Goal: Task Accomplishment & Management: Manage account settings

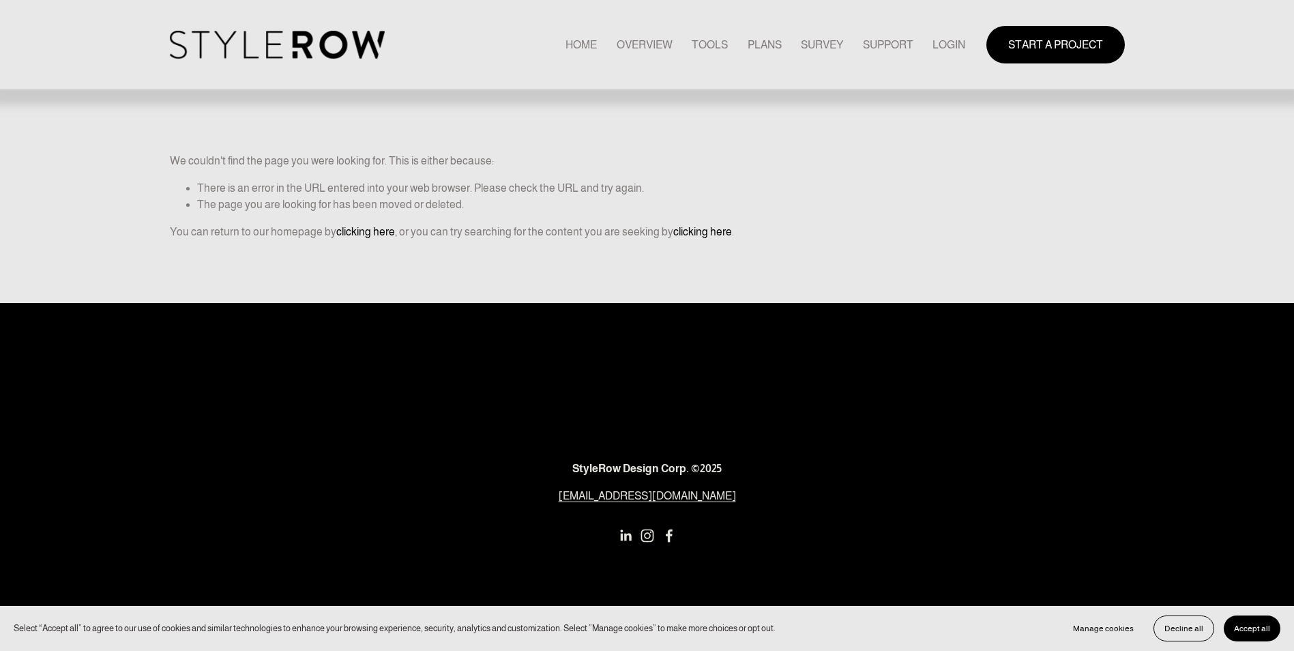
click at [947, 40] on link "LOGIN" at bounding box center [948, 44] width 33 height 18
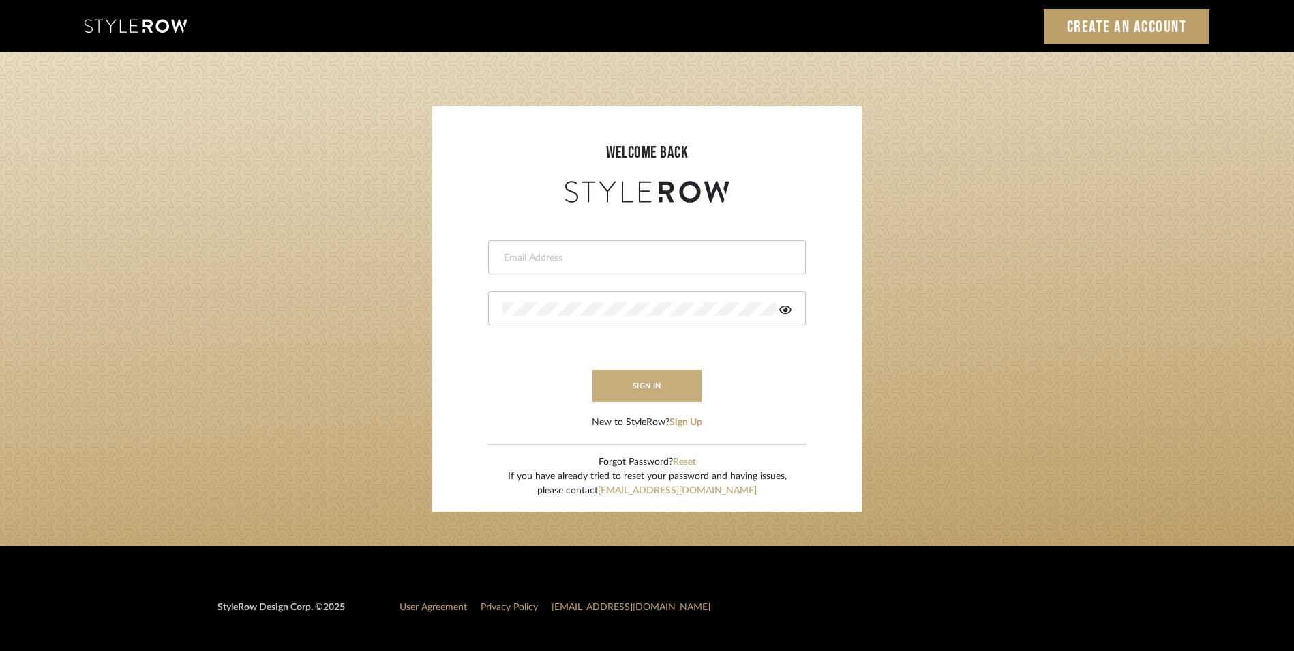
type input "eman@perspective-interiors.com"
click at [644, 384] on button "sign in" at bounding box center [647, 386] width 109 height 32
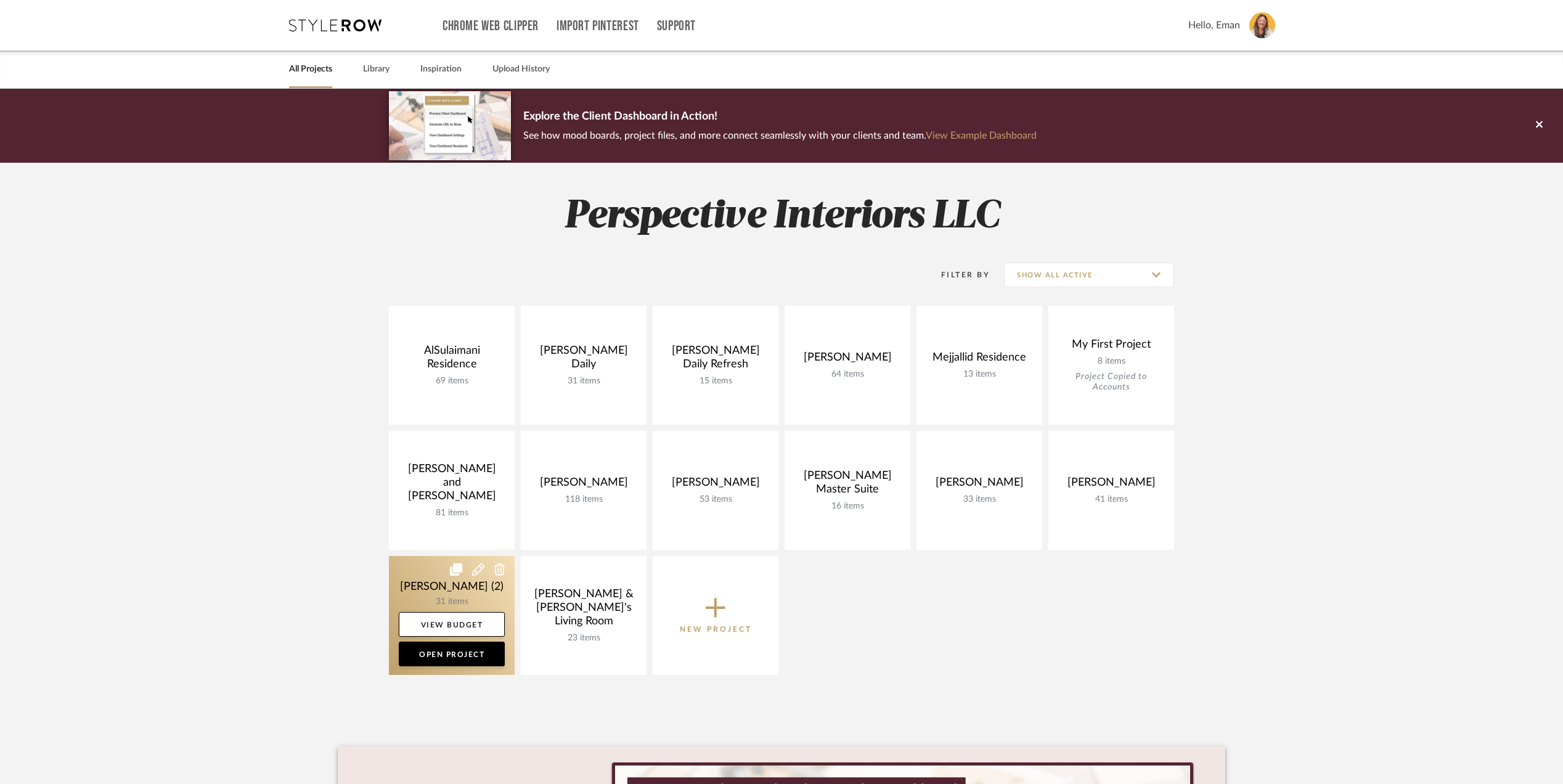
click at [421, 589] on link at bounding box center [451, 615] width 126 height 119
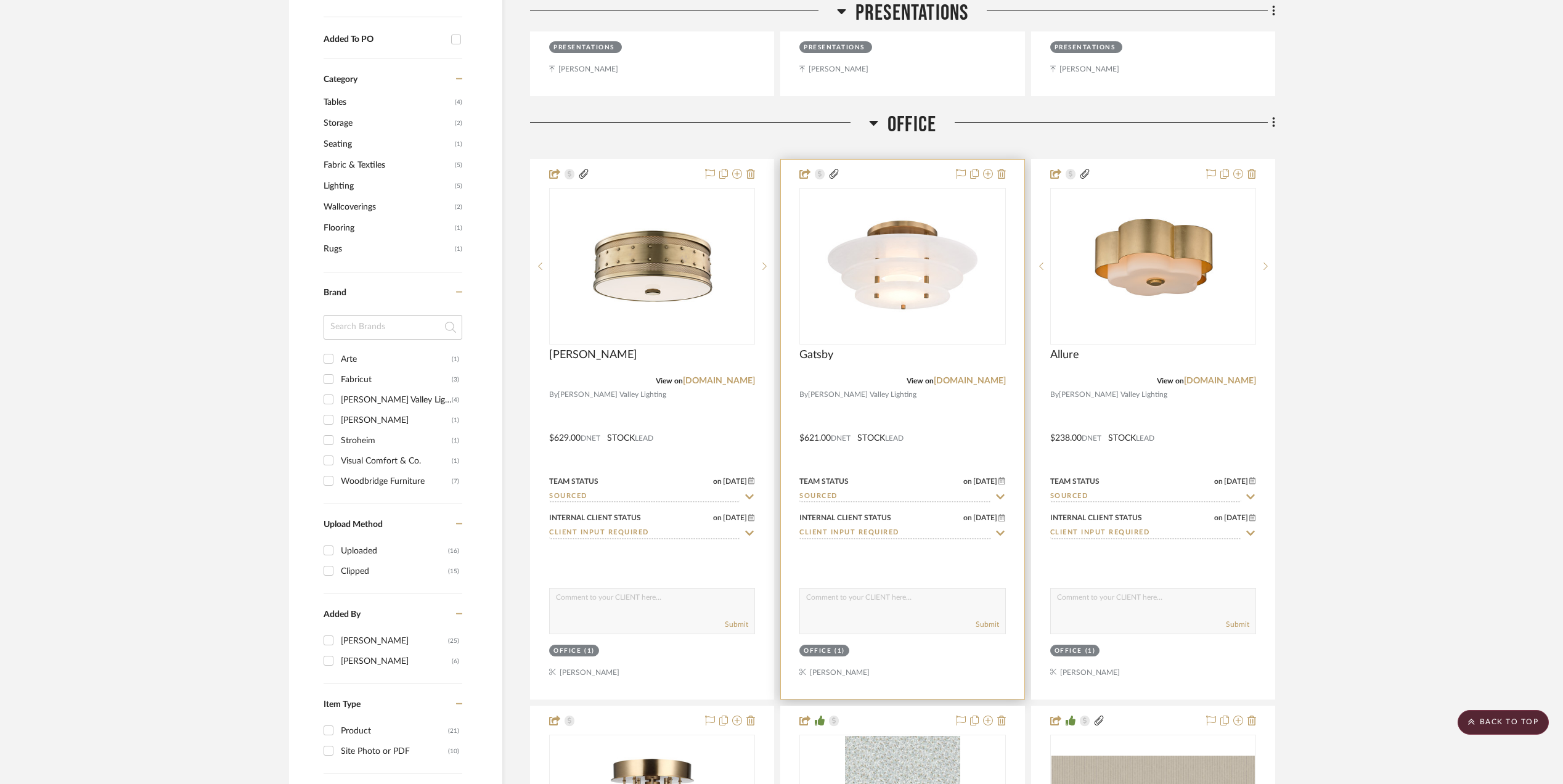
scroll to position [985, 0]
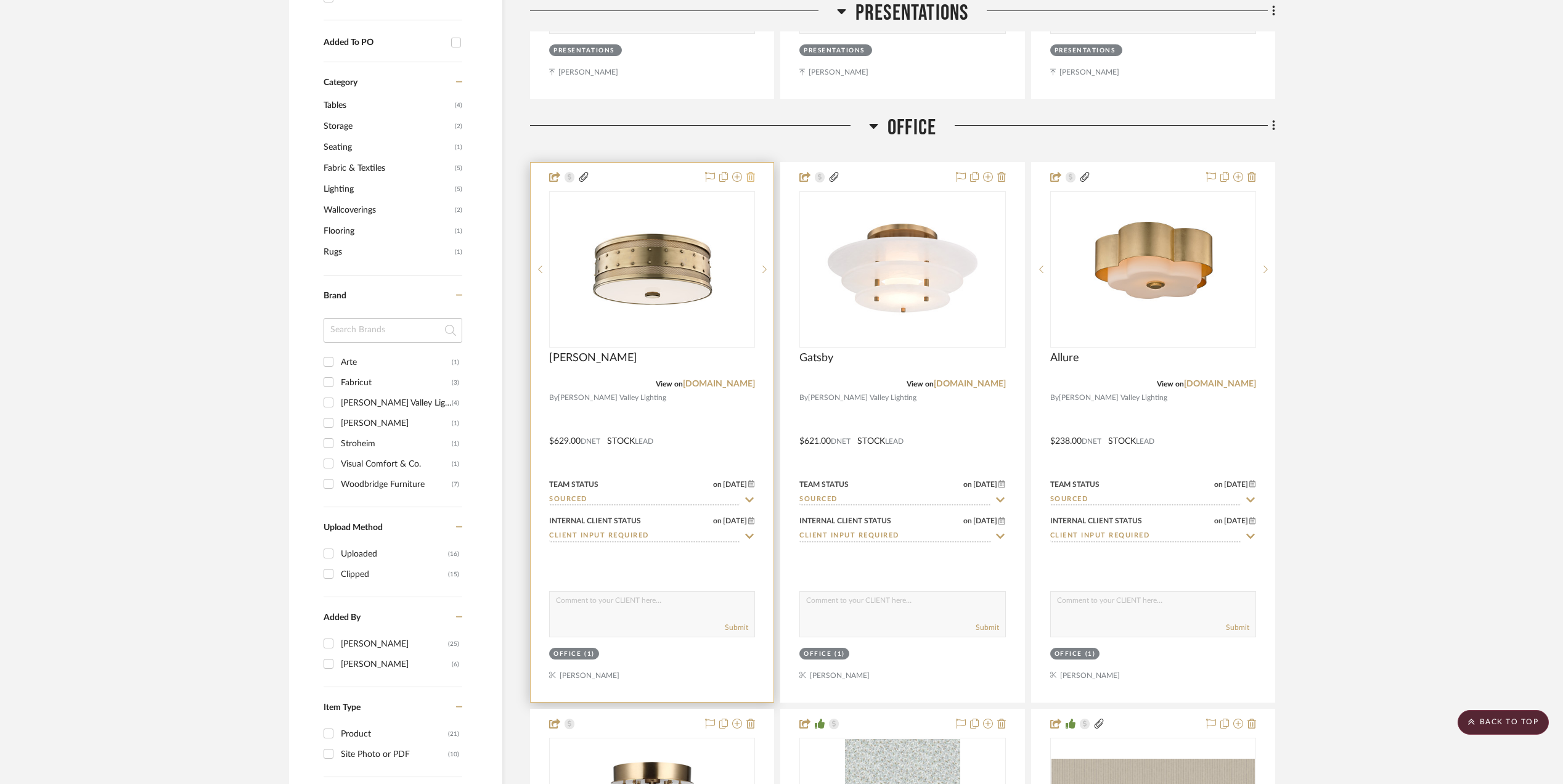
click at [750, 181] on icon at bounding box center [751, 176] width 9 height 10
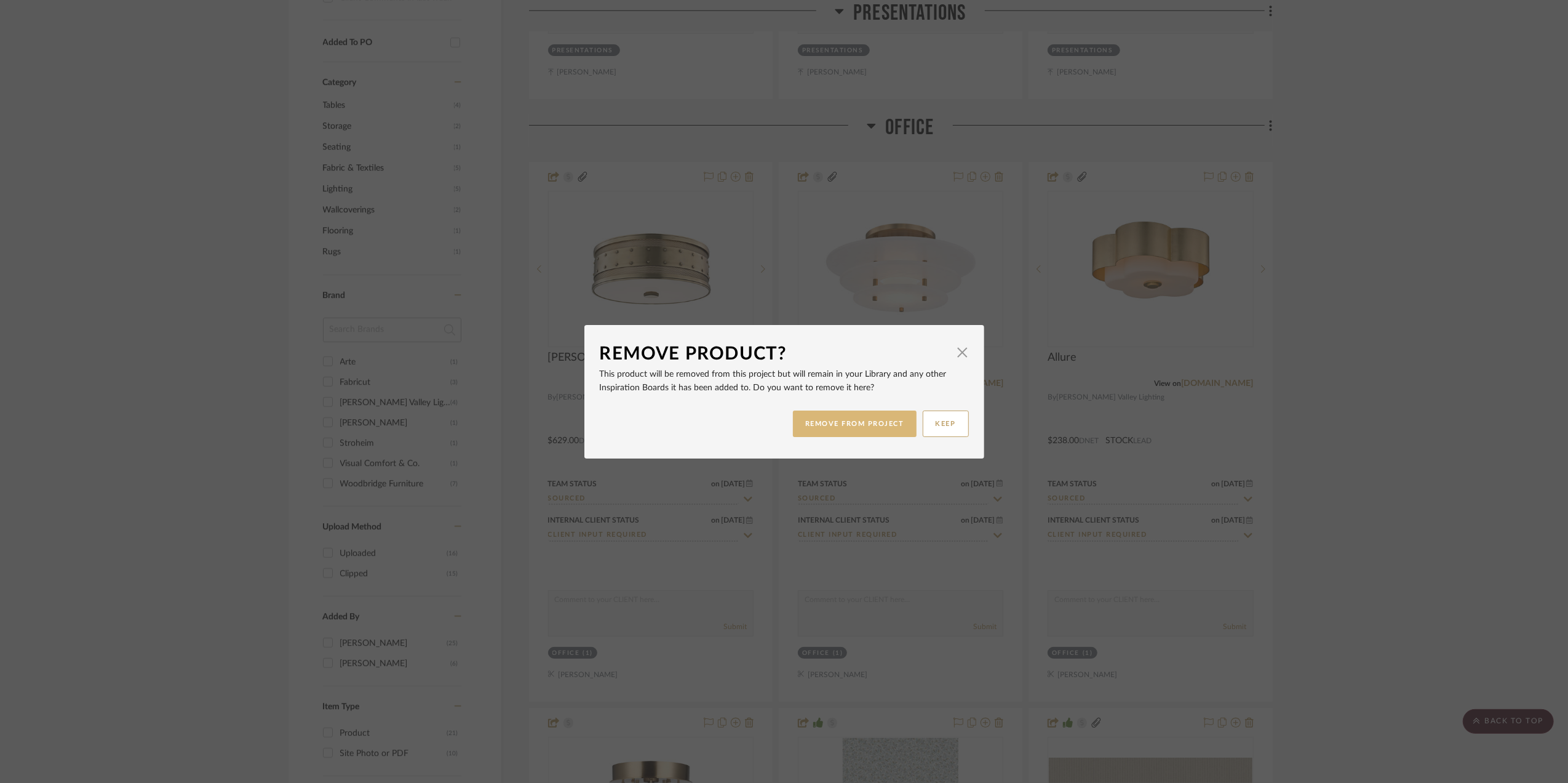
click at [867, 424] on button "REMOVE FROM PROJECT" at bounding box center [854, 423] width 124 height 26
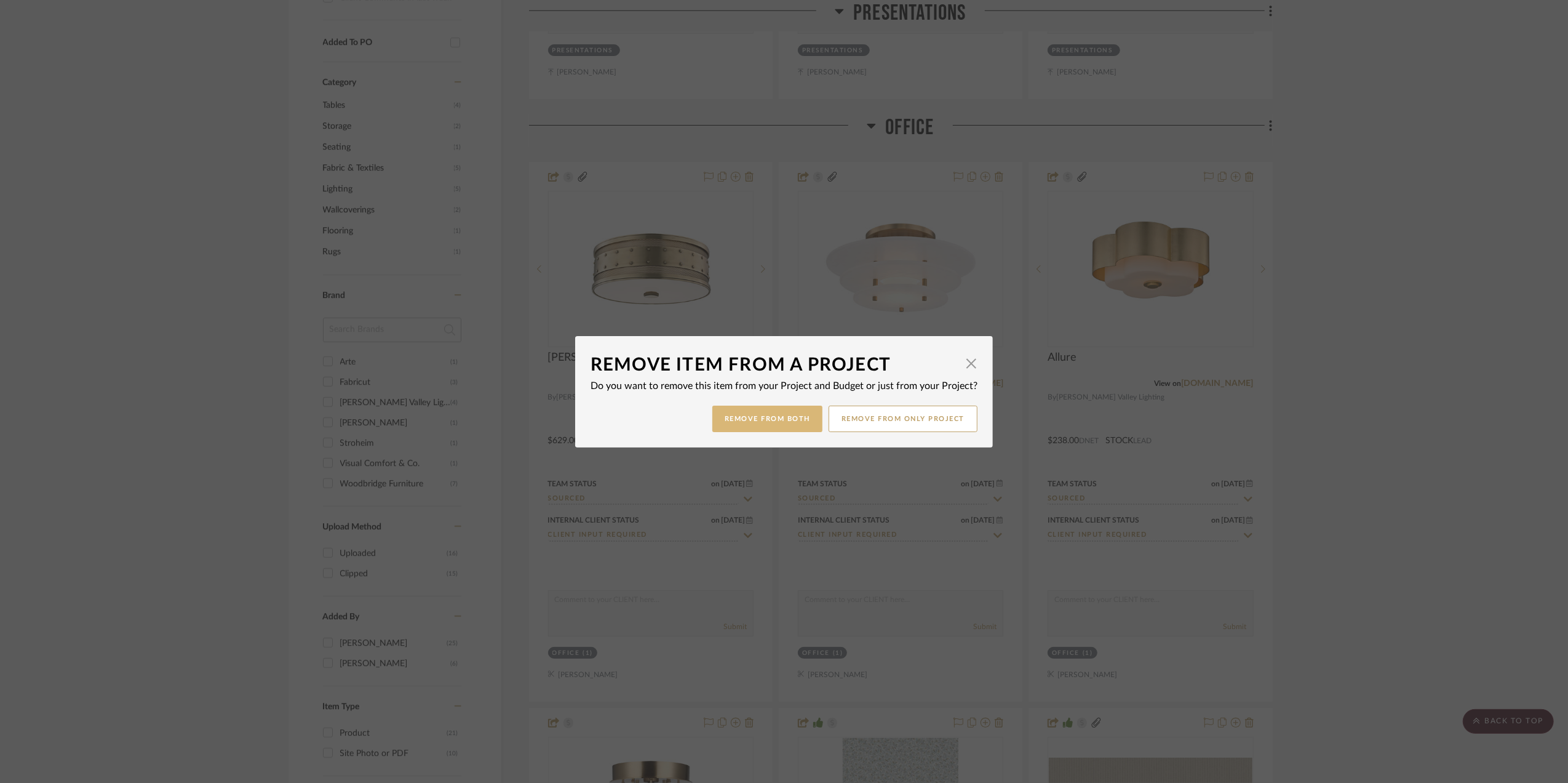
click at [776, 415] on button "Remove from Both" at bounding box center [768, 418] width 110 height 26
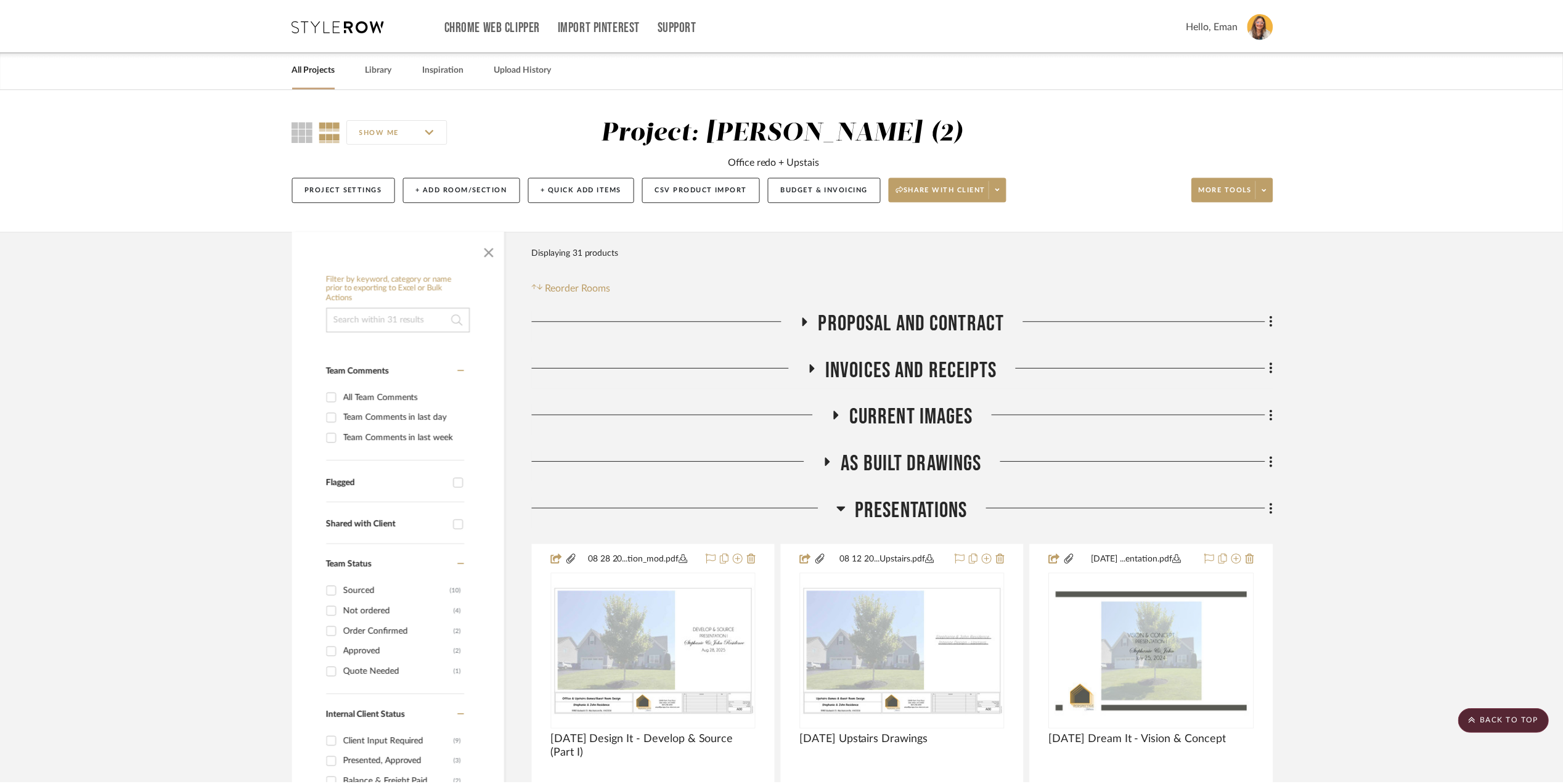
scroll to position [985, 0]
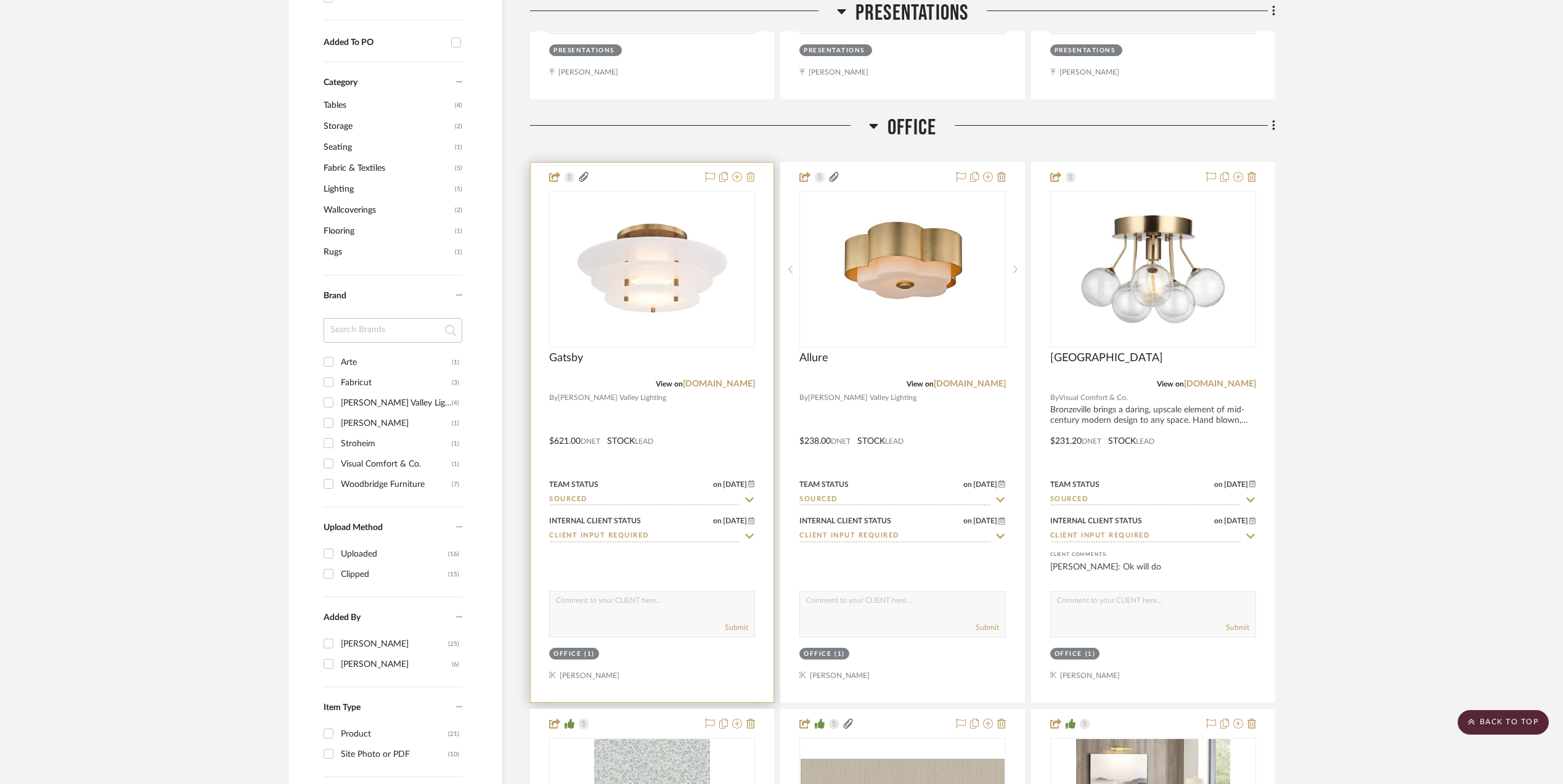
click at [754, 176] on icon at bounding box center [751, 176] width 9 height 10
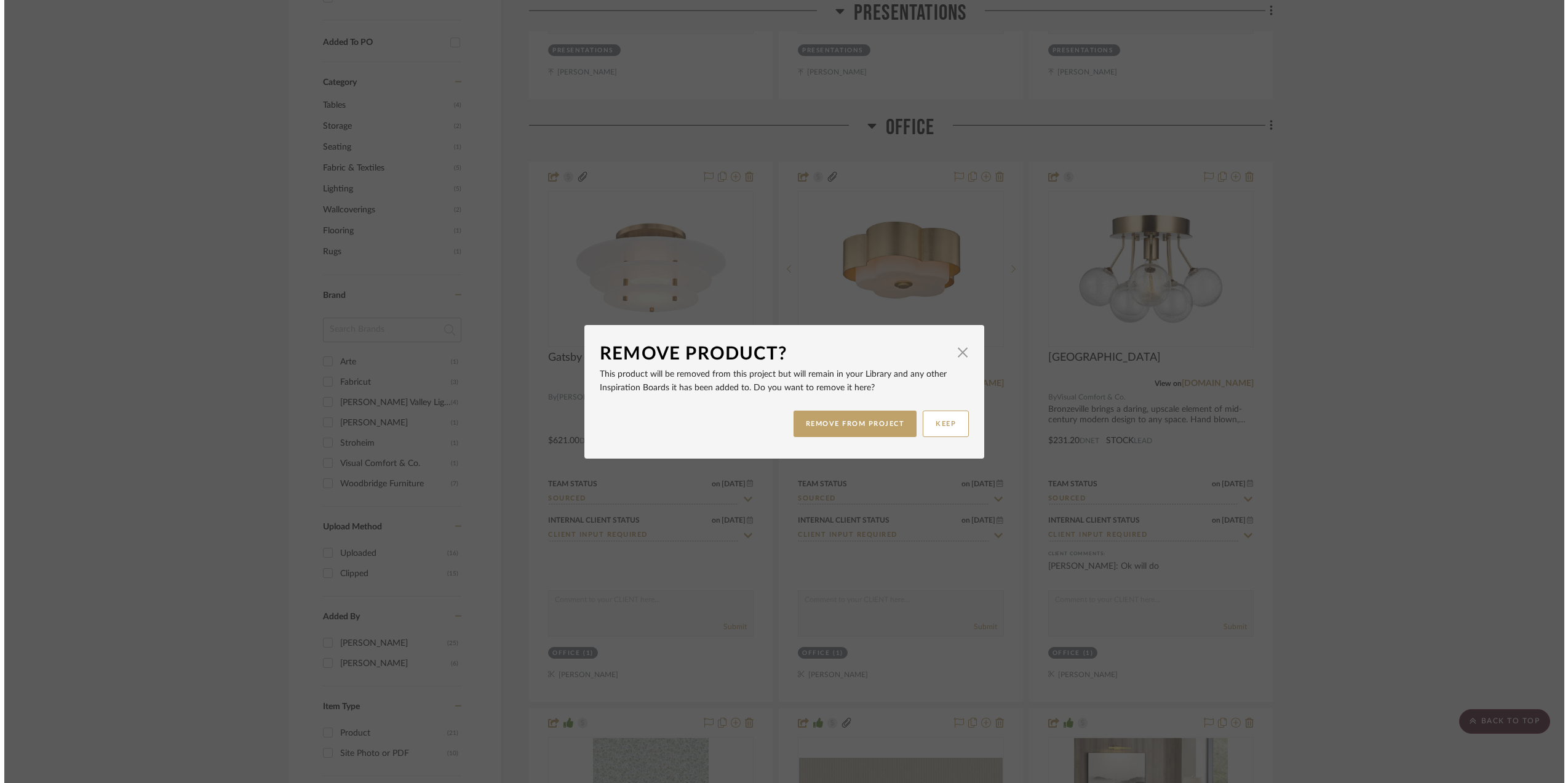
scroll to position [0, 0]
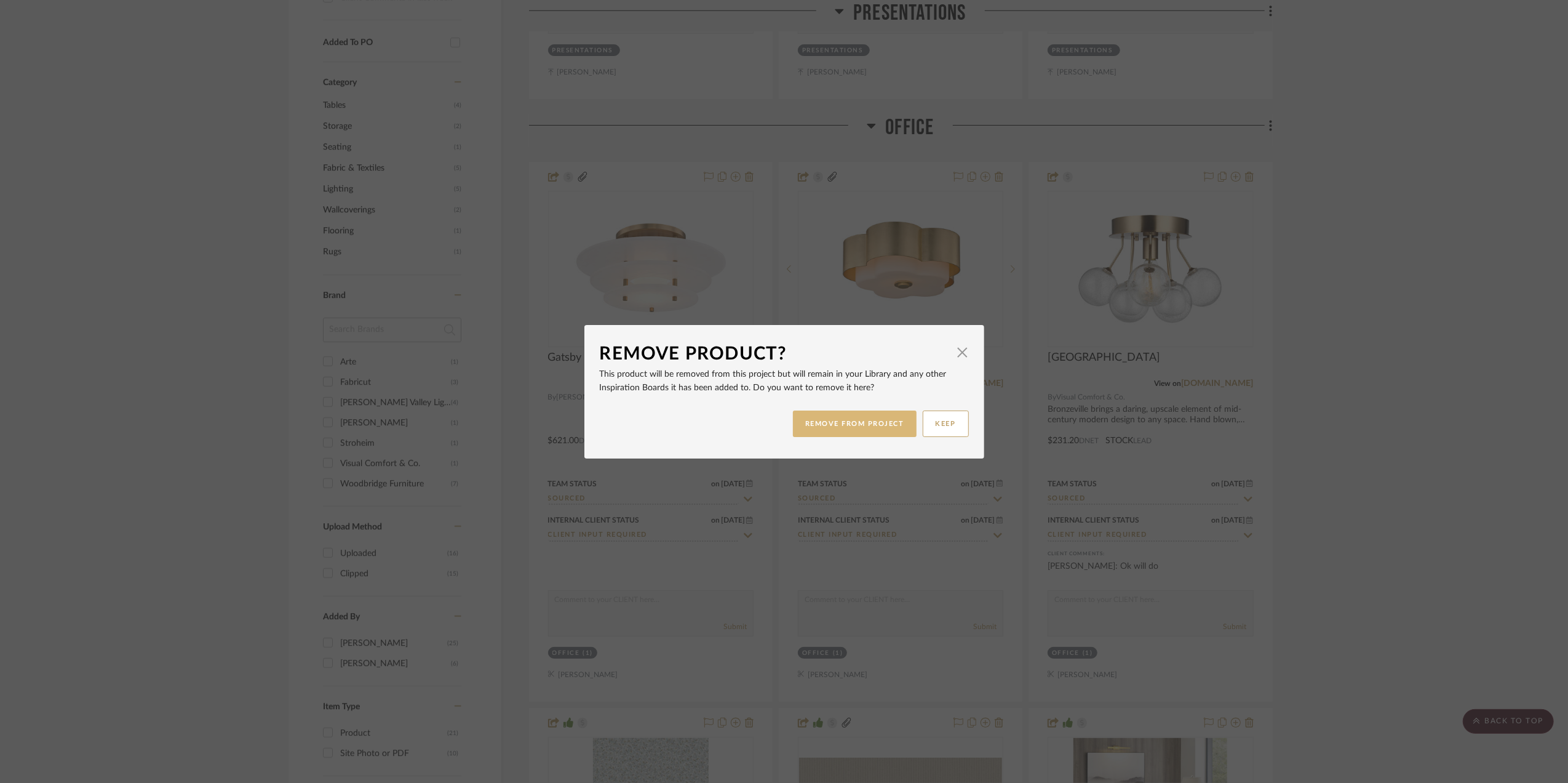
click at [853, 424] on button "REMOVE FROM PROJECT" at bounding box center [854, 423] width 124 height 26
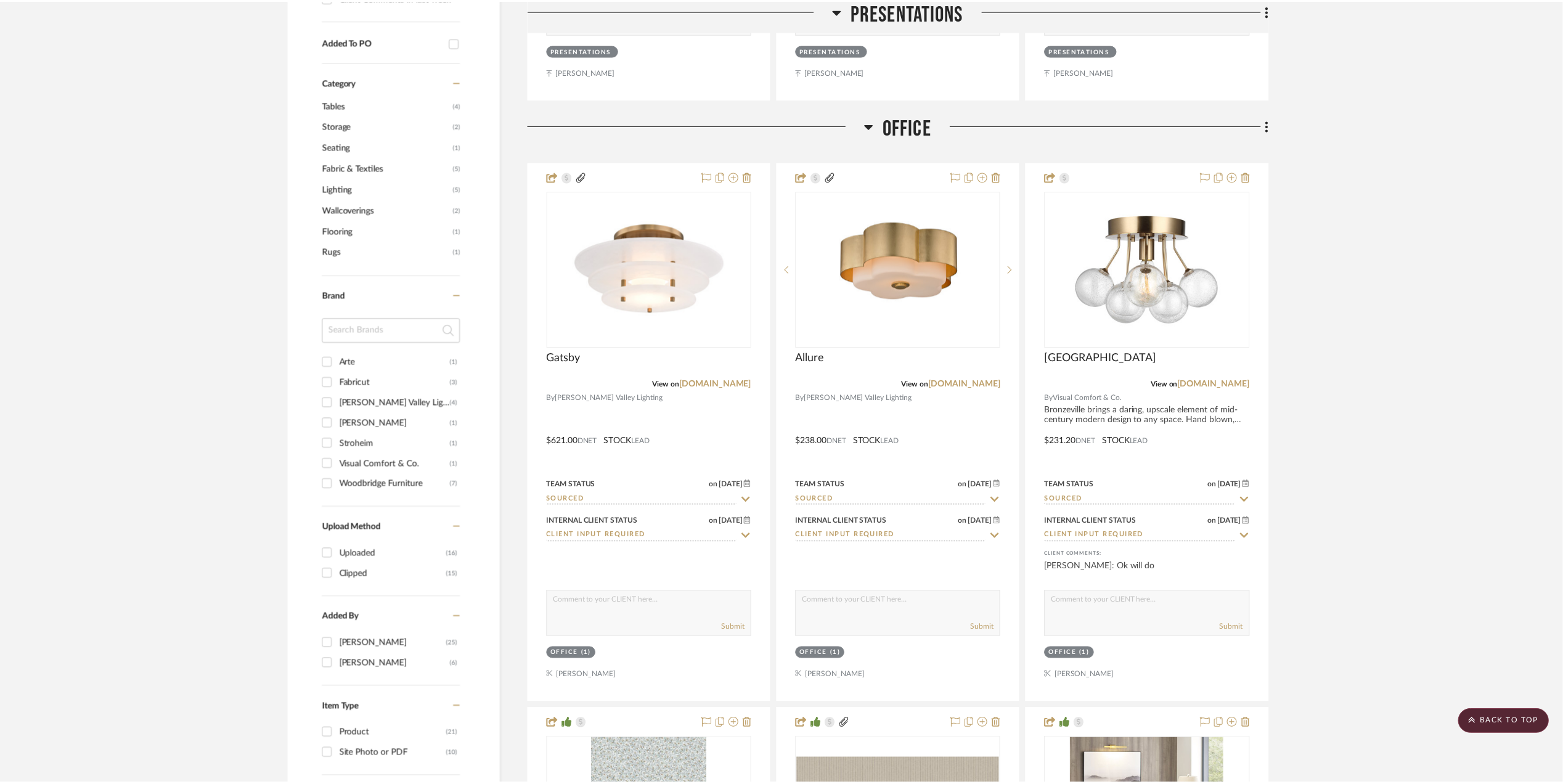
scroll to position [985, 0]
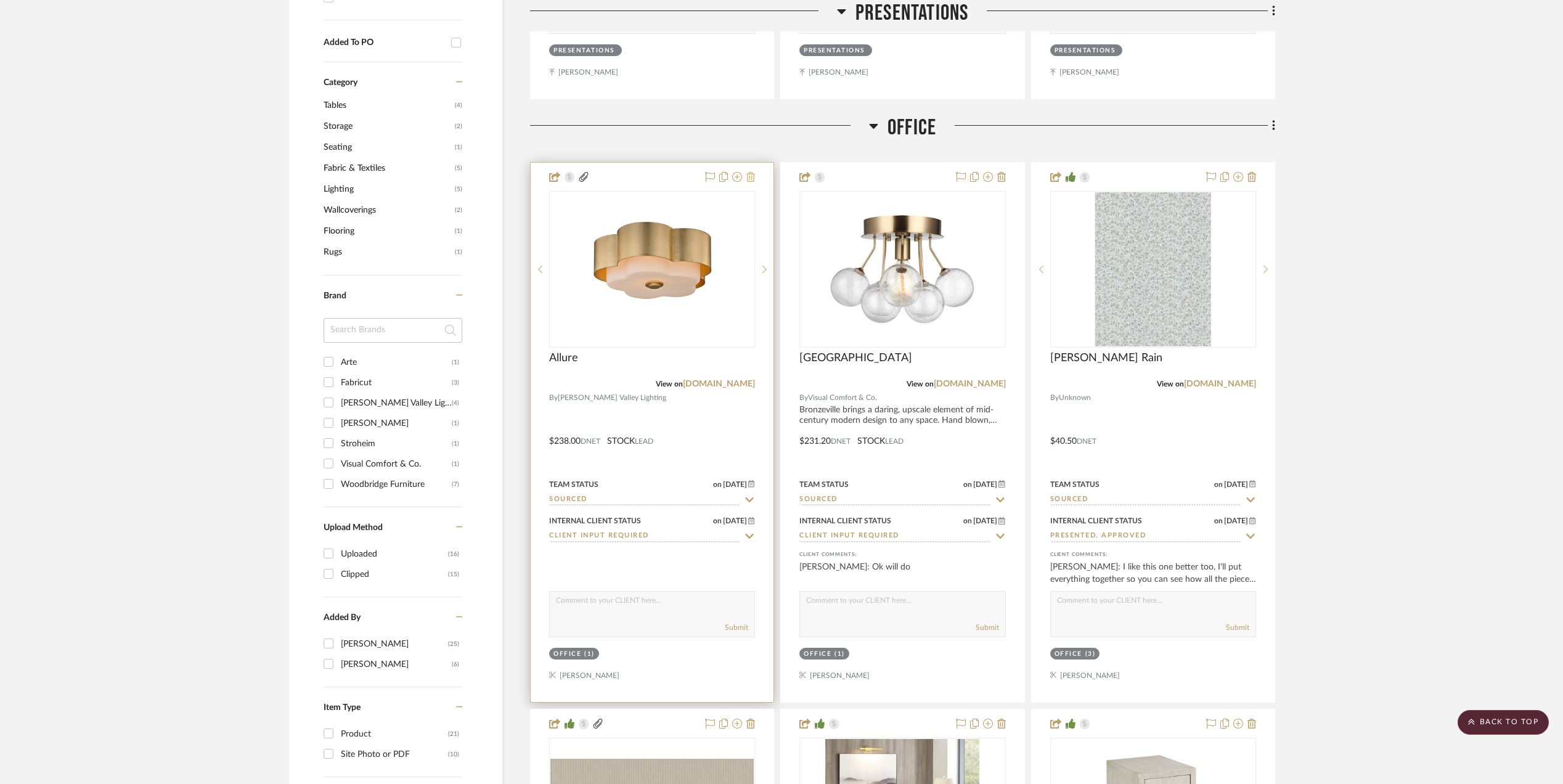
click at [747, 175] on icon at bounding box center [751, 176] width 9 height 10
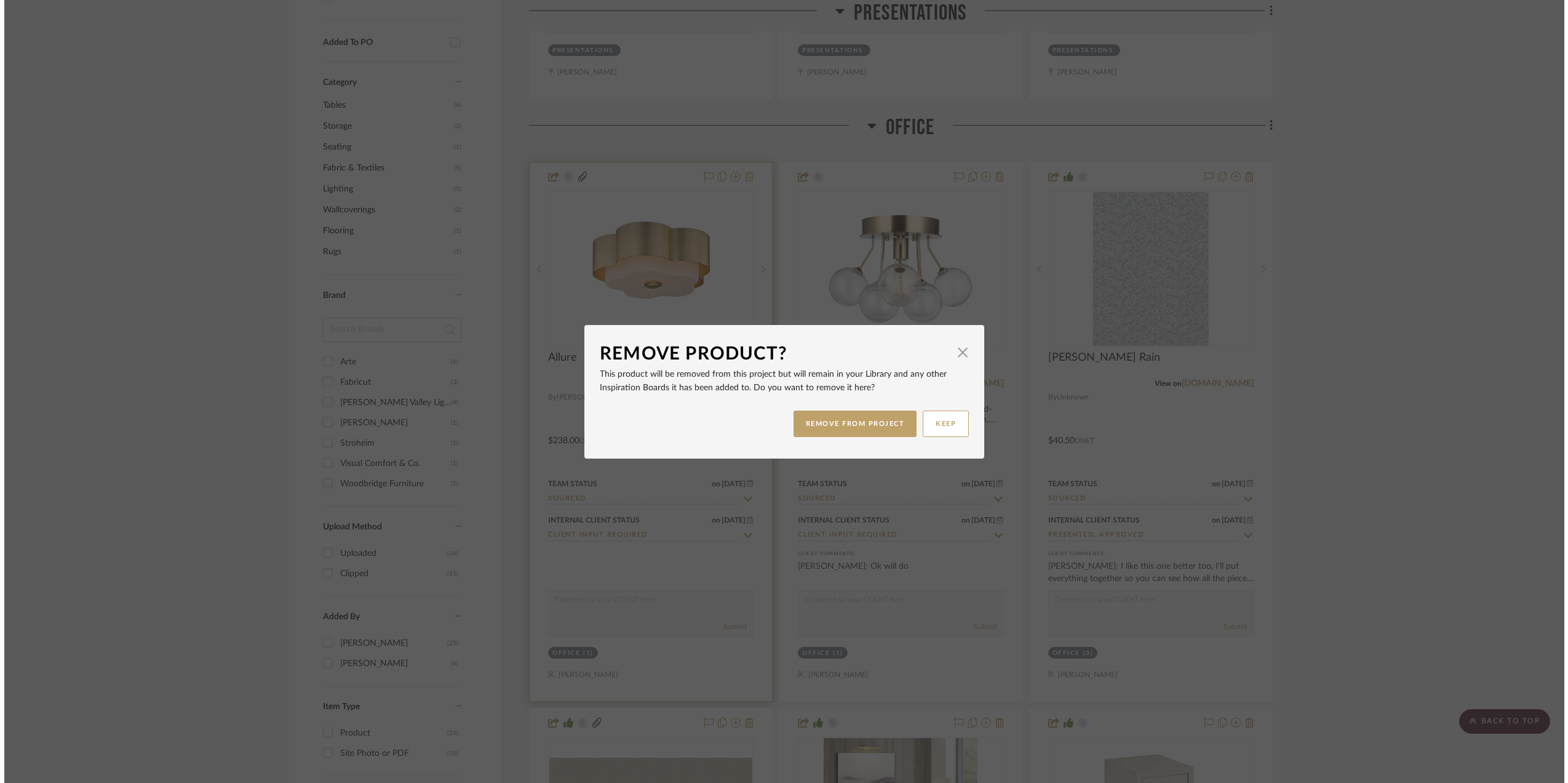
scroll to position [0, 0]
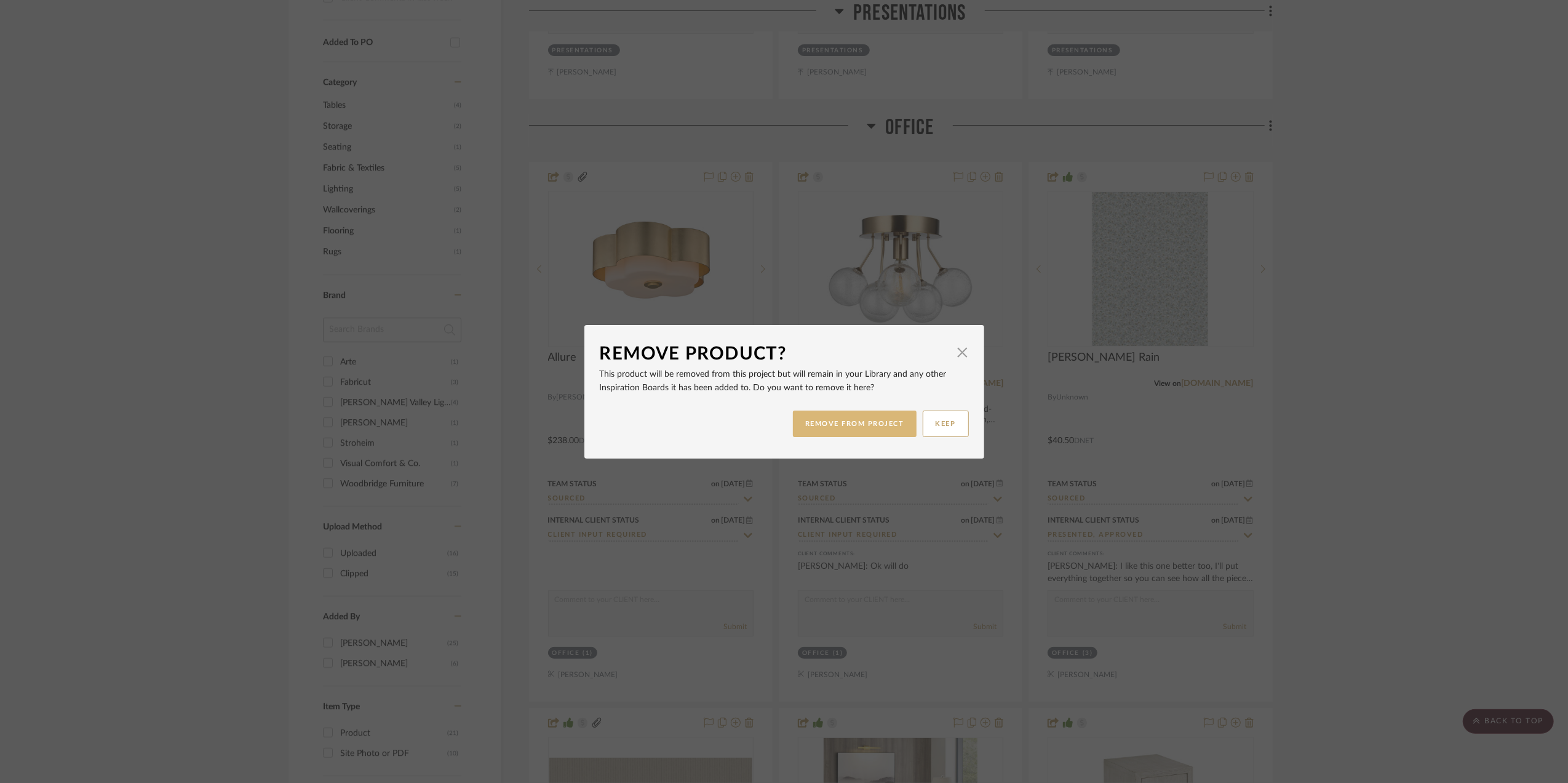
click at [840, 421] on button "REMOVE FROM PROJECT" at bounding box center [854, 423] width 124 height 26
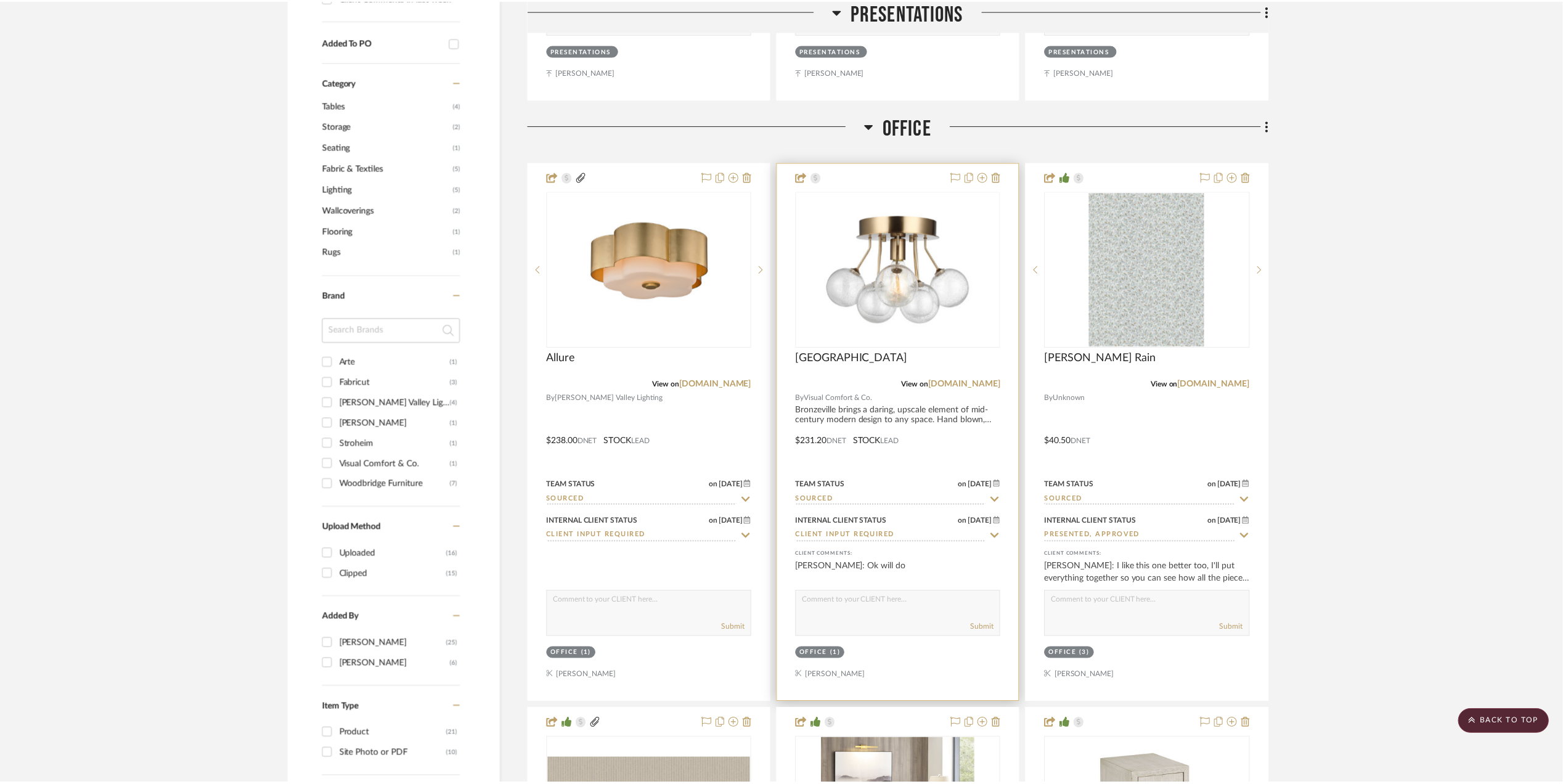
scroll to position [985, 0]
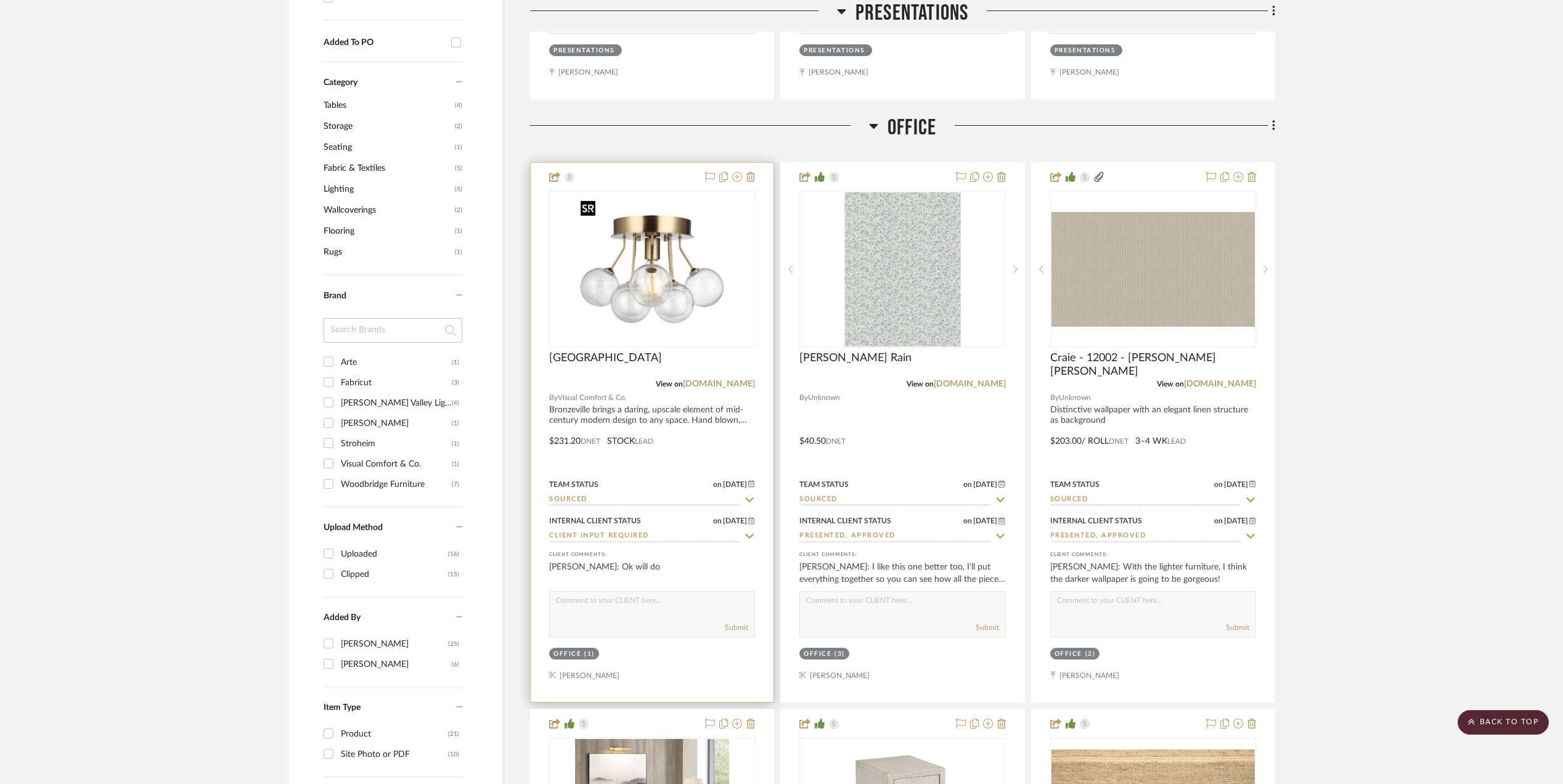
click at [652, 262] on img "0" at bounding box center [651, 269] width 154 height 154
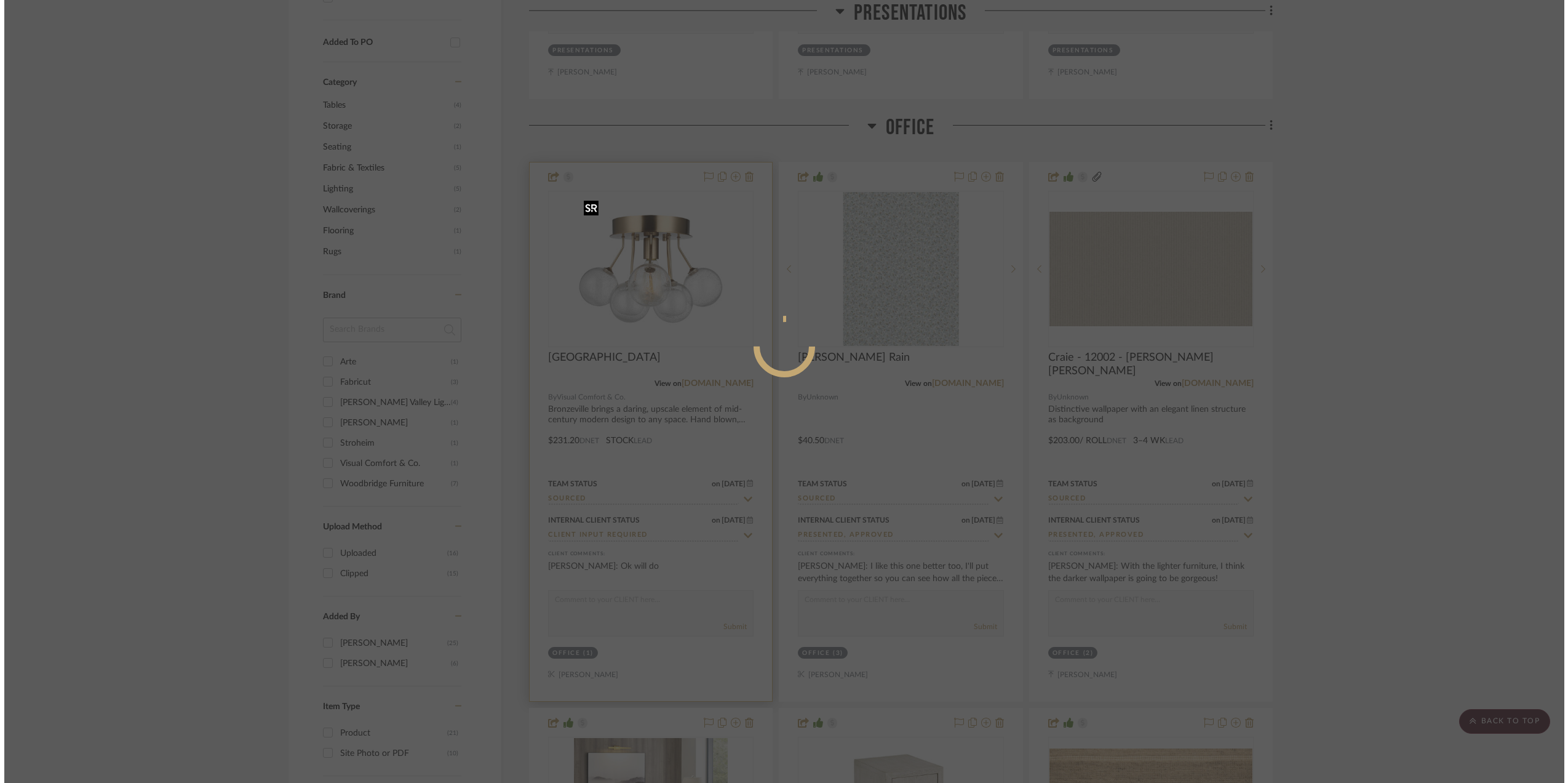
scroll to position [0, 0]
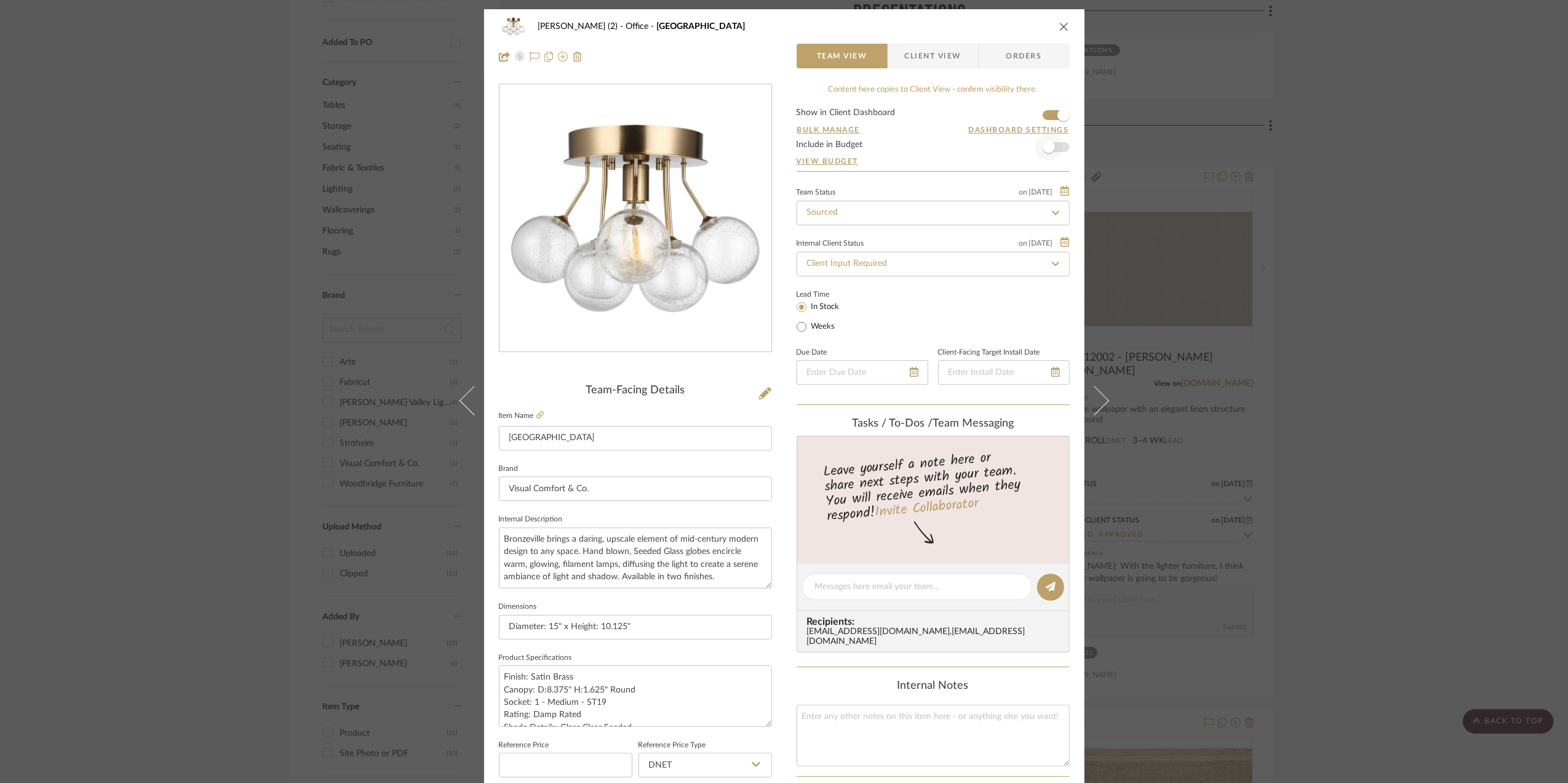
click at [1058, 151] on form "Show in Client Dashboard Bulk Manage Dashboard Settings Include in Budget View …" at bounding box center [933, 140] width 273 height 63
click at [1052, 146] on span "button" at bounding box center [1049, 147] width 27 height 27
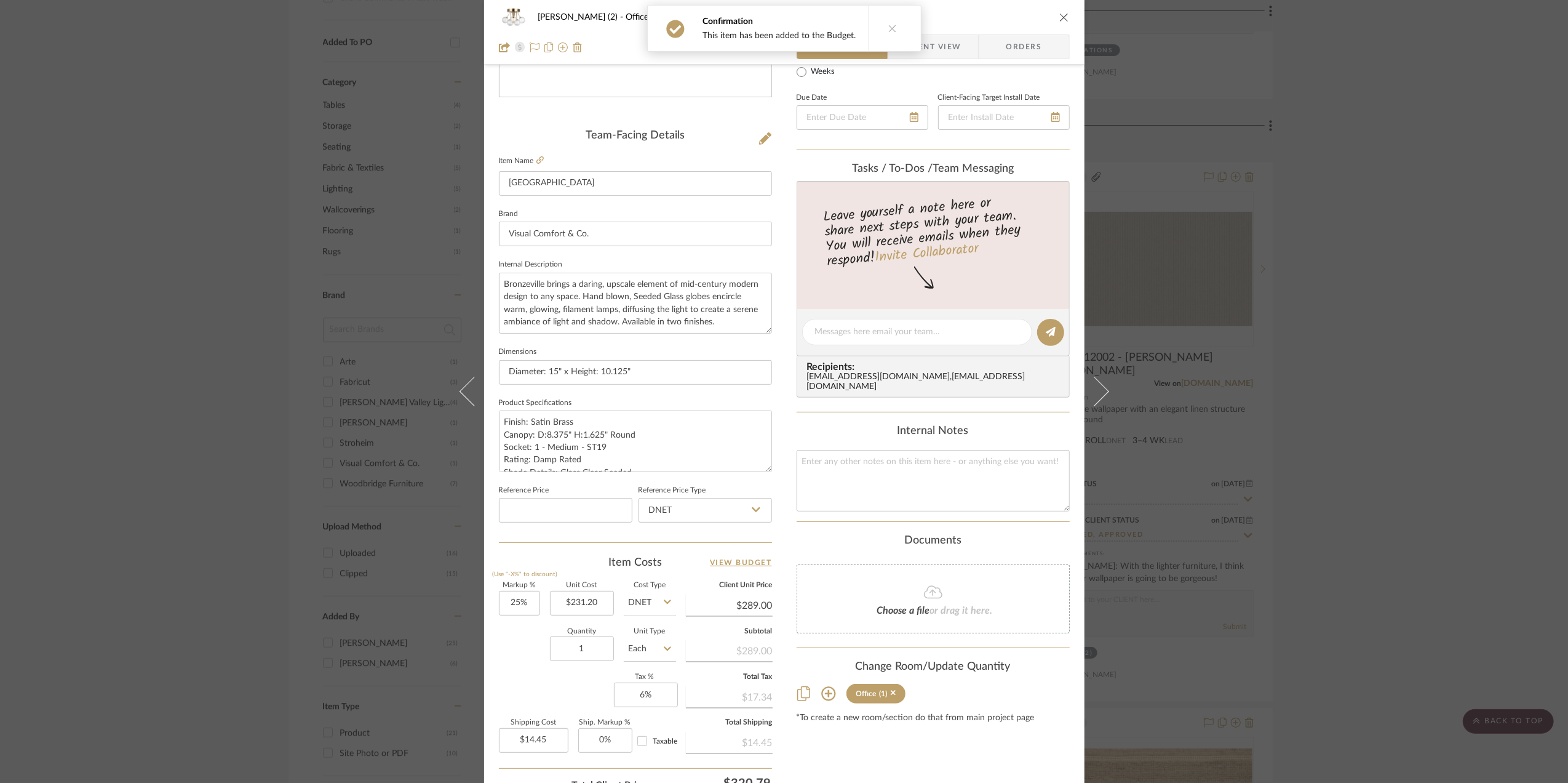
scroll to position [328, 0]
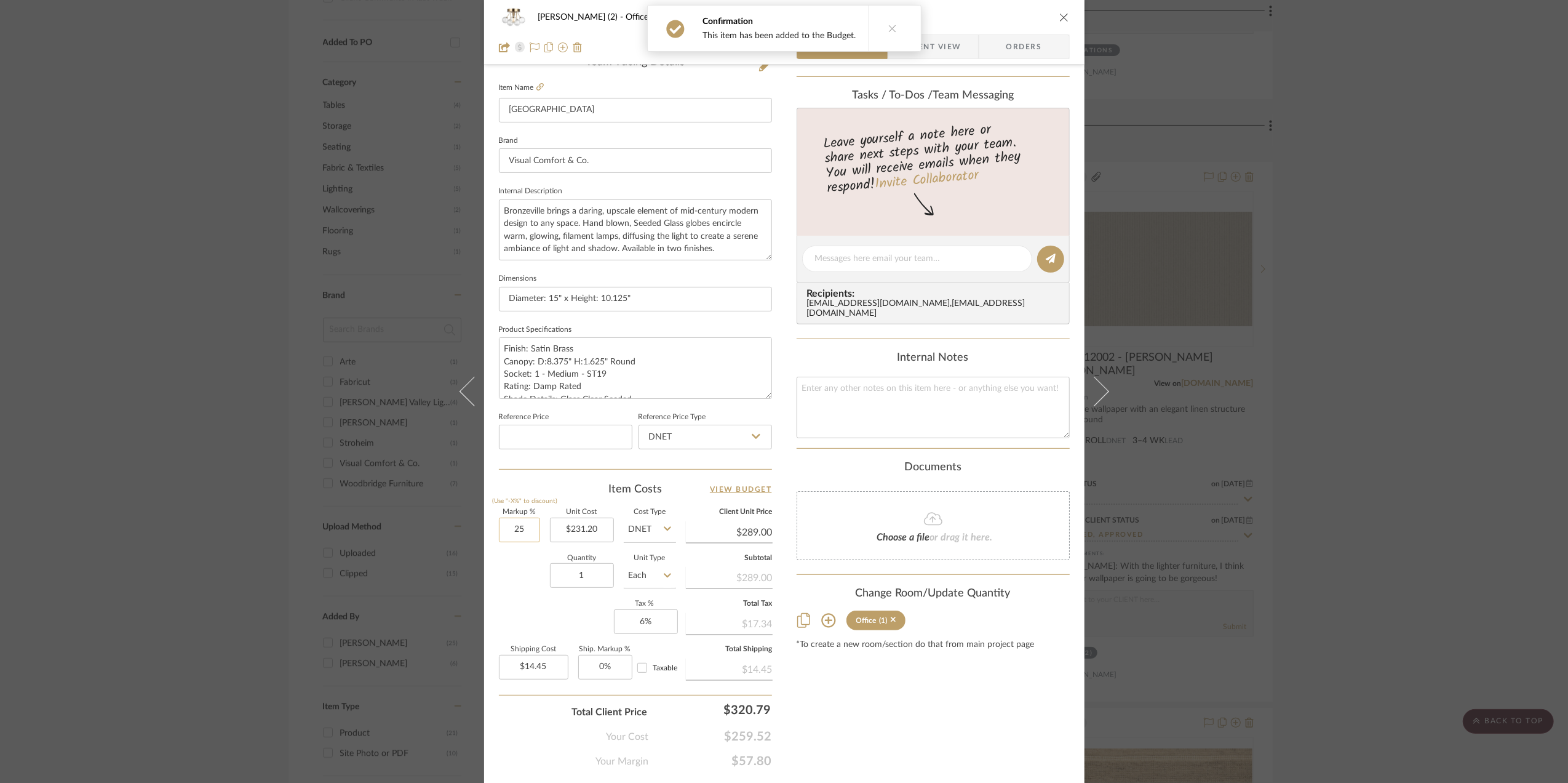
click at [516, 530] on input "25" at bounding box center [520, 530] width 42 height 24
type input "35%"
click at [527, 589] on div "Quantity 1 Unit Type Each" at bounding box center [587, 576] width 177 height 43
type input "$312.12"
type input "$15.61"
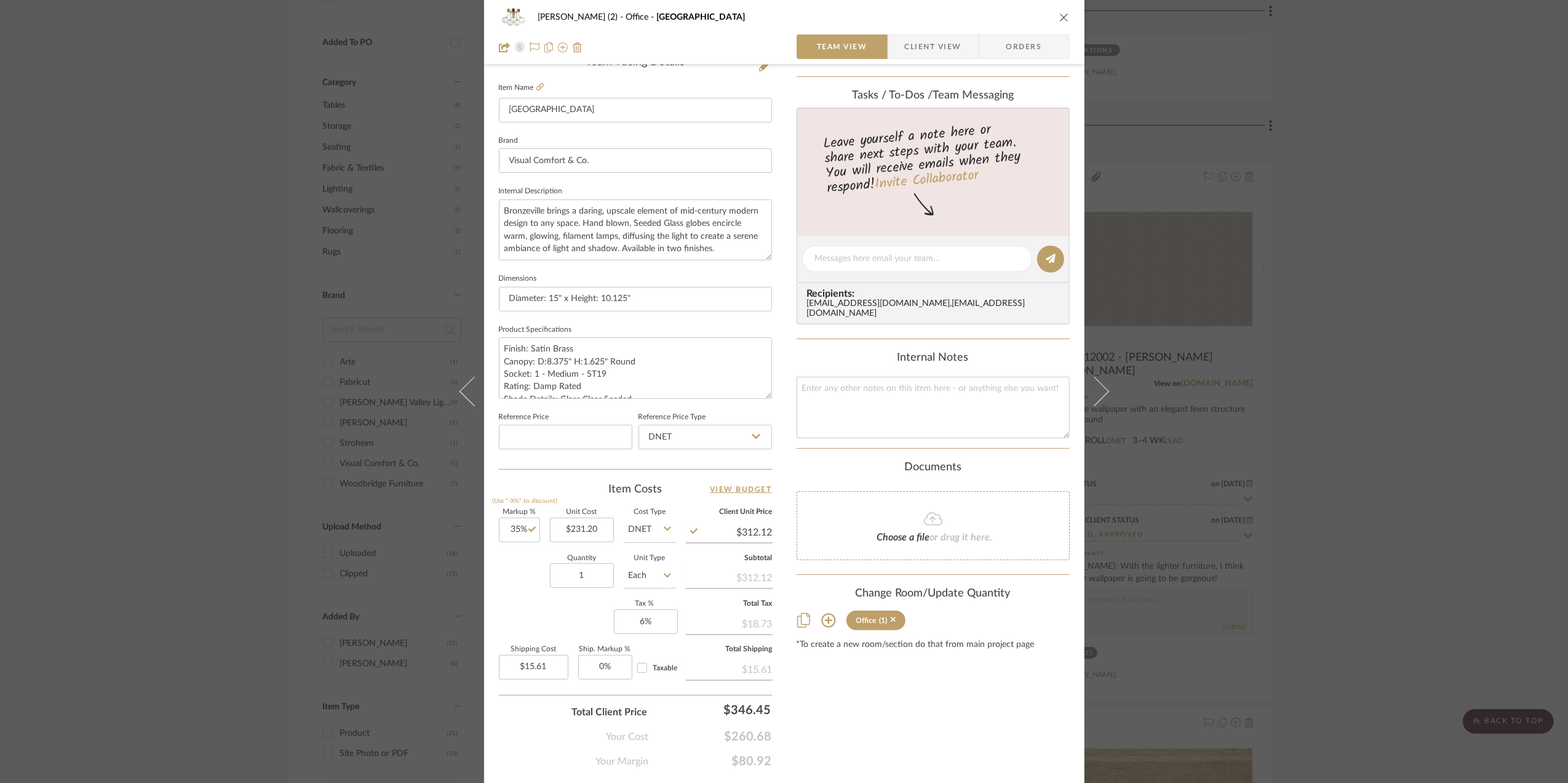
click at [1369, 483] on div "Stephanie Bergreen (2) Office Bronzeville Team View Client View Orders Team-Fac…" at bounding box center [784, 392] width 1568 height 783
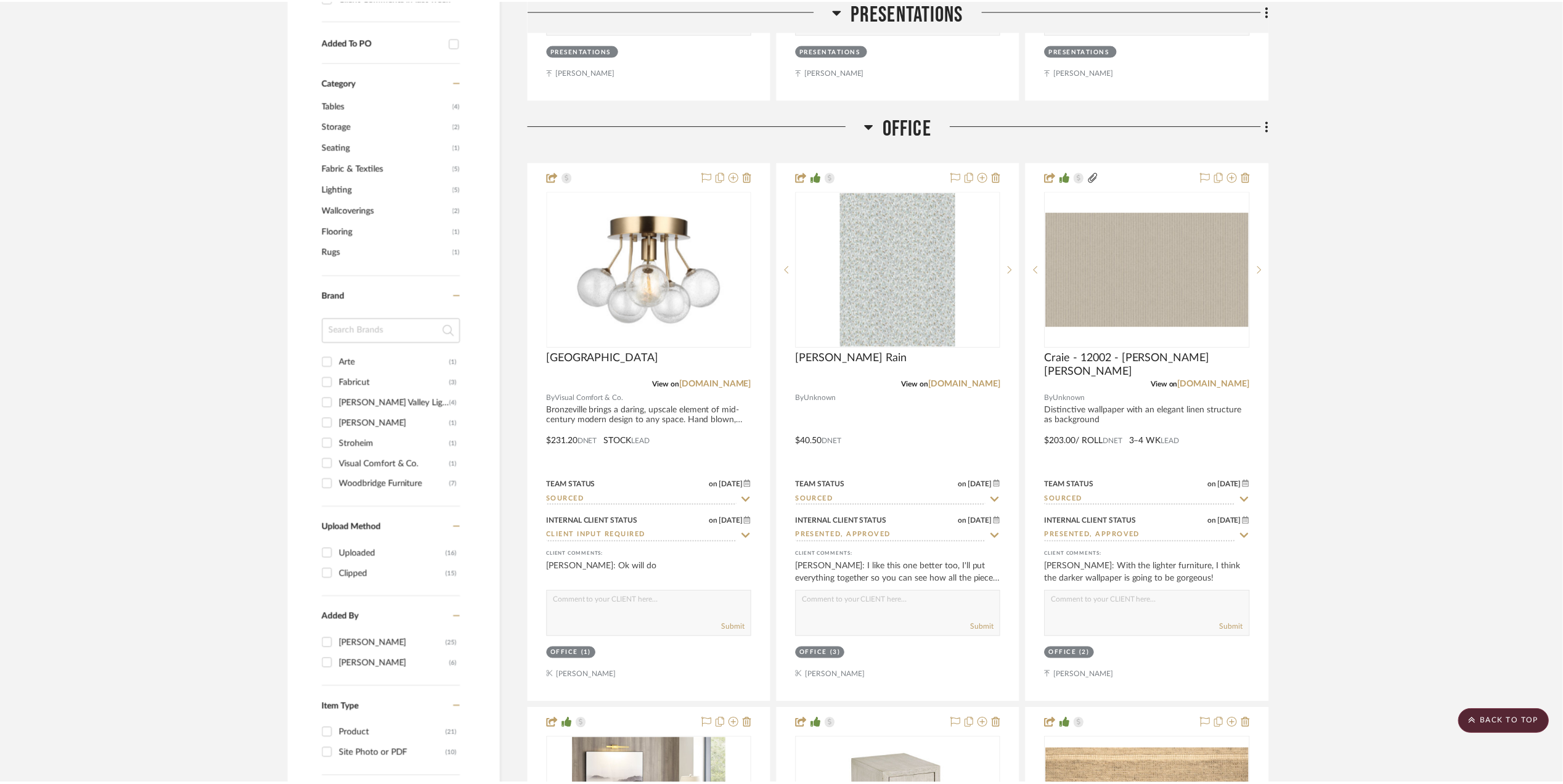
scroll to position [985, 0]
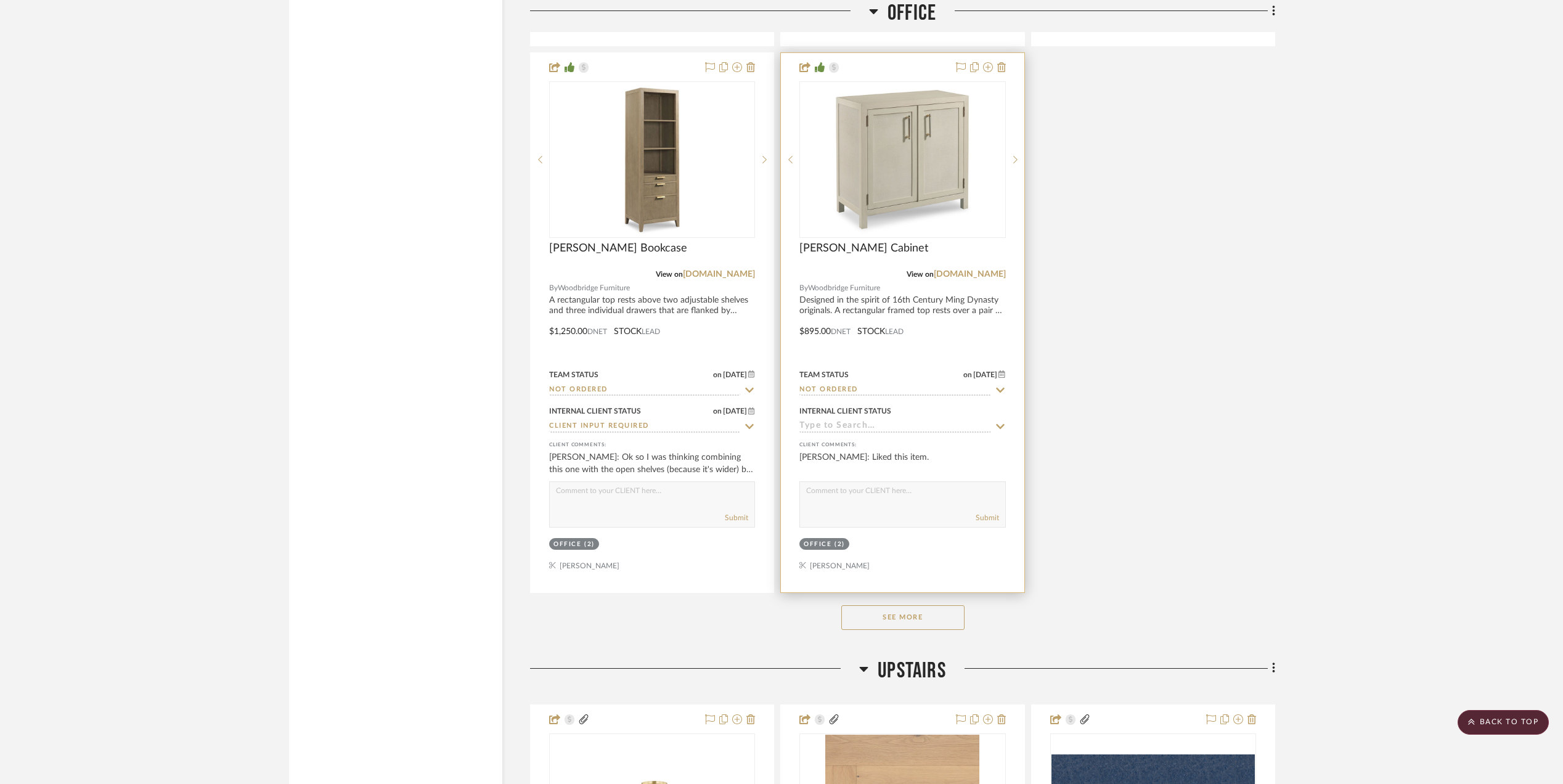
scroll to position [2217, 0]
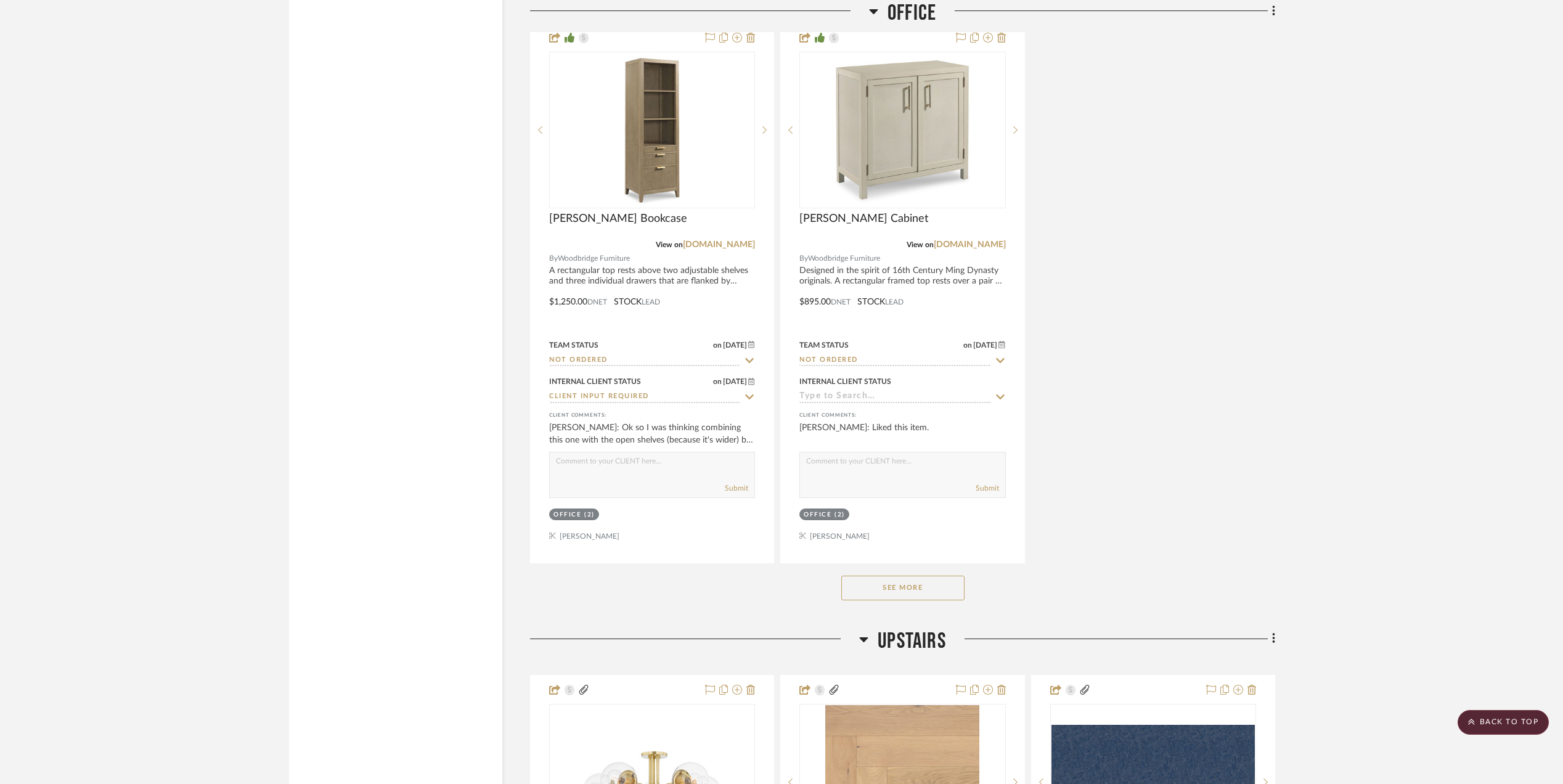
click at [898, 592] on button "See More" at bounding box center [903, 587] width 123 height 24
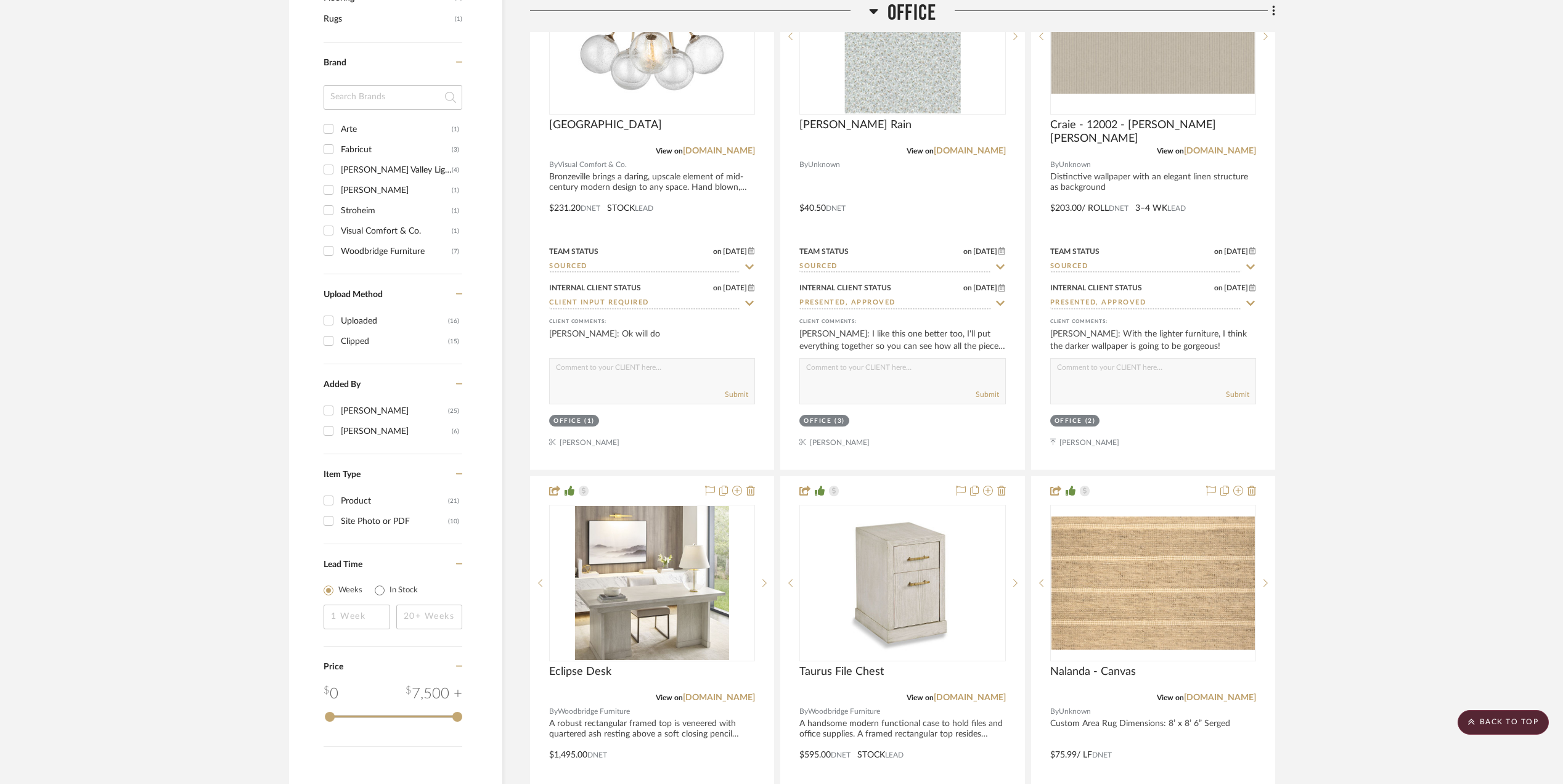
scroll to position [821, 0]
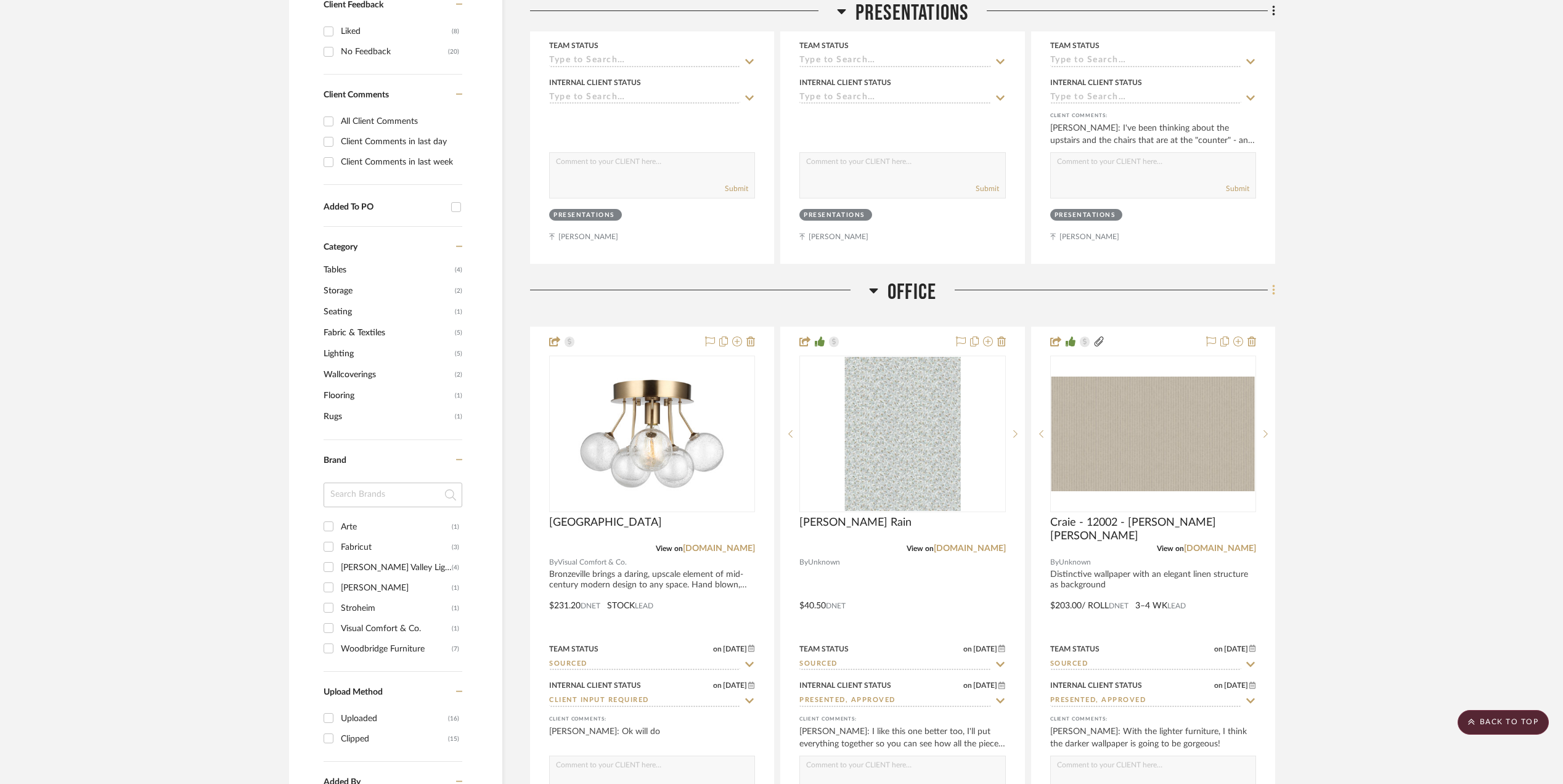
click at [1272, 295] on icon at bounding box center [1273, 291] width 3 height 11
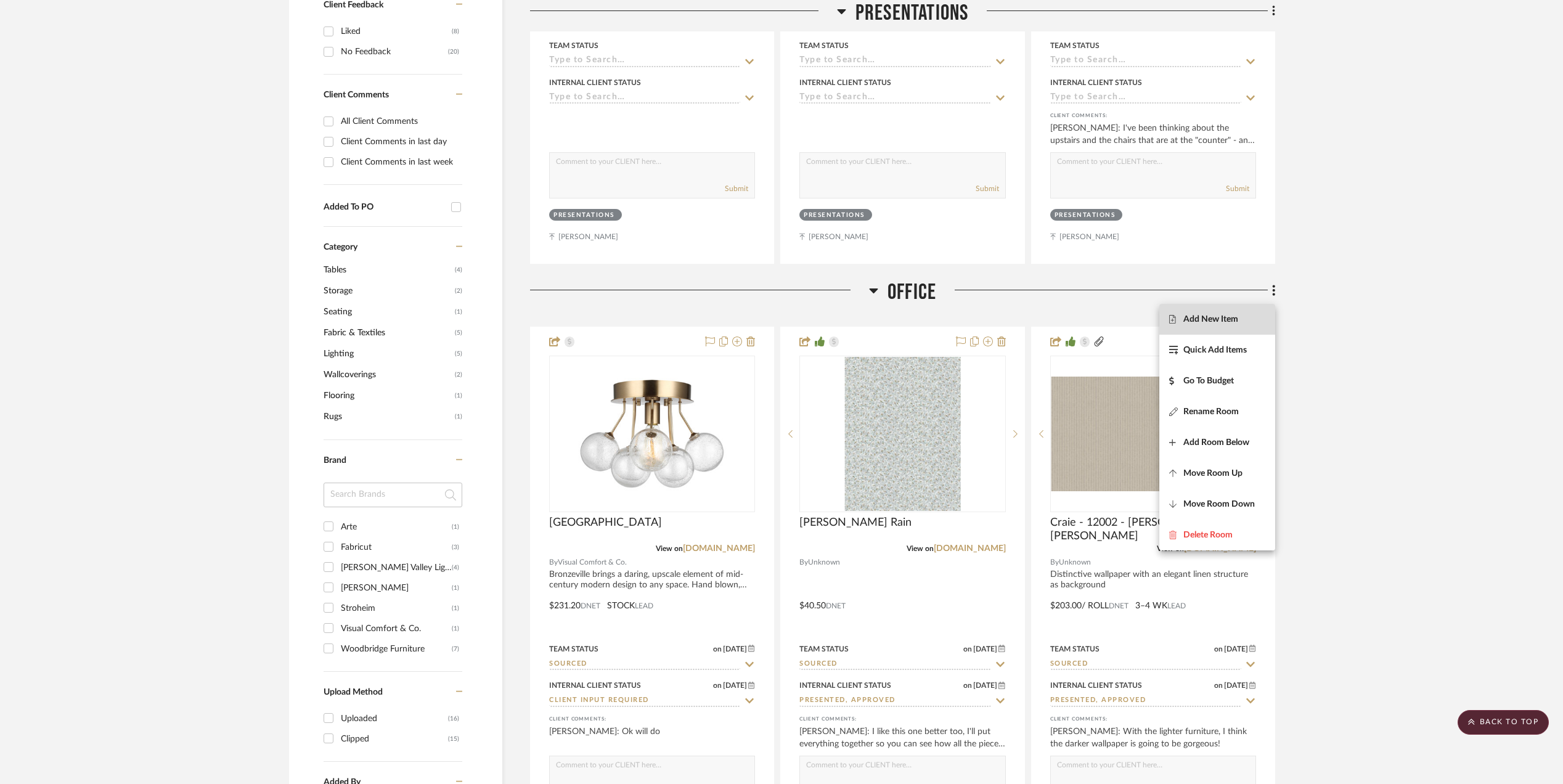
click at [1228, 314] on span "Add New Item" at bounding box center [1210, 320] width 55 height 11
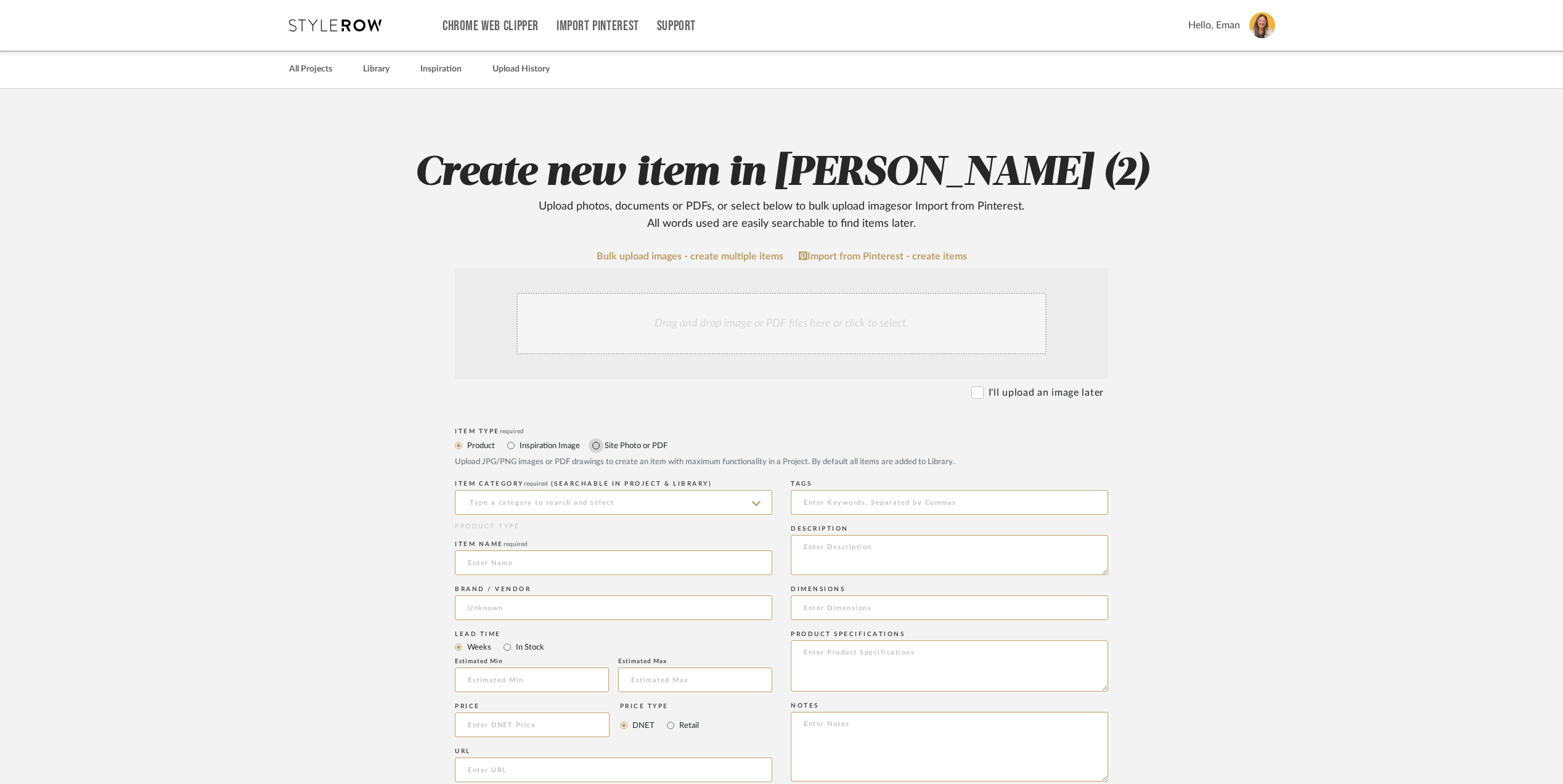
click at [602, 444] on input "Site Photo or PDF" at bounding box center [595, 445] width 14 height 14
radio input "true"
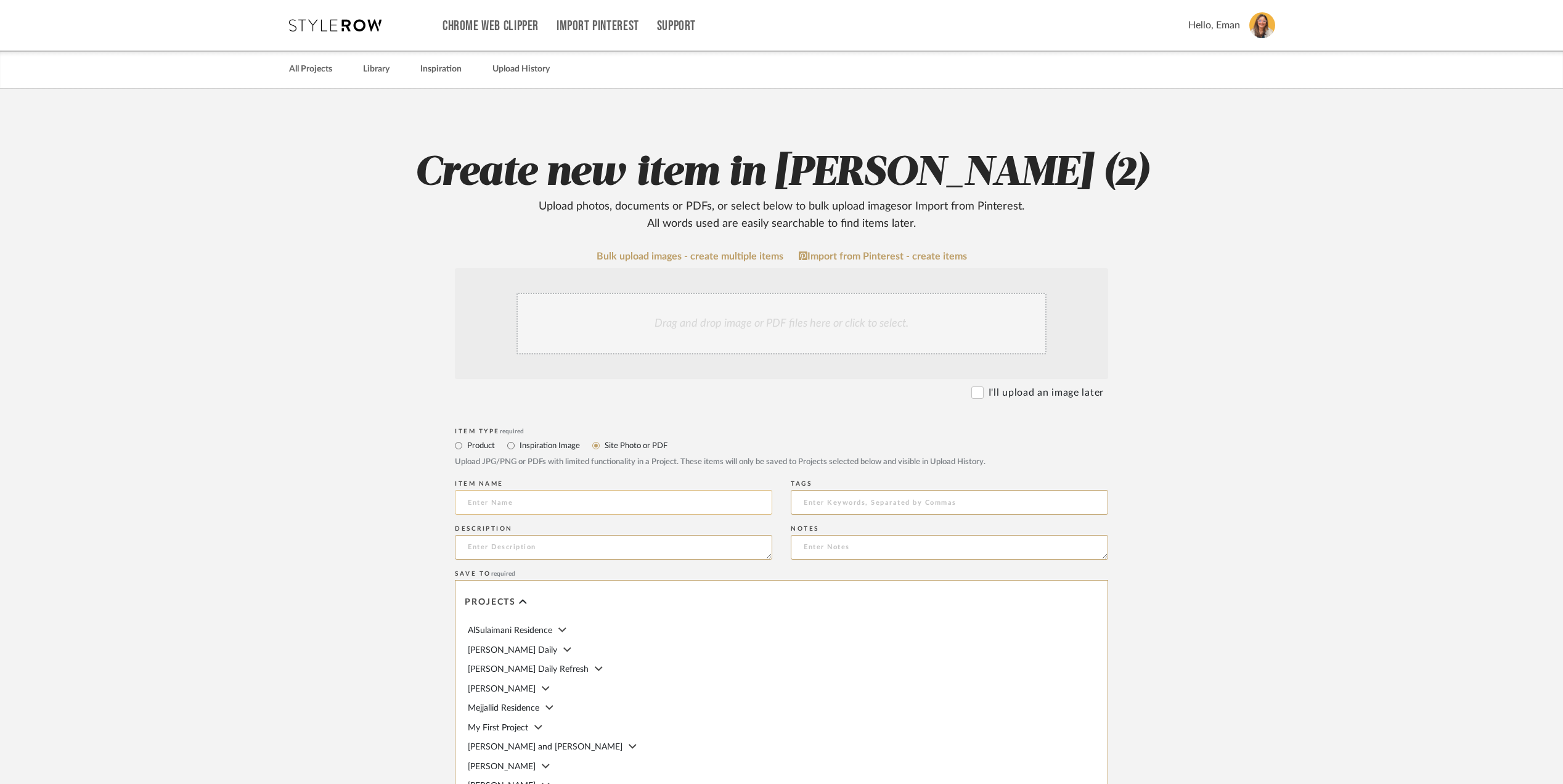
click at [523, 505] on input at bounding box center [613, 501] width 317 height 24
click at [488, 549] on textarea at bounding box center [613, 546] width 317 height 24
click at [829, 326] on div "Drag and drop image or PDF files here or click to select." at bounding box center [782, 323] width 530 height 61
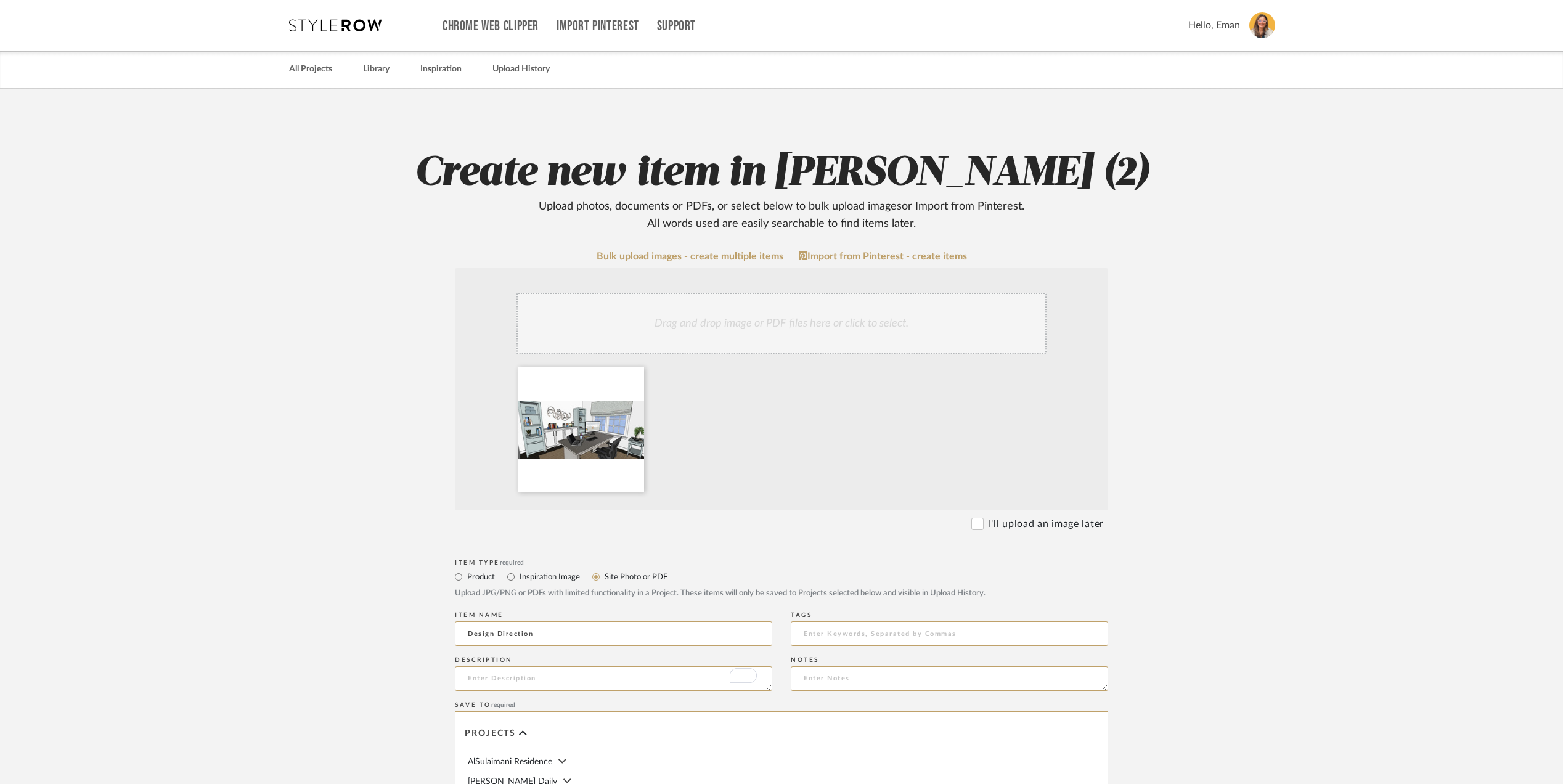
click at [765, 313] on div "Drag and drop image or PDF files here or click to select." at bounding box center [782, 323] width 530 height 61
click at [720, 313] on div "Drag and drop image or PDF files here or click to select." at bounding box center [782, 323] width 530 height 61
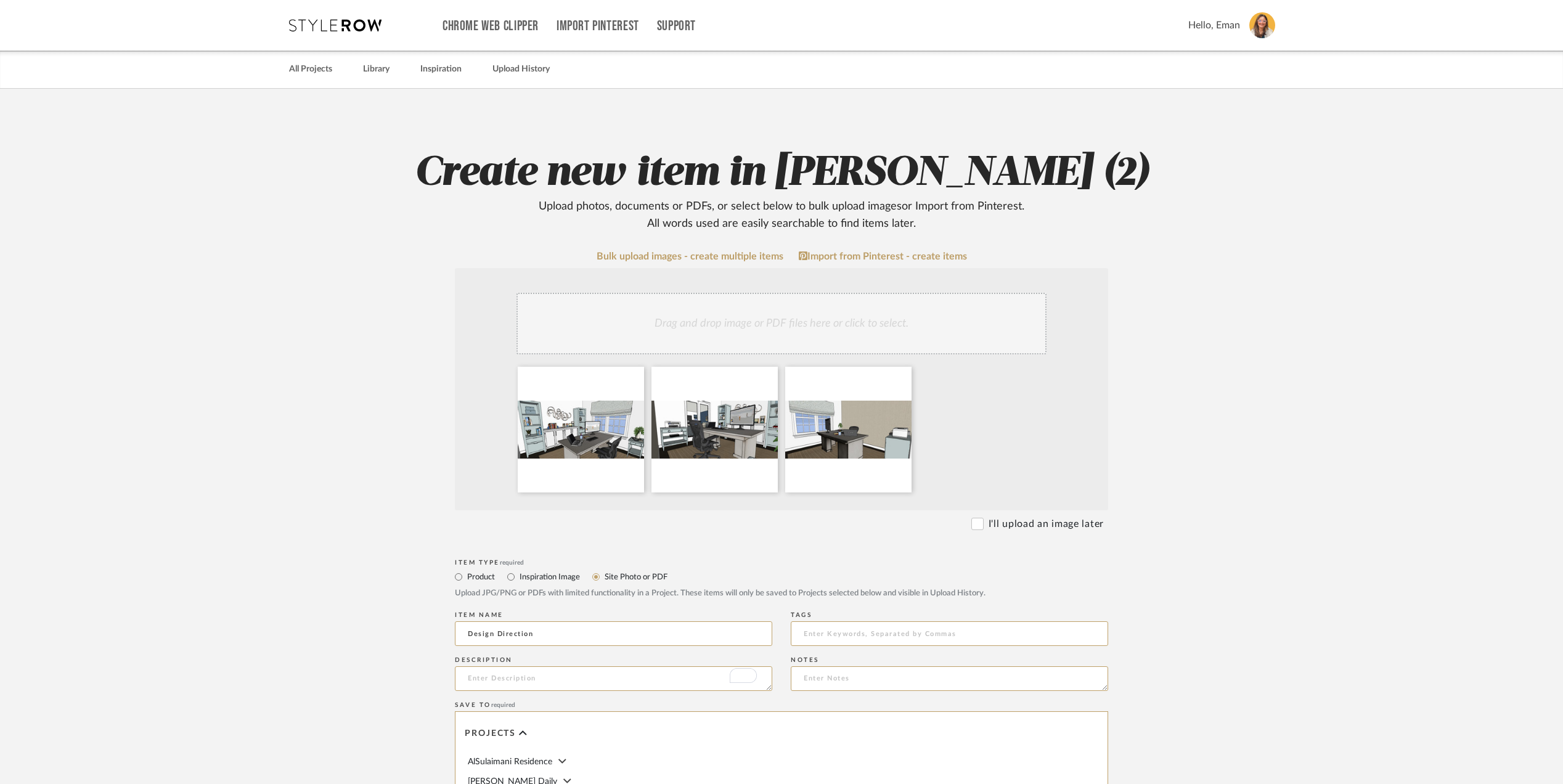
click at [791, 313] on div "Drag and drop image or PDF files here or click to select." at bounding box center [782, 323] width 530 height 61
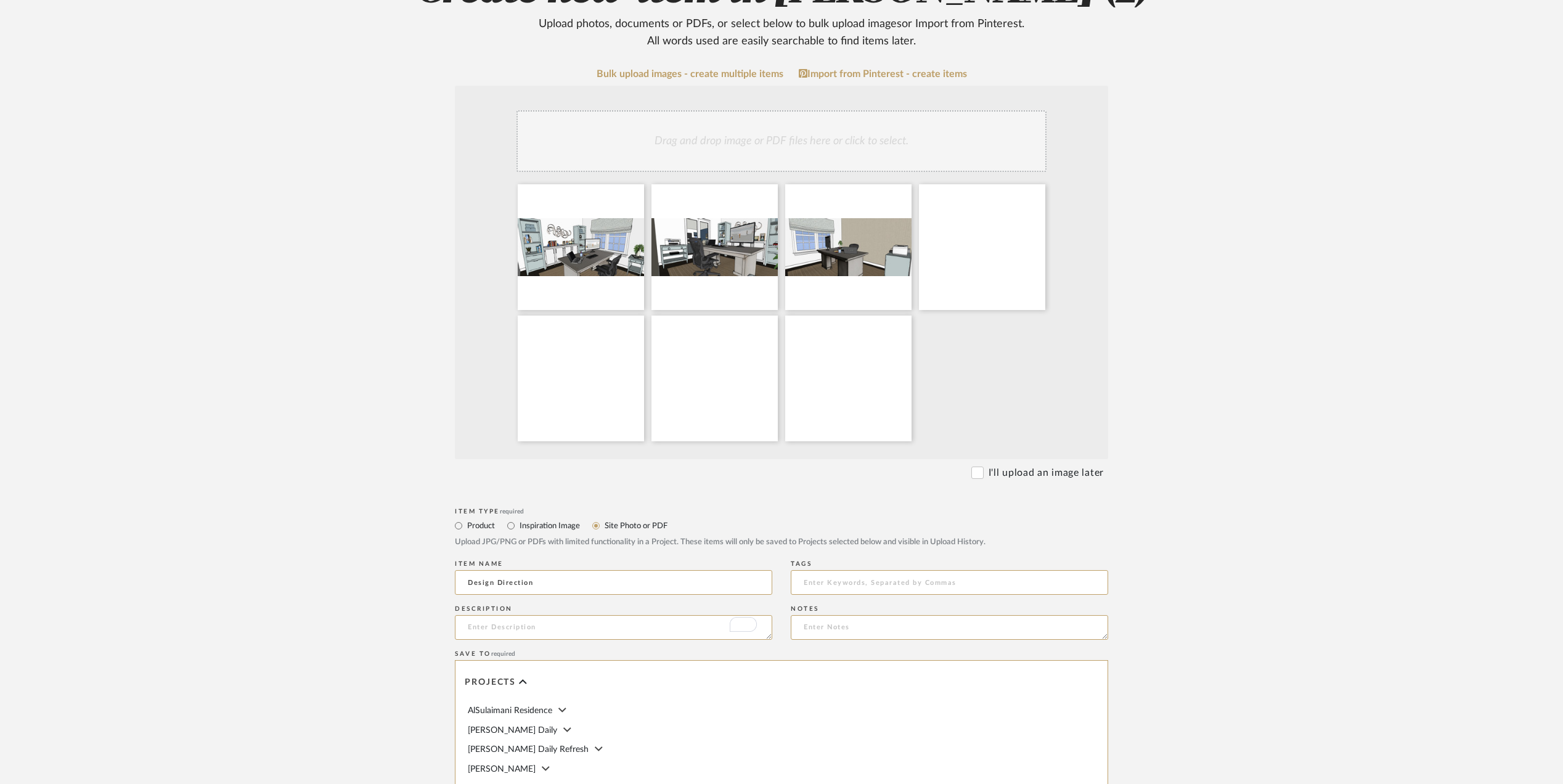
scroll to position [163, 0]
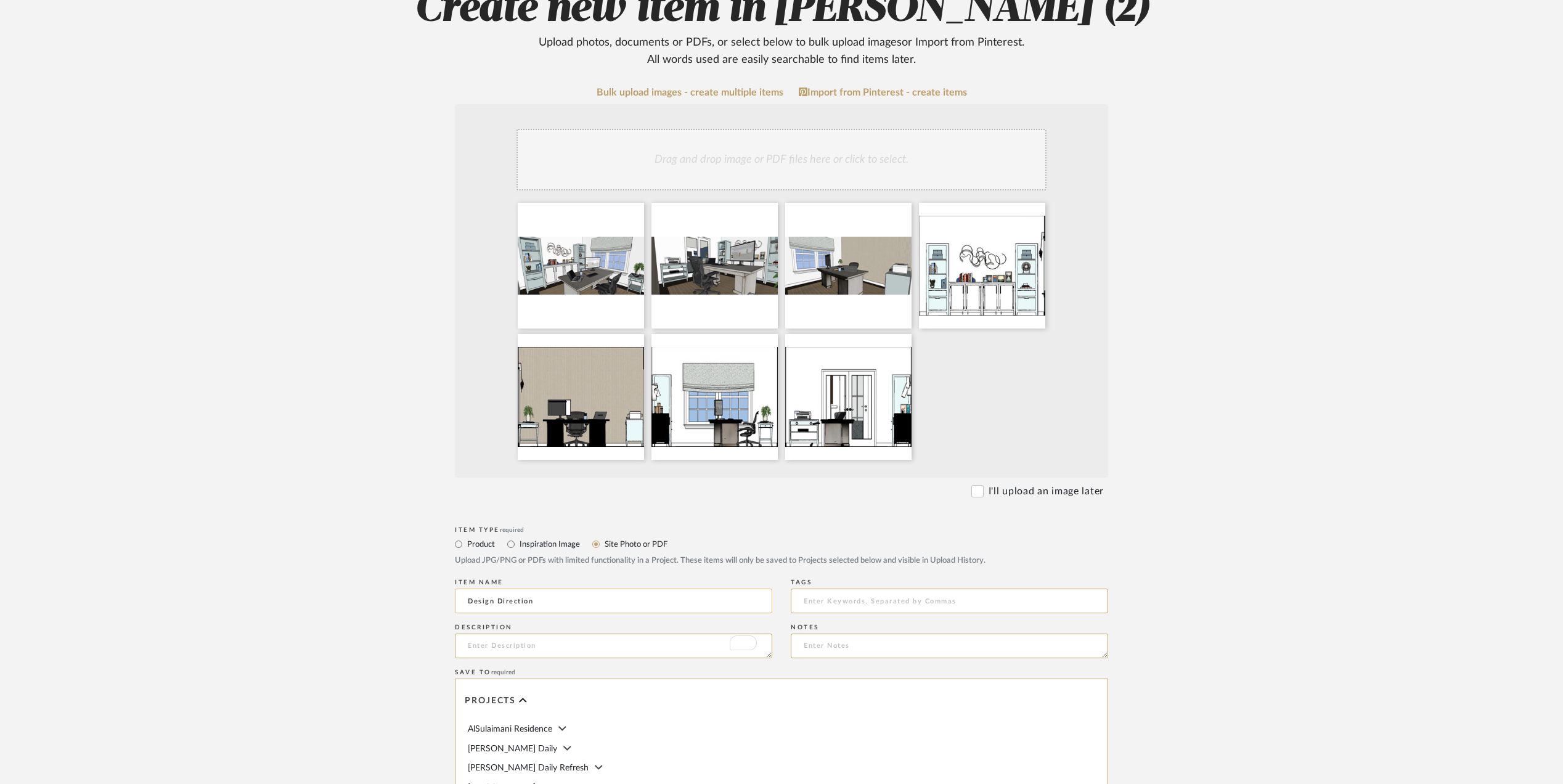
click at [573, 602] on input "Design Direction" at bounding box center [613, 600] width 317 height 24
drag, startPoint x: 1316, startPoint y: 565, endPoint x: 1301, endPoint y: 572, distance: 16.6
click at [1307, 571] on upload-items "Create new item in Stephanie Bergreen (2) Upload photos, documents or PDFs, or …" at bounding box center [782, 488] width 1563 height 1126
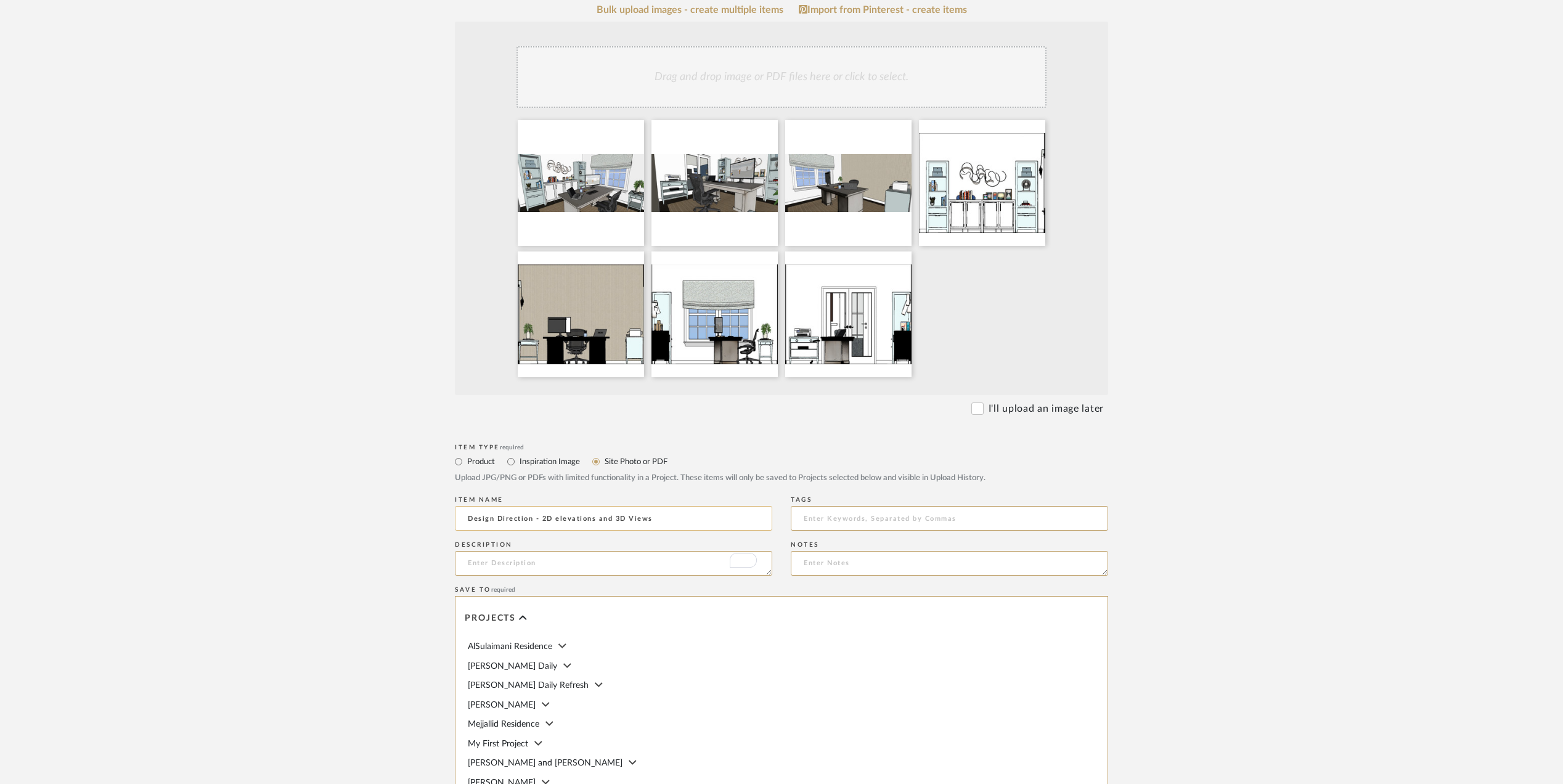
drag, startPoint x: 658, startPoint y: 517, endPoint x: 544, endPoint y: 511, distance: 114.2
click at [544, 511] on input "Design Direction - 2D elevations and 3D Views" at bounding box center [613, 518] width 317 height 24
type input "Design Direction"
click at [485, 563] on textarea "To enrich screen reader interactions, please activate Accessibility in Grammarl…" at bounding box center [613, 563] width 317 height 24
paste textarea "2D elevations and 3D Views"
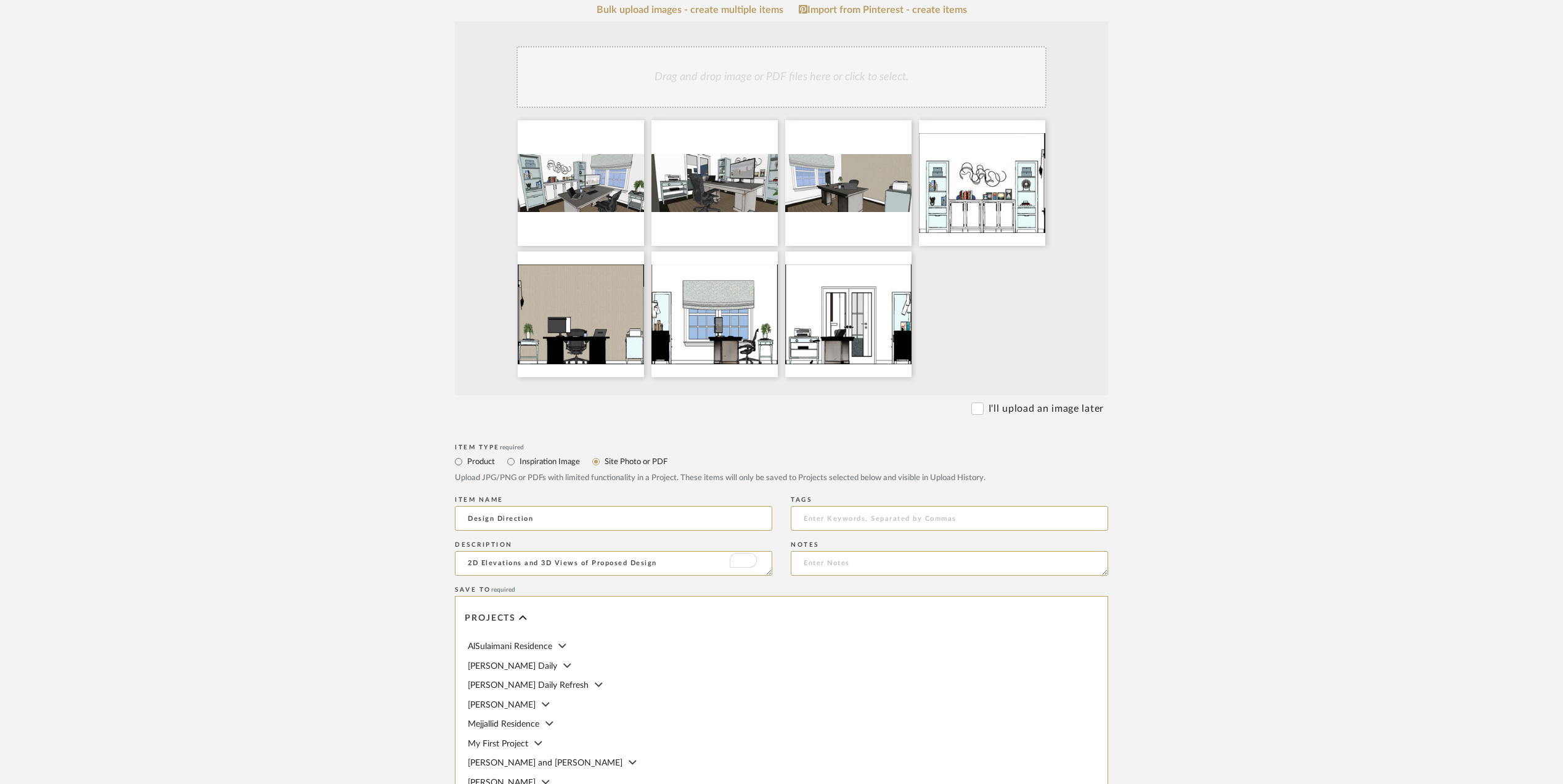
type textarea "2D Elevations and 3D Views of Proposed Design"
click at [1208, 526] on upload-items "Create new item in Stephanie Bergreen (2) Upload photos, documents or PDFs, or …" at bounding box center [782, 405] width 1563 height 1126
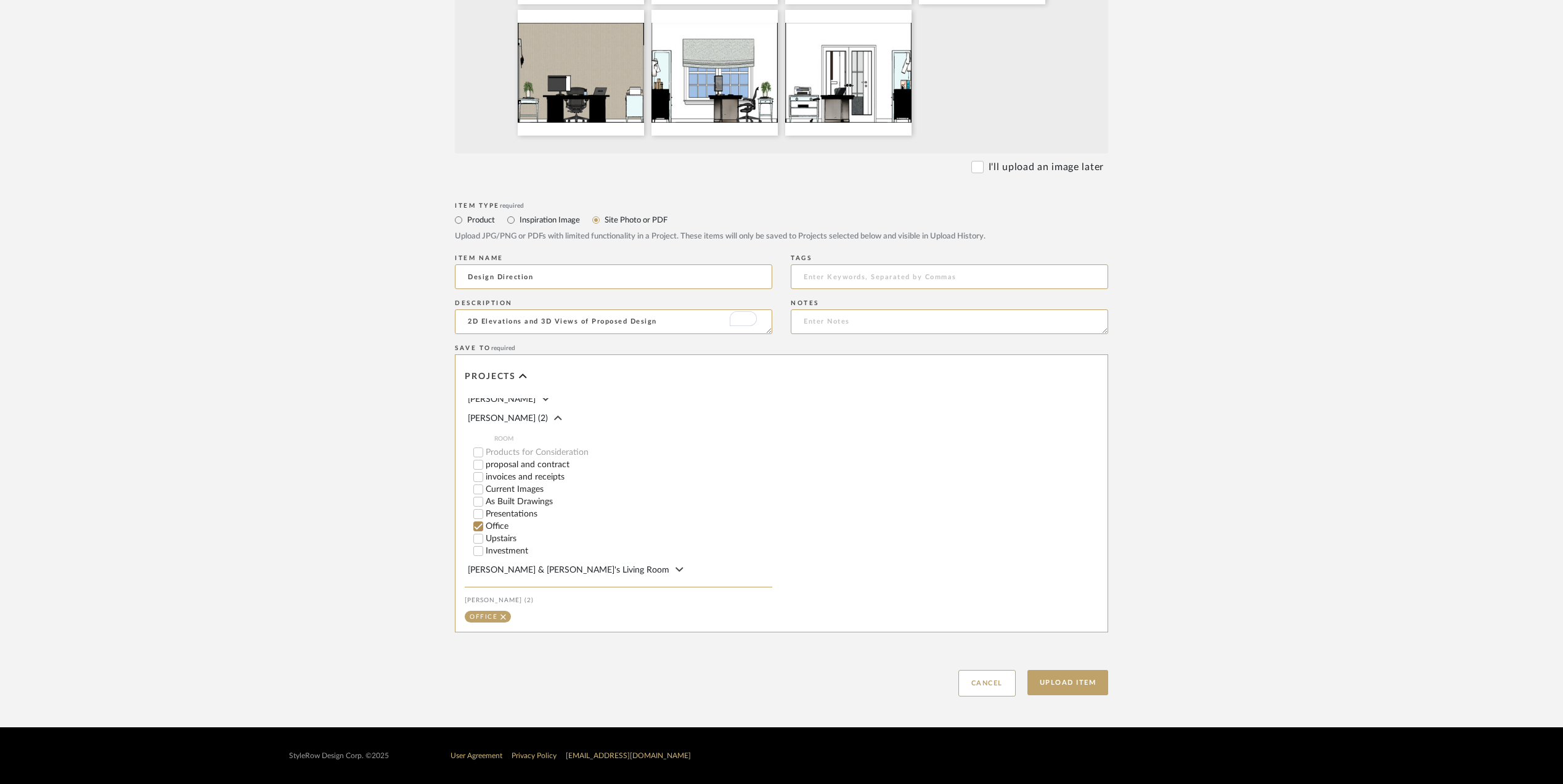
scroll to position [220, 0]
click at [1058, 676] on button "Upload Item" at bounding box center [1068, 682] width 81 height 25
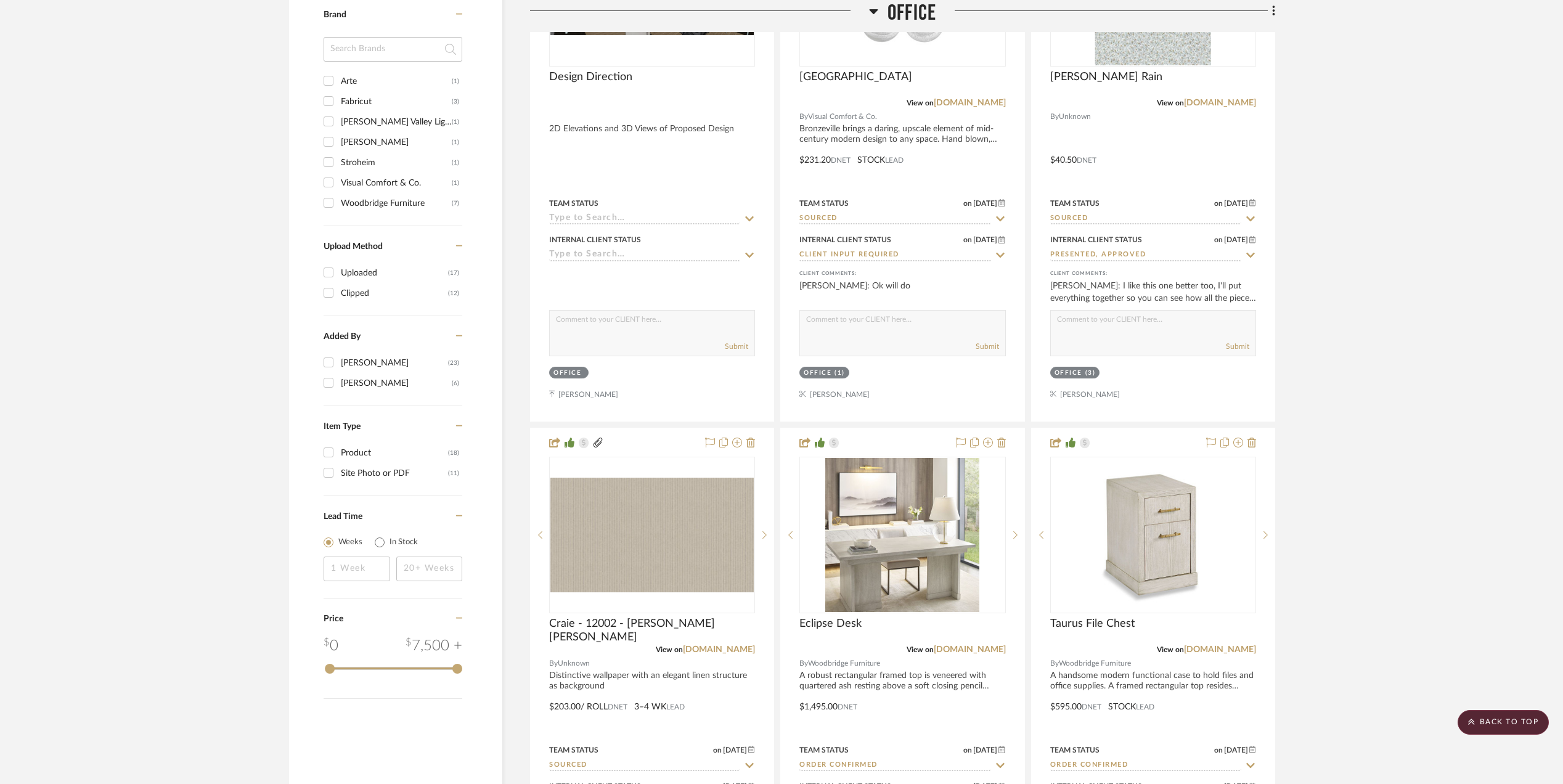
scroll to position [1267, 0]
click at [717, 649] on link "arte-international.com" at bounding box center [719, 649] width 72 height 9
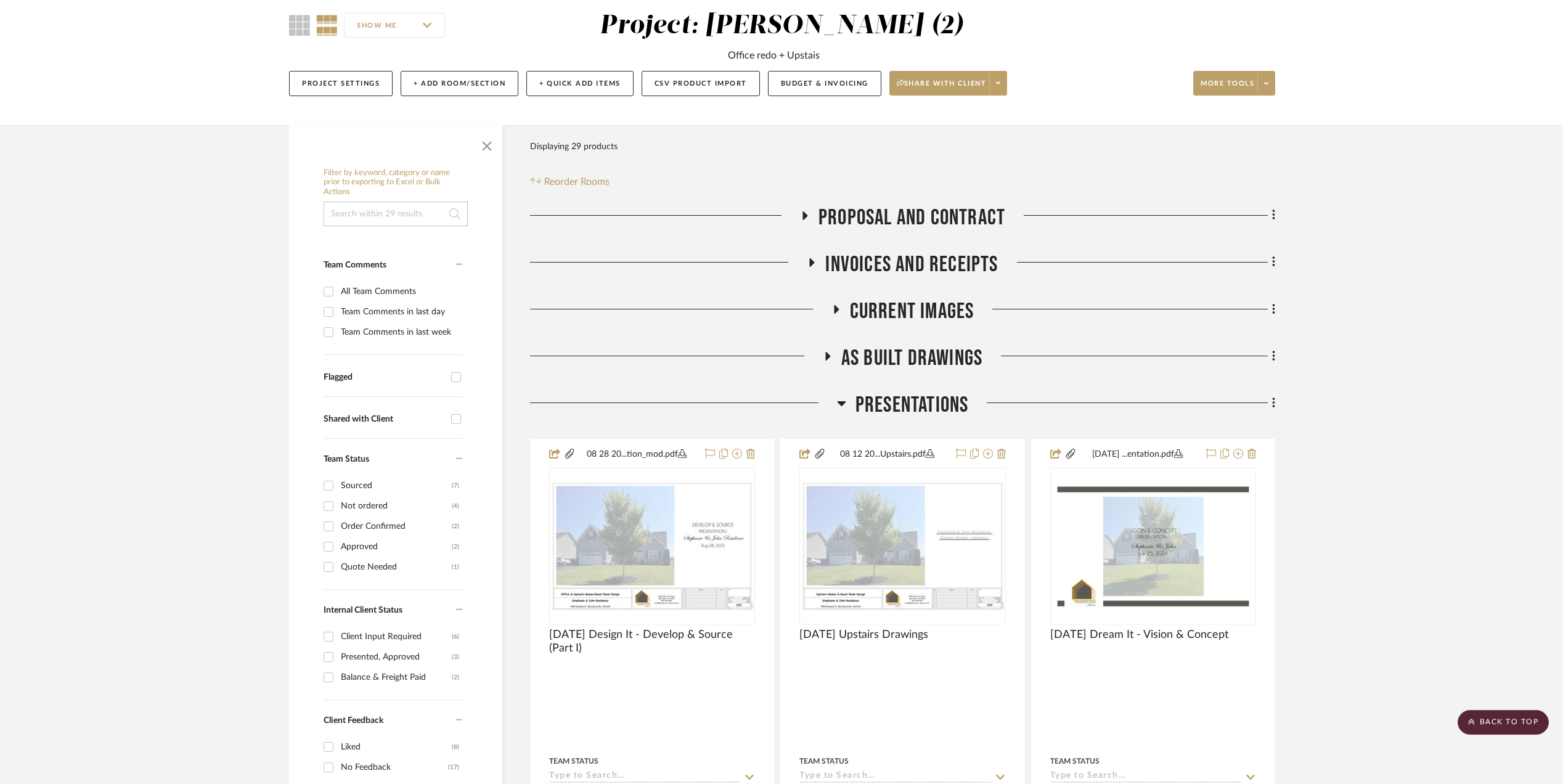
scroll to position [0, 0]
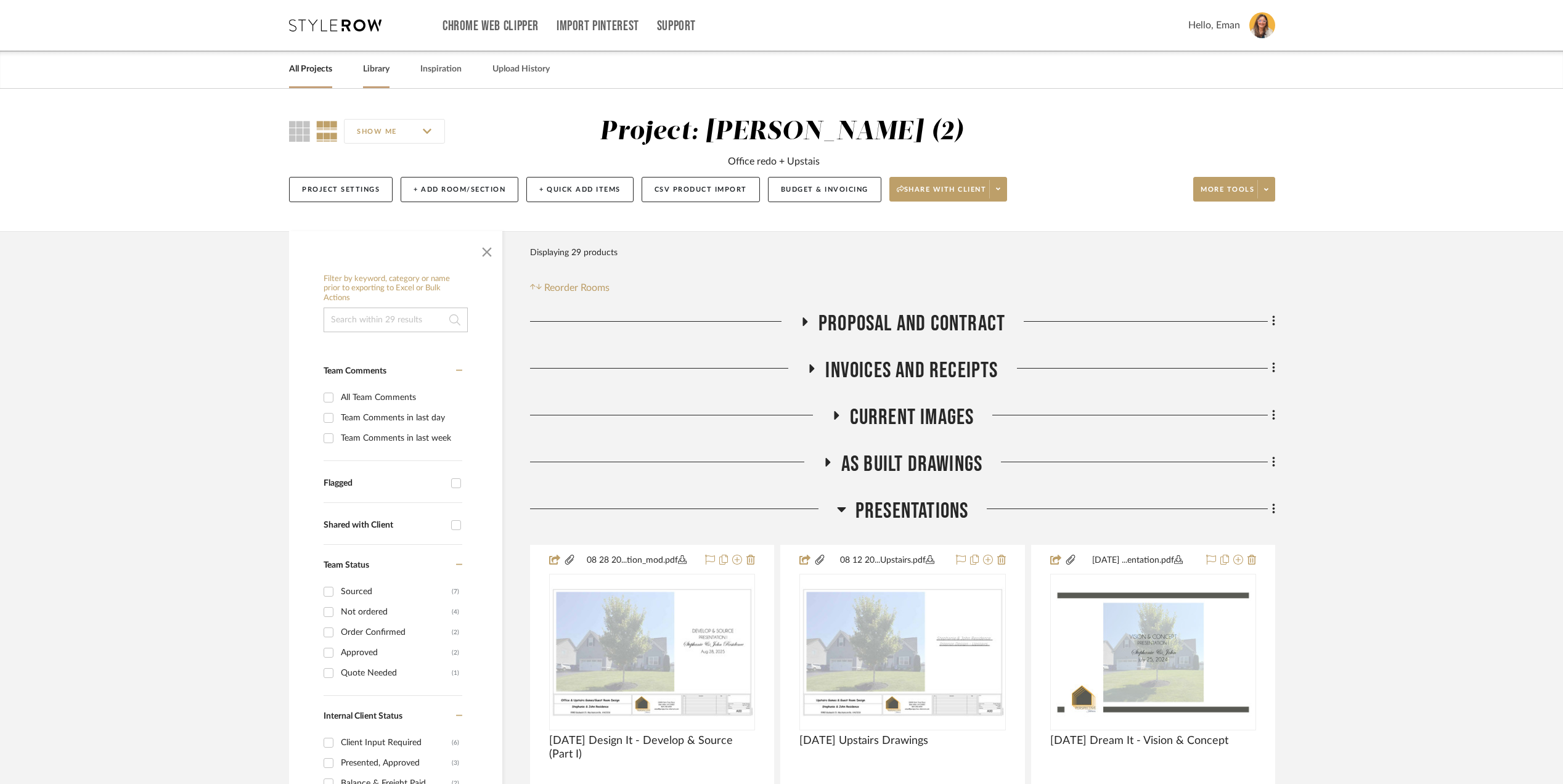
click at [377, 67] on link "Library" at bounding box center [376, 70] width 26 height 16
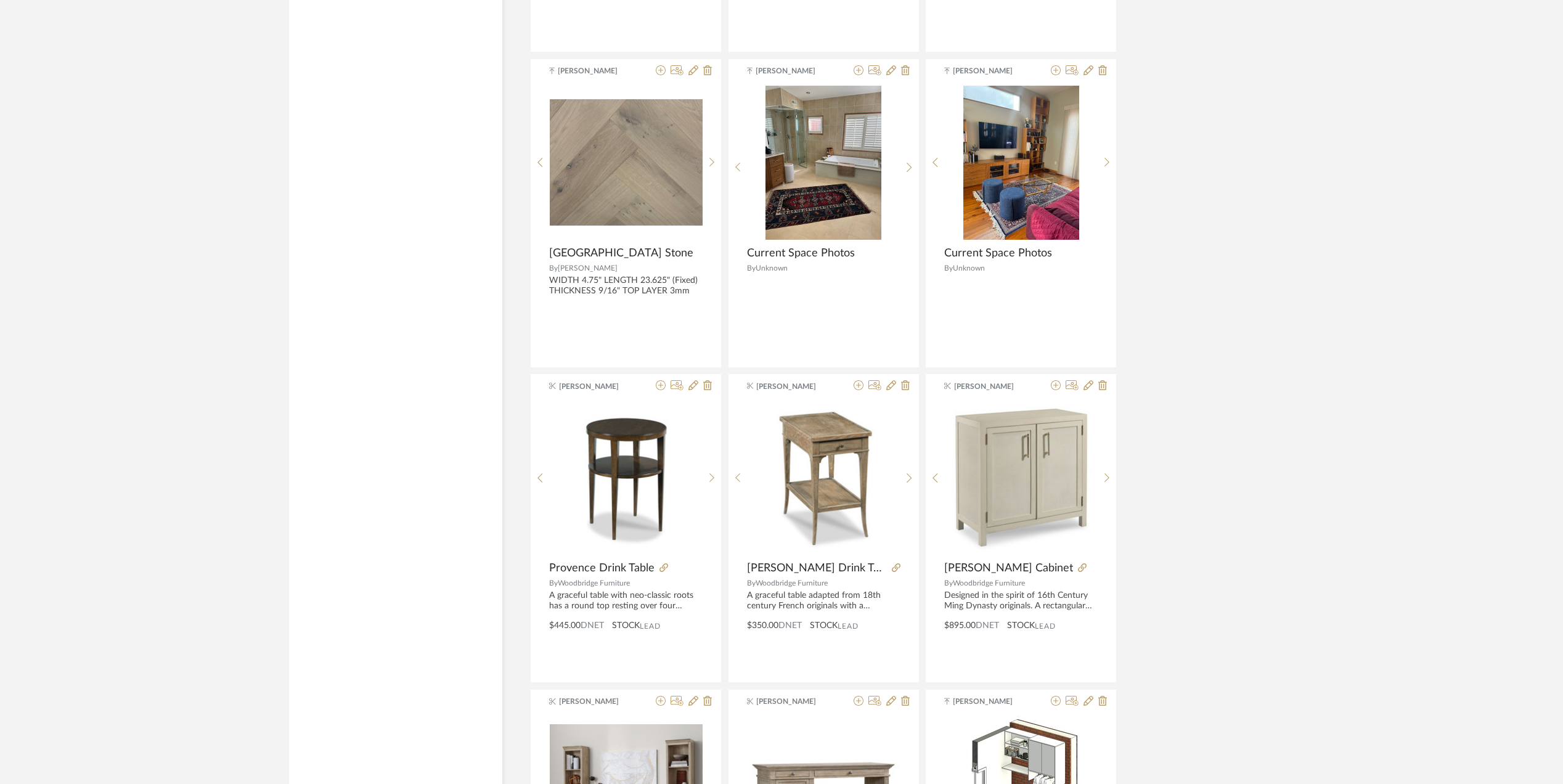
scroll to position [2730, 0]
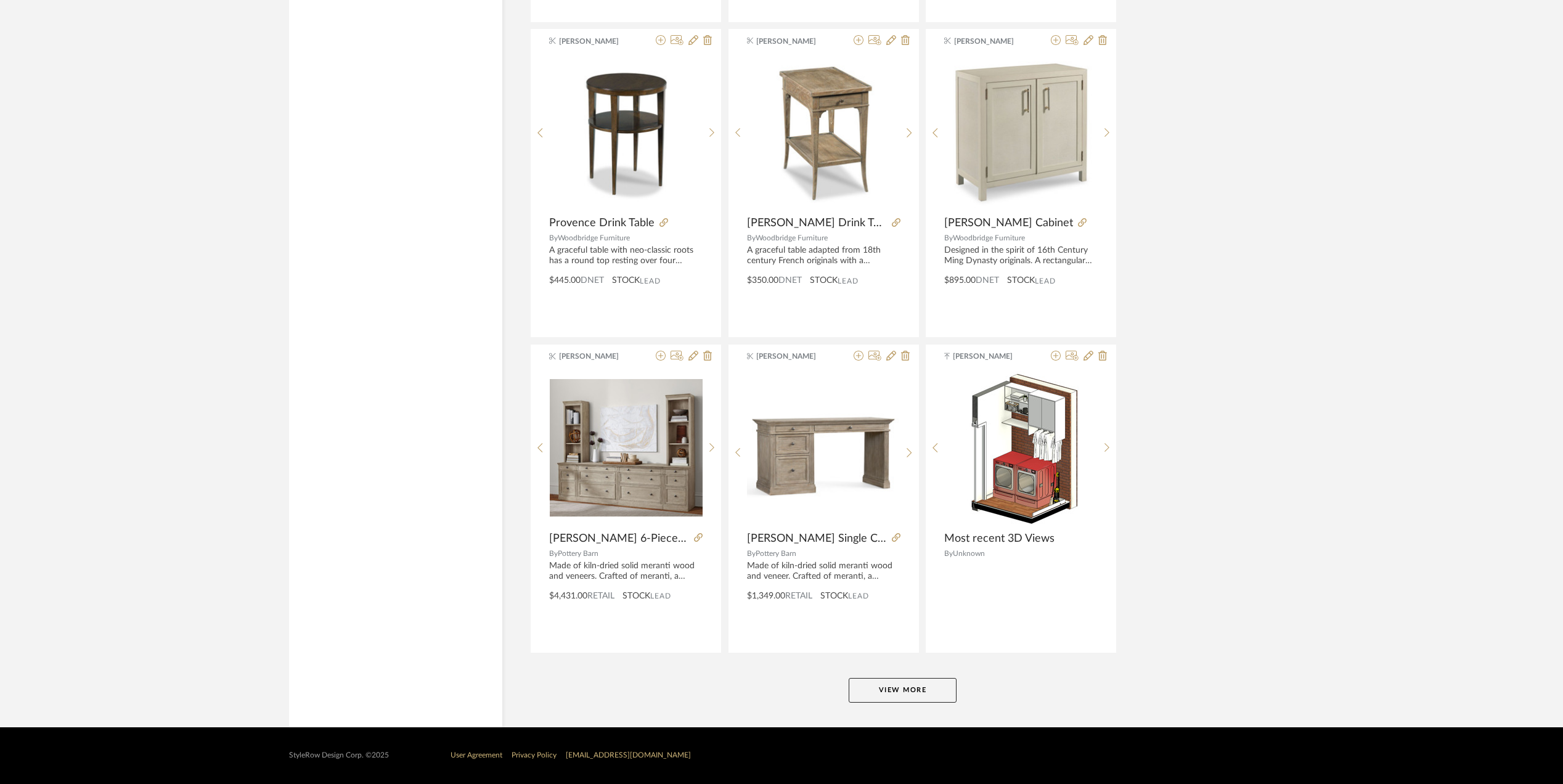
click at [900, 693] on button "View More" at bounding box center [902, 689] width 108 height 24
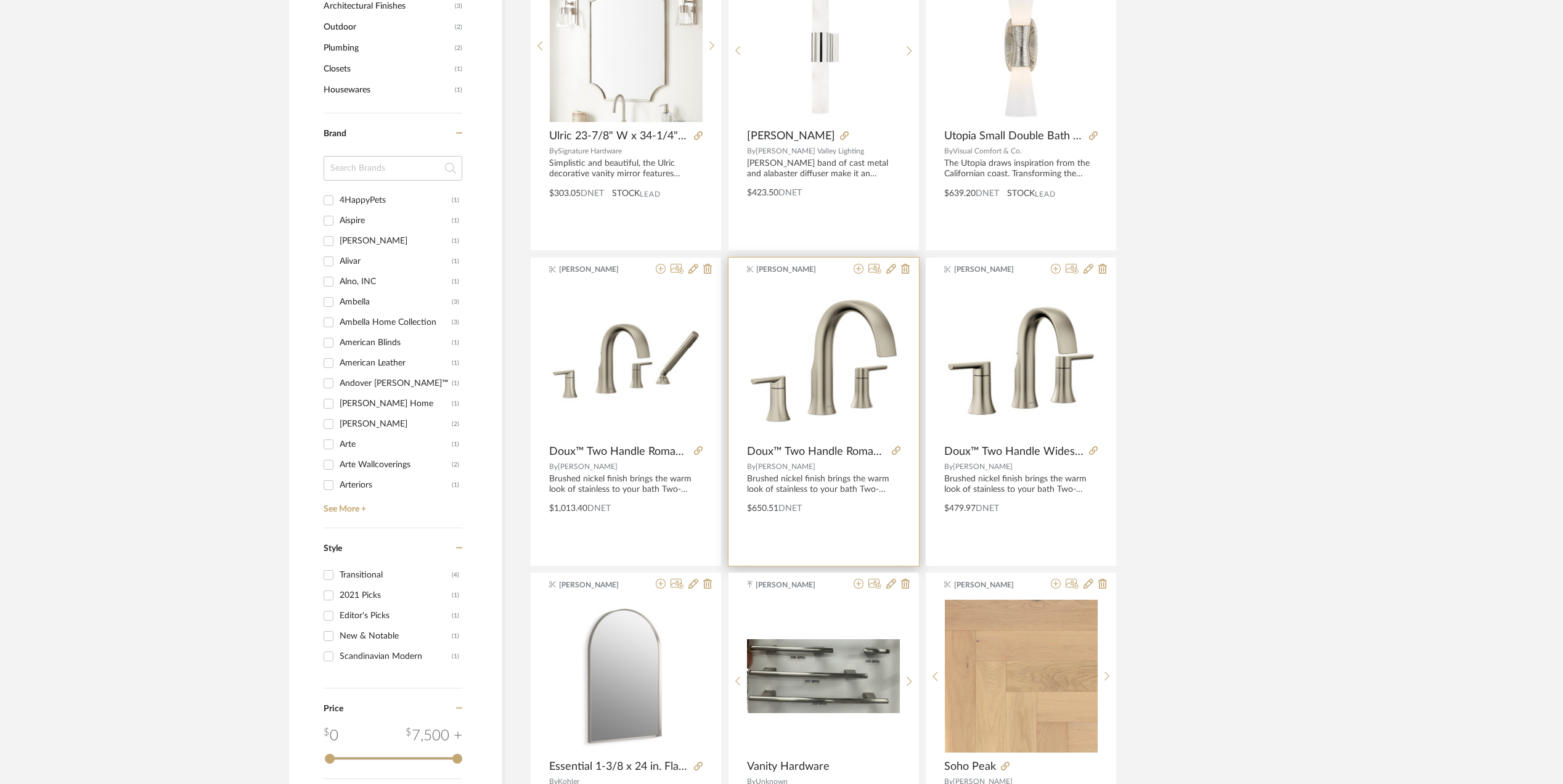
scroll to position [266, 0]
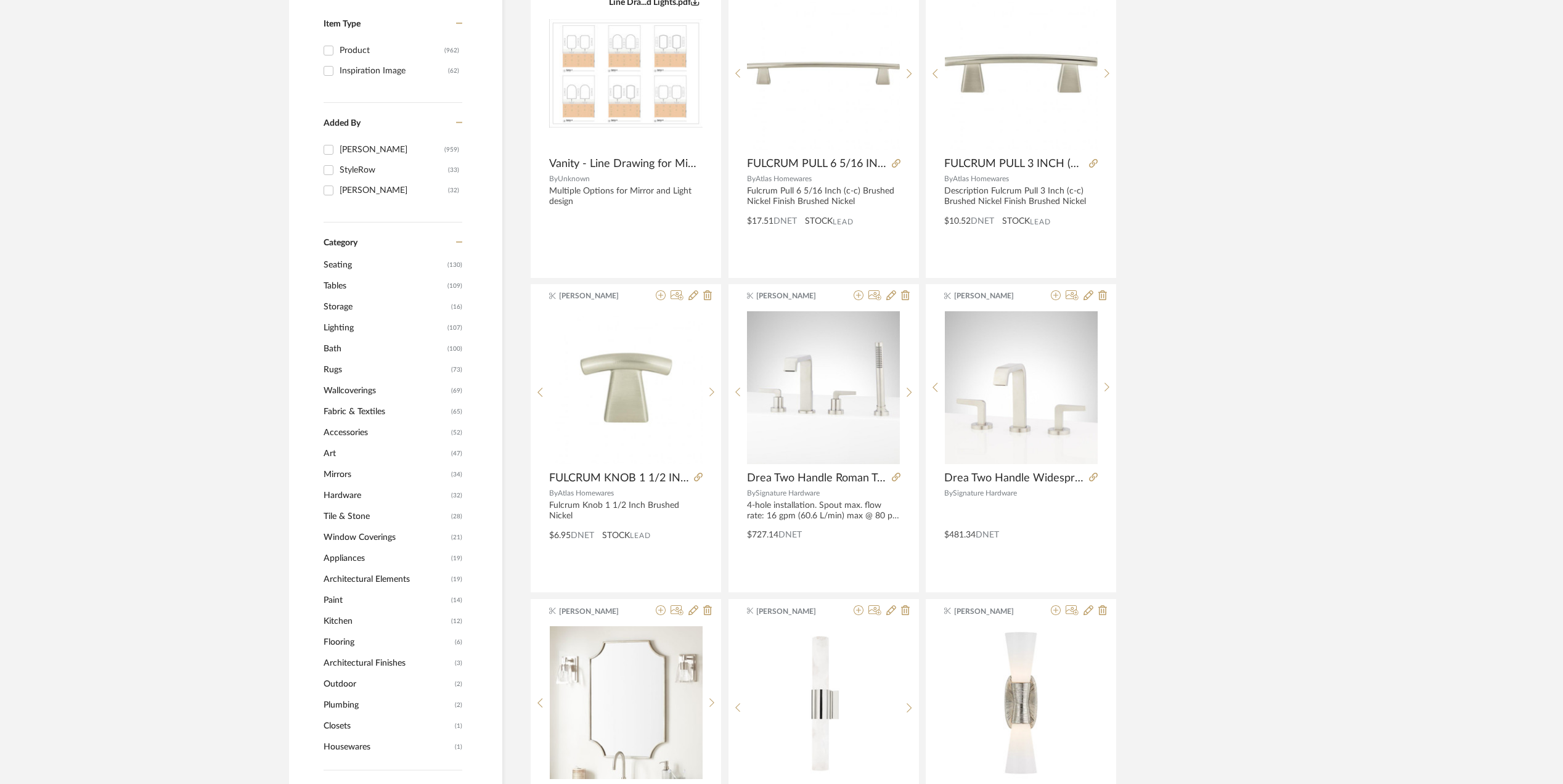
click at [348, 385] on span "Wallcoverings" at bounding box center [386, 390] width 125 height 21
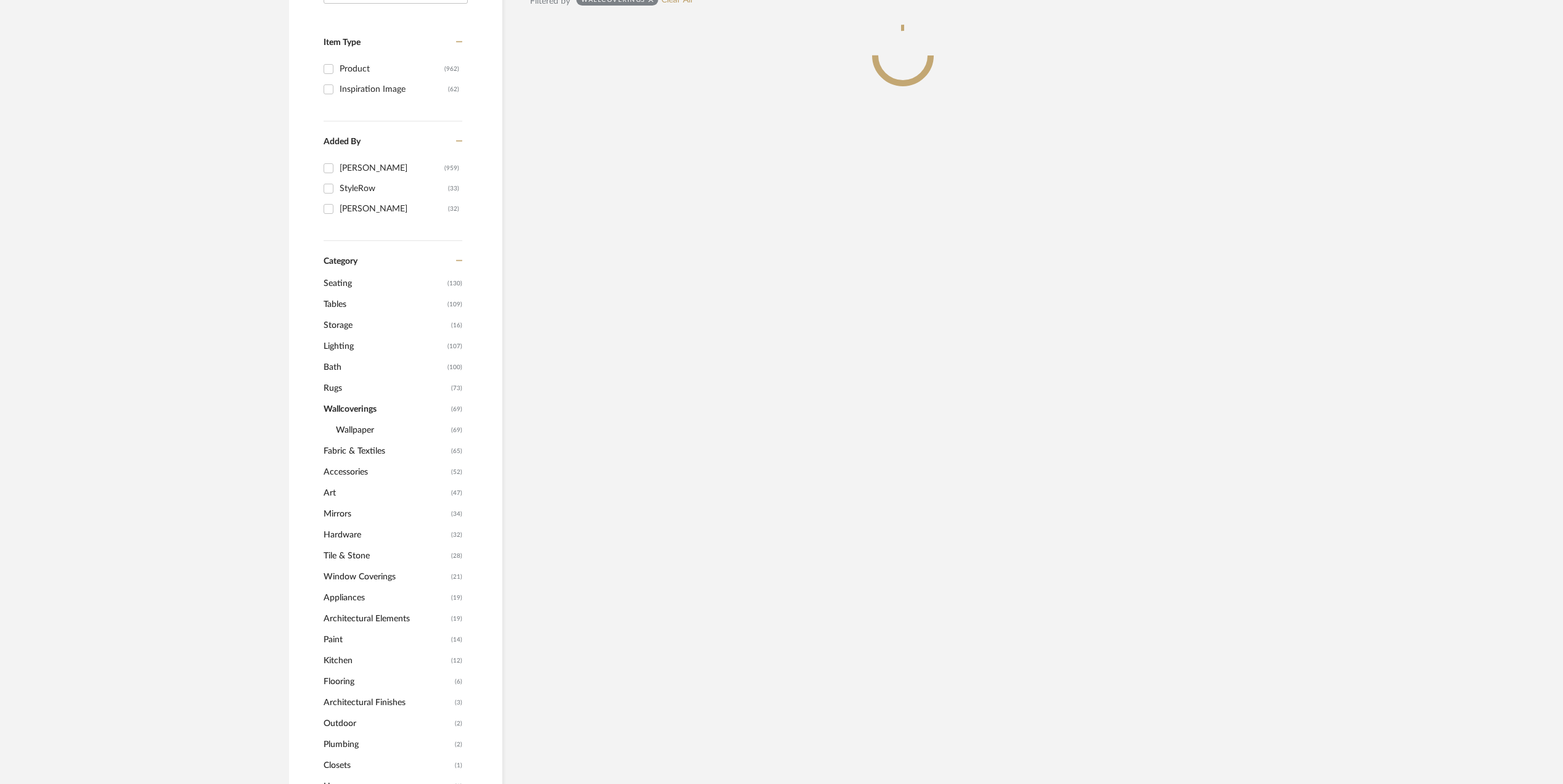
scroll to position [284, 0]
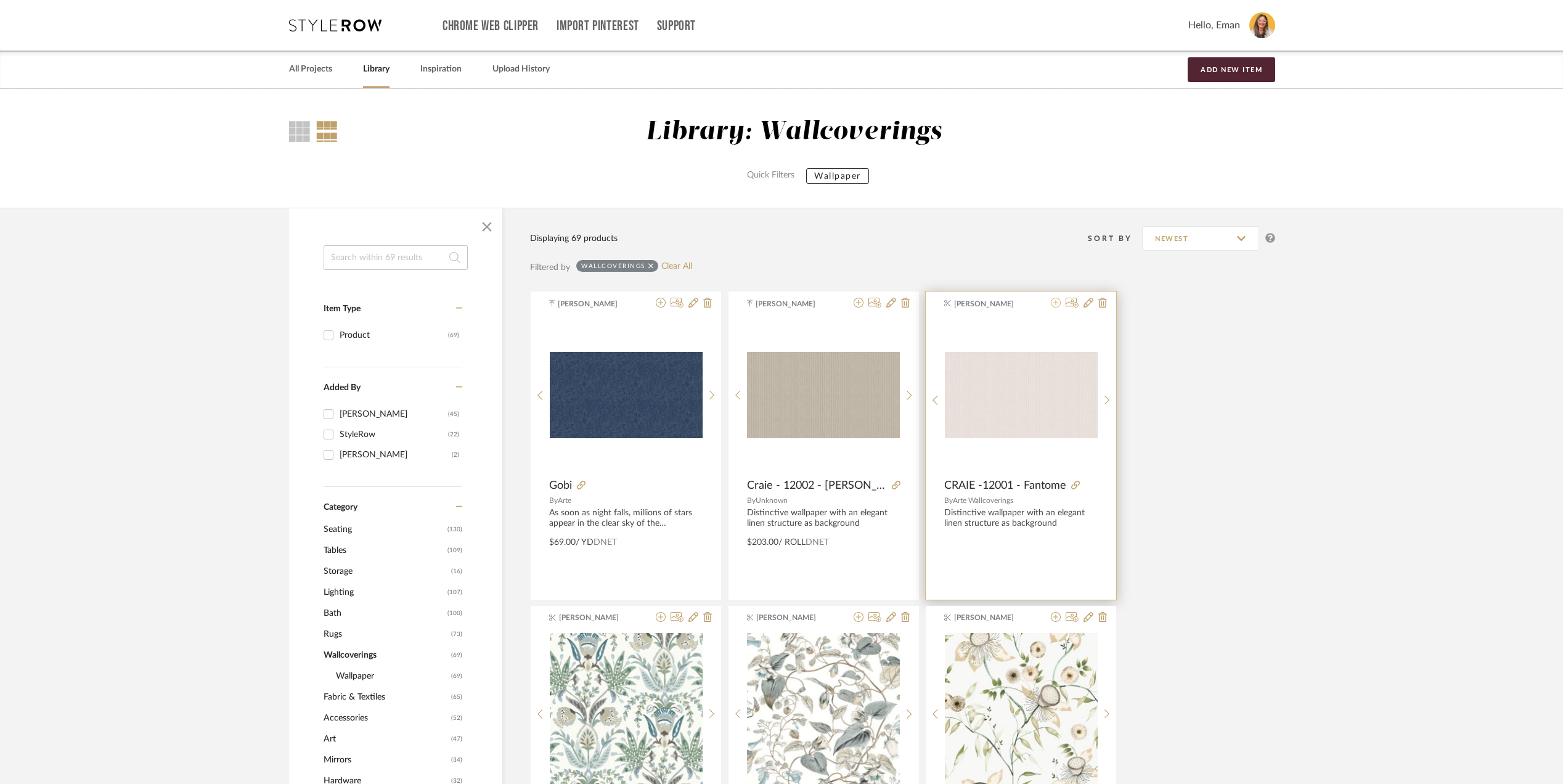
click at [1055, 302] on icon at bounding box center [1055, 302] width 10 height 10
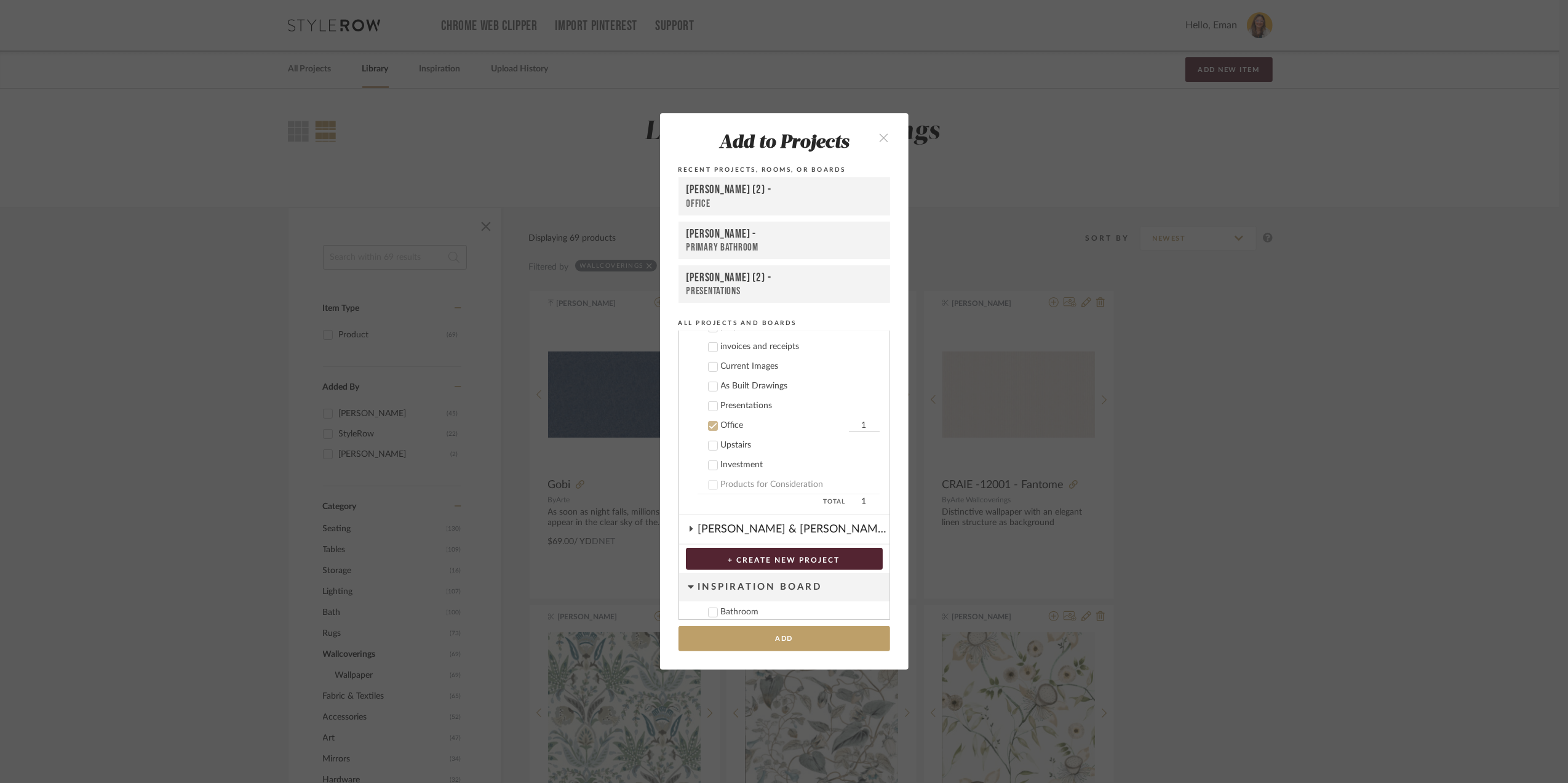
scroll to position [424, 0]
click at [756, 636] on button "Add" at bounding box center [784, 639] width 212 height 25
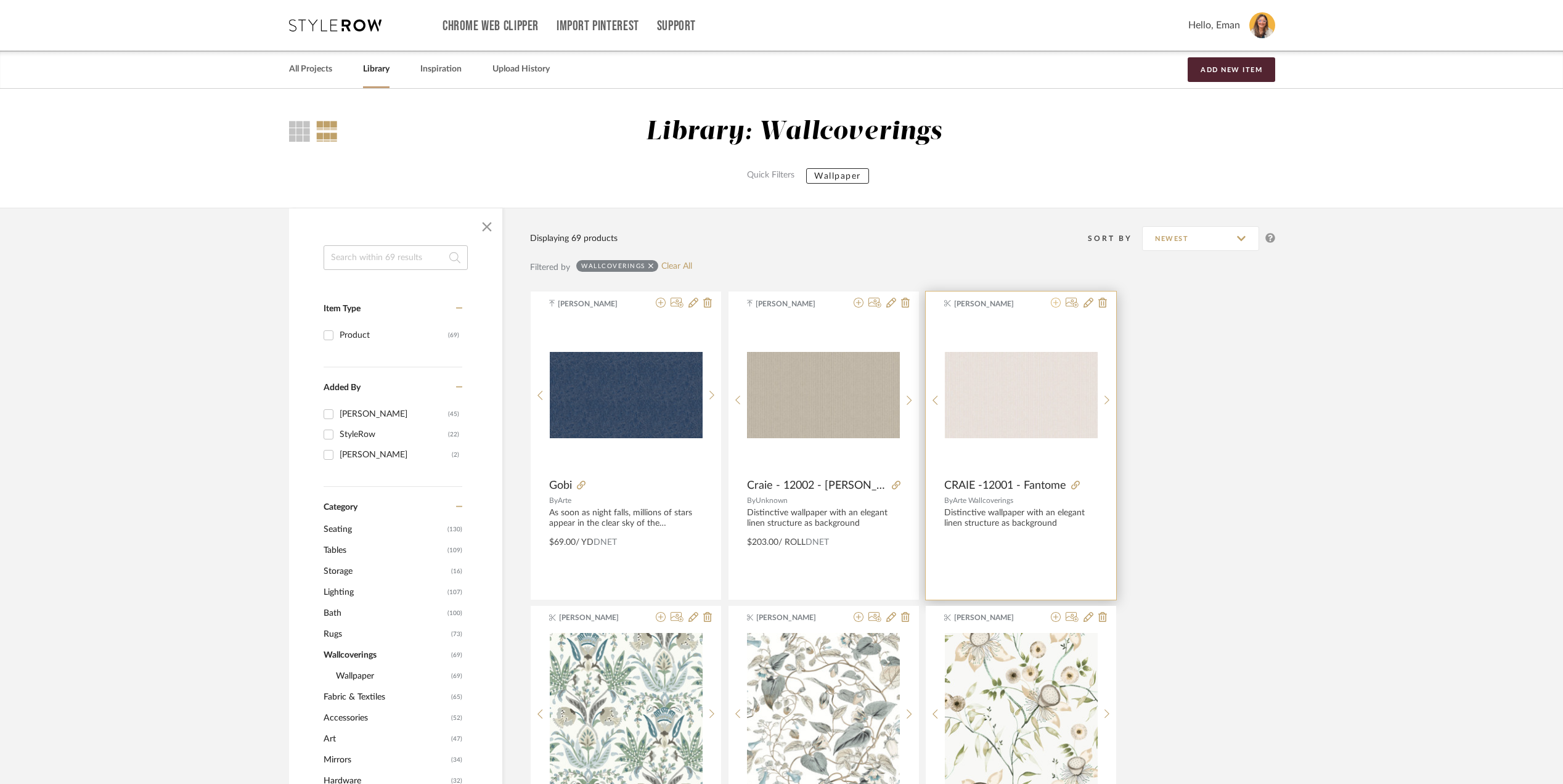
click at [1052, 307] on icon at bounding box center [1055, 302] width 10 height 10
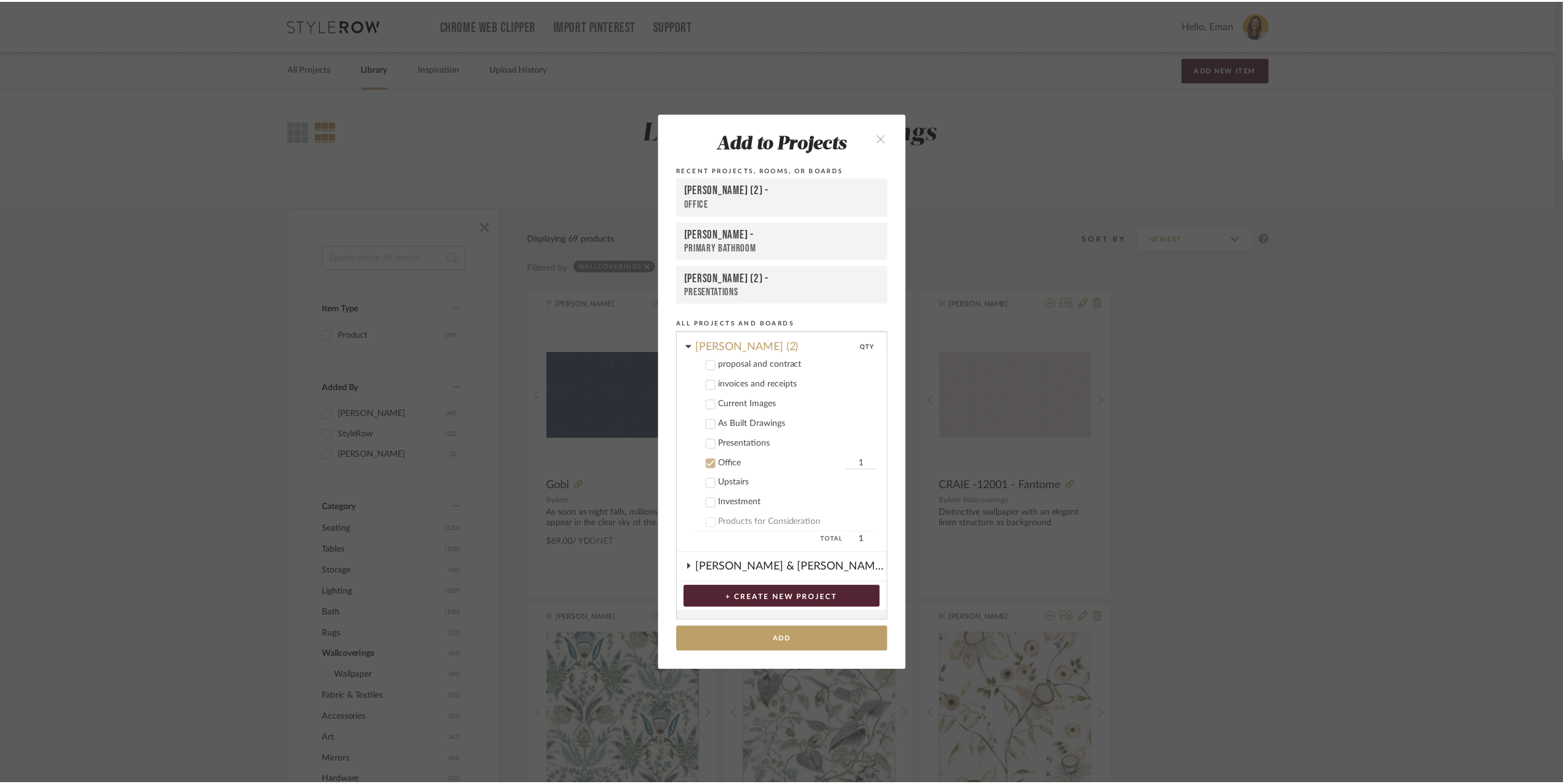
scroll to position [342, 0]
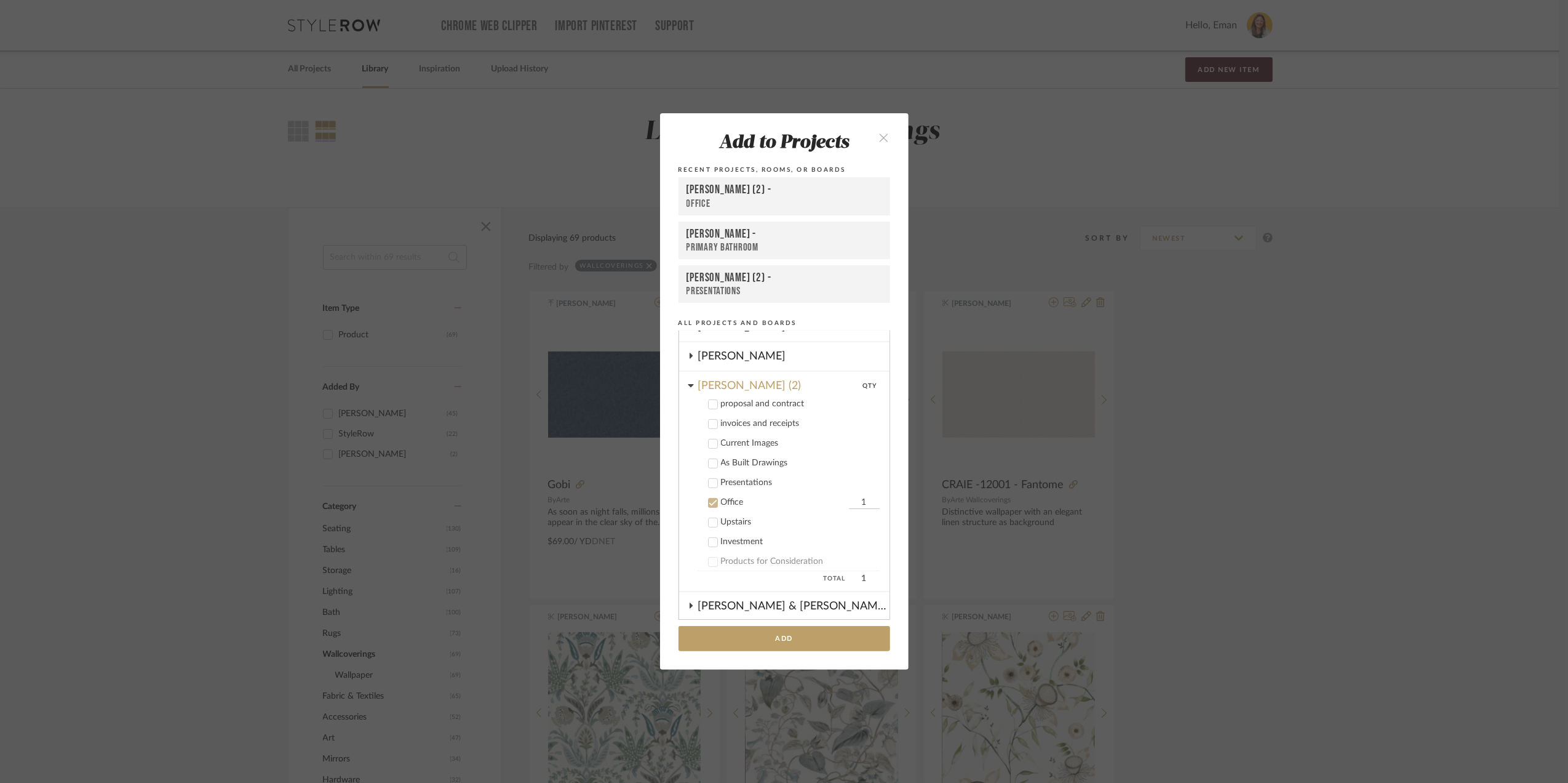
click at [1305, 387] on div "Add to Projects Recent Projects, Rooms, or Boards Stephanie Bergreen (2) - Offi…" at bounding box center [784, 392] width 1568 height 783
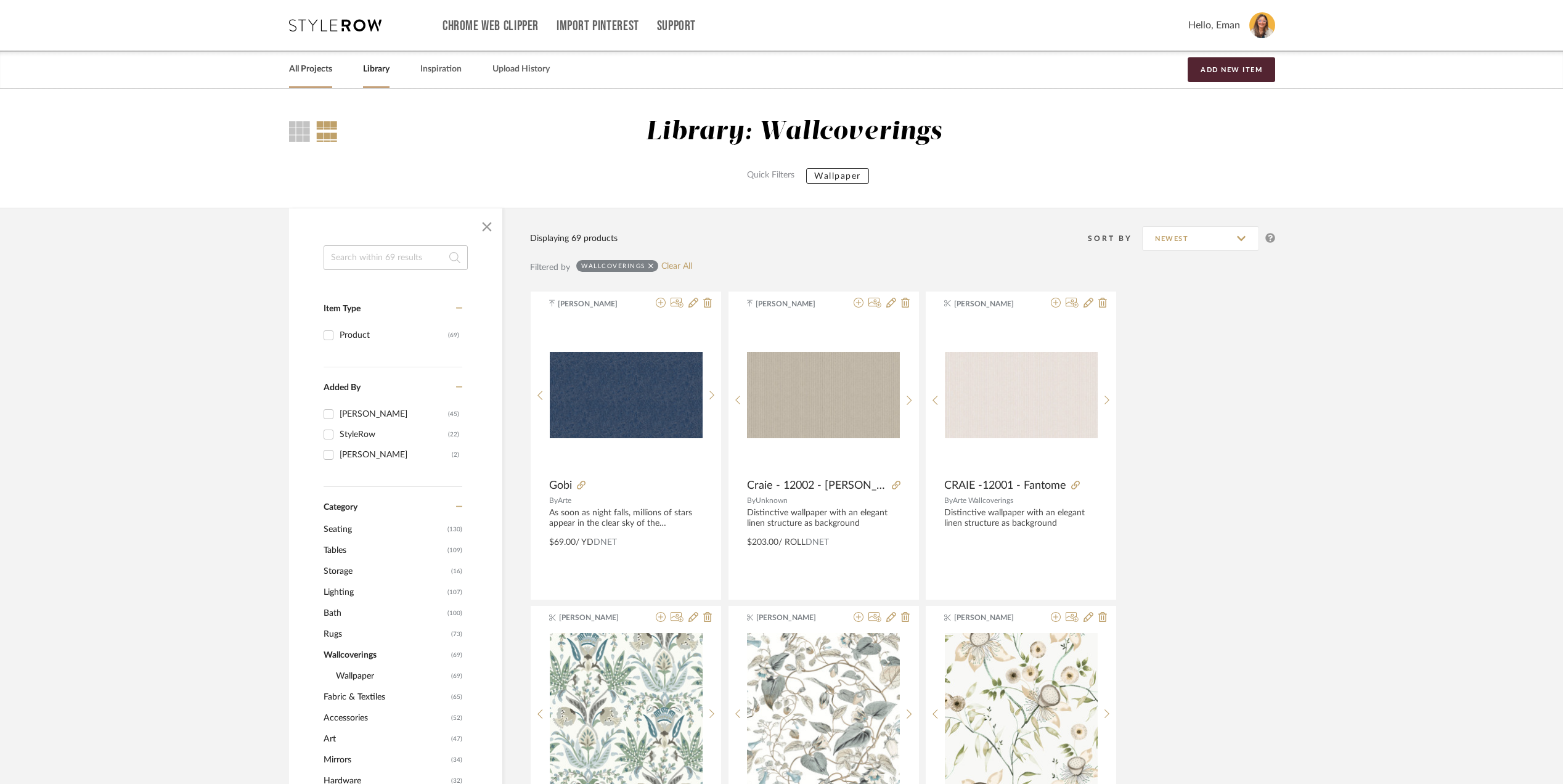
click at [319, 65] on link "All Projects" at bounding box center [311, 70] width 43 height 16
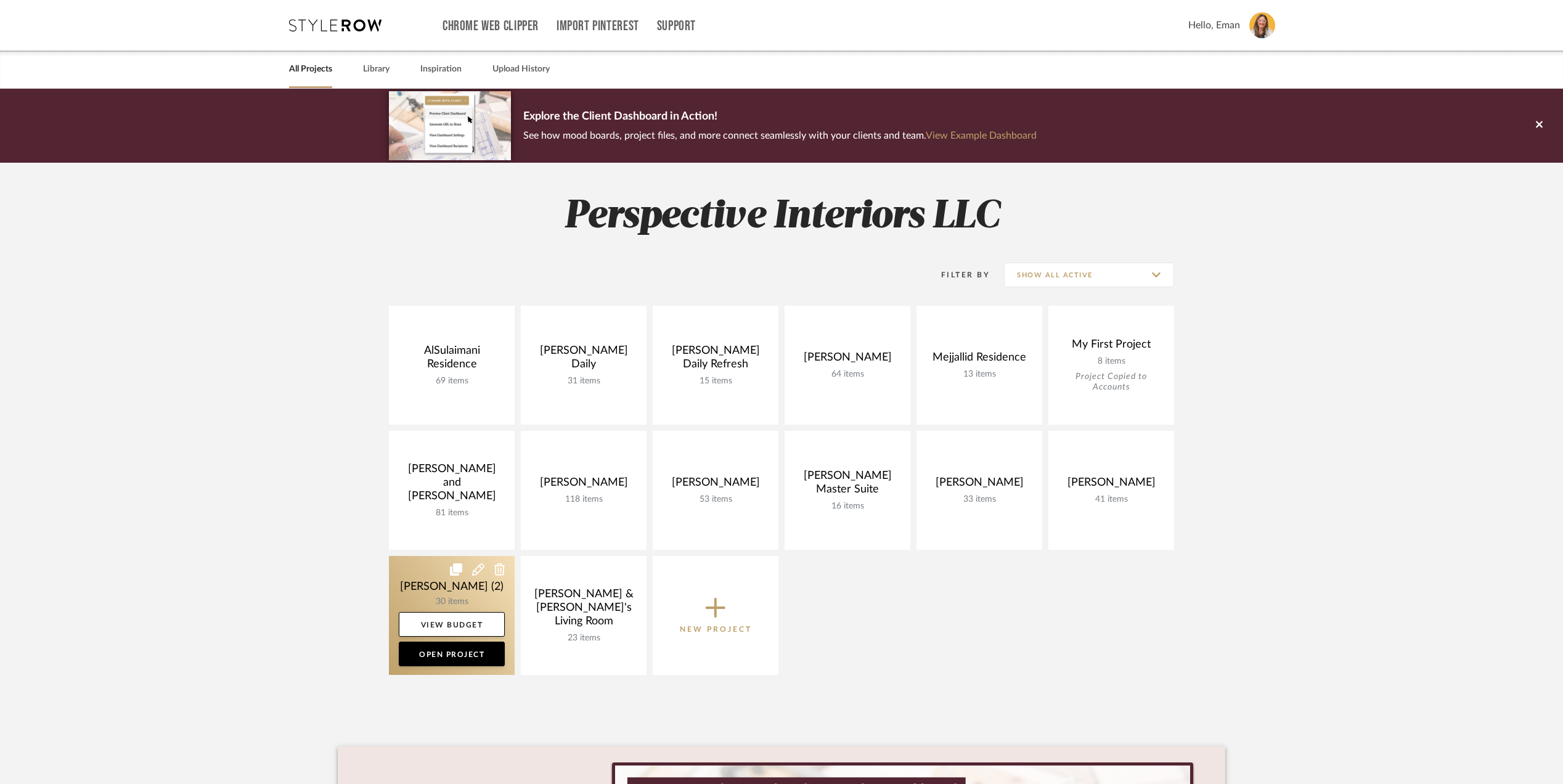
click at [413, 585] on link at bounding box center [451, 615] width 126 height 119
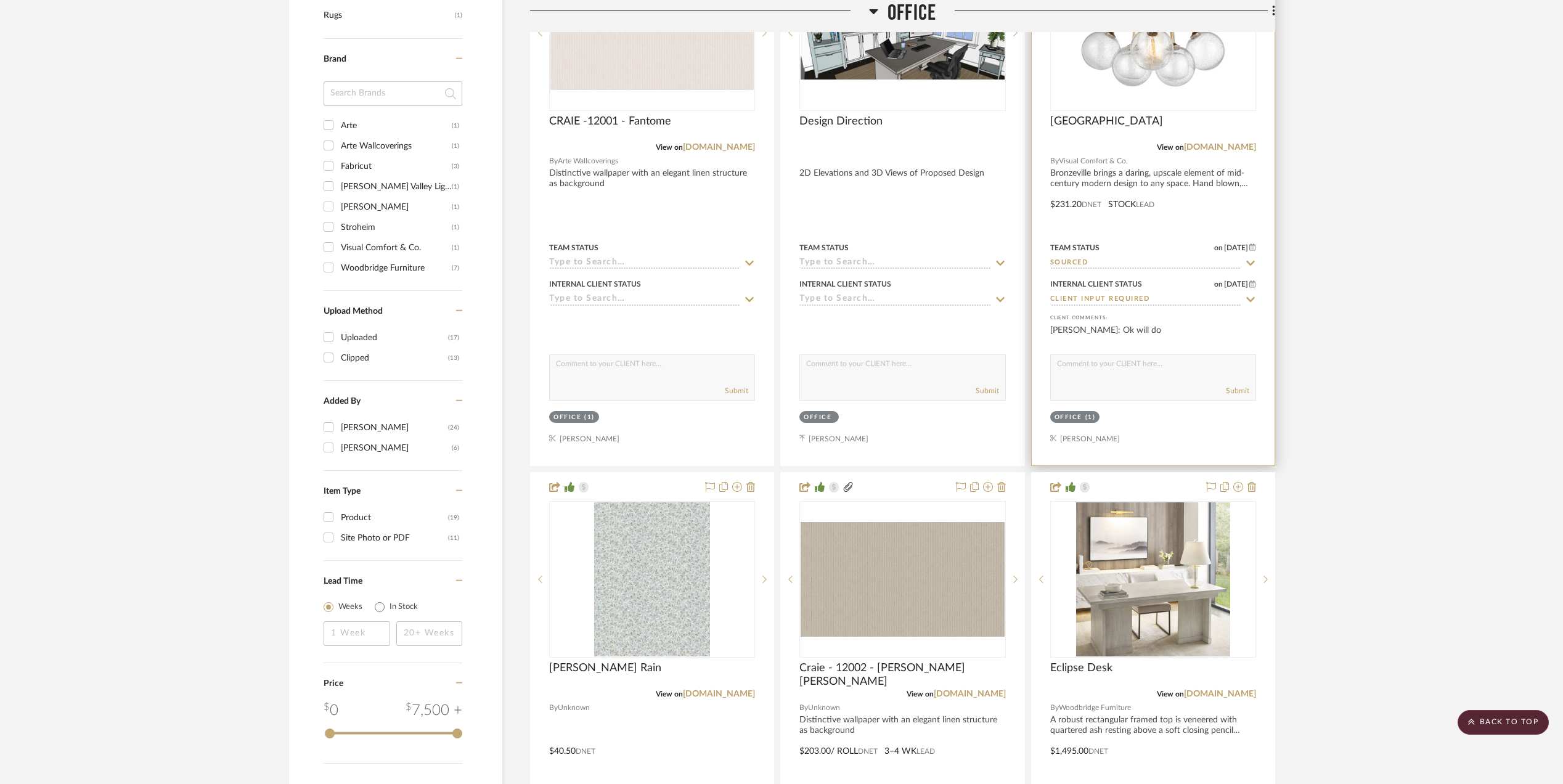
scroll to position [1232, 0]
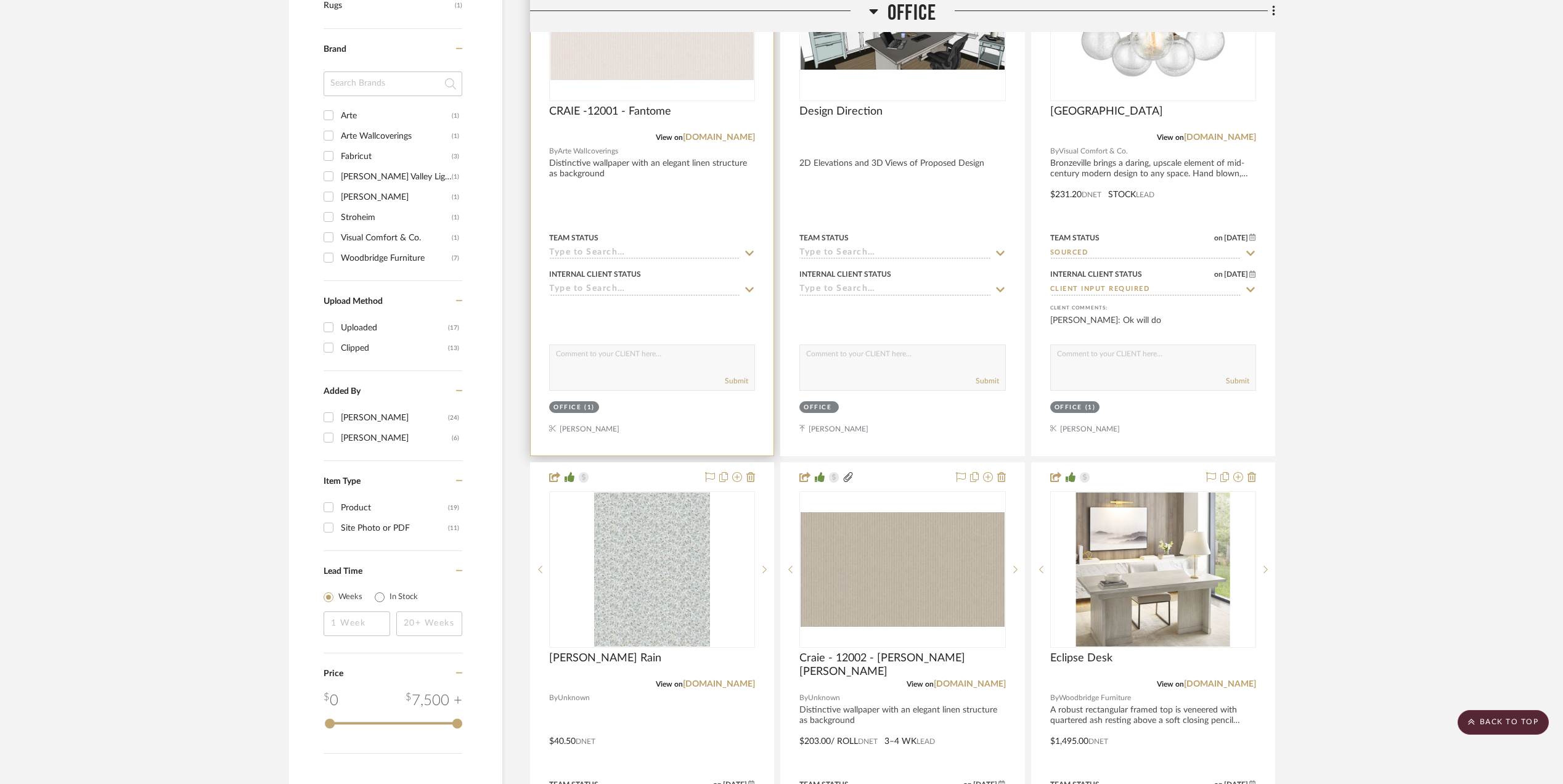
click at [597, 253] on input at bounding box center [644, 253] width 191 height 12
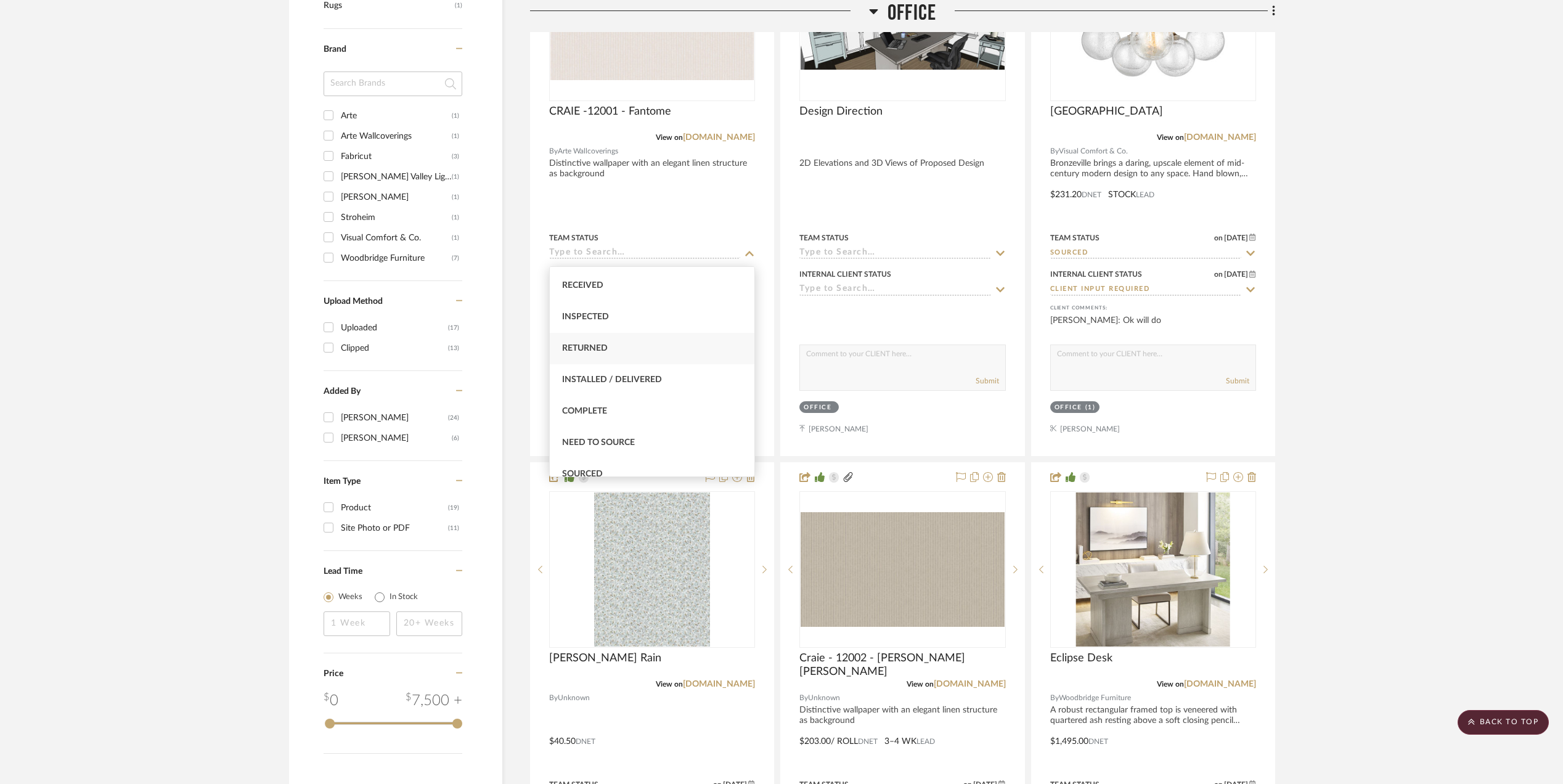
scroll to position [247, 0]
click at [590, 449] on div "Sourced" at bounding box center [651, 444] width 204 height 32
type input "9/11/2025"
type input "Sourced"
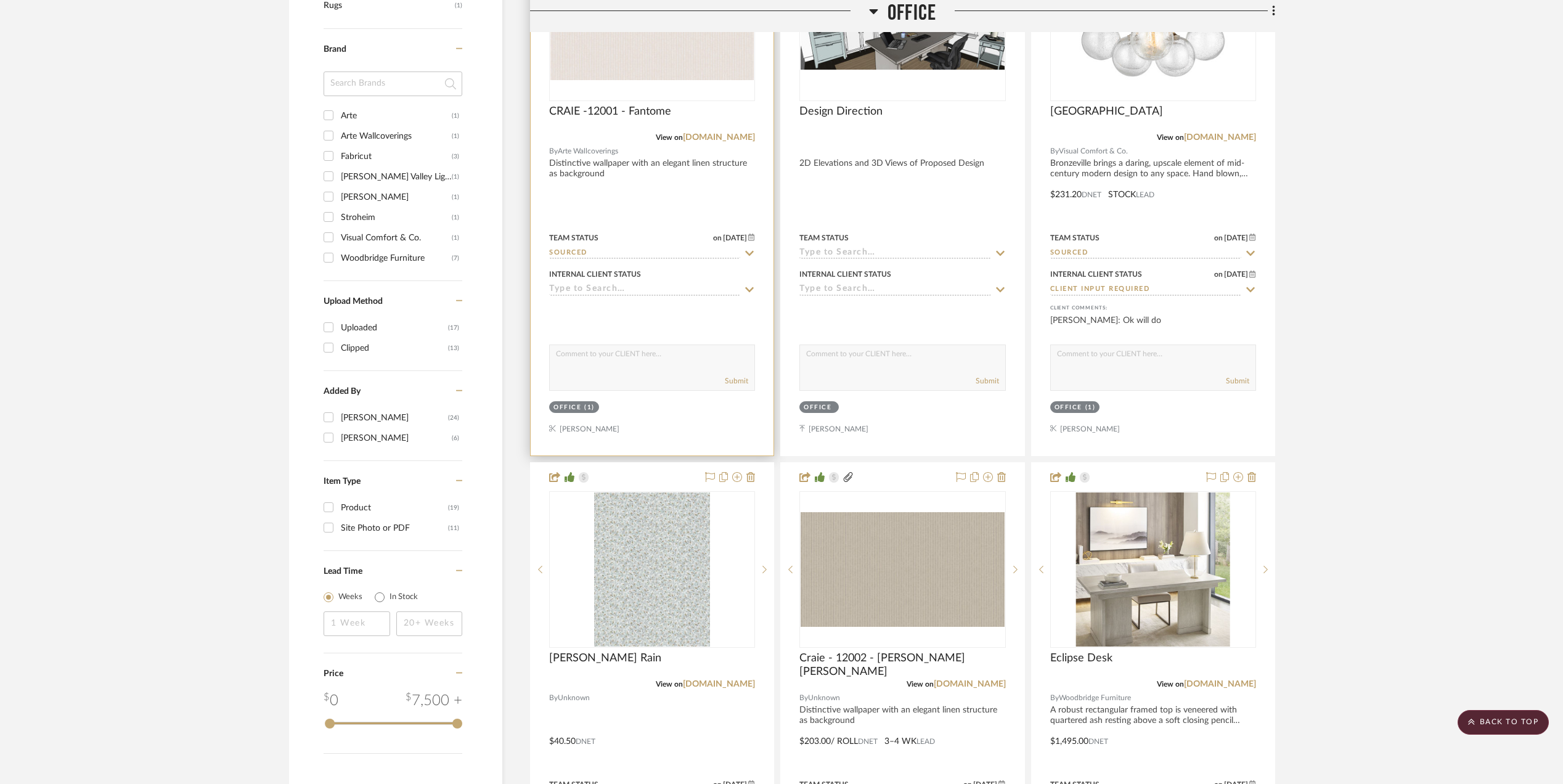
click at [585, 294] on input at bounding box center [644, 289] width 191 height 12
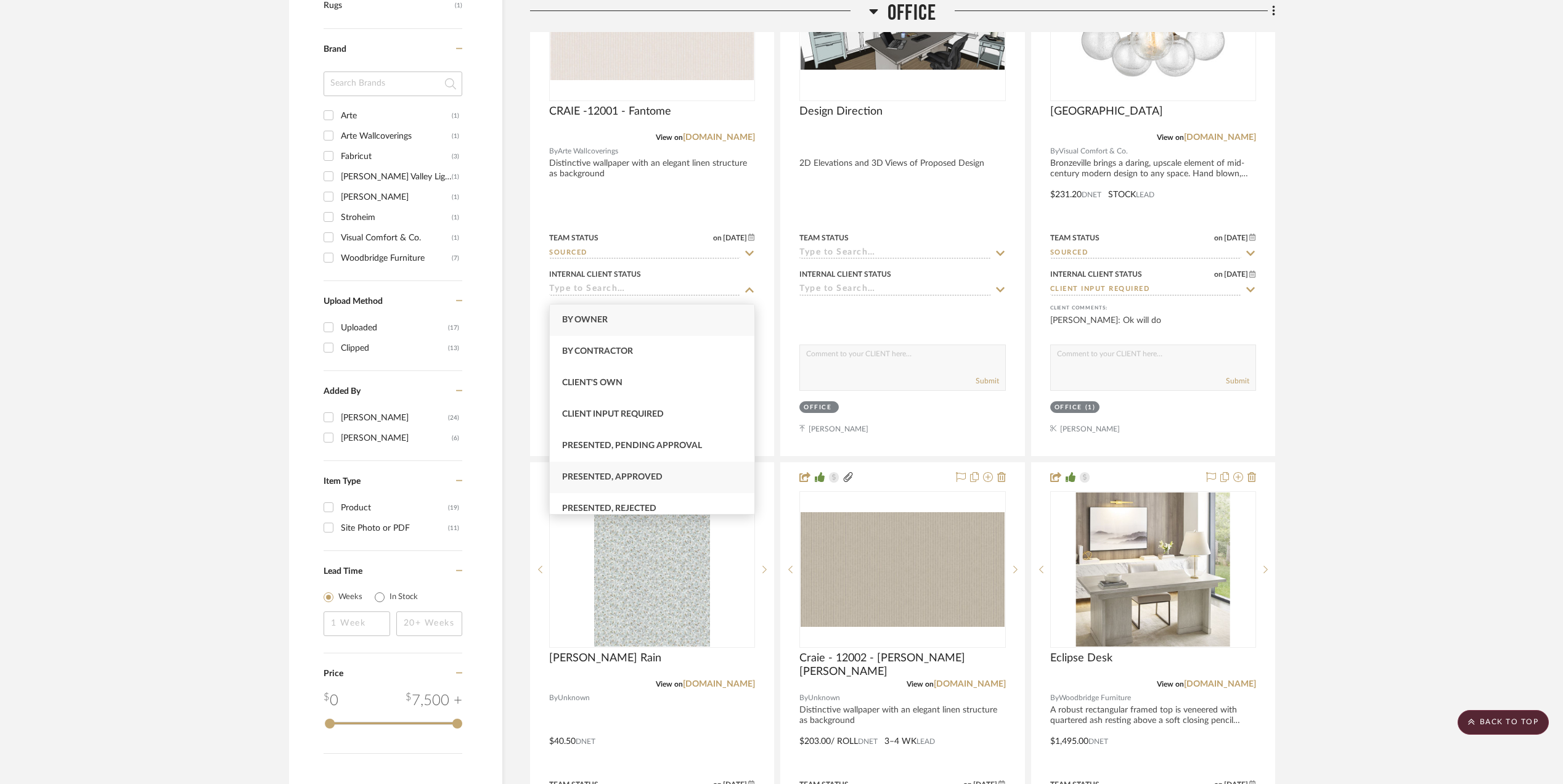
click at [634, 473] on span "Presented, Approved" at bounding box center [612, 477] width 100 height 9
type input "9/11/2025"
type input "Presented, Approved"
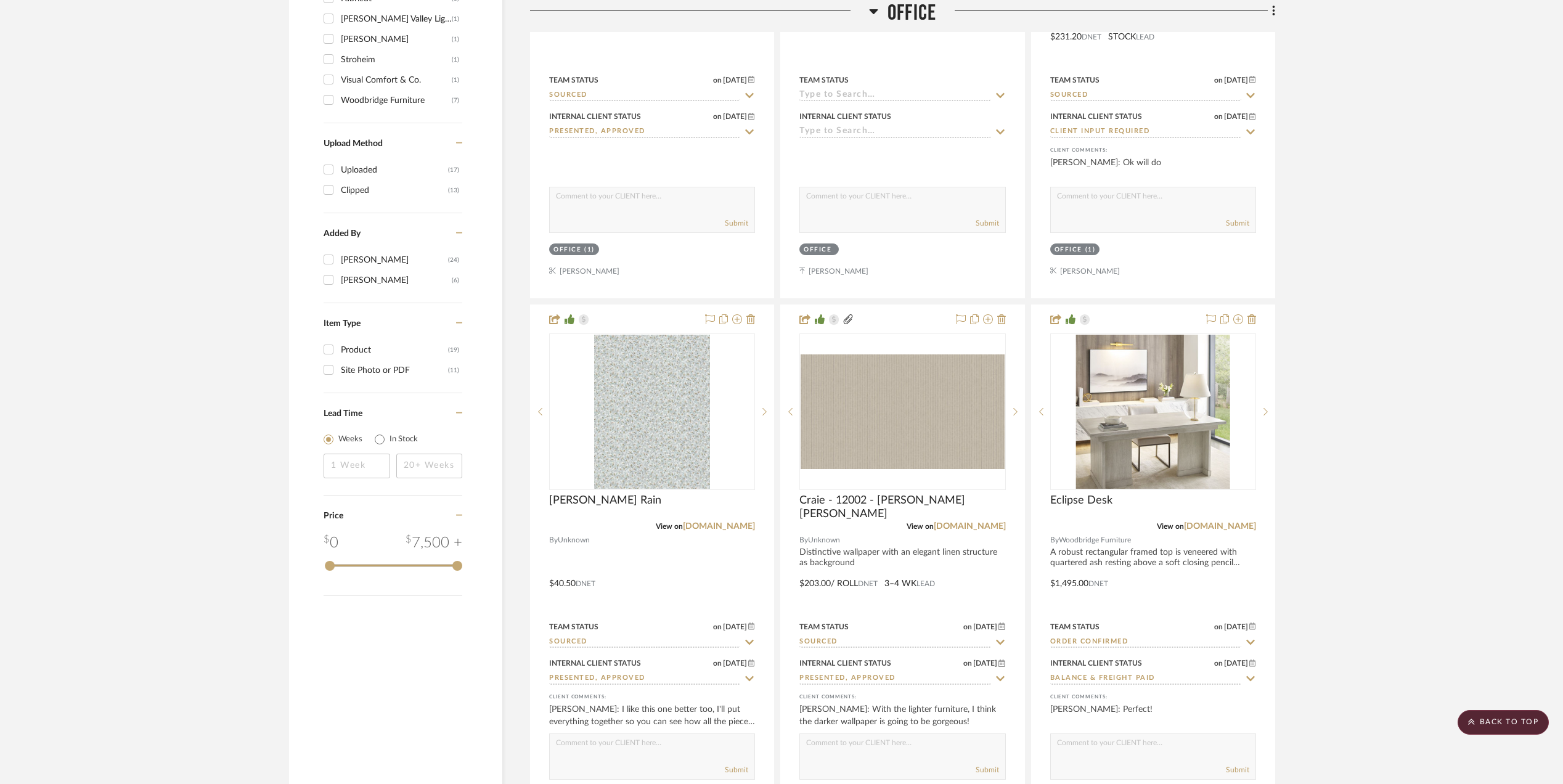
scroll to position [1395, 0]
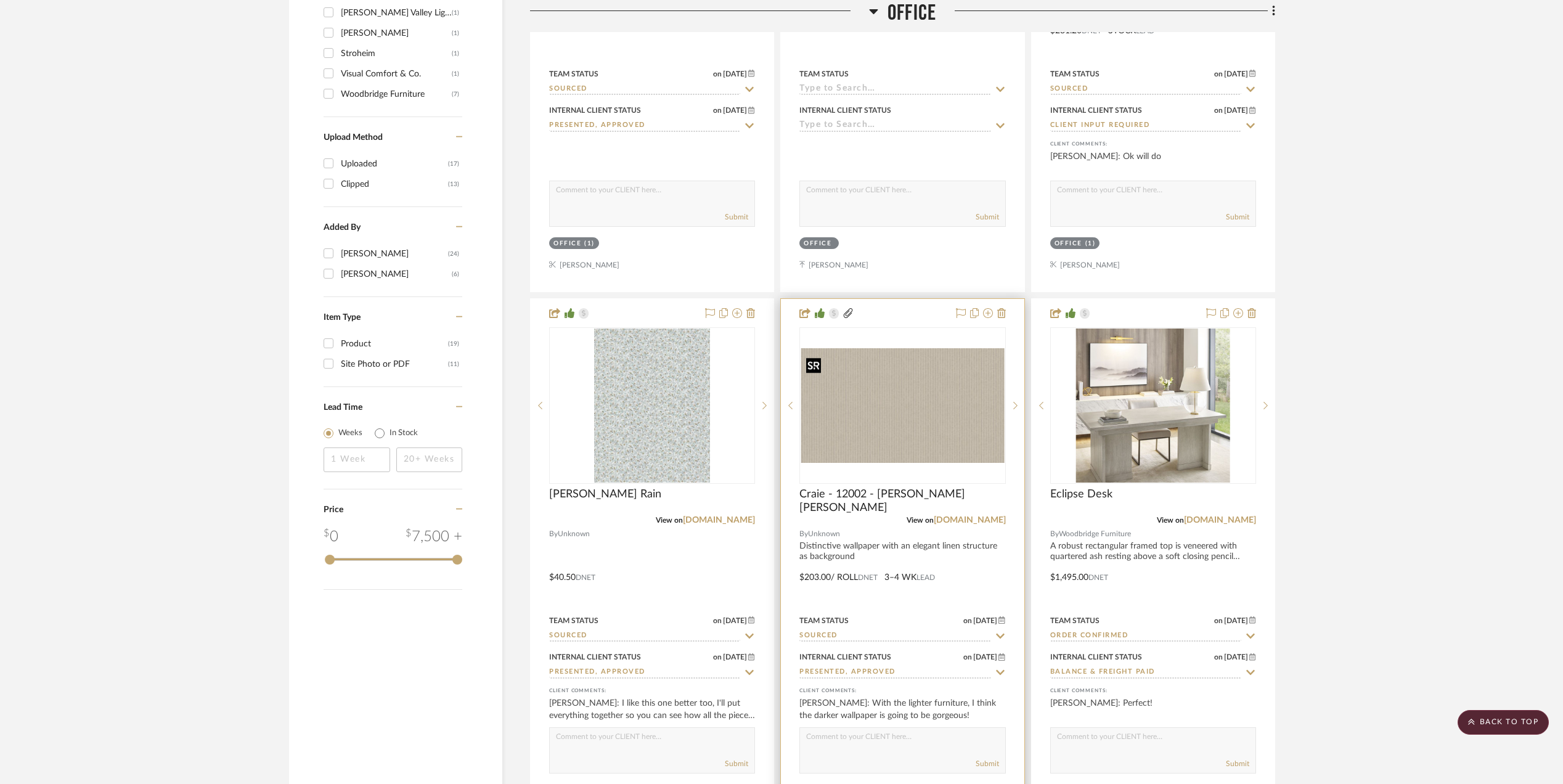
click at [931, 417] on img "0" at bounding box center [902, 405] width 203 height 115
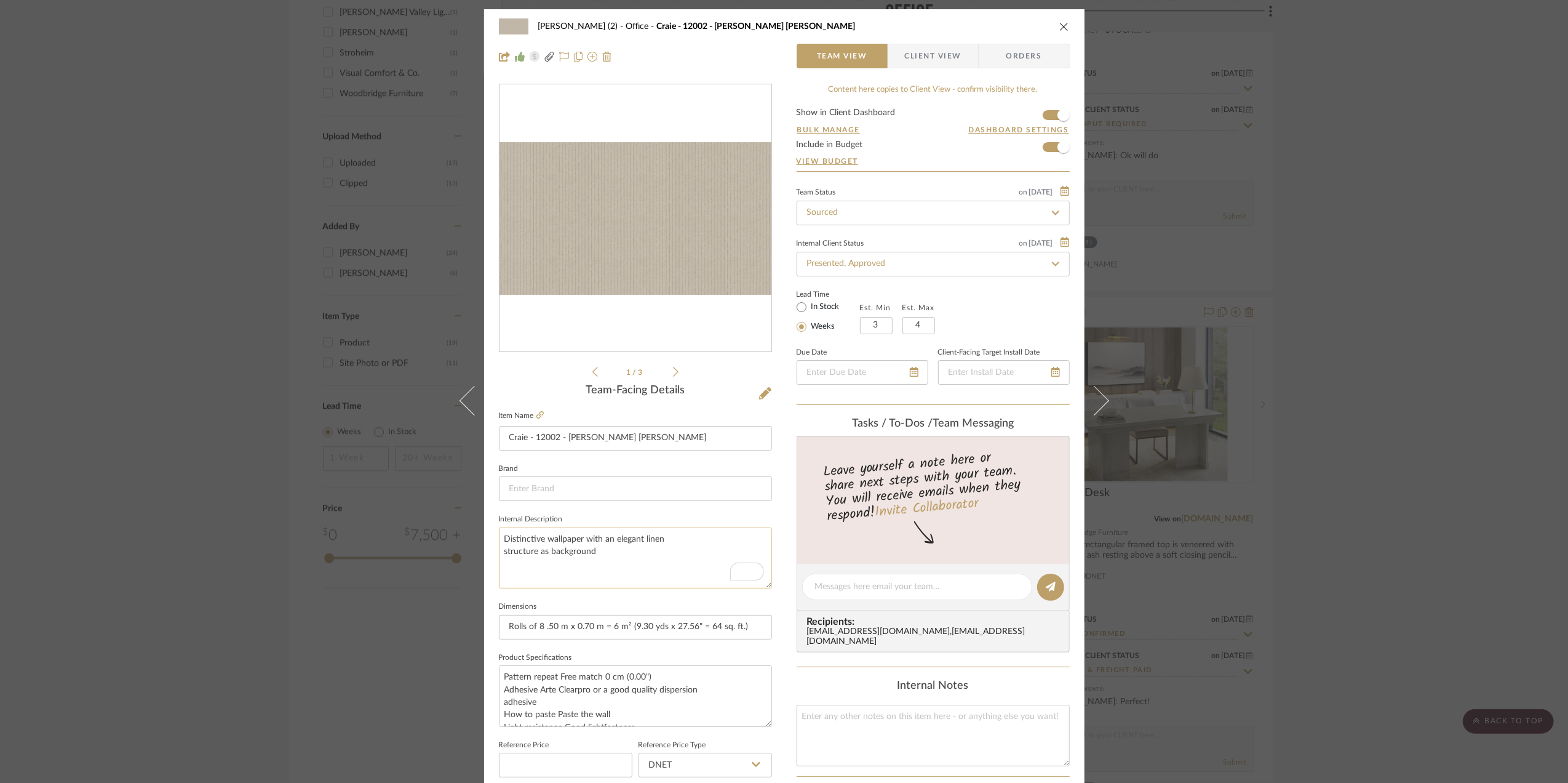
drag, startPoint x: 618, startPoint y: 555, endPoint x: 496, endPoint y: 537, distance: 123.3
click at [499, 537] on textarea "Distinctive wallpaper with an elegant linen structure as background" at bounding box center [635, 557] width 273 height 61
click at [1361, 337] on div "Stephanie Bergreen (2) Office Craie - 12002 - Bain de Boue Team View Client Vie…" at bounding box center [784, 392] width 1568 height 783
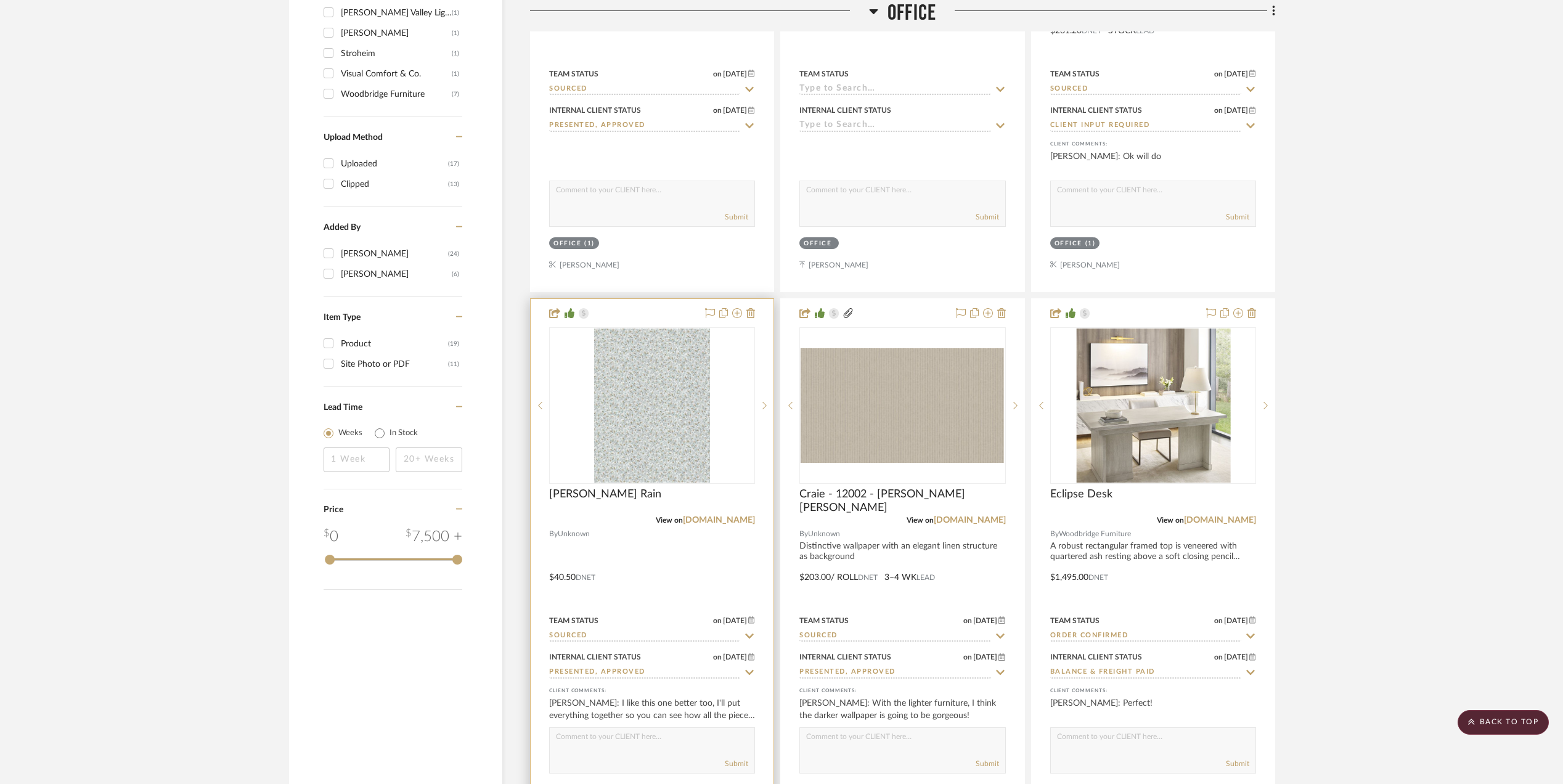
scroll to position [1068, 0]
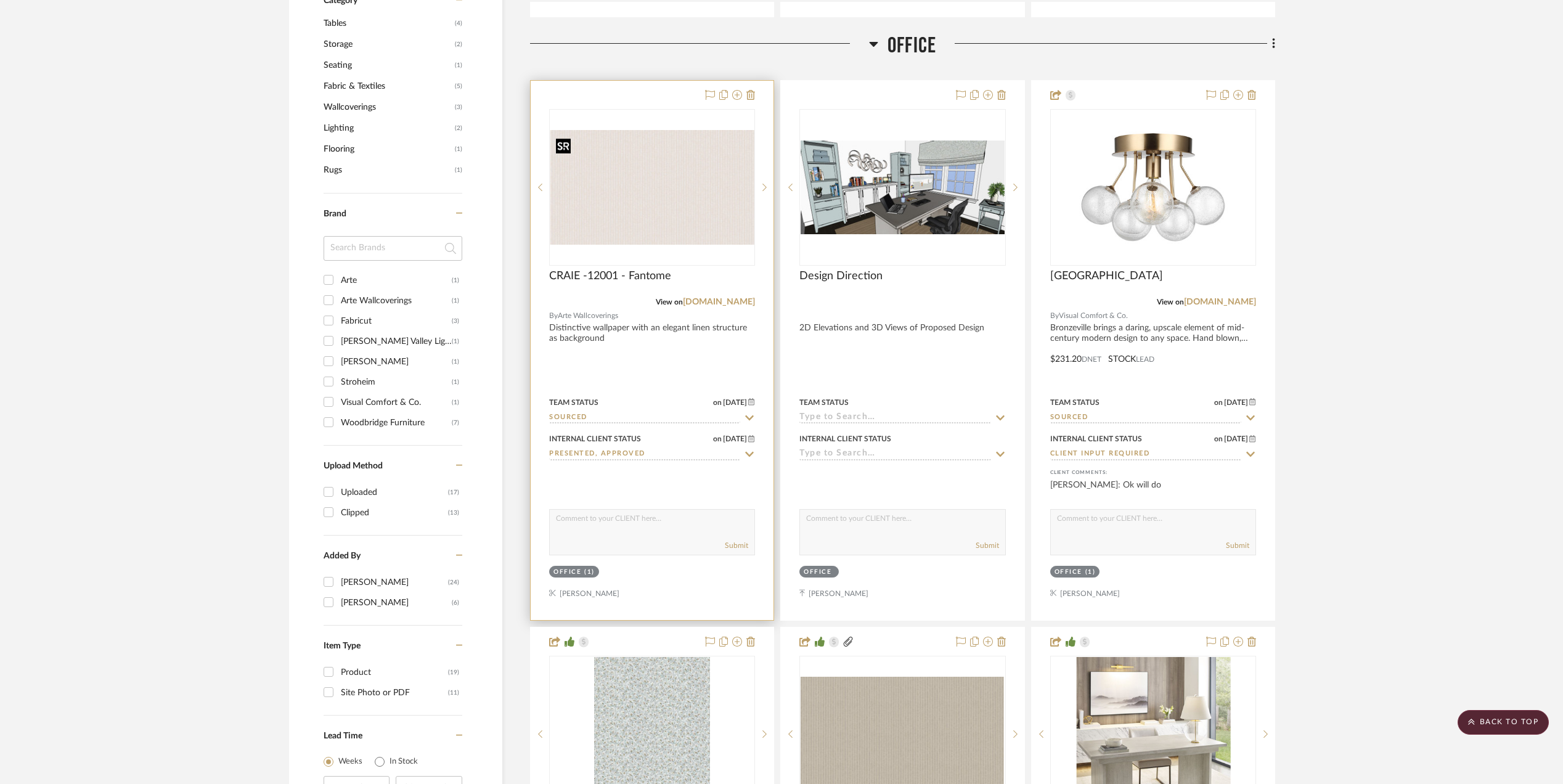
click at [649, 234] on img "0" at bounding box center [651, 187] width 203 height 115
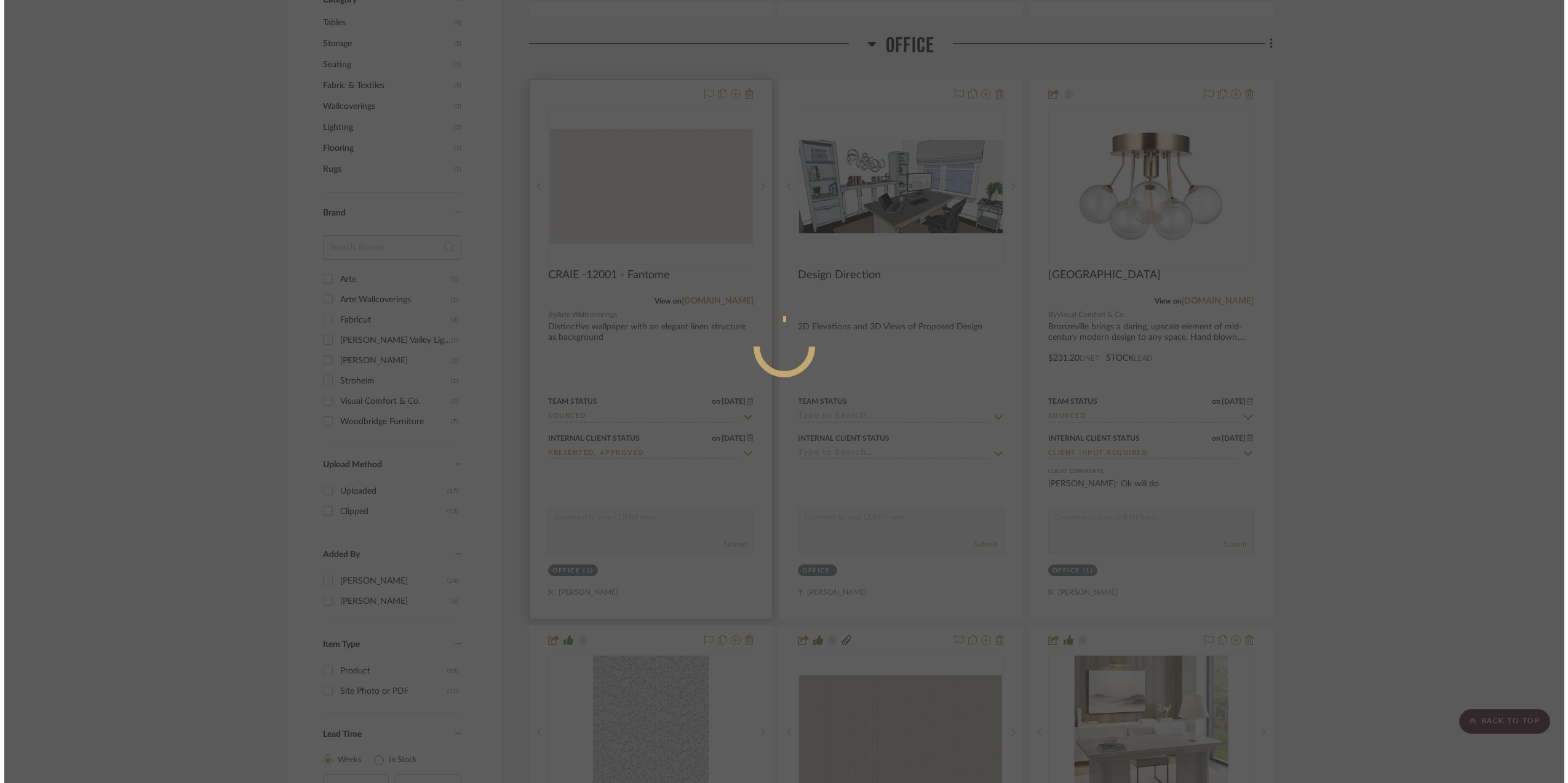
scroll to position [0, 0]
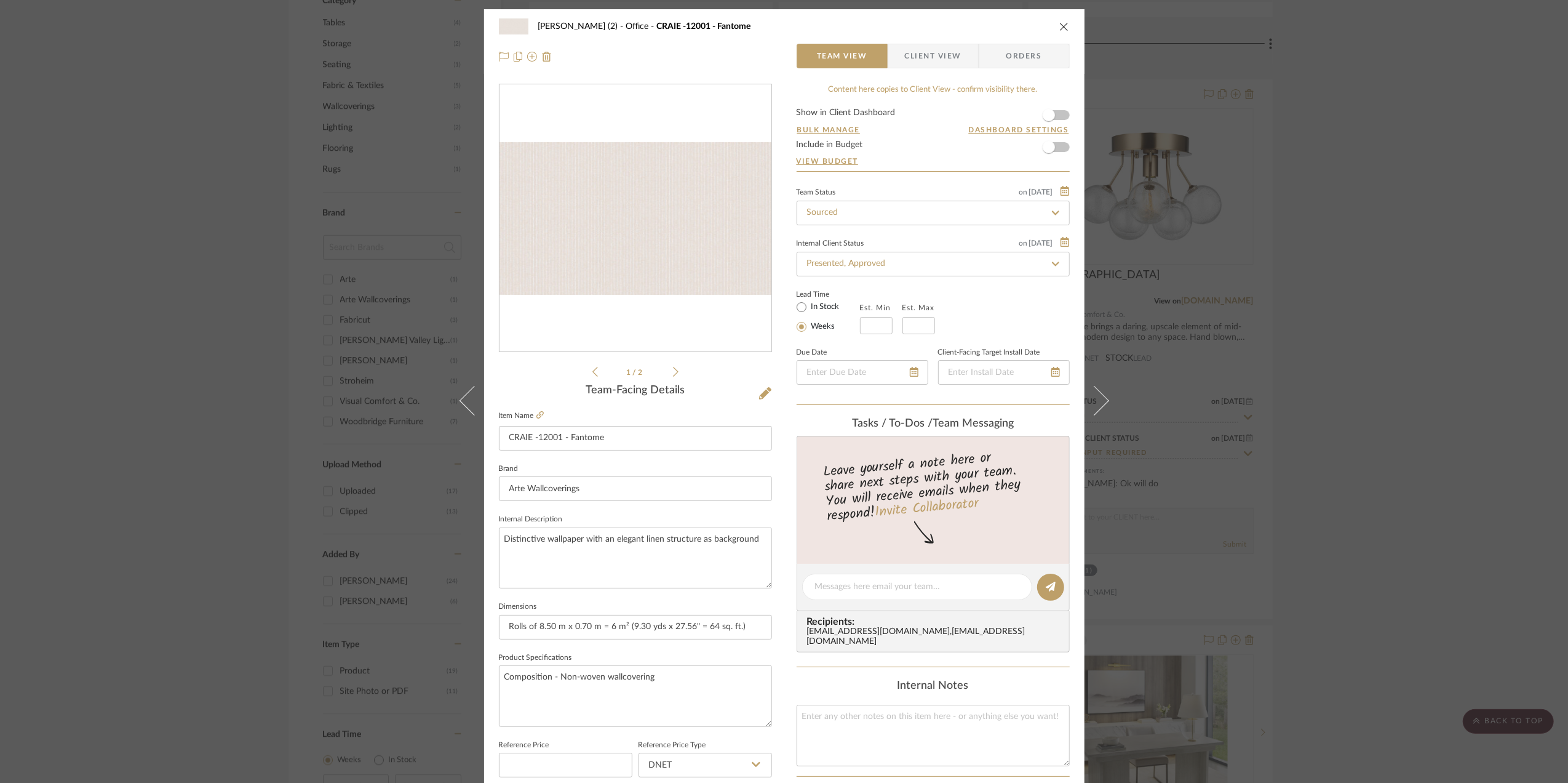
click at [1382, 410] on div "Stephanie Bergreen (2) Office CRAIE -12001 - Fantome Team View Client View Orde…" at bounding box center [784, 392] width 1568 height 783
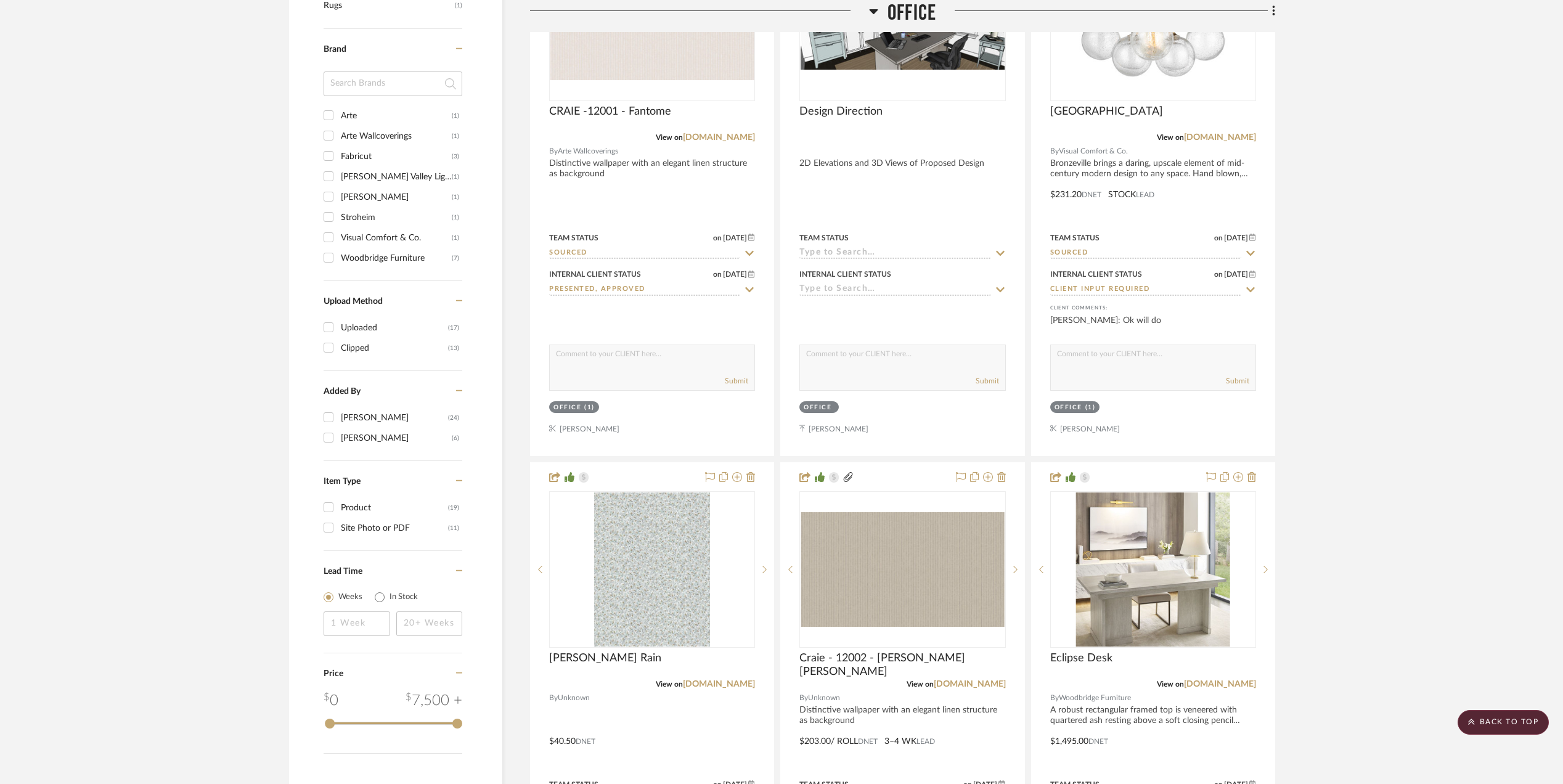
scroll to position [1395, 0]
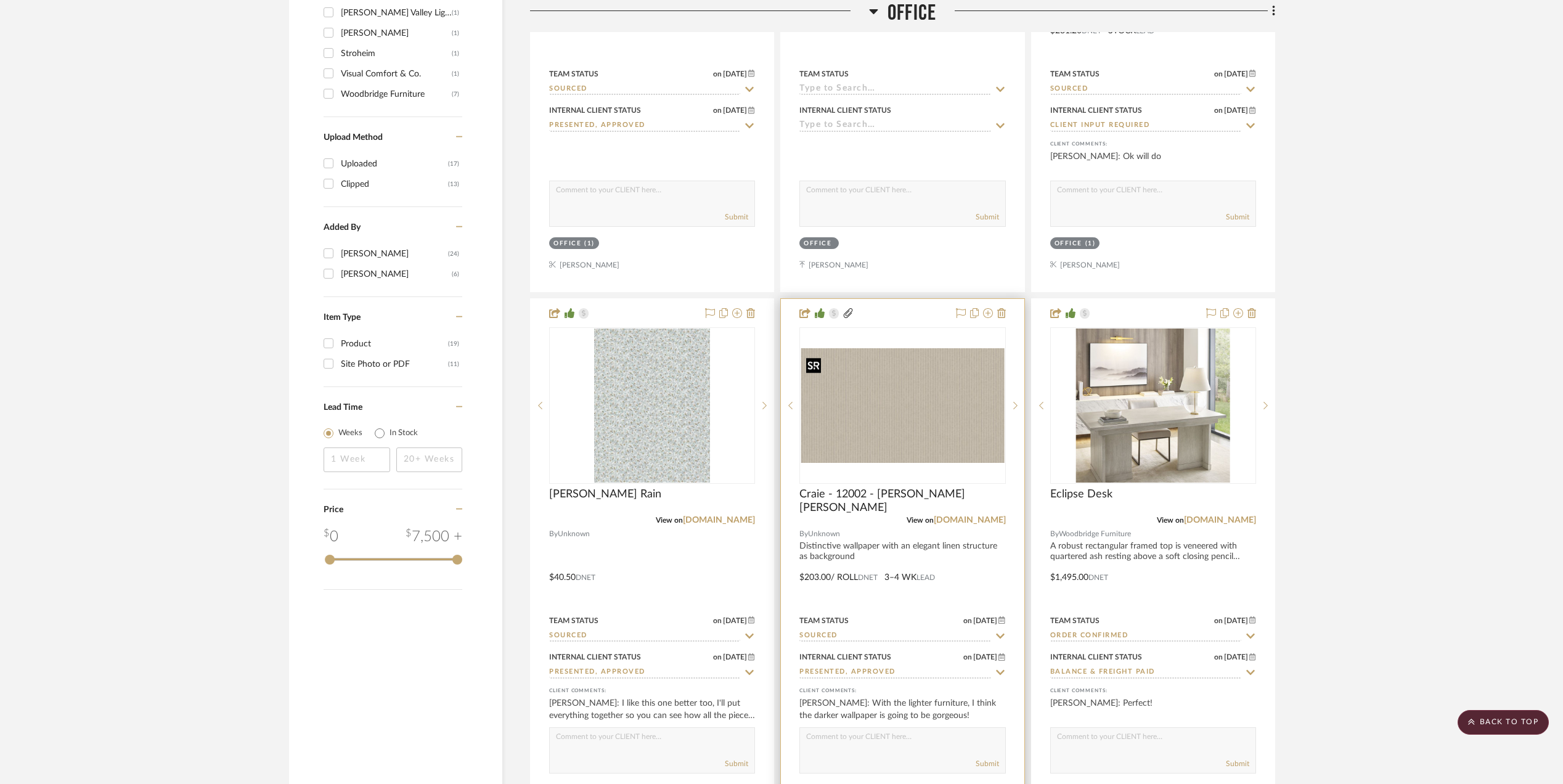
click at [884, 395] on img "0" at bounding box center [902, 405] width 203 height 115
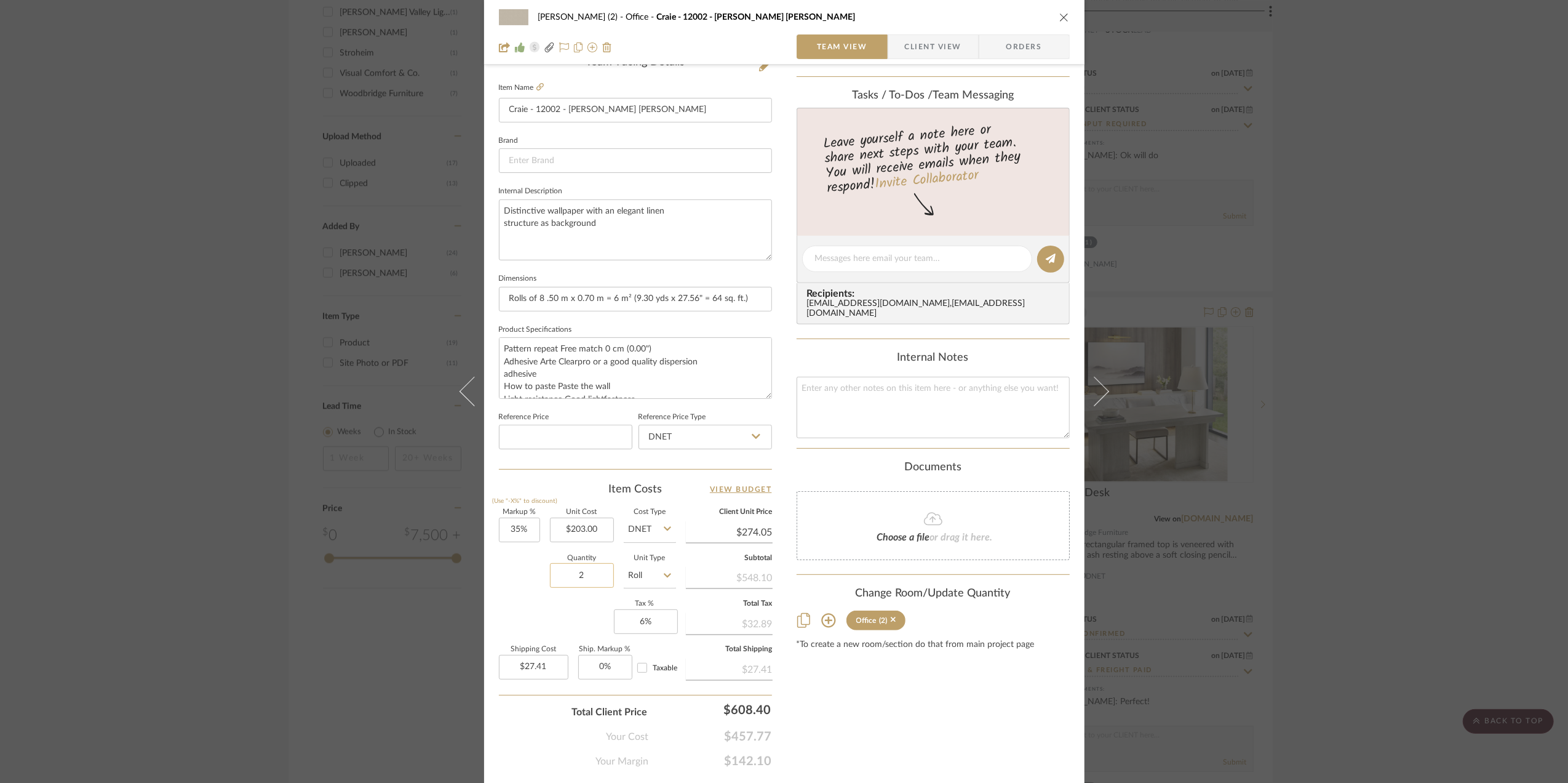
scroll to position [365, 0]
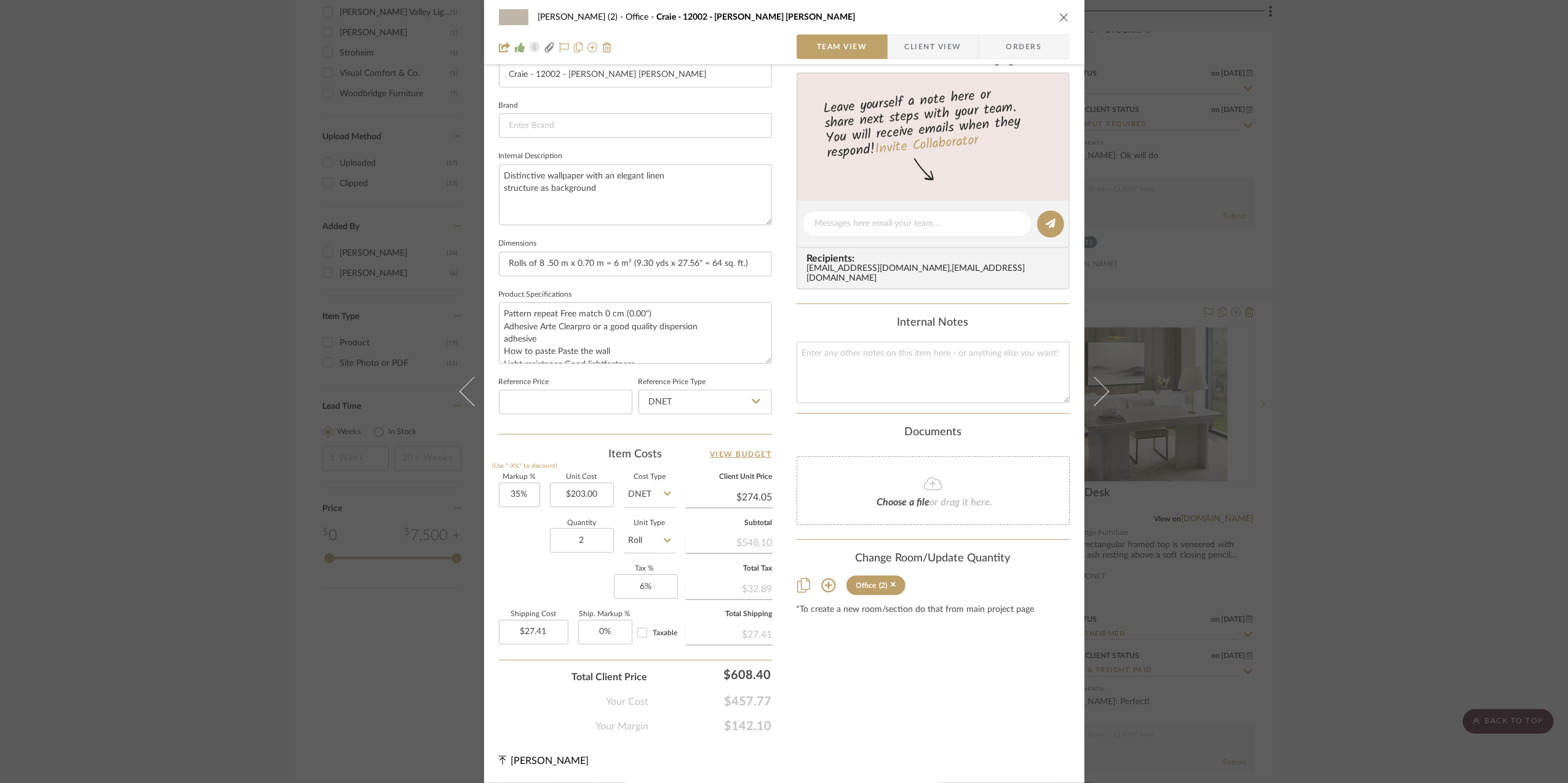
click at [1344, 444] on div "Stephanie Bergreen (2) Office Craie - 12002 - Bain de Boue Team View Client Vie…" at bounding box center [784, 392] width 1568 height 783
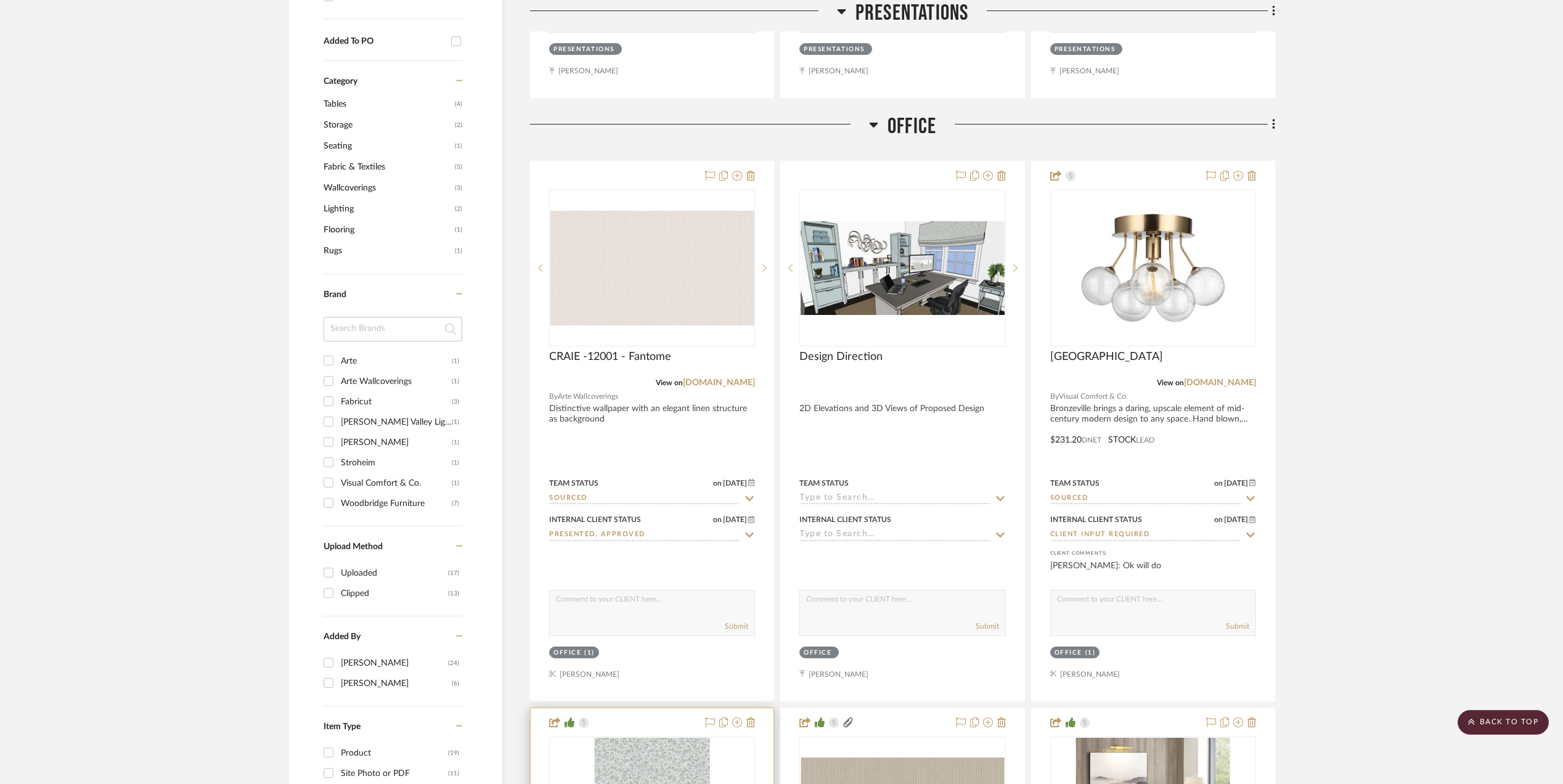
scroll to position [985, 0]
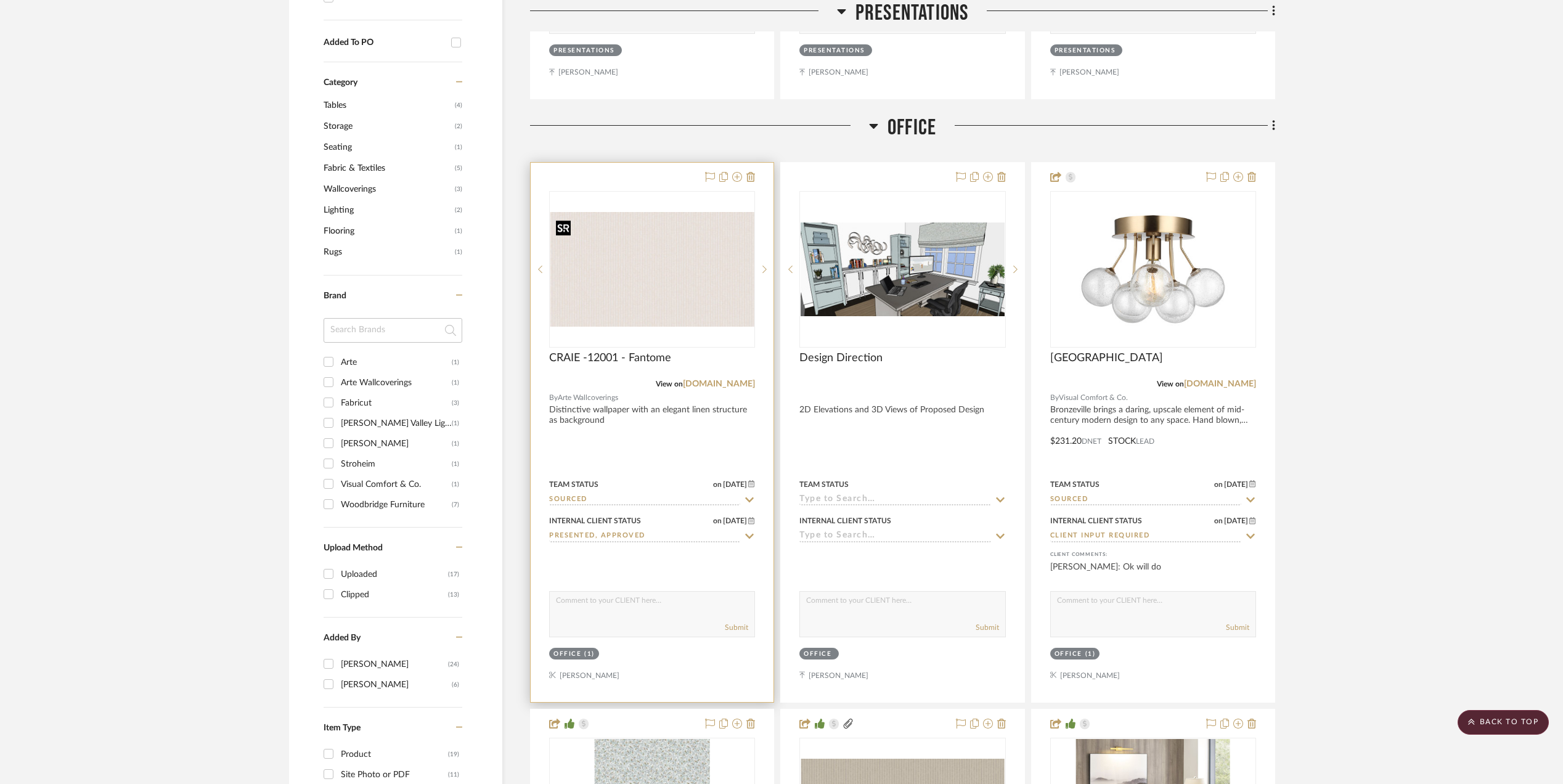
click at [617, 262] on img "0" at bounding box center [651, 269] width 203 height 115
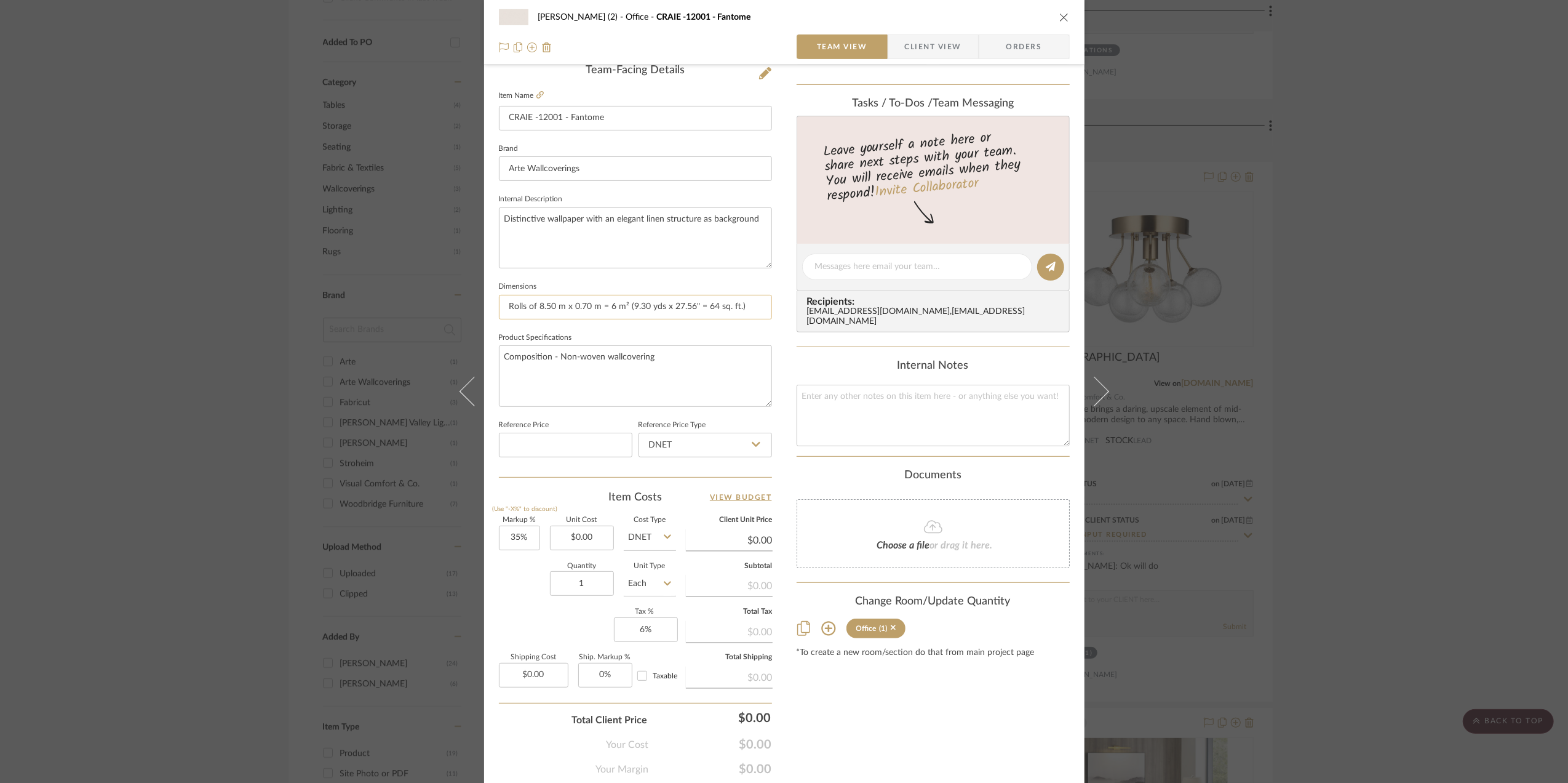
scroll to position [328, 0]
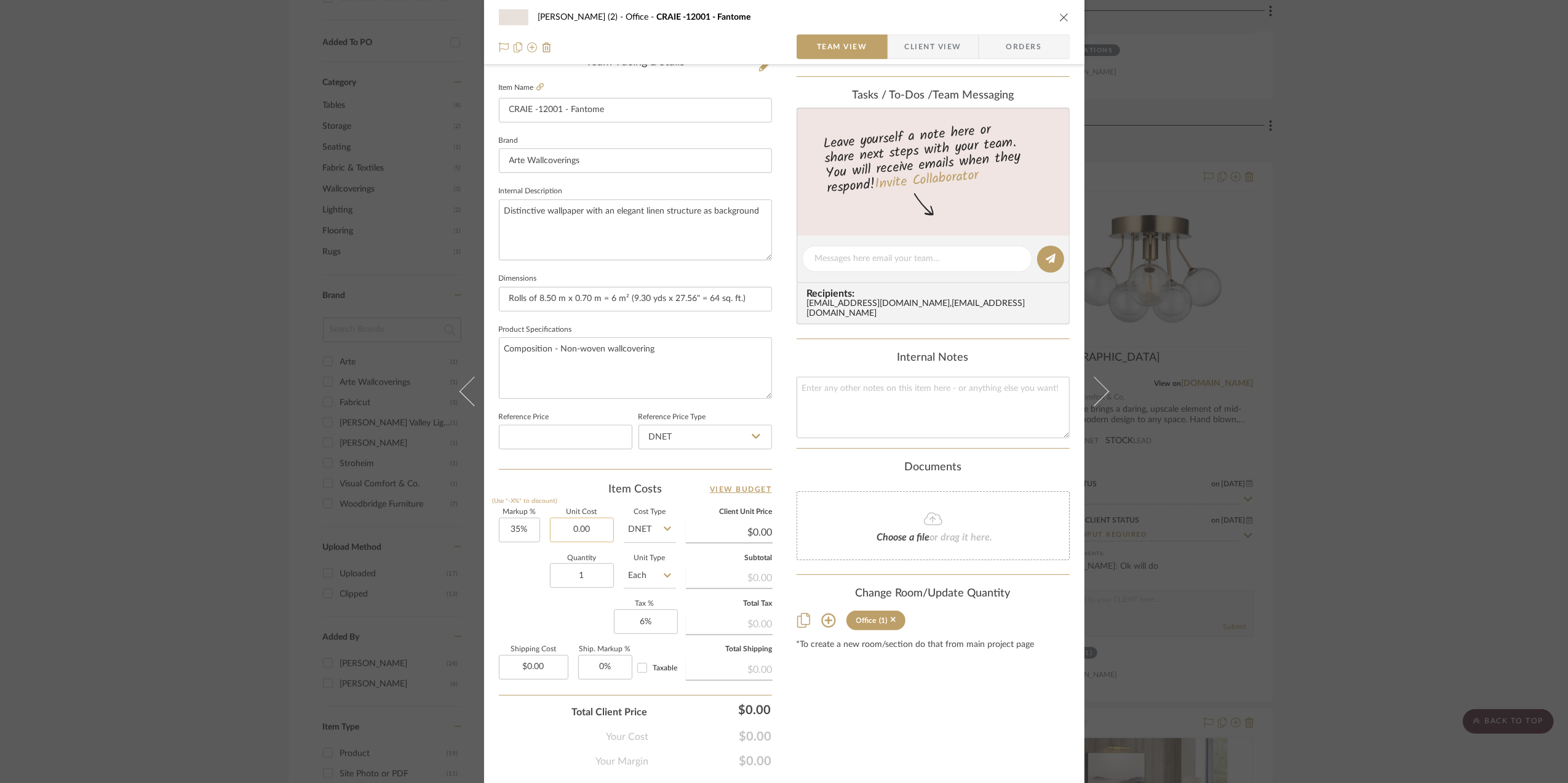
click at [597, 531] on input "0.00" at bounding box center [582, 530] width 64 height 24
type input "$203.00"
click at [500, 599] on div "Quantity 1 Unit Type Each" at bounding box center [587, 576] width 177 height 43
type input "$274.05"
type input "$13.70"
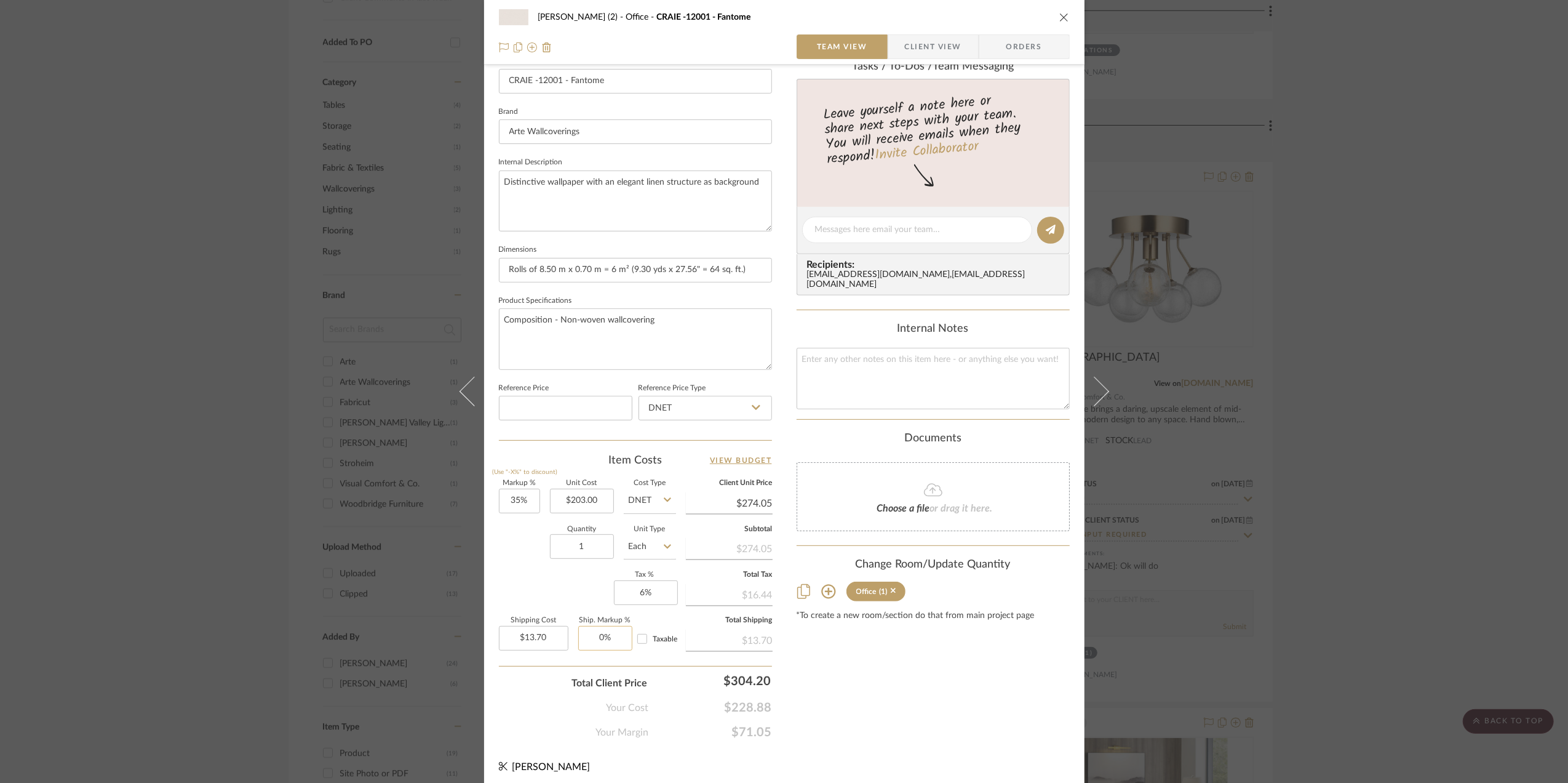
scroll to position [365, 0]
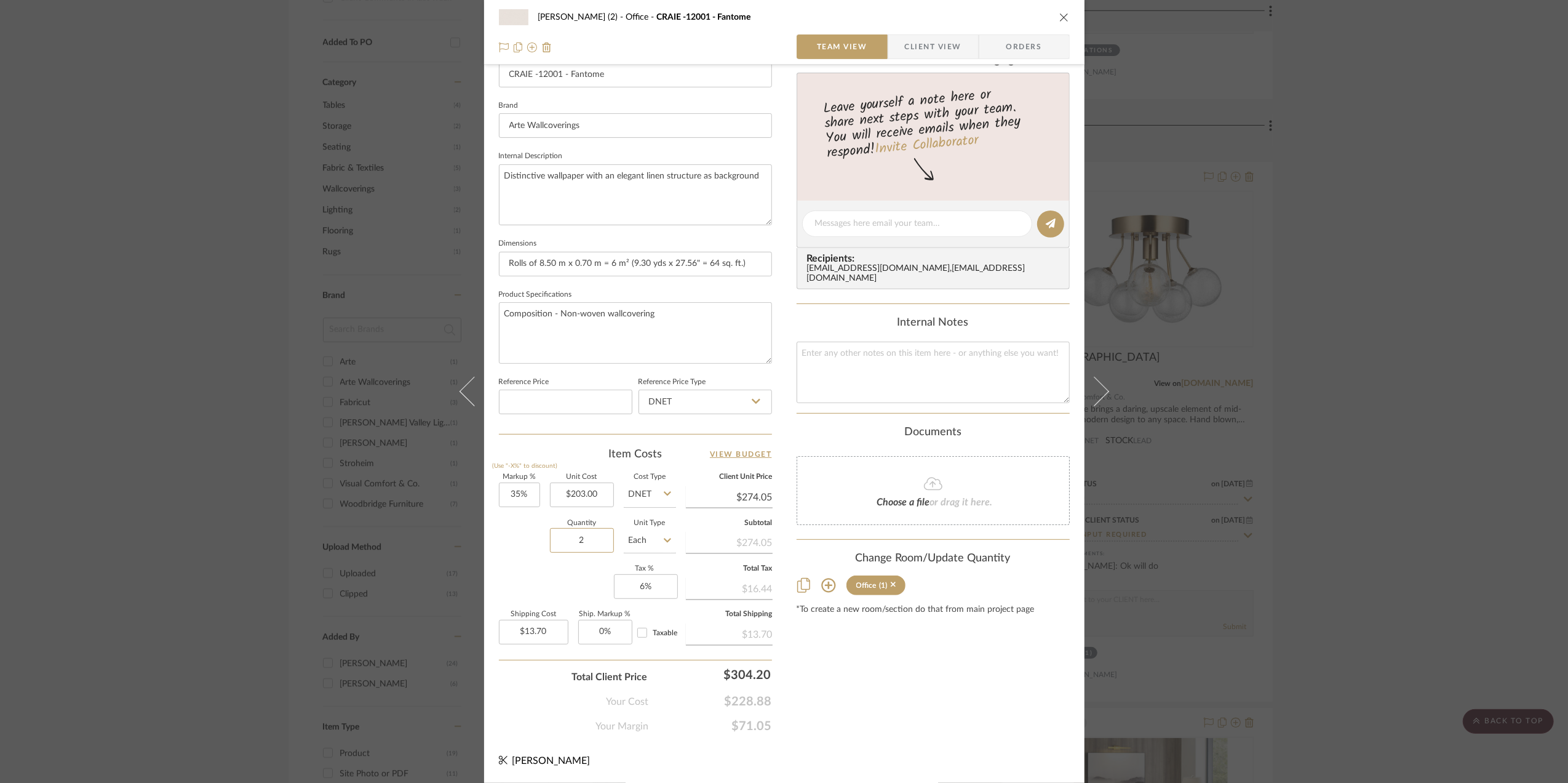
type input "2"
click at [501, 569] on div "Markup % (Use "-X%" to discount) 35% Unit Cost $203.00 Cost Type DNET Client Un…" at bounding box center [635, 563] width 273 height 180
type input "$27.41"
click at [1397, 491] on div "Stephanie Bergreen (2) Office CRAIE -12001 - Fantome Team View Client View Orde…" at bounding box center [784, 392] width 1568 height 783
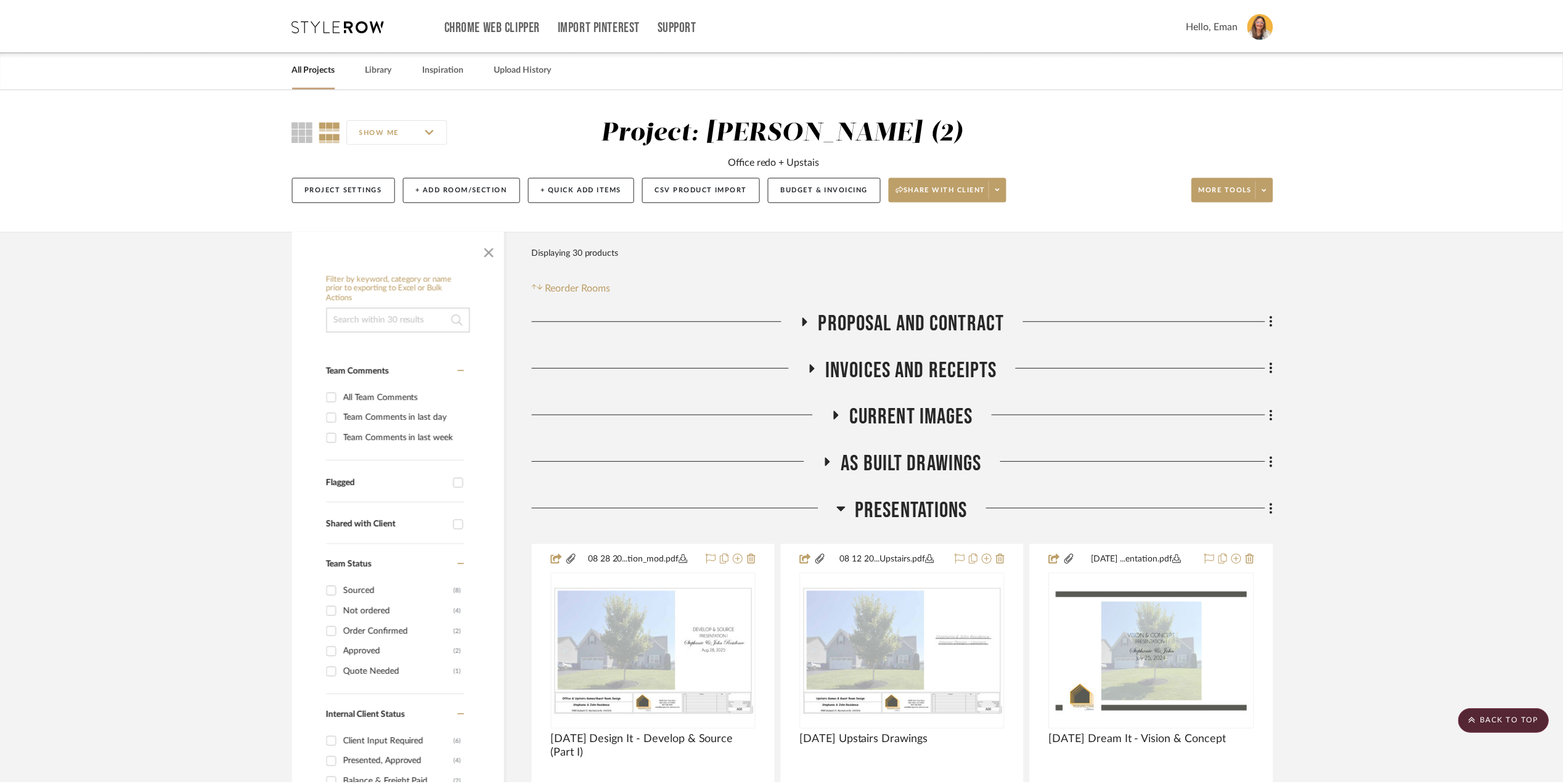
scroll to position [985, 0]
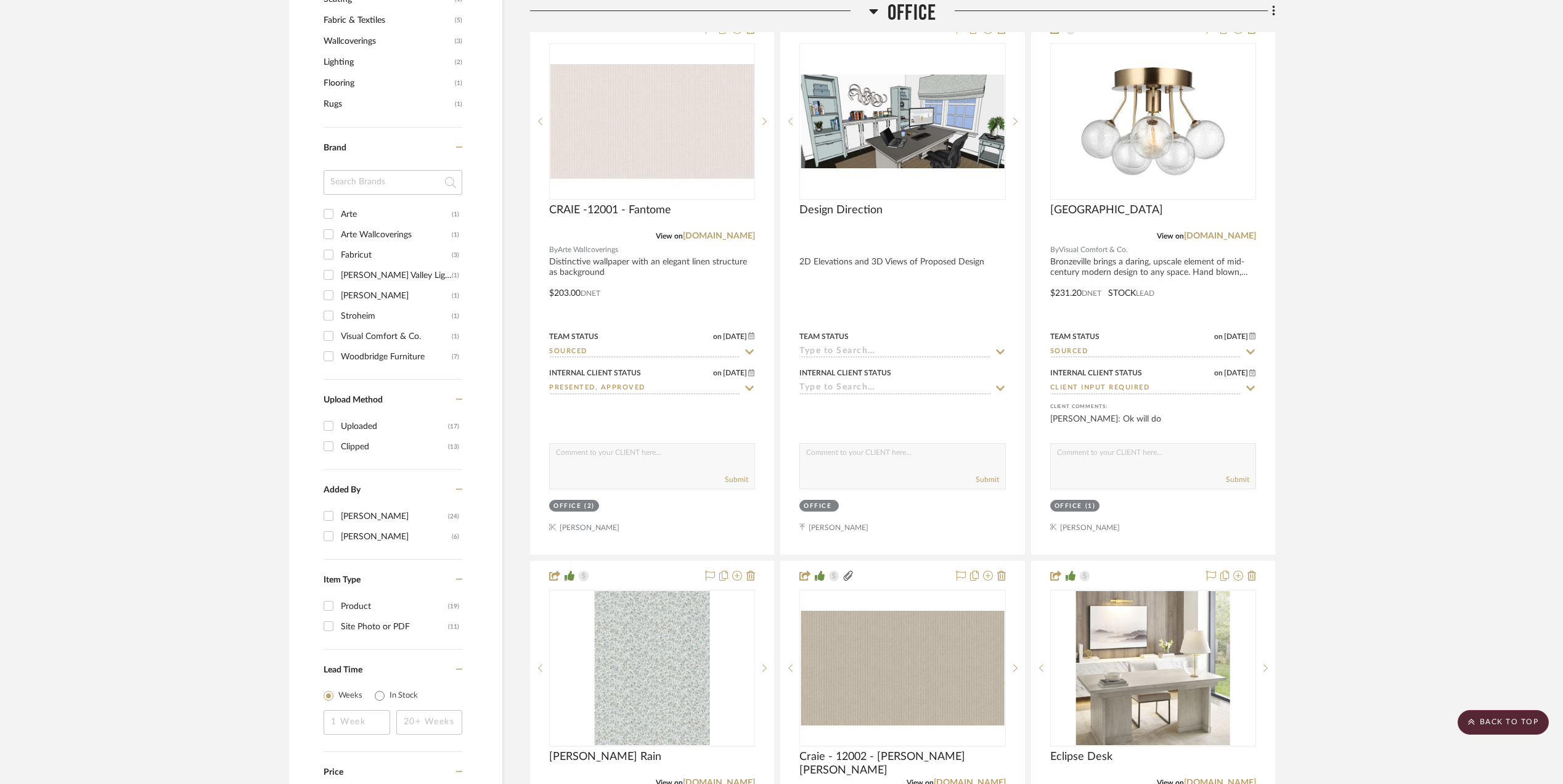
scroll to position [1068, 0]
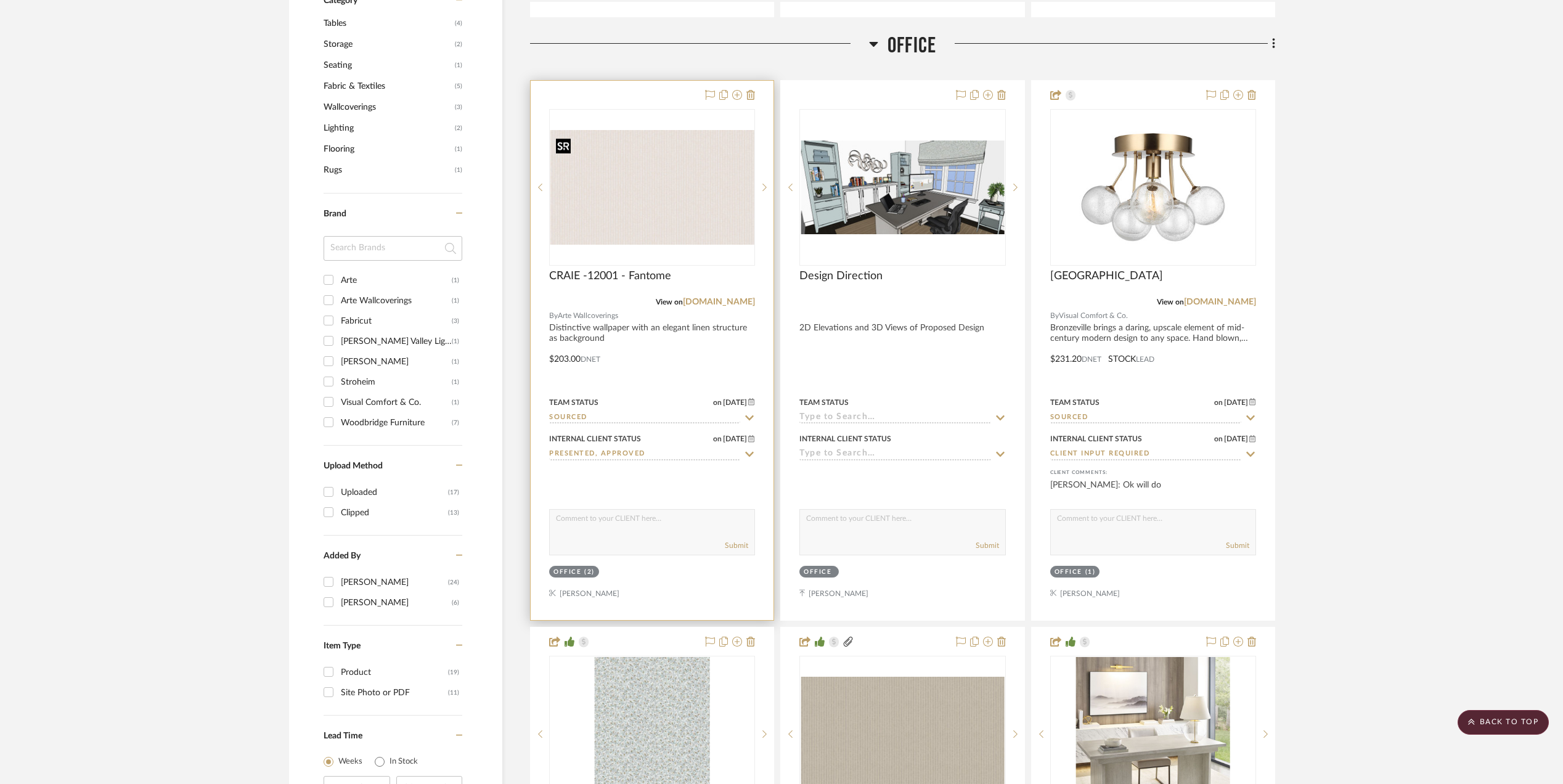
click at [642, 201] on img "0" at bounding box center [651, 187] width 203 height 115
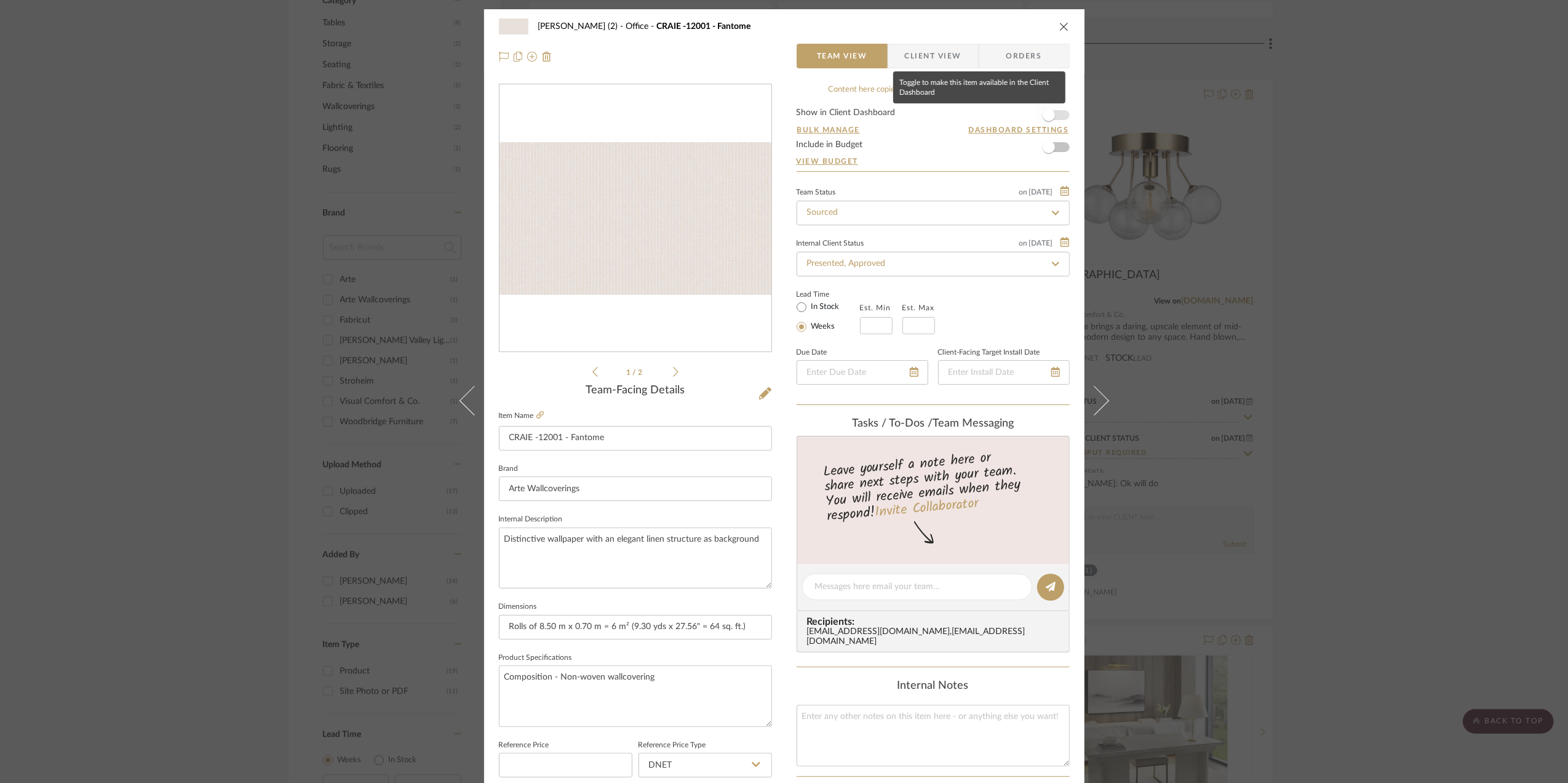
click at [1056, 116] on span "button" at bounding box center [1049, 115] width 27 height 27
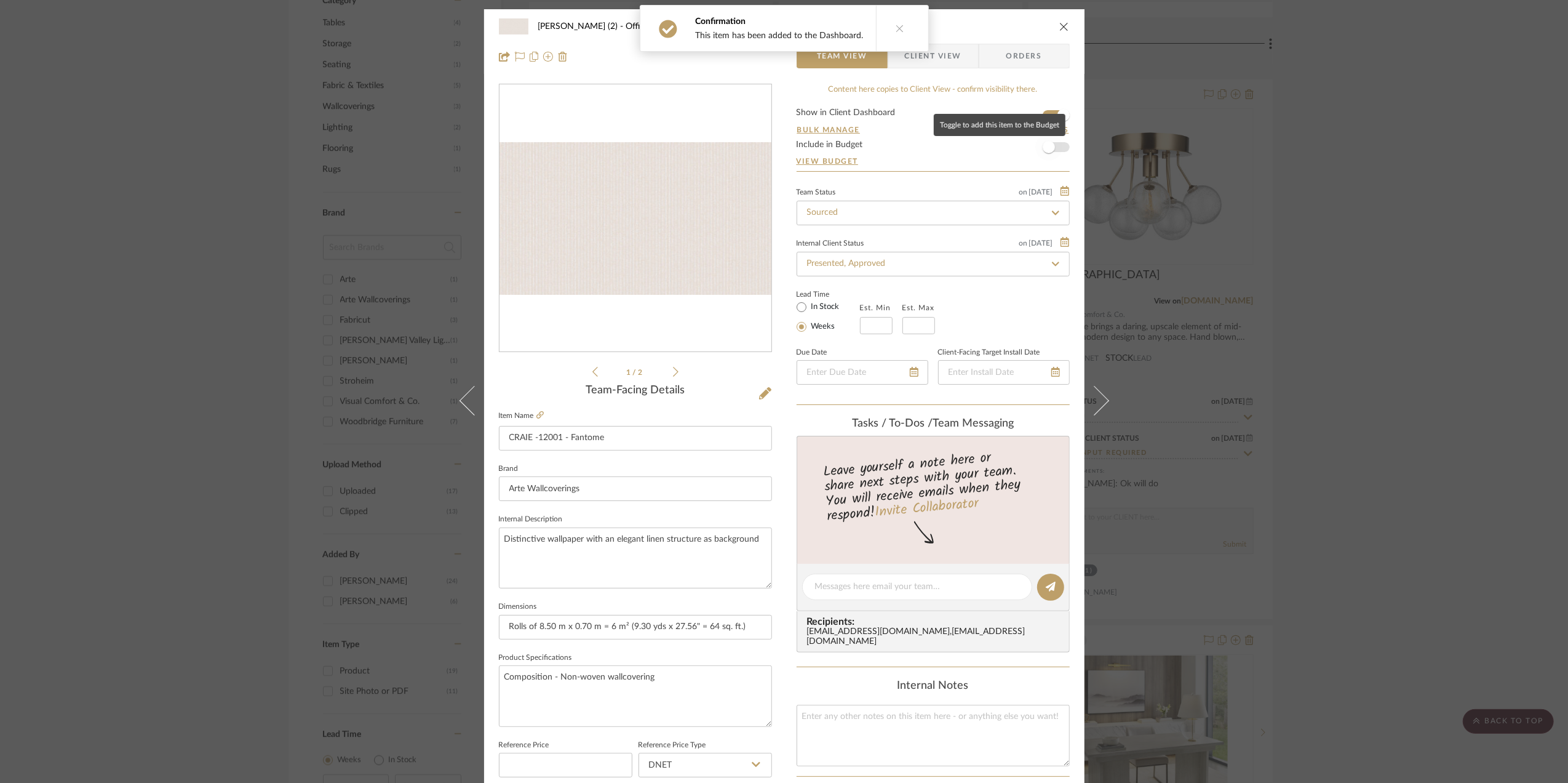
click at [1054, 149] on span "button" at bounding box center [1049, 147] width 27 height 27
click at [872, 324] on input at bounding box center [876, 325] width 32 height 17
type input "3"
click at [909, 327] on input "text" at bounding box center [919, 325] width 32 height 17
type input "4"
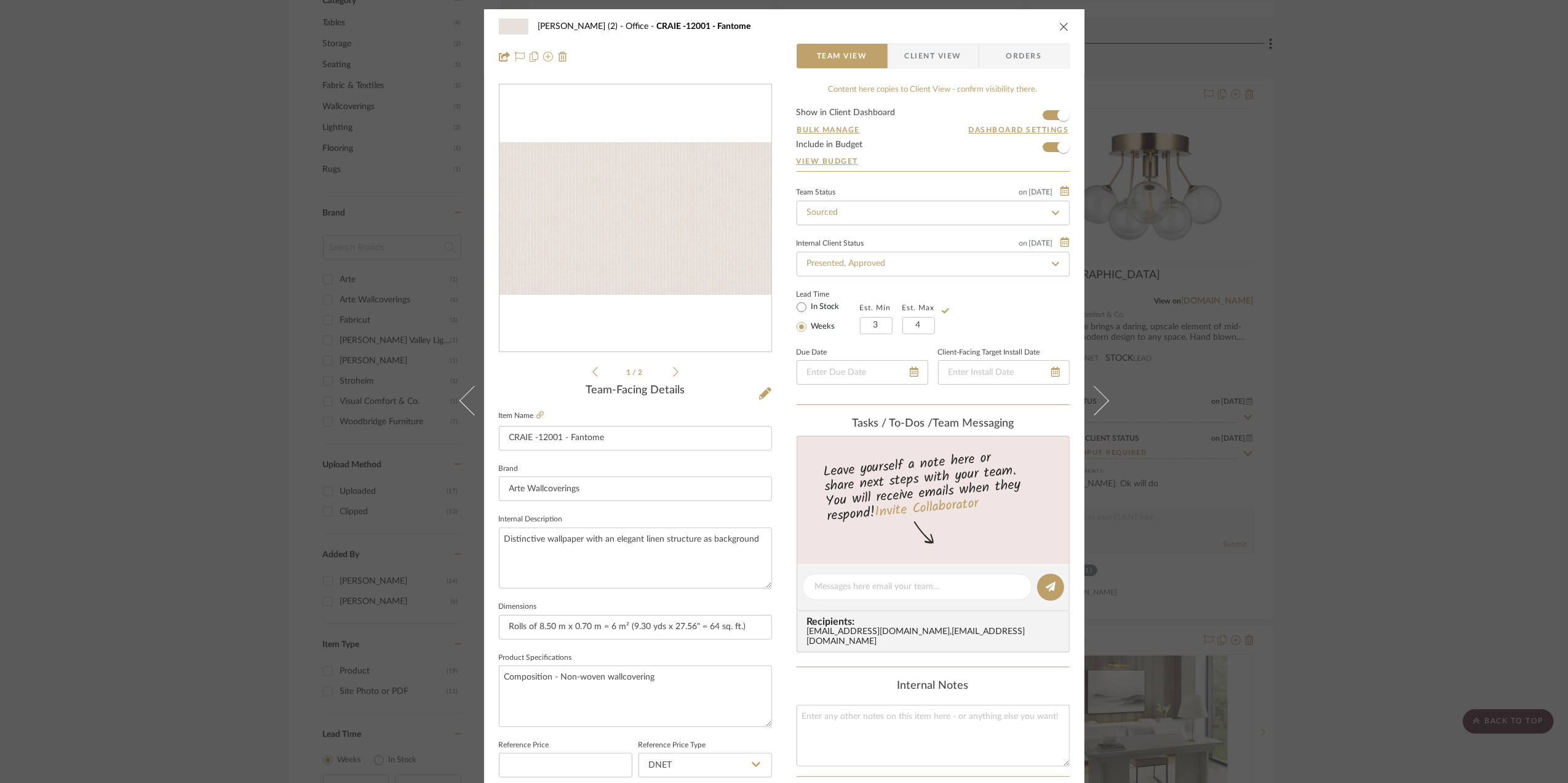
click at [964, 307] on div "Lead Time In Stock Weeks Est. Min 3 Est. Max 4" at bounding box center [933, 309] width 273 height 48
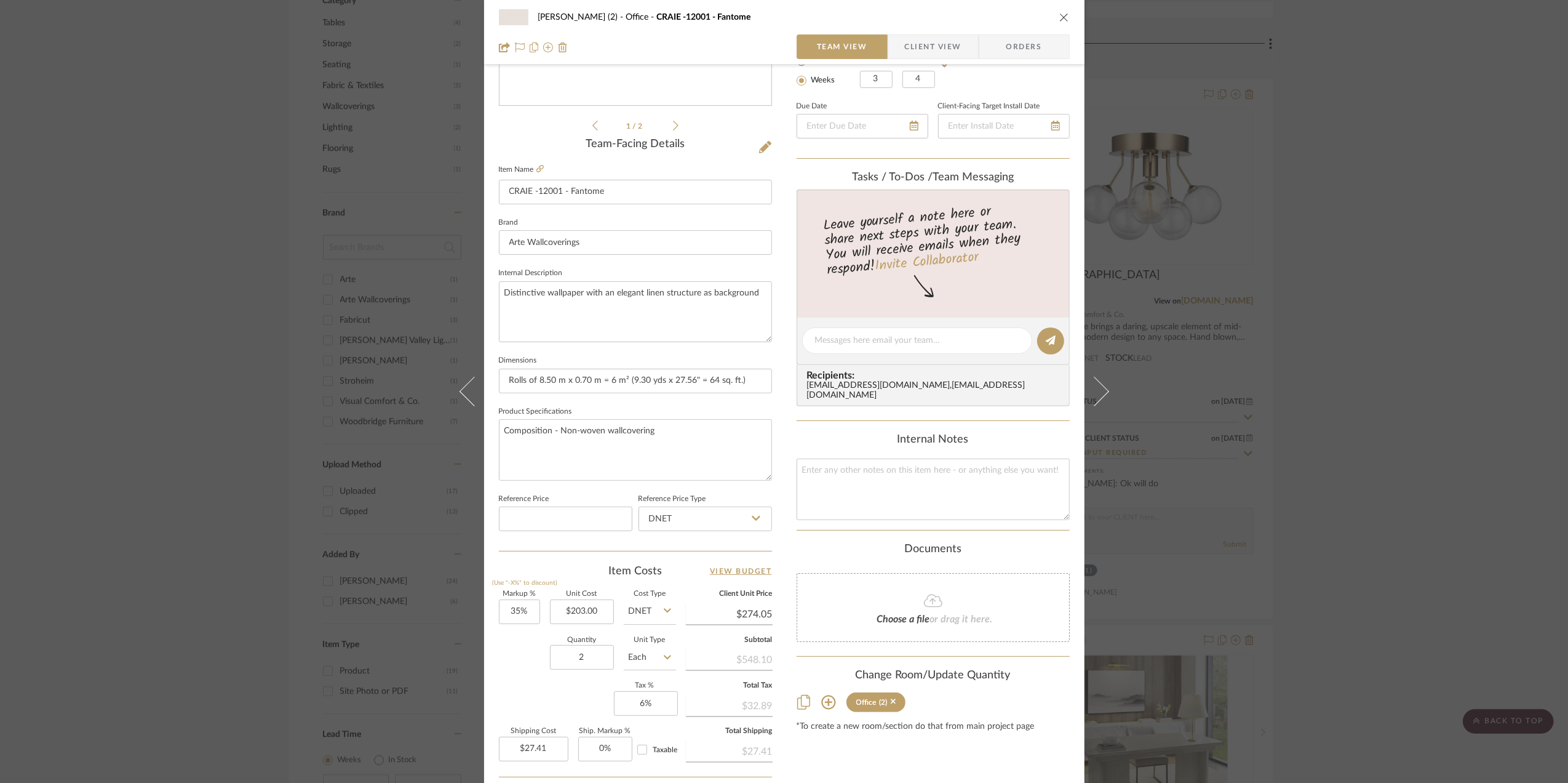
scroll to position [365, 0]
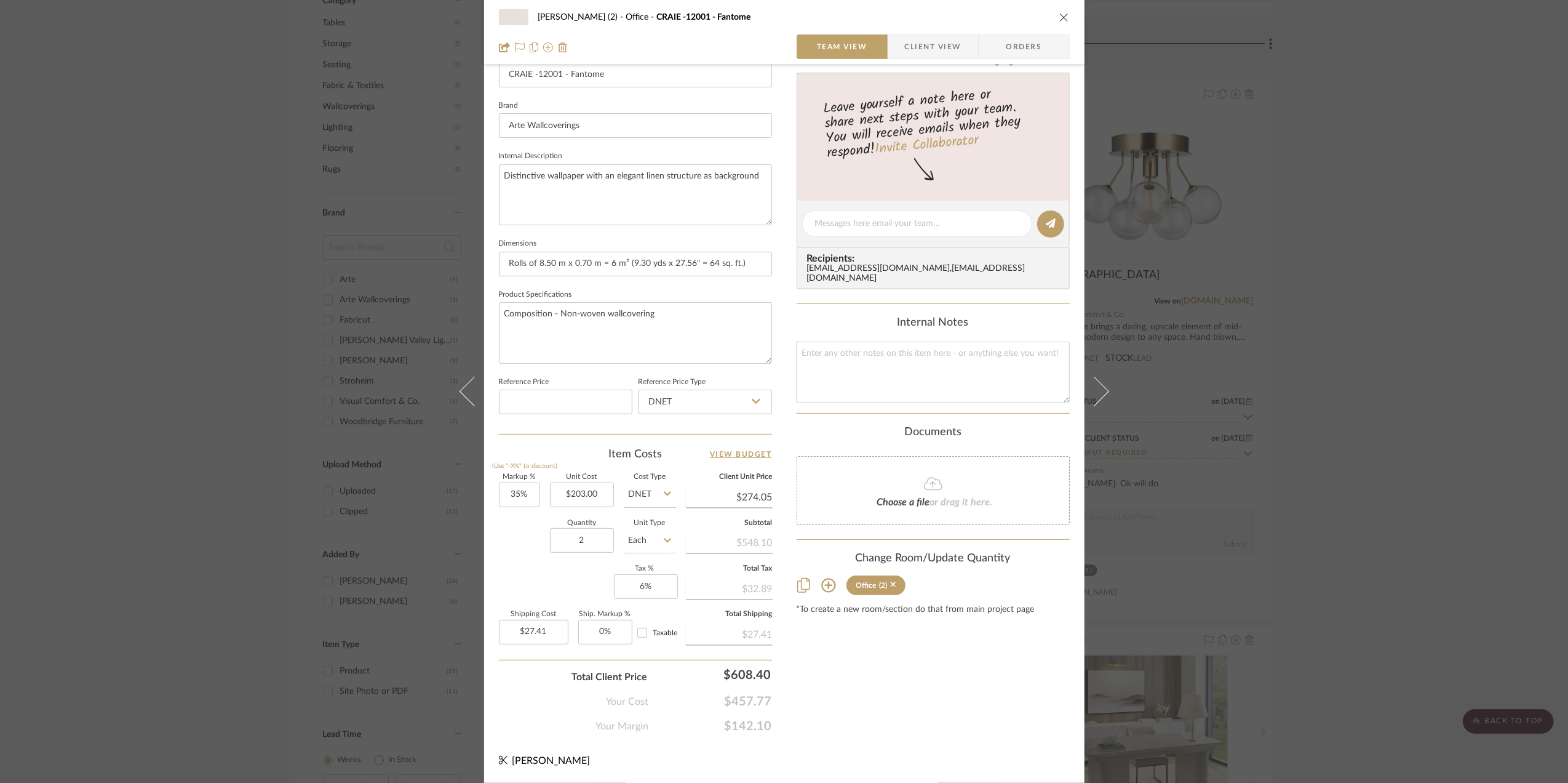
click at [1336, 431] on div "Stephanie Bergreen (2) Office CRAIE -12001 - Fantome Team View Client View Orde…" at bounding box center [784, 392] width 1568 height 783
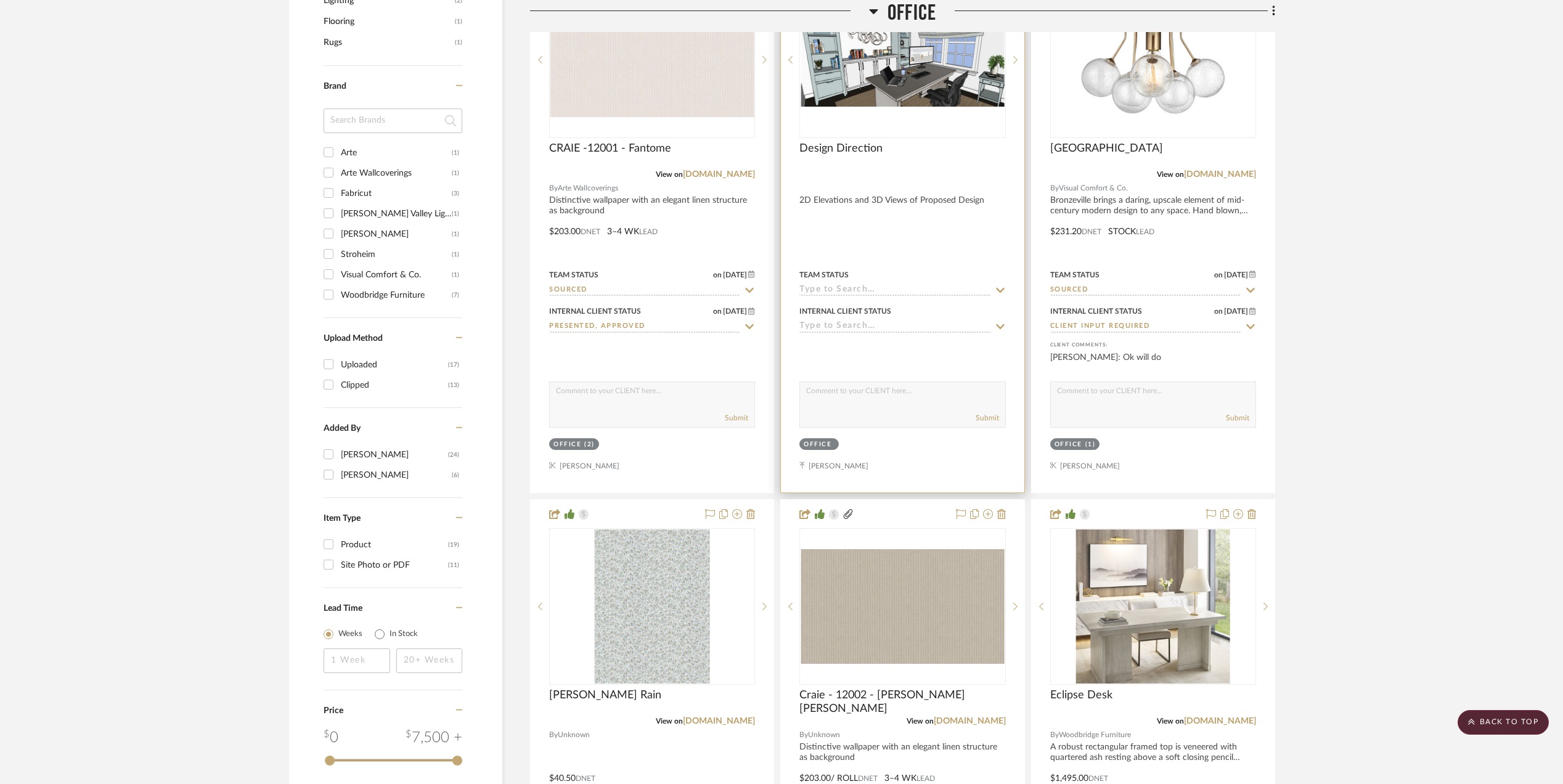
scroll to position [1314, 0]
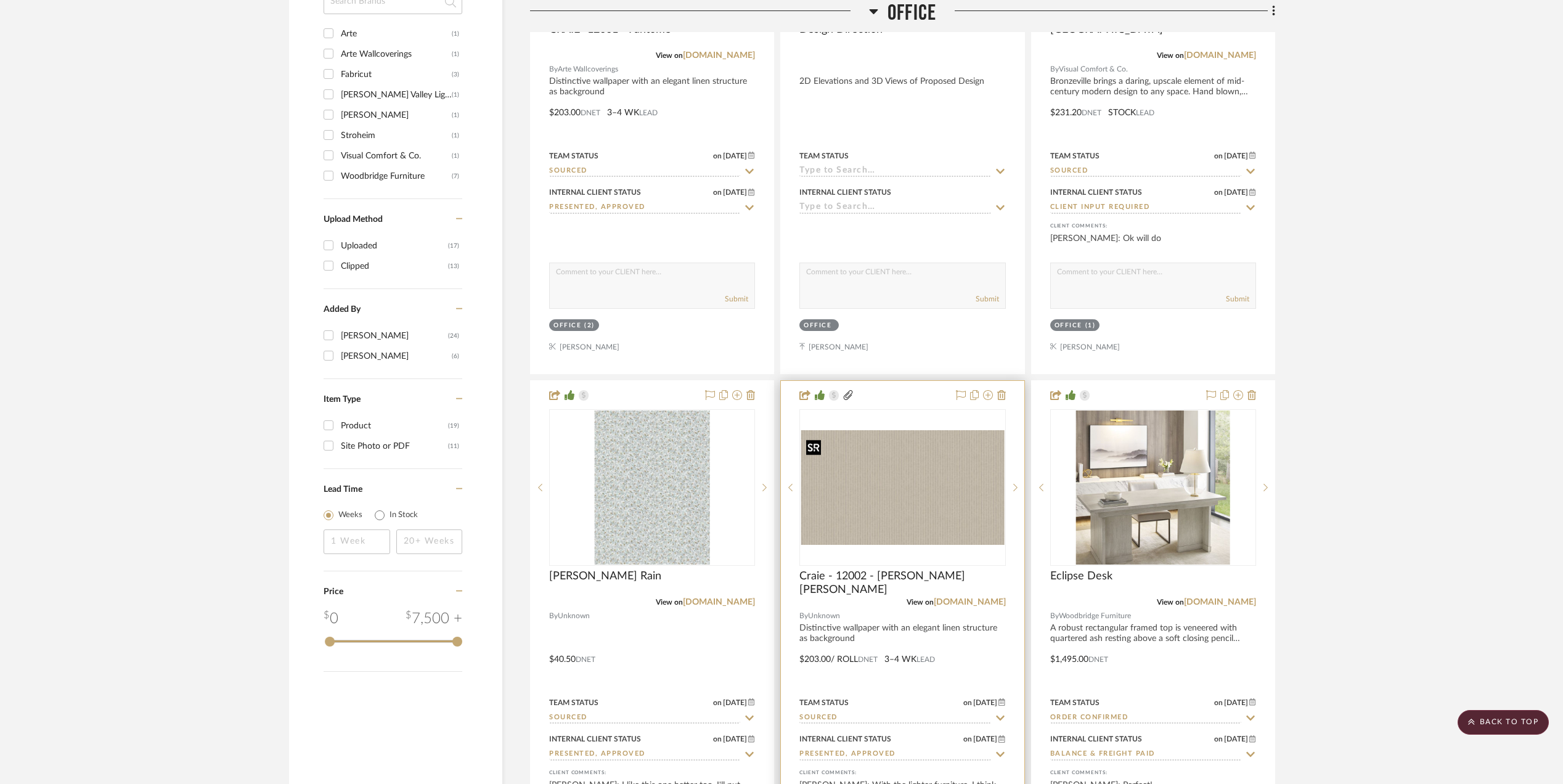
click at [863, 497] on img "0" at bounding box center [902, 487] width 203 height 115
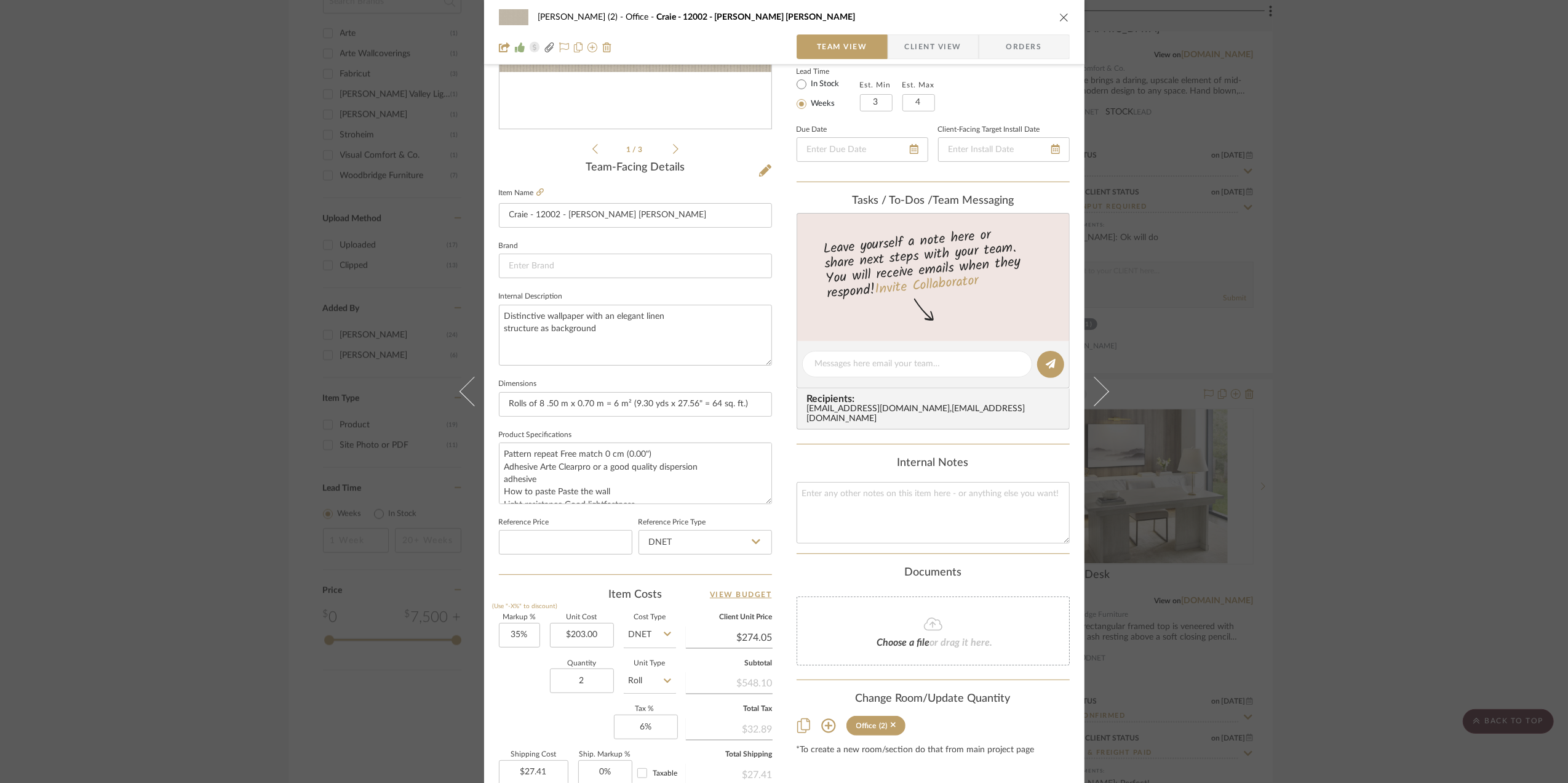
scroll to position [0, 0]
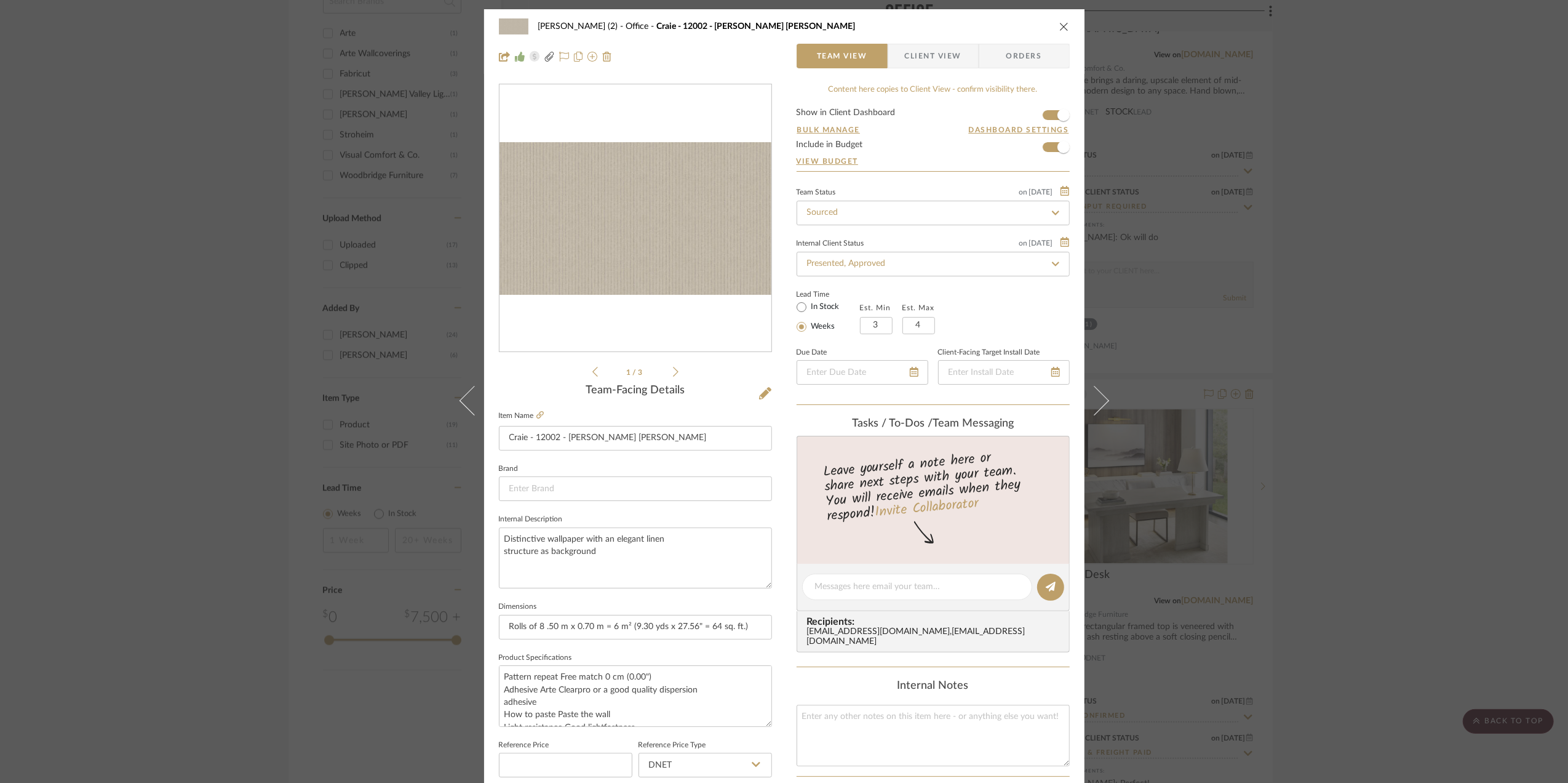
click at [673, 373] on icon at bounding box center [676, 372] width 5 height 11
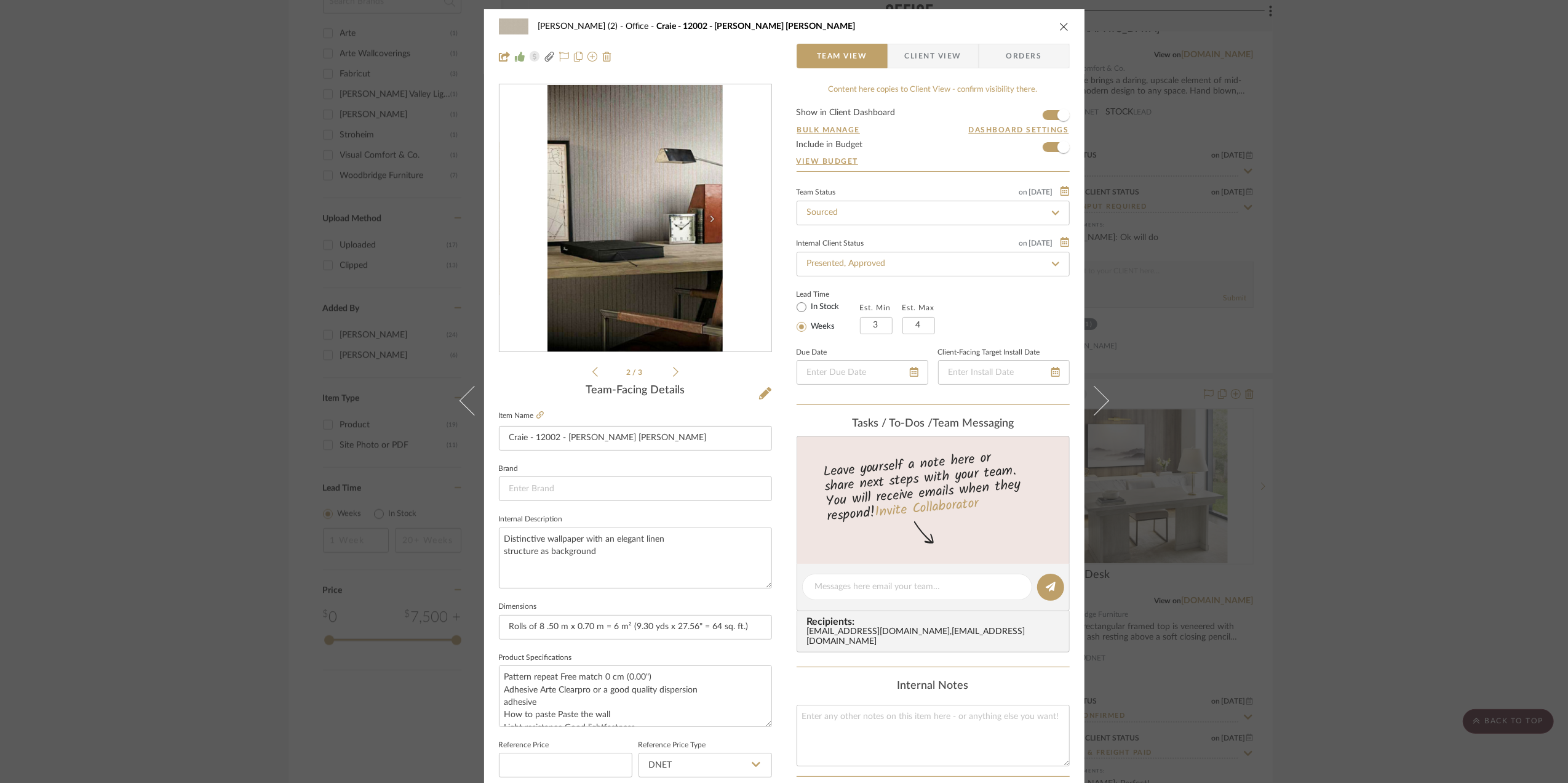
click at [673, 373] on icon at bounding box center [676, 372] width 5 height 11
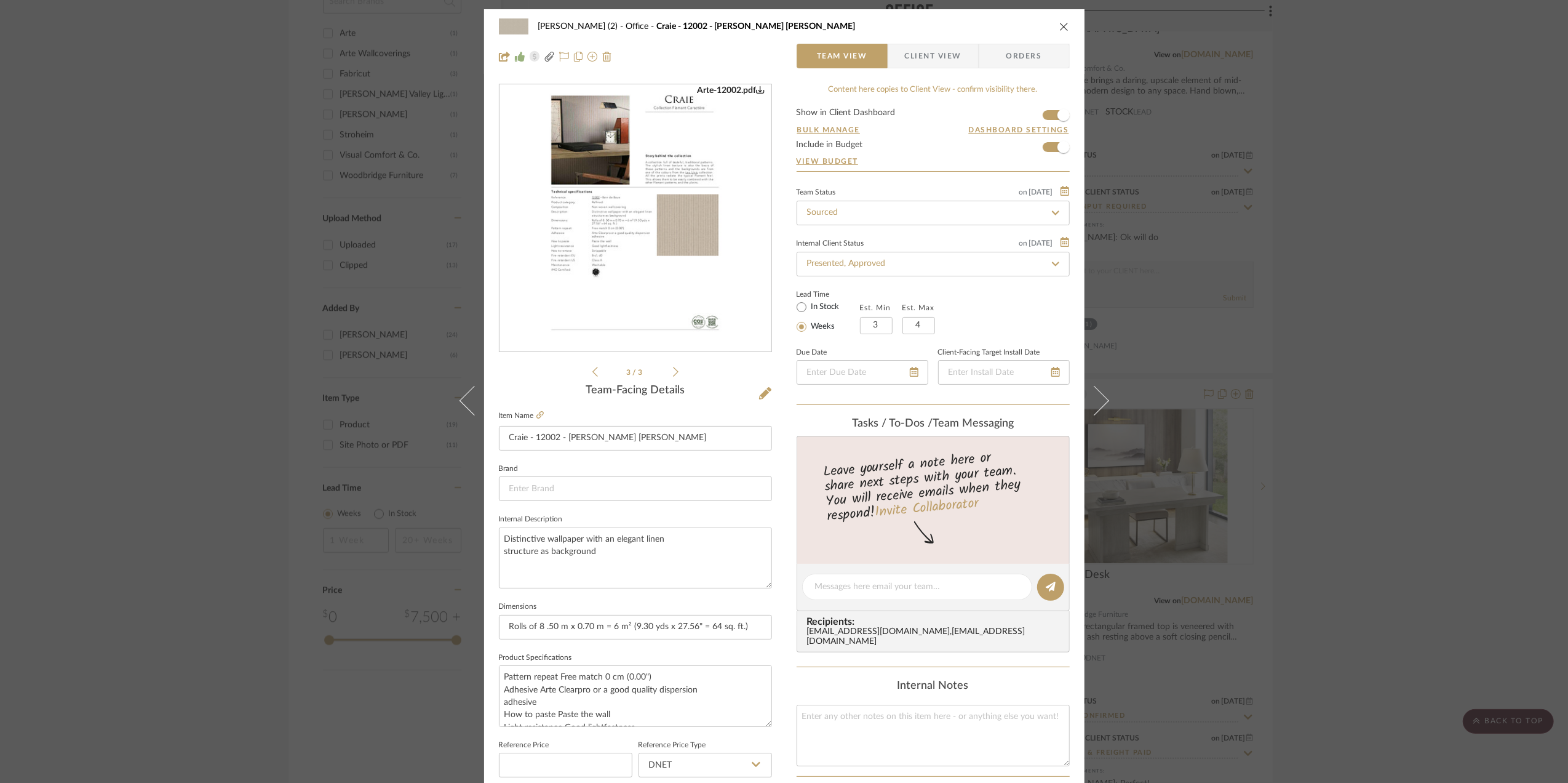
click at [1061, 26] on icon "close" at bounding box center [1064, 26] width 10 height 10
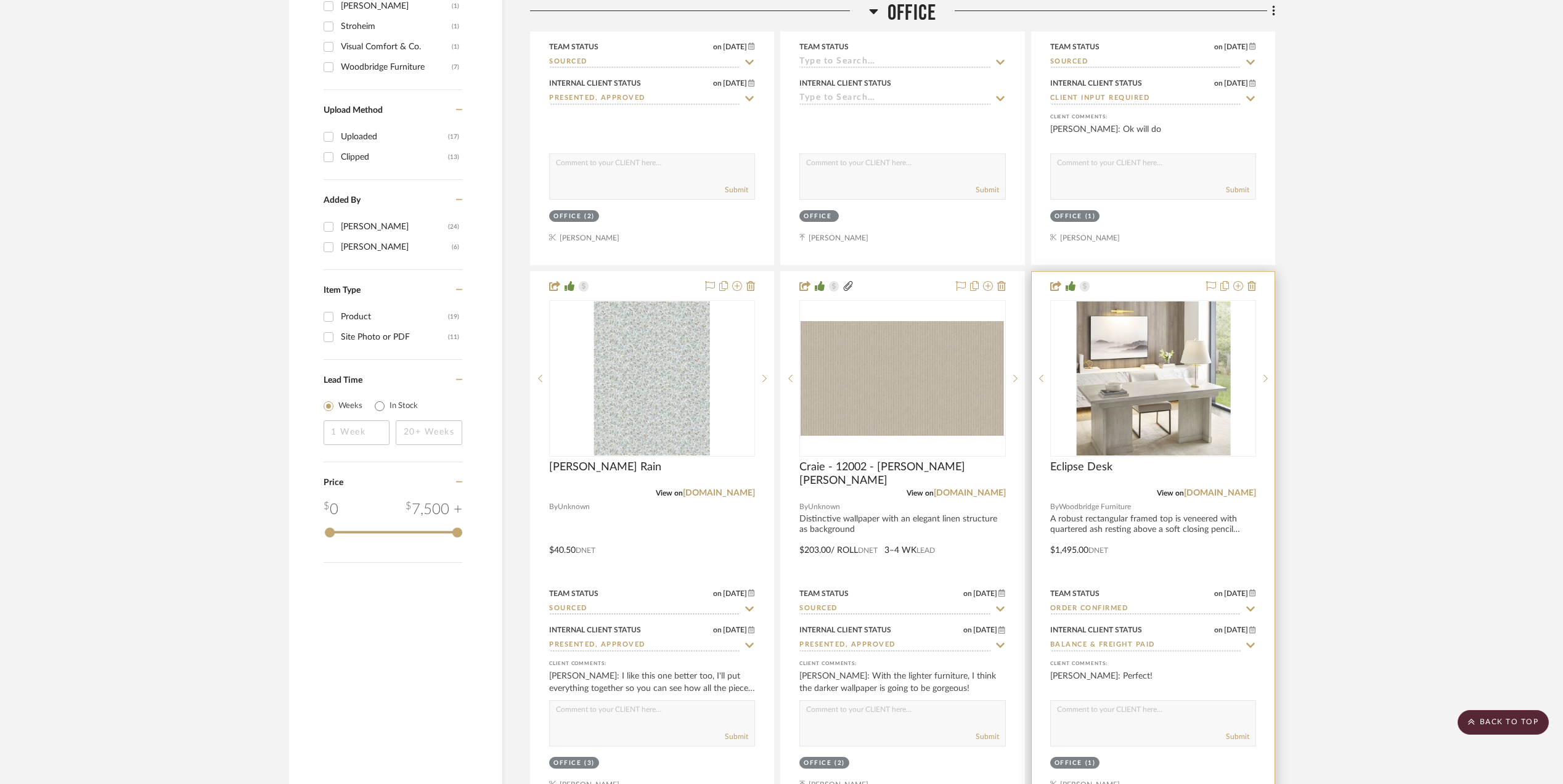
scroll to position [1479, 0]
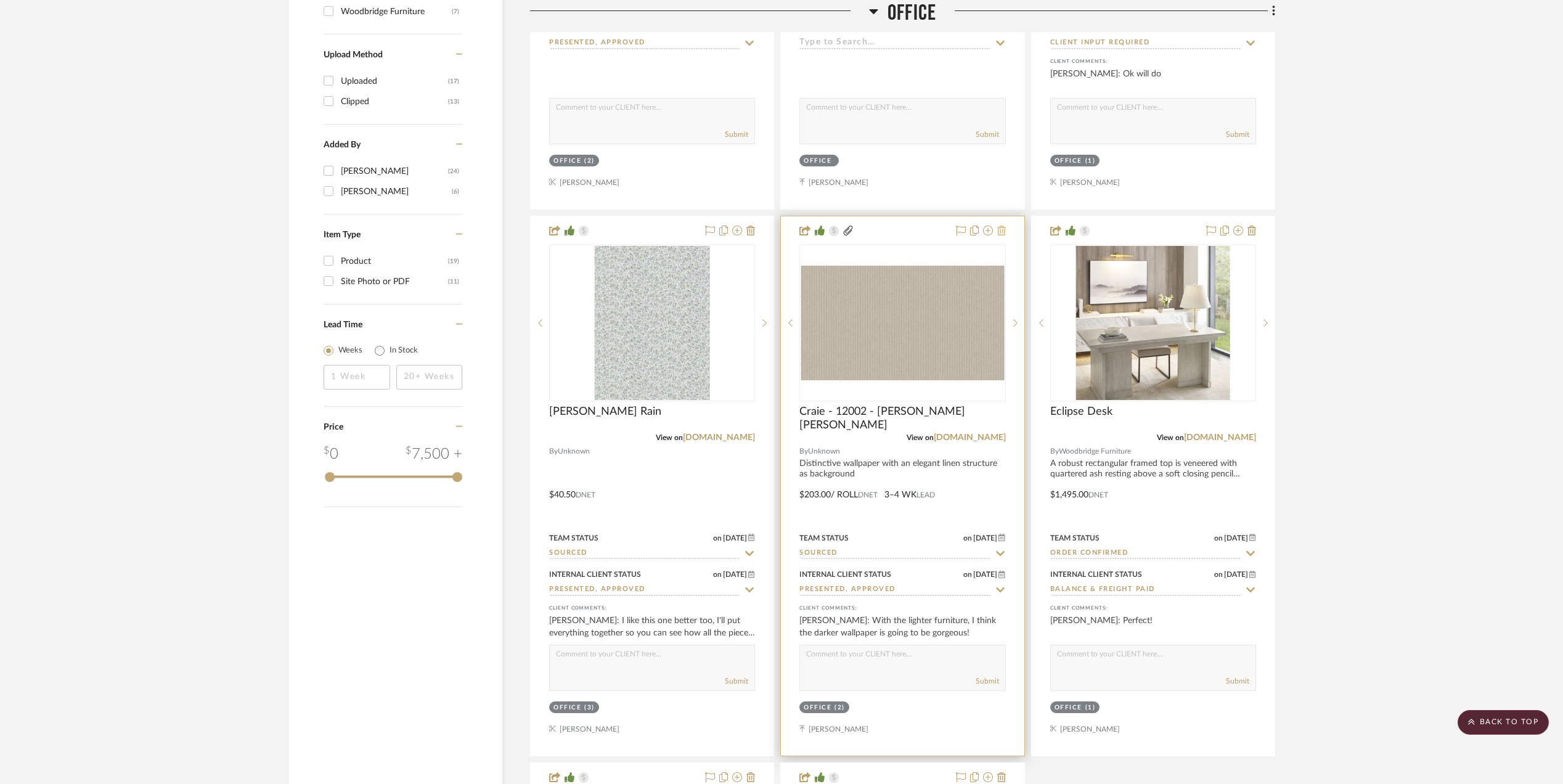
click at [999, 229] on icon at bounding box center [1002, 230] width 9 height 10
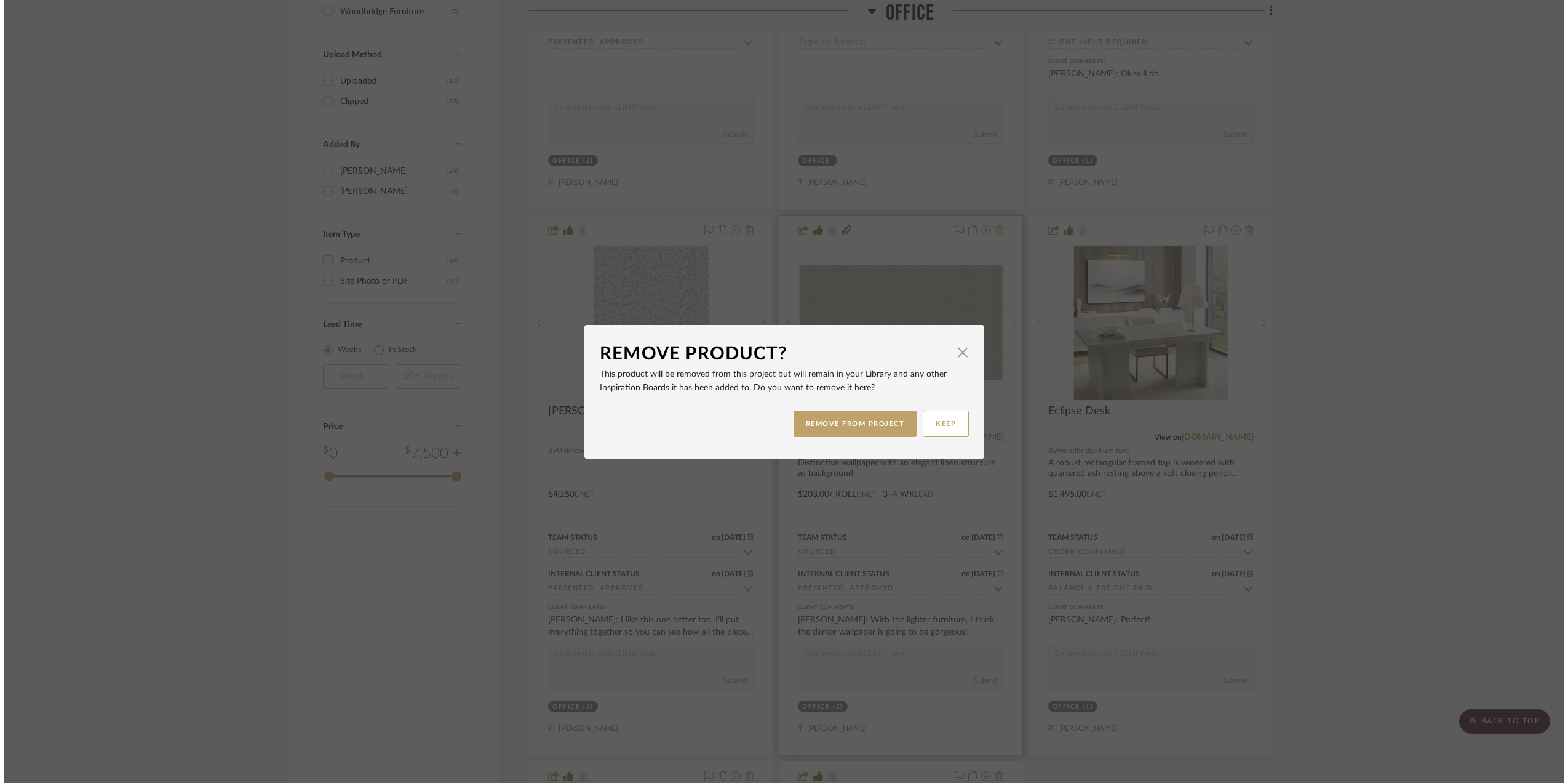
scroll to position [0, 0]
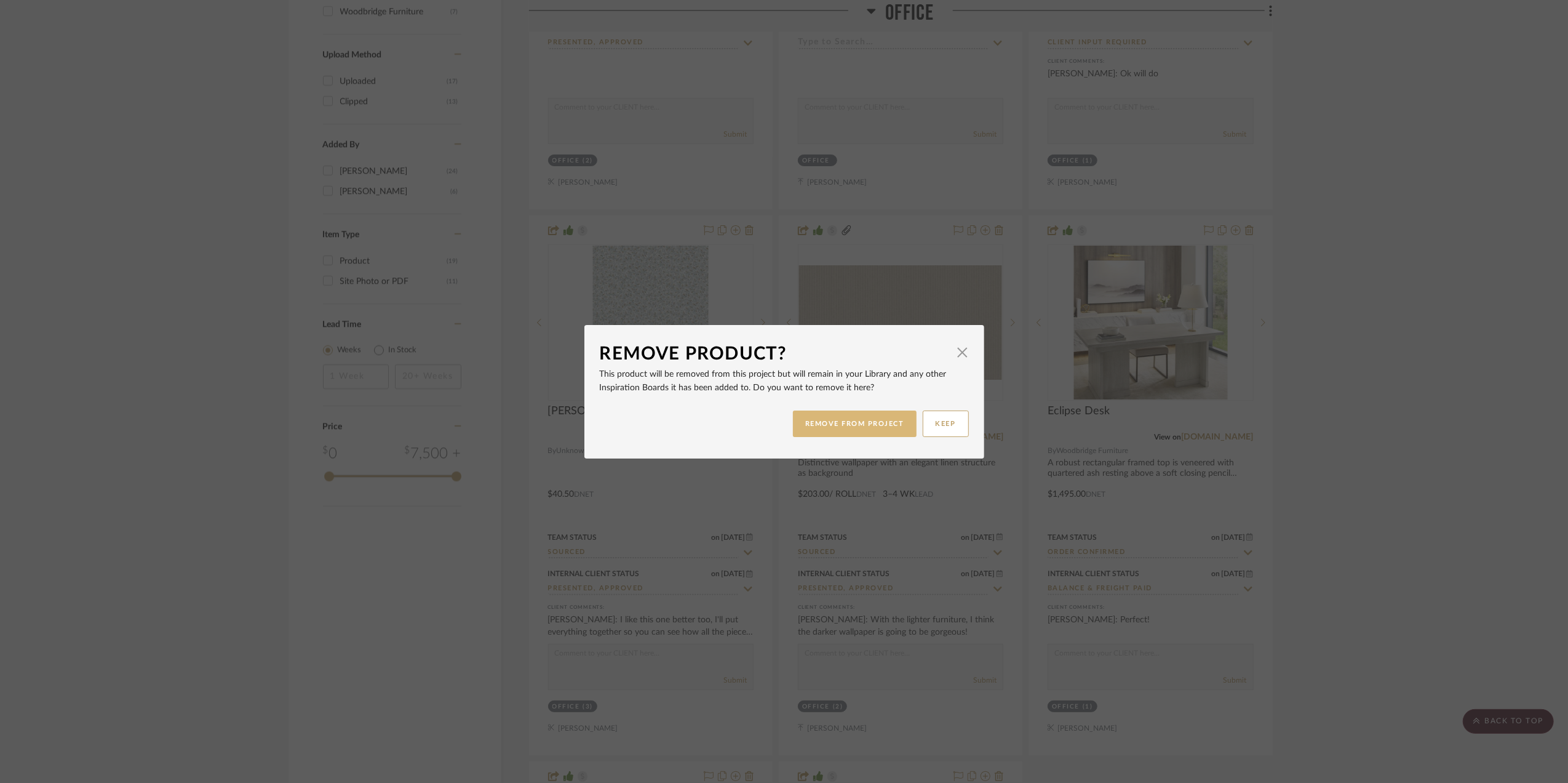
click at [891, 422] on button "REMOVE FROM PROJECT" at bounding box center [854, 423] width 124 height 26
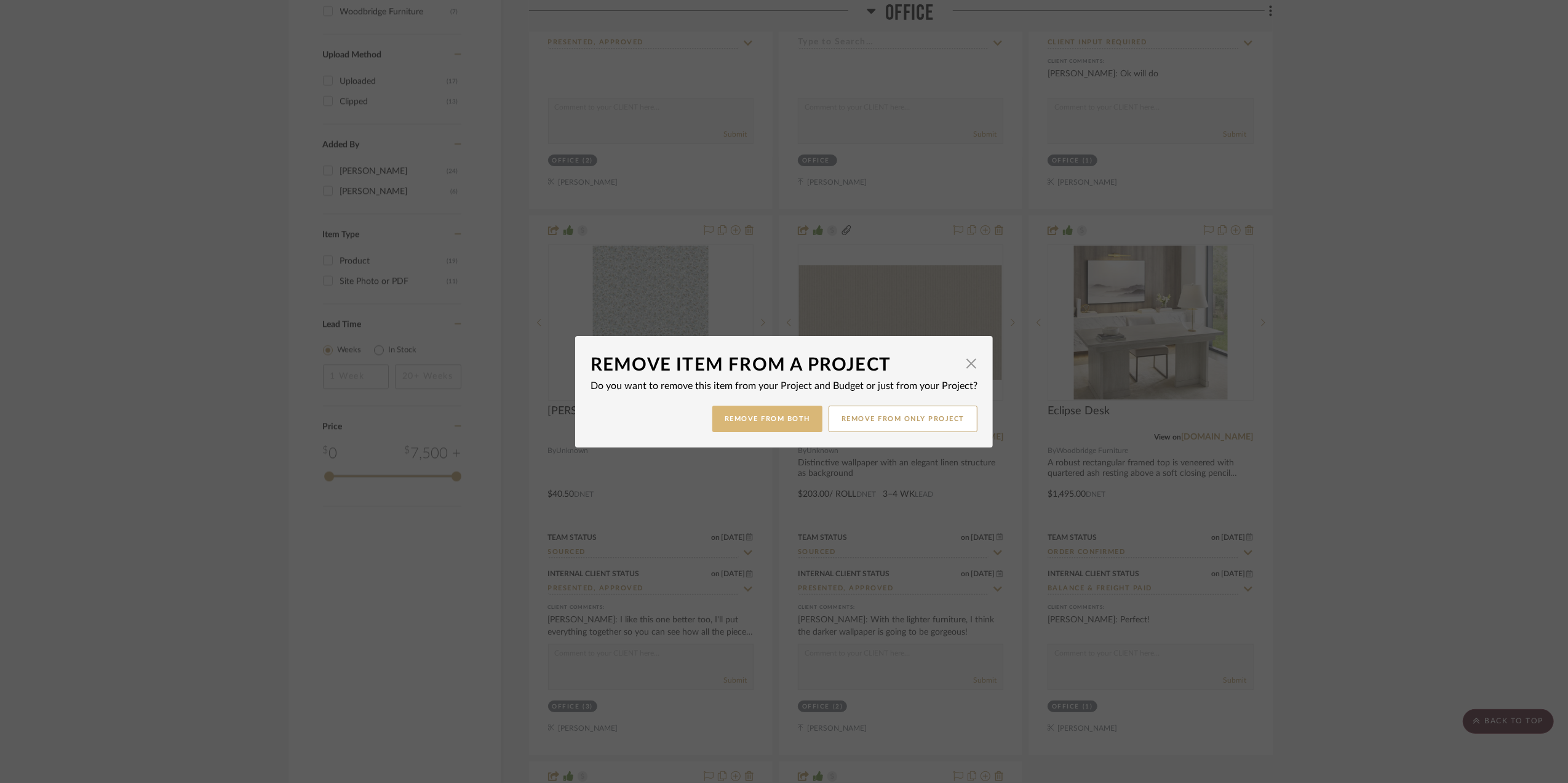
click at [779, 417] on button "Remove from Both" at bounding box center [768, 418] width 110 height 26
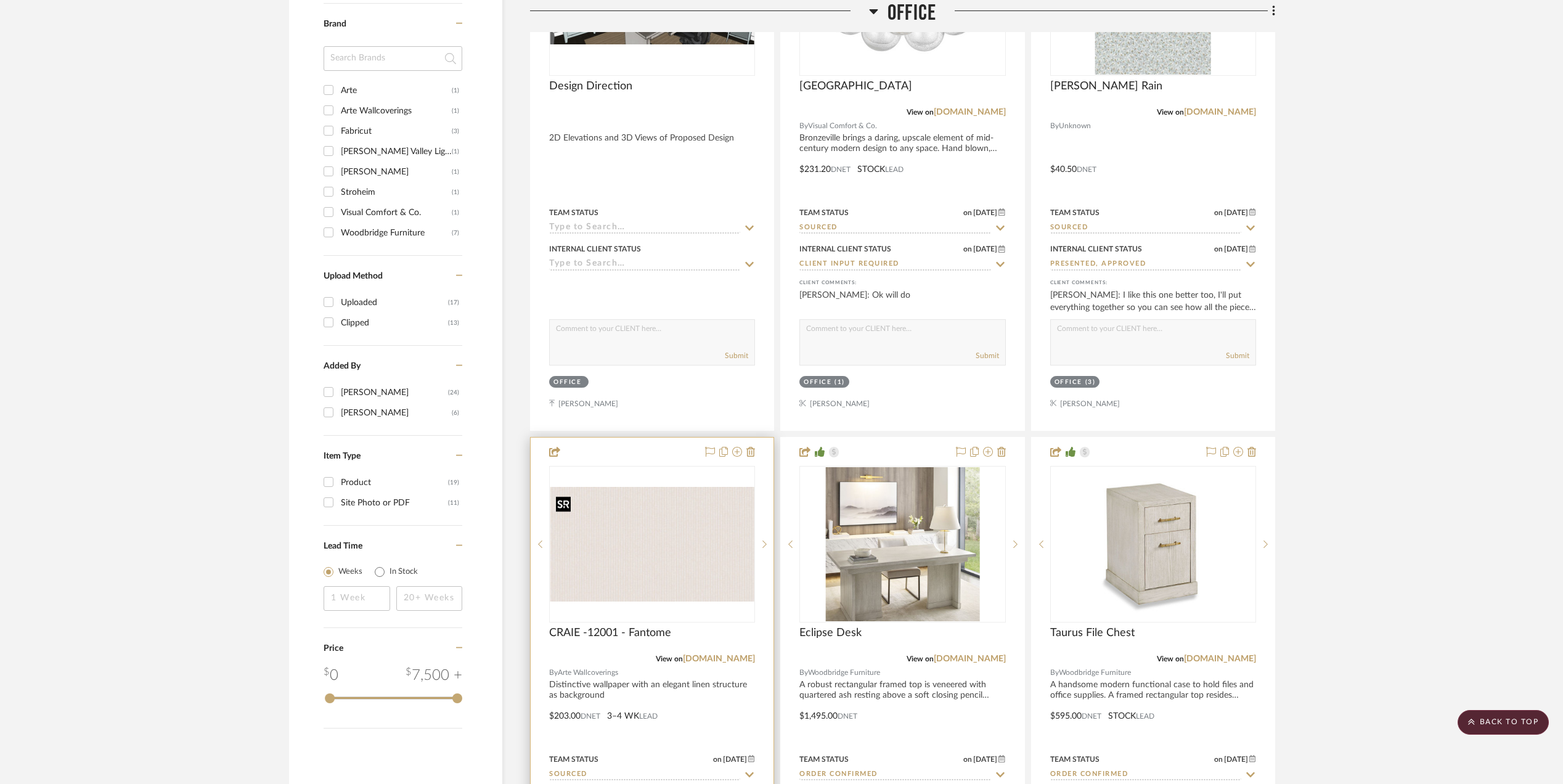
scroll to position [1314, 0]
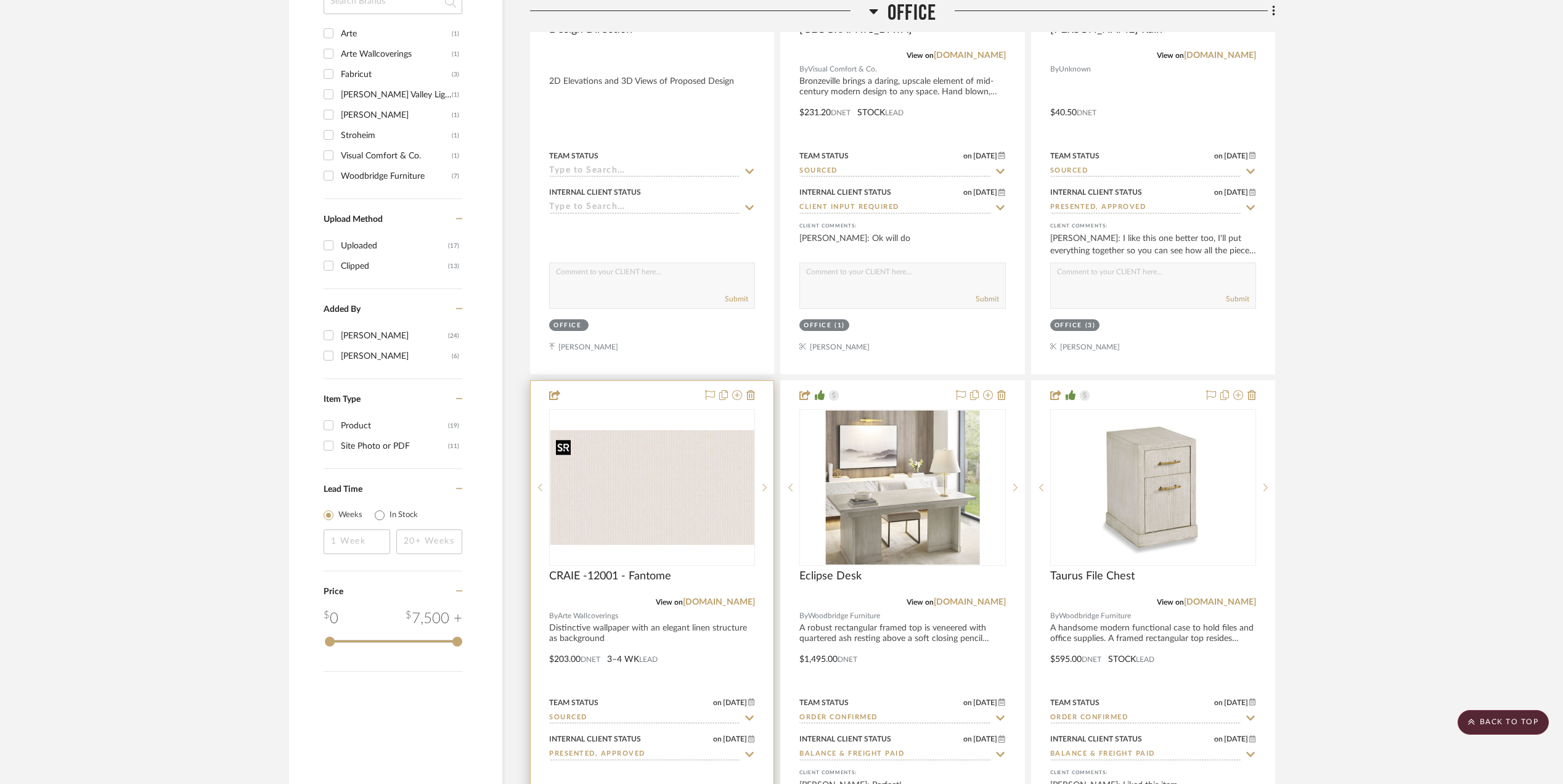
click at [688, 491] on img "0" at bounding box center [651, 487] width 203 height 115
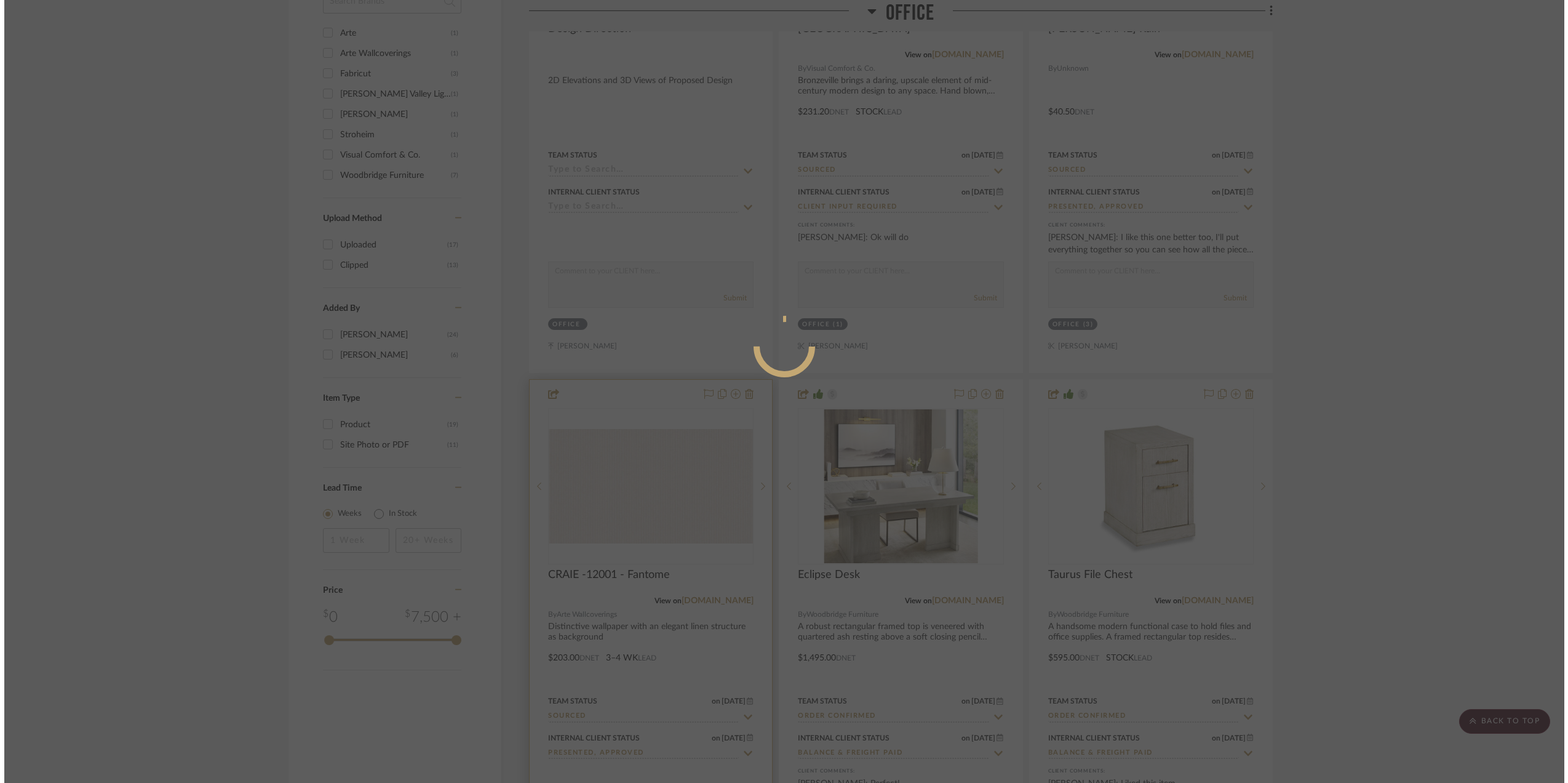
scroll to position [0, 0]
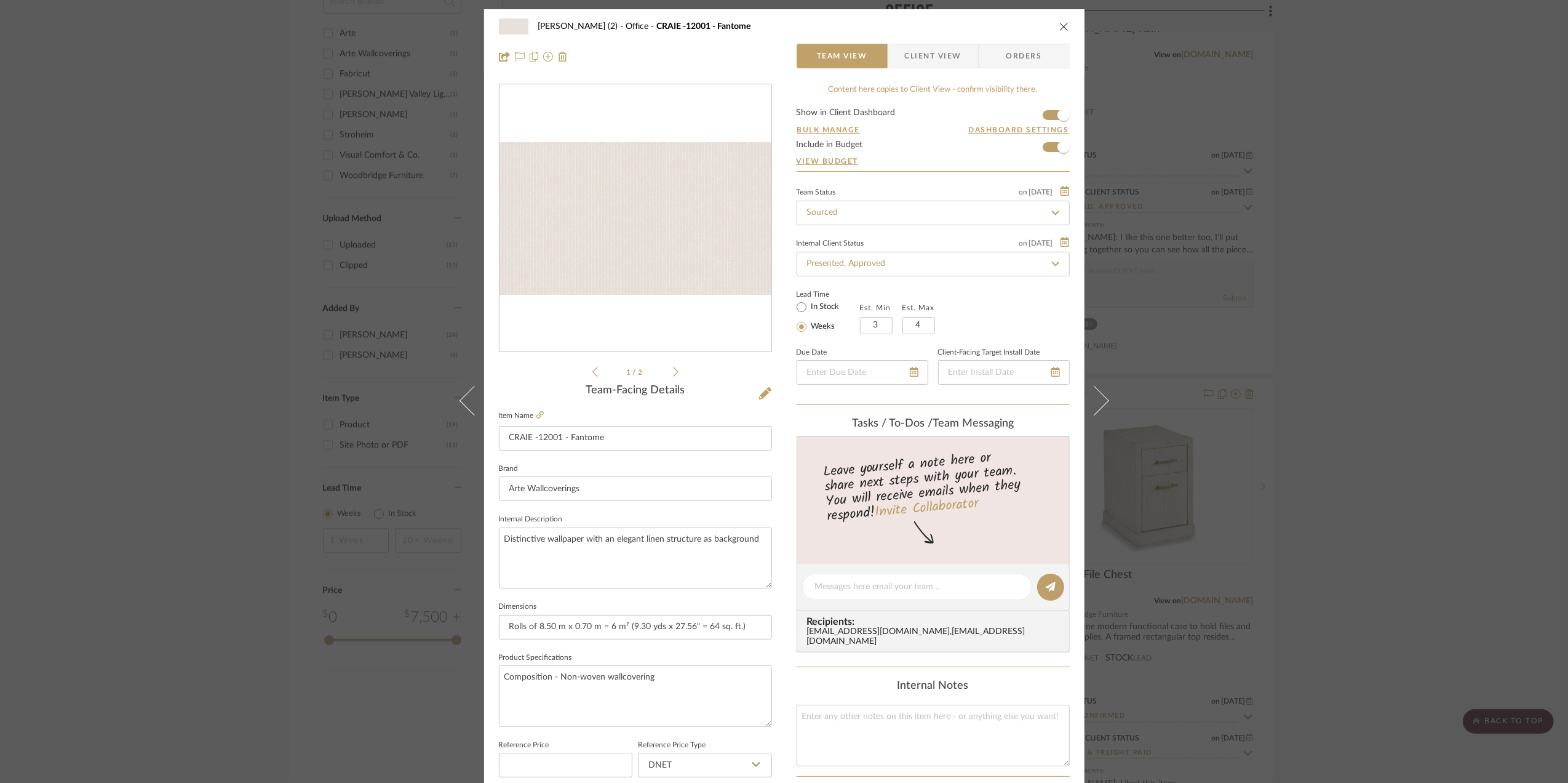
click at [936, 51] on span "Client View" at bounding box center [933, 55] width 57 height 24
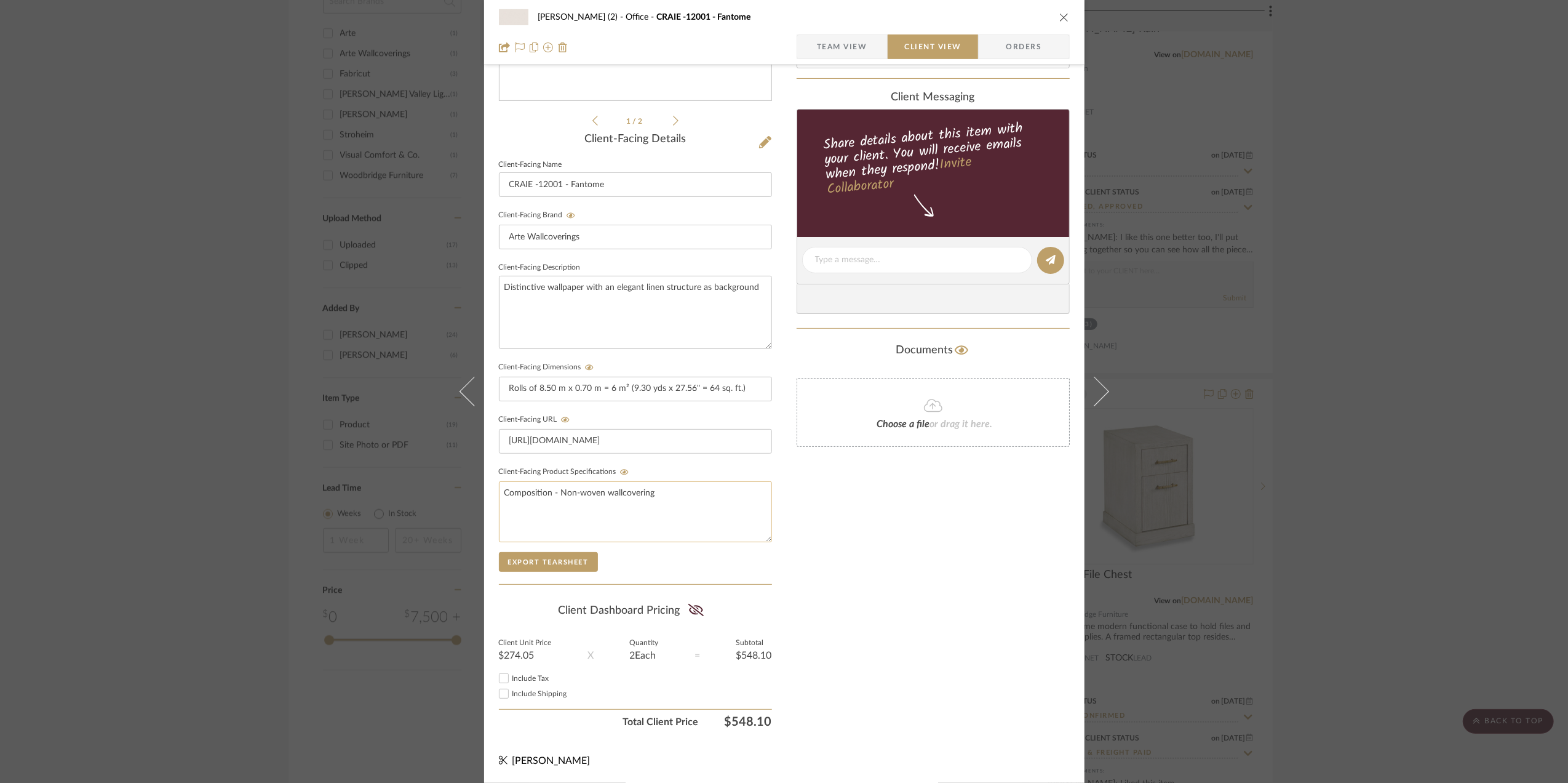
scroll to position [256, 0]
click at [692, 605] on icon at bounding box center [696, 610] width 15 height 13
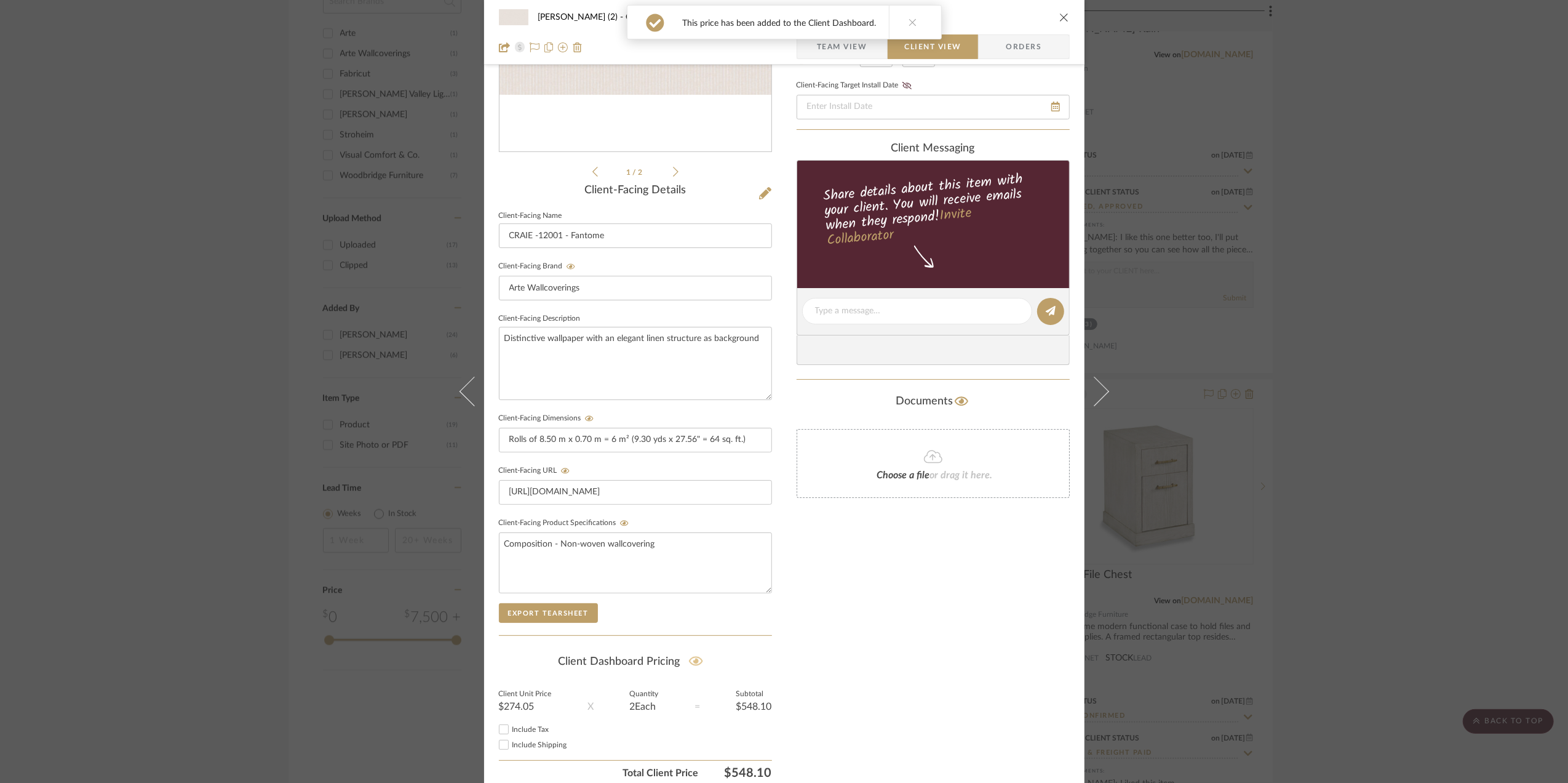
scroll to position [10, 0]
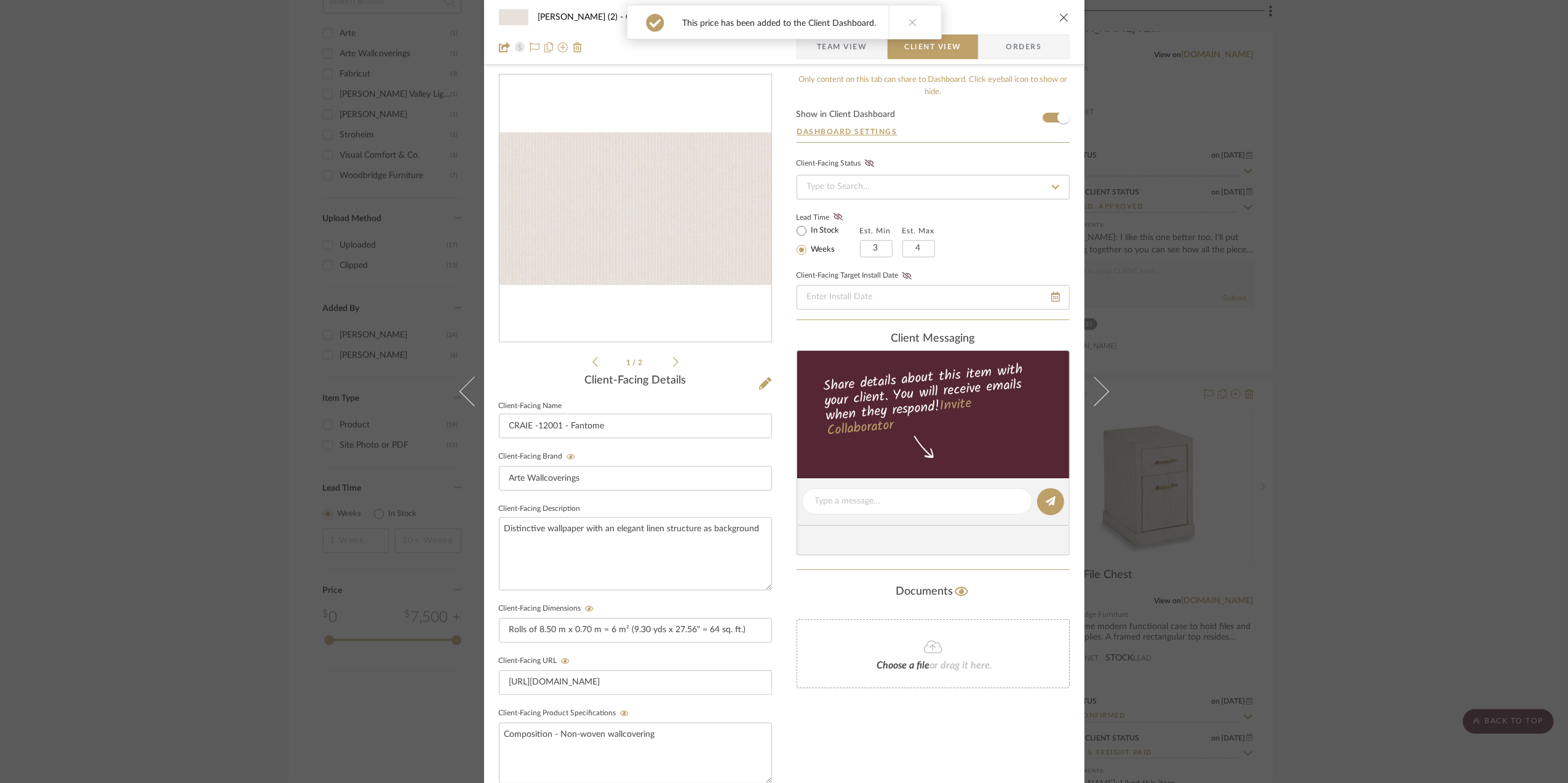
click at [850, 47] on span "Team View" at bounding box center [843, 46] width 51 height 24
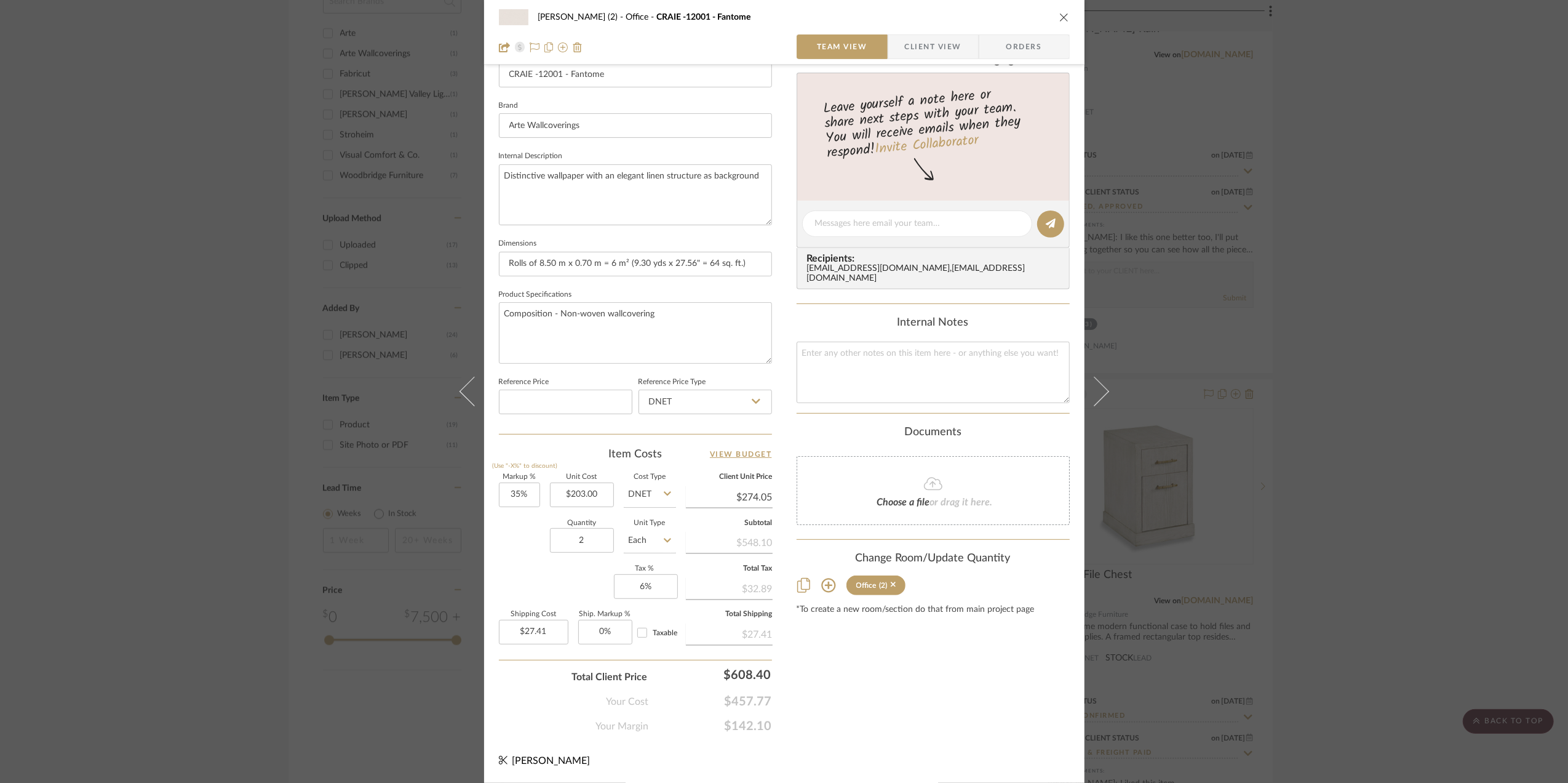
scroll to position [0, 0]
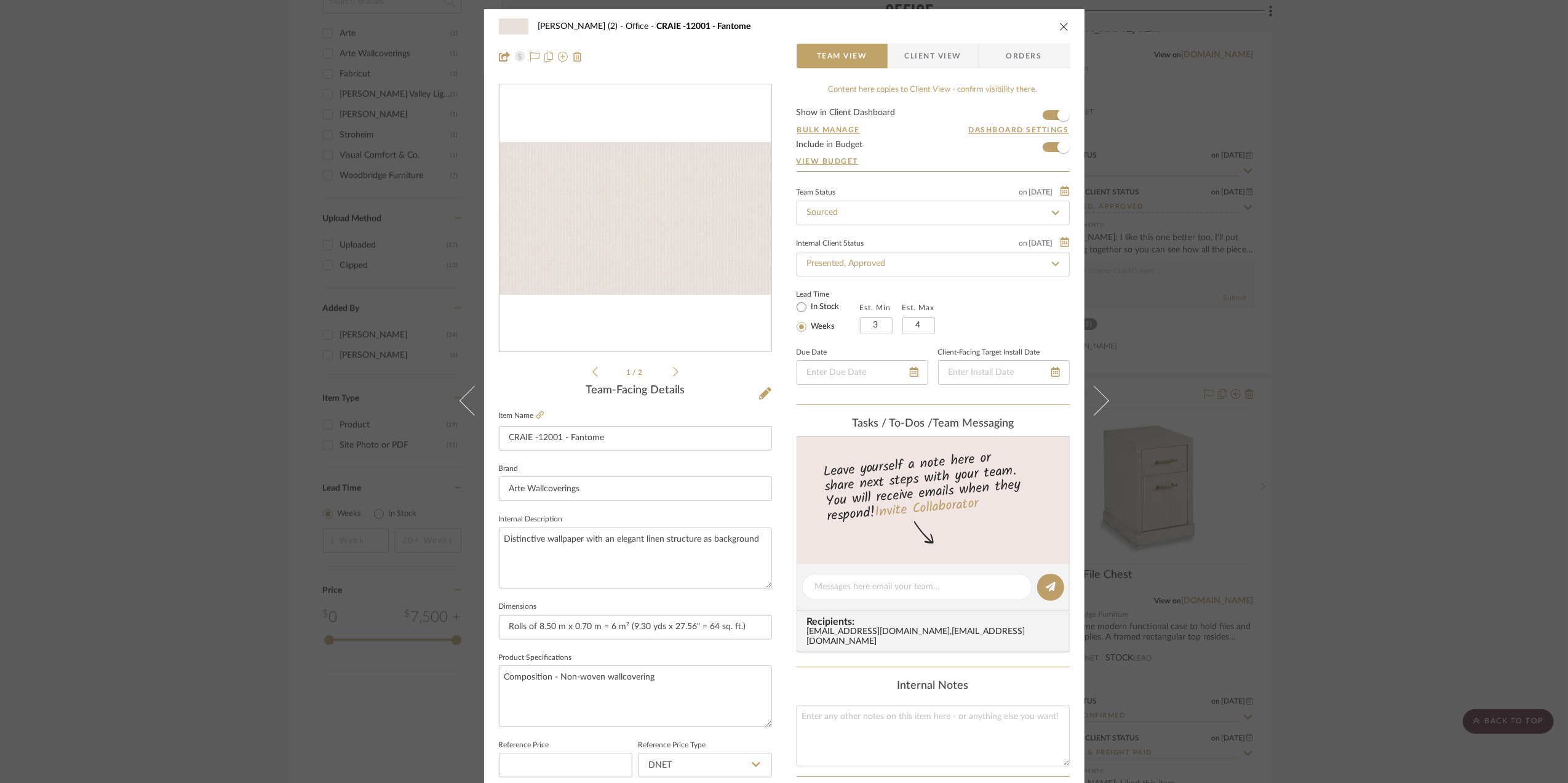
click at [941, 51] on span "Client View" at bounding box center [933, 55] width 57 height 24
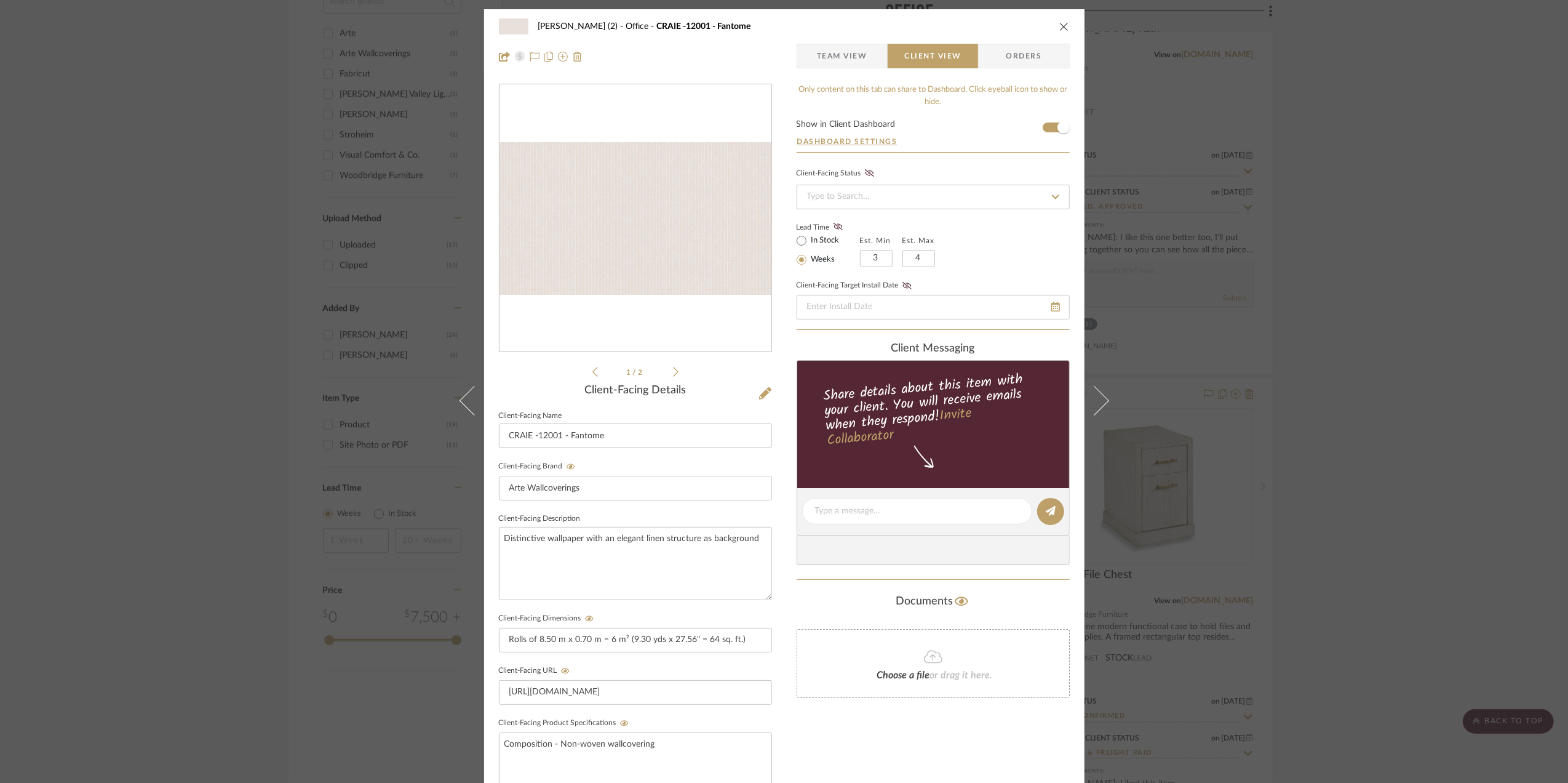
click at [1416, 512] on div "Stephanie Bergreen (2) Office CRAIE -12001 - Fantome Team View Client View Orde…" at bounding box center [784, 392] width 1568 height 783
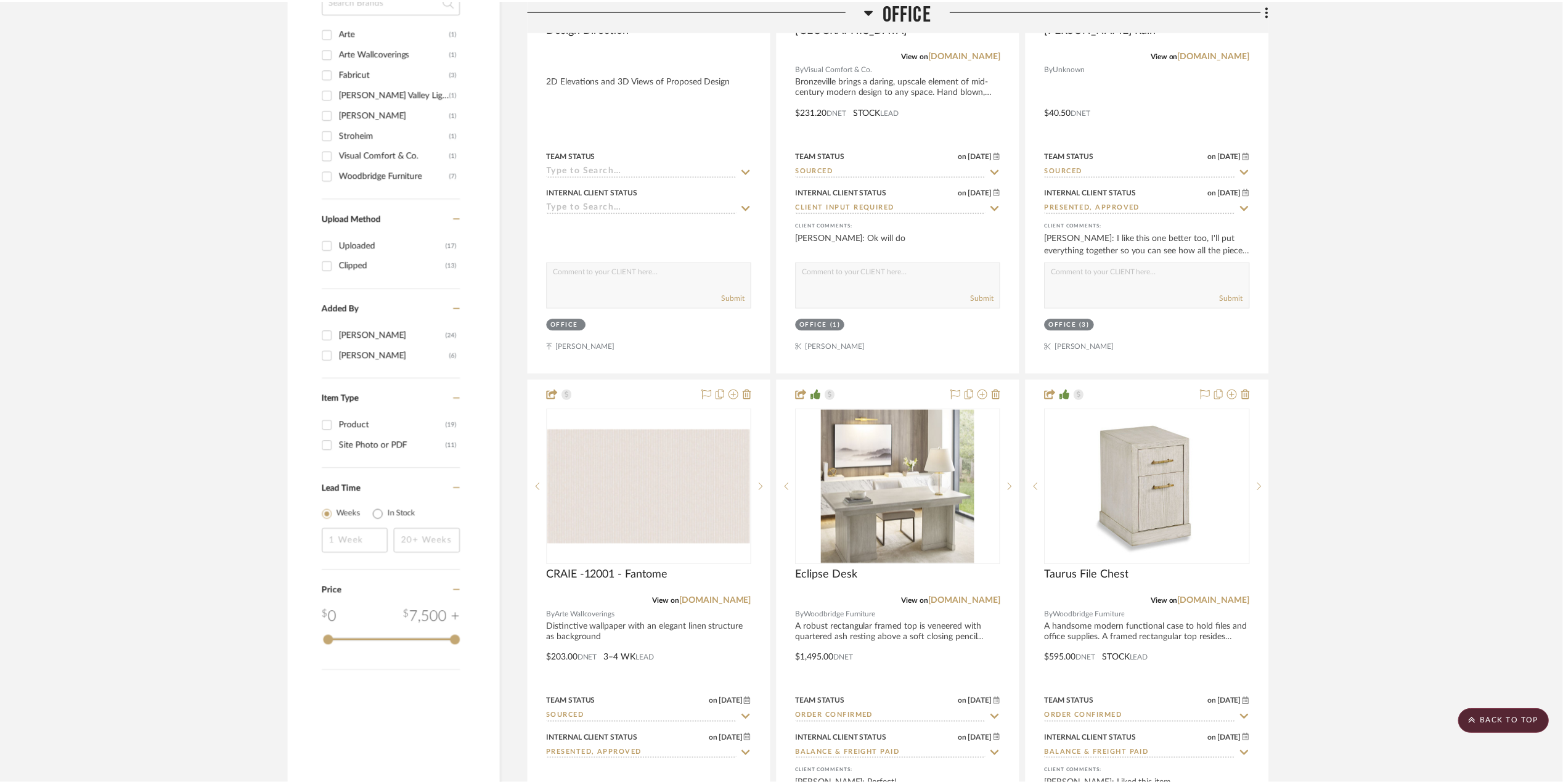
scroll to position [1314, 0]
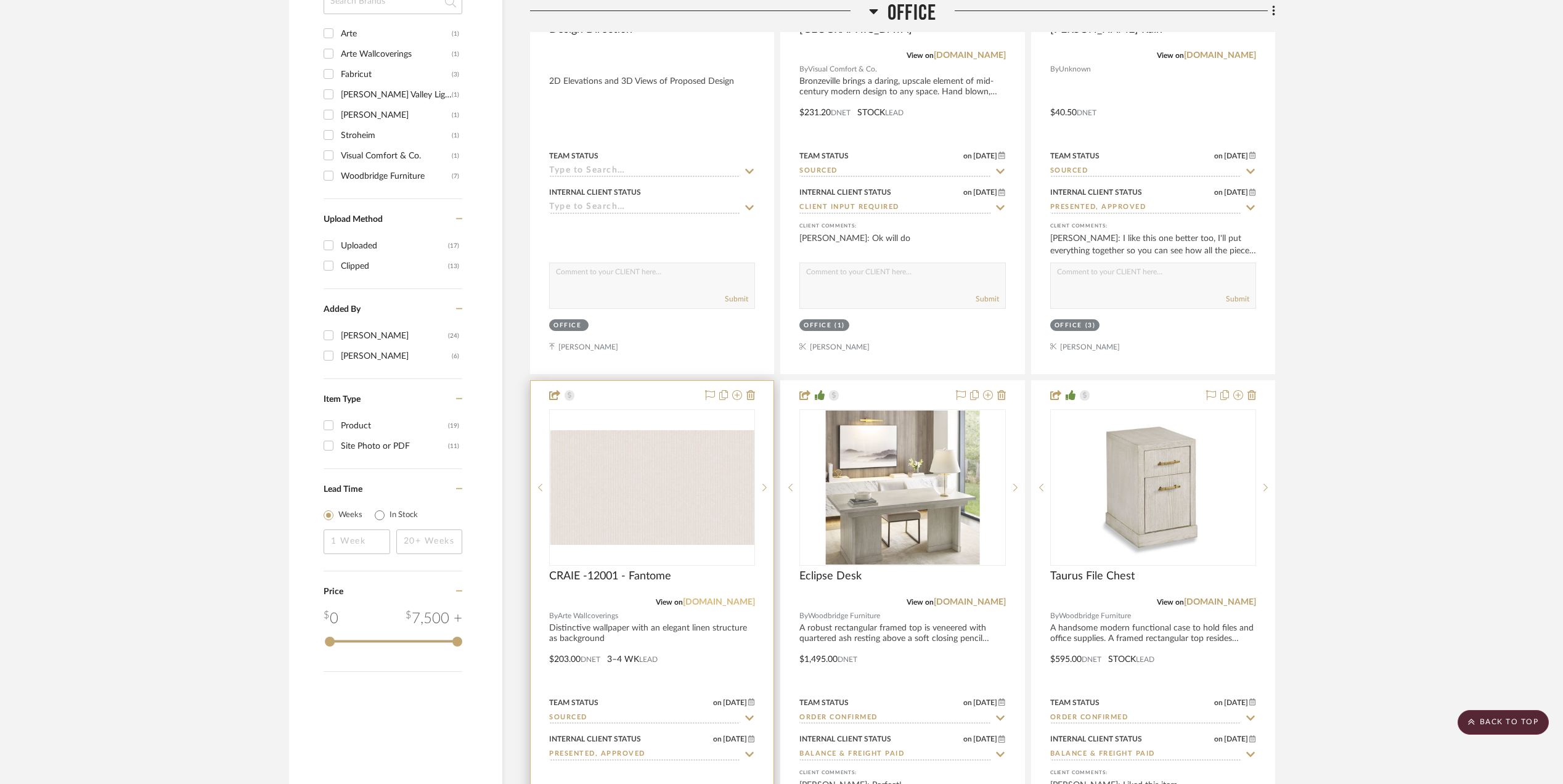
click at [725, 602] on link "arte-international.com" at bounding box center [719, 602] width 72 height 9
click at [652, 503] on img "0" at bounding box center [651, 487] width 203 height 115
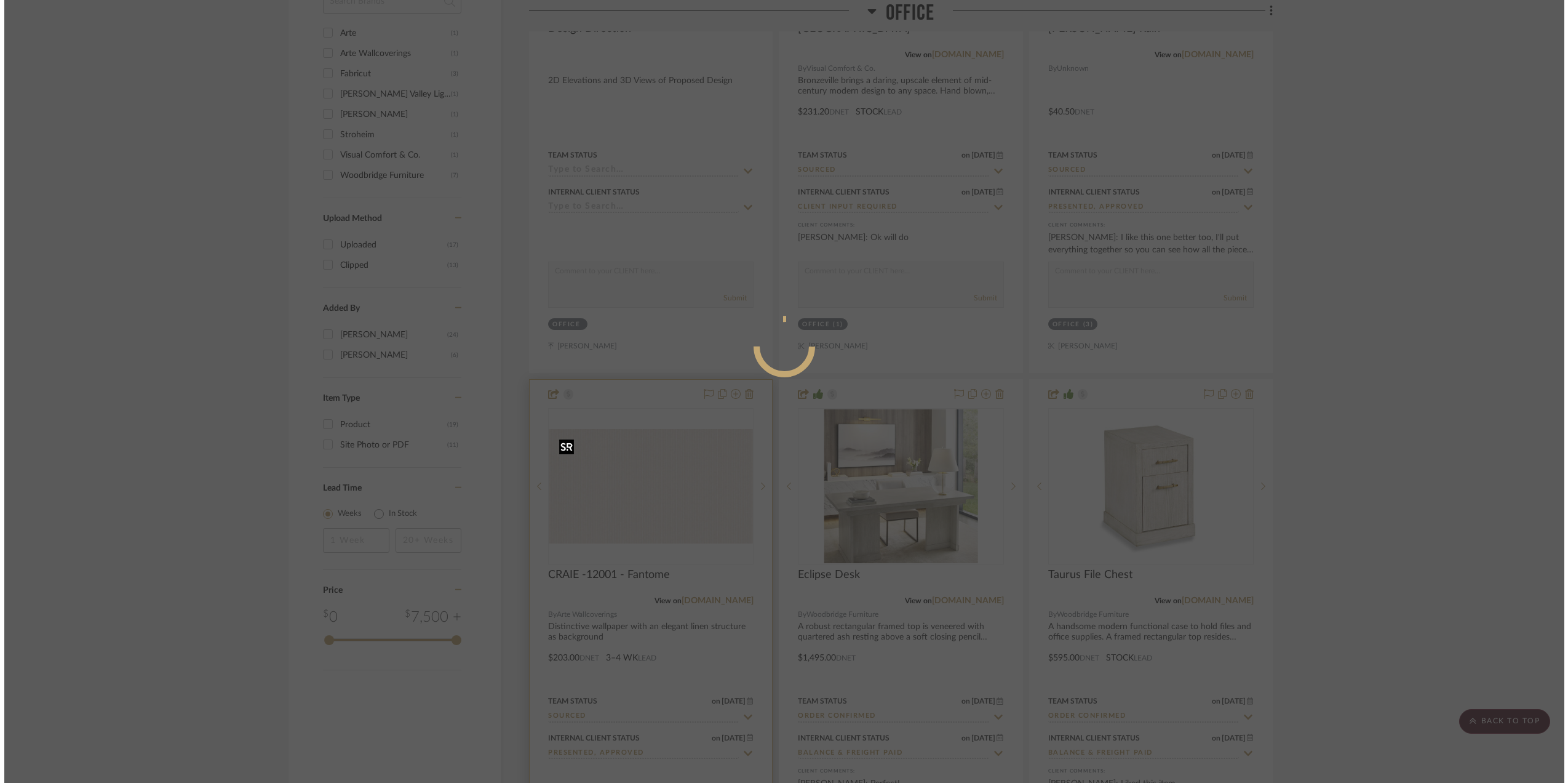
scroll to position [0, 0]
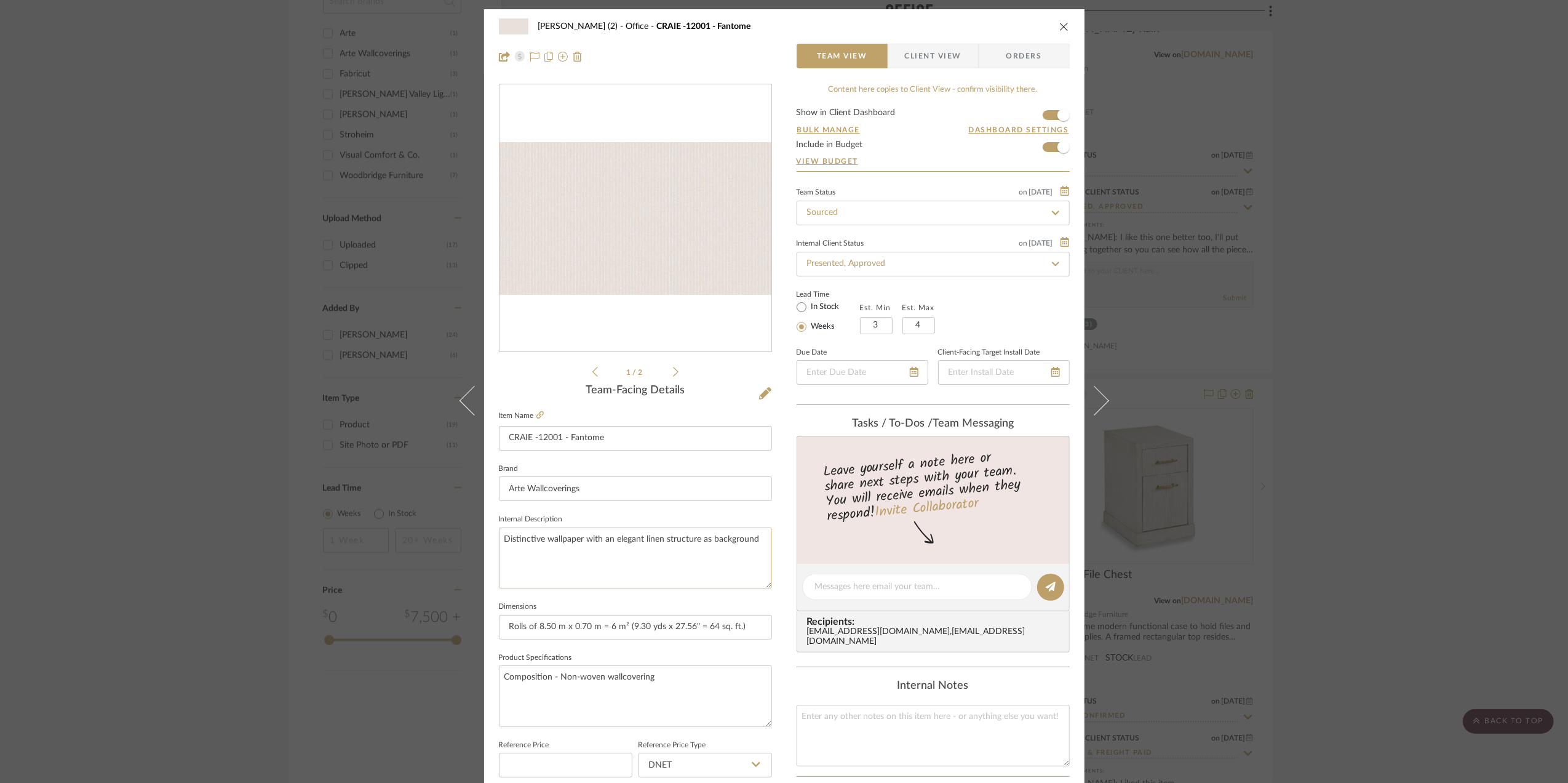
drag, startPoint x: 503, startPoint y: 538, endPoint x: 524, endPoint y: 548, distance: 23.3
click at [503, 538] on textarea "Distinctive wallpaper with an elegant linen structure as background" at bounding box center [635, 557] width 273 height 61
click at [505, 542] on textarea "Distinctive wallpaper with an elegant linen structure as background" at bounding box center [635, 557] width 273 height 61
paste textarea "The subtle chalk stripe of the Craie pattern makes you think of the ever popula…"
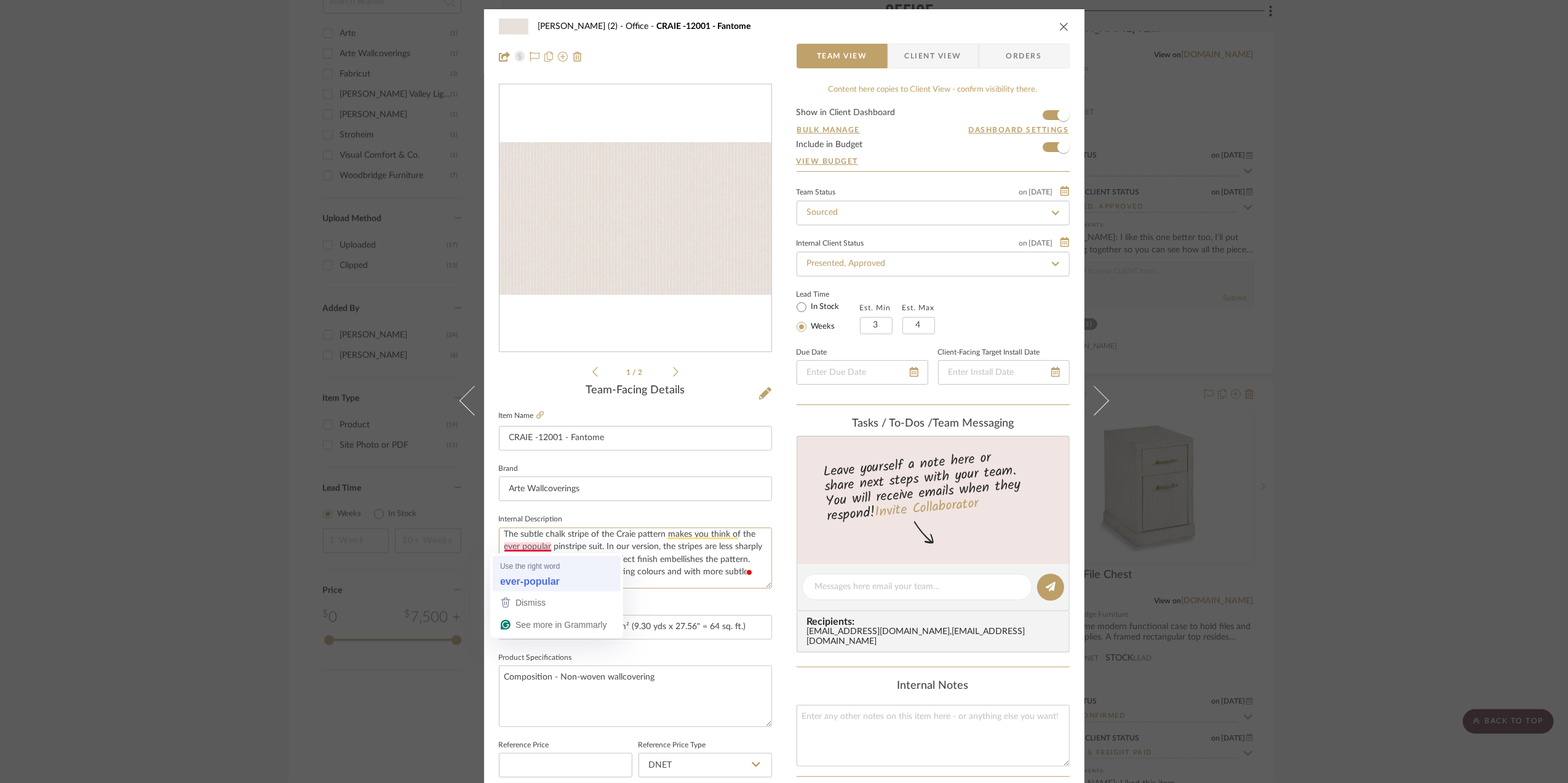
type textarea "The subtle chalk stripe of the Craie pattern makes you think of the ever-popula…"
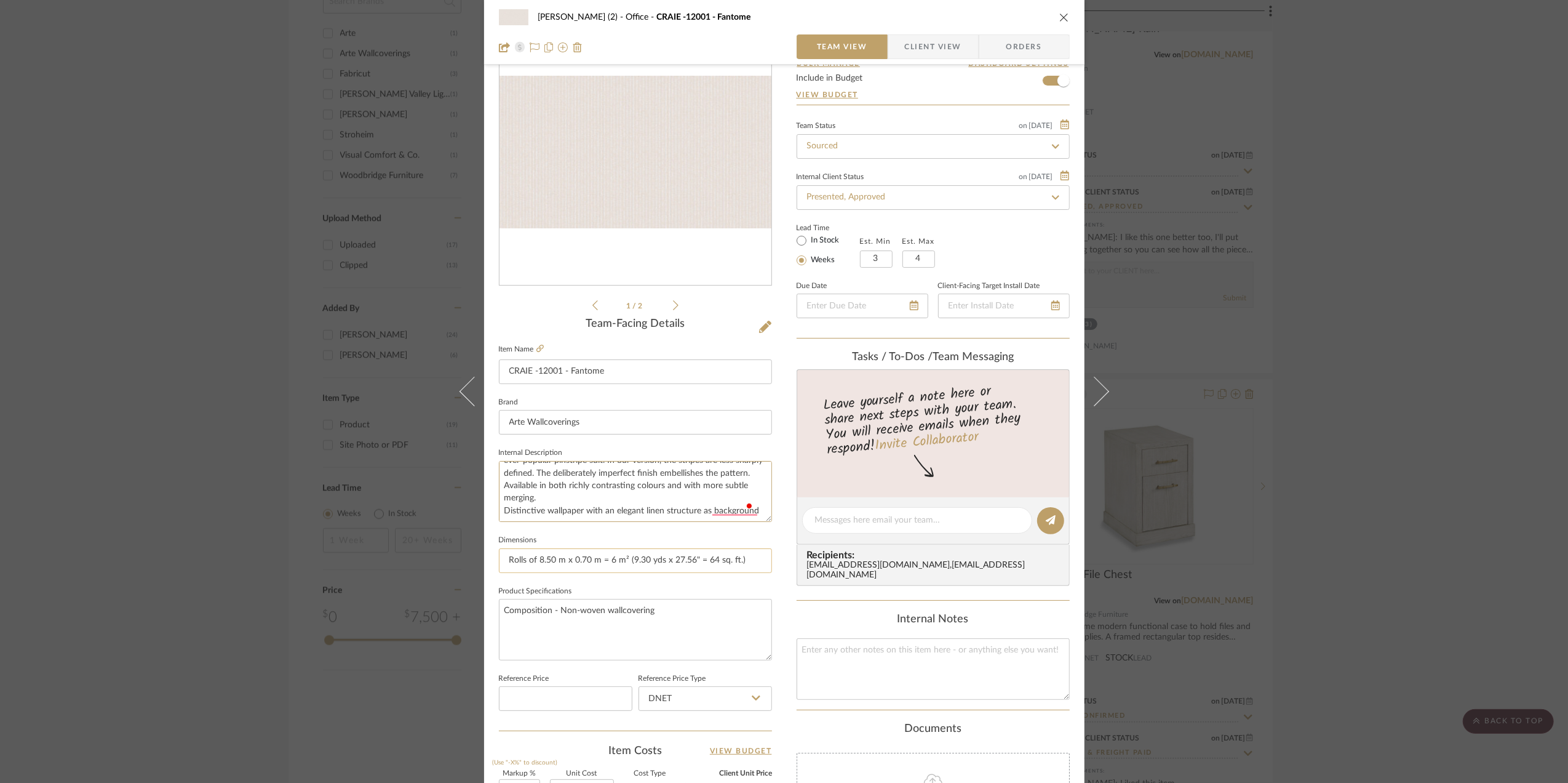
scroll to position [82, 0]
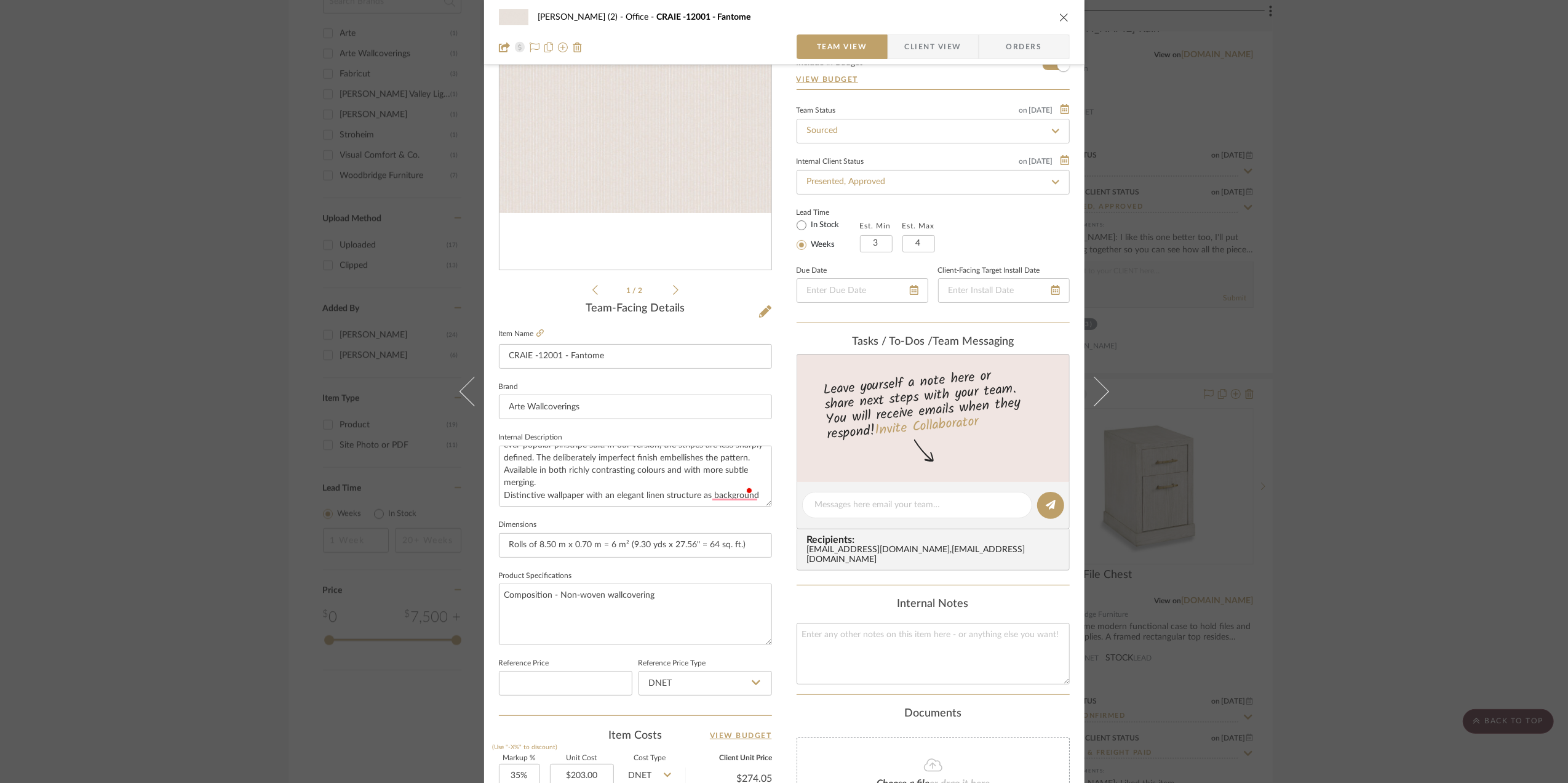
click at [673, 291] on icon at bounding box center [676, 290] width 5 height 11
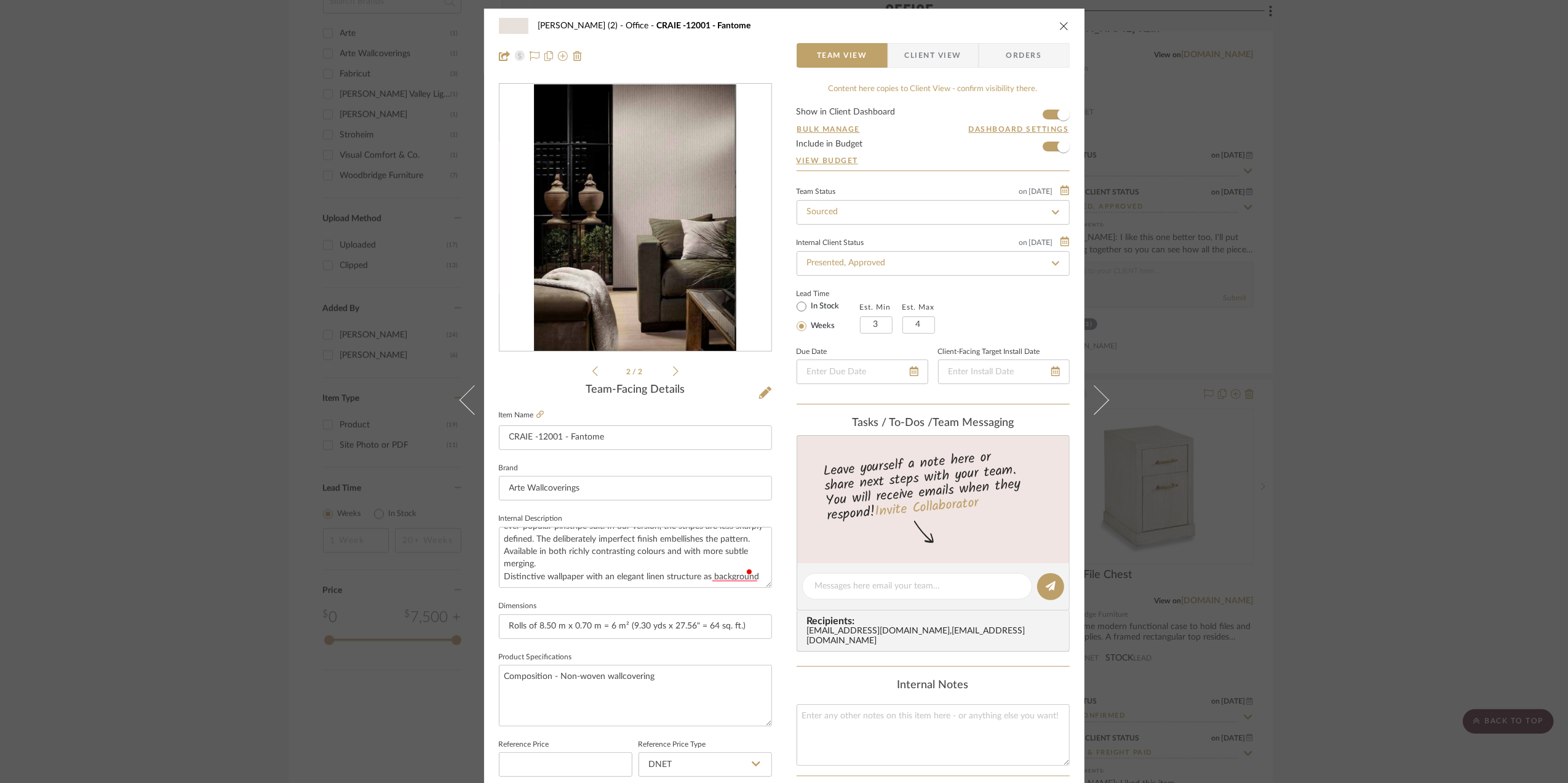
scroll to position [0, 0]
click at [941, 55] on span "Client View" at bounding box center [933, 55] width 57 height 24
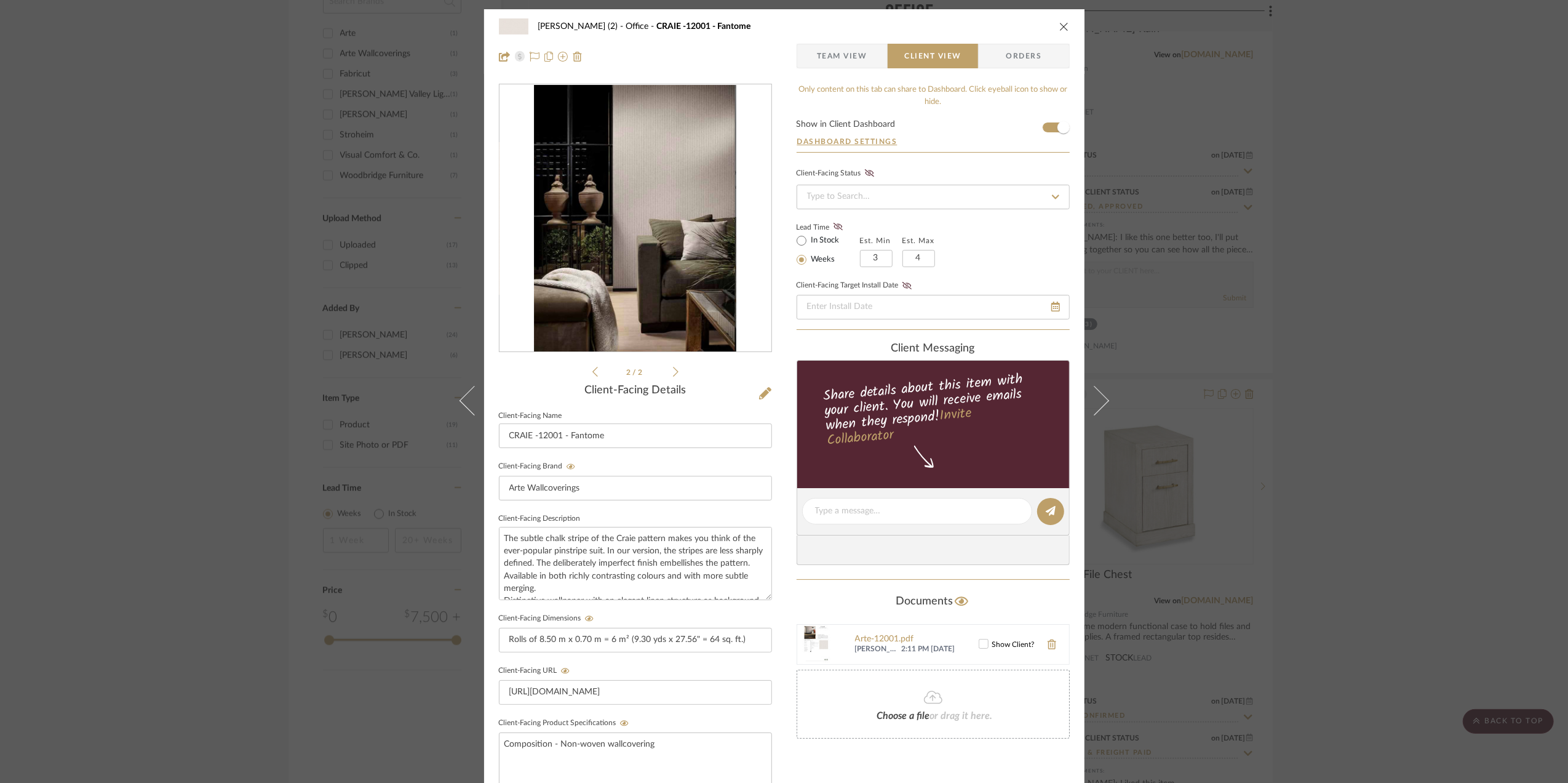
click at [980, 646] on icon at bounding box center [984, 644] width 9 height 9
click at [1386, 566] on div "Stephanie Bergreen (2) Office CRAIE -12001 - Fantome Team View Client View Orde…" at bounding box center [784, 392] width 1568 height 783
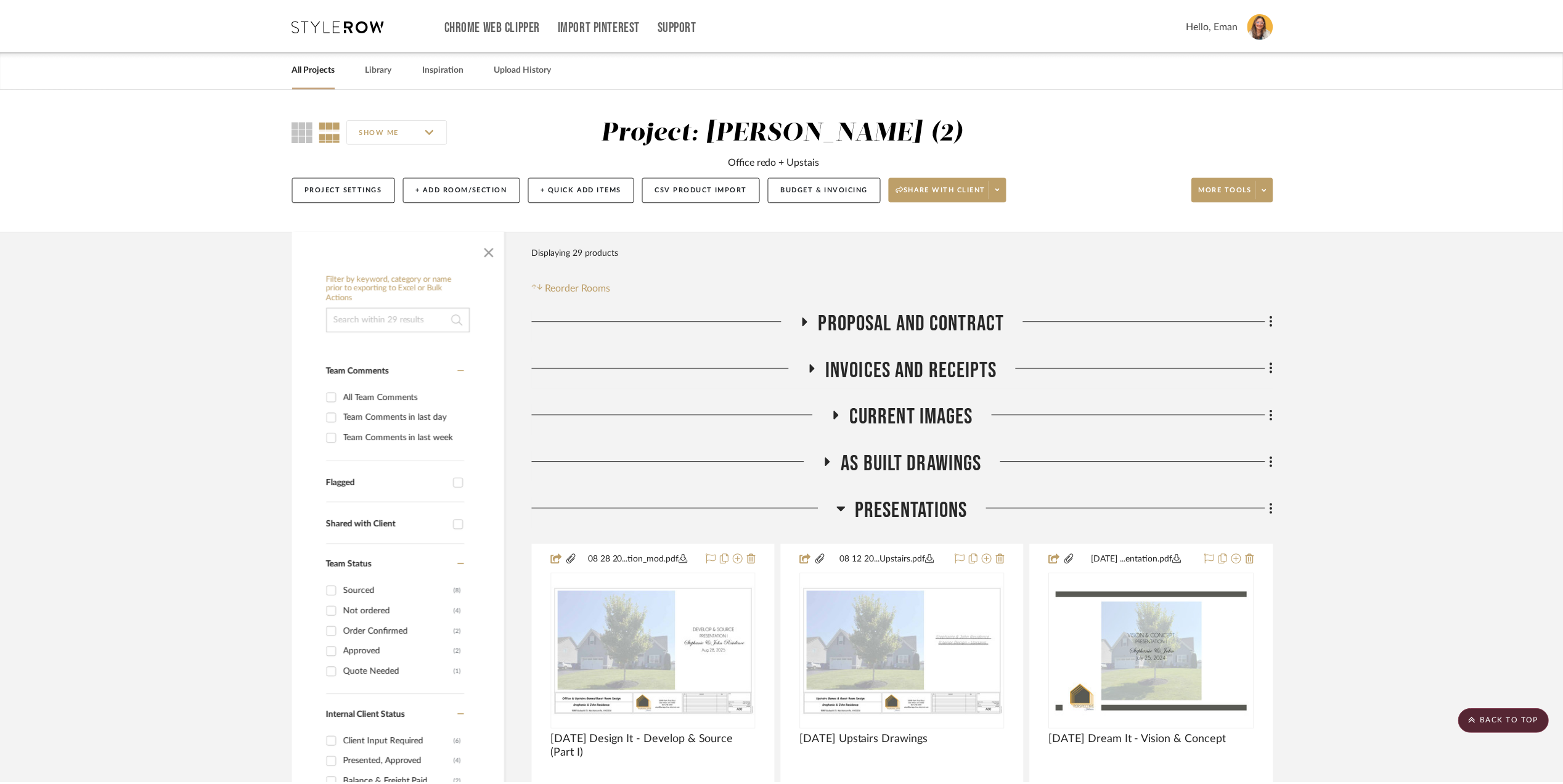
scroll to position [1314, 0]
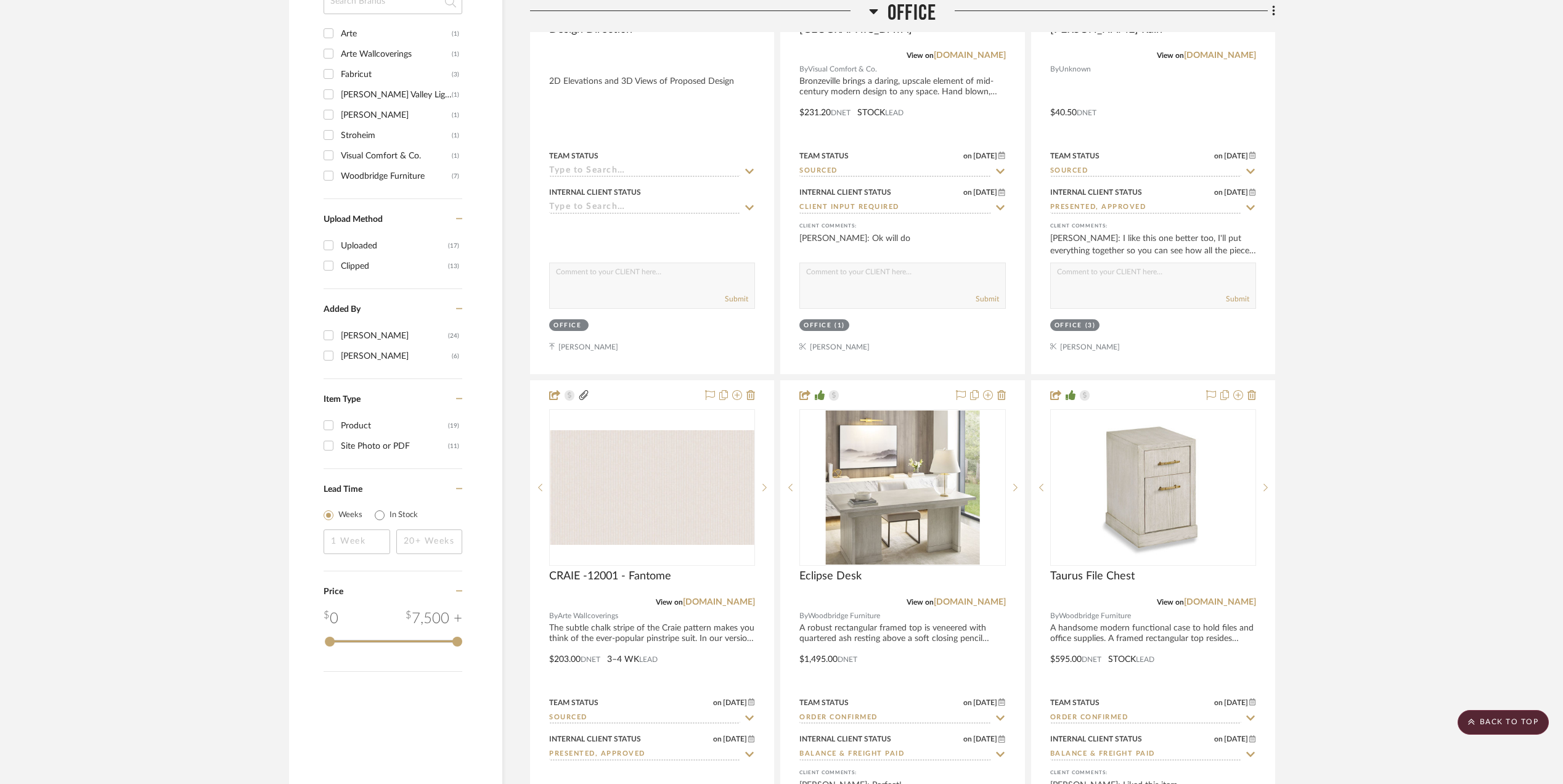
click at [679, 505] on img "0" at bounding box center [651, 487] width 203 height 115
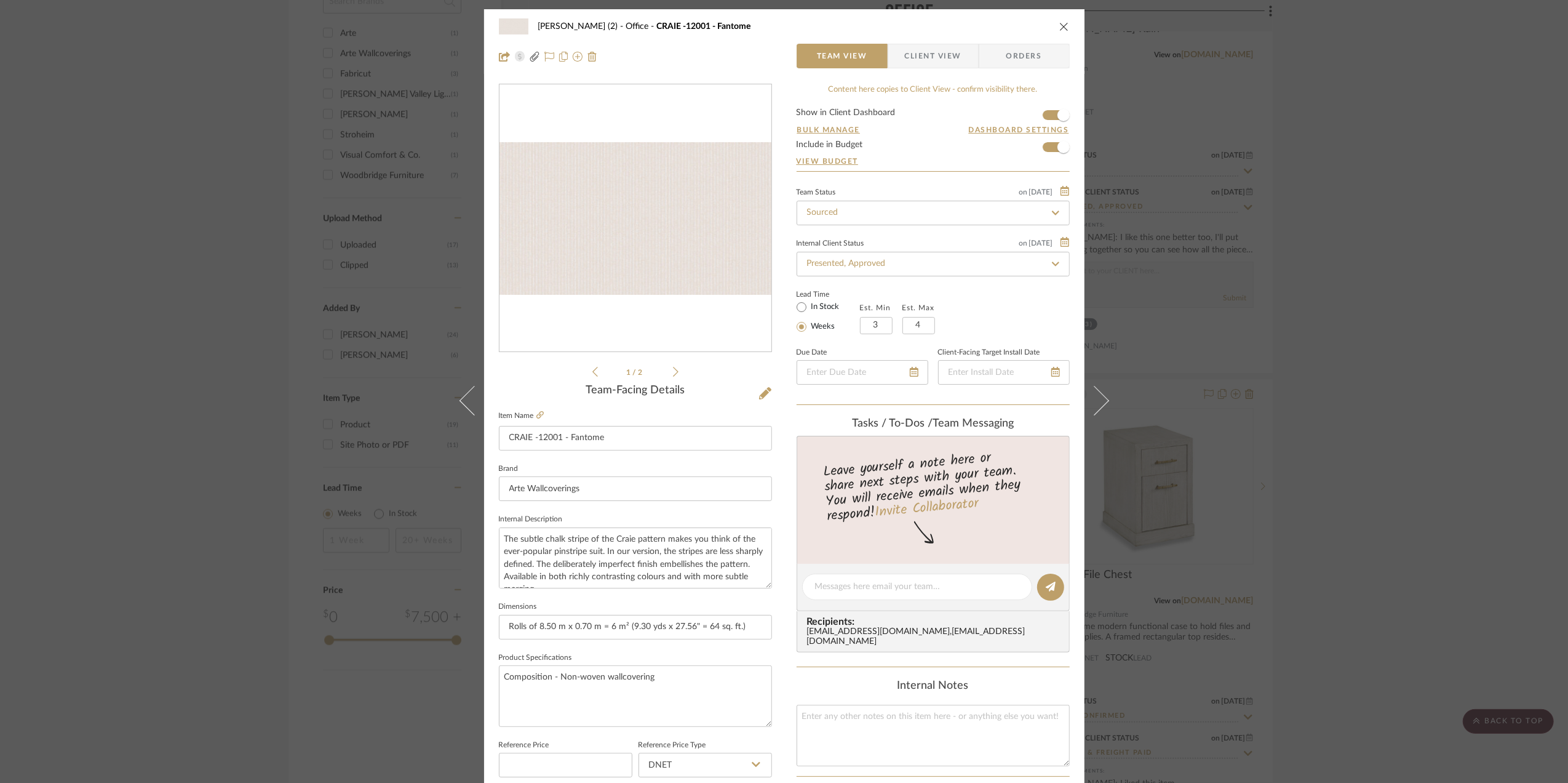
click at [638, 202] on img "0" at bounding box center [635, 219] width 272 height 153
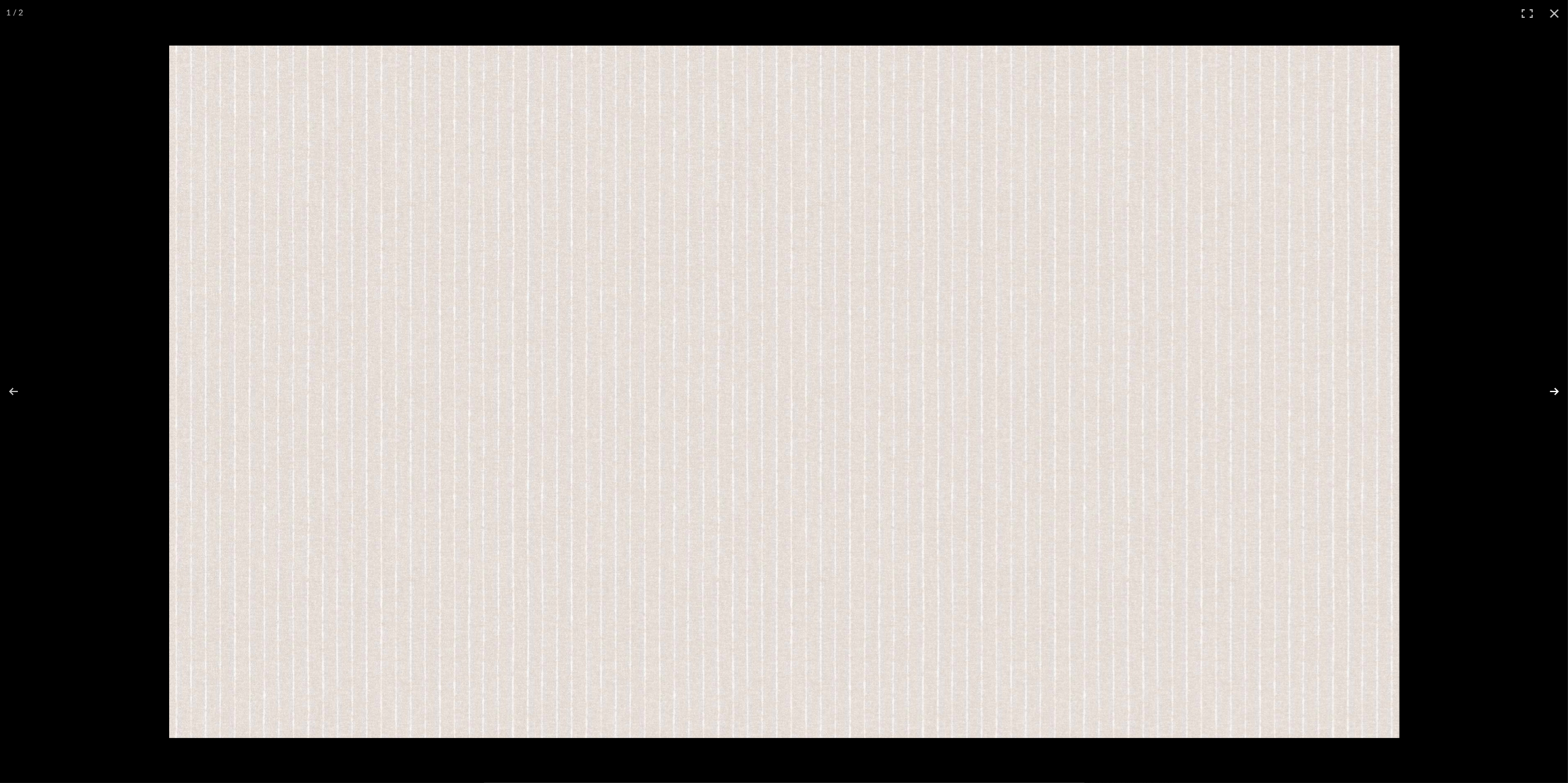
click at [1553, 392] on button at bounding box center [1547, 392] width 43 height 61
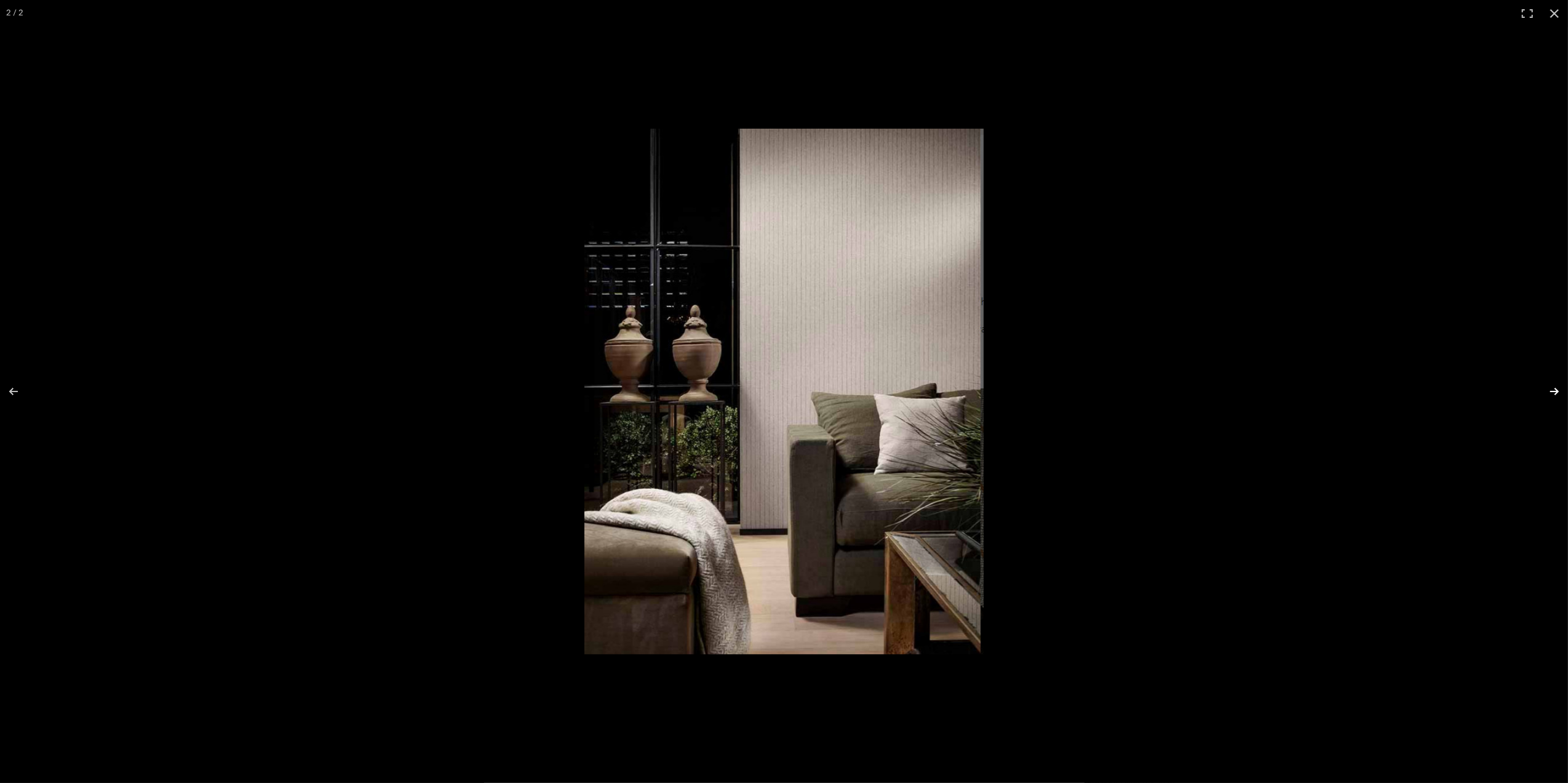
click at [1553, 392] on button at bounding box center [1547, 392] width 43 height 61
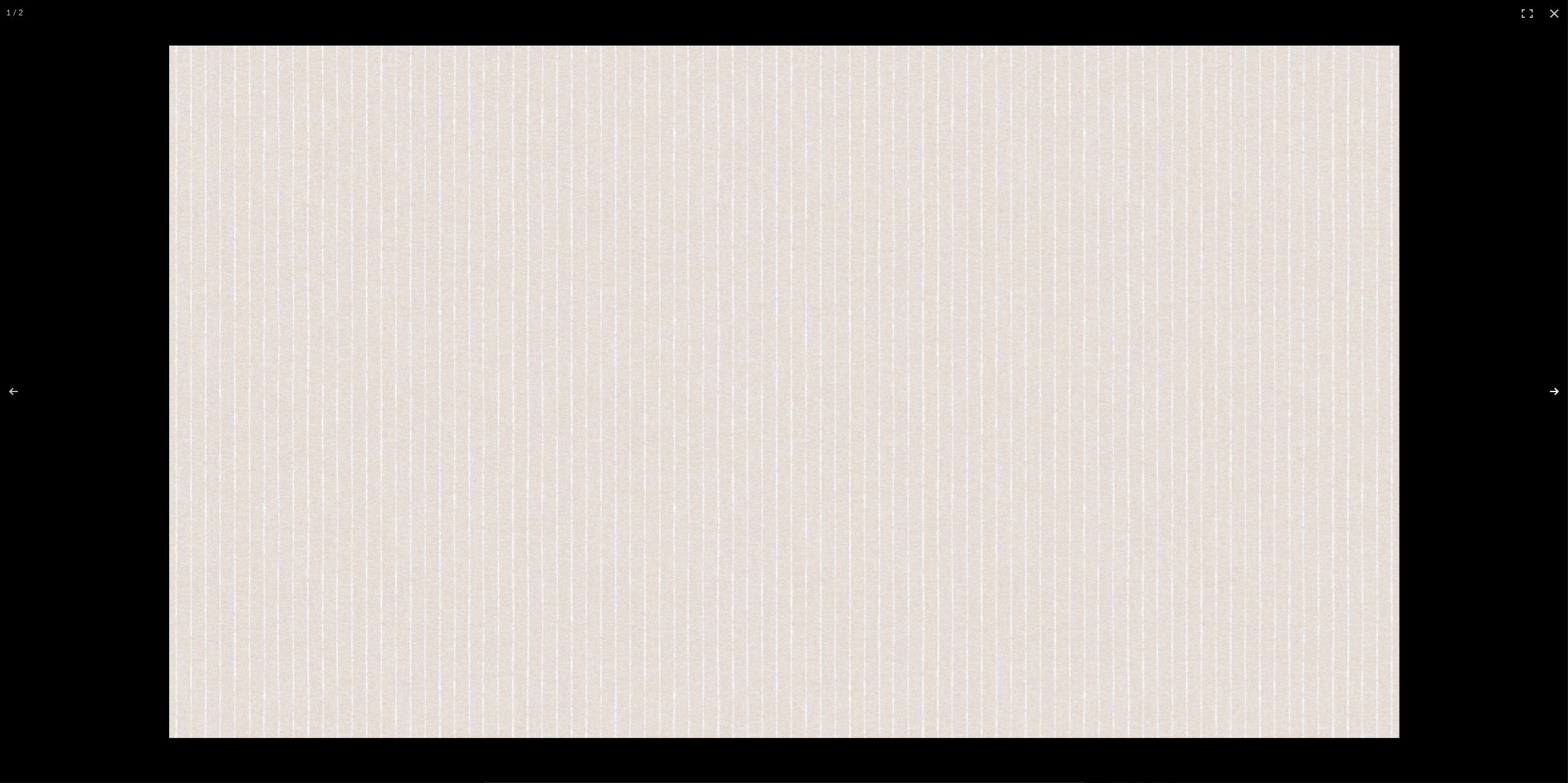
click at [1553, 392] on button at bounding box center [1547, 392] width 43 height 61
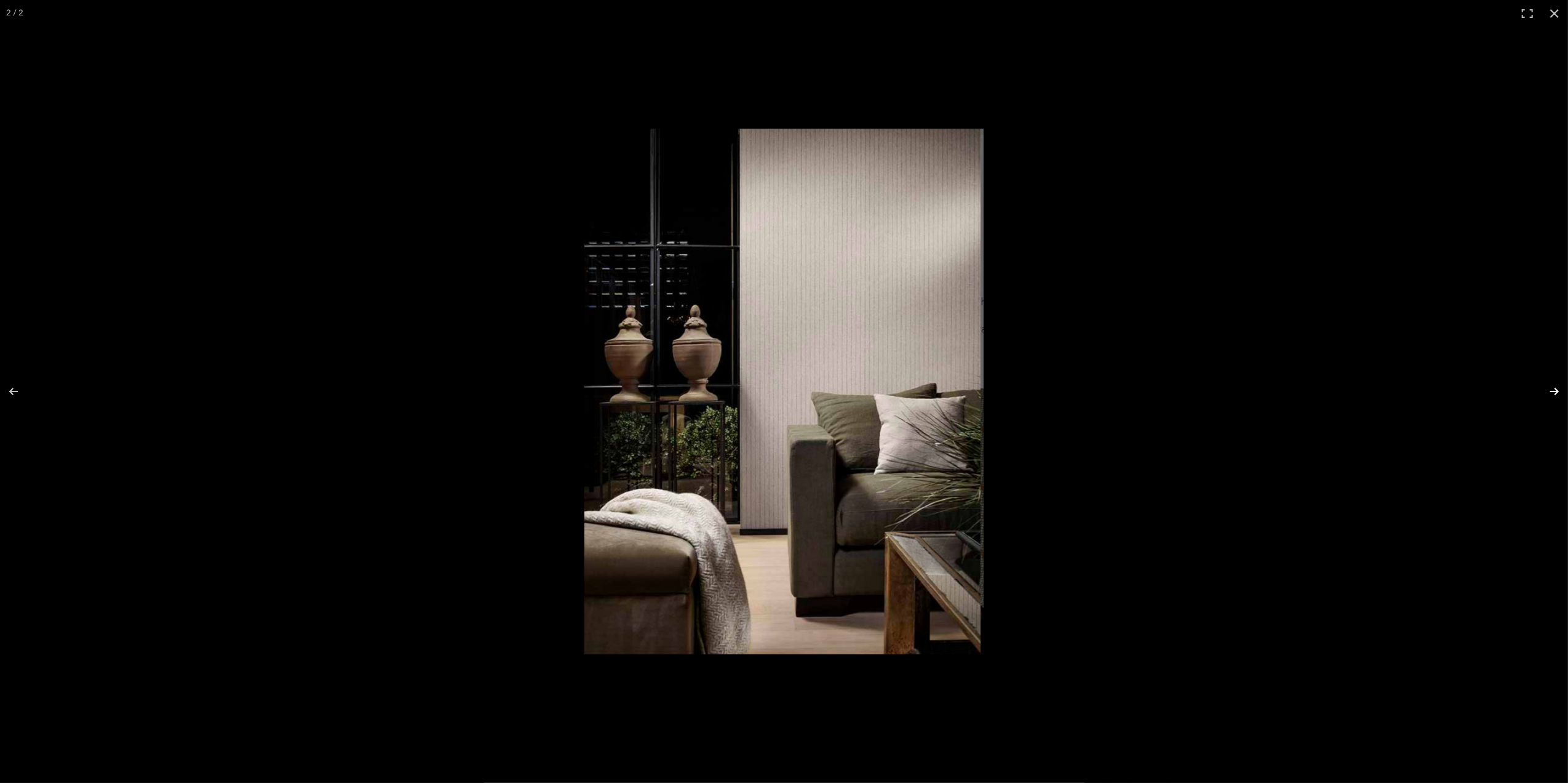
click at [1553, 392] on button at bounding box center [1547, 392] width 43 height 61
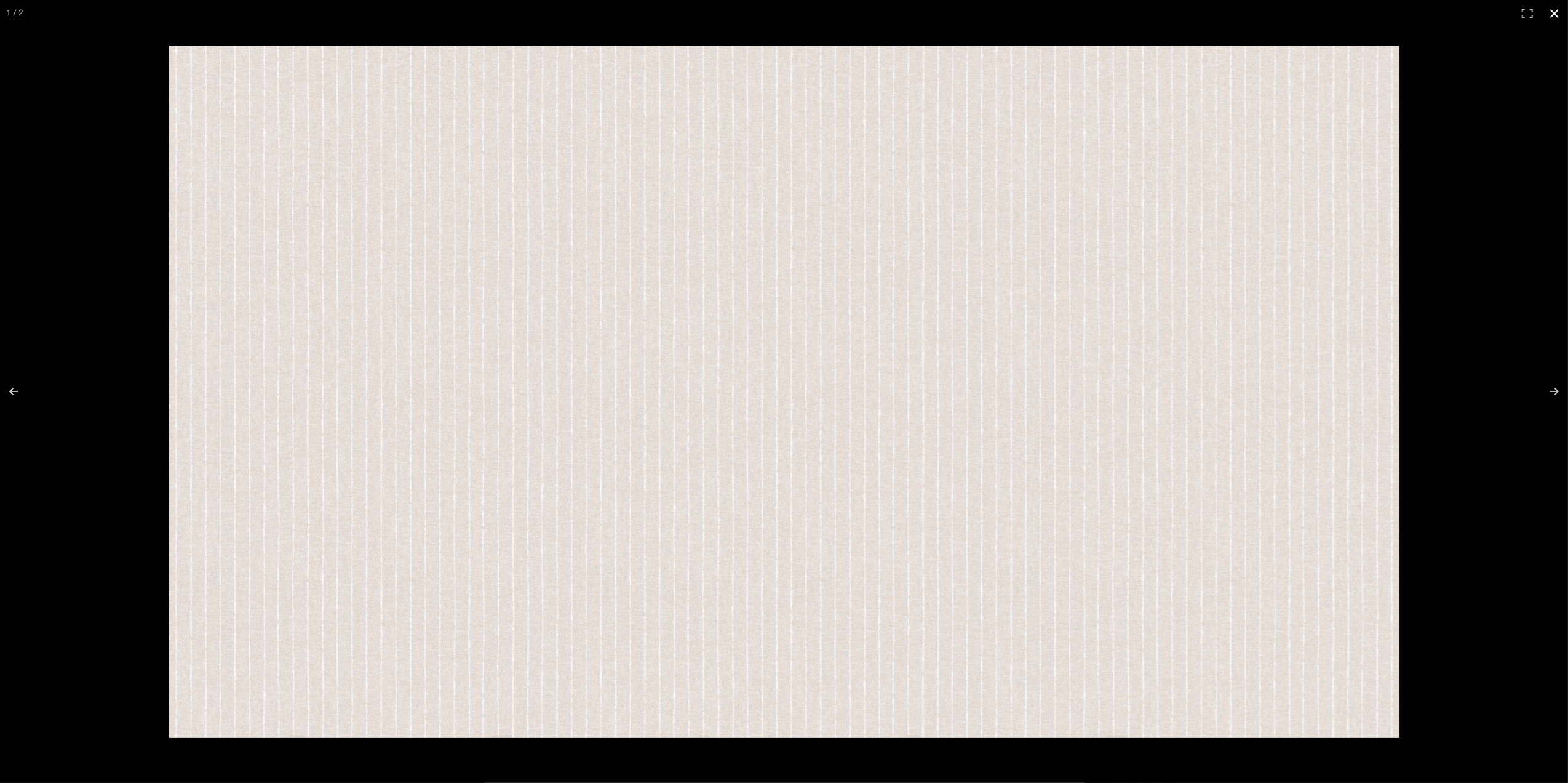
click at [1552, 11] on button at bounding box center [1554, 14] width 27 height 27
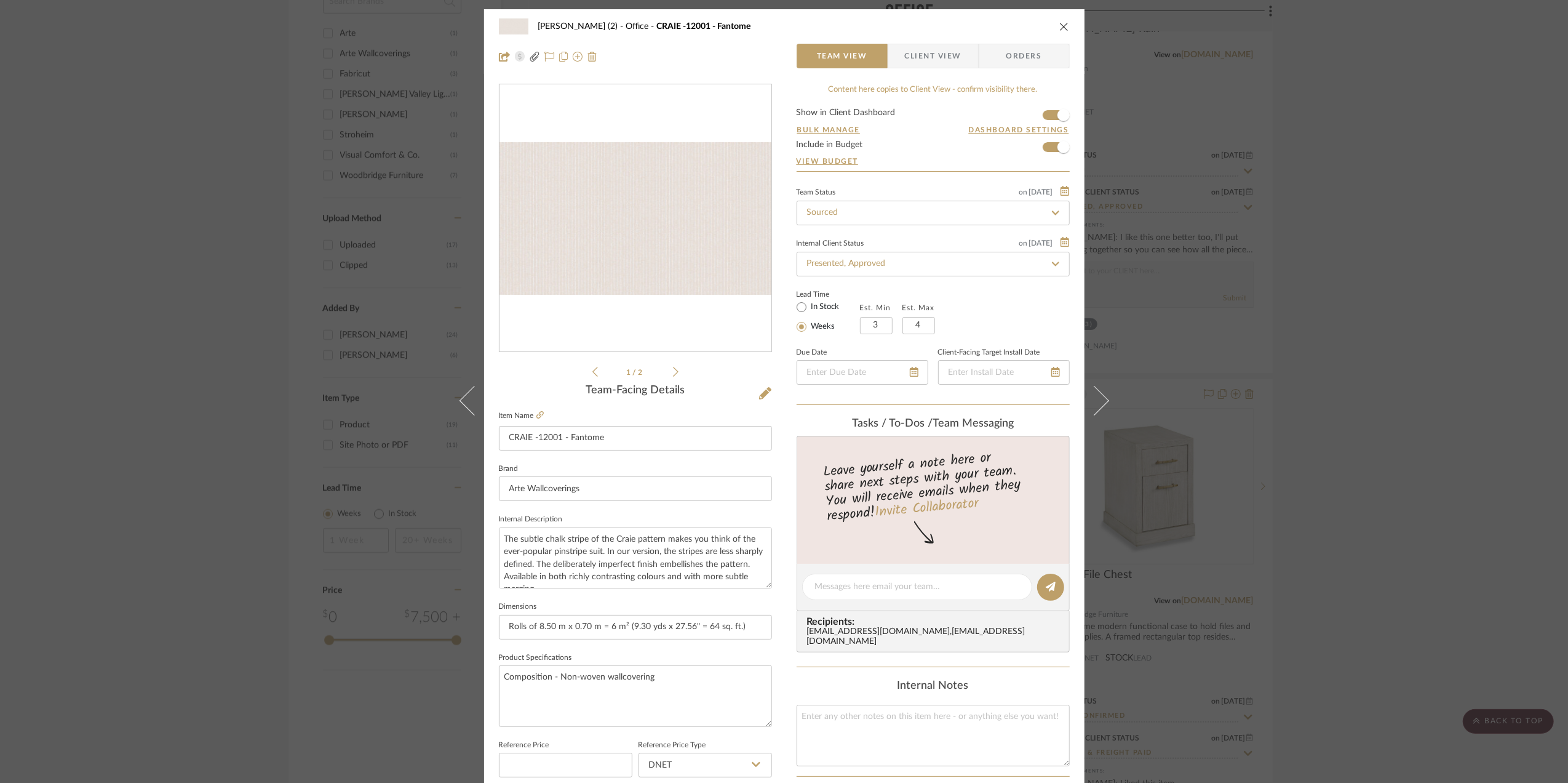
click at [1351, 436] on div "Stephanie Bergreen (2) Office CRAIE -12001 - Fantome Team View Client View Orde…" at bounding box center [784, 392] width 1568 height 783
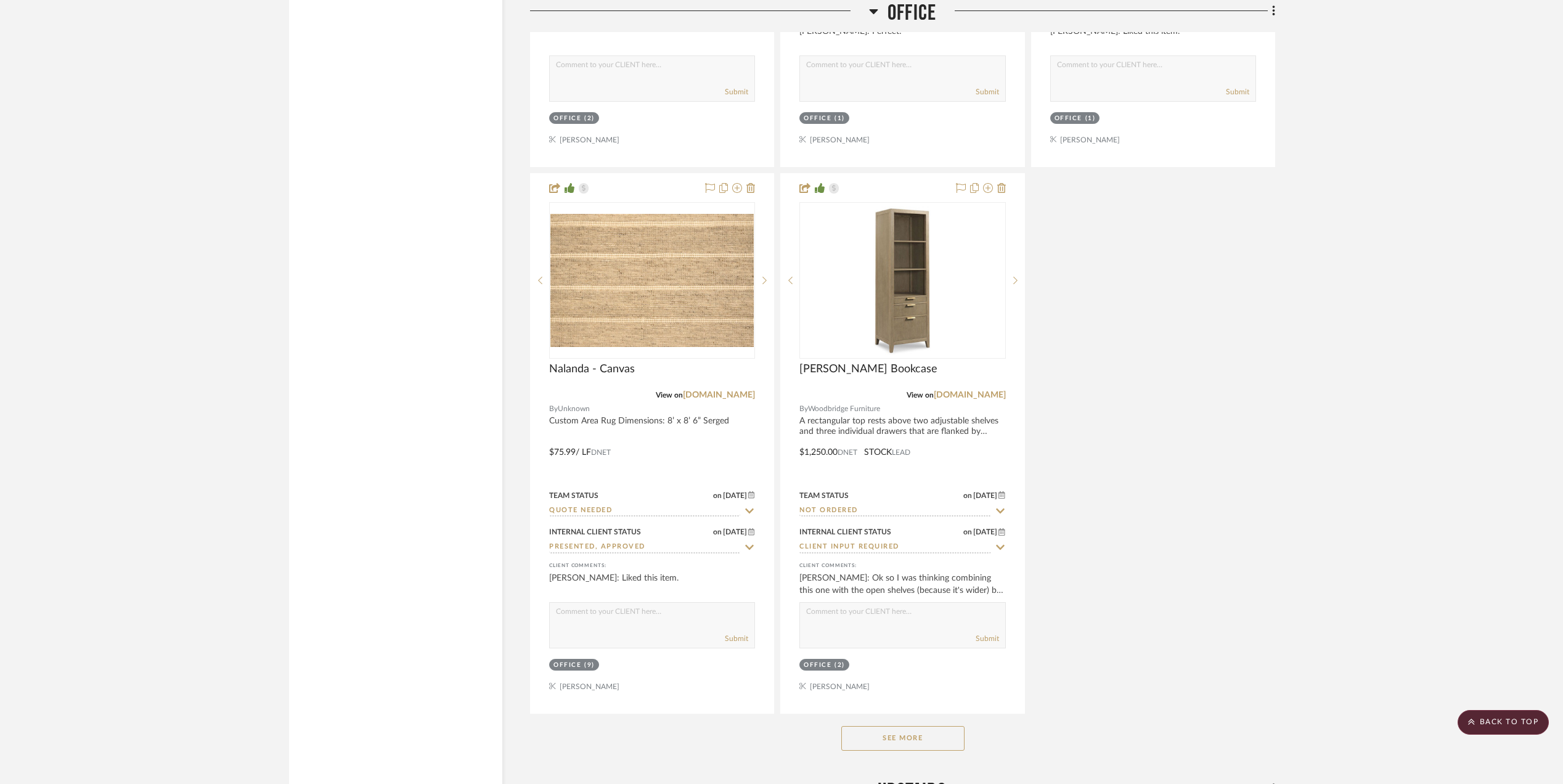
scroll to position [2053, 0]
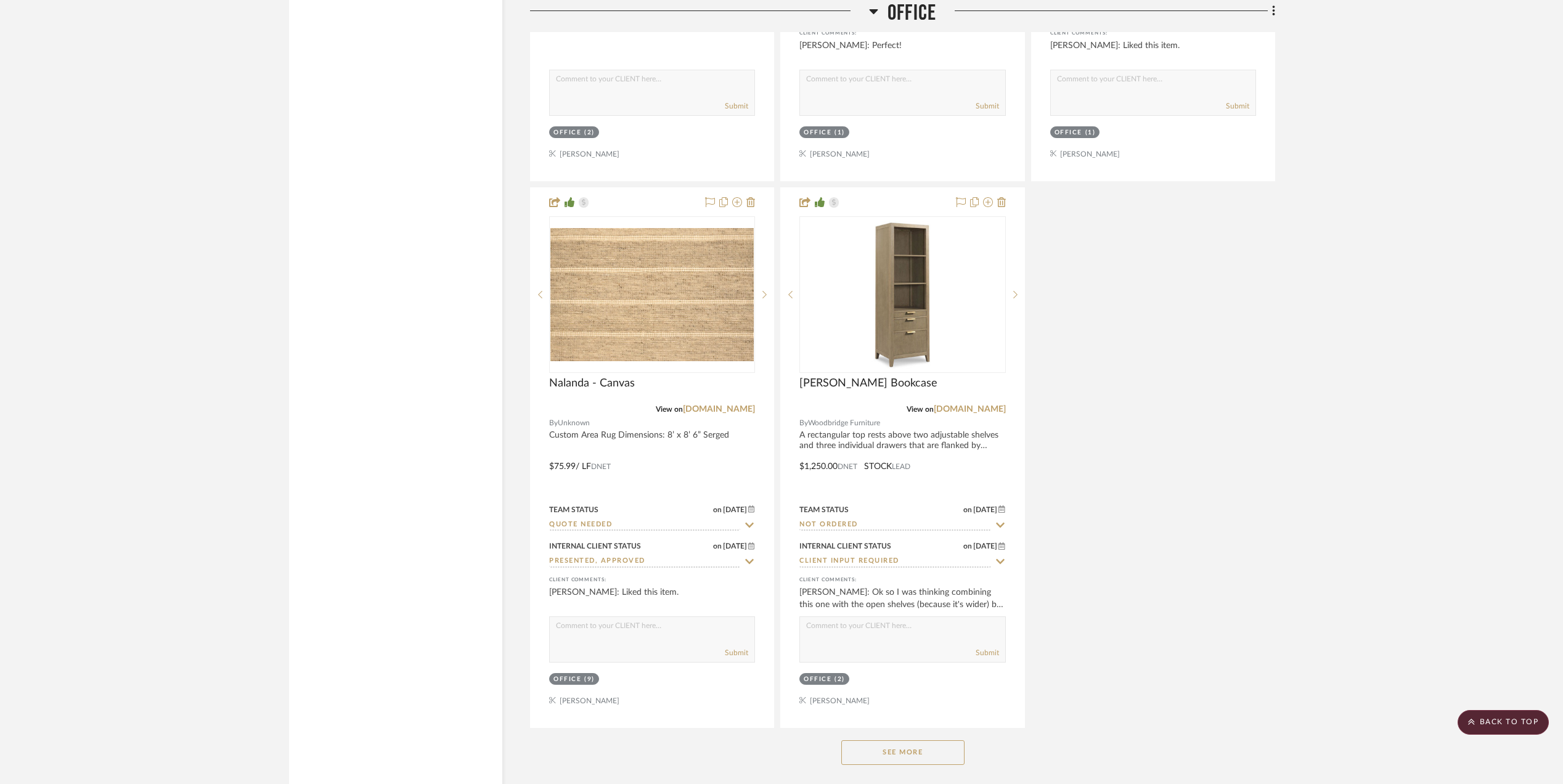
click at [1350, 526] on project-details-page "SHOW ME Project: Stephanie Bergreen (2) Office redo + Upstais Project Settings …" at bounding box center [782, 592] width 1563 height 5113
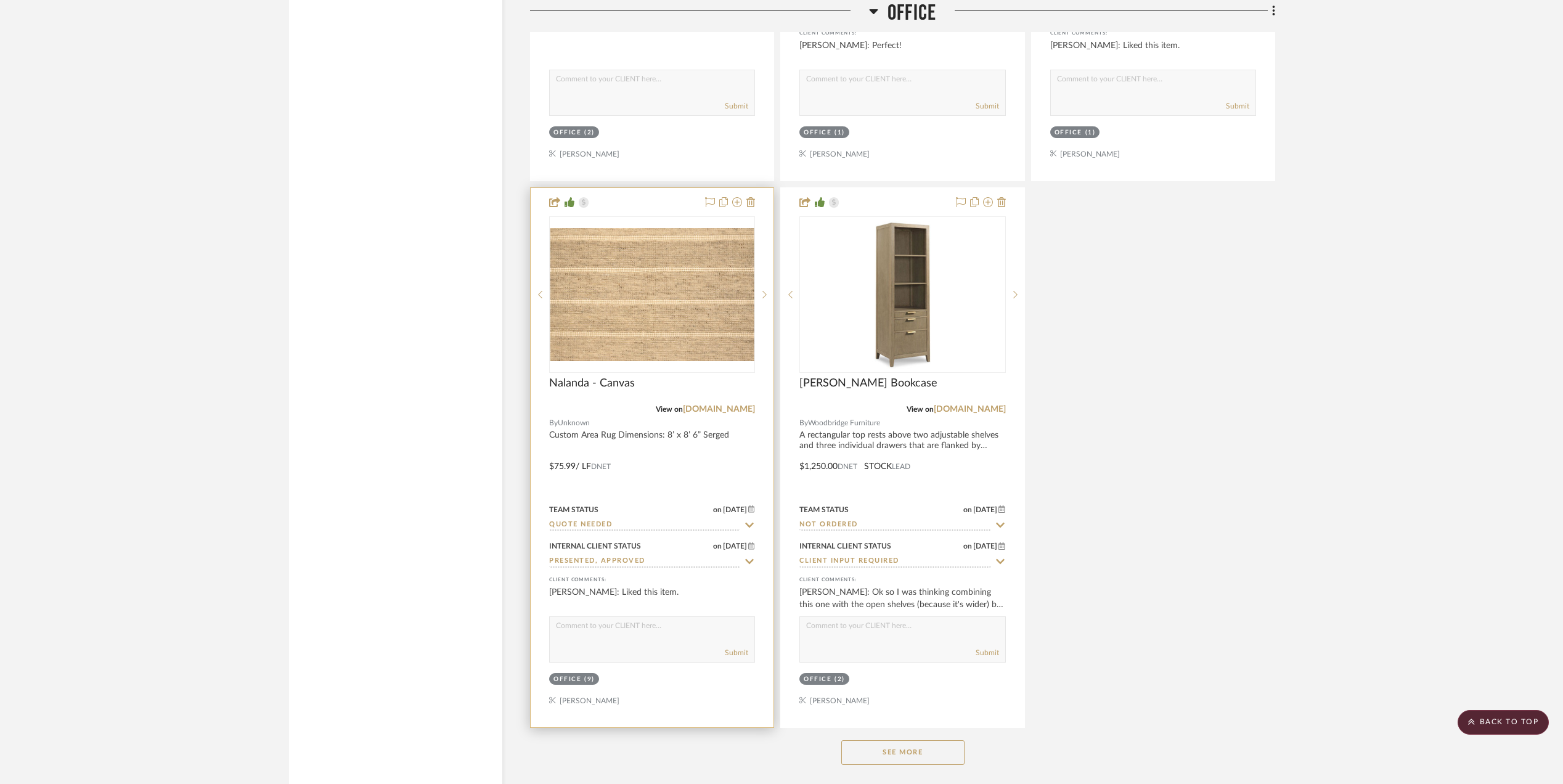
click at [621, 299] on img "0" at bounding box center [651, 294] width 203 height 133
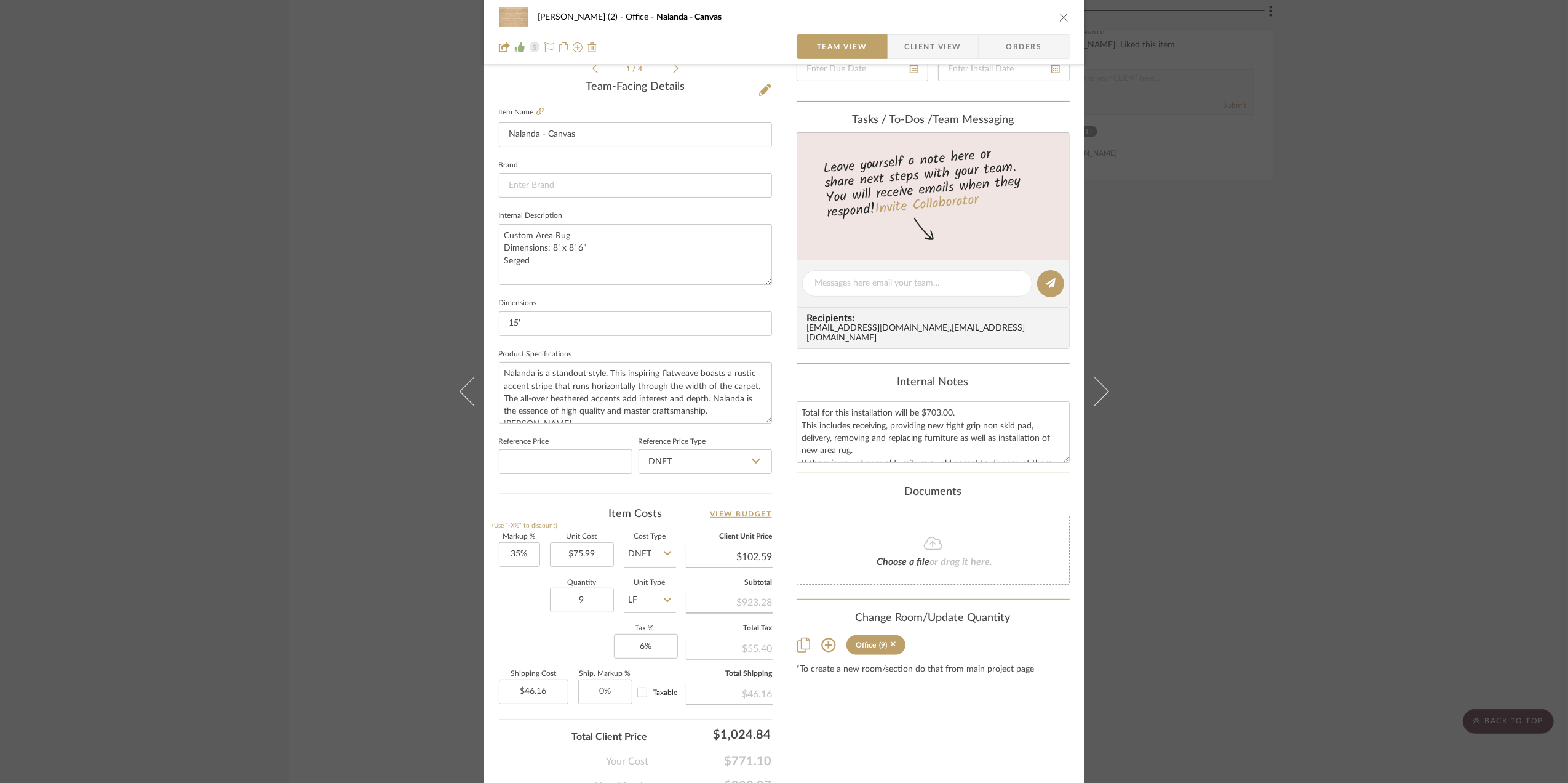
scroll to position [328, 0]
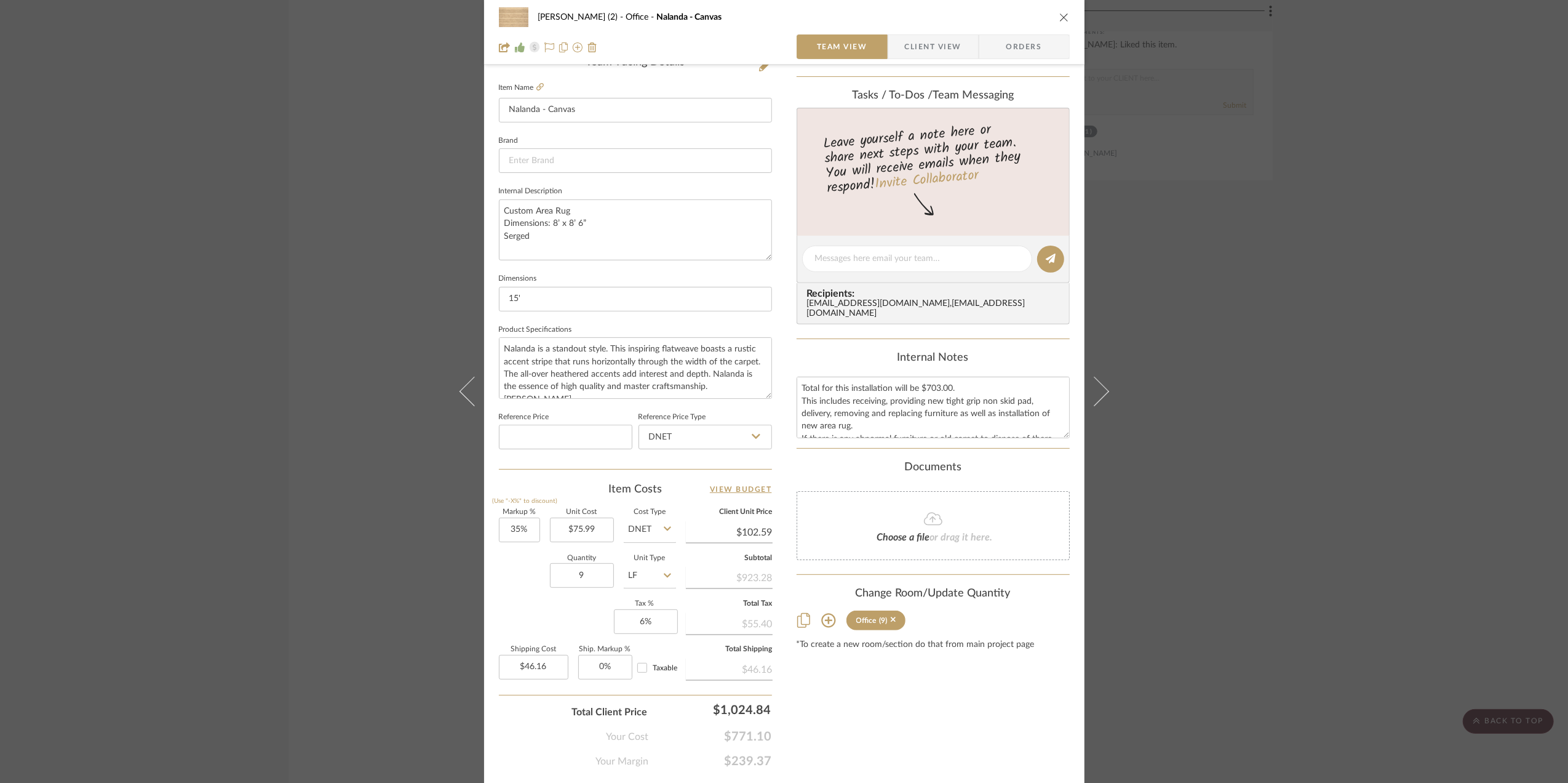
click at [1367, 495] on div "Stephanie Bergreen (2) Office Nalanda - Canvas Team View Client View Orders 1 /…" at bounding box center [784, 392] width 1568 height 783
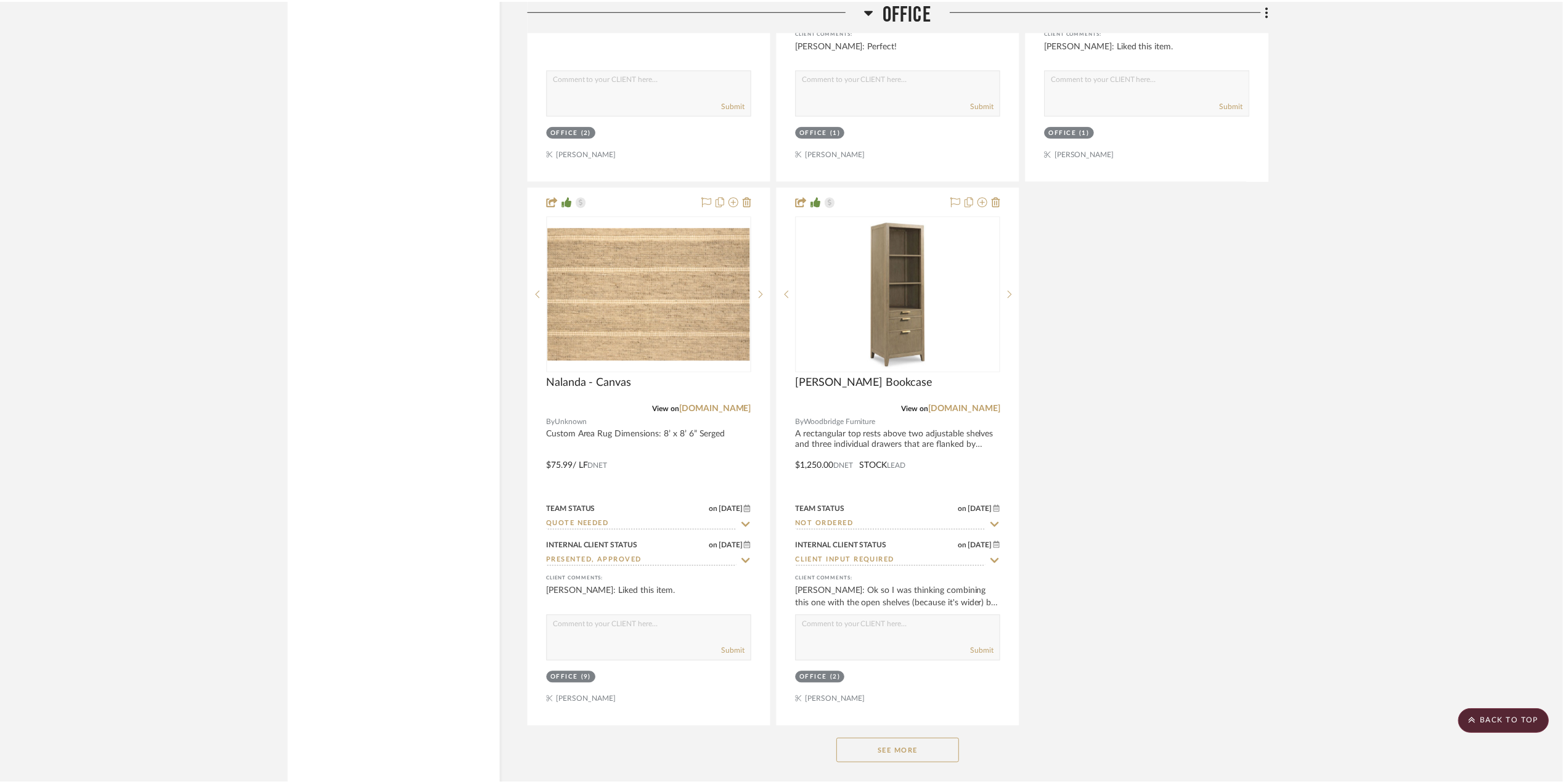
scroll to position [2053, 0]
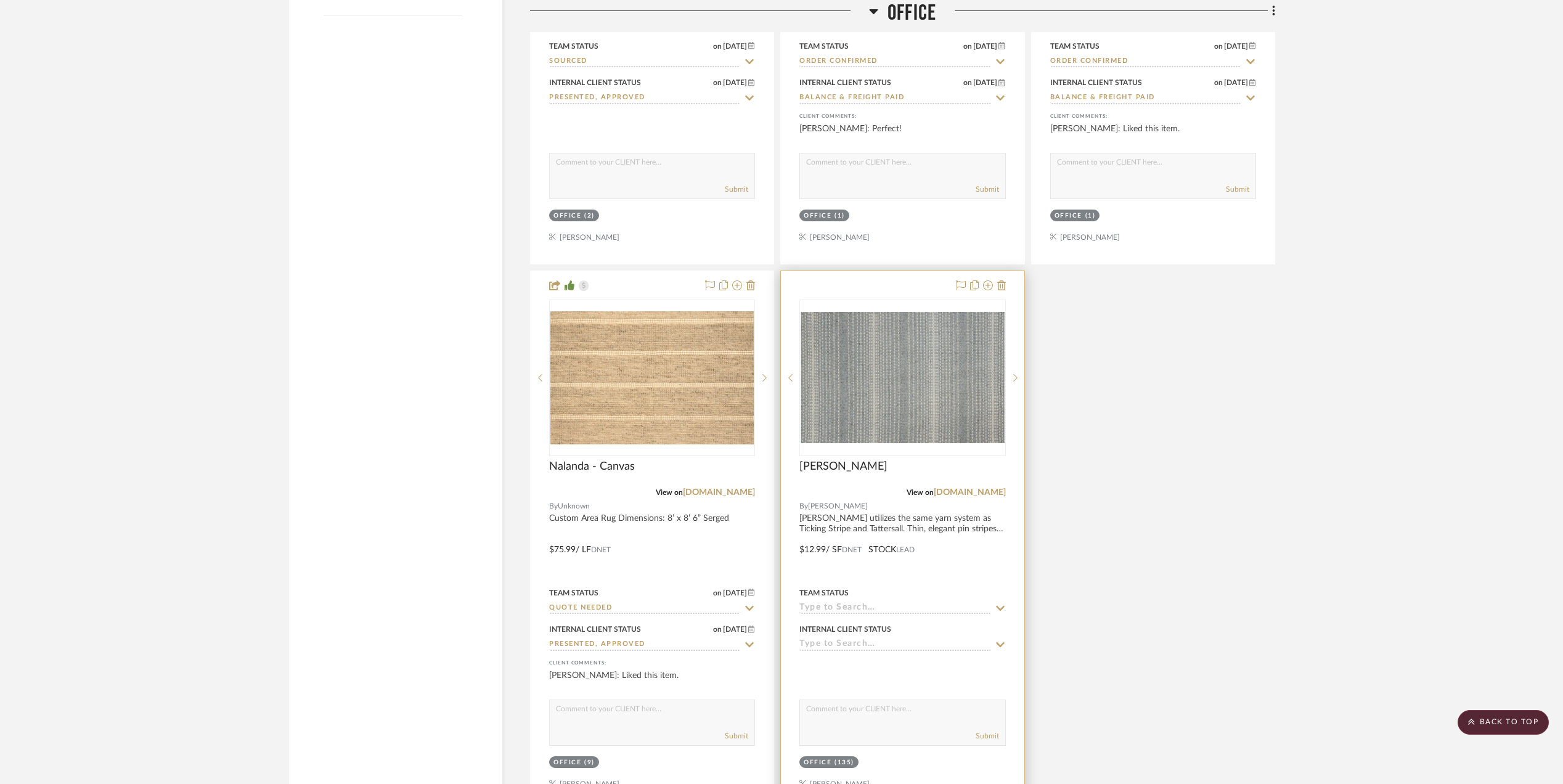
scroll to position [1971, 0]
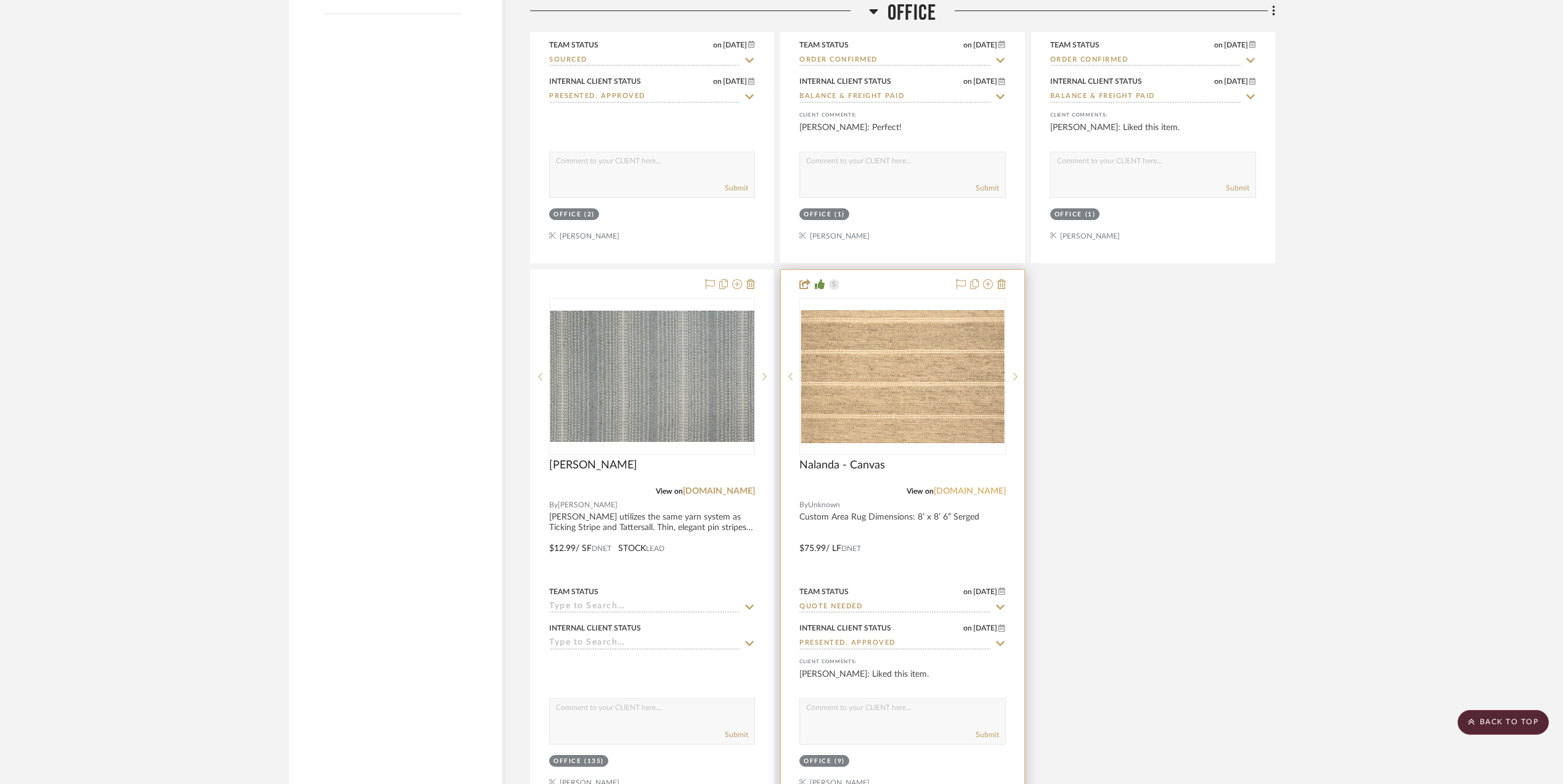
click at [982, 495] on link "stantoncarpet.com" at bounding box center [969, 491] width 72 height 9
click at [653, 340] on img "0" at bounding box center [651, 376] width 203 height 131
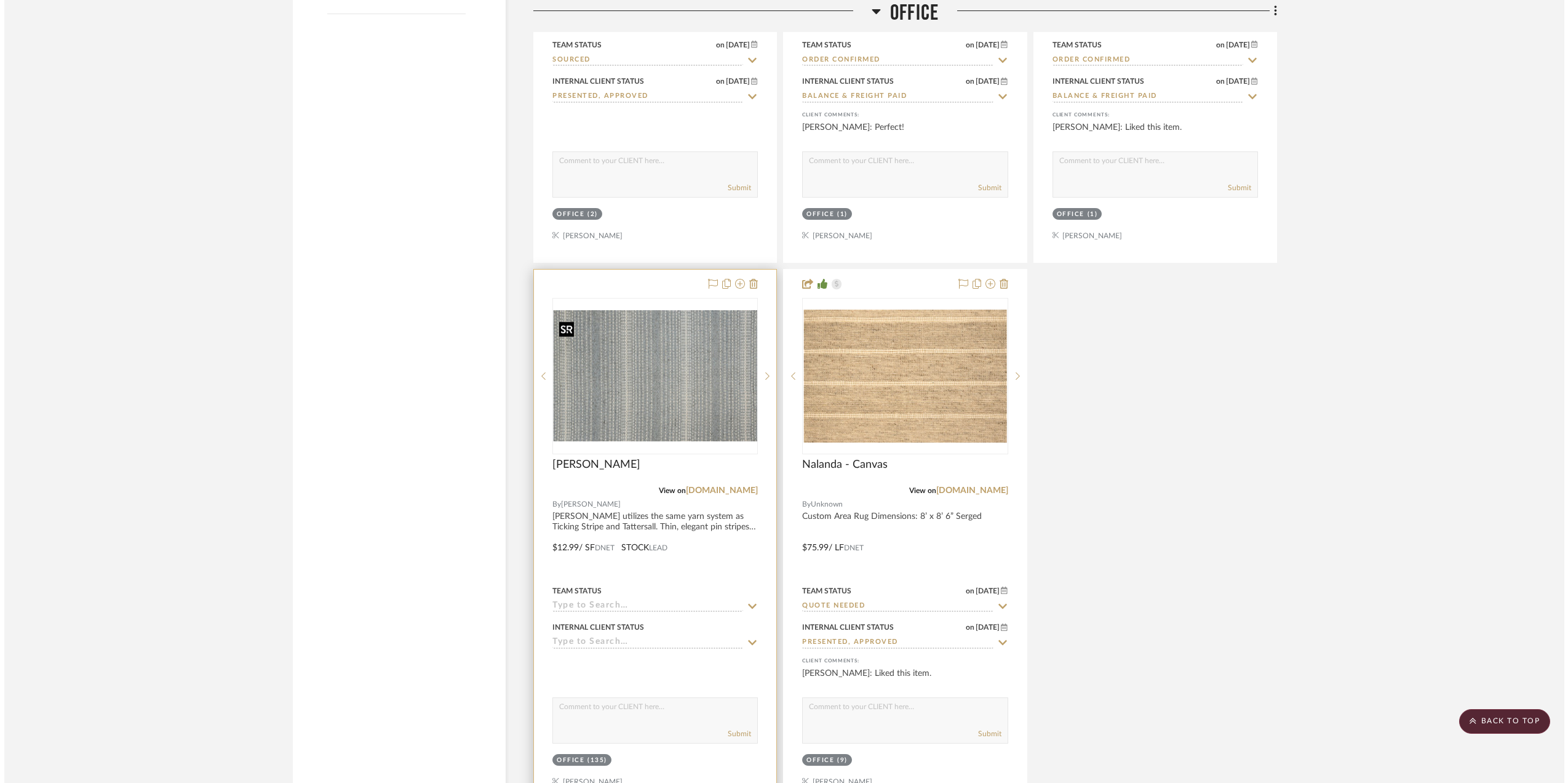
scroll to position [0, 0]
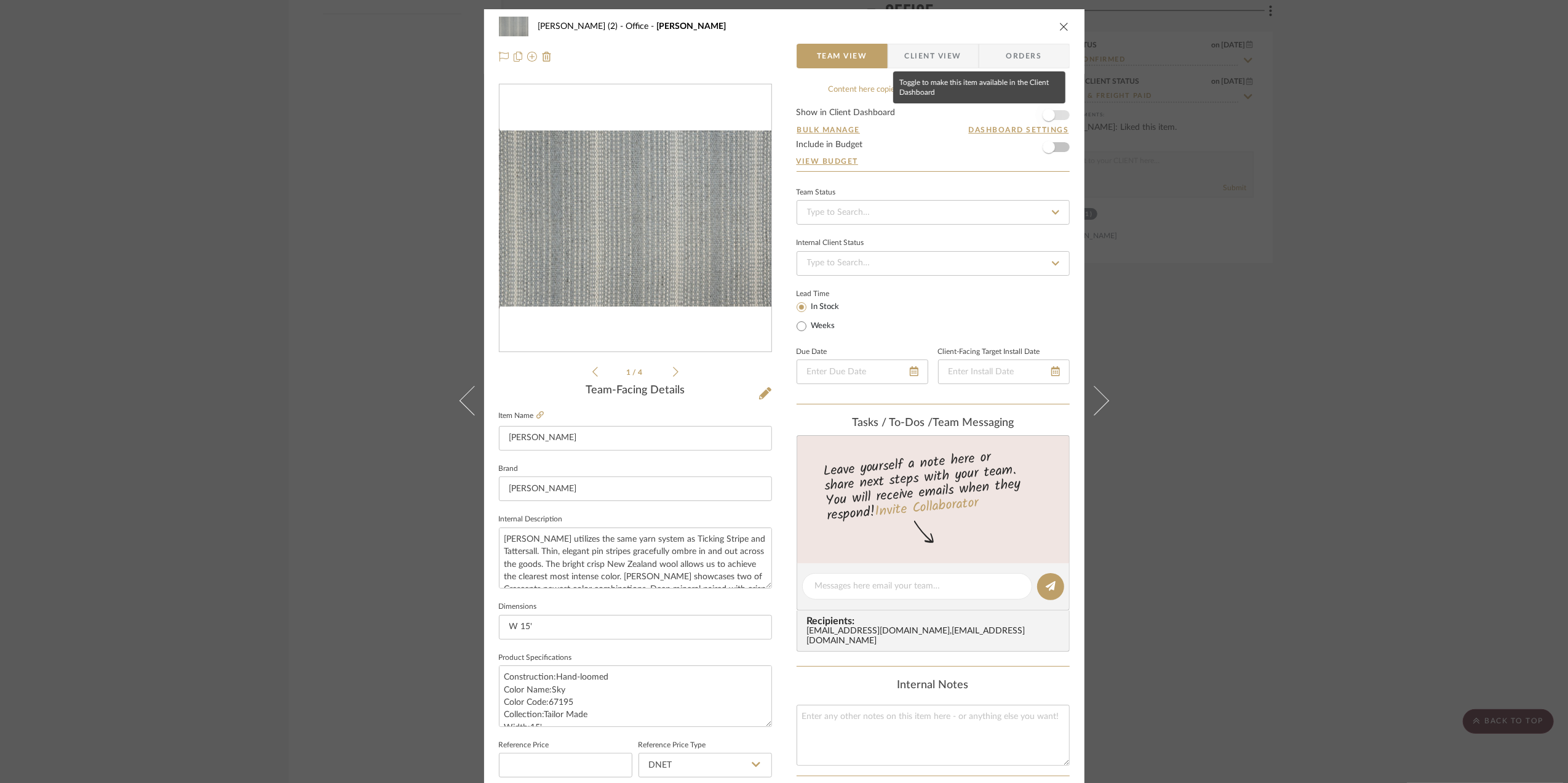
click at [1054, 111] on span "button" at bounding box center [1049, 115] width 27 height 27
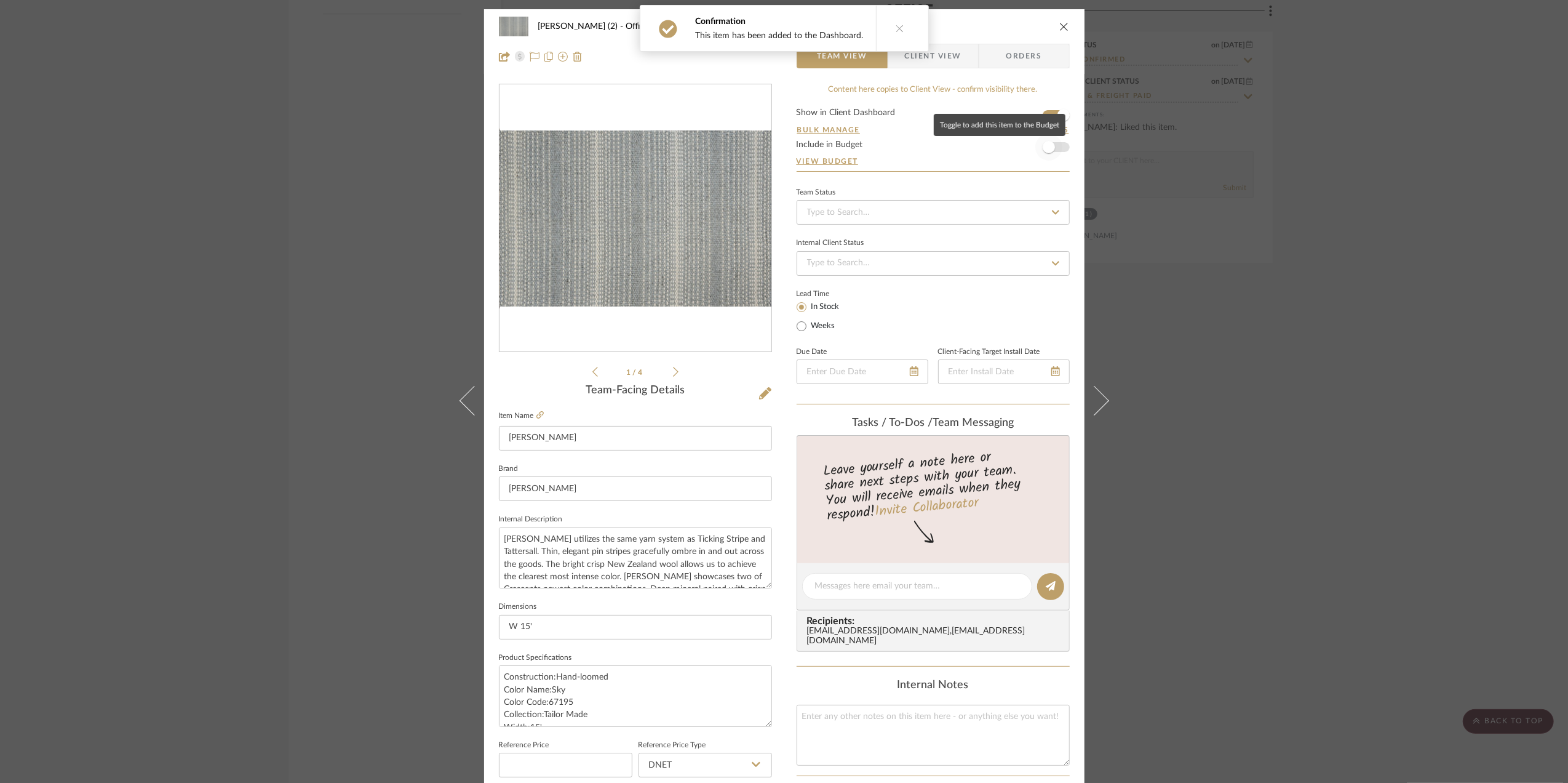
click at [1056, 146] on span "button" at bounding box center [1049, 147] width 27 height 27
click at [1320, 370] on div "Stephanie Bergreen (2) Office Theodore Stripe Team View Client View Orders 1 / …" at bounding box center [784, 392] width 1568 height 783
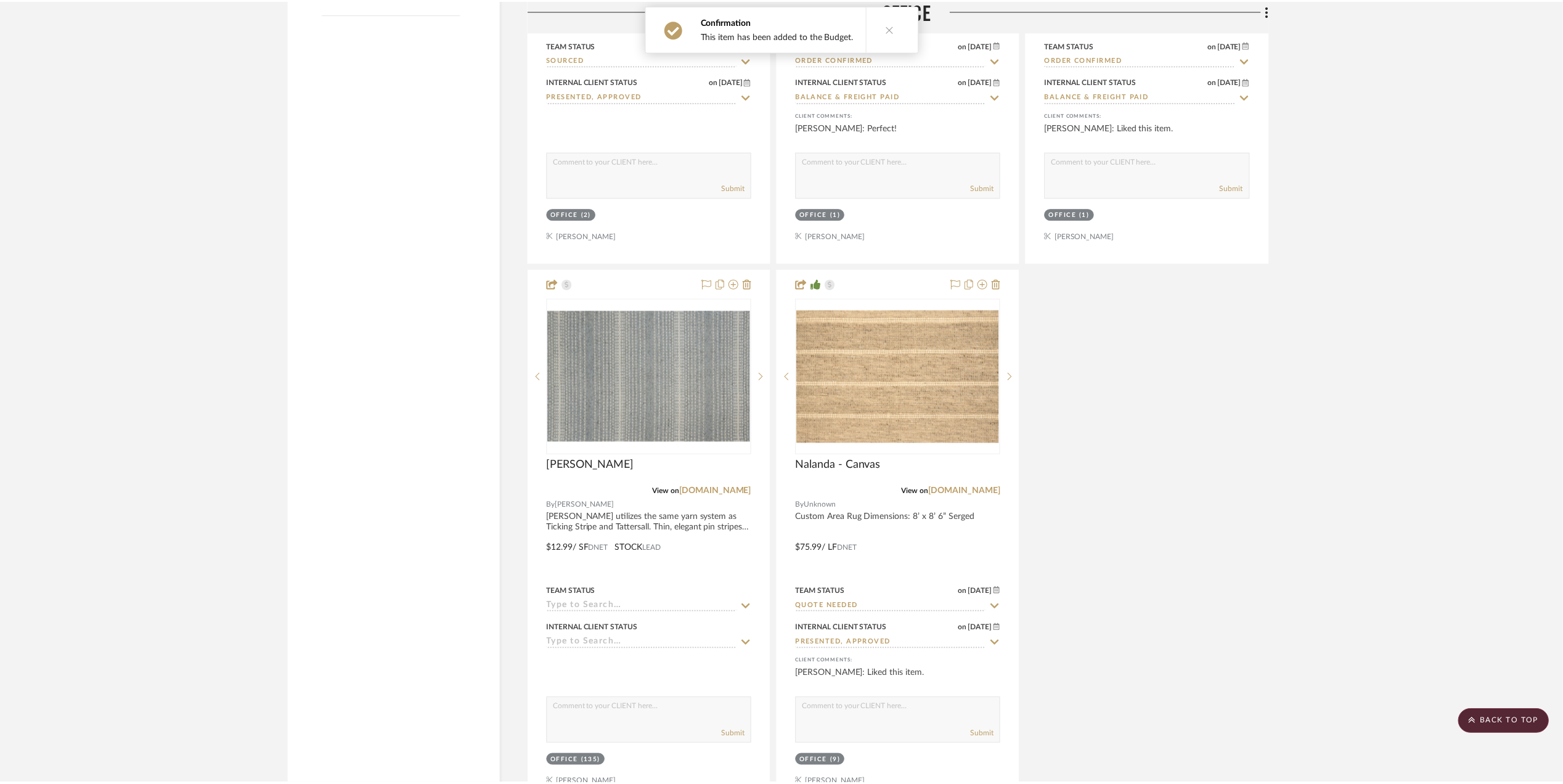
scroll to position [1971, 0]
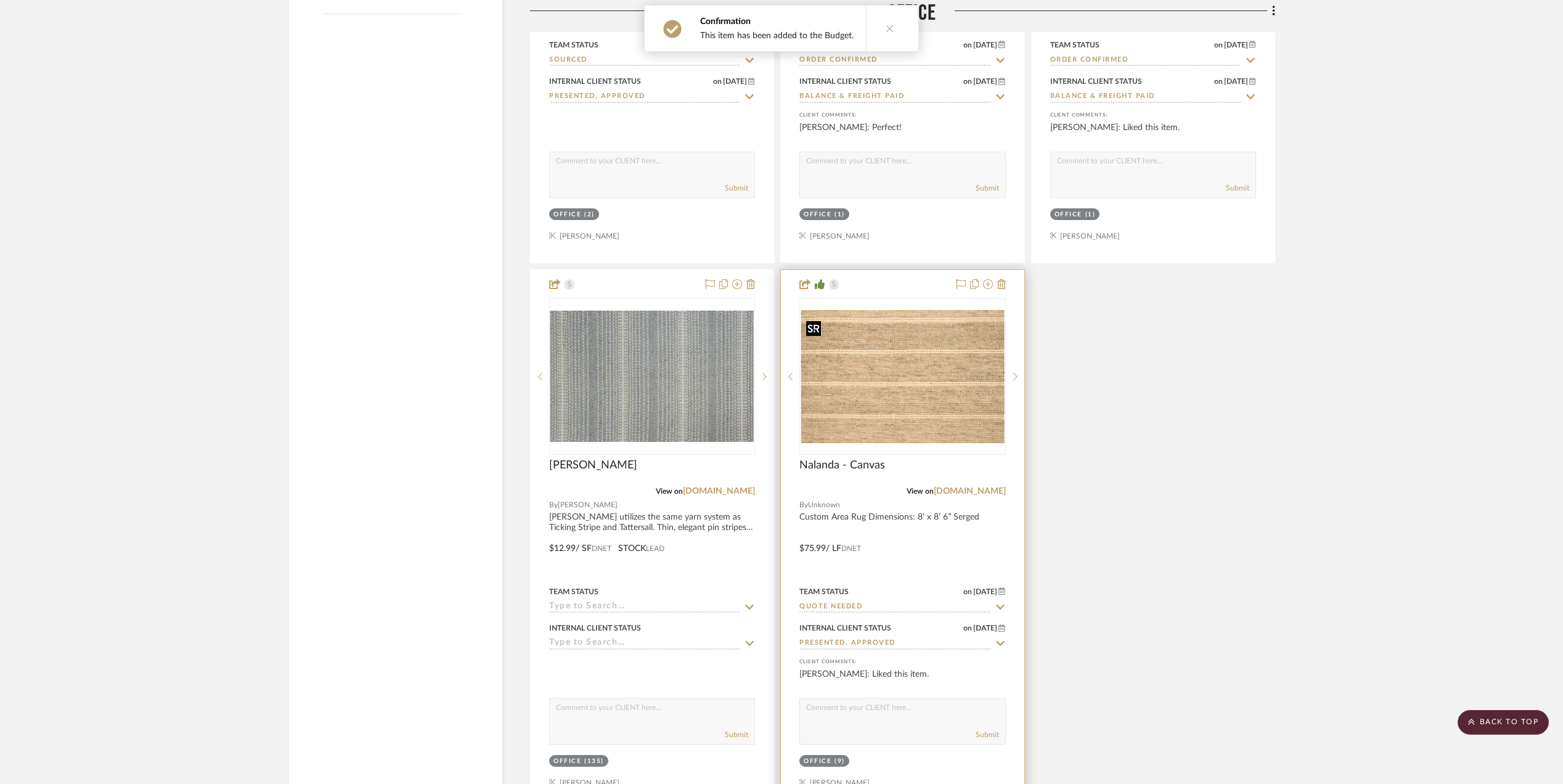
click at [938, 396] on img "0" at bounding box center [902, 376] width 203 height 133
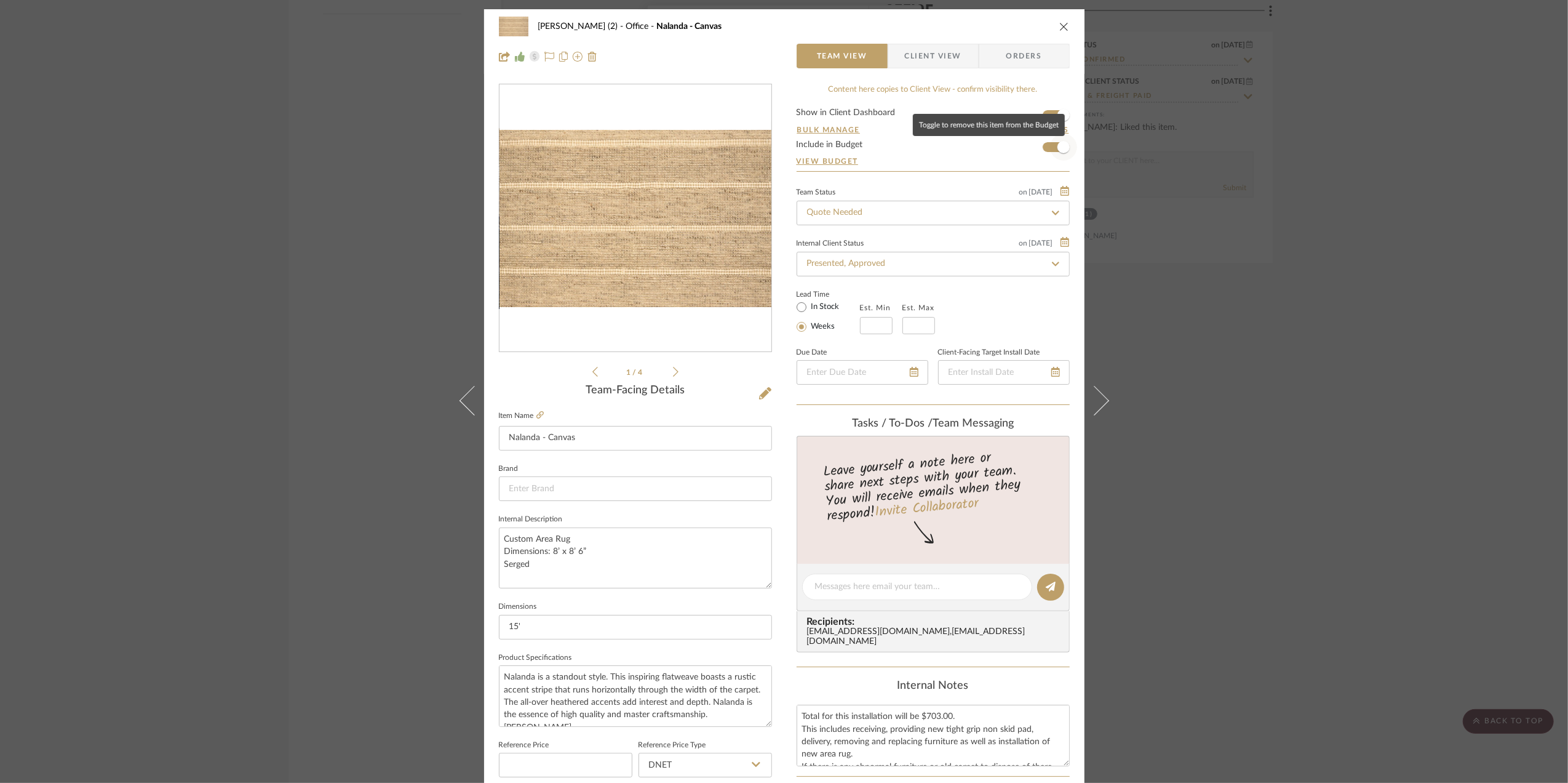
click at [1050, 141] on span "button" at bounding box center [1064, 147] width 27 height 27
click at [1379, 454] on div "Stephanie Bergreen (2) Office Nalanda - Canvas Team View Client View Orders 1 /…" at bounding box center [784, 392] width 1568 height 783
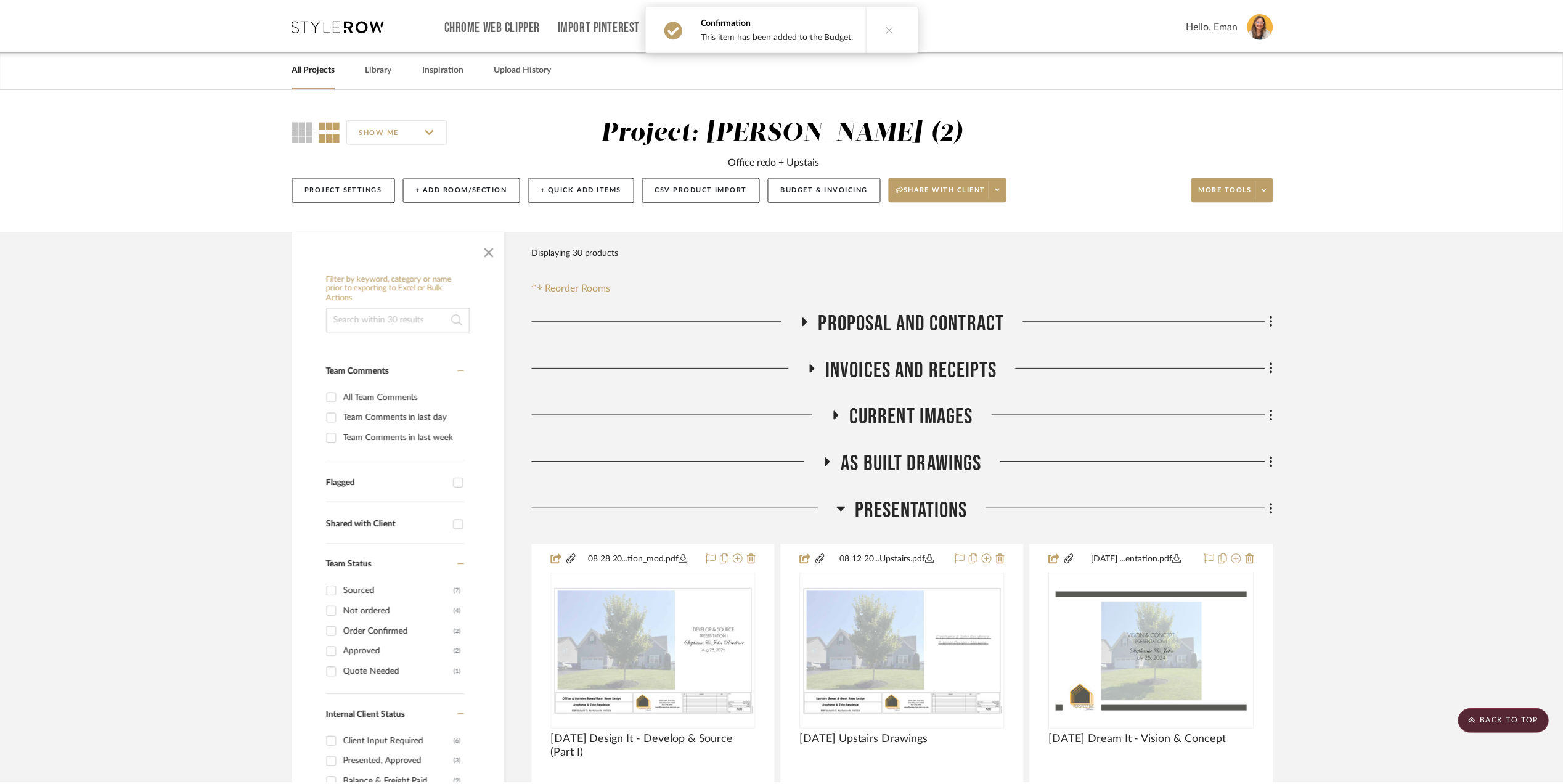
scroll to position [1971, 0]
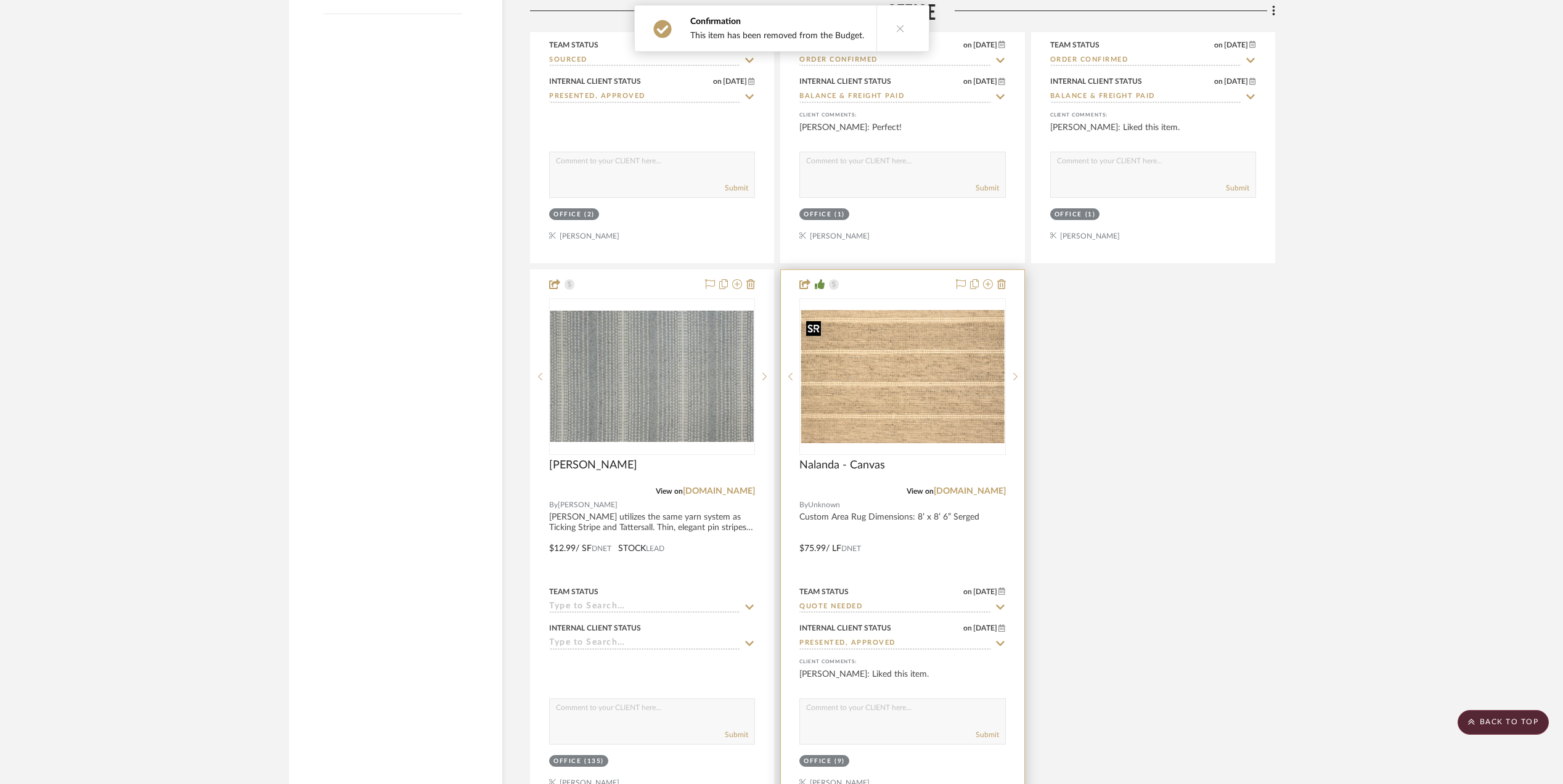
click at [893, 385] on img "0" at bounding box center [902, 376] width 203 height 133
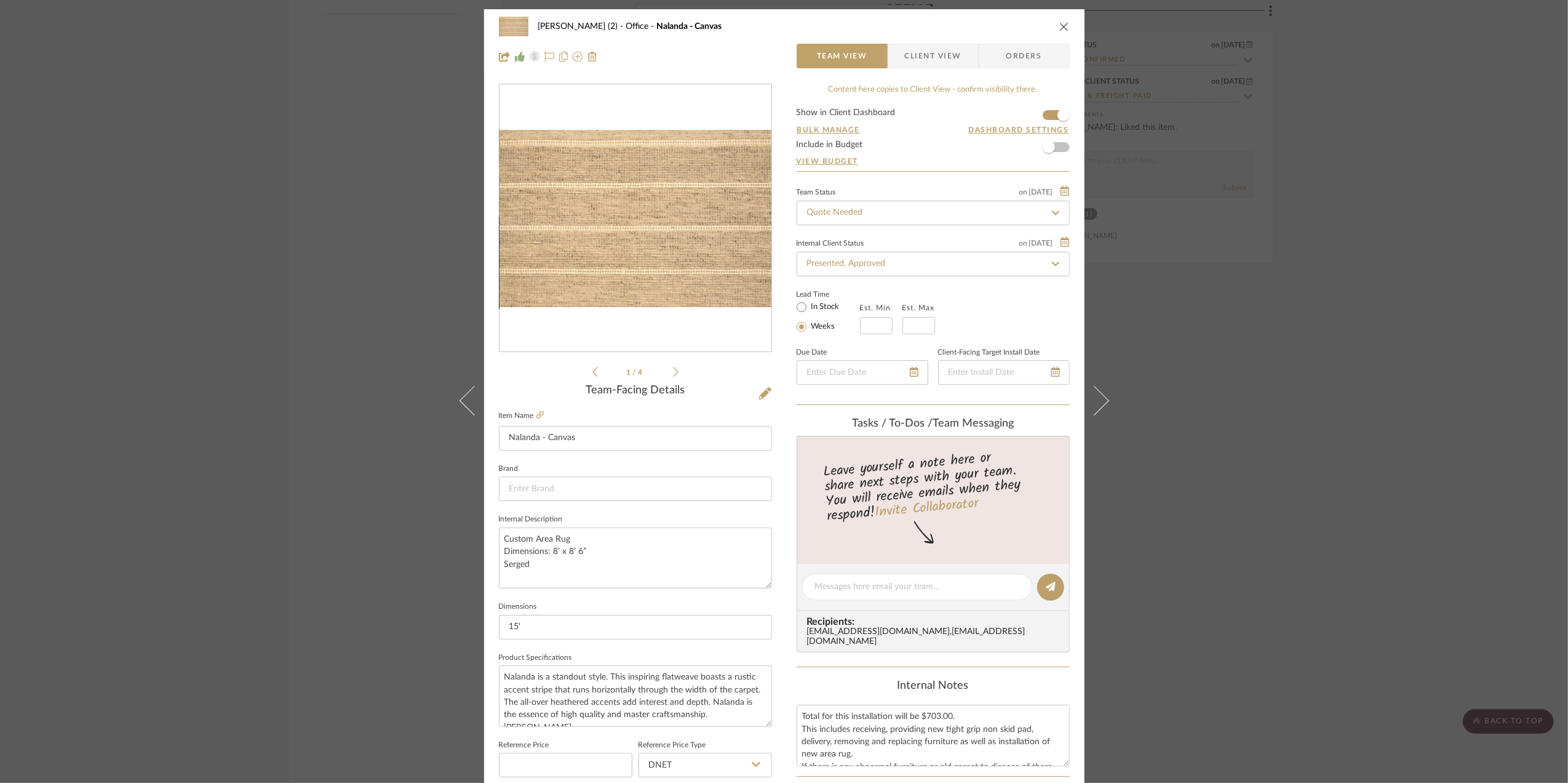
click at [1044, 111] on form "Show in Client Dashboard Bulk Manage Dashboard Settings Include in Budget View …" at bounding box center [933, 140] width 273 height 63
click at [1050, 119] on span "button" at bounding box center [1064, 115] width 27 height 27
click at [1386, 432] on div "Stephanie Bergreen (2) Office Nalanda - Canvas Team View Client View Orders 1 /…" at bounding box center [784, 392] width 1568 height 783
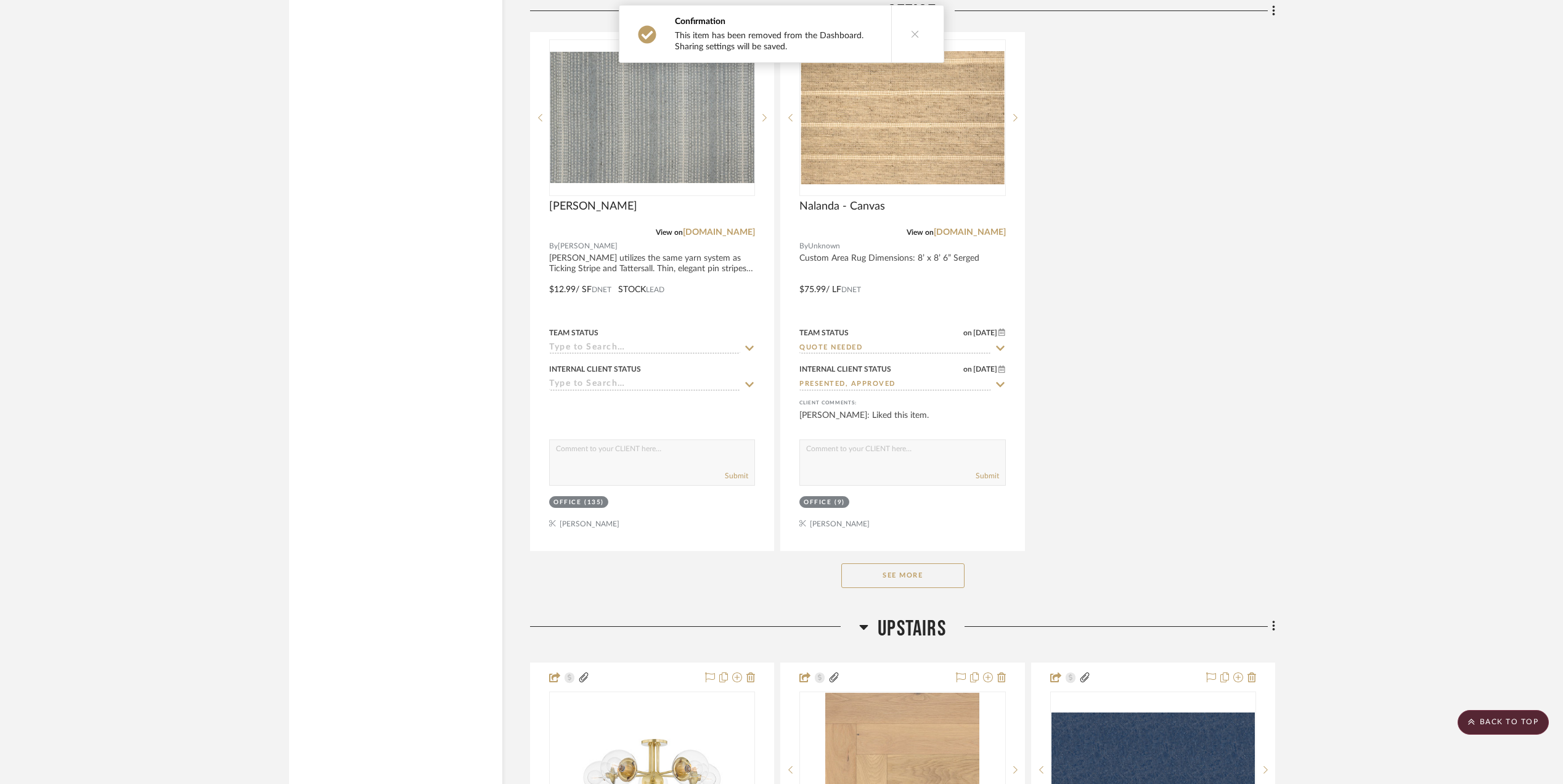
scroll to position [2135, 0]
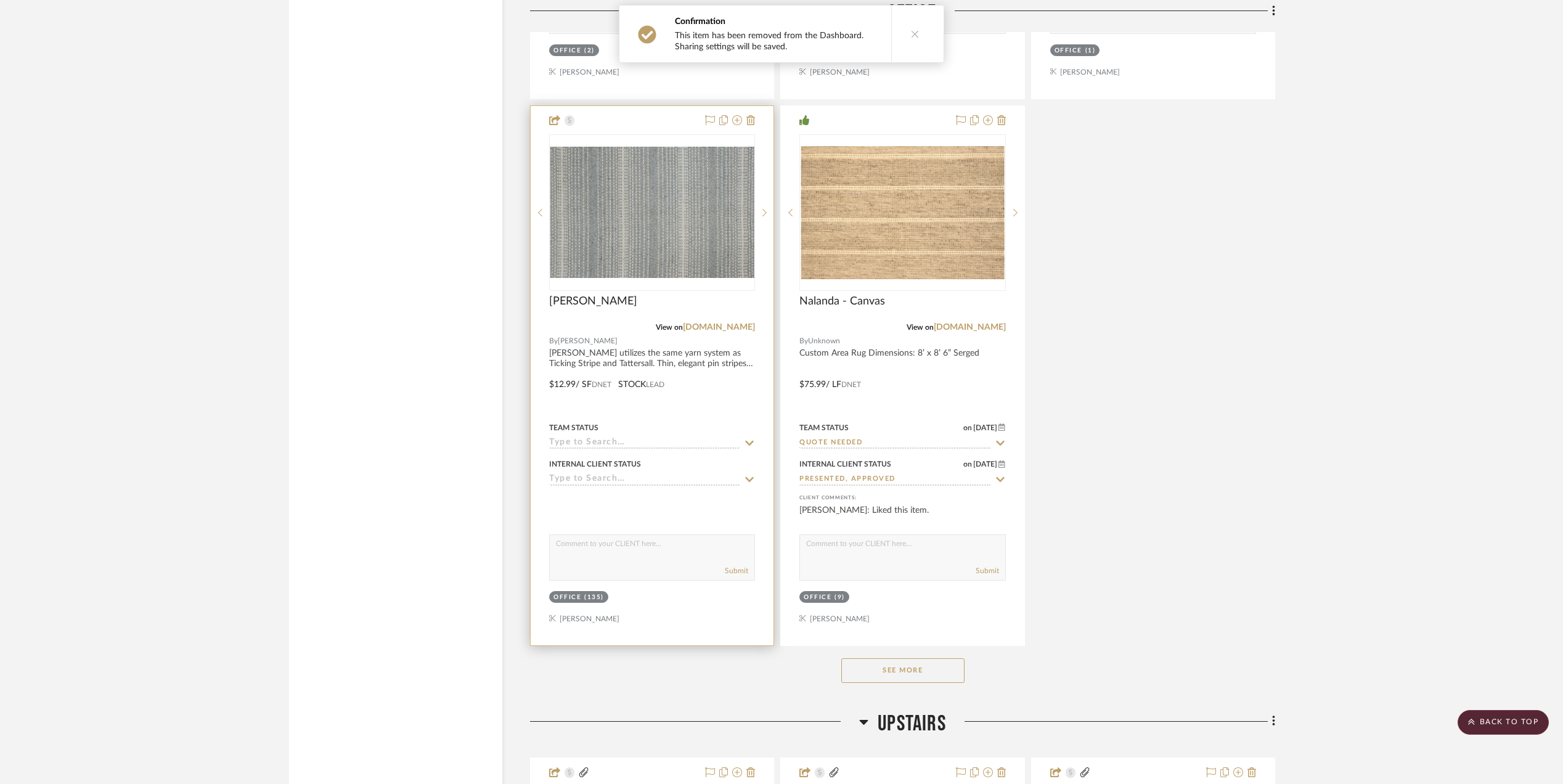
click at [593, 446] on input at bounding box center [644, 443] width 191 height 12
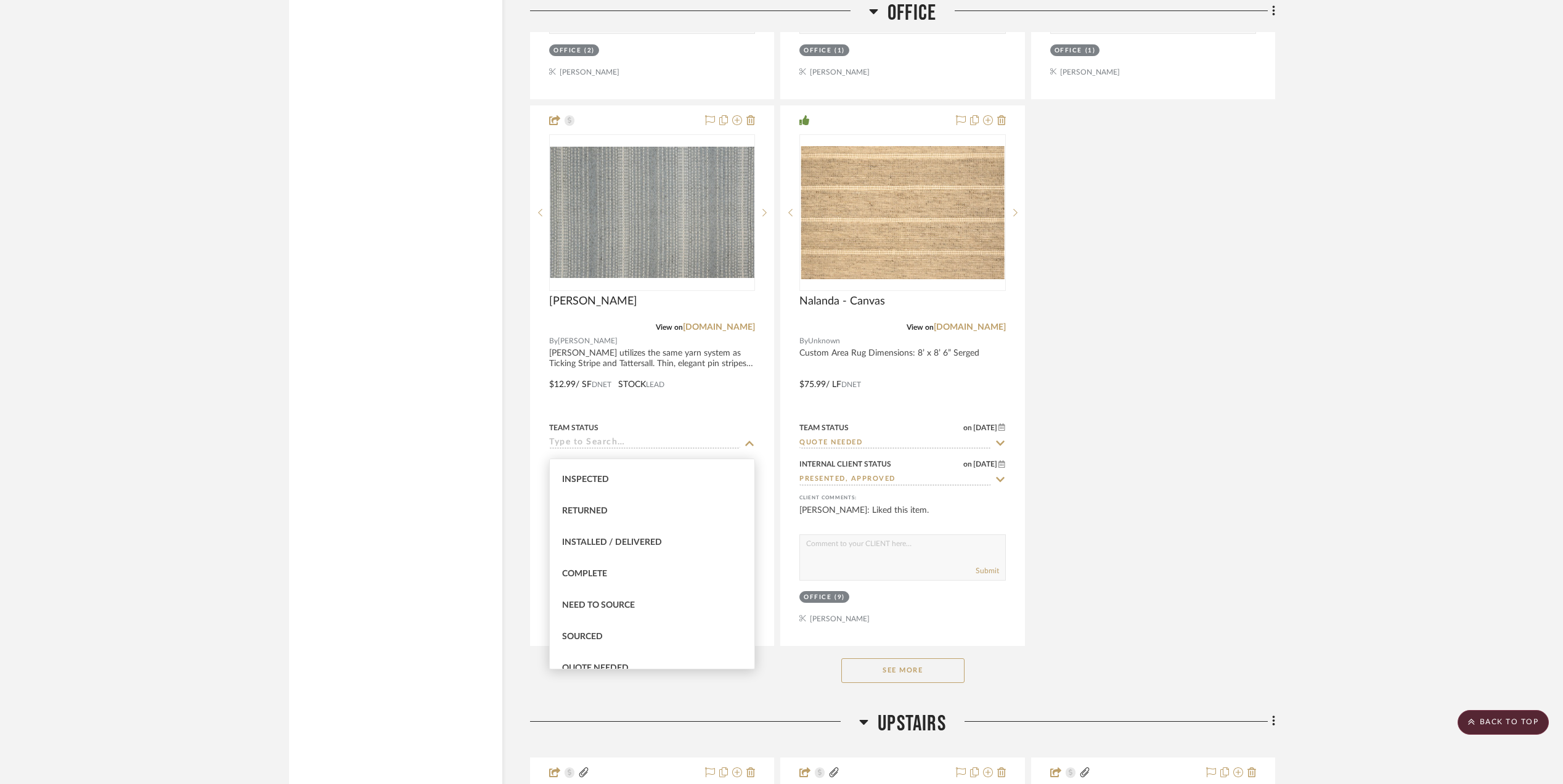
scroll to position [329, 0]
click at [632, 555] on div "Sourced" at bounding box center [651, 555] width 204 height 32
type input "9/11/2025"
type input "Sourced"
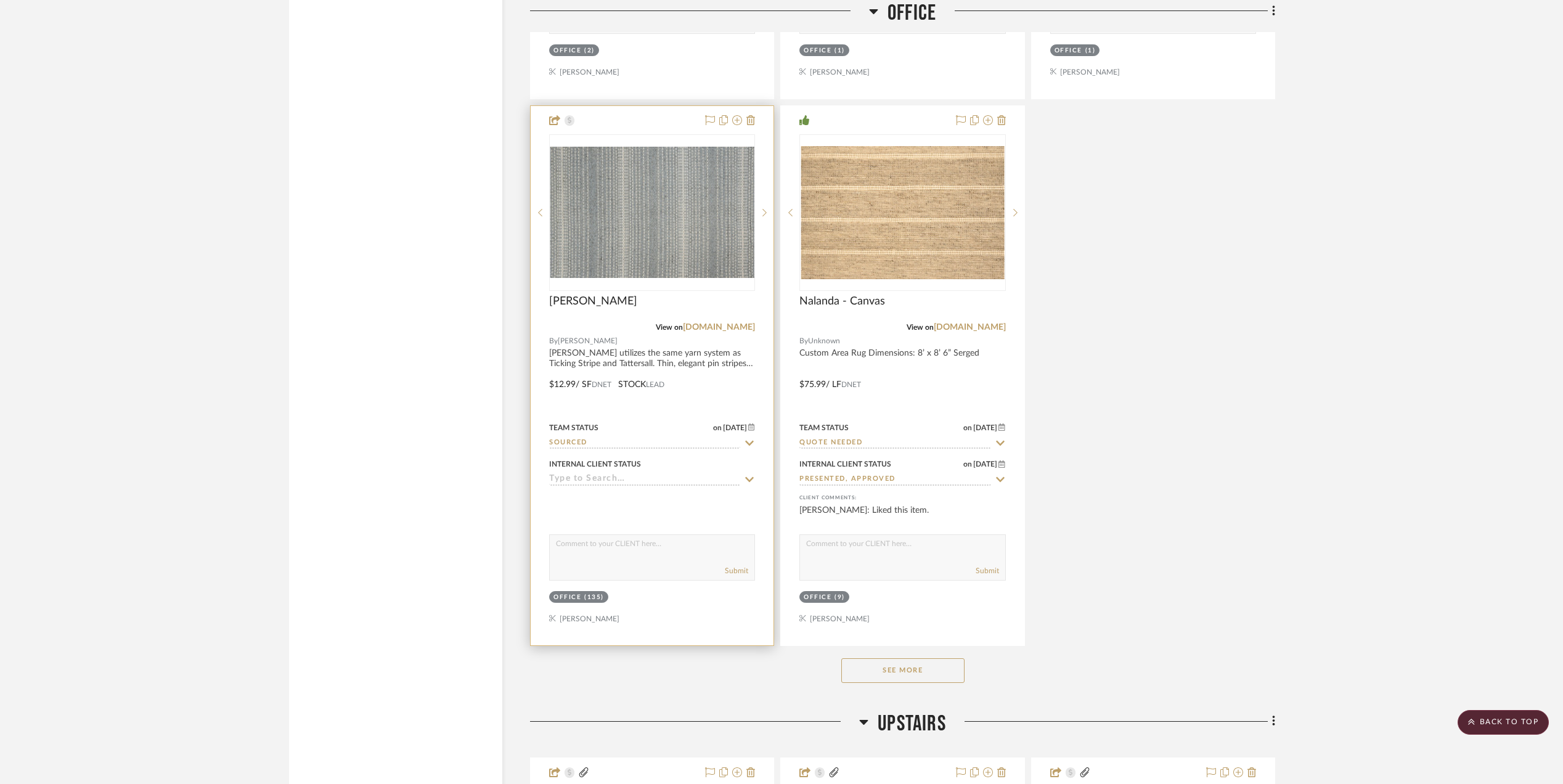
click at [620, 483] on input at bounding box center [644, 479] width 191 height 12
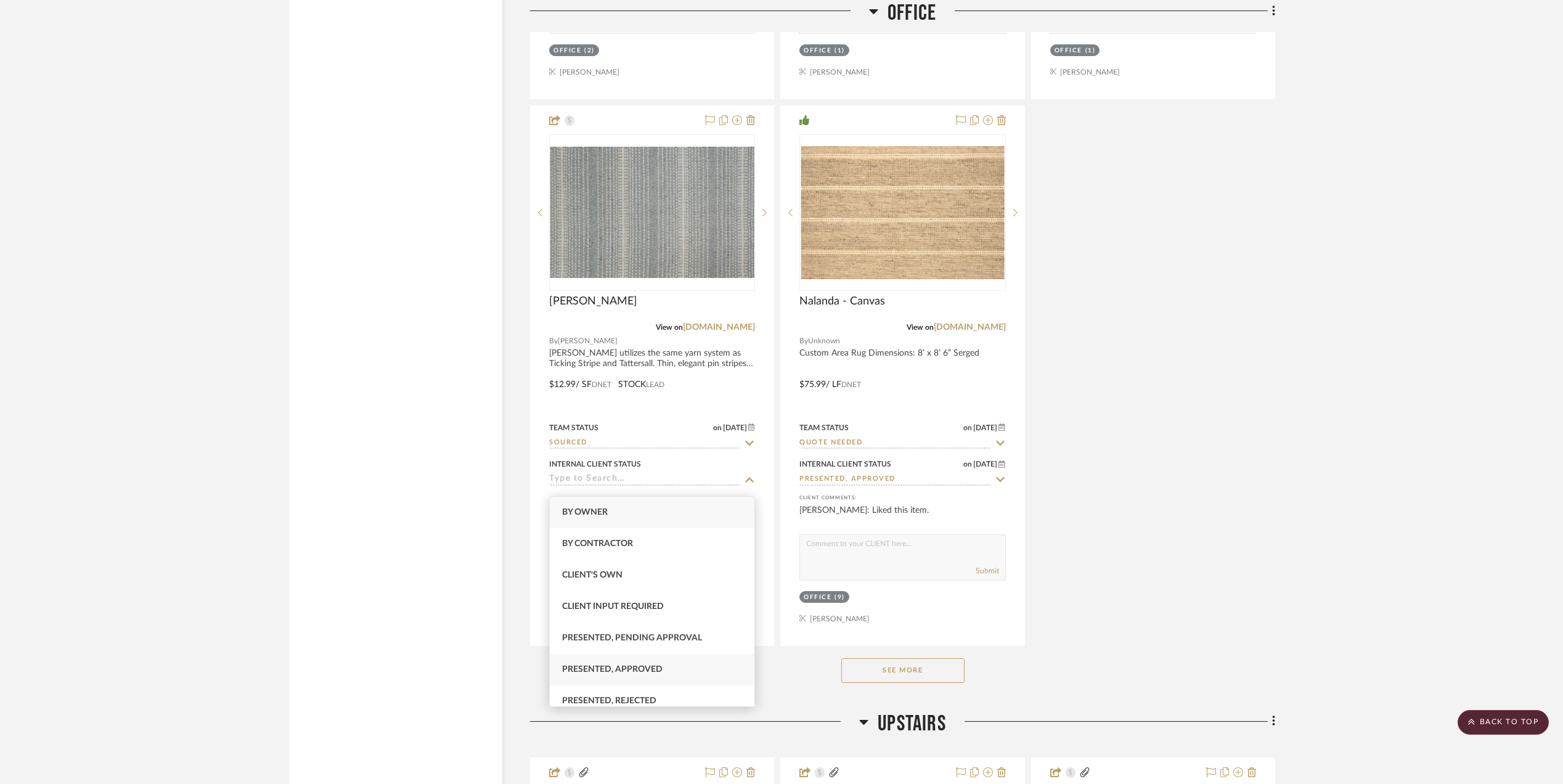
click at [634, 657] on div "Presented, Approved" at bounding box center [651, 669] width 204 height 32
type input "9/11/2025"
type input "Presented, Approved"
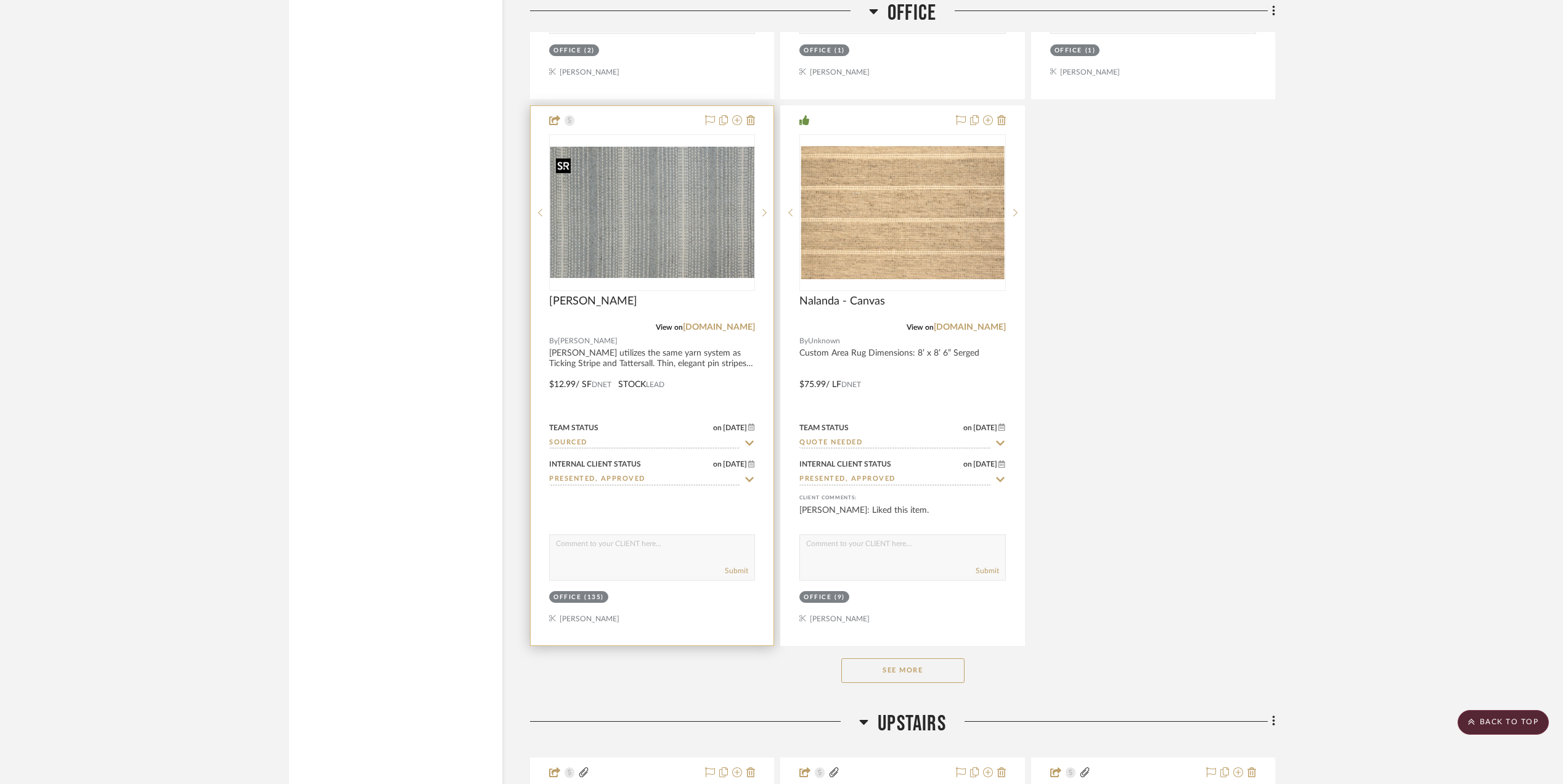
click at [646, 222] on img "0" at bounding box center [651, 211] width 203 height 131
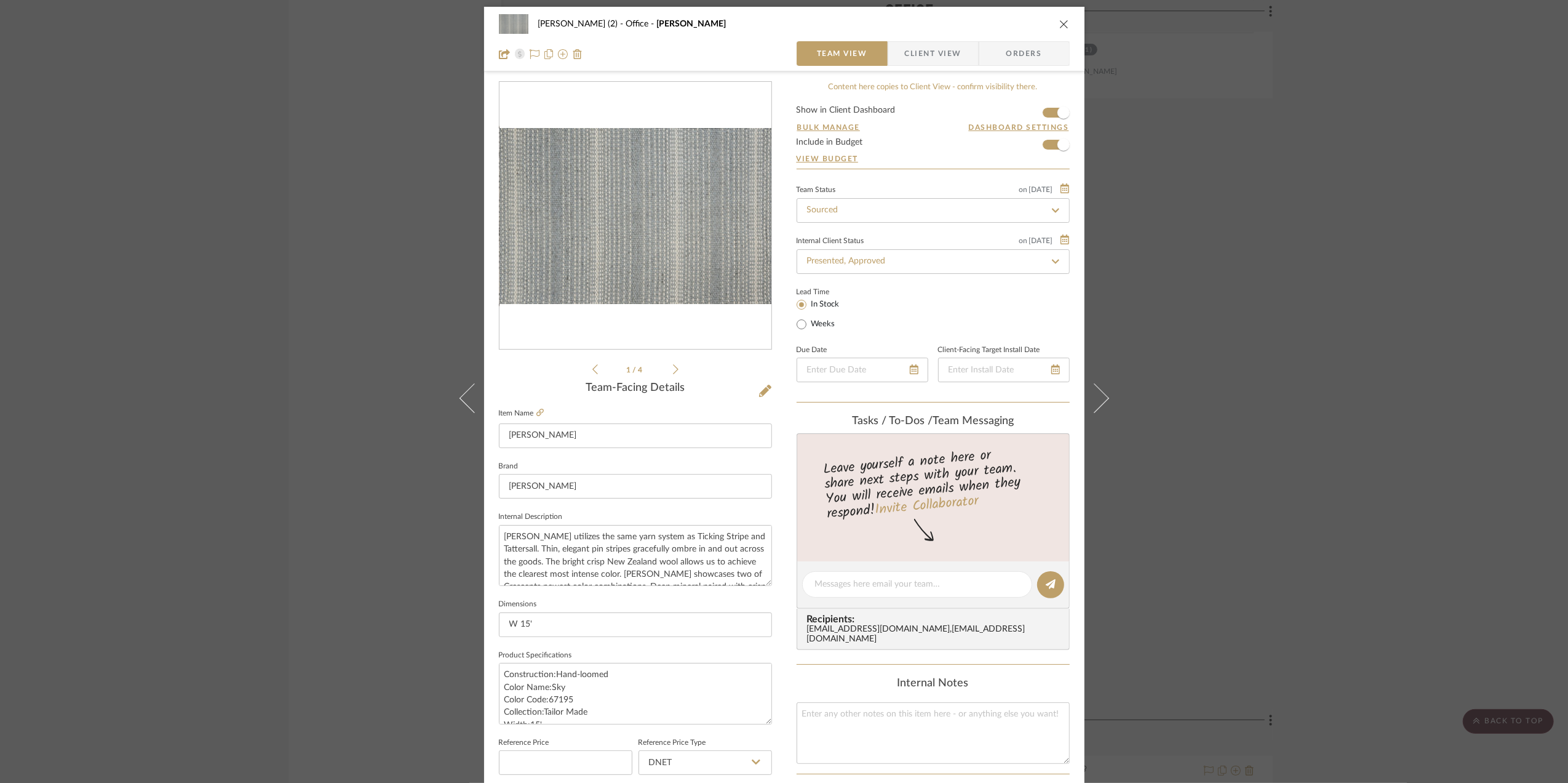
scroll to position [0, 0]
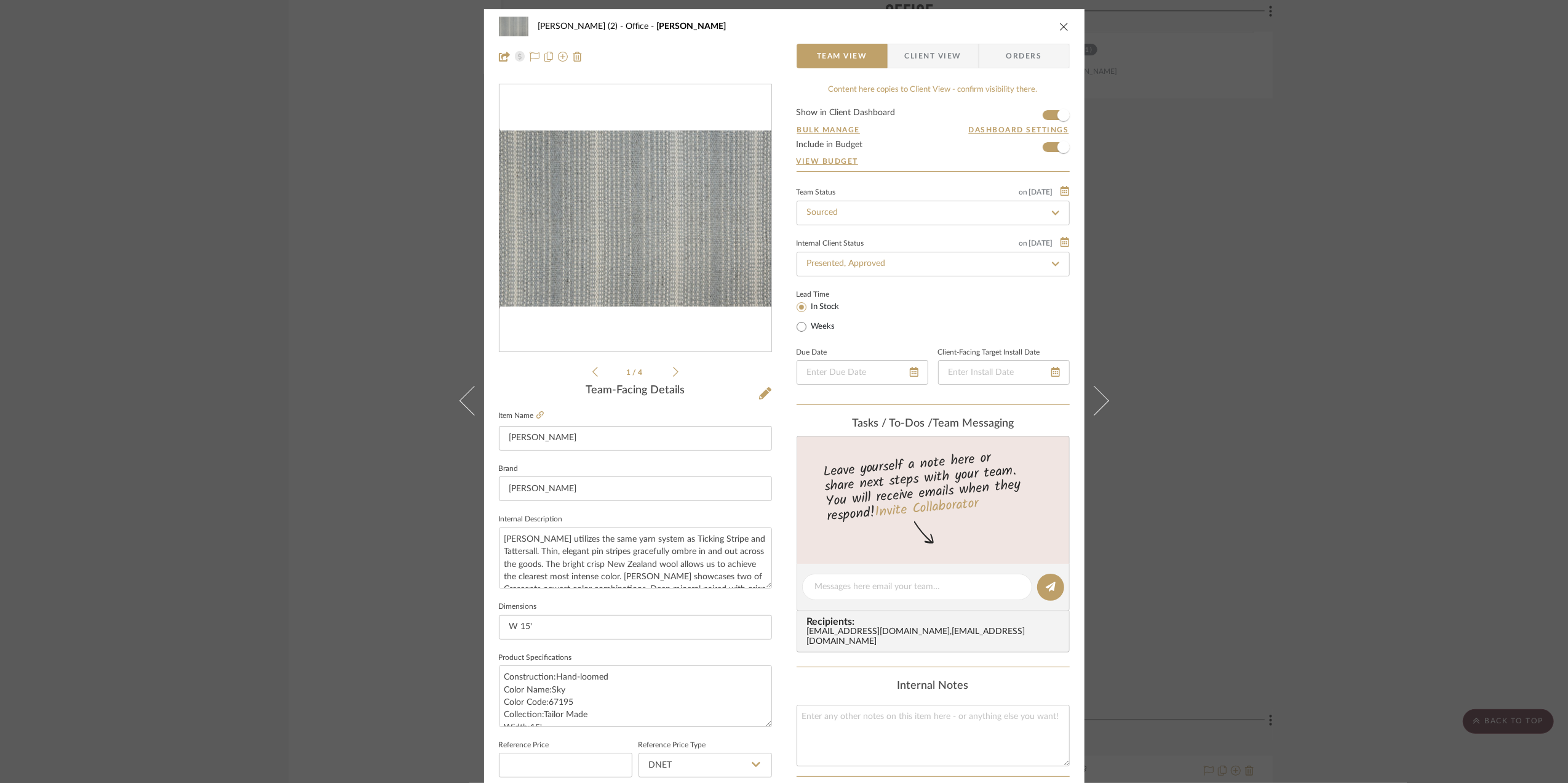
click at [931, 57] on span "Client View" at bounding box center [933, 55] width 57 height 24
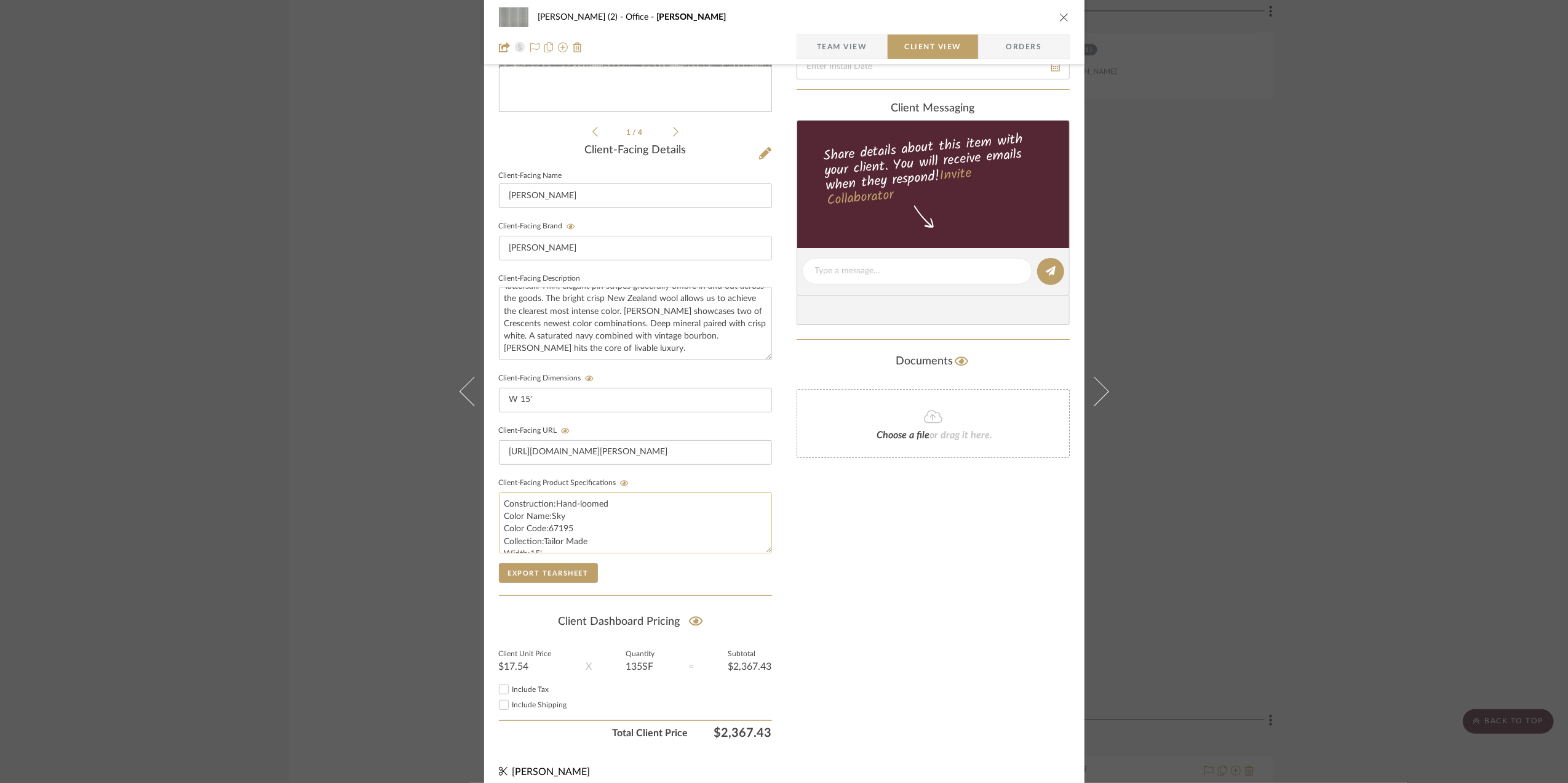
scroll to position [256, 0]
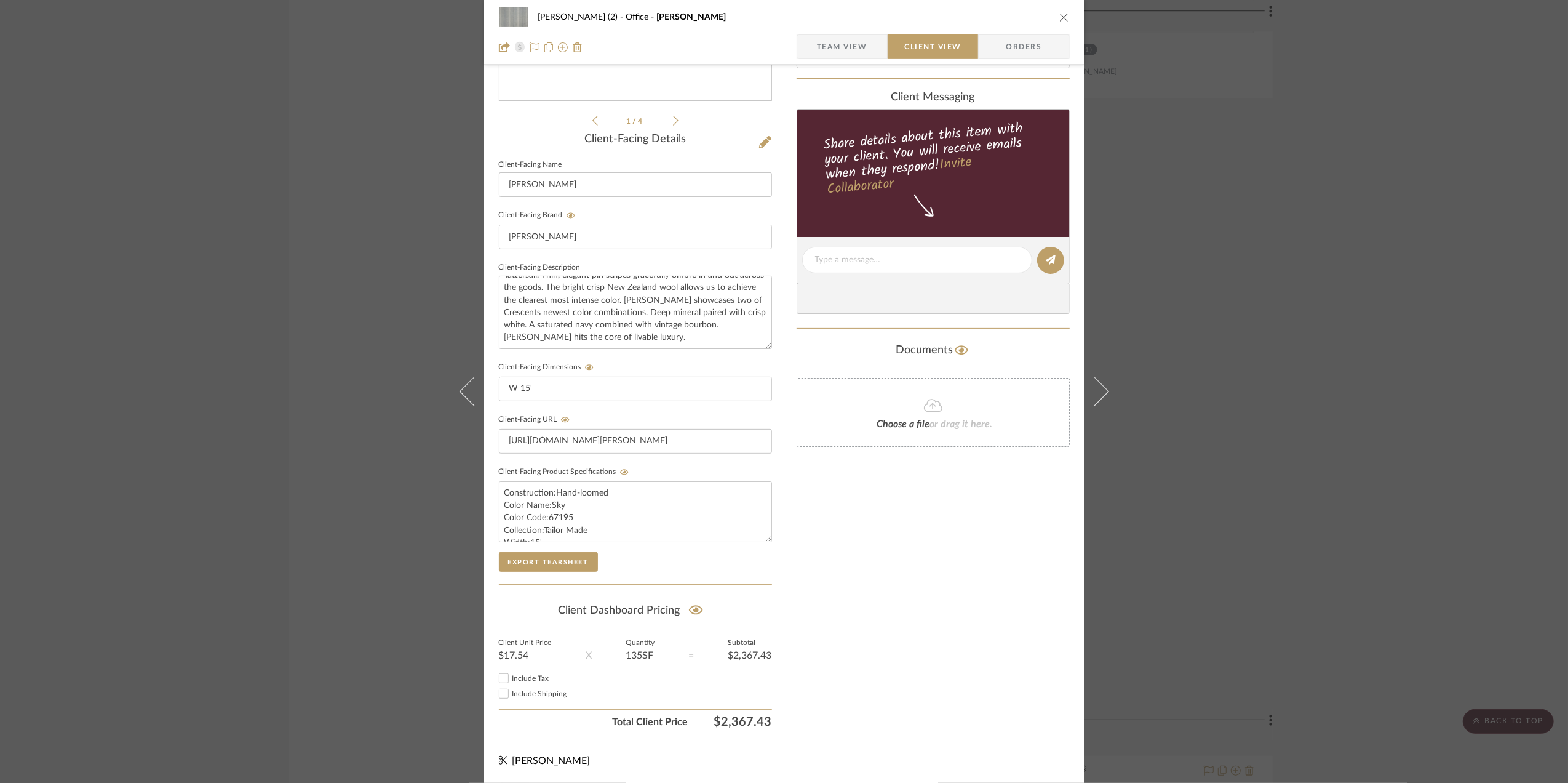
drag, startPoint x: 1437, startPoint y: 453, endPoint x: 1416, endPoint y: 473, distance: 29.0
click at [1437, 453] on div "Stephanie Bergreen (2) Office Theodore Stripe Team View Client View Orders 1 / …" at bounding box center [784, 392] width 1568 height 783
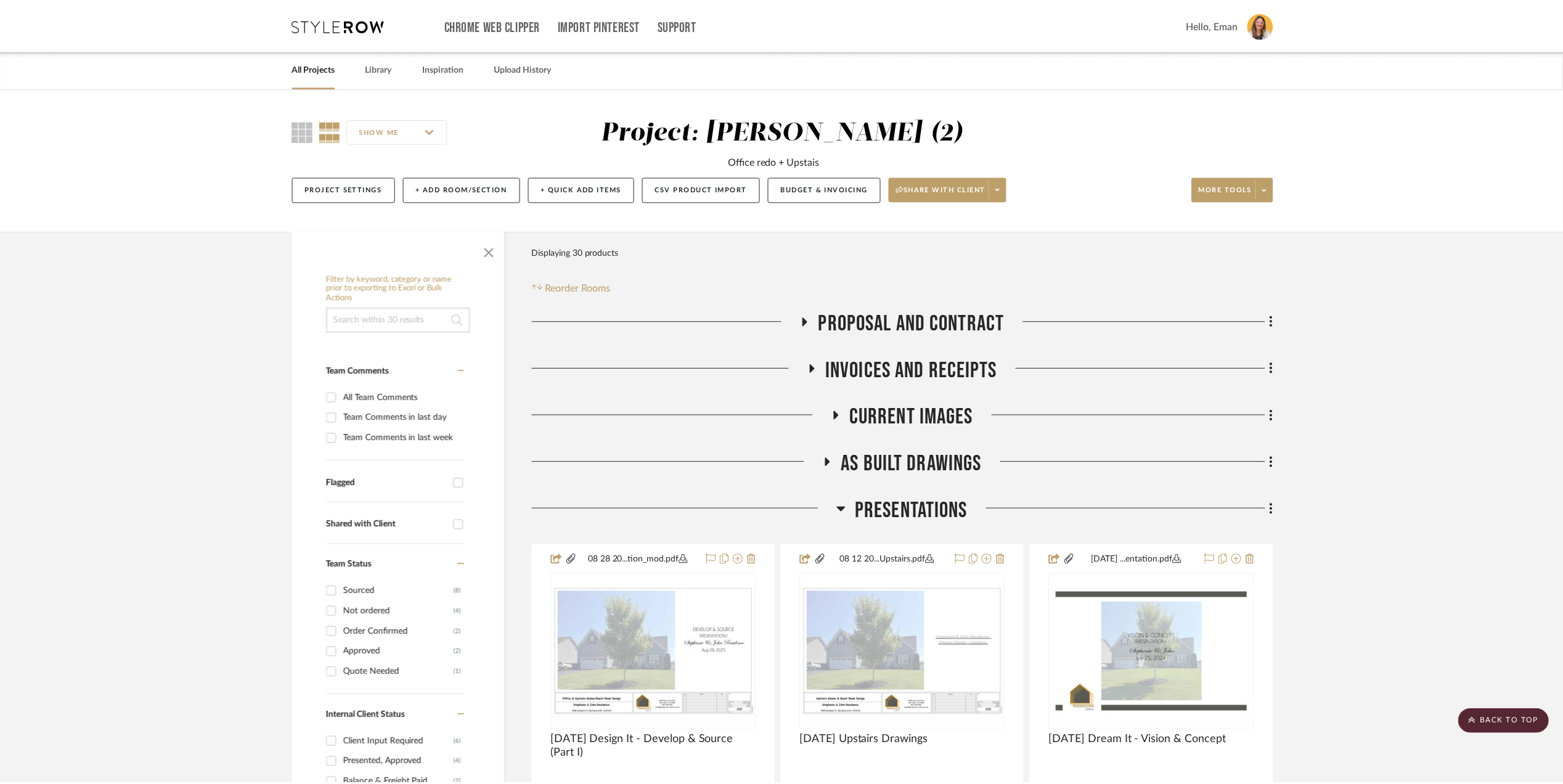
scroll to position [2135, 0]
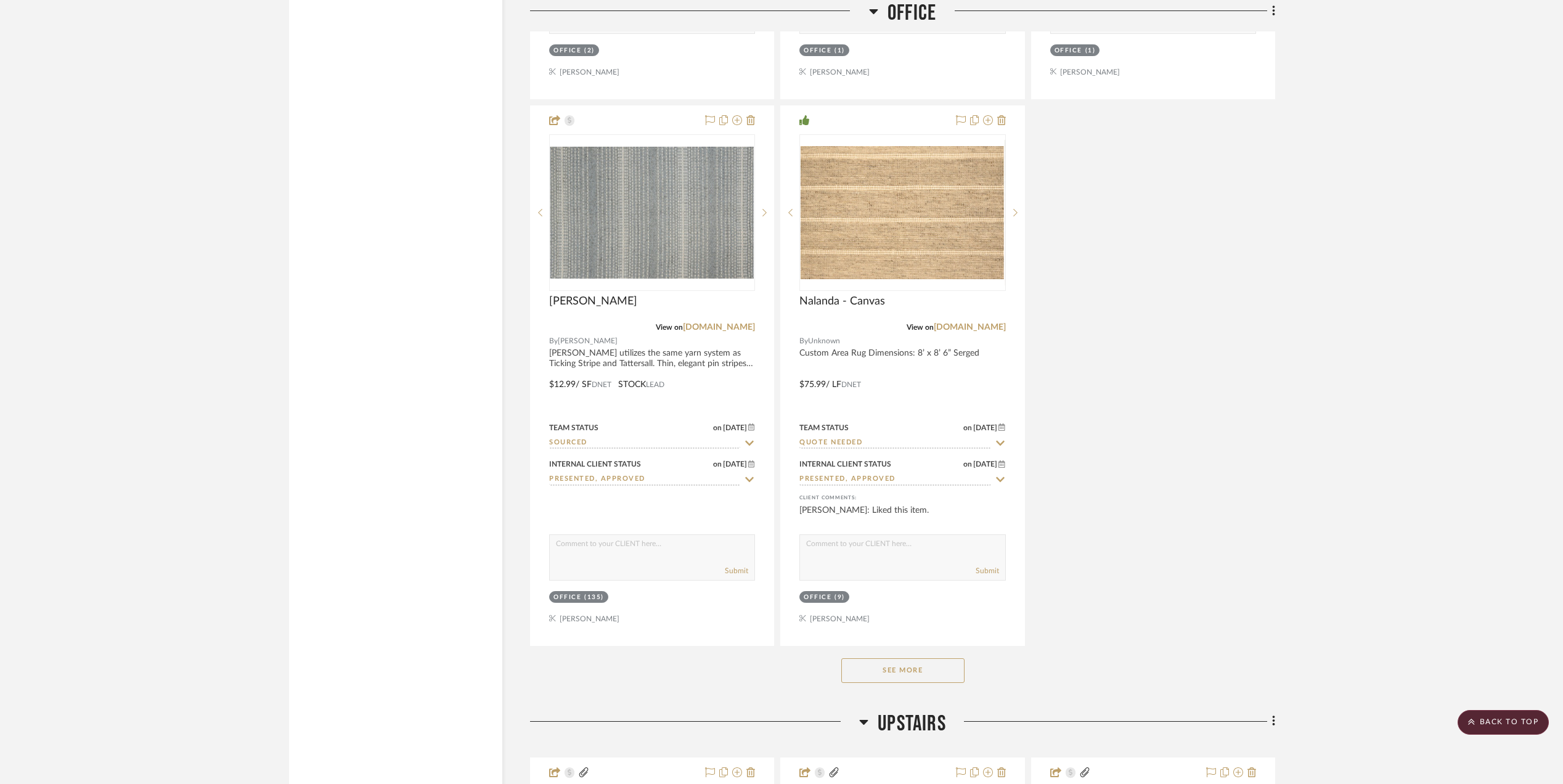
click at [1394, 500] on project-details-page "SHOW ME Project: Stephanie Bergreen (2) Office redo + Upstais Project Settings …" at bounding box center [782, 509] width 1563 height 5113
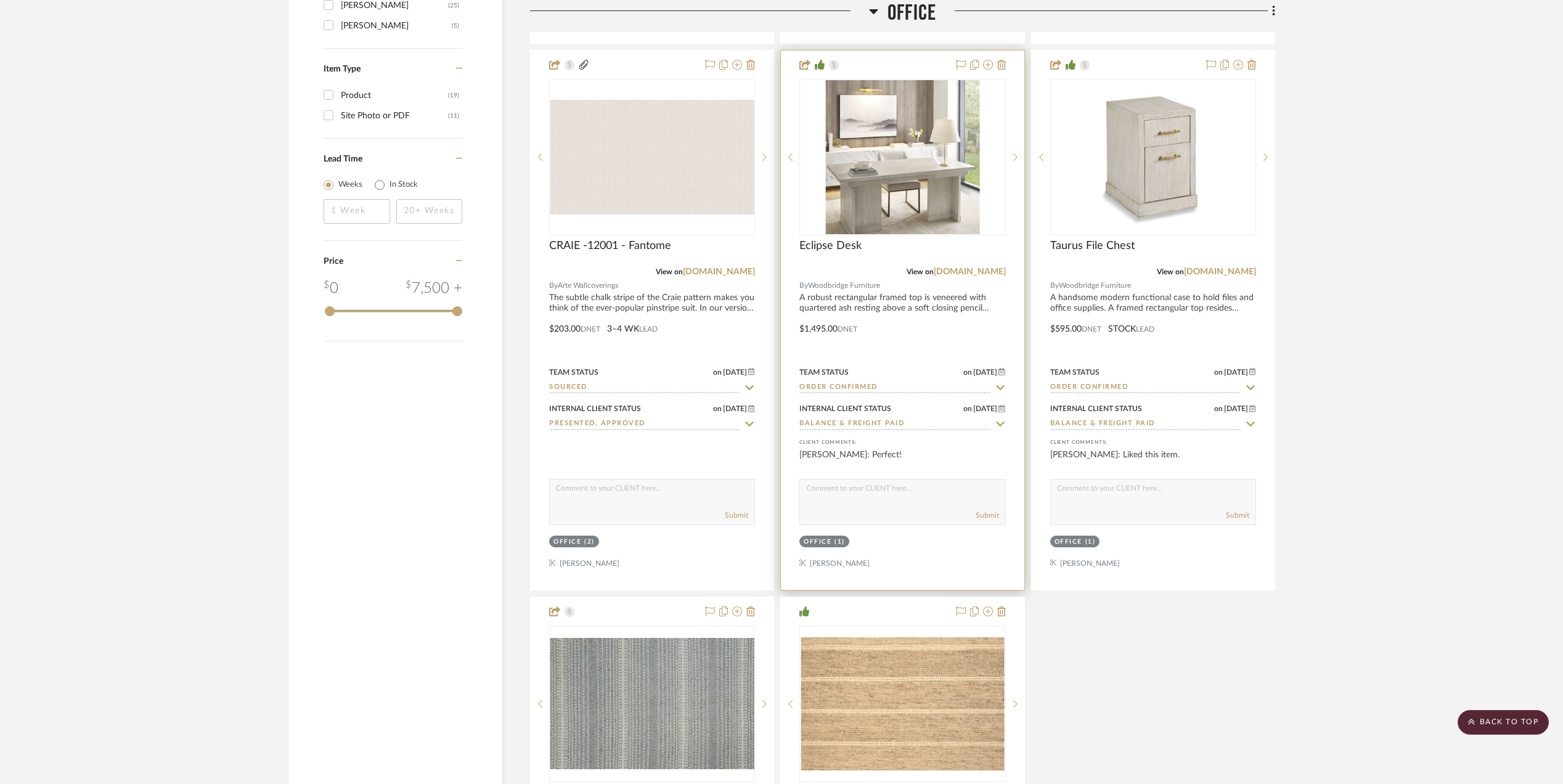
scroll to position [1642, 0]
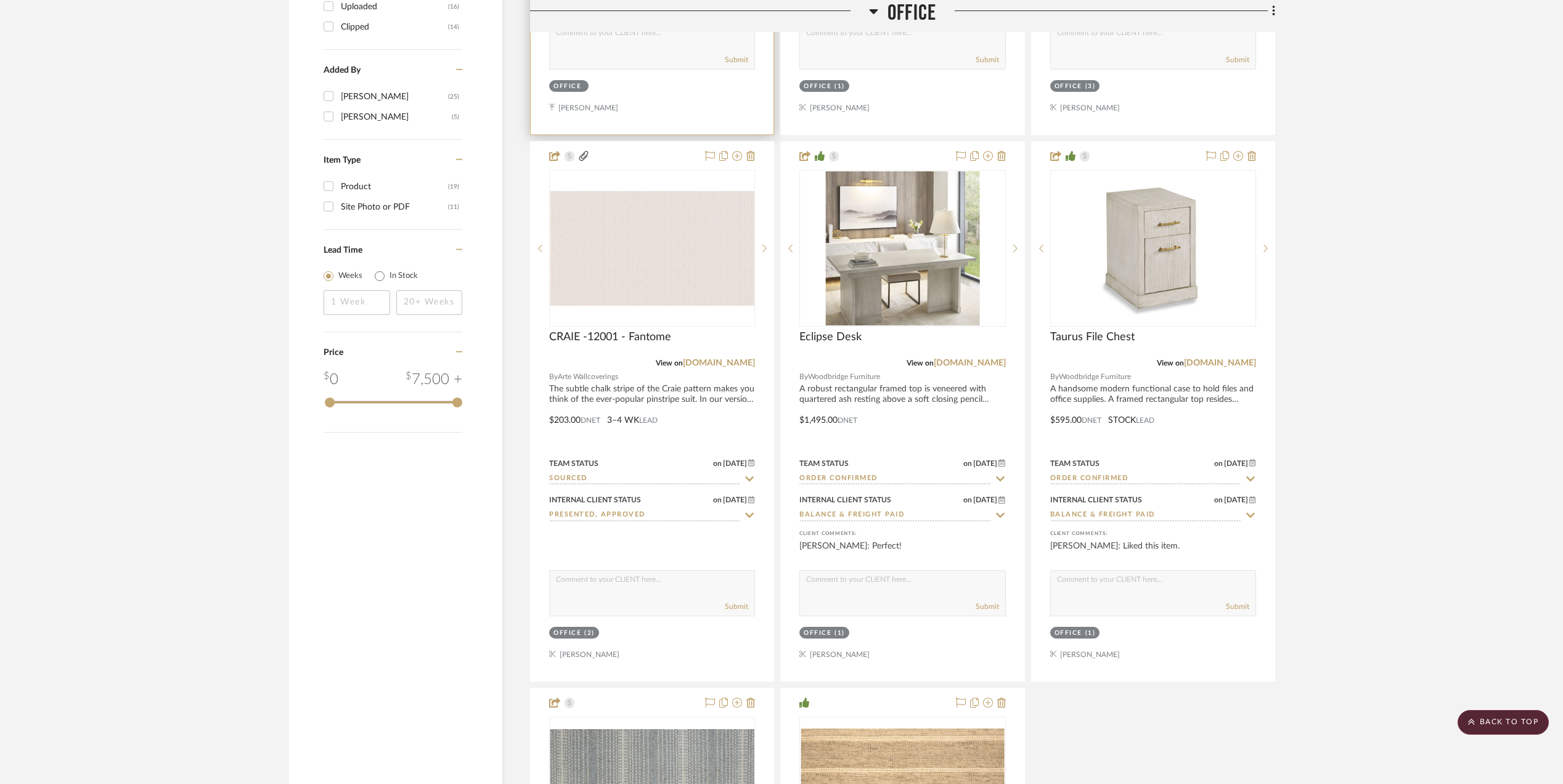
scroll to position [1561, 0]
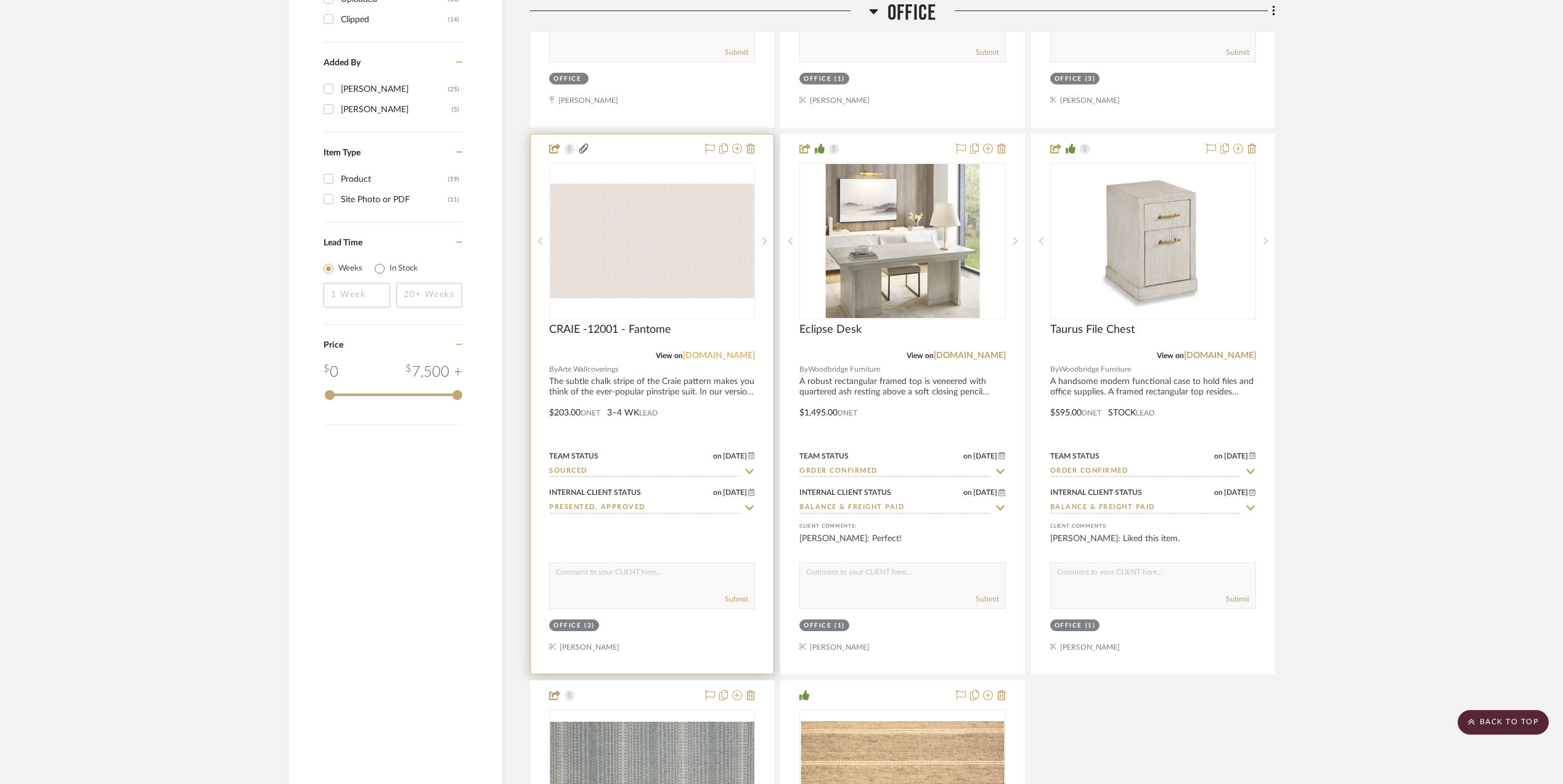
click at [722, 358] on link "arte-international.com" at bounding box center [719, 356] width 72 height 9
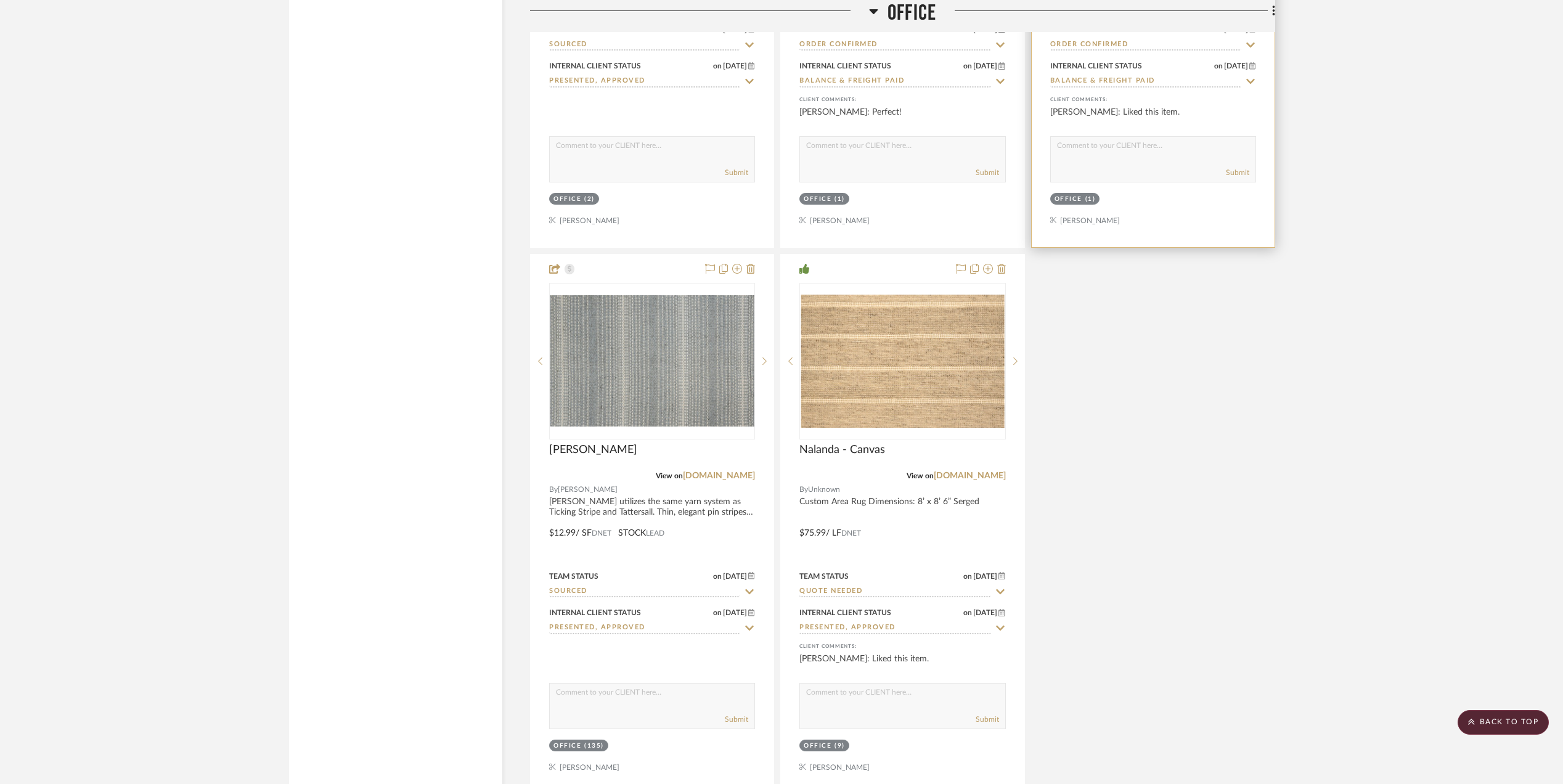
scroll to position [2053, 0]
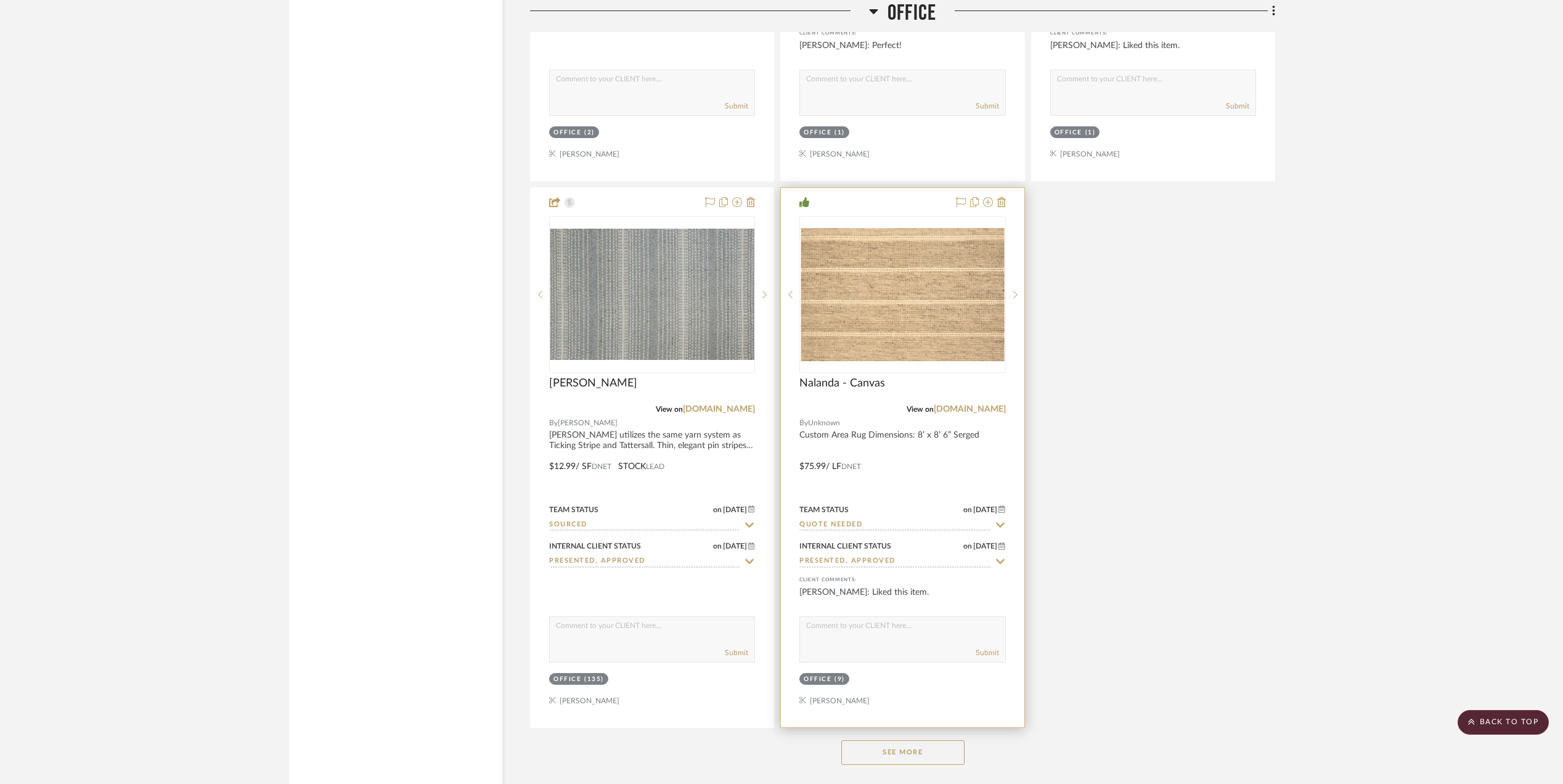
click at [908, 435] on div at bounding box center [902, 457] width 243 height 539
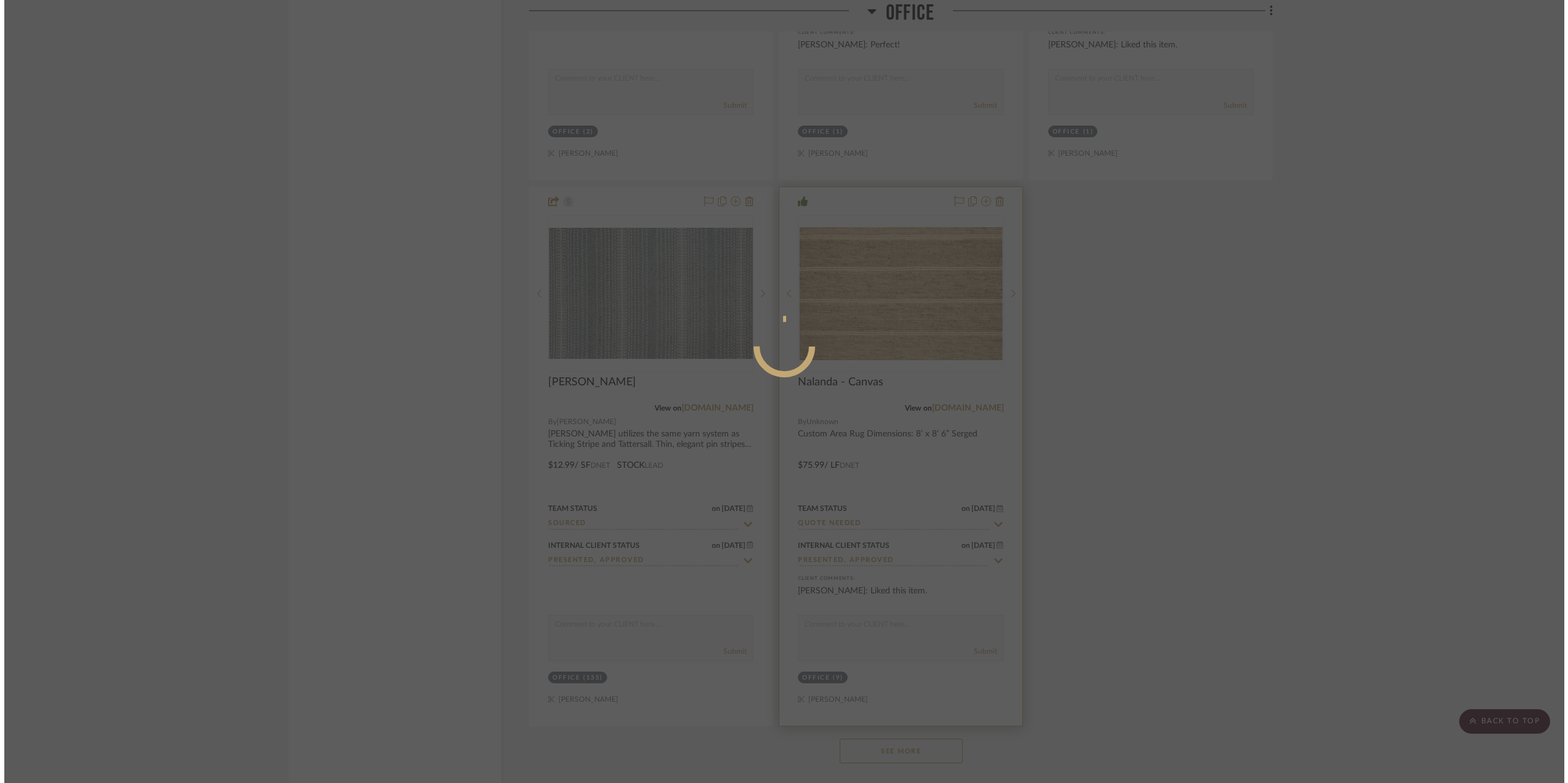
scroll to position [0, 0]
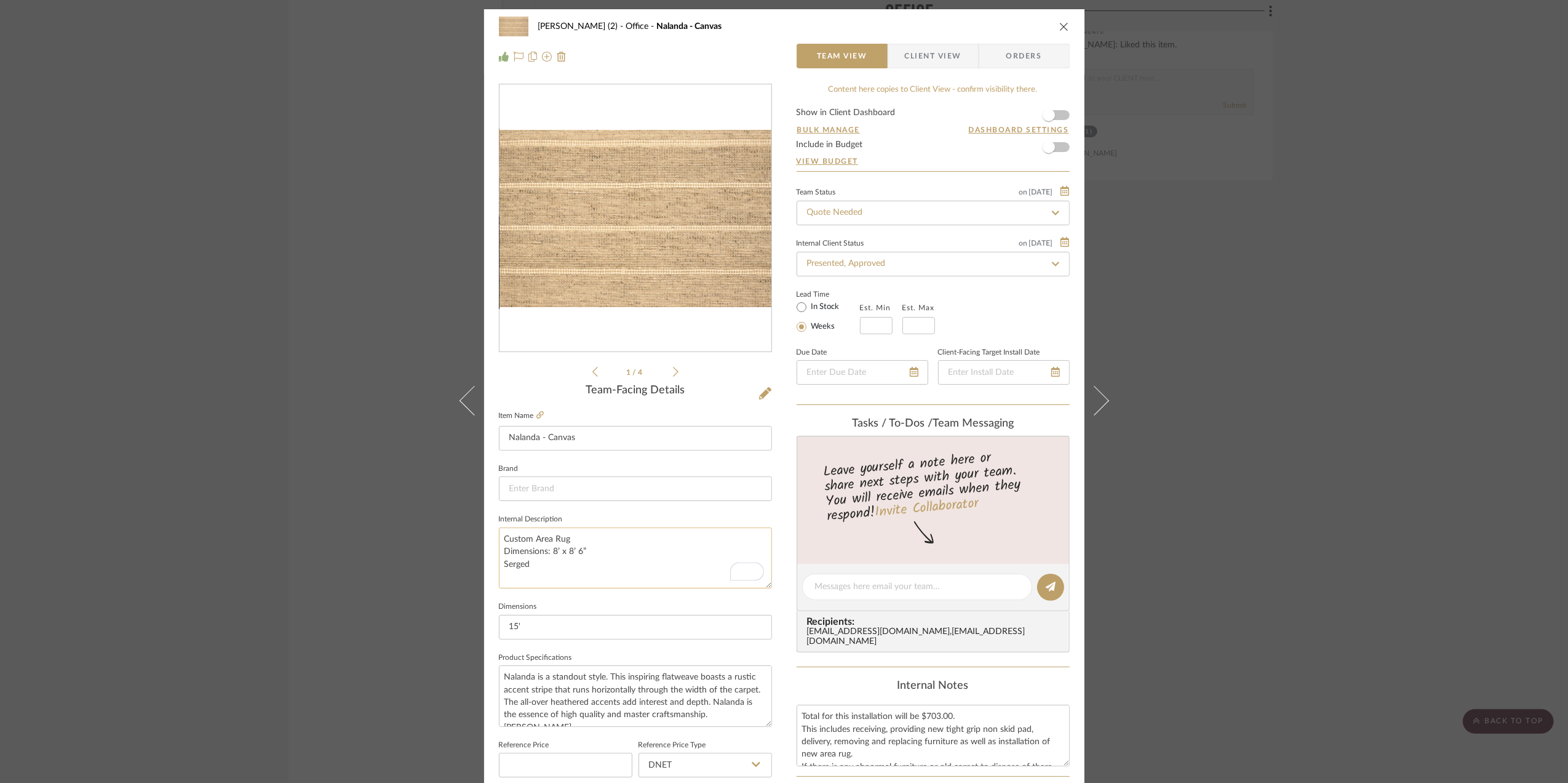
drag, startPoint x: 543, startPoint y: 565, endPoint x: 501, endPoint y: 539, distance: 49.4
click at [501, 539] on textarea "Custom Area Rug Dimensions: 8’ x 8’ 6” Serged" at bounding box center [635, 557] width 273 height 61
click at [1263, 246] on div "Stephanie Bergreen (2) Office Nalanda - Canvas Team View Client View Orders 1 /…" at bounding box center [784, 392] width 1568 height 783
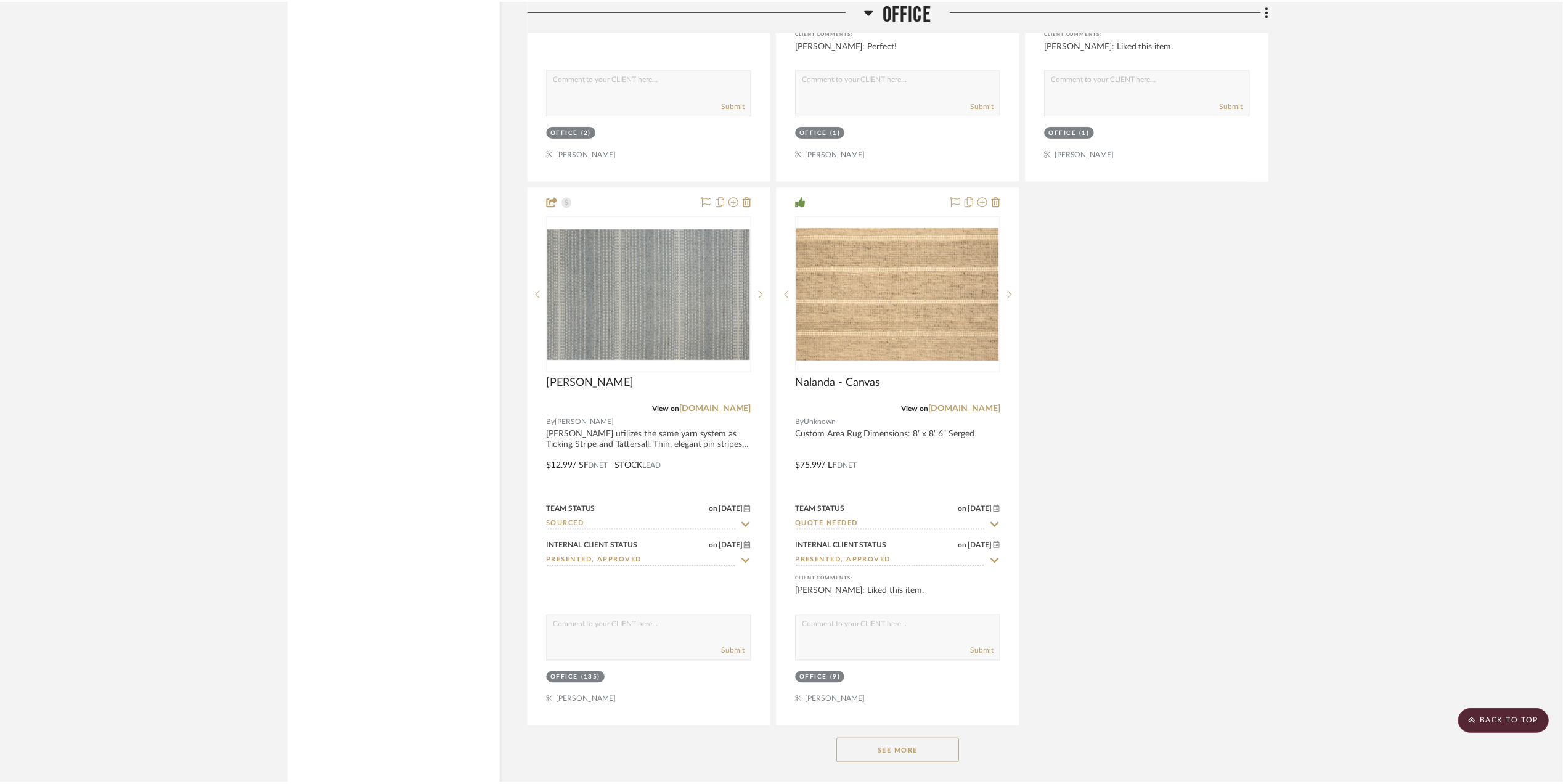
scroll to position [2053, 0]
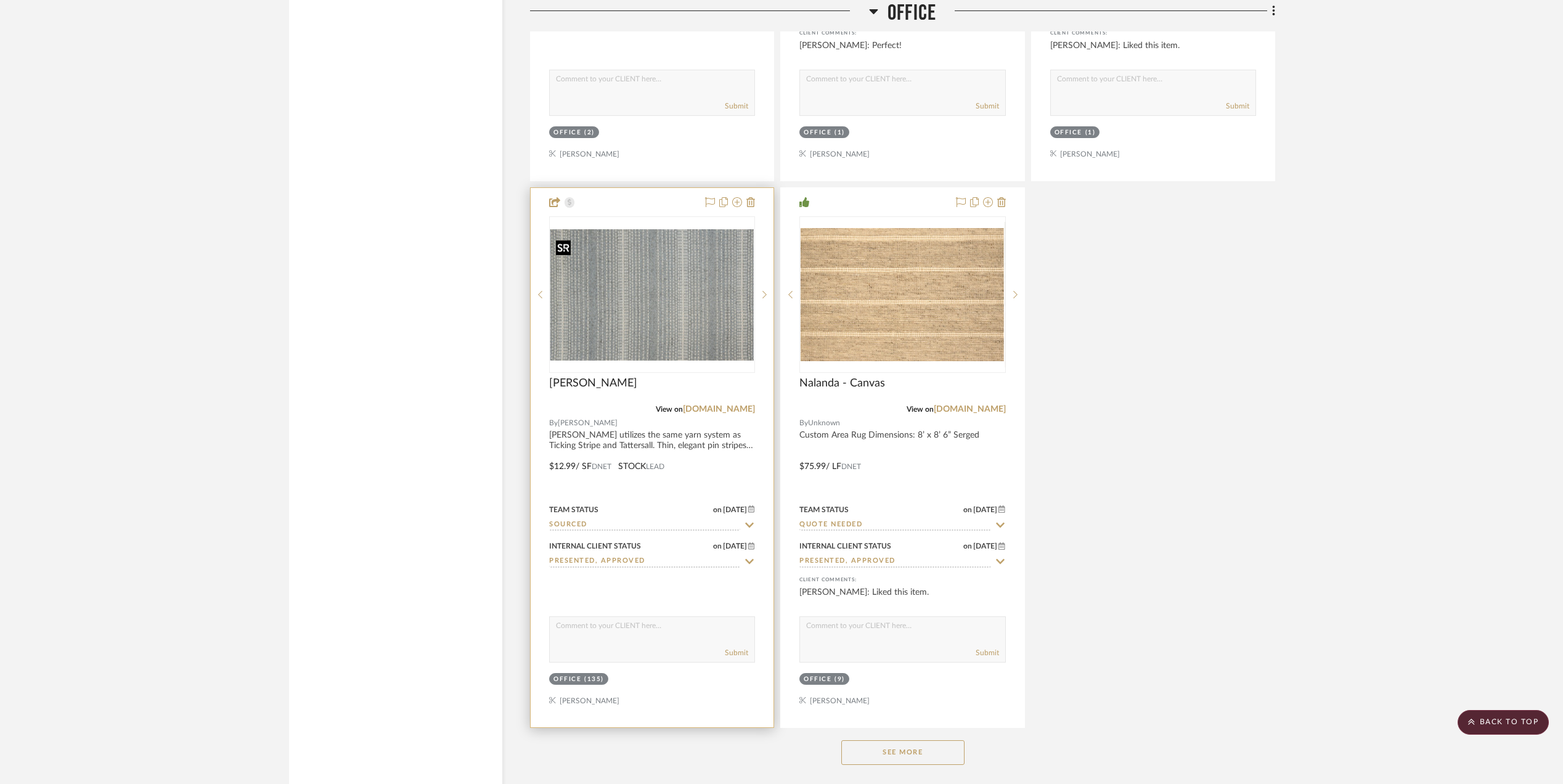
click at [607, 304] on img "0" at bounding box center [651, 294] width 203 height 131
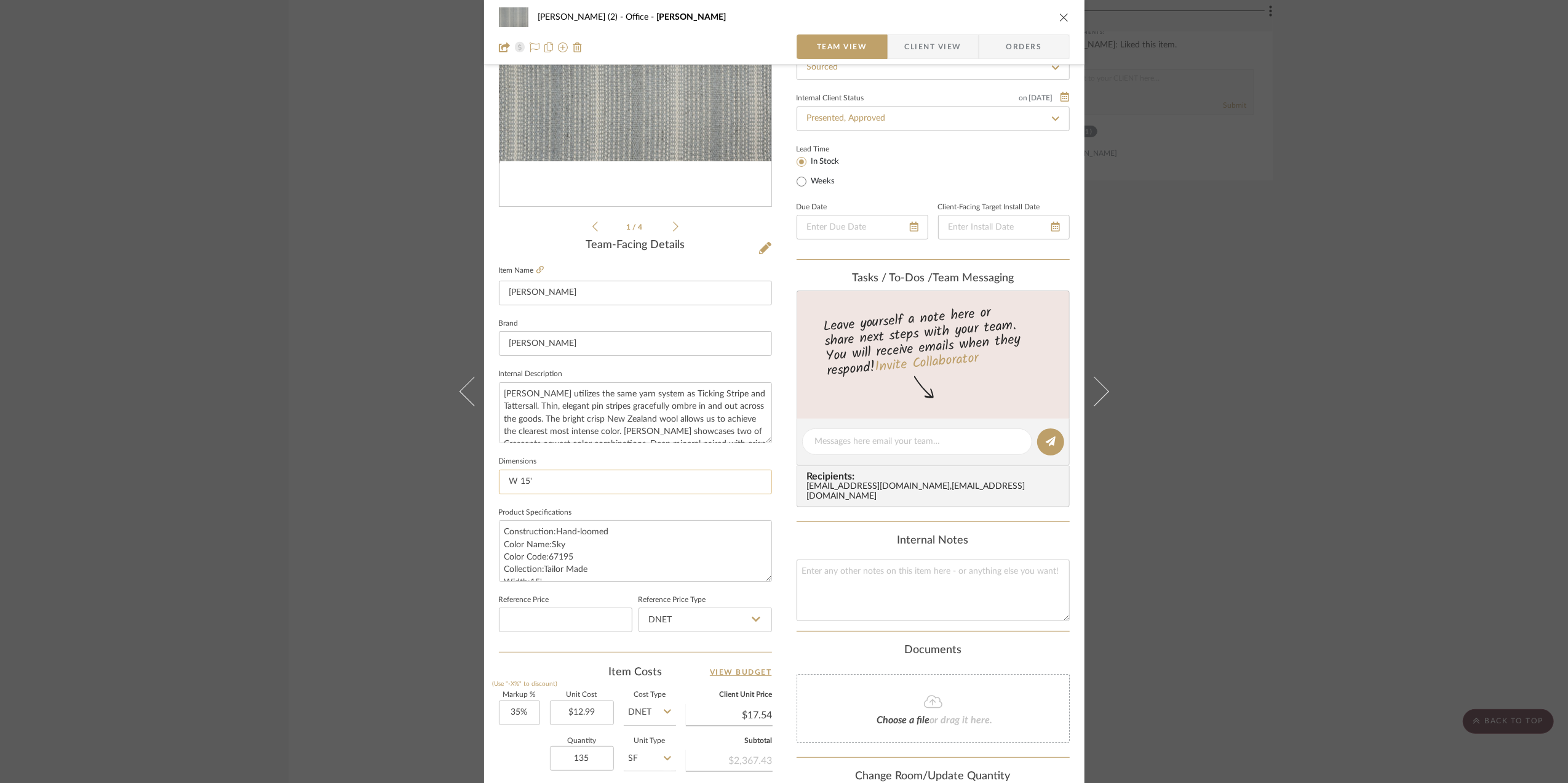
scroll to position [163, 0]
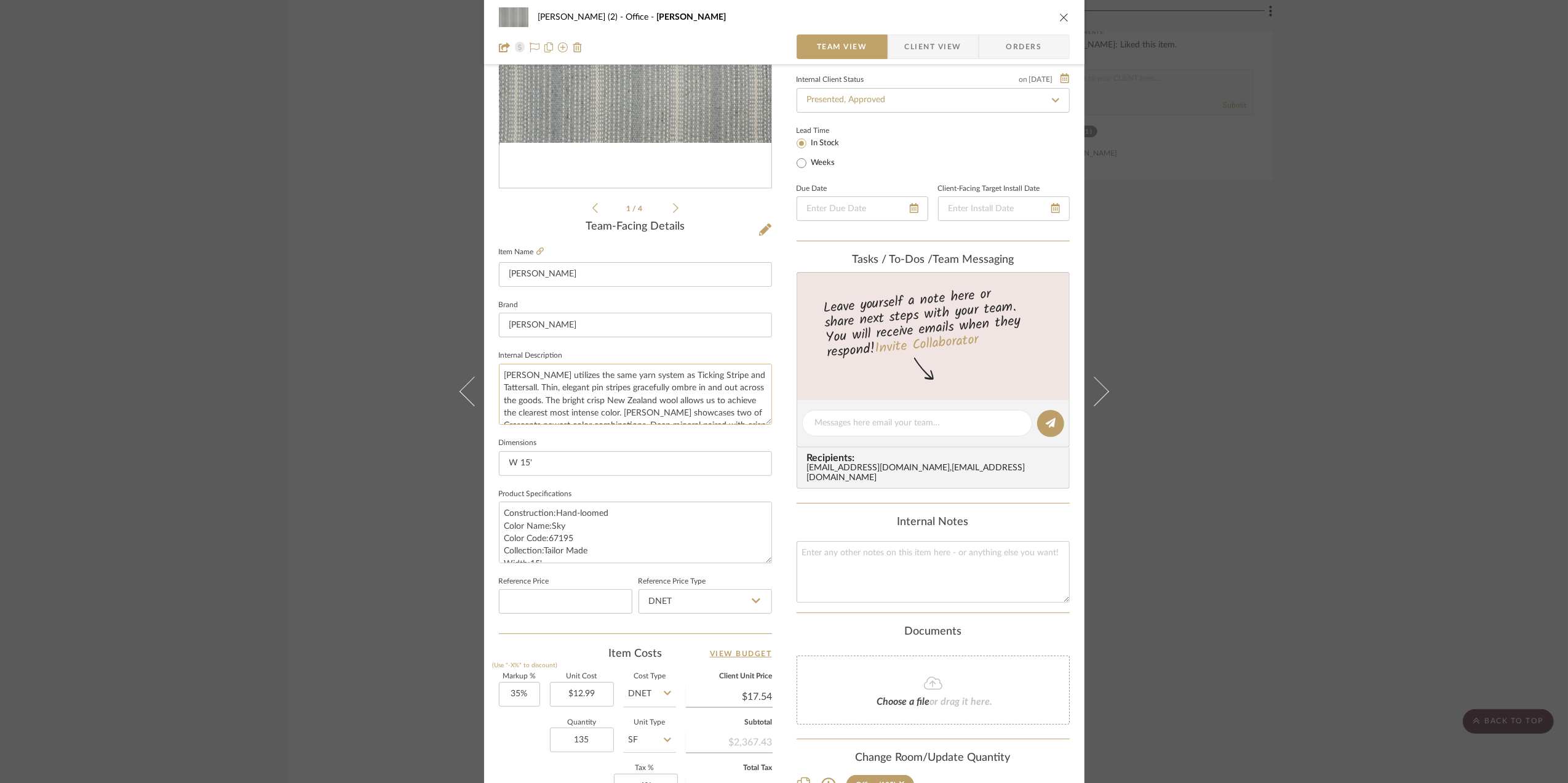
click at [532, 389] on textarea "Theodore Stripe utilizes the same yarn system as Ticking Stripe and Tattersall.…" at bounding box center [635, 394] width 273 height 61
click at [503, 373] on textarea "Theodore Stripe utilizes the same yarn system as Ticking Stripe and Tattersall.…" at bounding box center [635, 394] width 273 height 61
click at [518, 375] on textarea "Theodore Stripe utilizes the same yarn system as Ticking Stripe and Tattersall.…" at bounding box center [635, 394] width 273 height 61
paste textarea "Custom Area Rug Dimensions: 8’ x 8’ 6” Serged"
type textarea "Custom Area Rug Dimensions: 8’ x 8’ 6” Serged Theodore Stripe utilizes the same…"
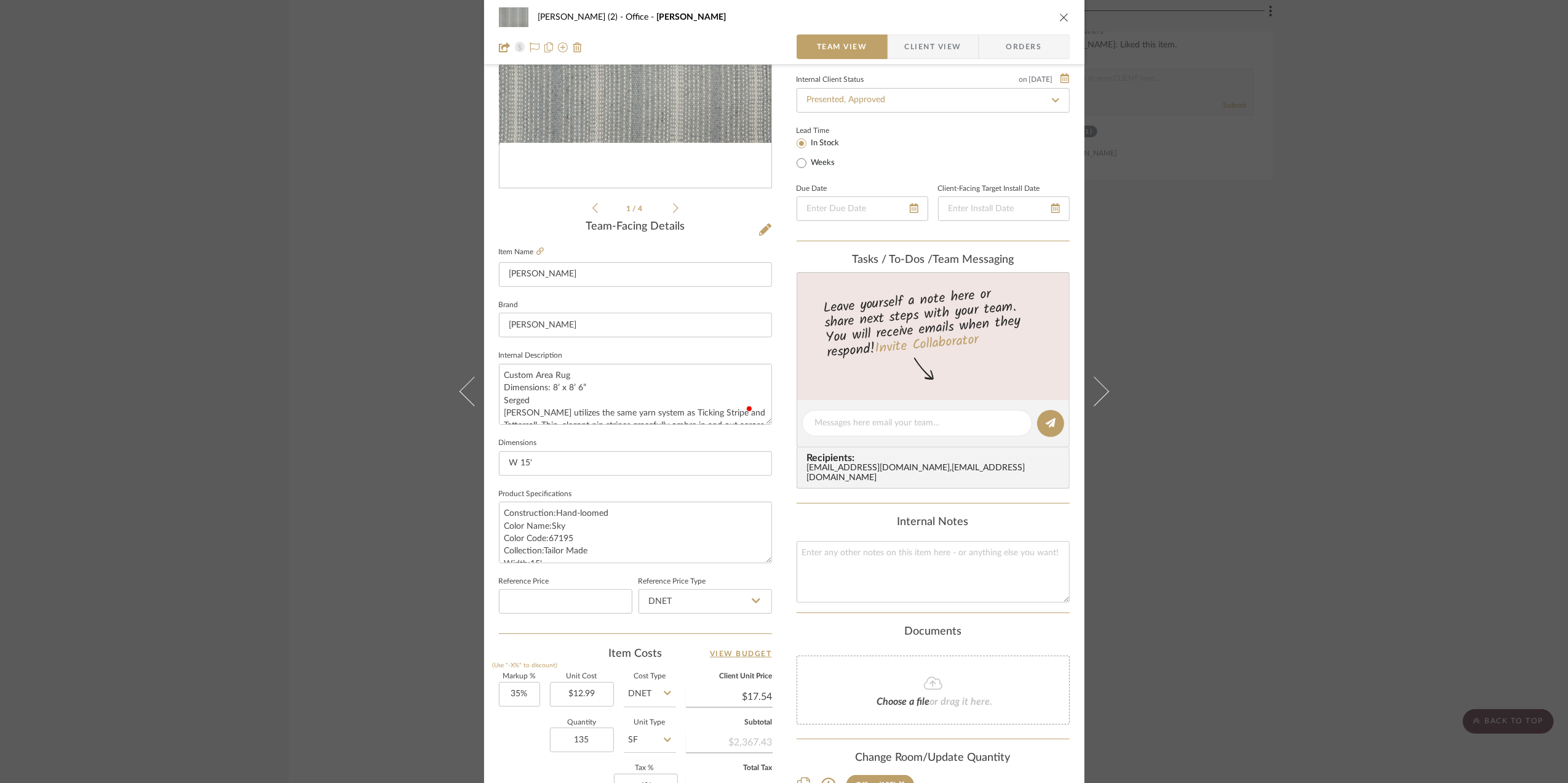
click at [1354, 511] on div "Stephanie Bergreen (2) Office Theodore Stripe Team View Client View Orders 1 / …" at bounding box center [784, 392] width 1568 height 783
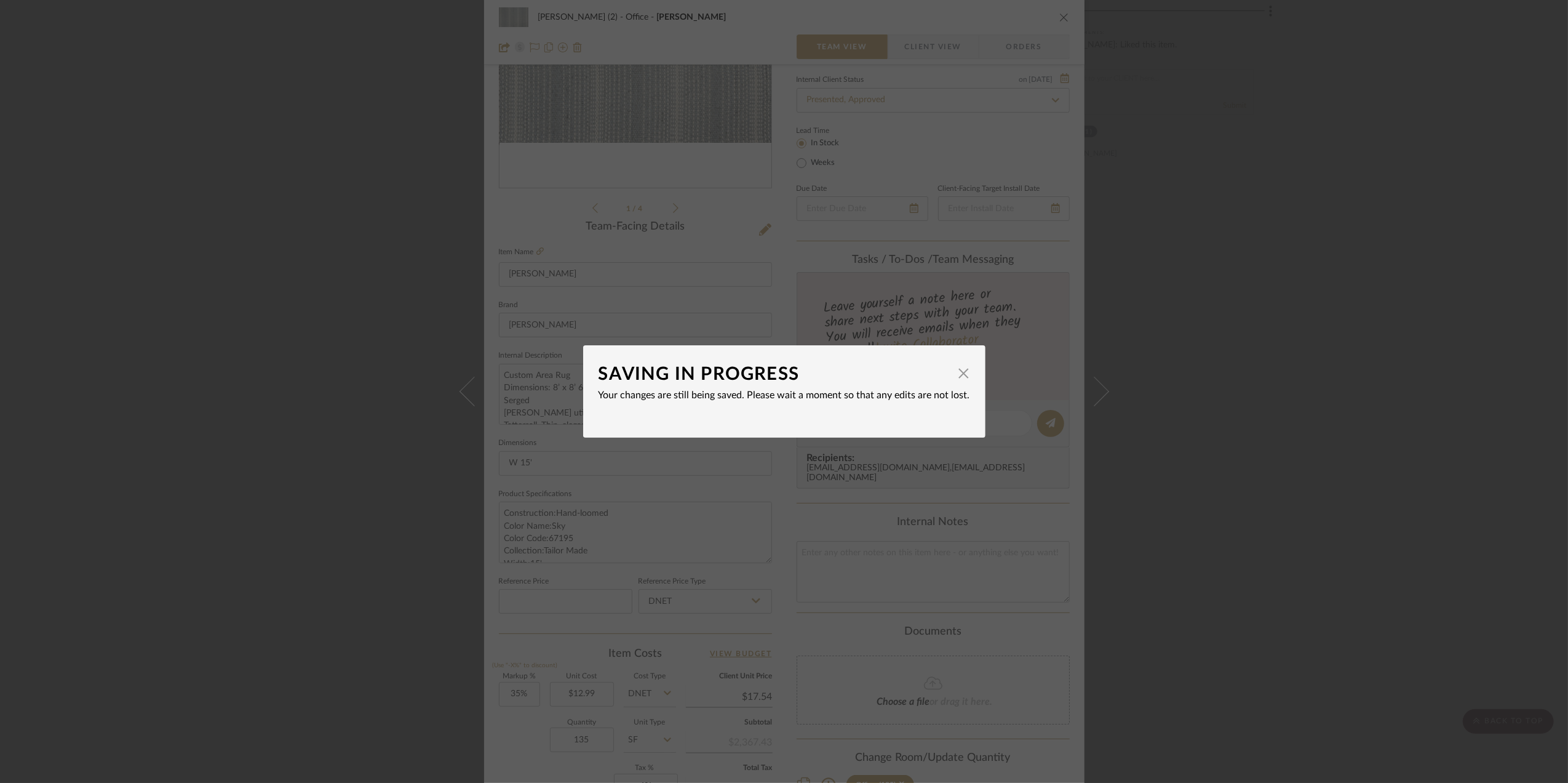
click at [1344, 469] on div "SAVING IN PROGRESS × Your changes are still being saved. Please wait a moment s…" at bounding box center [784, 392] width 1568 height 783
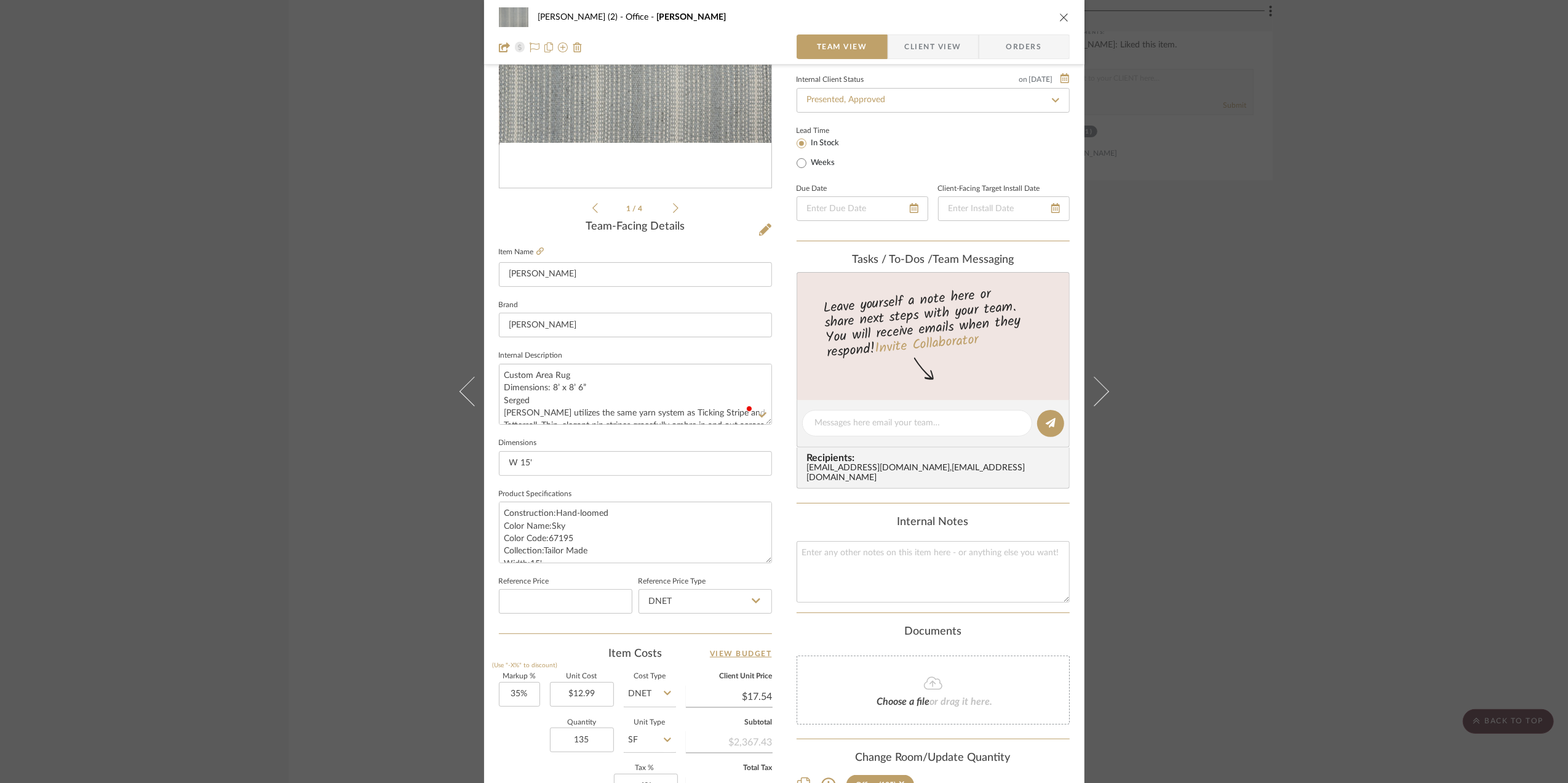
click at [1342, 465] on div "Stephanie Bergreen (2) Office Theodore Stripe Team View Client View Orders 1 / …" at bounding box center [784, 392] width 1568 height 783
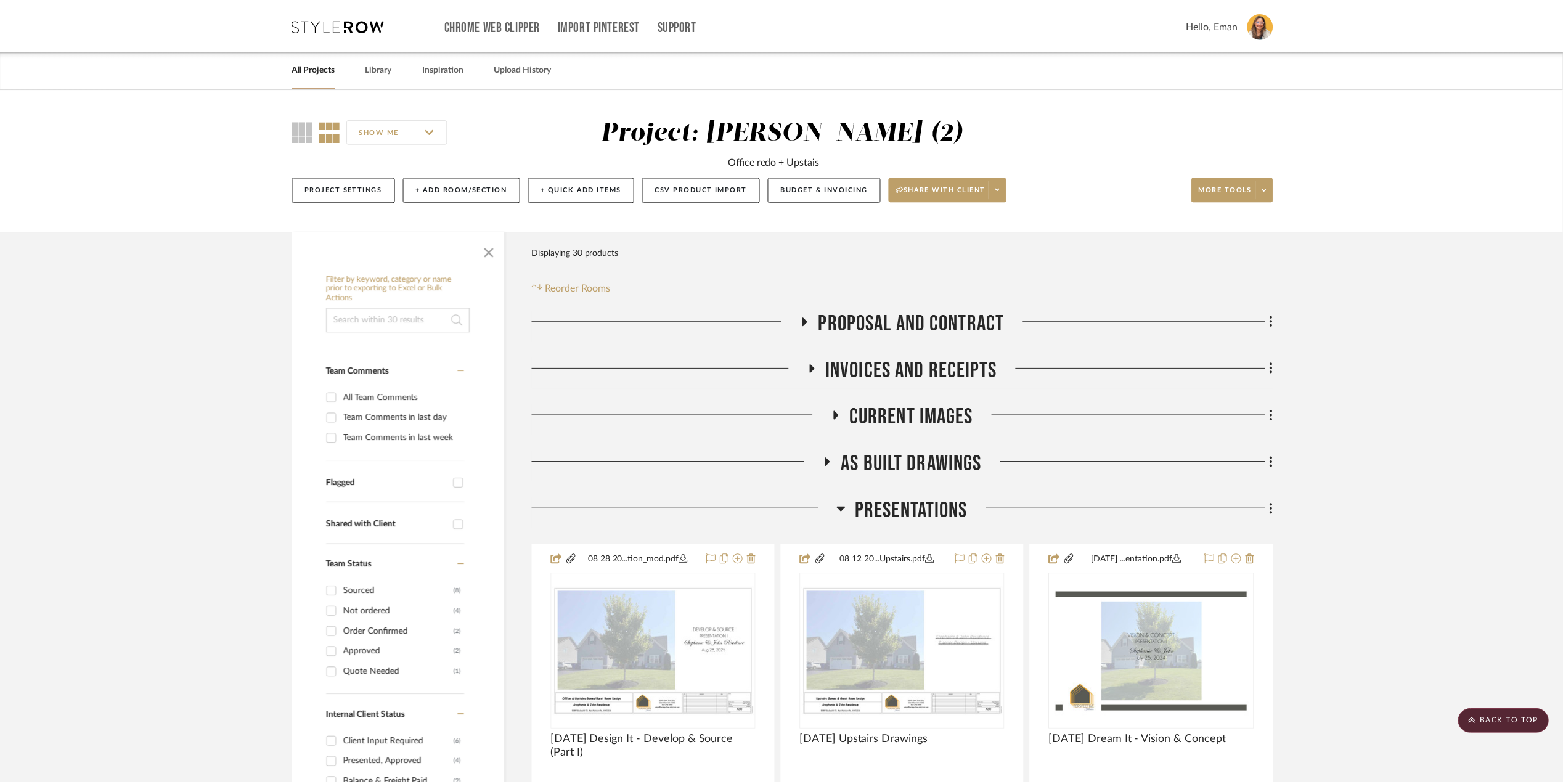
scroll to position [2053, 0]
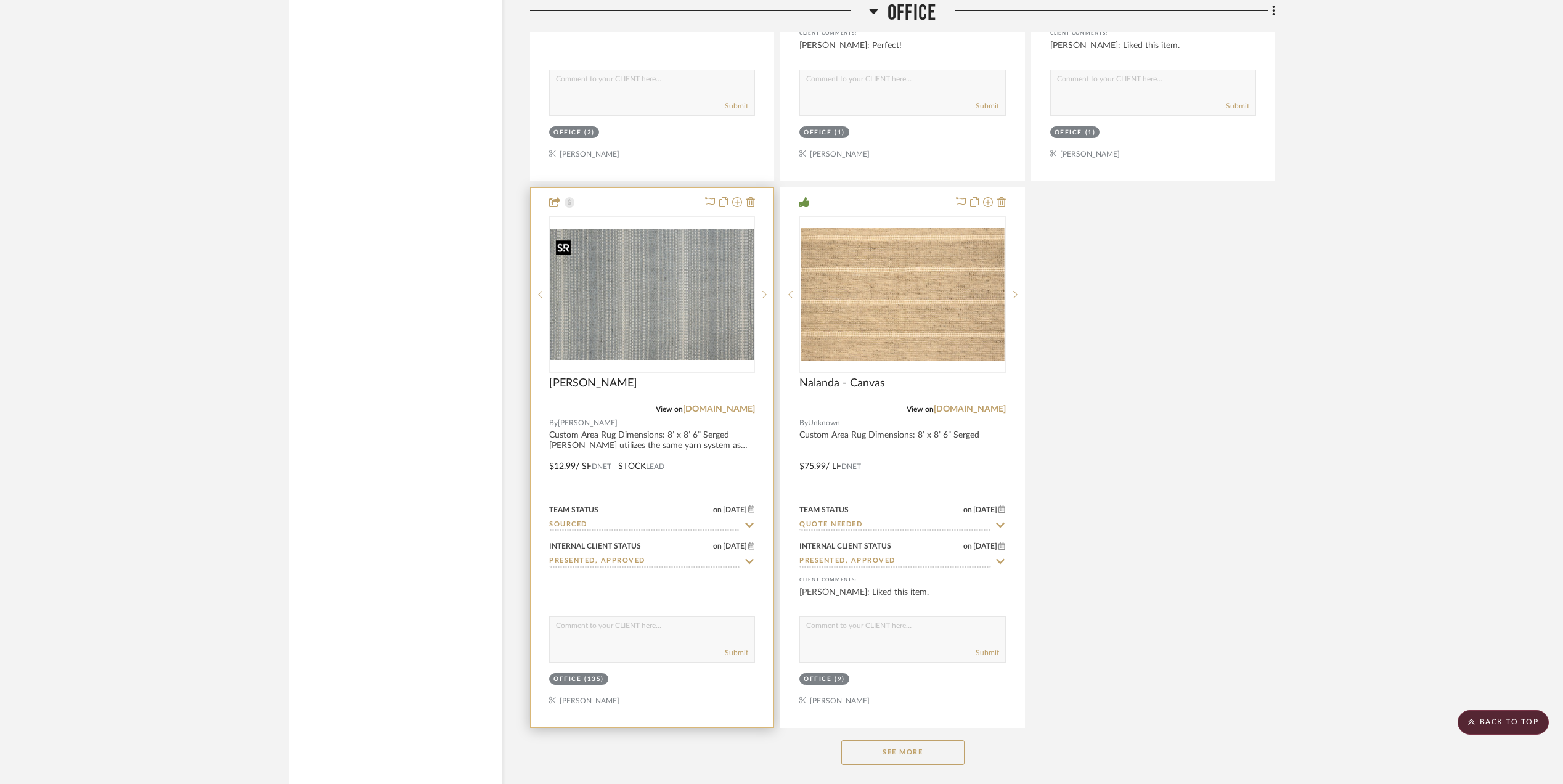
click at [630, 321] on img "0" at bounding box center [651, 294] width 203 height 131
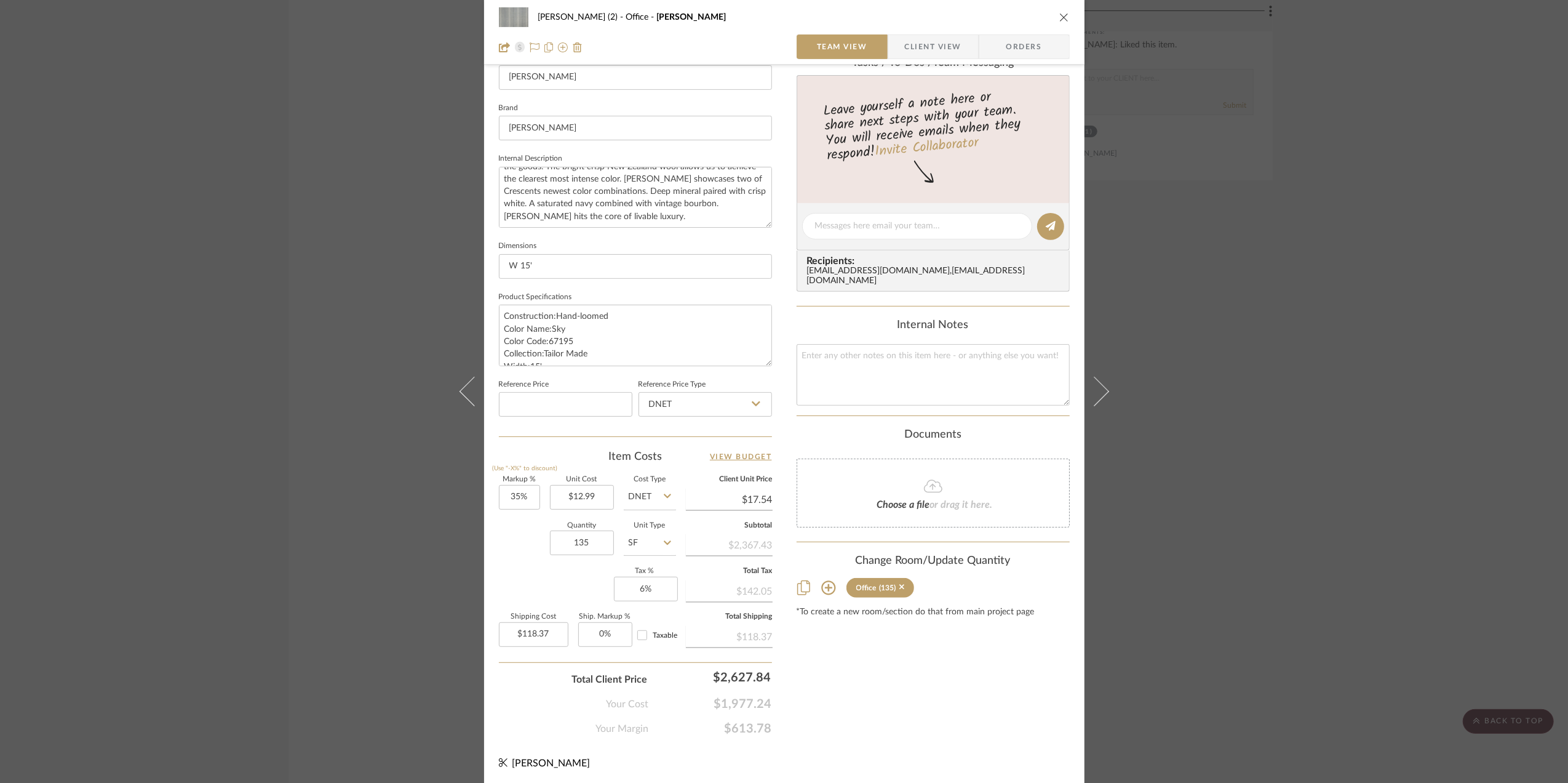
scroll to position [365, 0]
click at [1418, 530] on div "Stephanie Bergreen (2) Office Theodore Stripe Team View Client View Orders 1 / …" at bounding box center [784, 392] width 1568 height 783
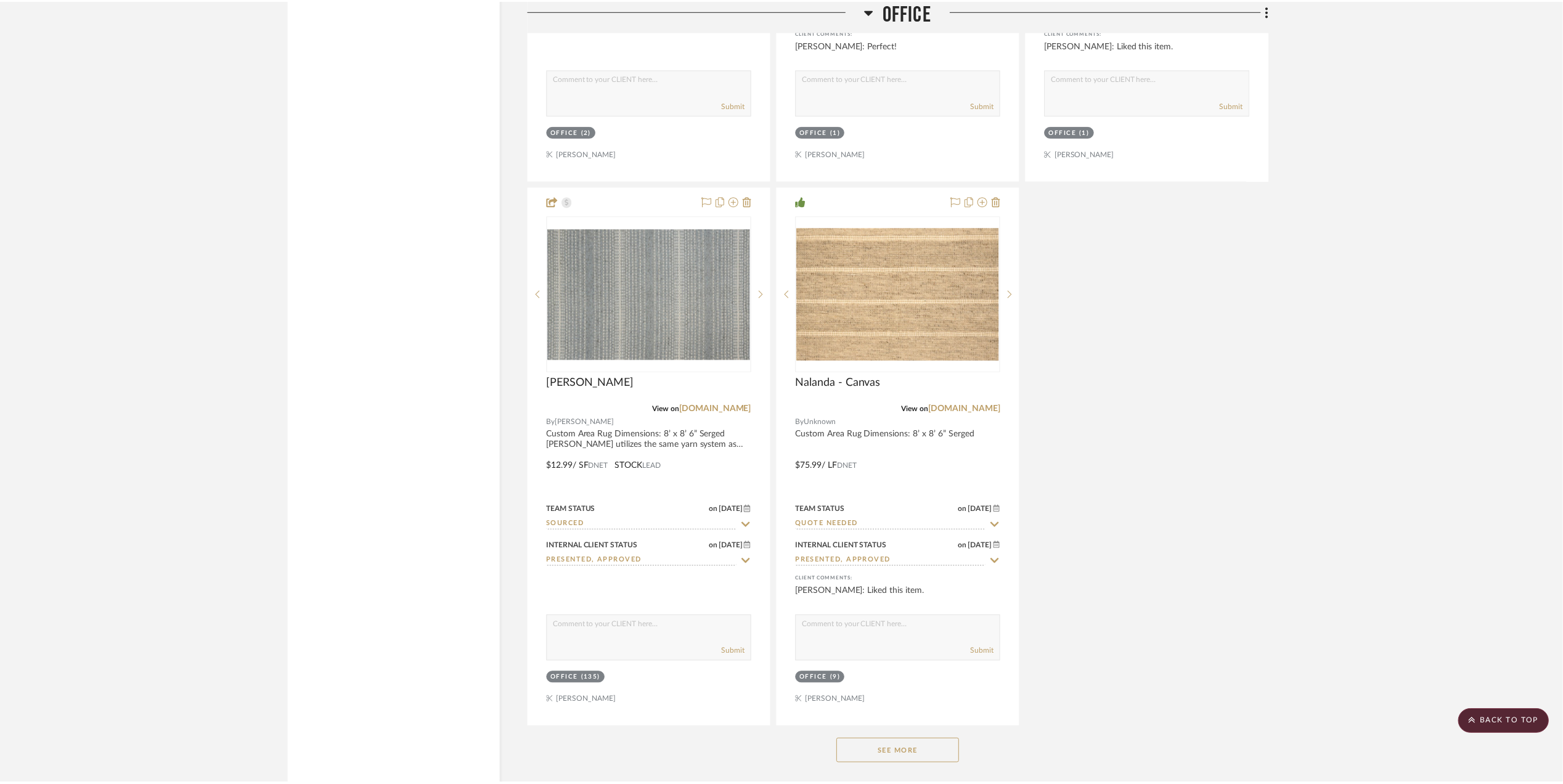
scroll to position [2053, 0]
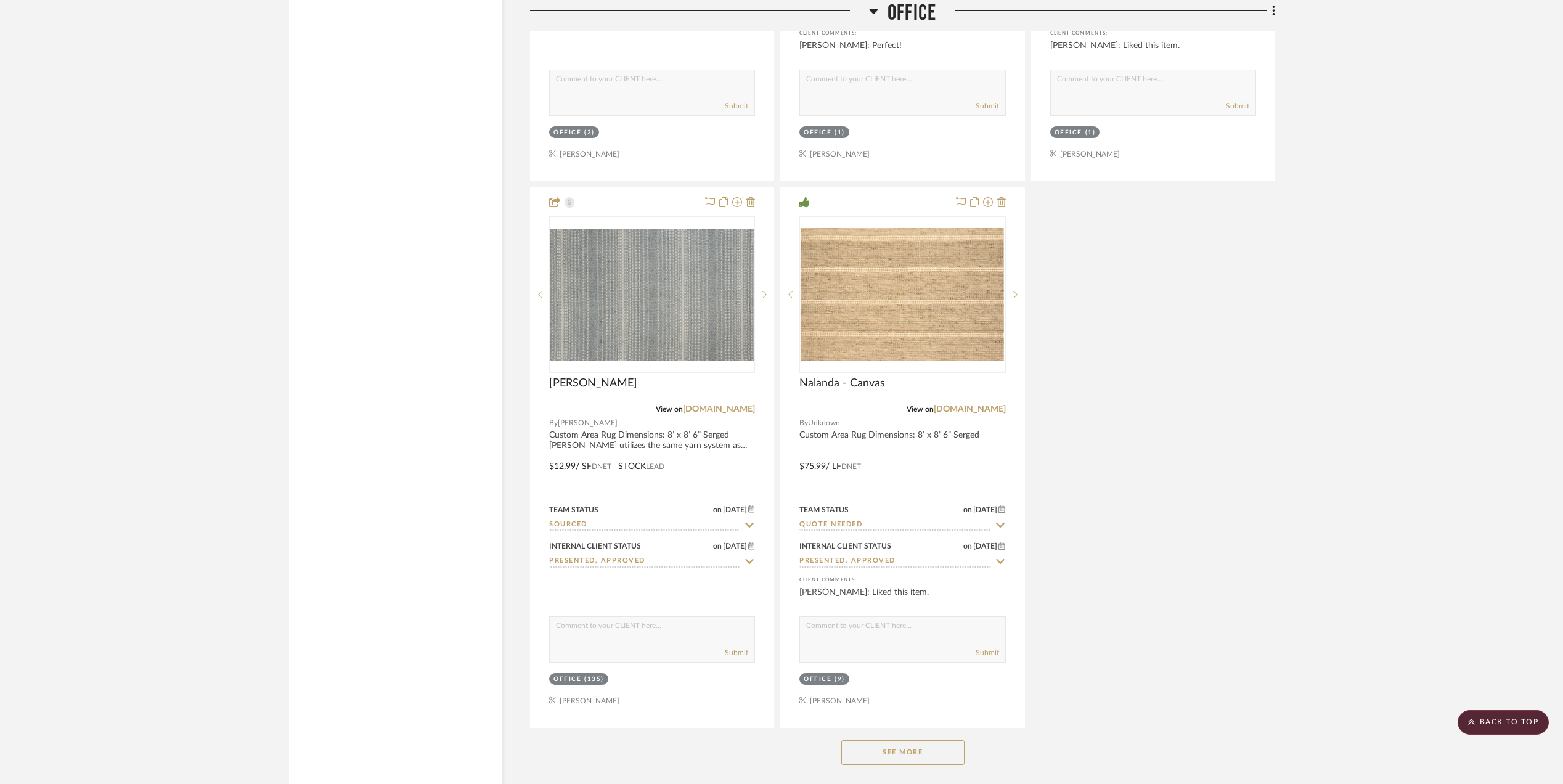
click at [1378, 531] on project-details-page "SHOW ME Project: Stephanie Bergreen (2) Office redo + Upstais Project Settings …" at bounding box center [782, 592] width 1563 height 5113
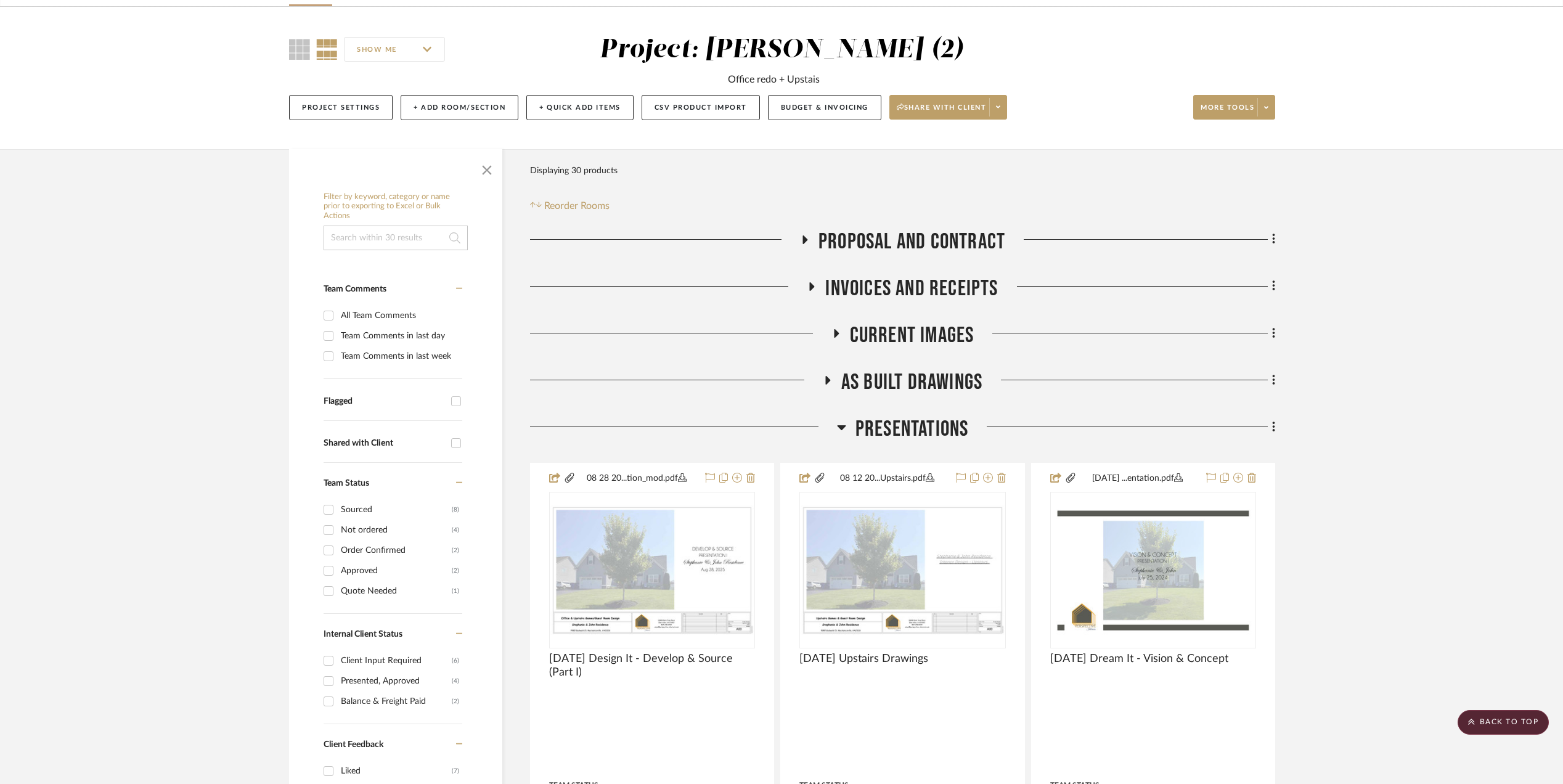
scroll to position [0, 0]
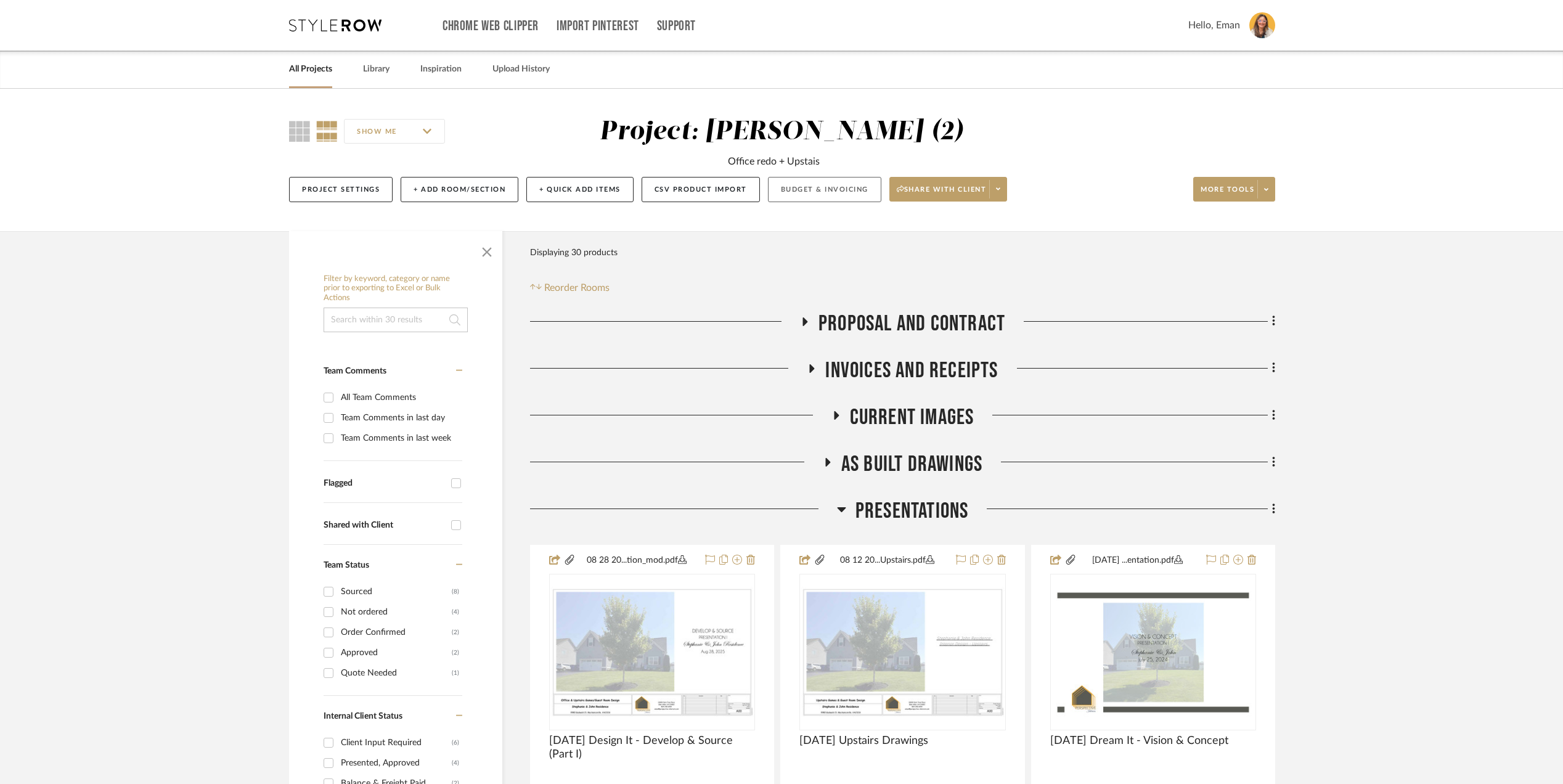
click at [813, 185] on button "Budget & Invoicing" at bounding box center [824, 190] width 113 height 25
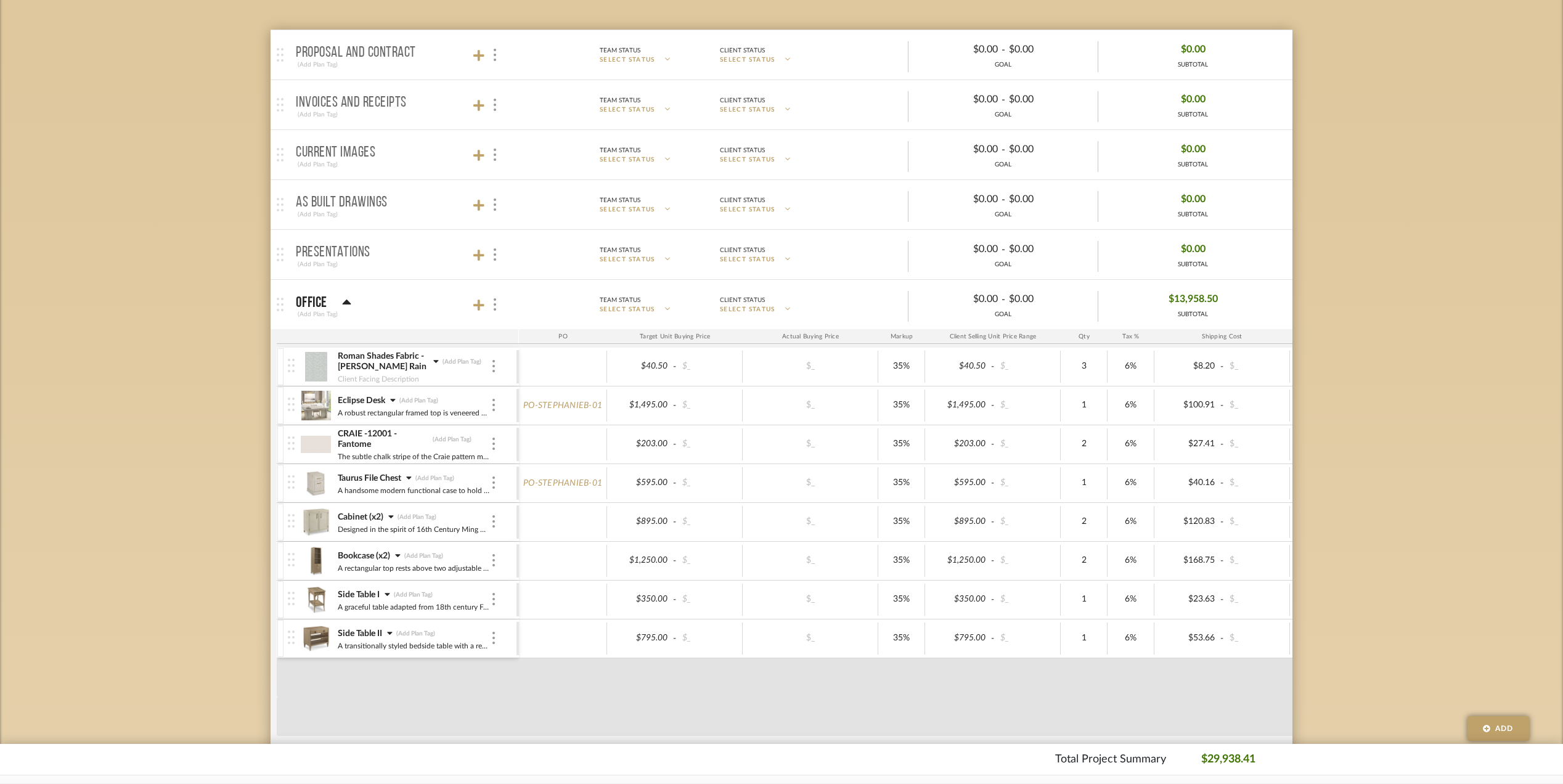
scroll to position [247, 0]
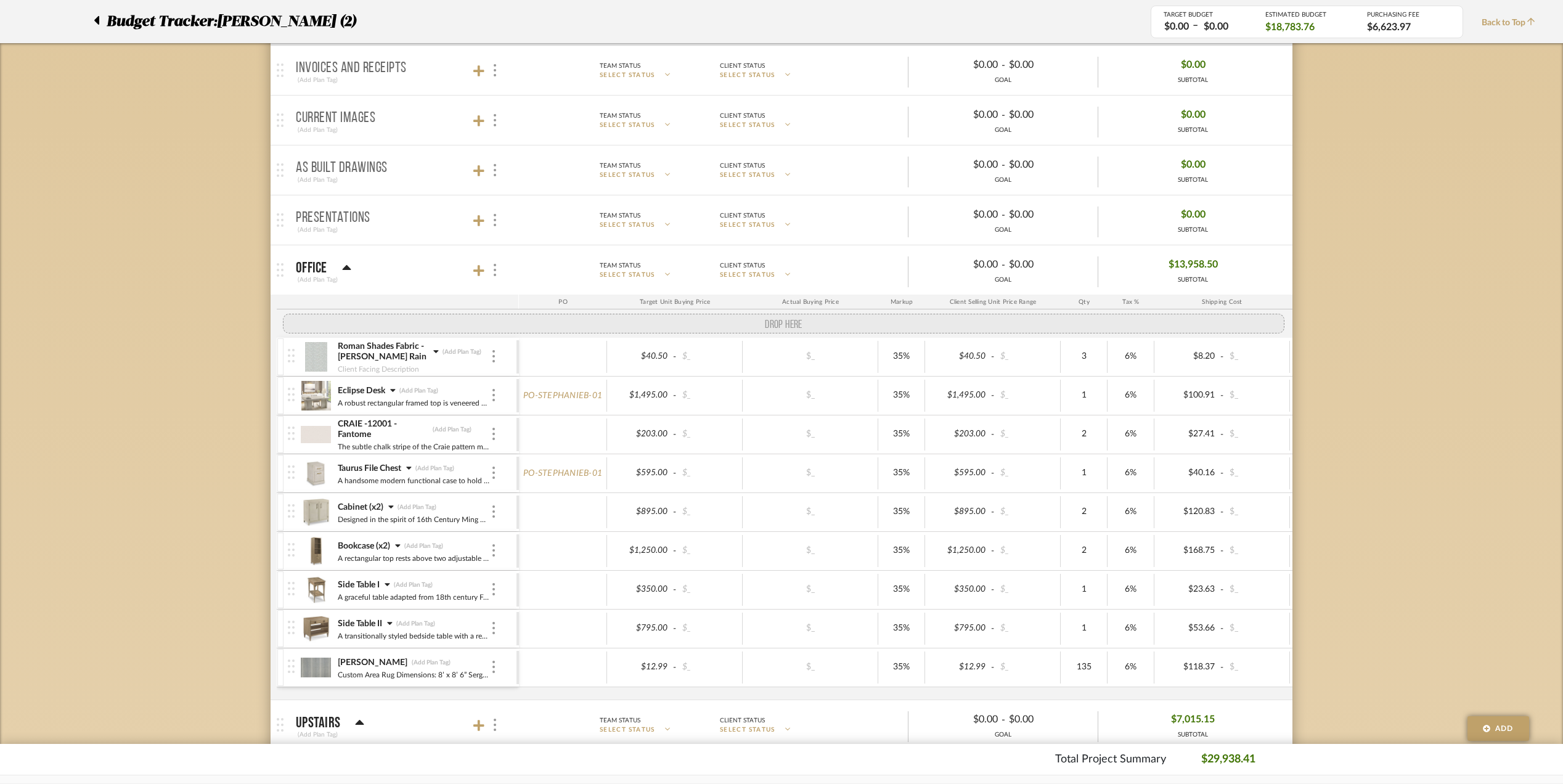
drag, startPoint x: 290, startPoint y: 648, endPoint x: 288, endPoint y: 331, distance: 317.0
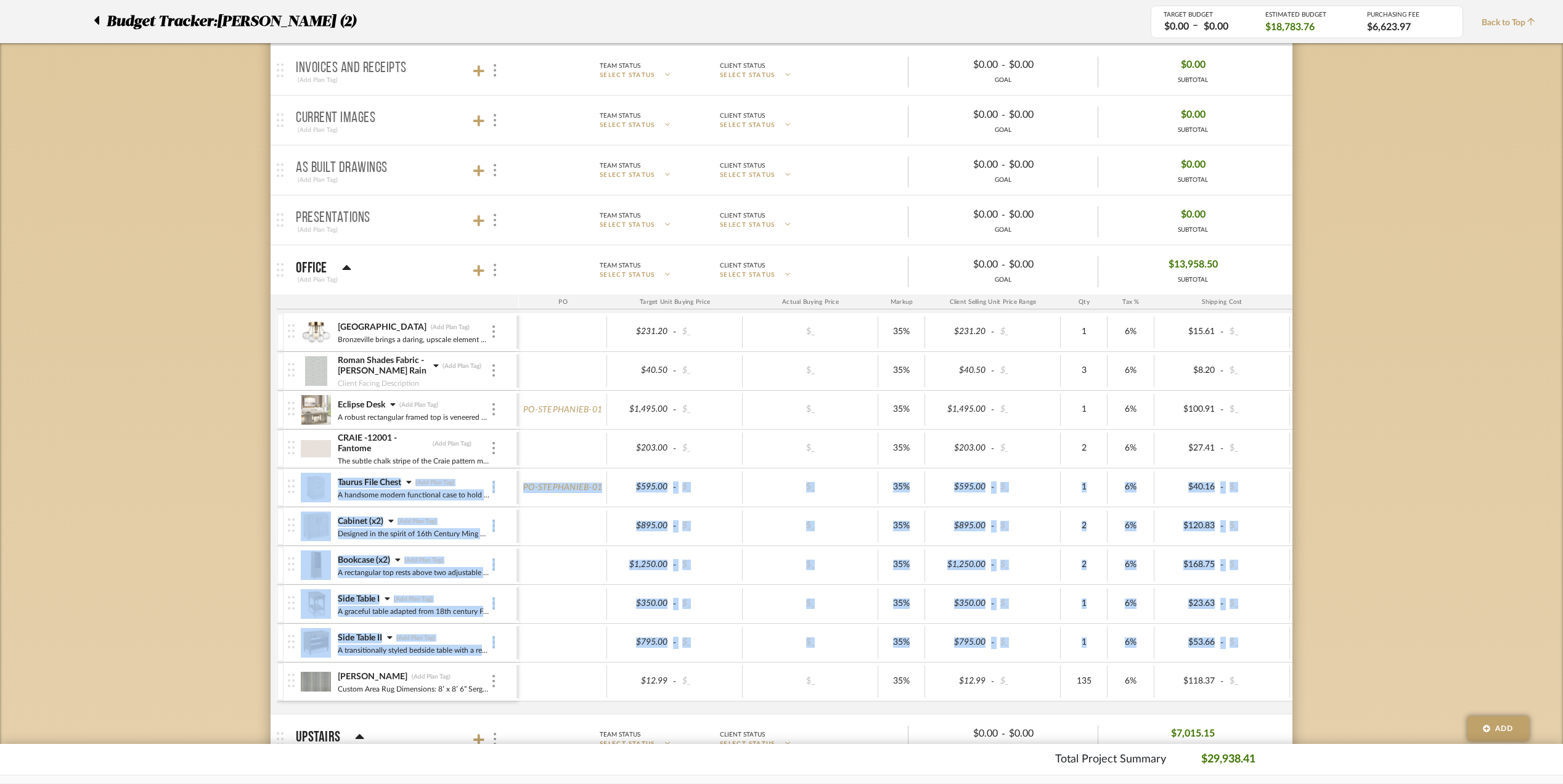
drag, startPoint x: 282, startPoint y: 686, endPoint x: 271, endPoint y: 504, distance: 182.3
click at [271, 504] on mat-expansion-panel "Office (Add Plan Tag) Team Status SELECT STATUS Client Status SELECT STATUS $0.…" at bounding box center [781, 479] width 1022 height 469
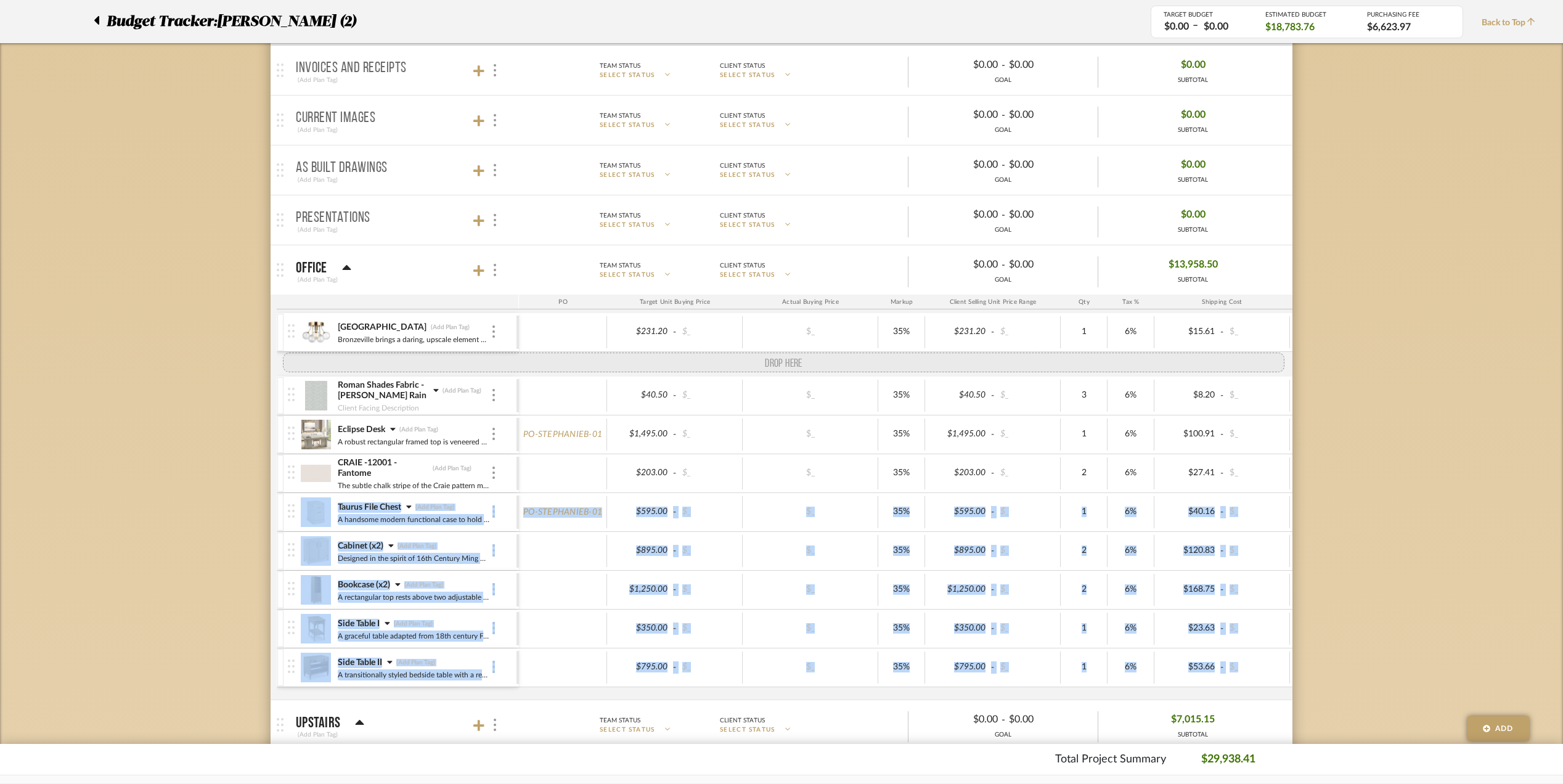
drag, startPoint x: 292, startPoint y: 683, endPoint x: 295, endPoint y: 365, distance: 318.0
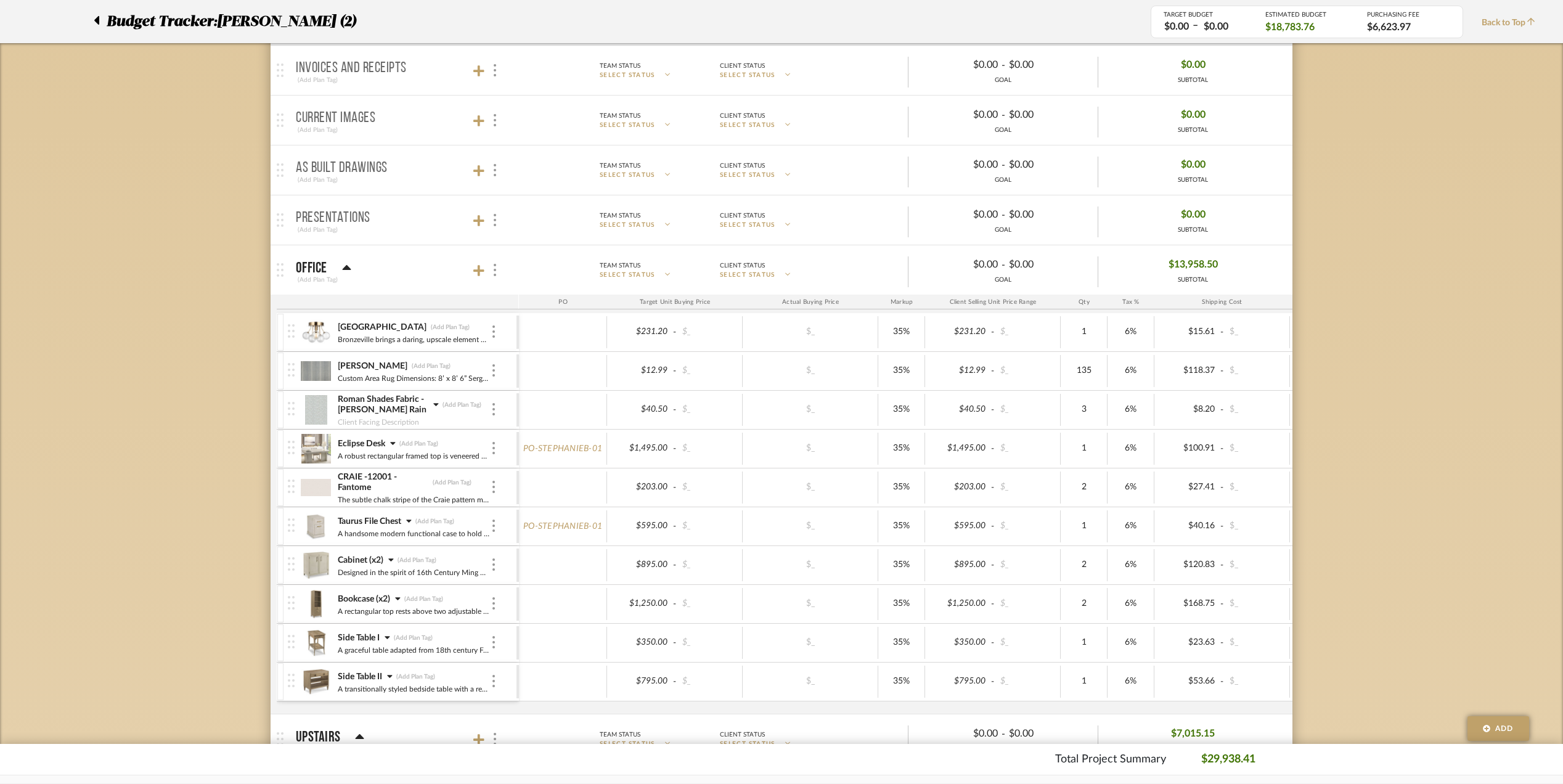
click at [208, 491] on div "Budget Tracker: Stephanie Bergreen (2) Transparent Last Updated: Eman AlSulaima…" at bounding box center [782, 750] width 1563 height 1815
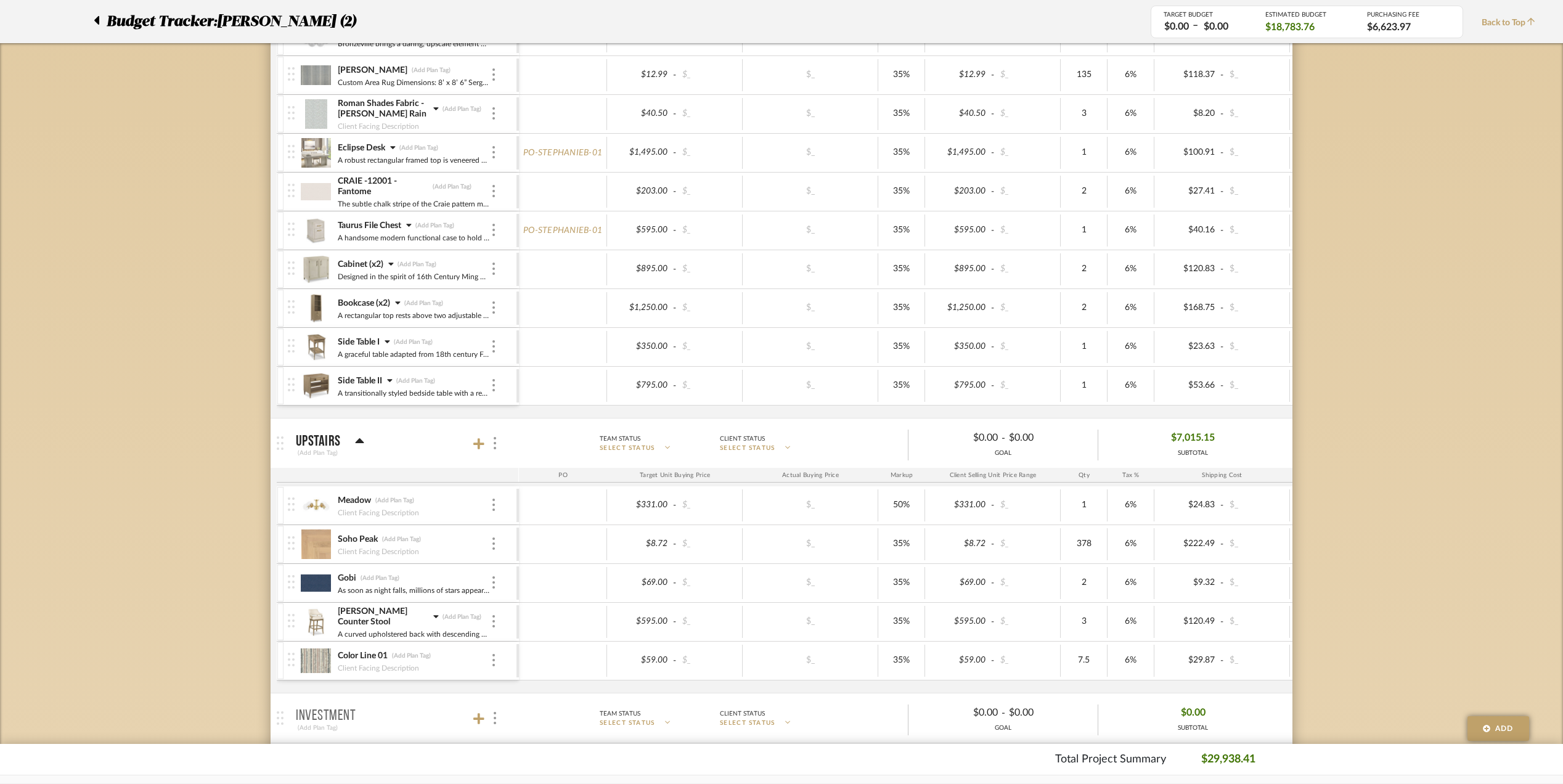
scroll to position [493, 0]
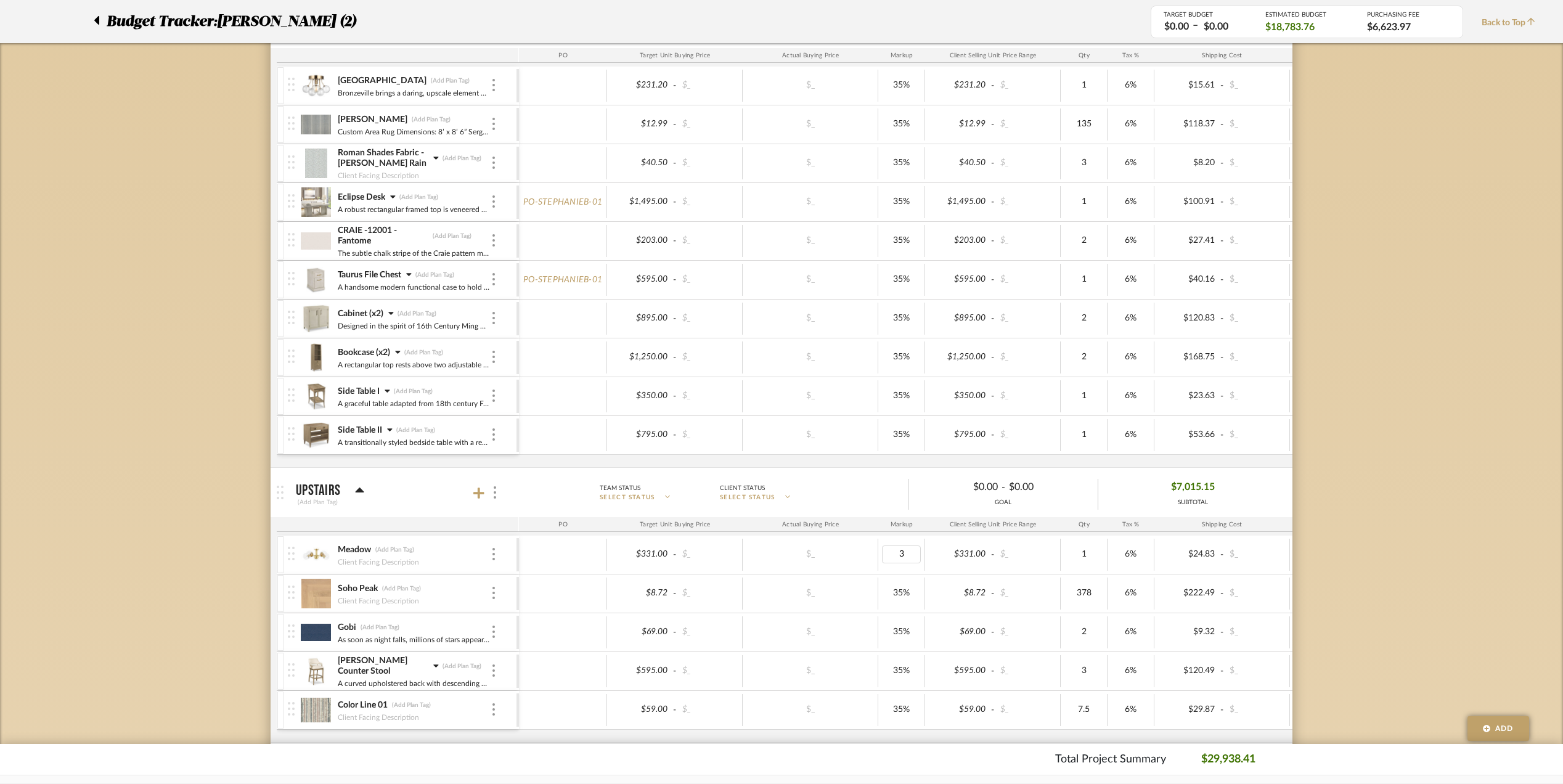
type input "35"
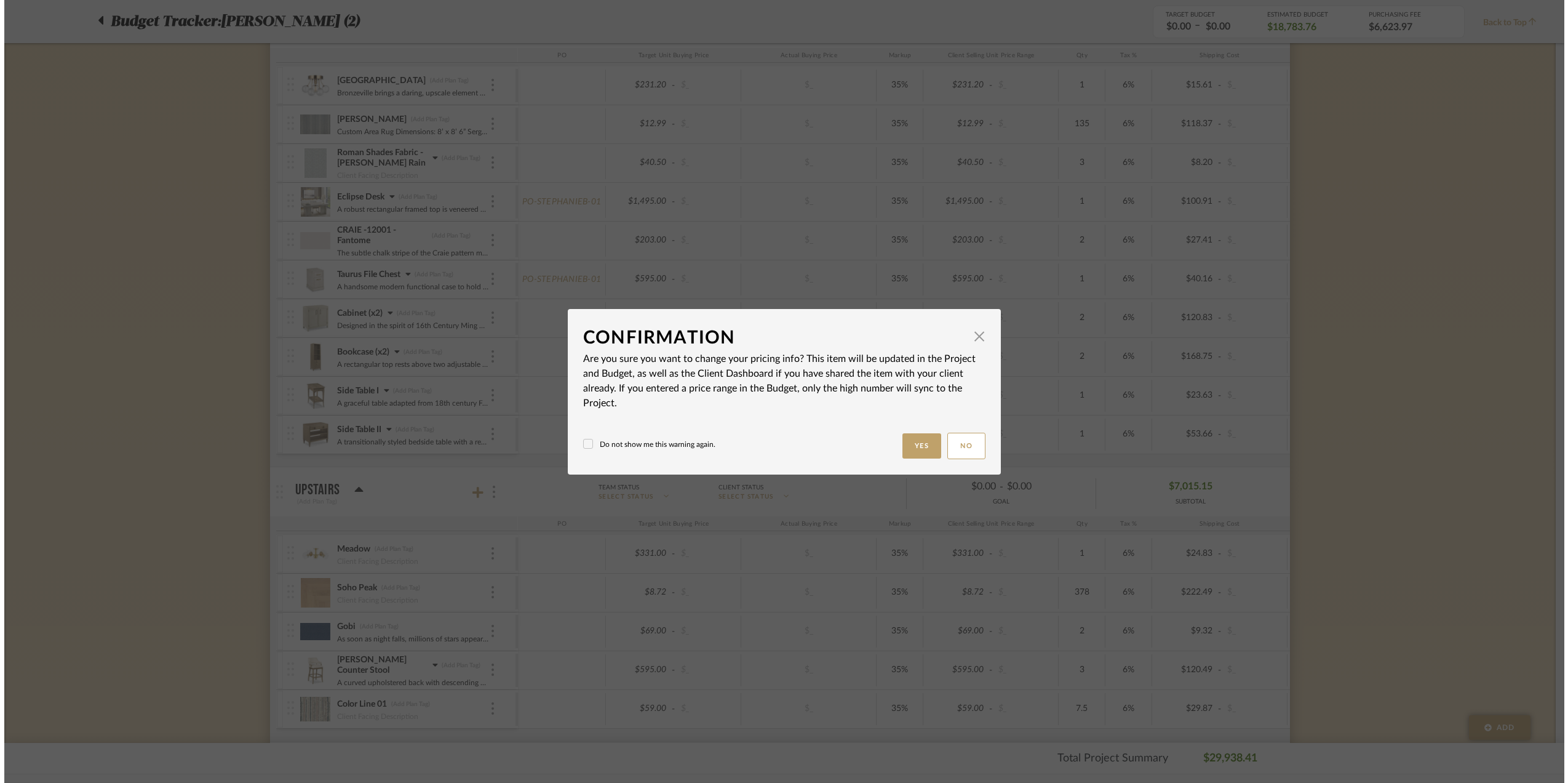
scroll to position [0, 0]
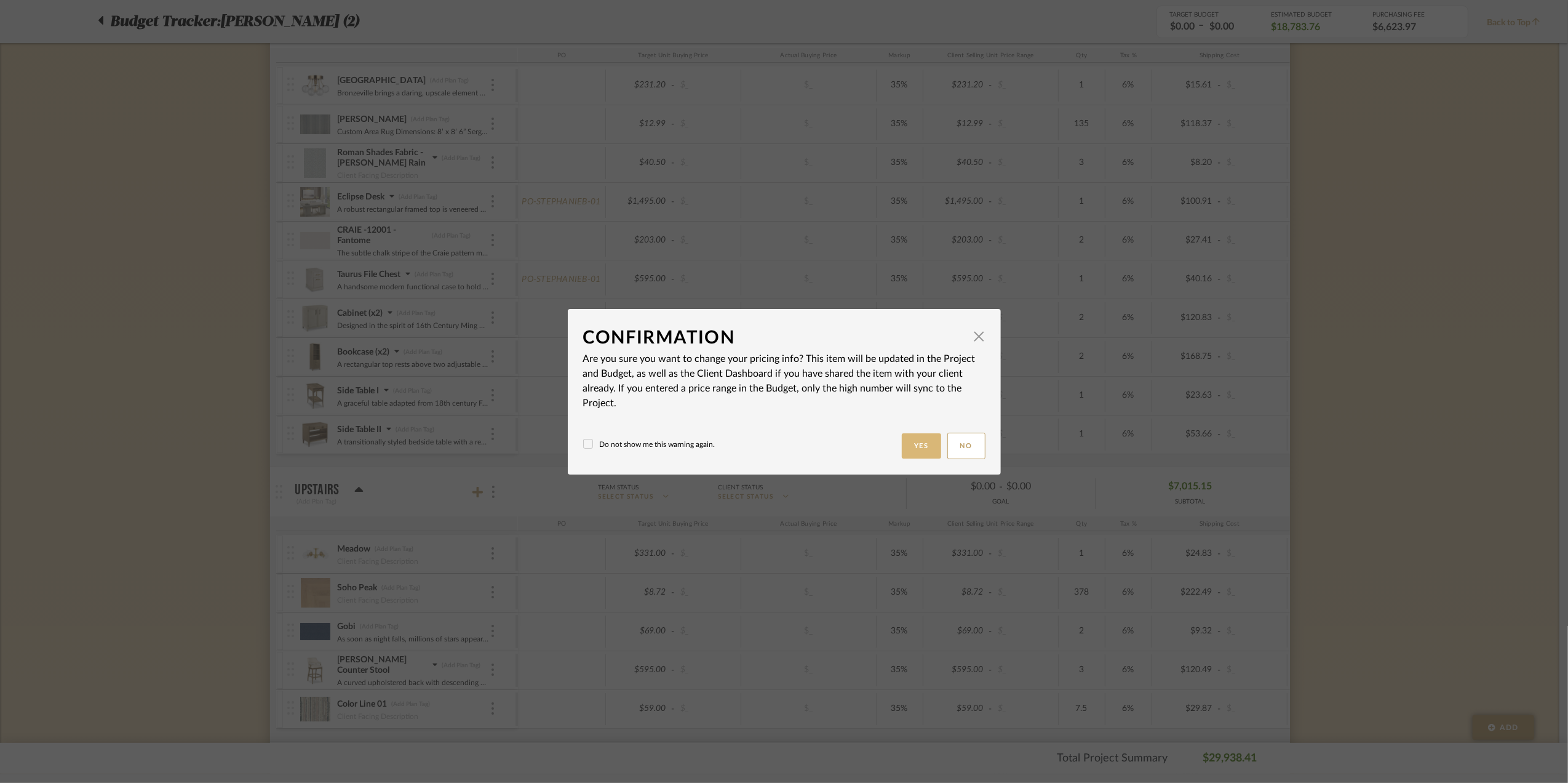
click at [911, 437] on button "Yes" at bounding box center [922, 446] width 40 height 25
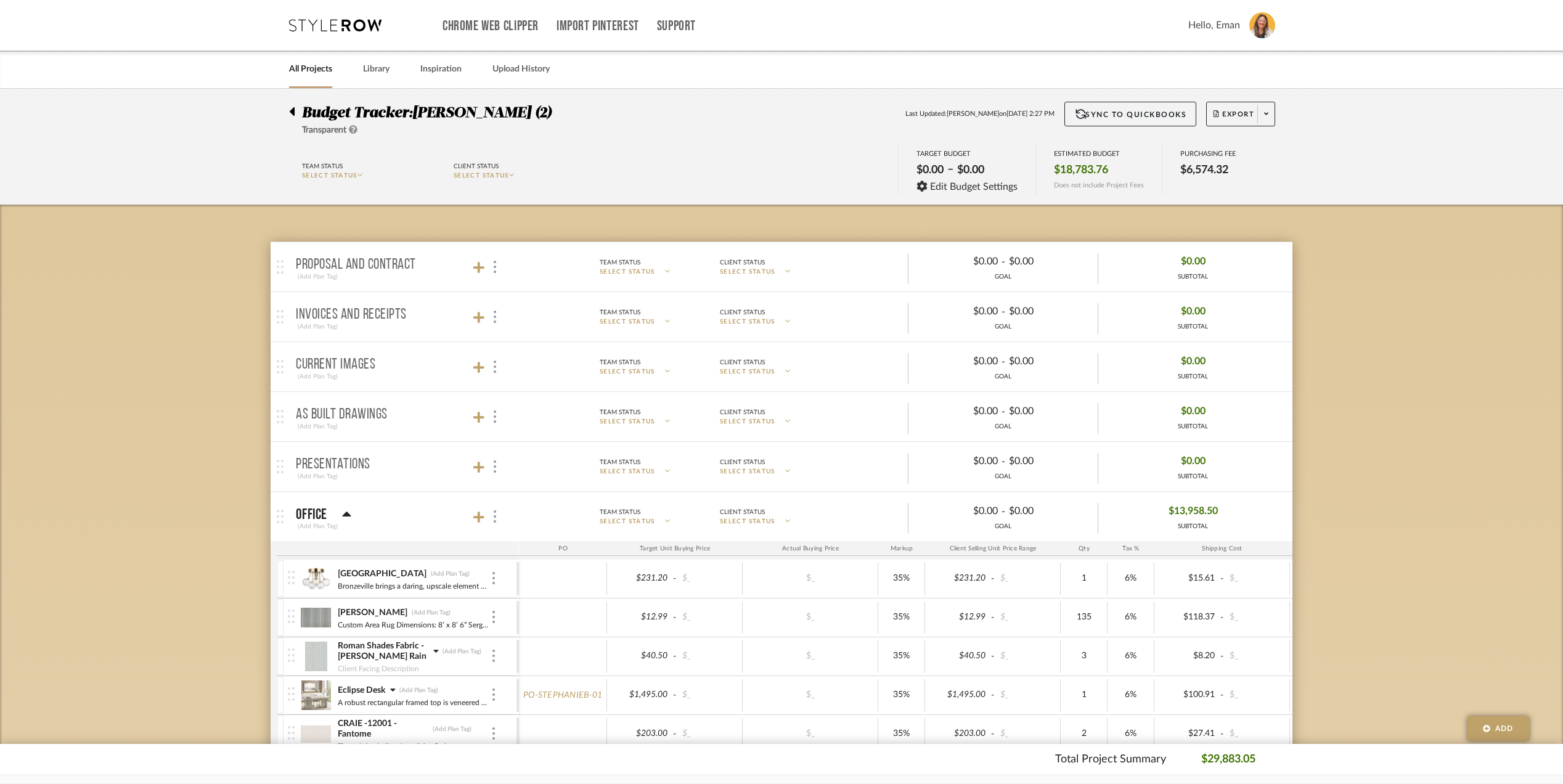
click at [289, 109] on icon at bounding box center [292, 111] width 5 height 14
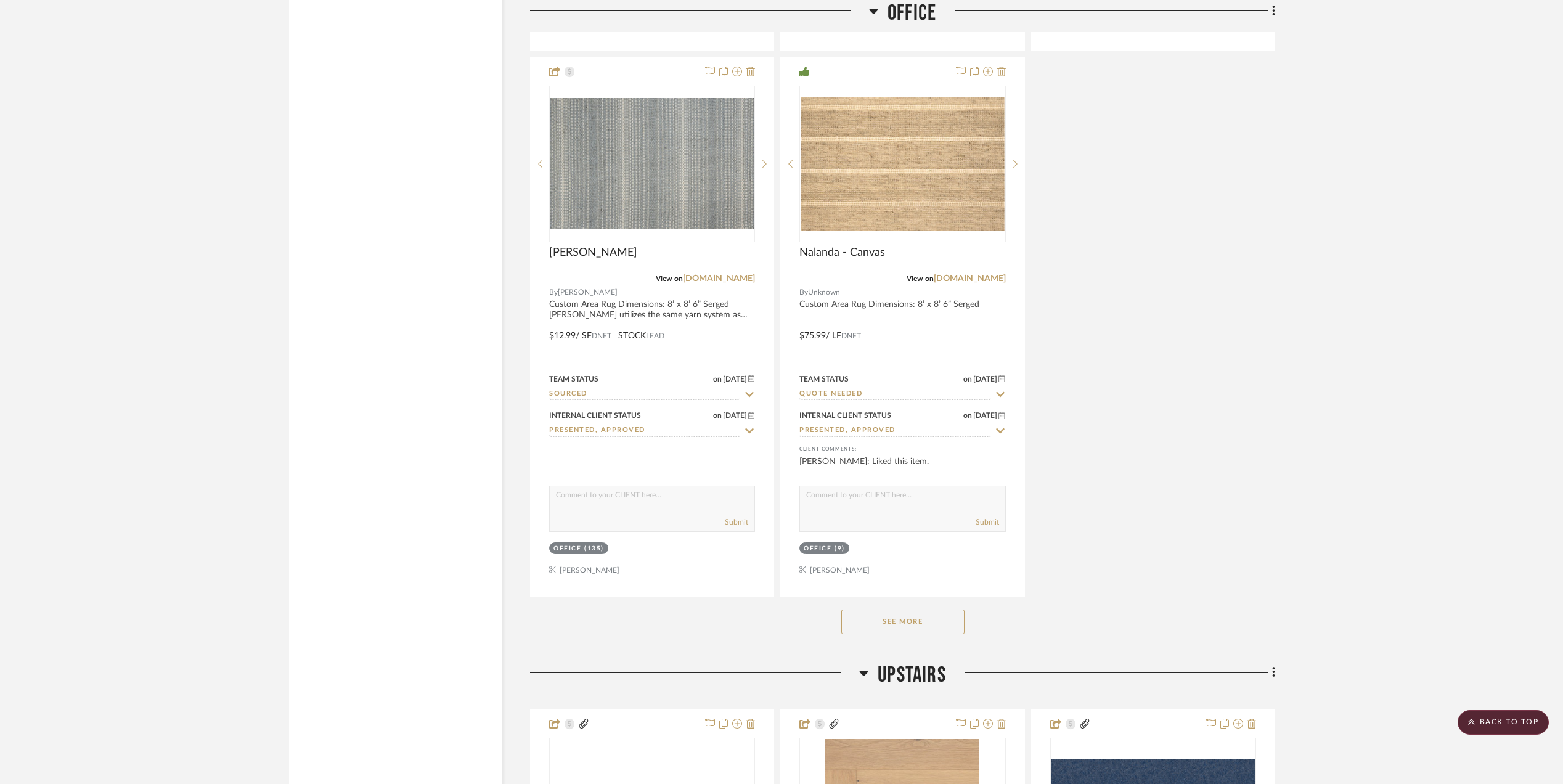
scroll to position [2217, 0]
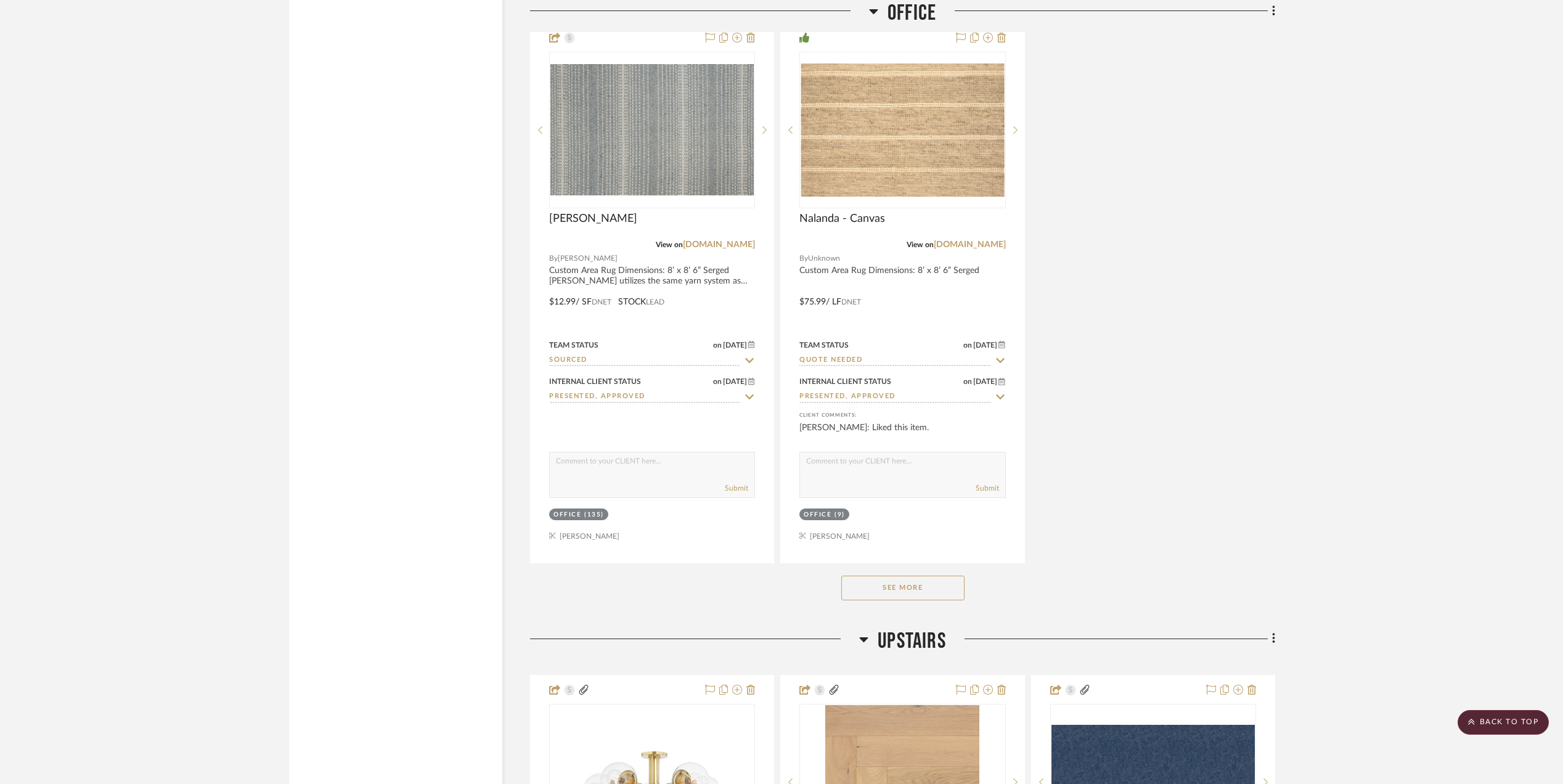
click at [915, 596] on button "See More" at bounding box center [903, 587] width 123 height 24
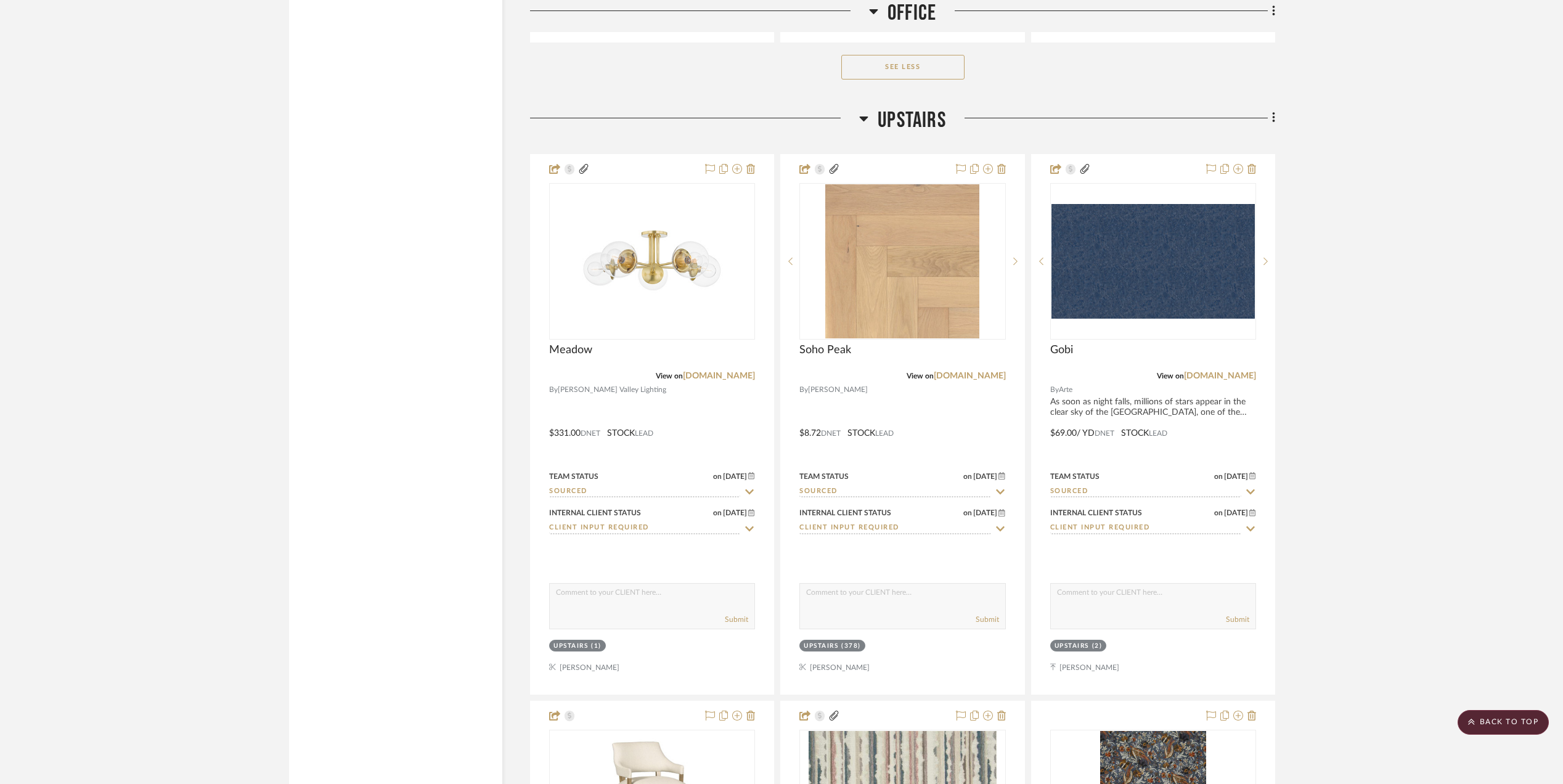
scroll to position [3285, 0]
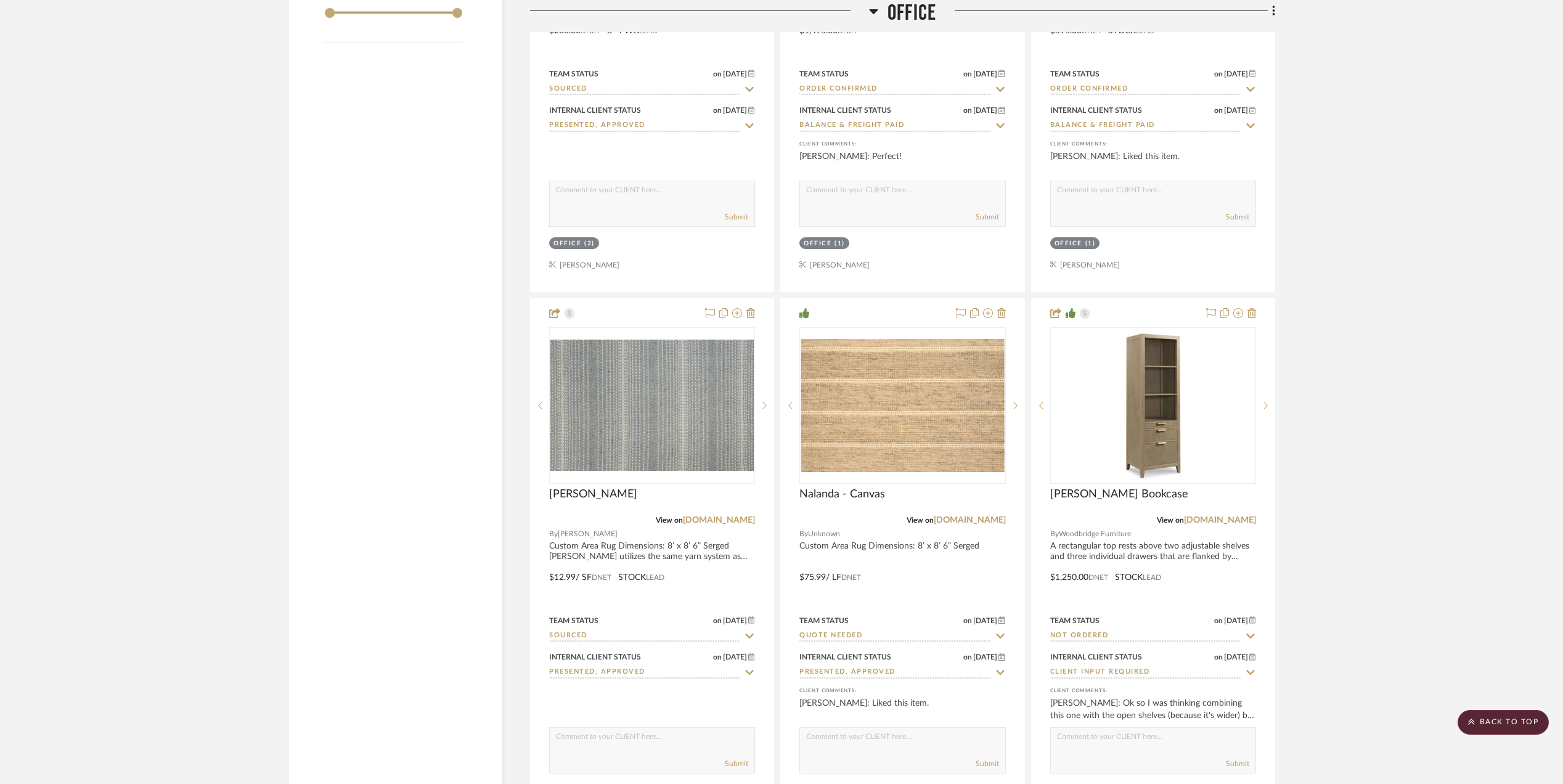
scroll to position [1971, 0]
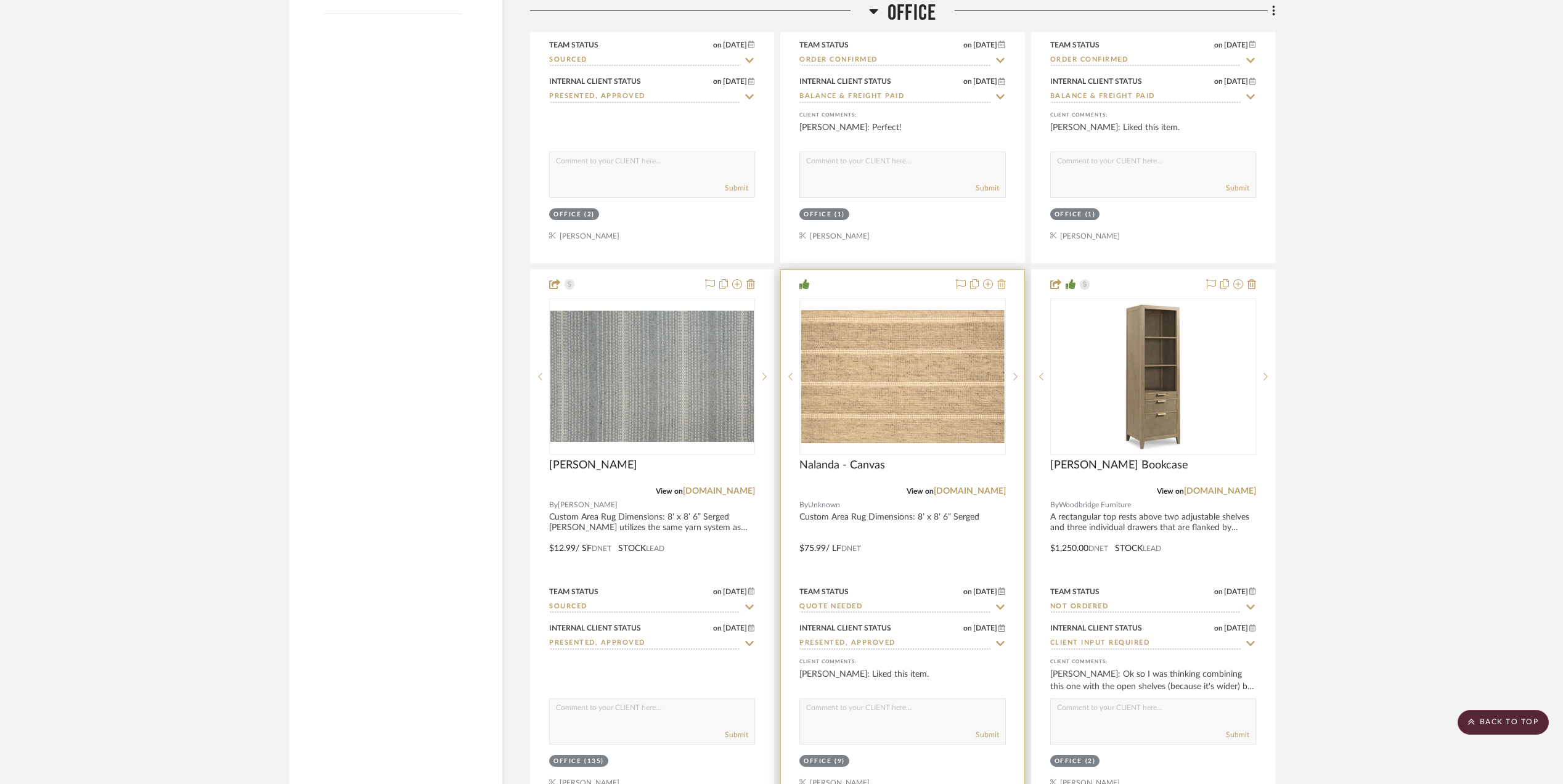
click at [1002, 287] on icon at bounding box center [1002, 284] width 9 height 10
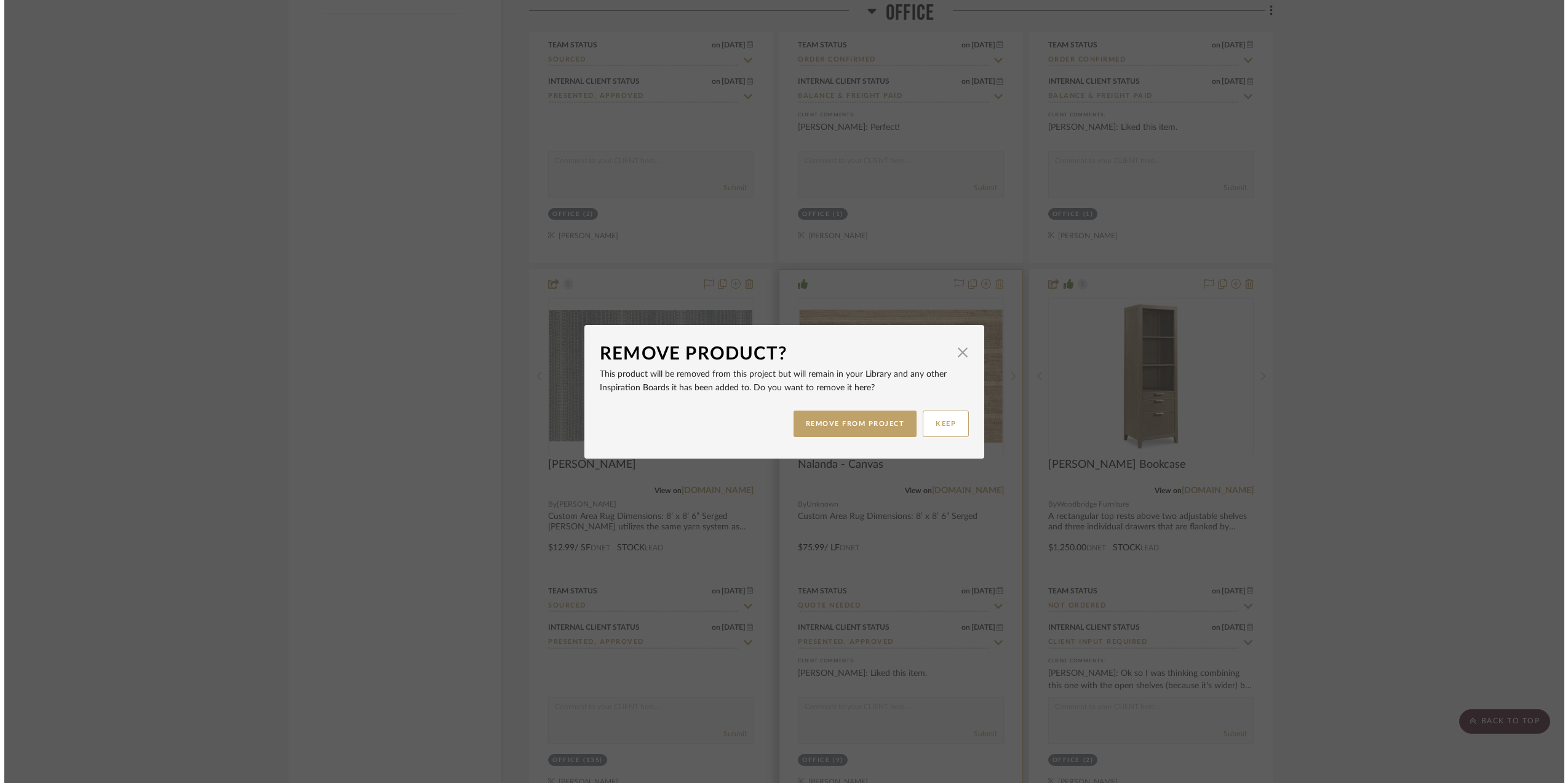
scroll to position [0, 0]
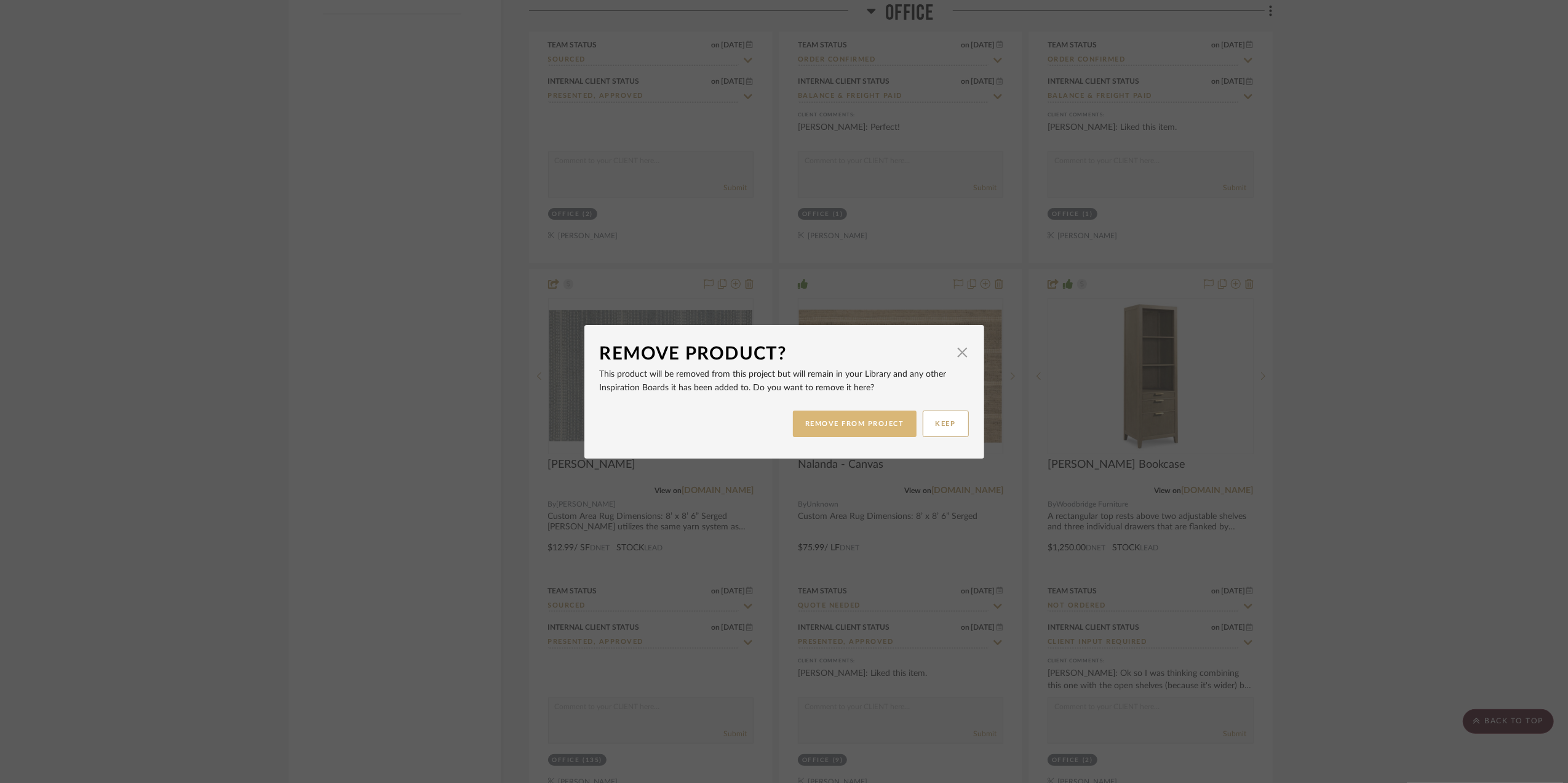
click at [868, 427] on button "REMOVE FROM PROJECT" at bounding box center [854, 423] width 124 height 26
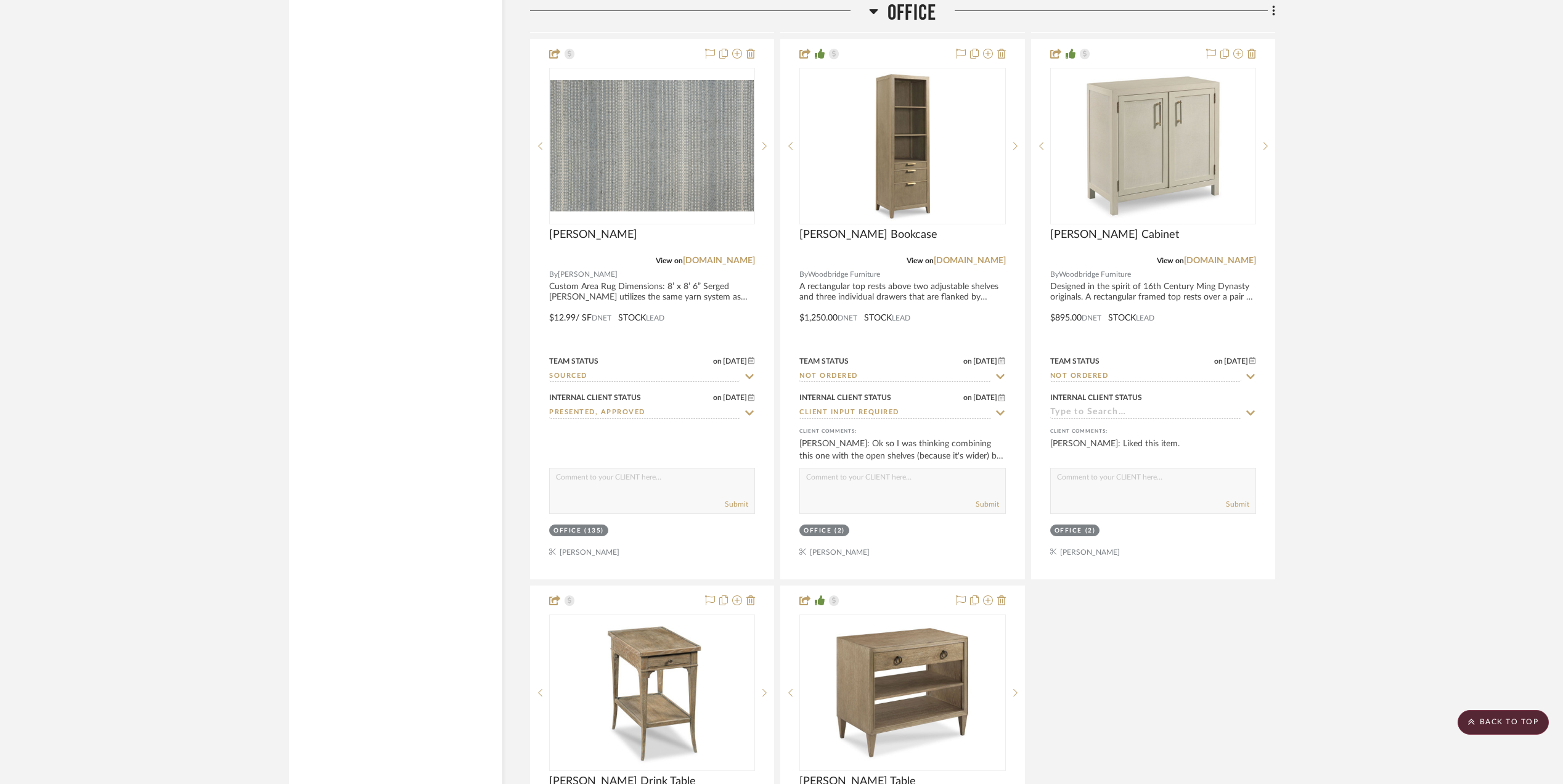
scroll to position [1889, 0]
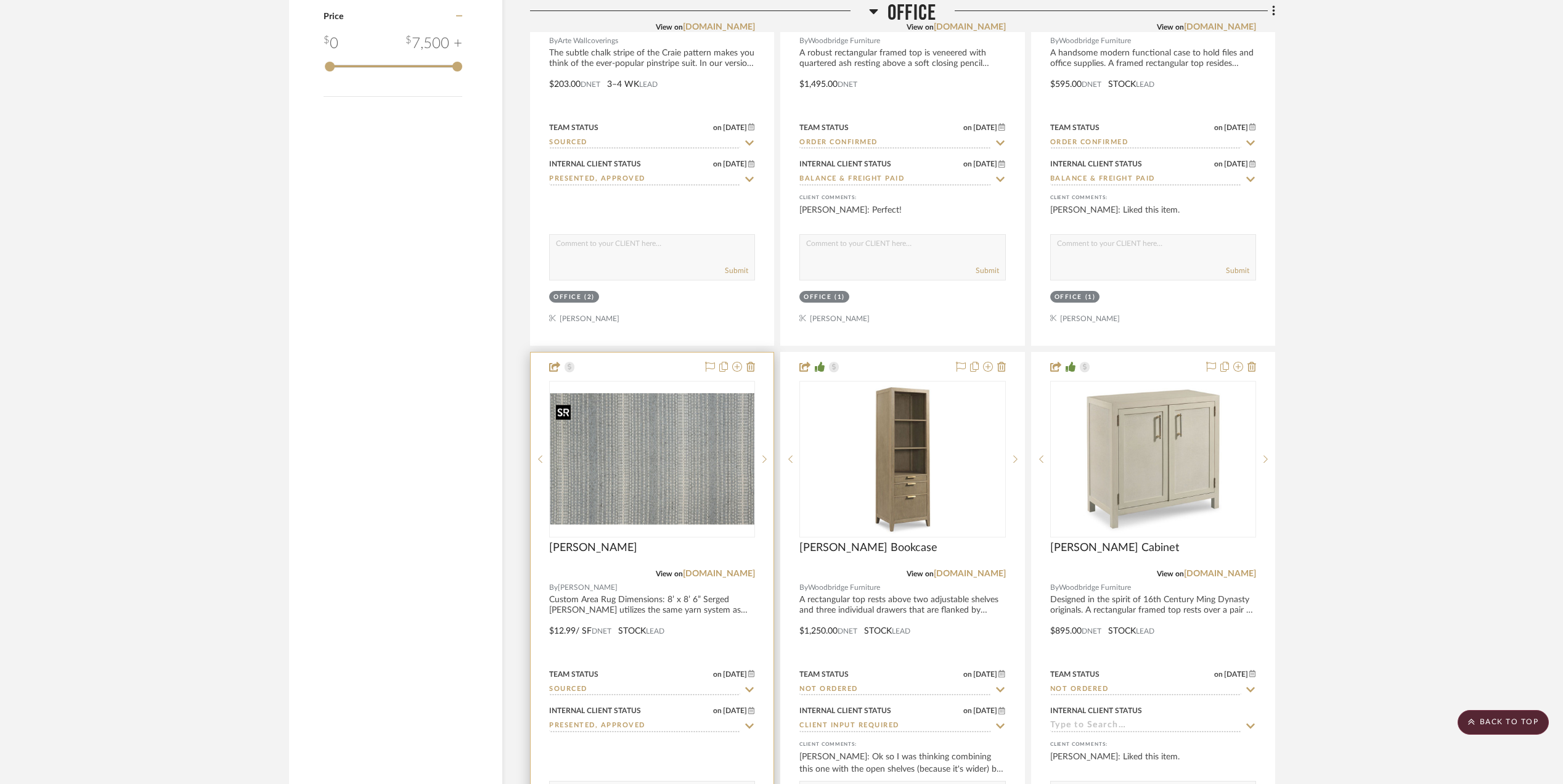
click at [0, 0] on img at bounding box center [0, 0] width 0 height 0
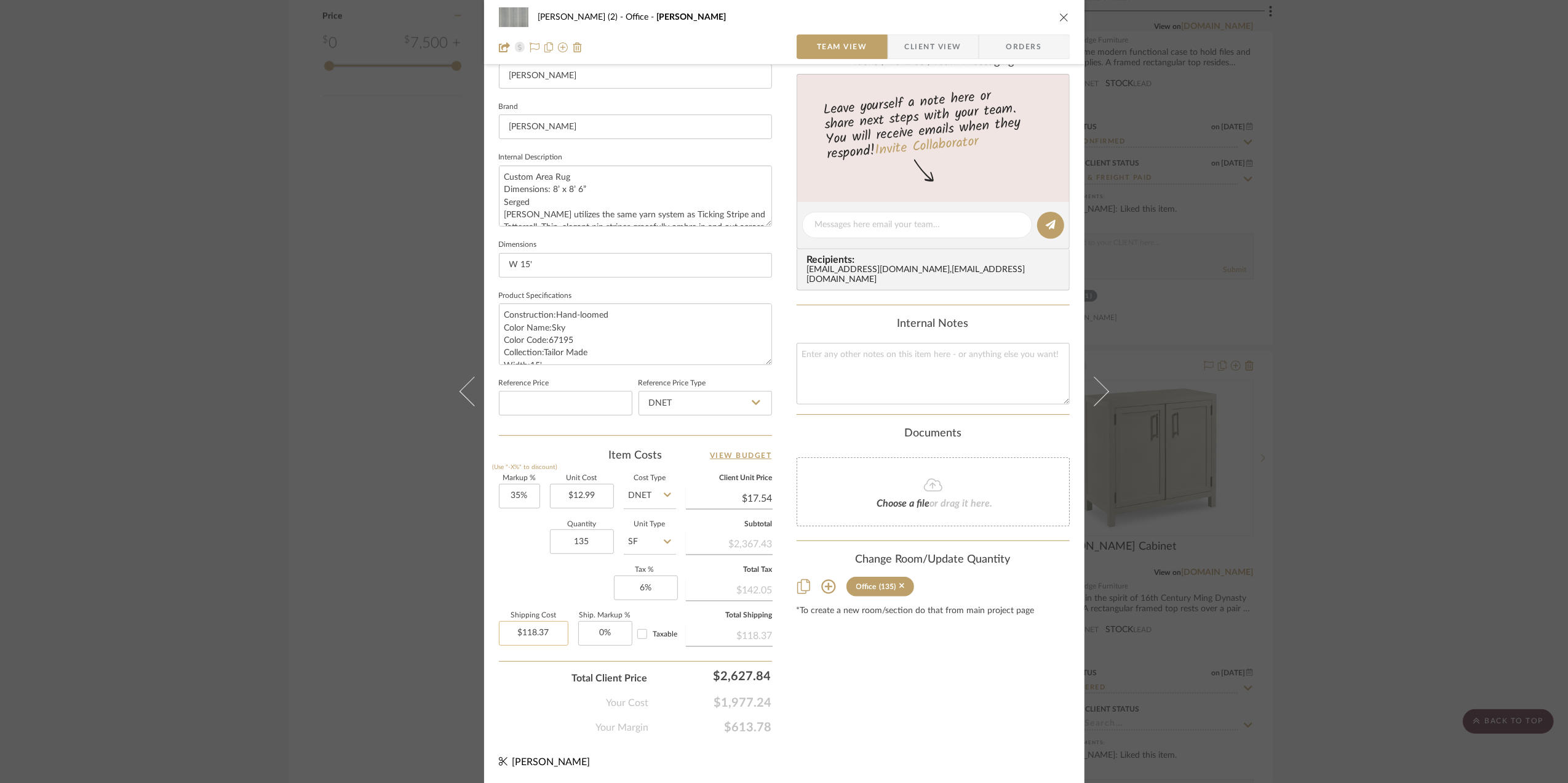
scroll to position [365, 0]
click at [554, 630] on input "118.37" at bounding box center [533, 631] width 69 height 24
type input "$99.00"
click at [510, 692] on div "Your Cost $1,977.24" at bounding box center [635, 695] width 273 height 24
click at [1438, 451] on div "Stephanie Bergreen (2) Office Theodore Stripe Team View Client View Orders 1 / …" at bounding box center [784, 392] width 1568 height 783
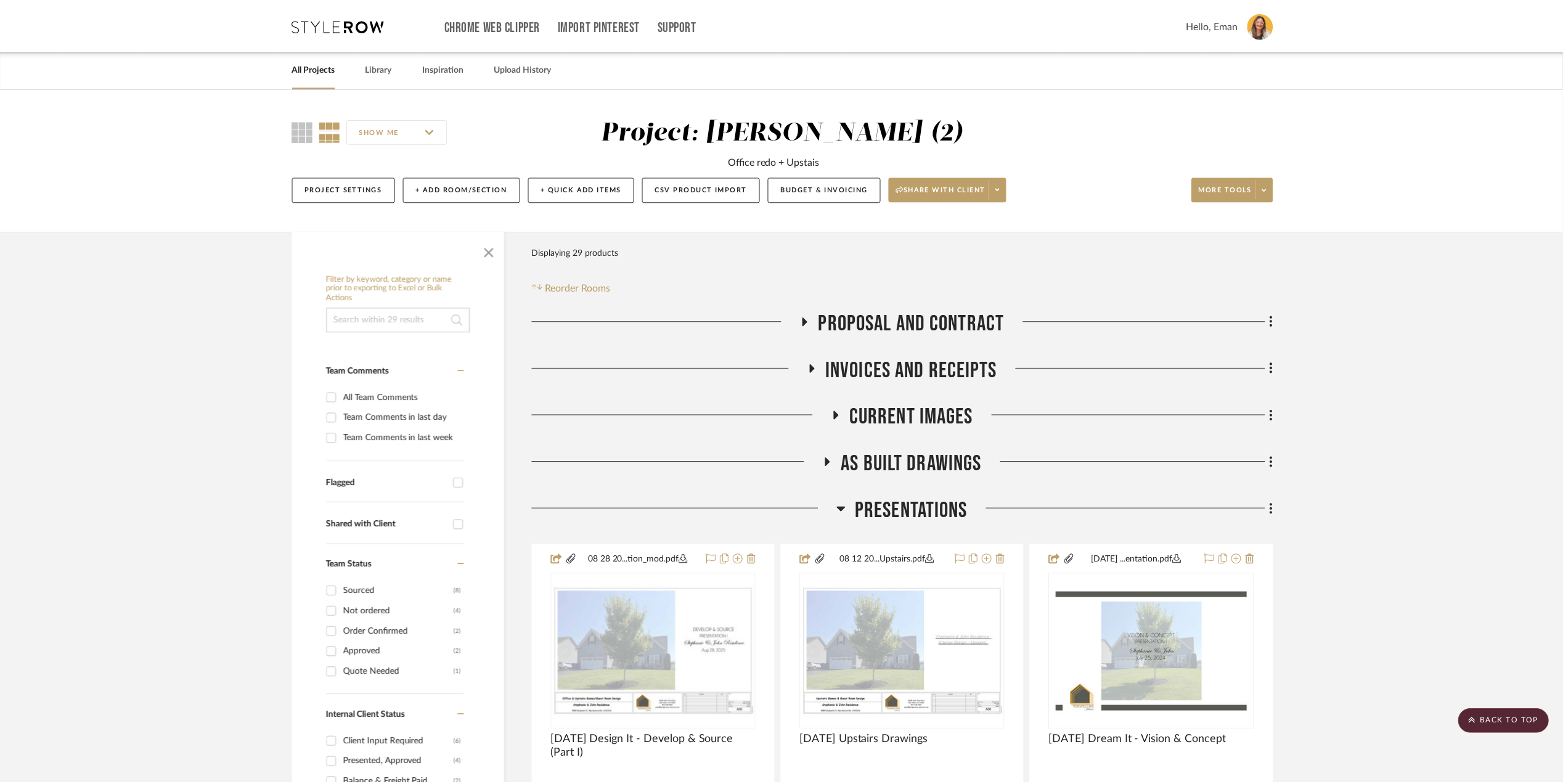
scroll to position [1889, 0]
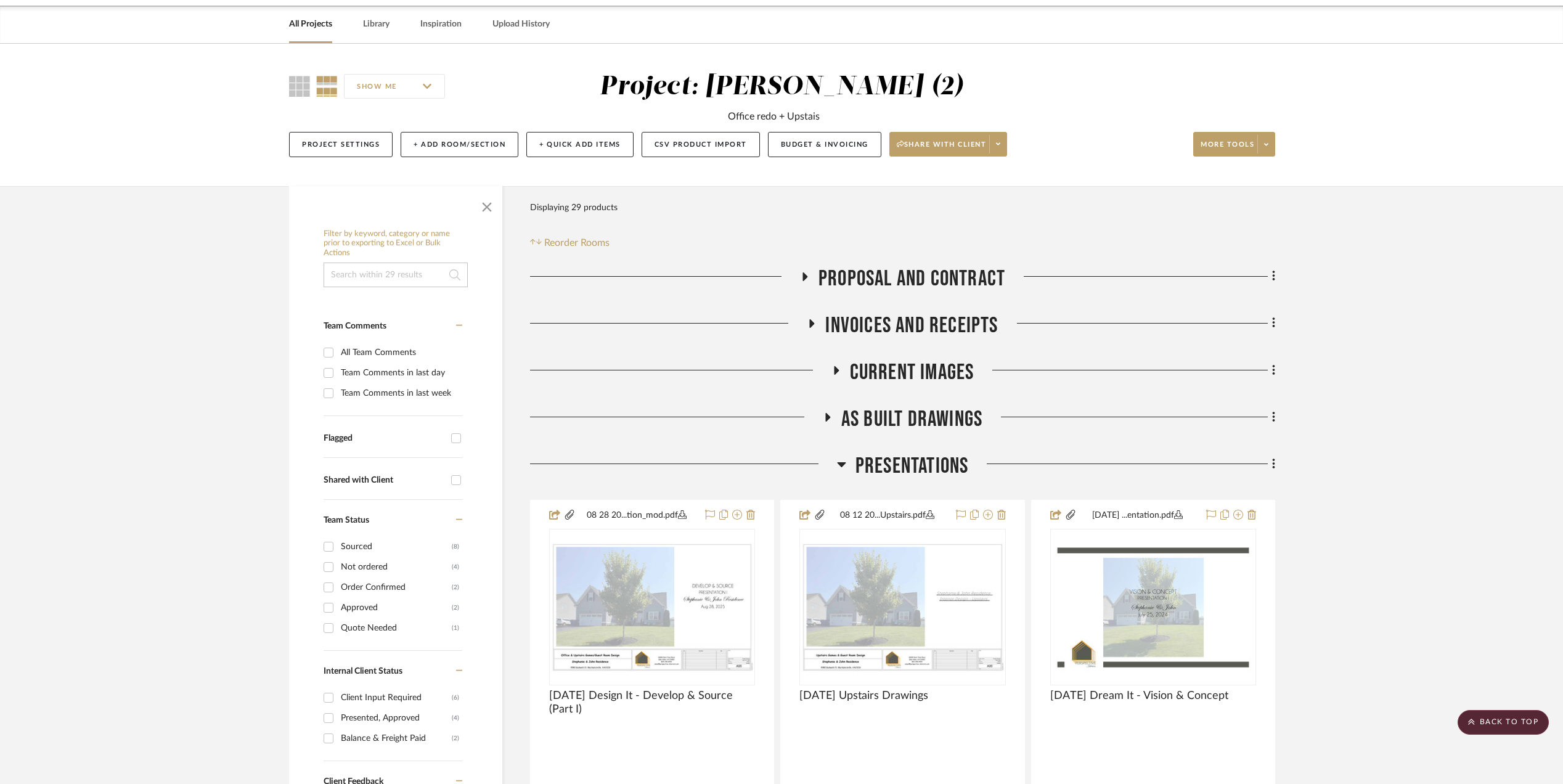
scroll to position [0, 0]
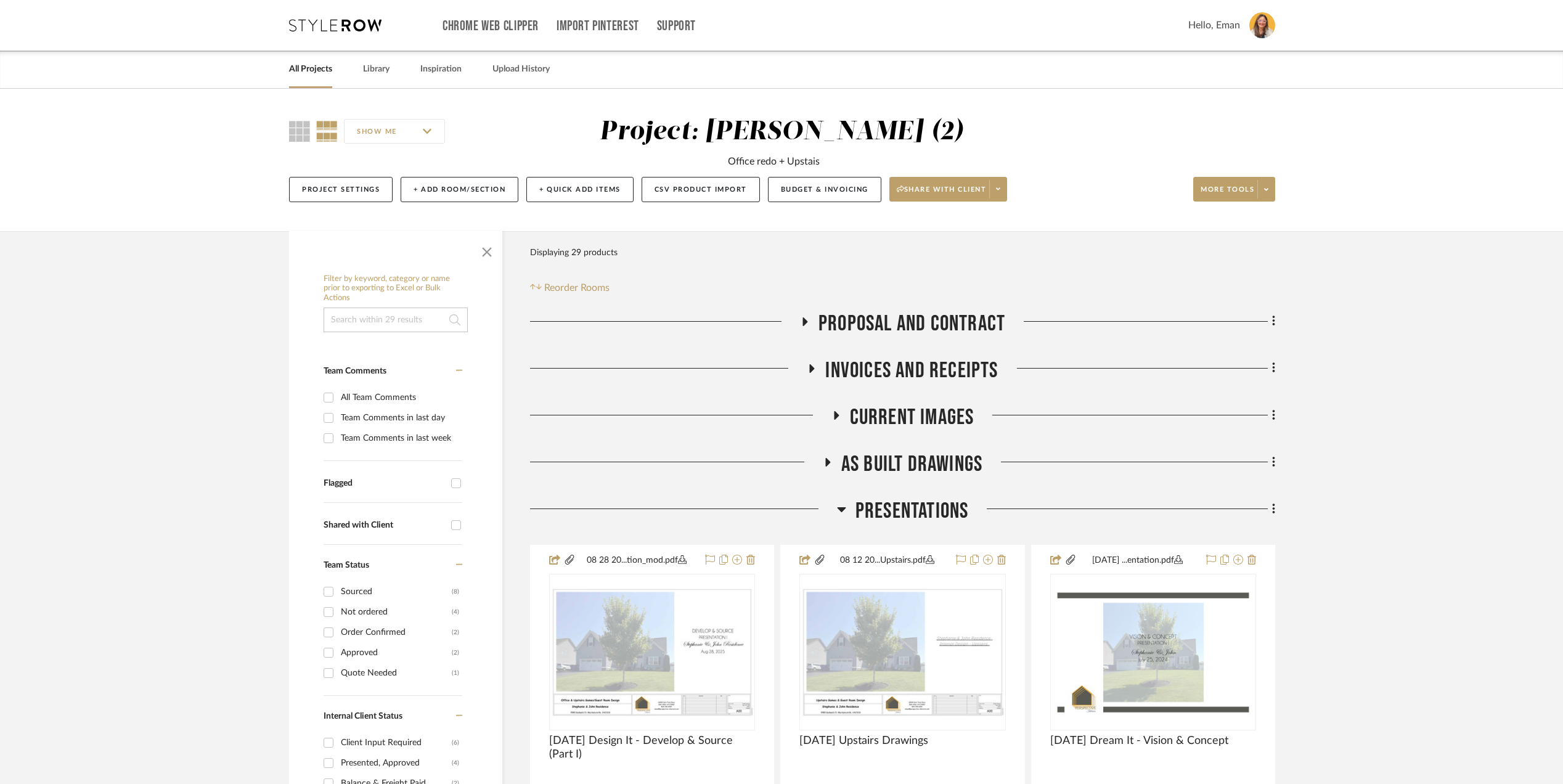
click at [309, 65] on link "All Projects" at bounding box center [311, 70] width 43 height 16
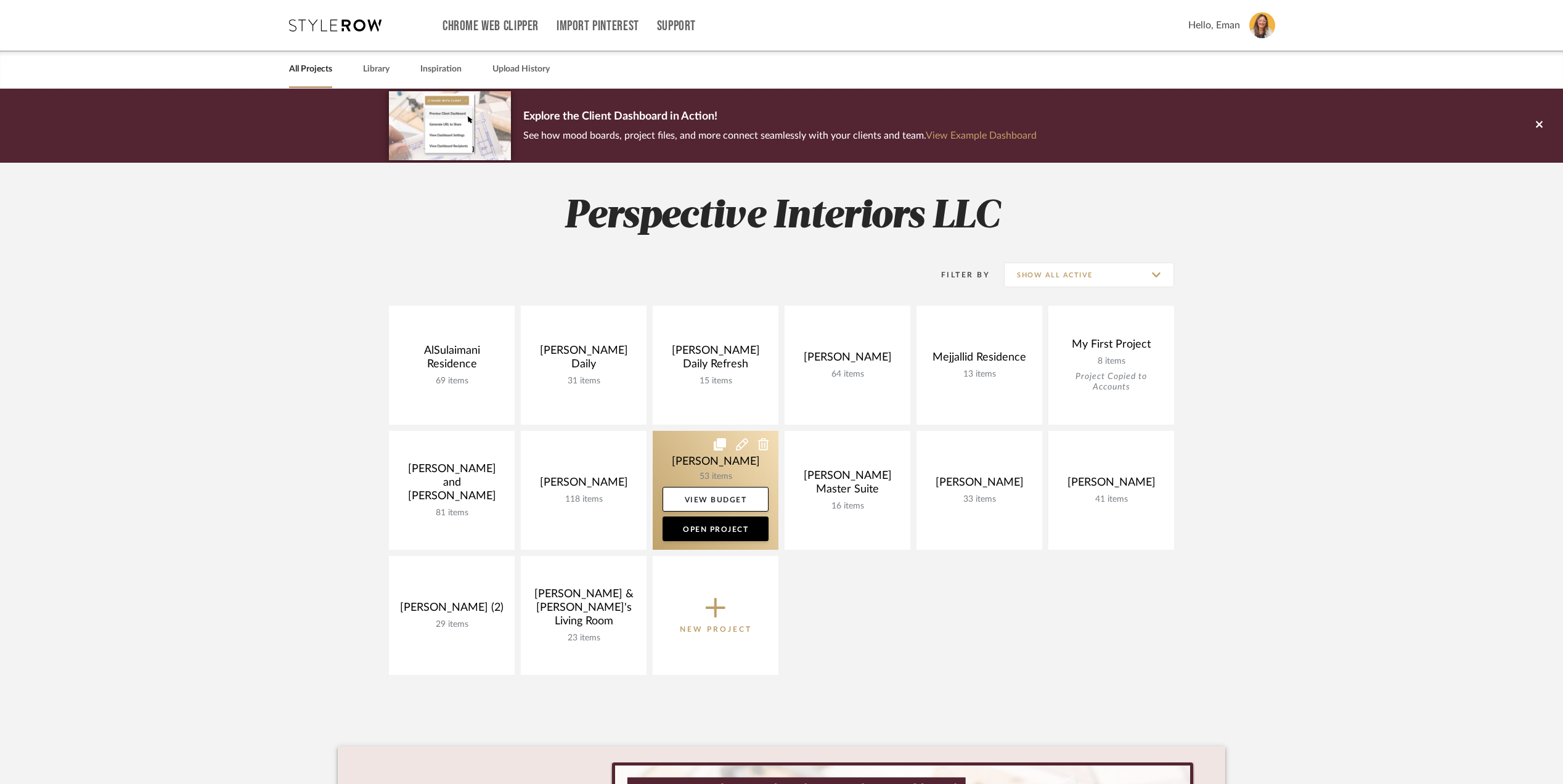
click at [674, 463] on link at bounding box center [715, 490] width 126 height 119
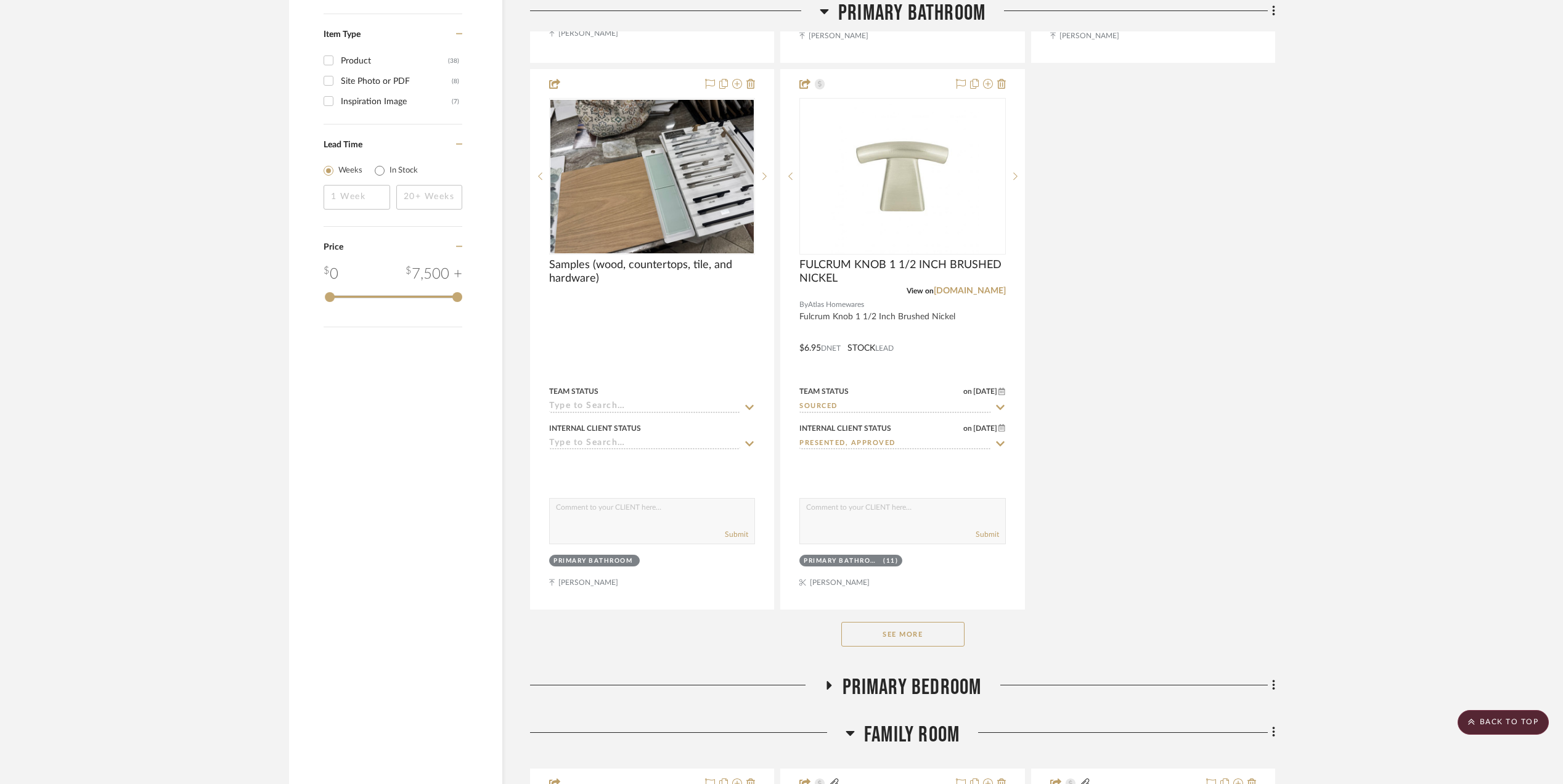
scroll to position [2300, 0]
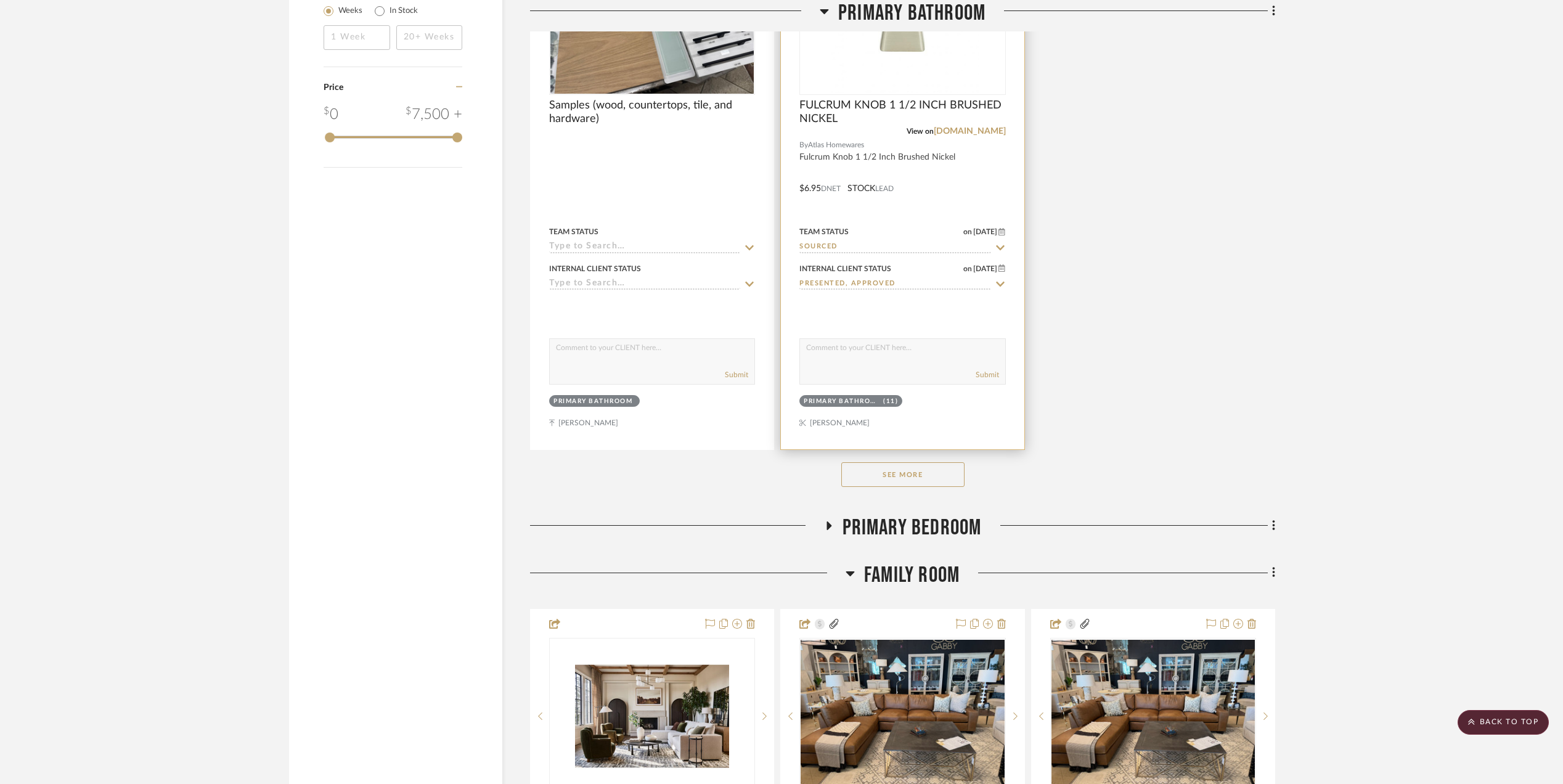
drag, startPoint x: 881, startPoint y: 471, endPoint x: 992, endPoint y: 431, distance: 118.0
click at [883, 471] on button "See More" at bounding box center [903, 474] width 123 height 24
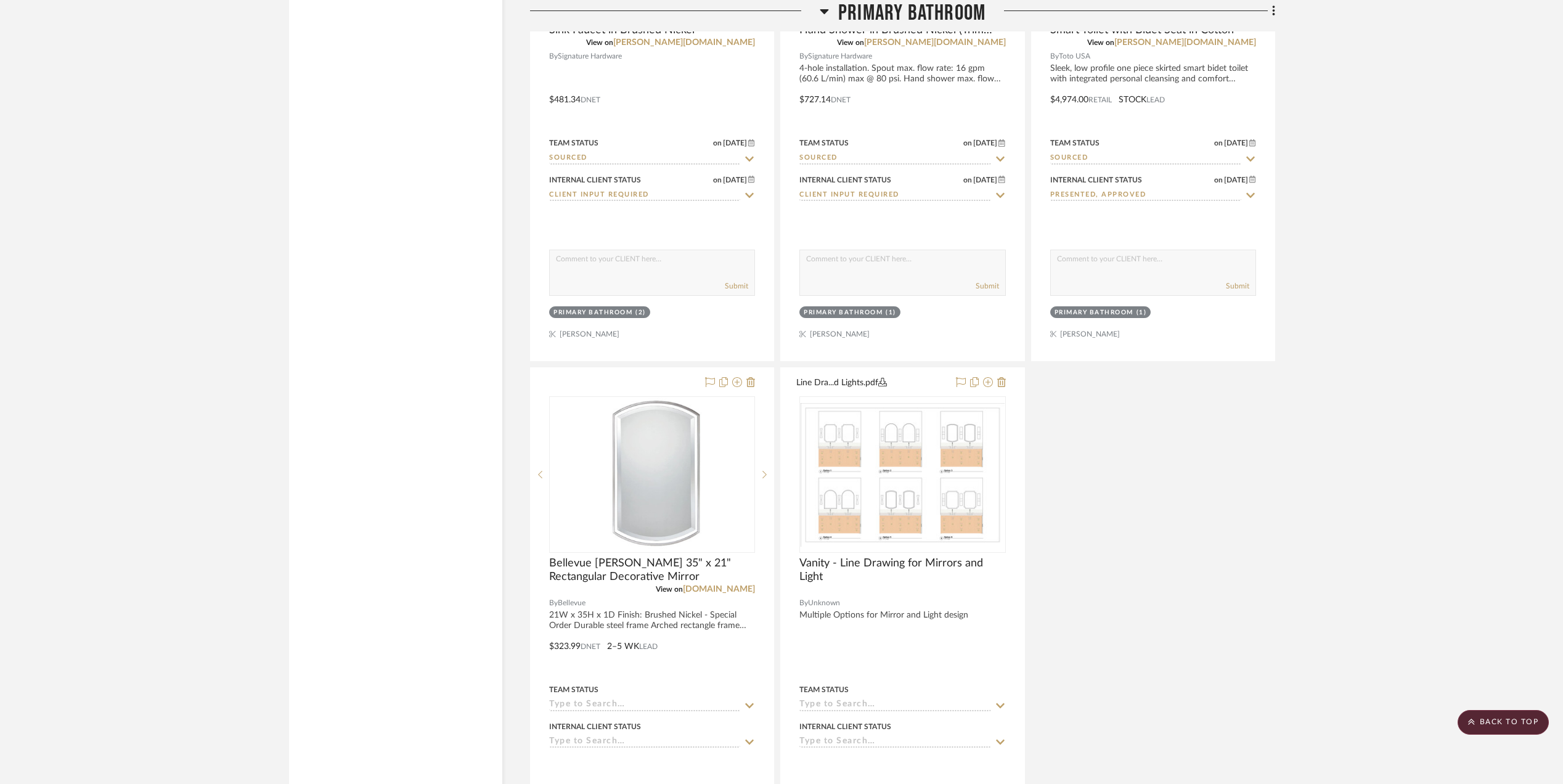
scroll to position [4599, 0]
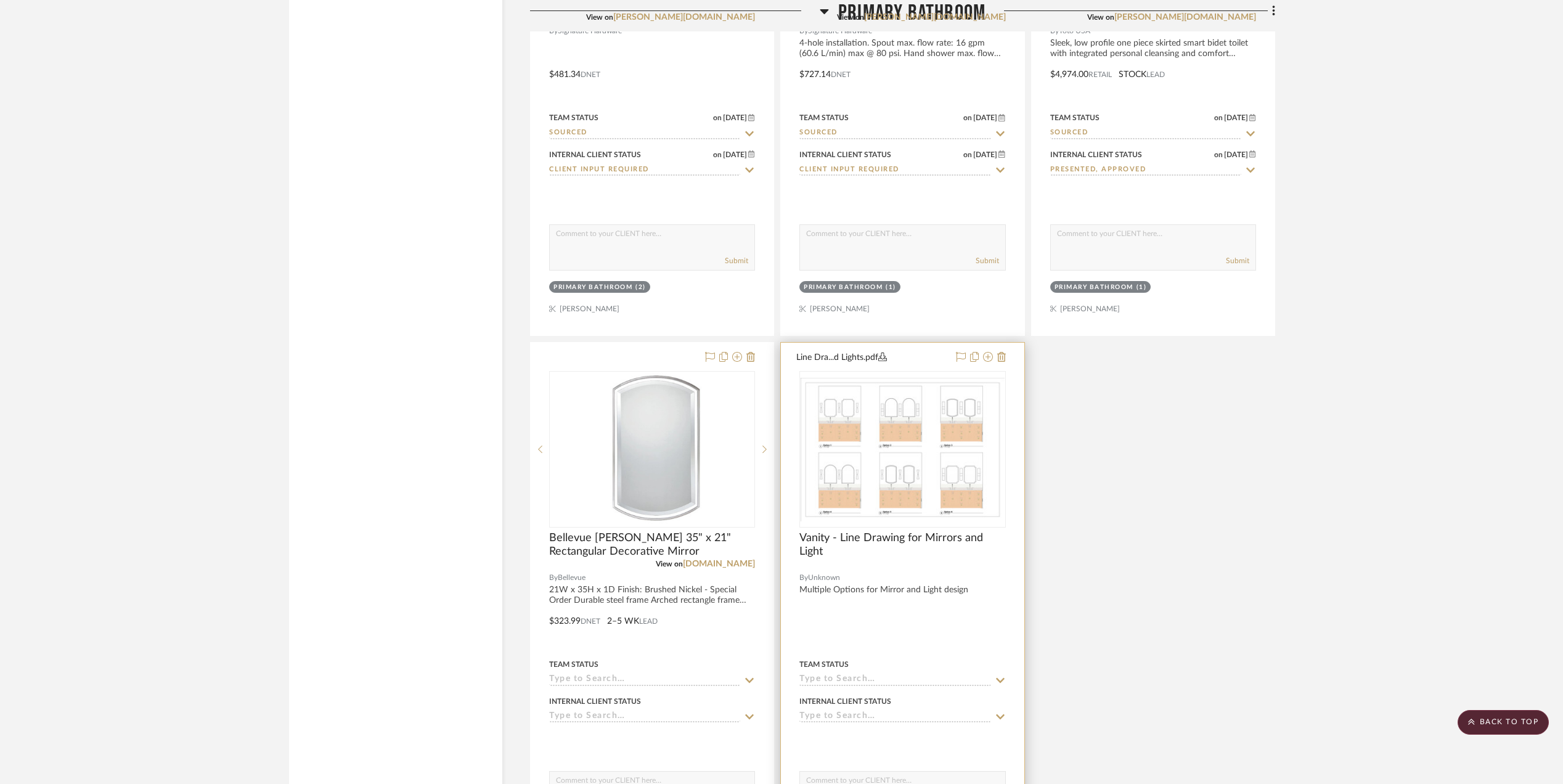
click at [869, 356] on button "Line Dra...d Lights.pdf" at bounding box center [872, 357] width 152 height 14
click at [864, 454] on img "0" at bounding box center [902, 449] width 203 height 144
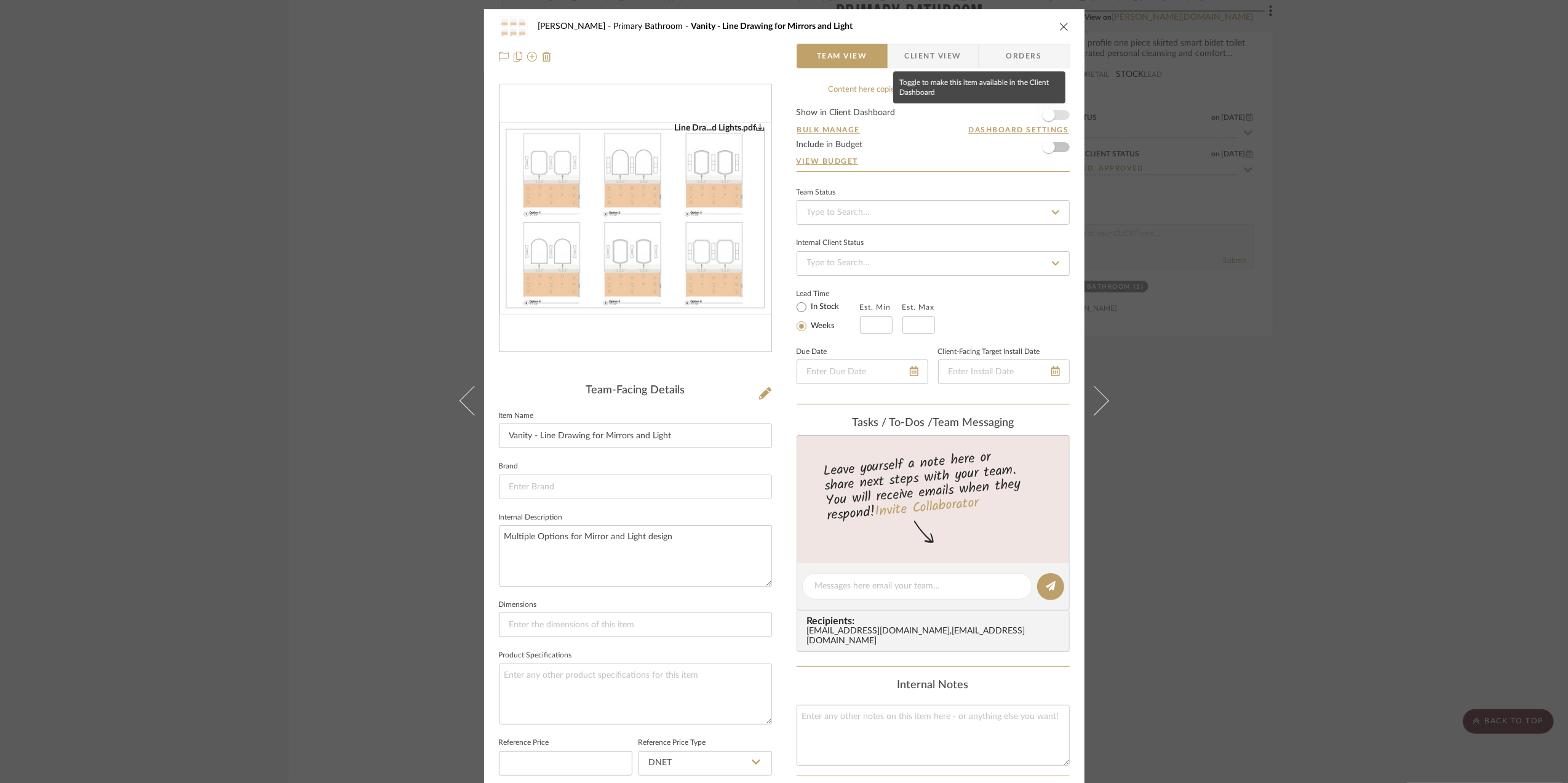
click at [1054, 116] on span "button" at bounding box center [1049, 115] width 27 height 27
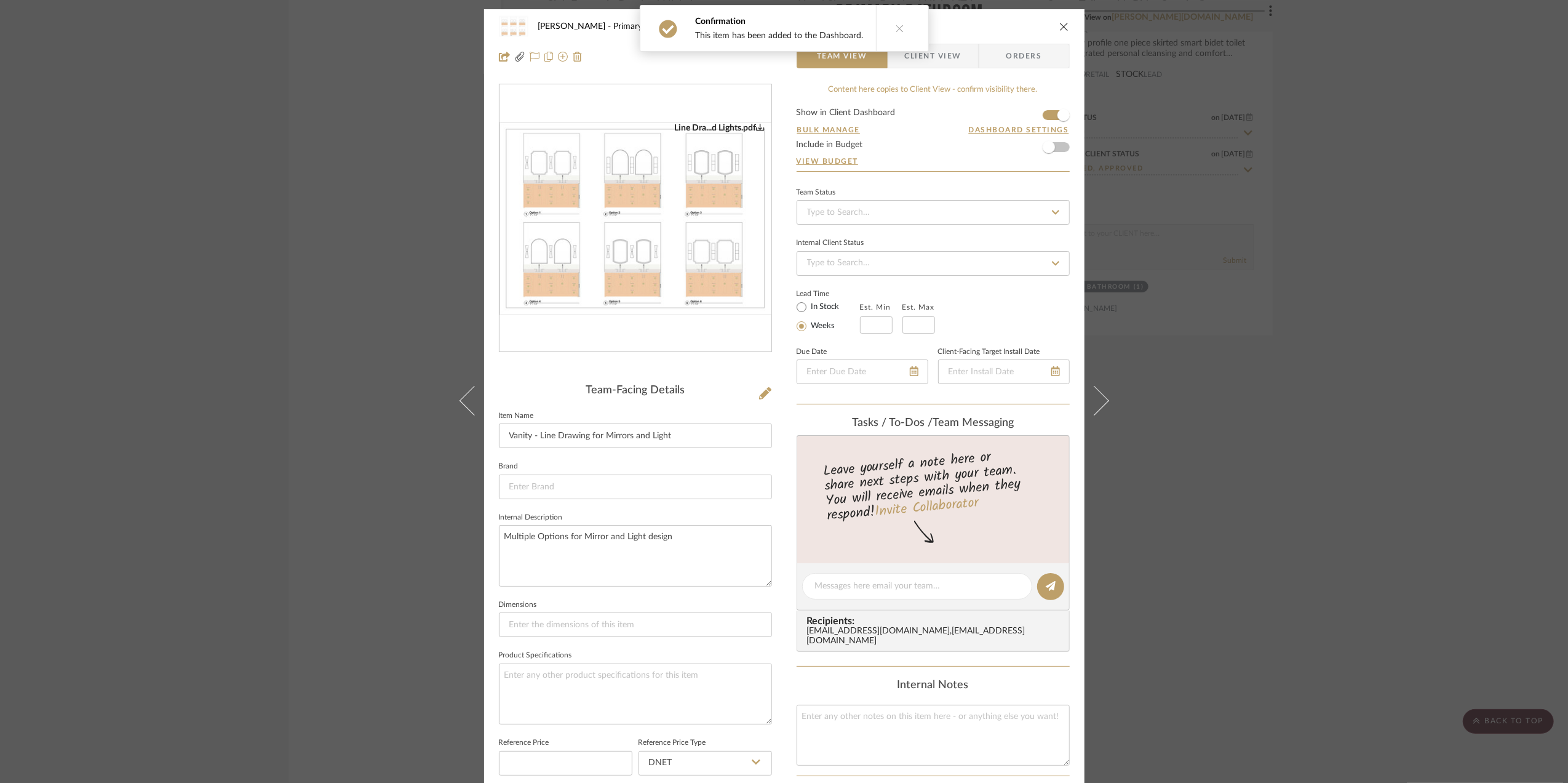
click at [1308, 449] on div "Sara Monroe Primary Bathroom Vanity - Line Drawing for Mirrors and Light Team V…" at bounding box center [784, 392] width 1568 height 783
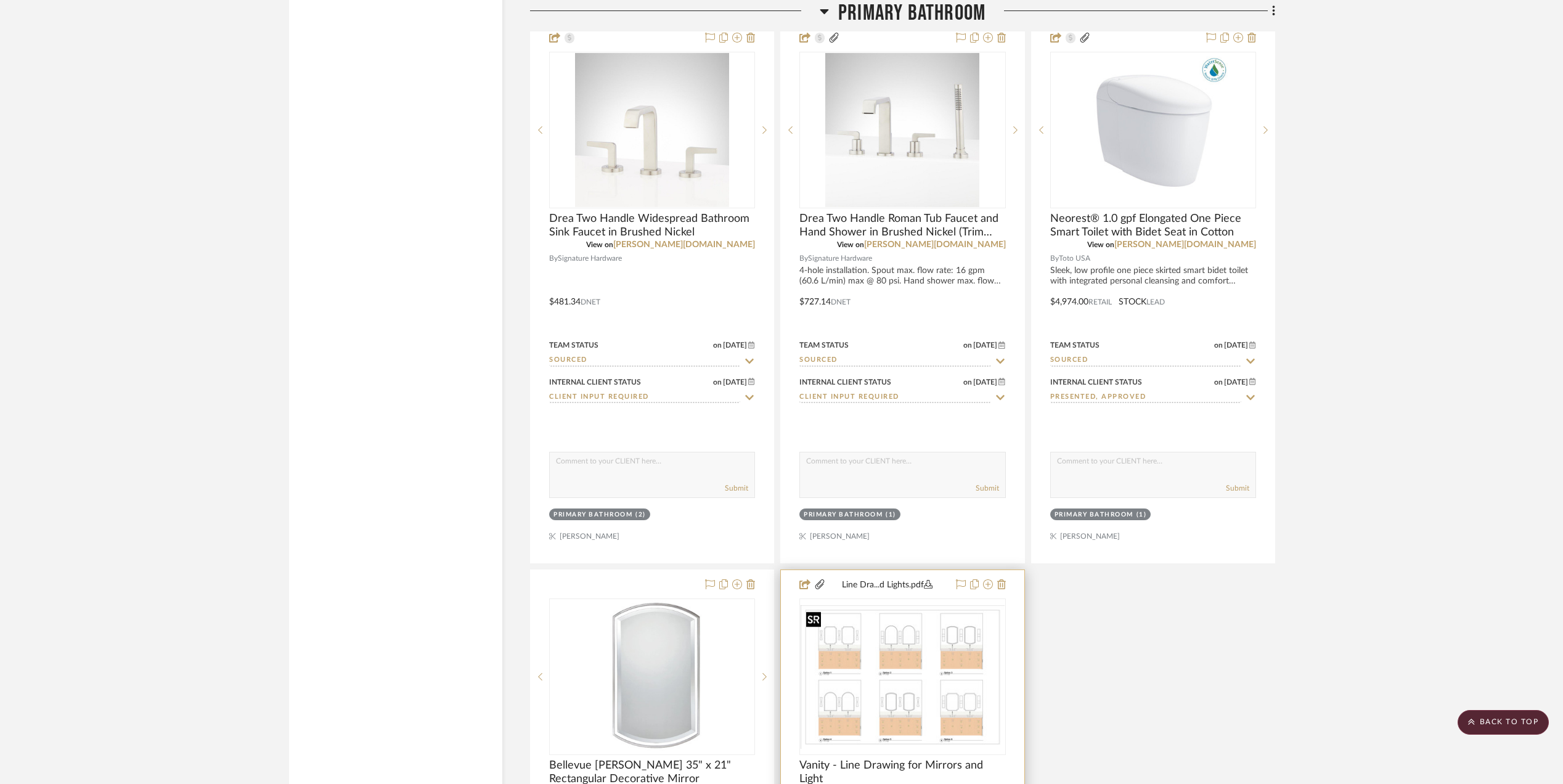
scroll to position [4353, 0]
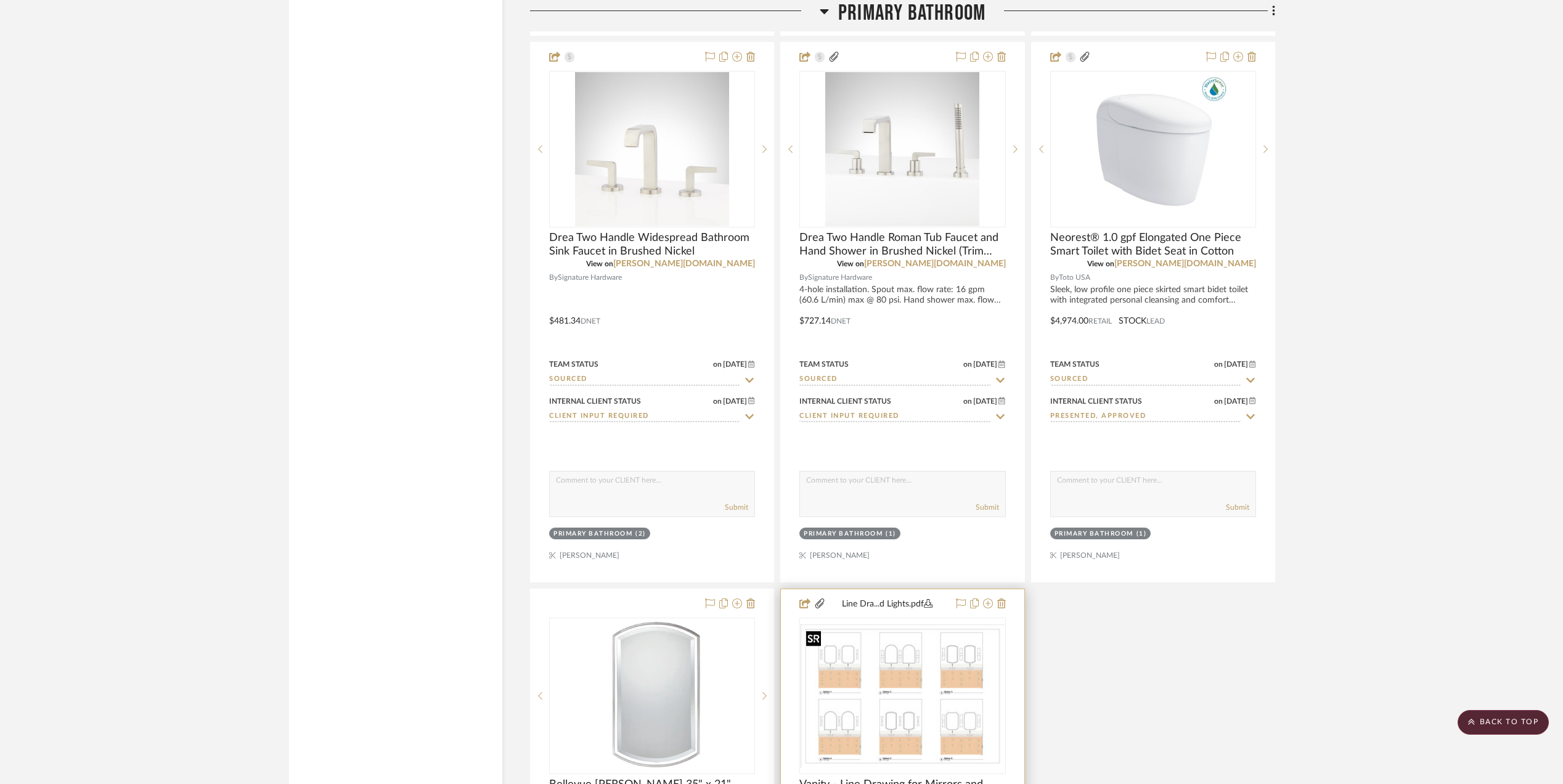
click at [913, 693] on img "0" at bounding box center [902, 695] width 203 height 144
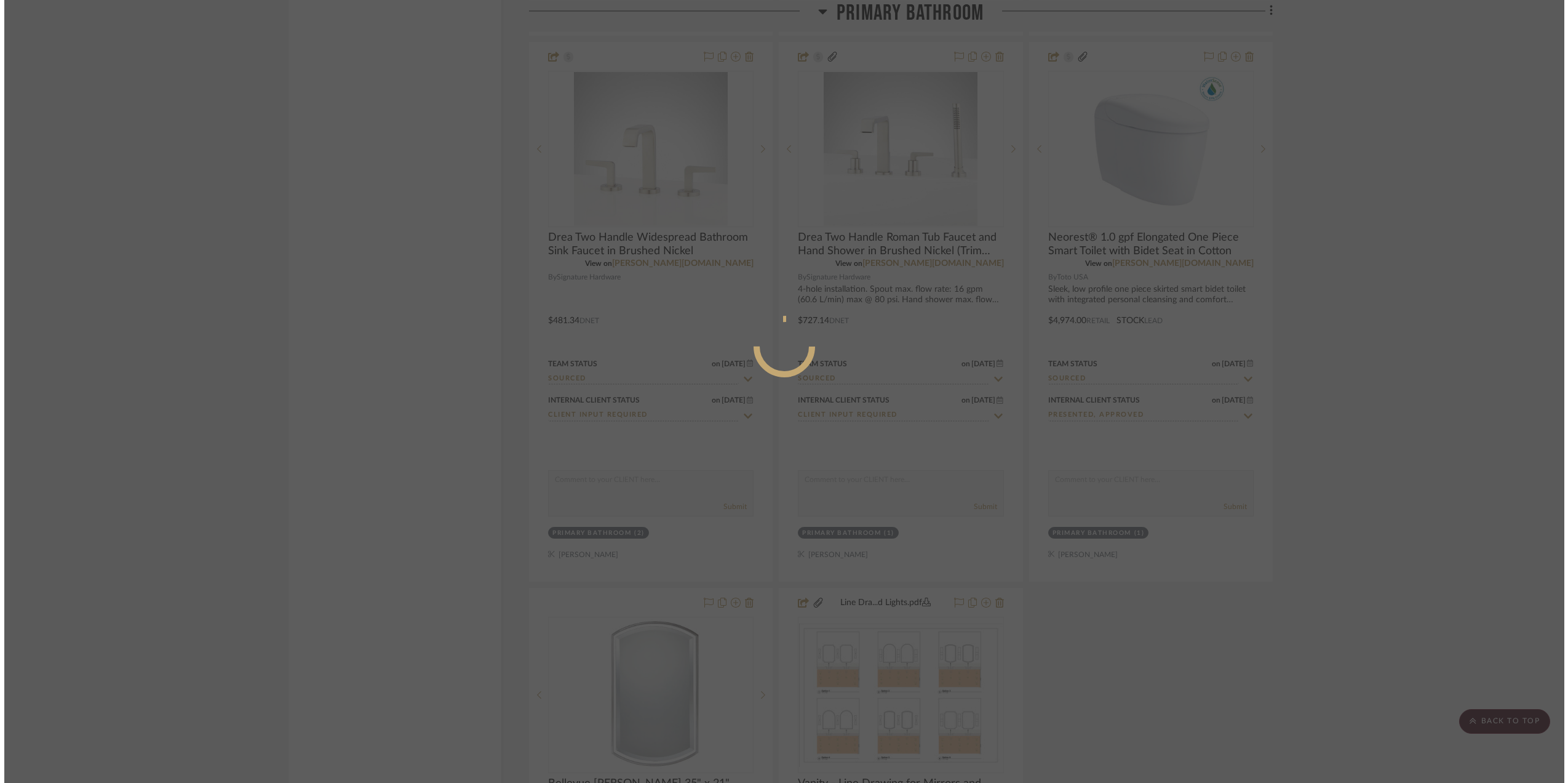
scroll to position [0, 0]
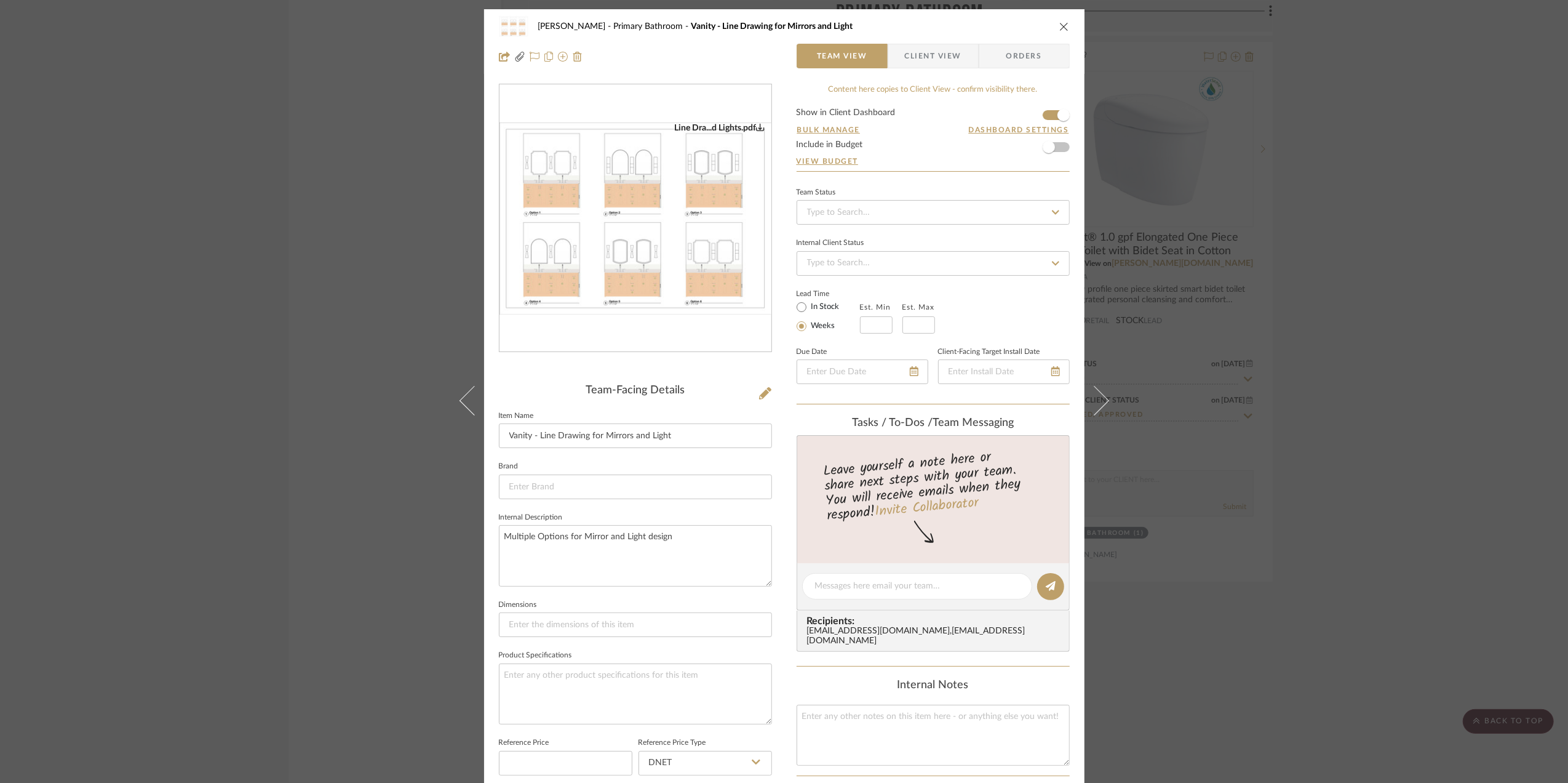
click at [651, 192] on img "0" at bounding box center [635, 218] width 272 height 192
drag, startPoint x: 1421, startPoint y: 446, endPoint x: 1401, endPoint y: 436, distance: 22.4
click at [1421, 446] on div "Sara Monroe Primary Bathroom Vanity - Line Drawing for Mirrors and Light Team V…" at bounding box center [784, 392] width 1568 height 783
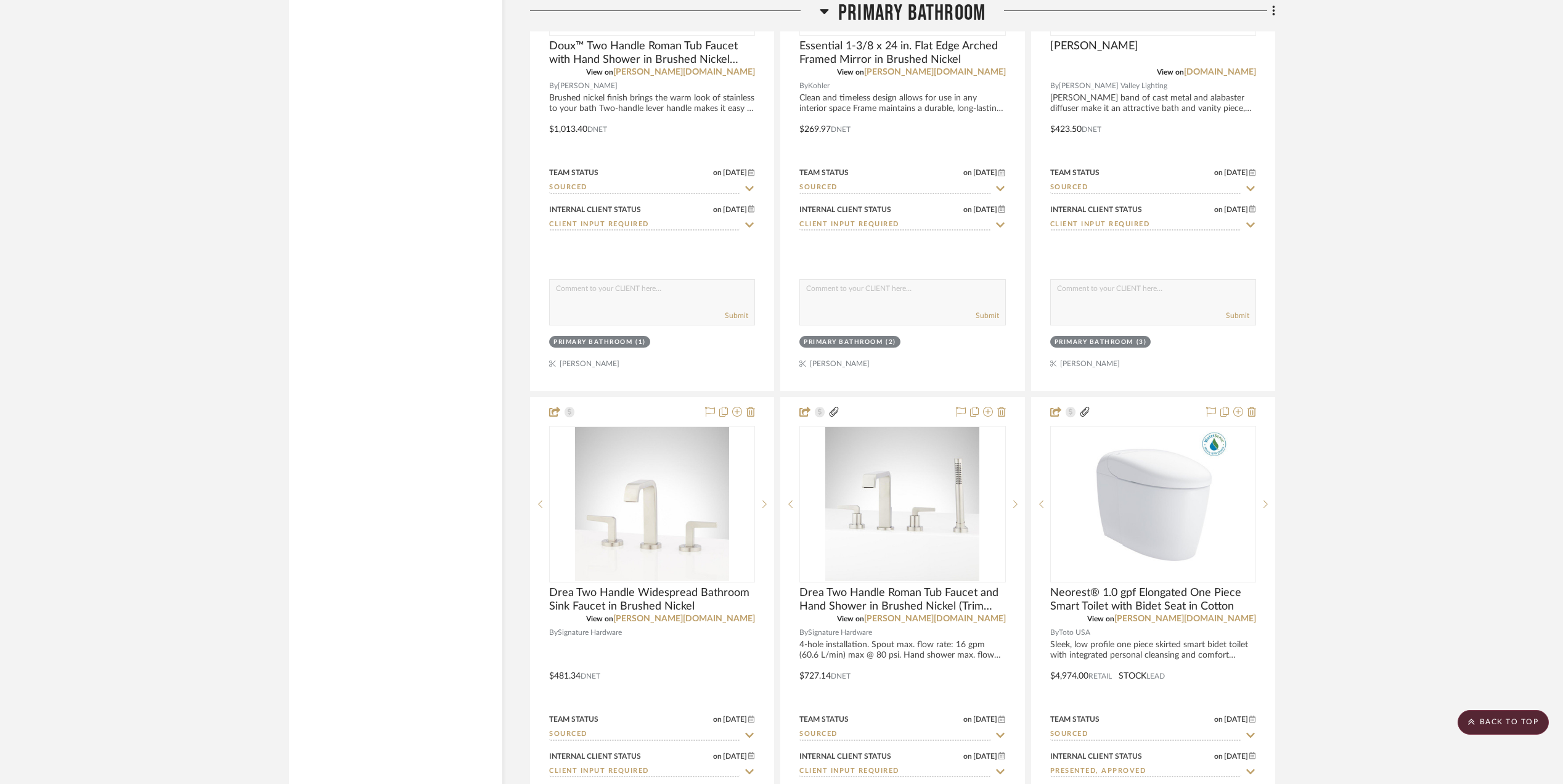
scroll to position [3778, 0]
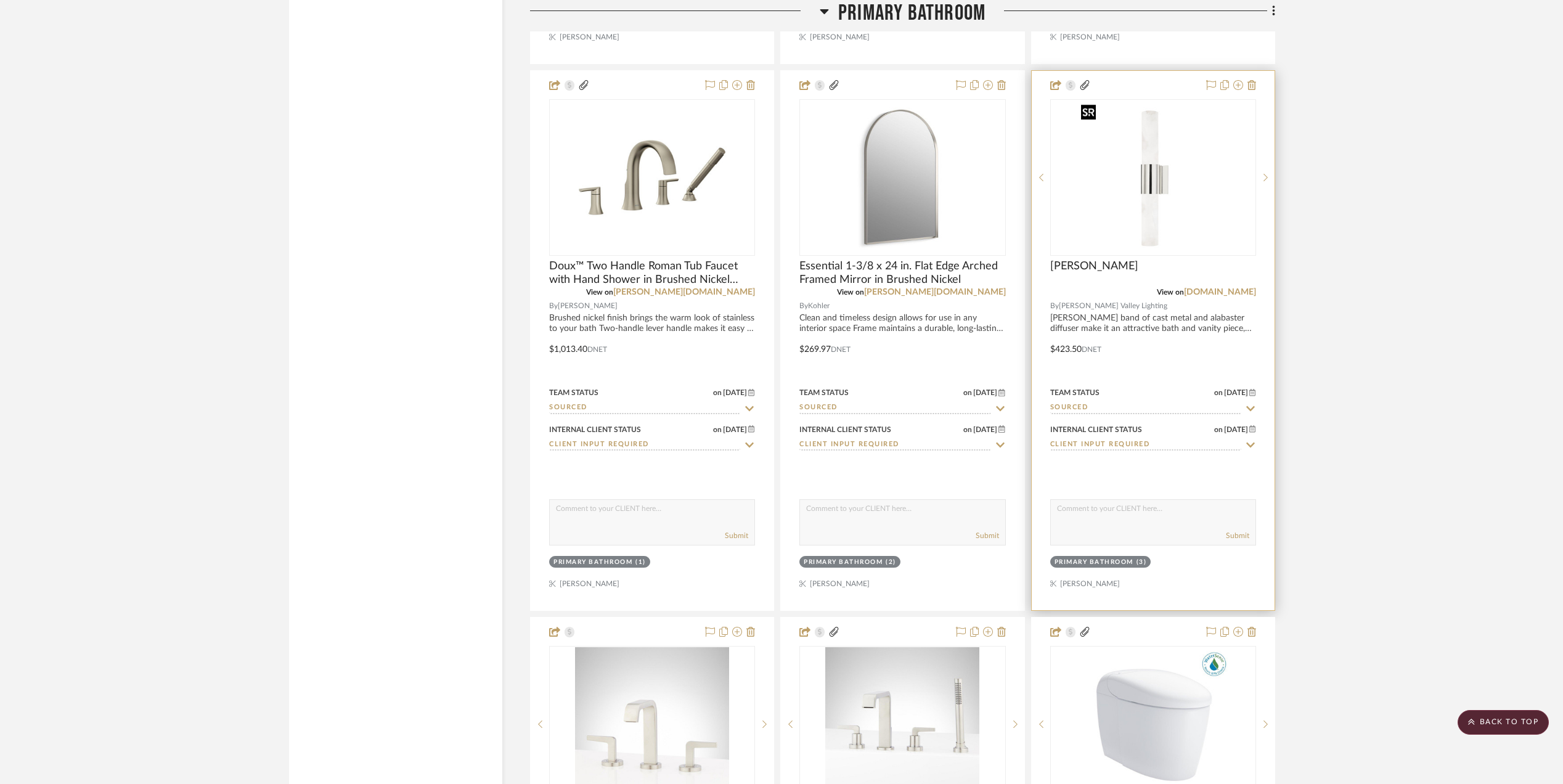
click at [0, 0] on img at bounding box center [0, 0] width 0 height 0
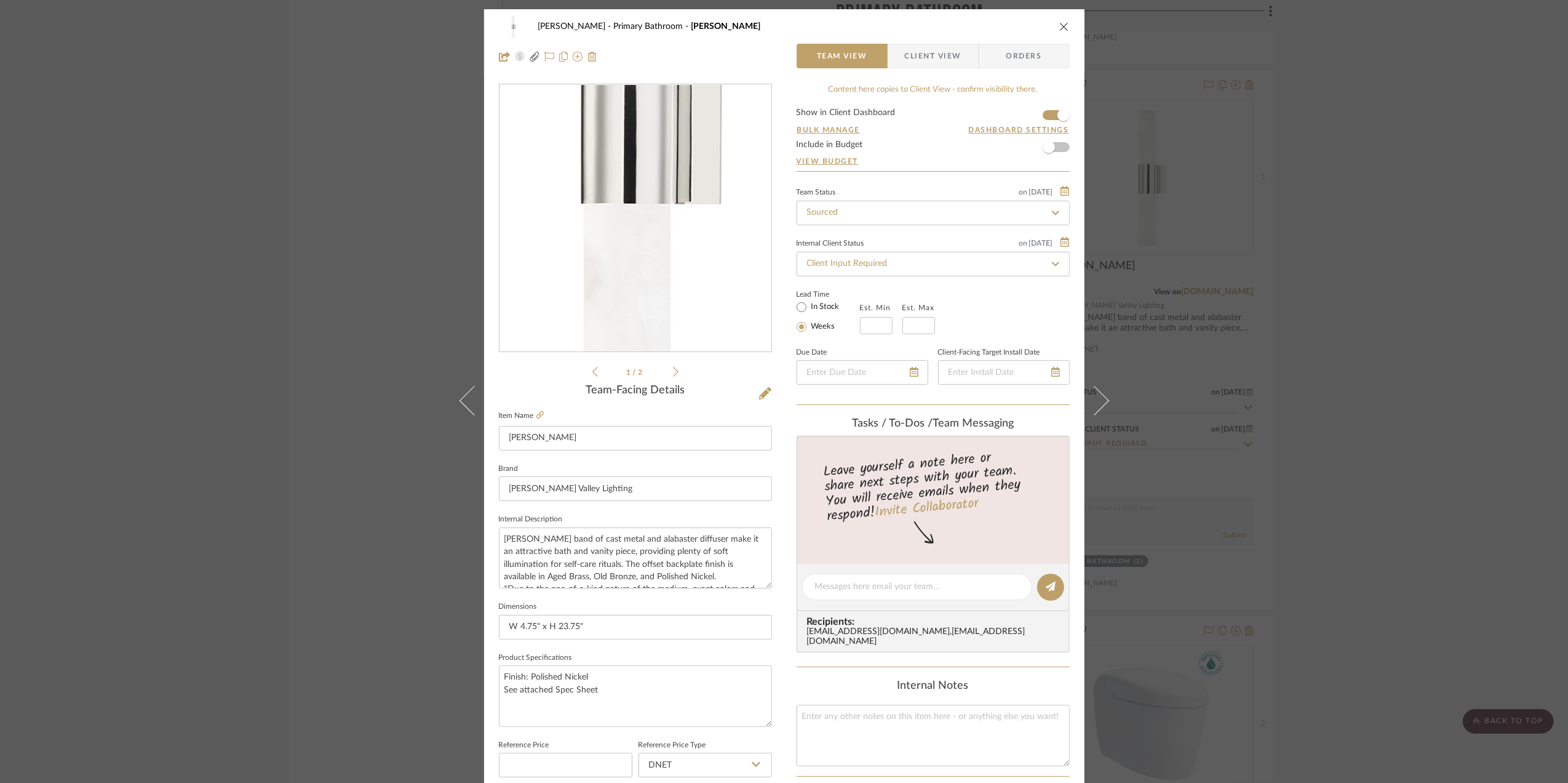
click at [629, 253] on img "0" at bounding box center [636, 218] width 267 height 267
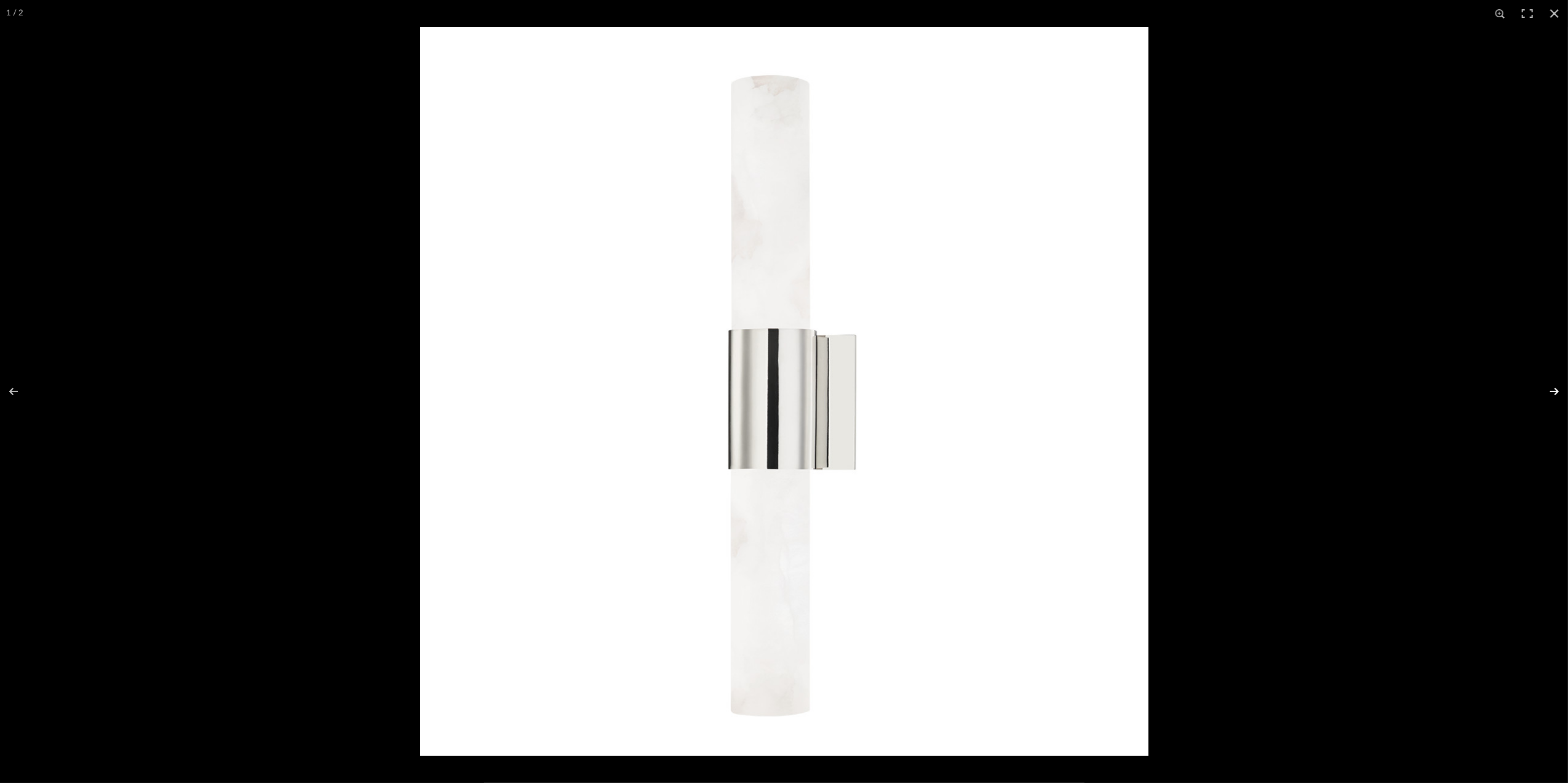
click at [1547, 388] on button at bounding box center [1547, 392] width 43 height 61
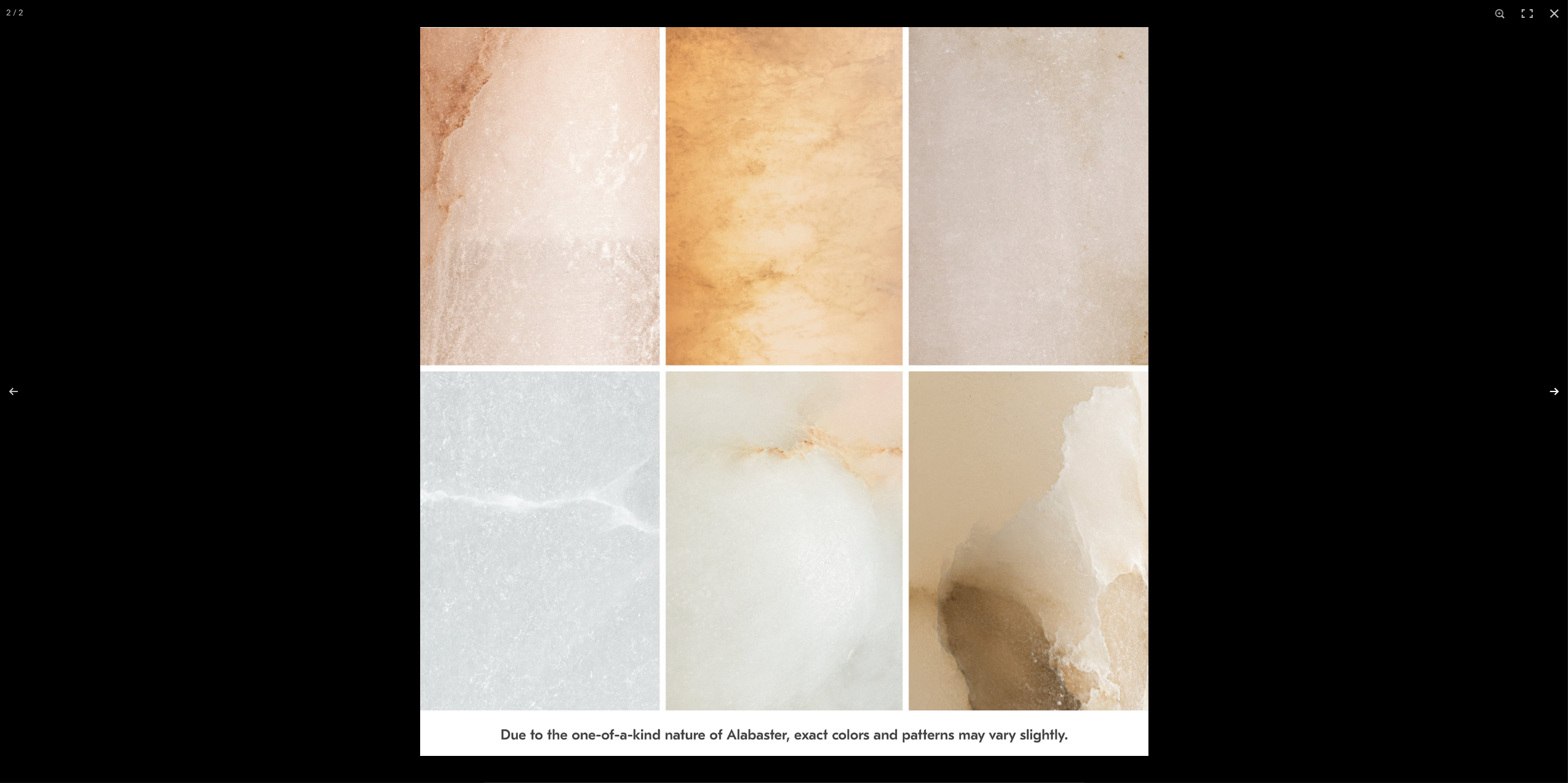
click at [1554, 392] on button at bounding box center [1547, 392] width 43 height 61
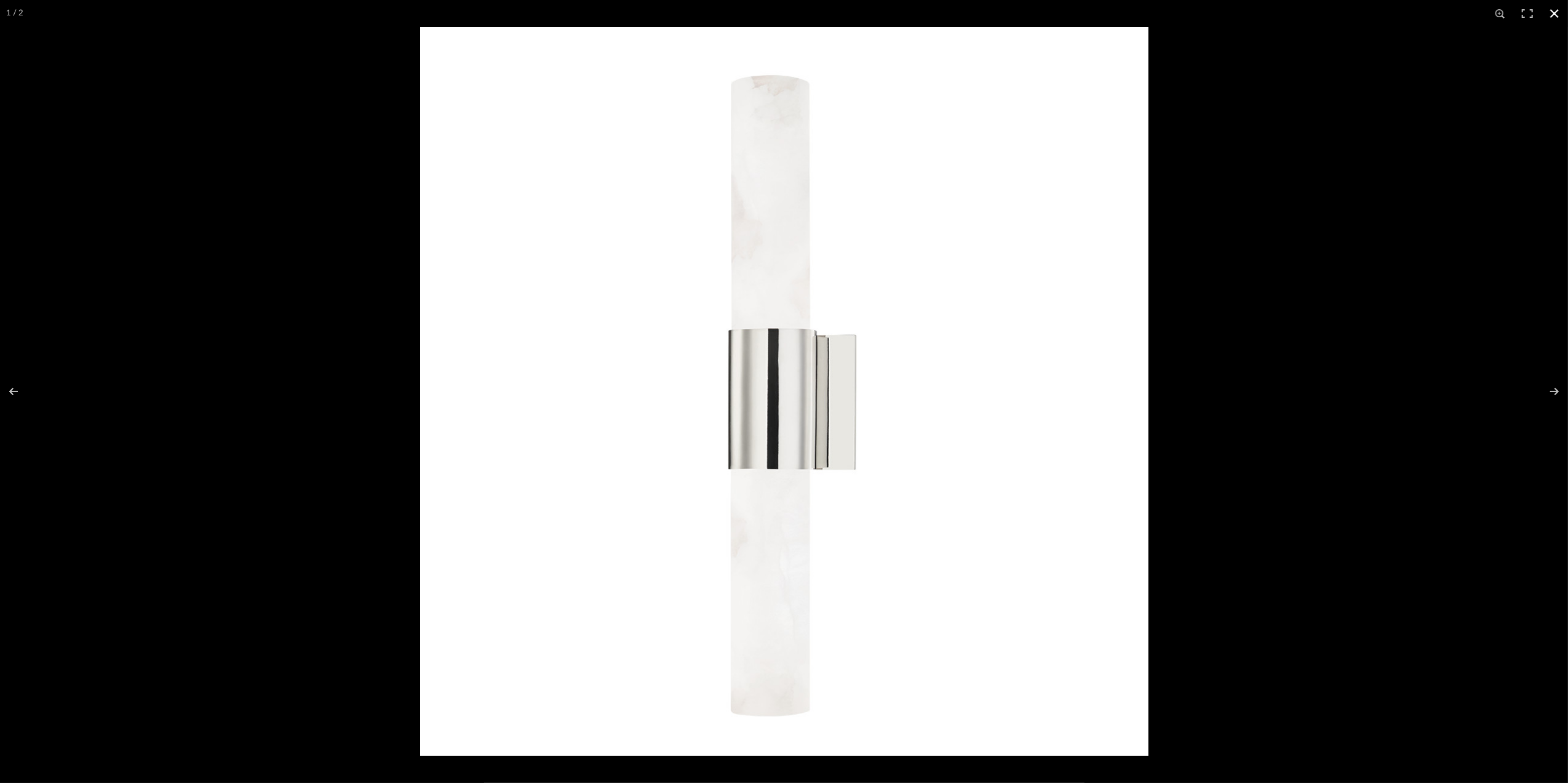
click at [1555, 5] on button at bounding box center [1554, 14] width 27 height 27
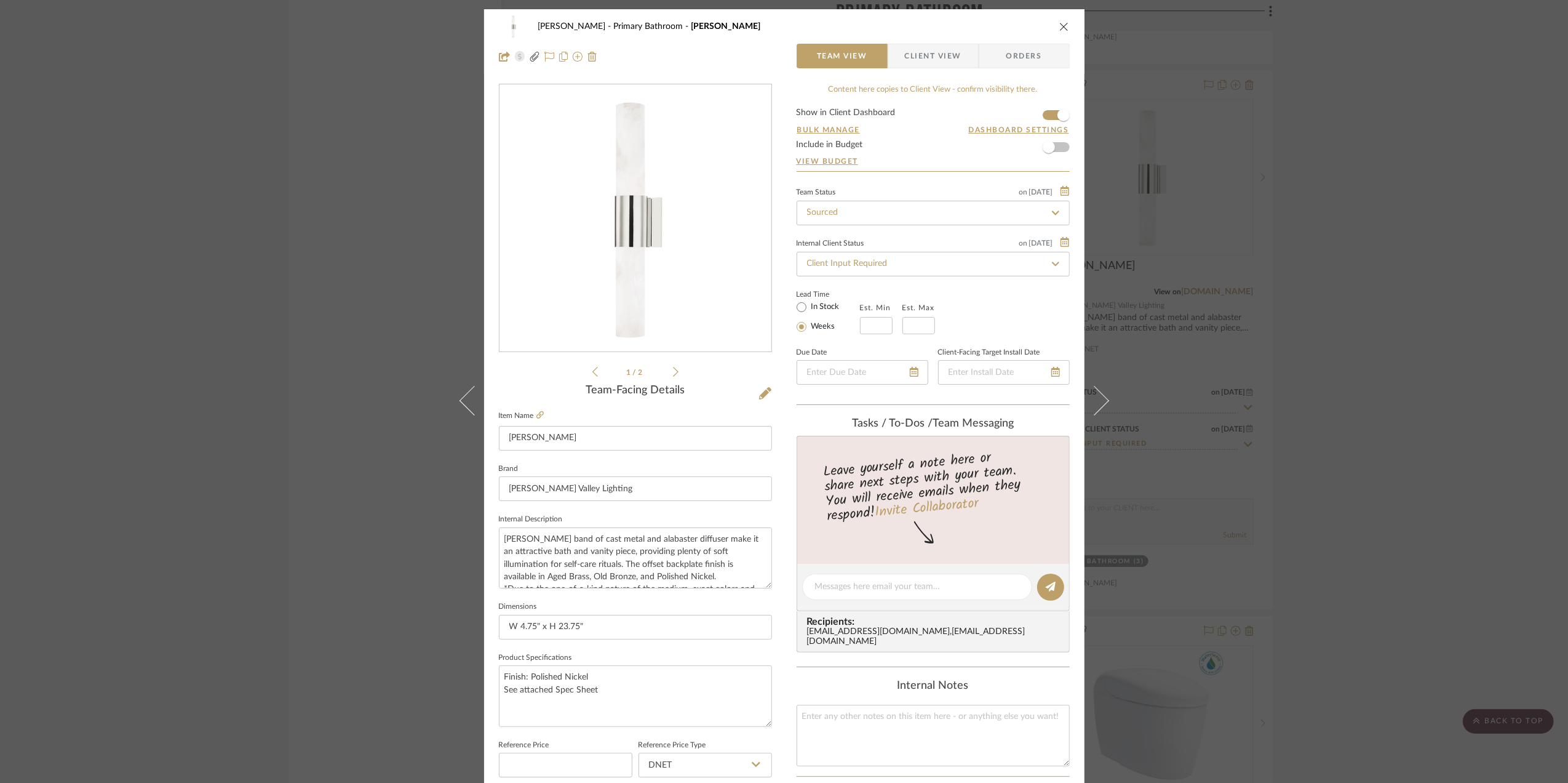
click at [1373, 466] on div "Sara Monroe Primary Bathroom Barkley Team View Client View Orders 1 / 2 Team-Fa…" at bounding box center [784, 392] width 1568 height 783
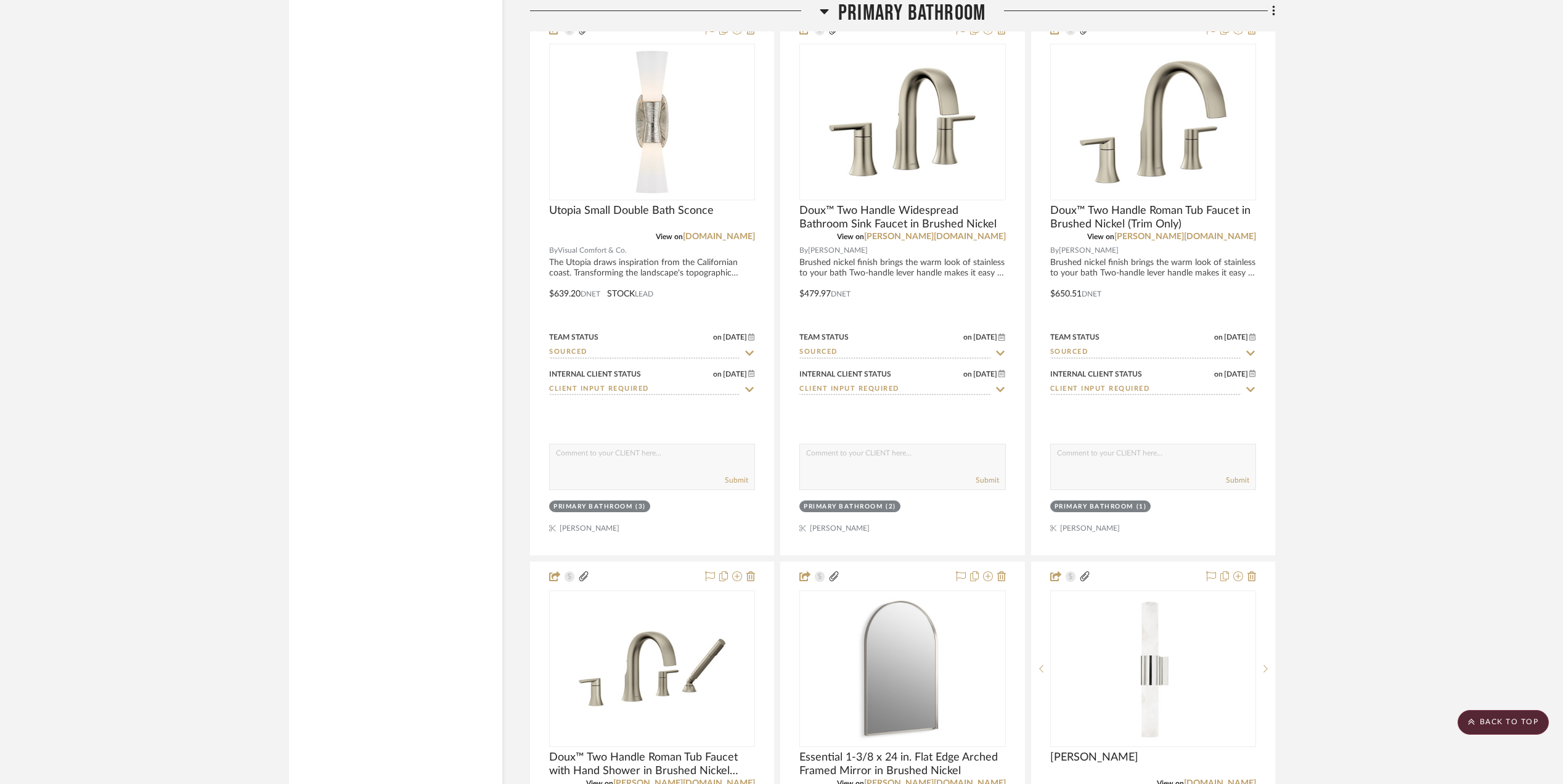
scroll to position [3285, 0]
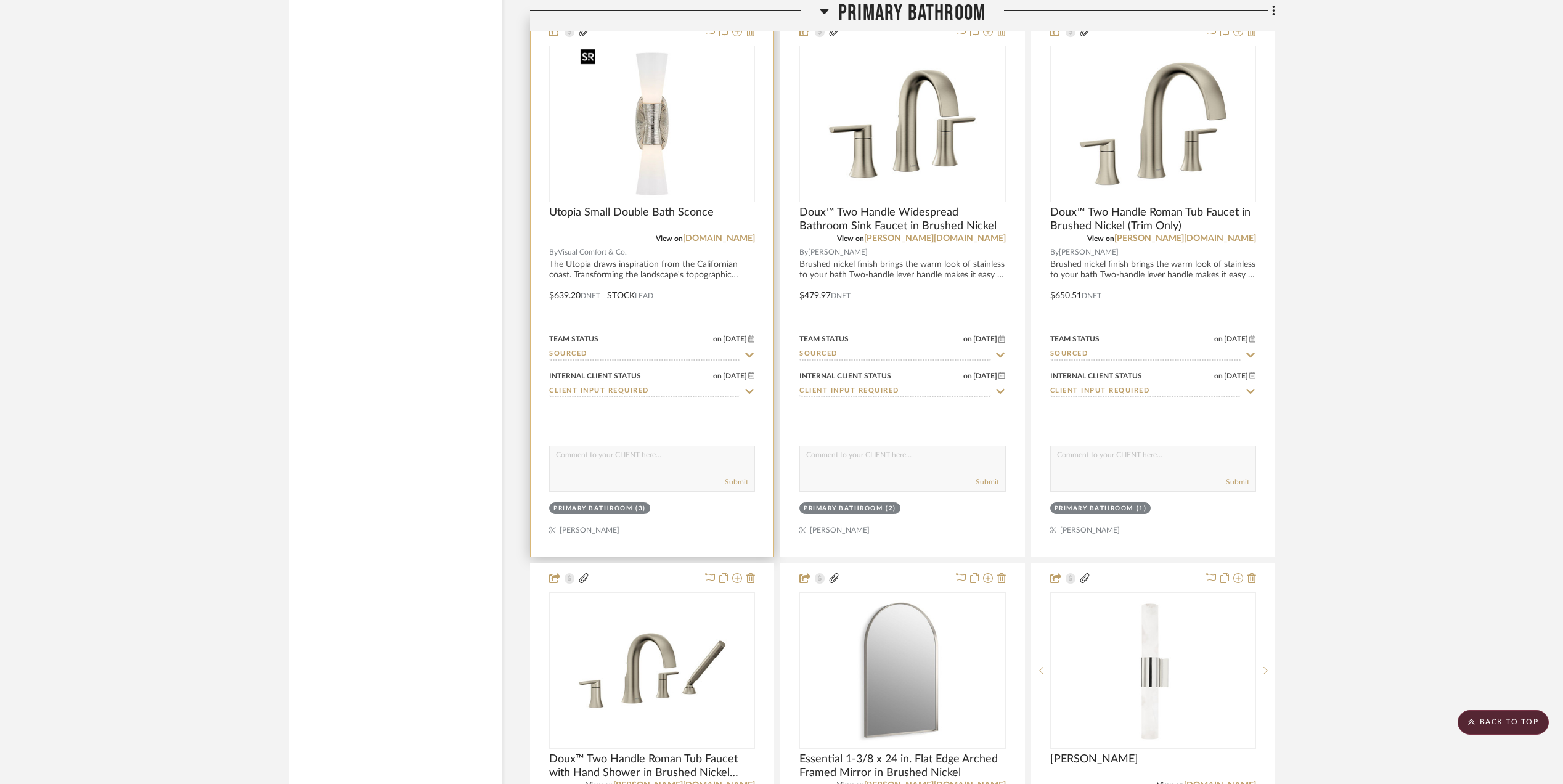
click at [0, 0] on img at bounding box center [0, 0] width 0 height 0
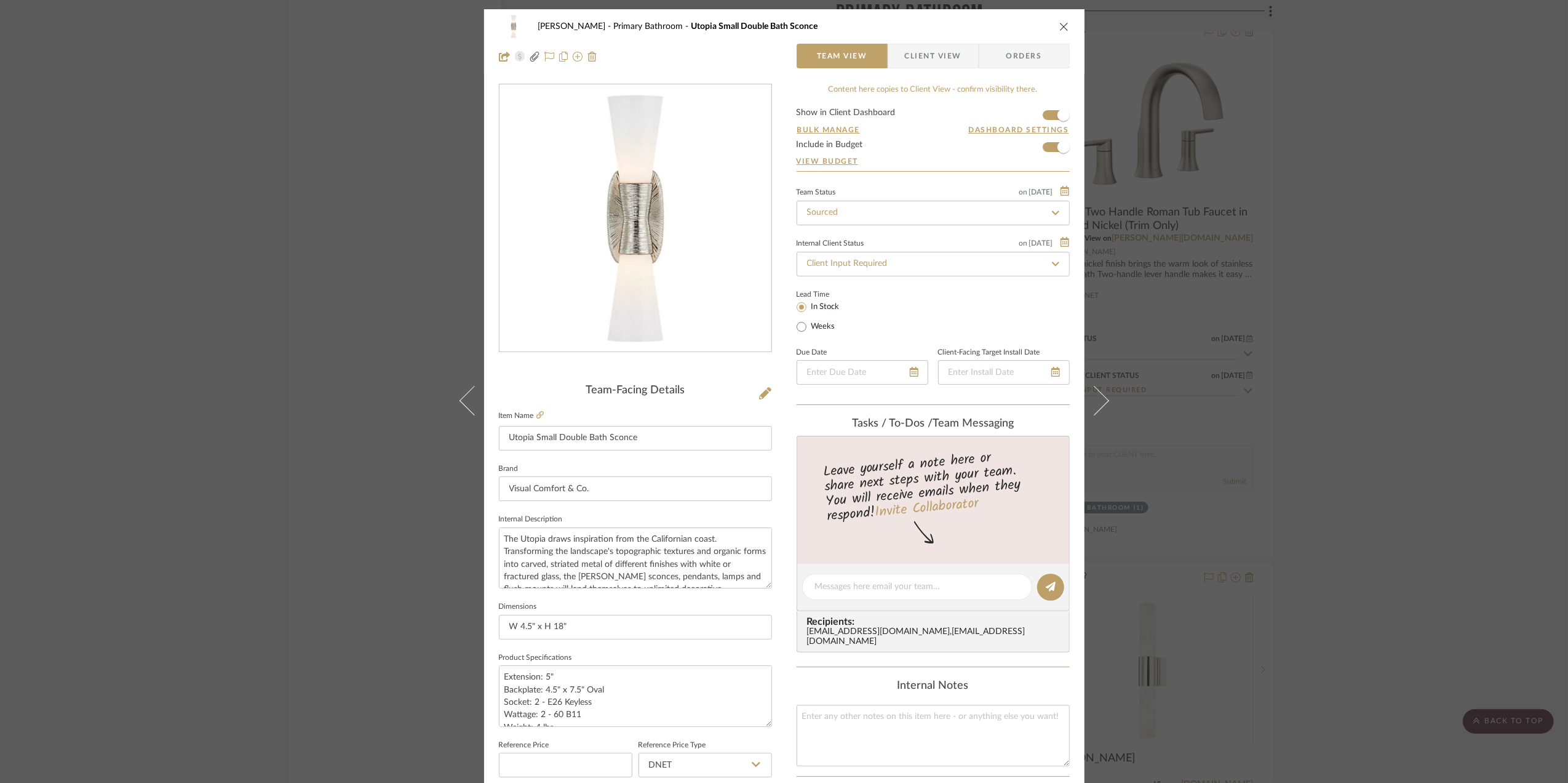
click at [1397, 438] on div "Sara Monroe Primary Bathroom Utopia Small Double Bath Sconce Team View Client V…" at bounding box center [784, 392] width 1568 height 783
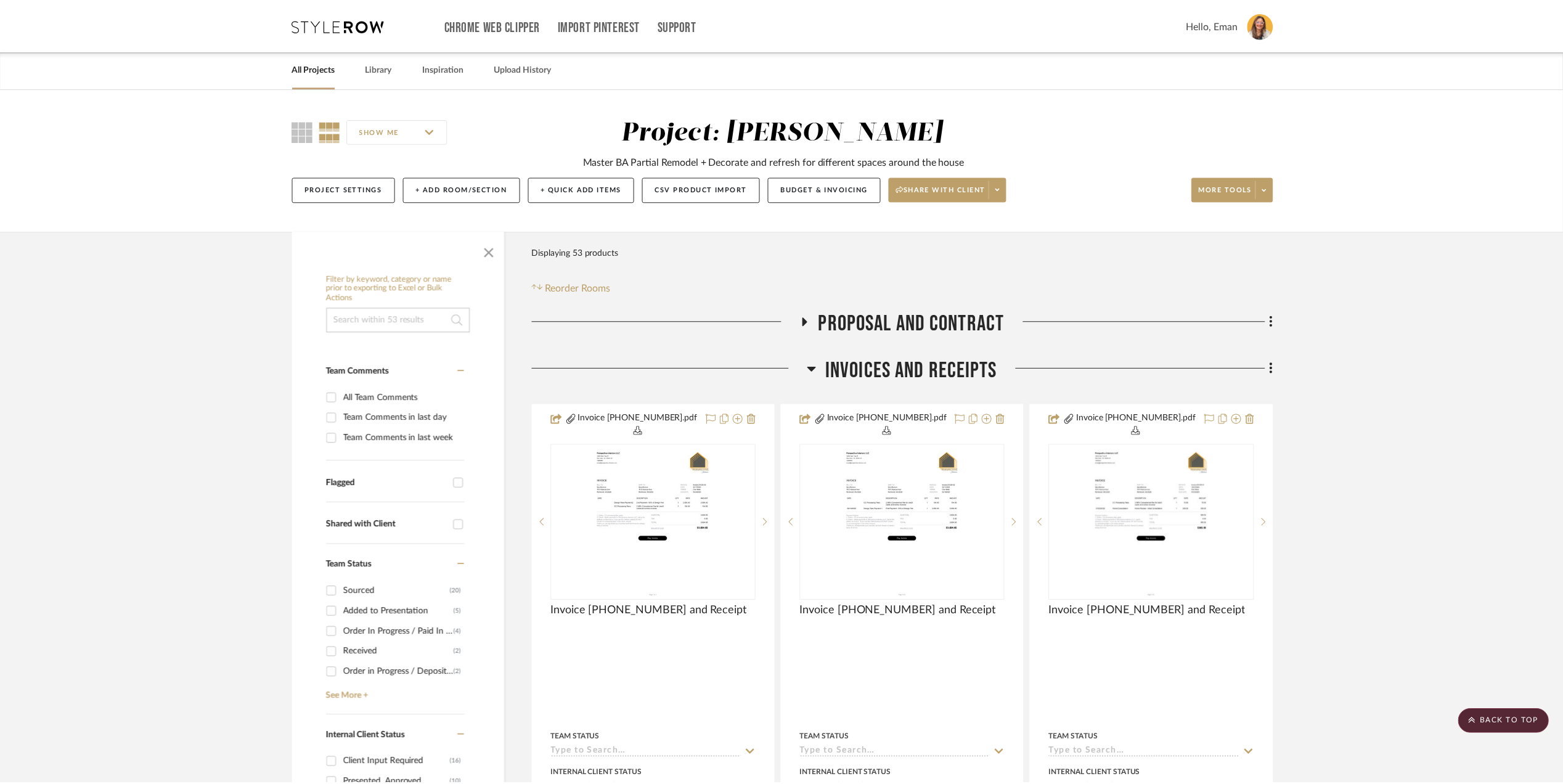
scroll to position [3285, 0]
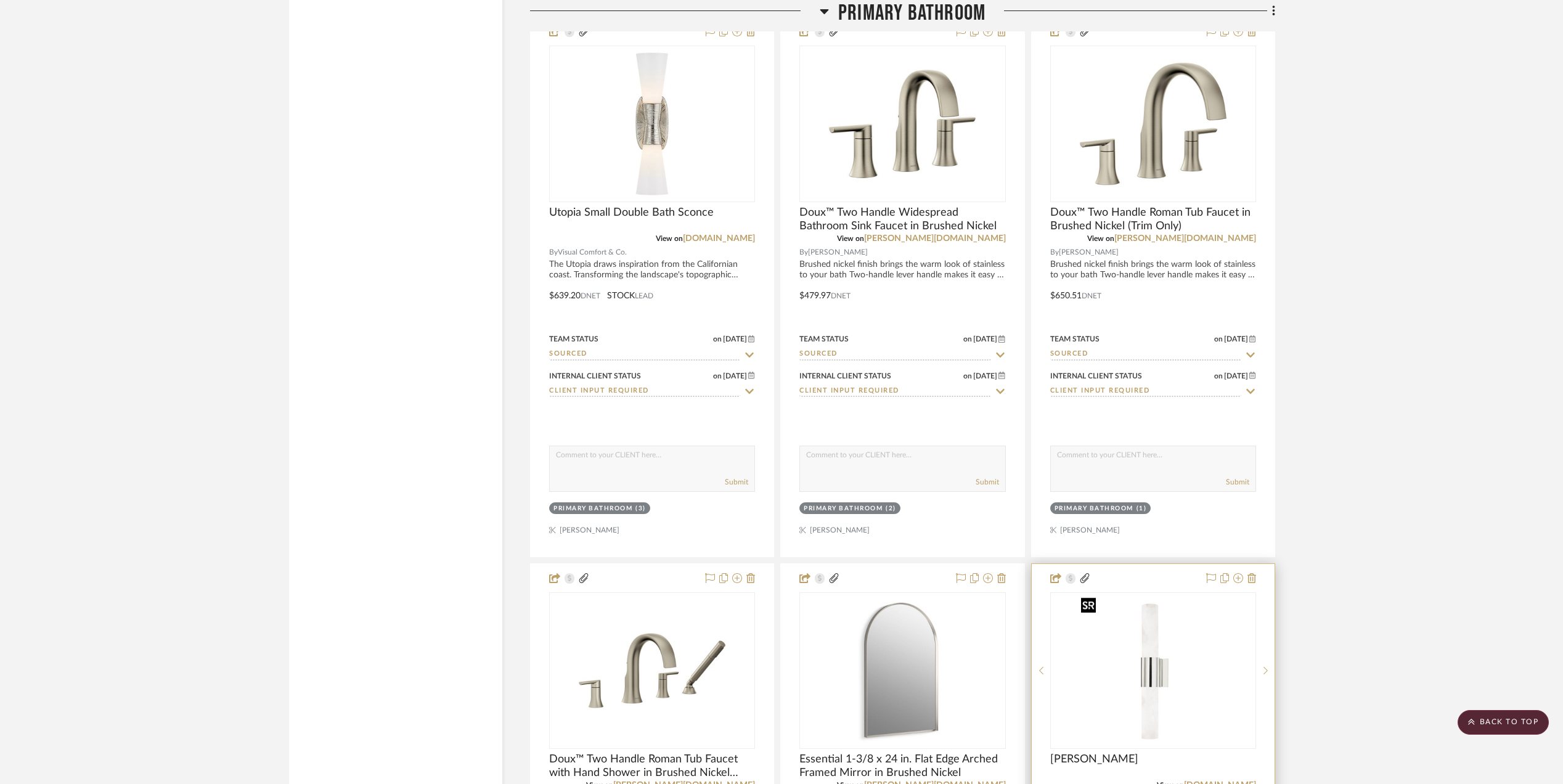
click at [1151, 676] on img "0" at bounding box center [1153, 670] width 154 height 154
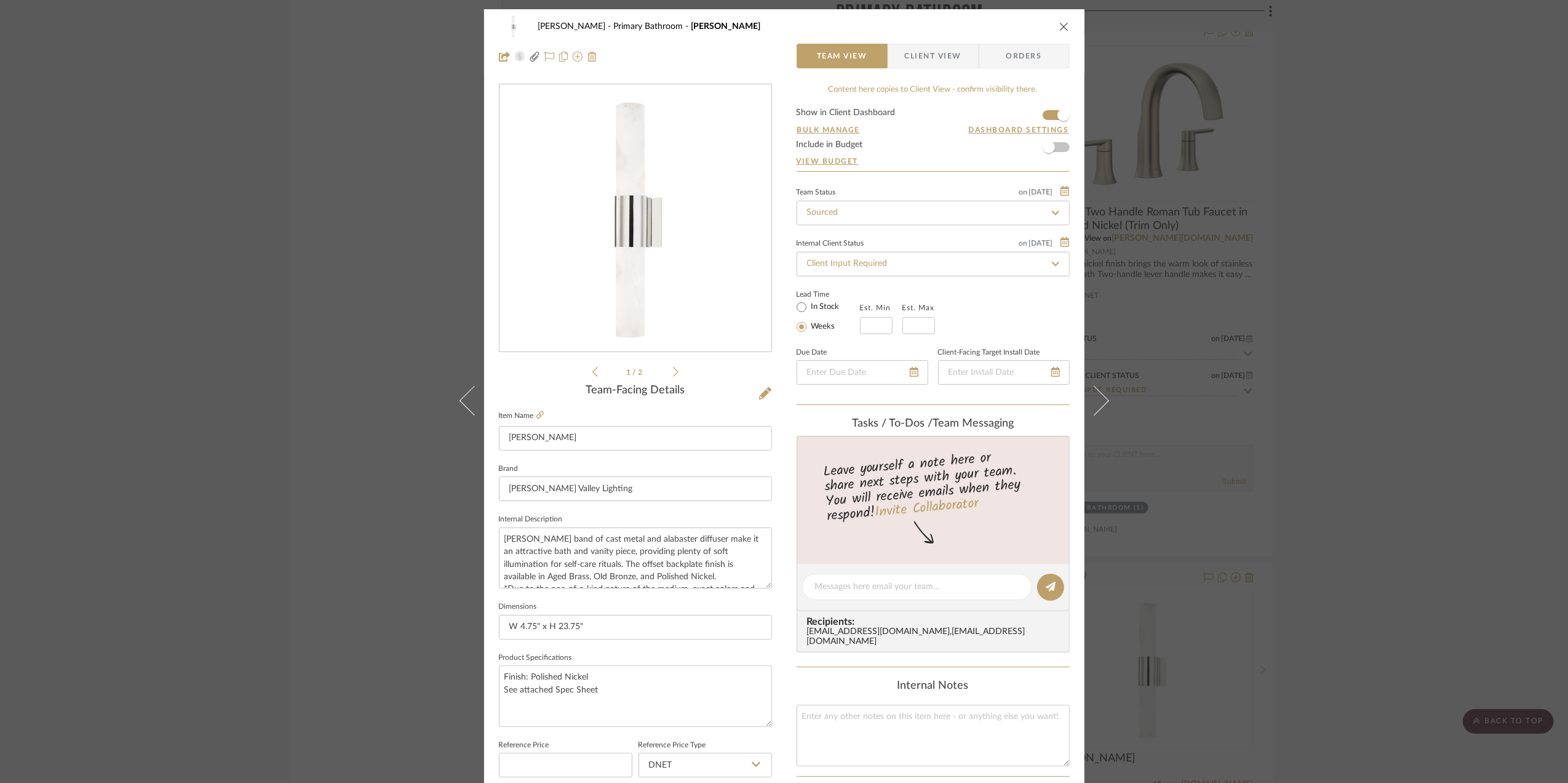
click at [1421, 468] on div "Sara Monroe Primary Bathroom Barkley Team View Client View Orders 1 / 2 Team-Fa…" at bounding box center [784, 392] width 1568 height 783
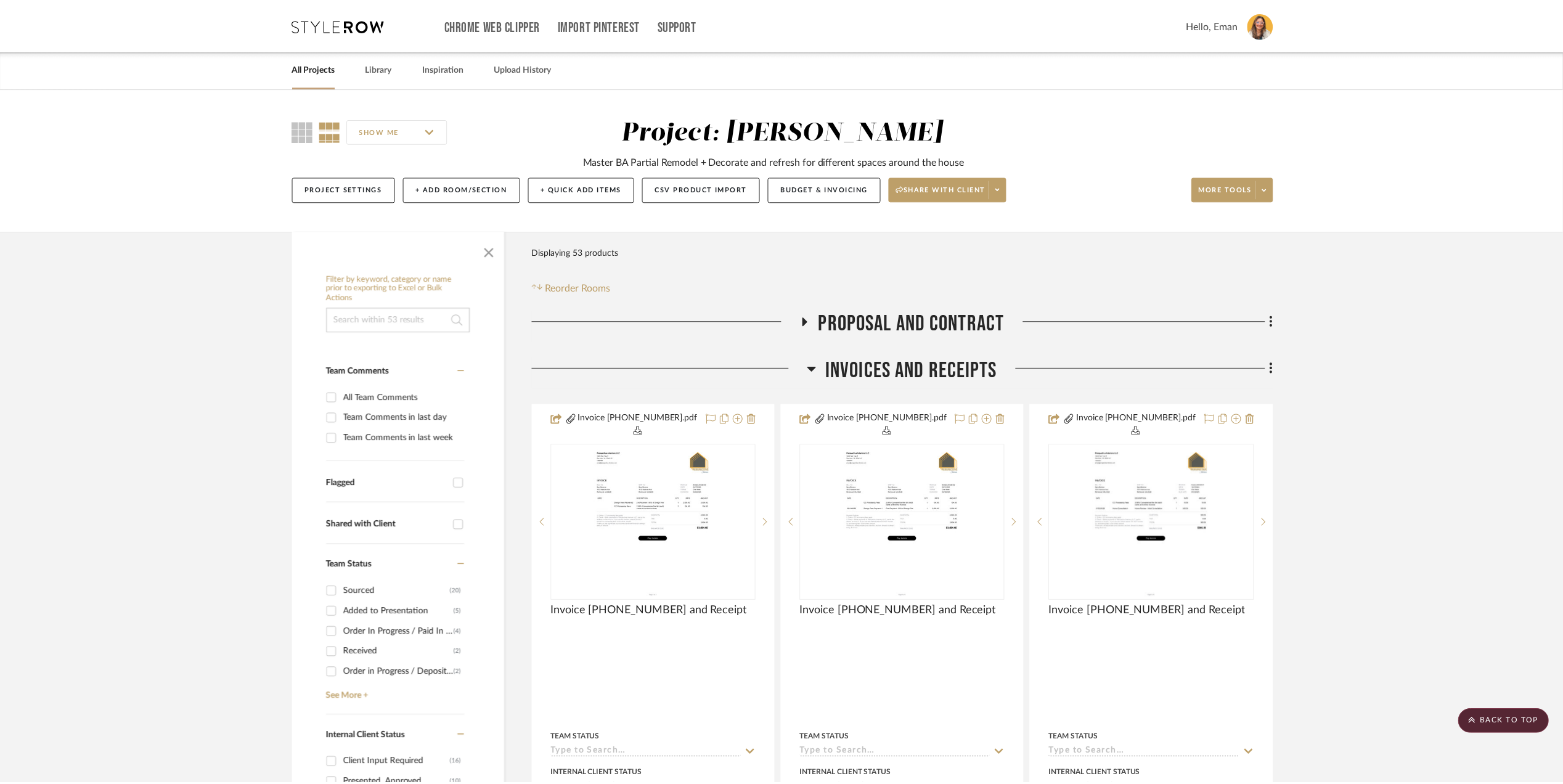
scroll to position [3285, 0]
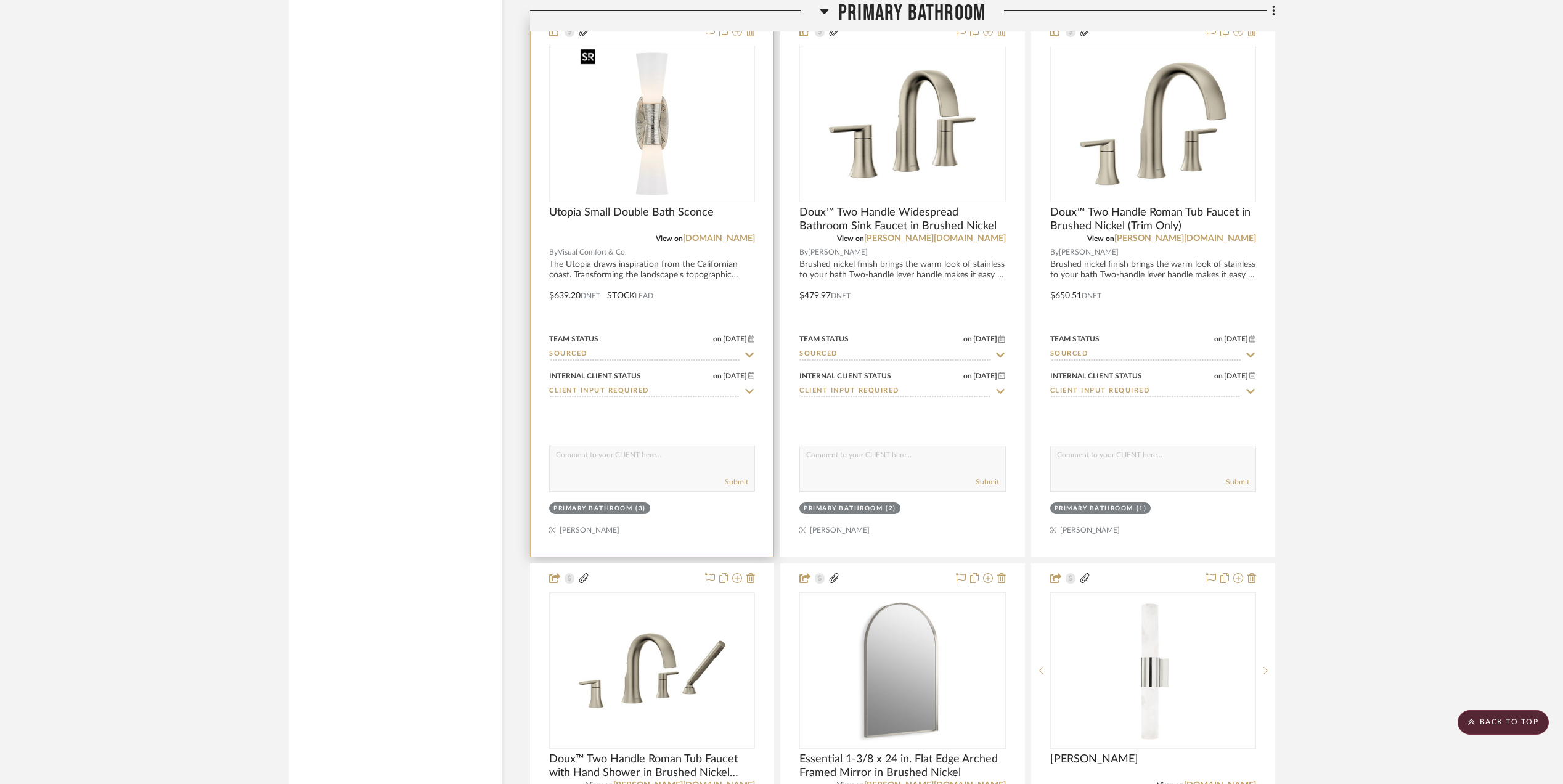
click at [669, 190] on img "0" at bounding box center [651, 124] width 154 height 154
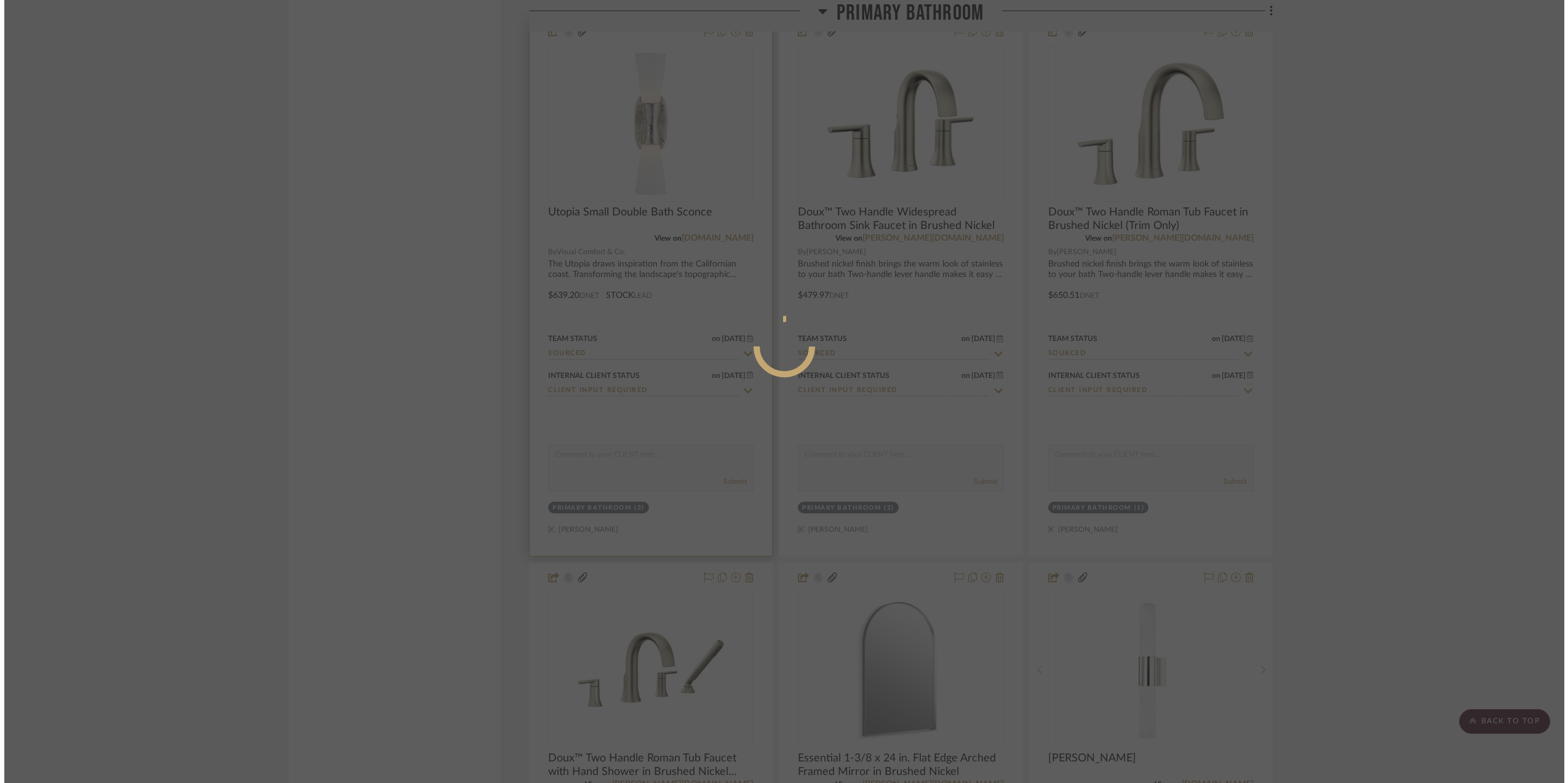
scroll to position [0, 0]
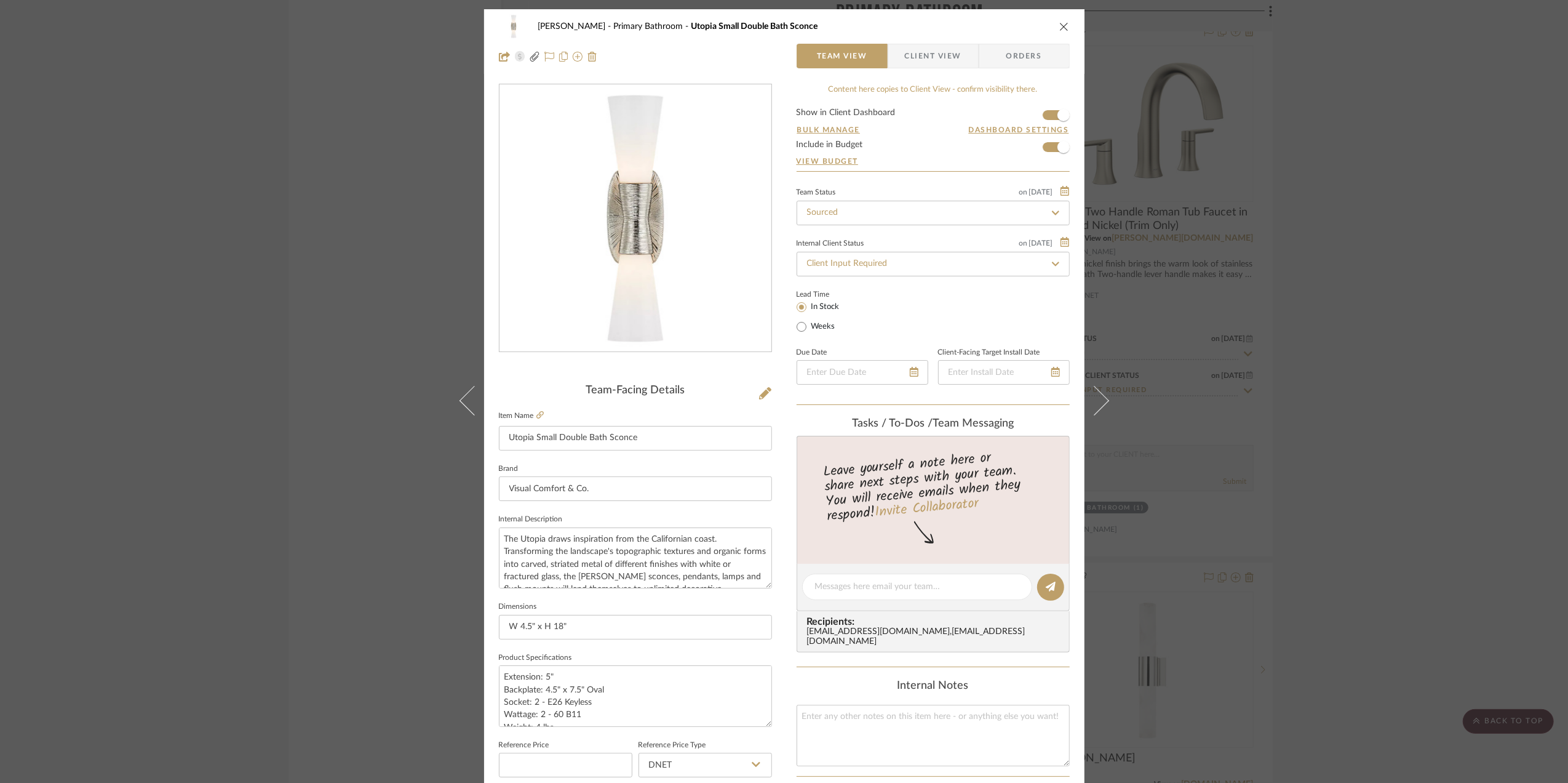
click at [1443, 545] on div "Sara Monroe Primary Bathroom Utopia Small Double Bath Sconce Team View Client V…" at bounding box center [784, 392] width 1568 height 783
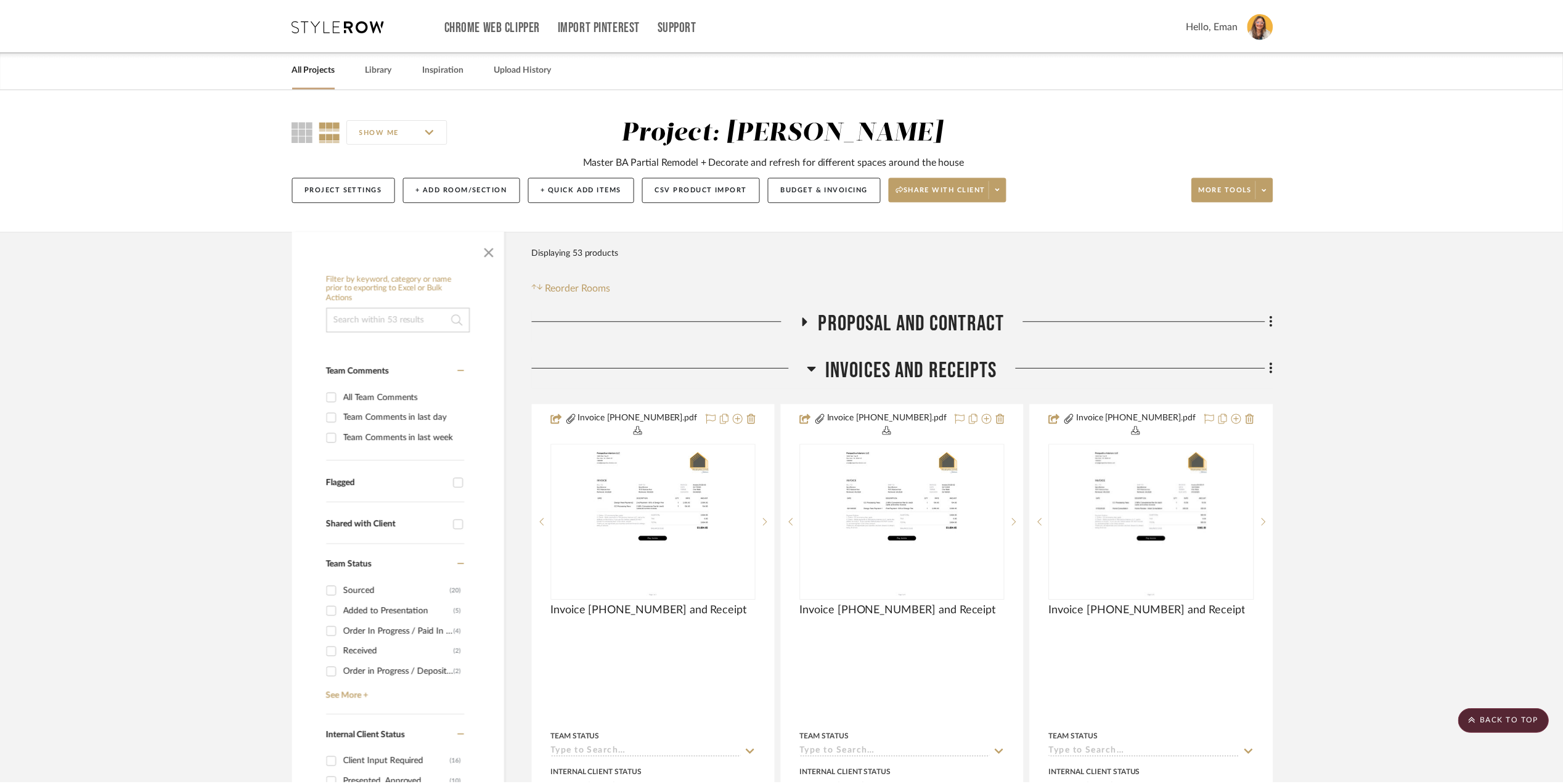
scroll to position [3285, 0]
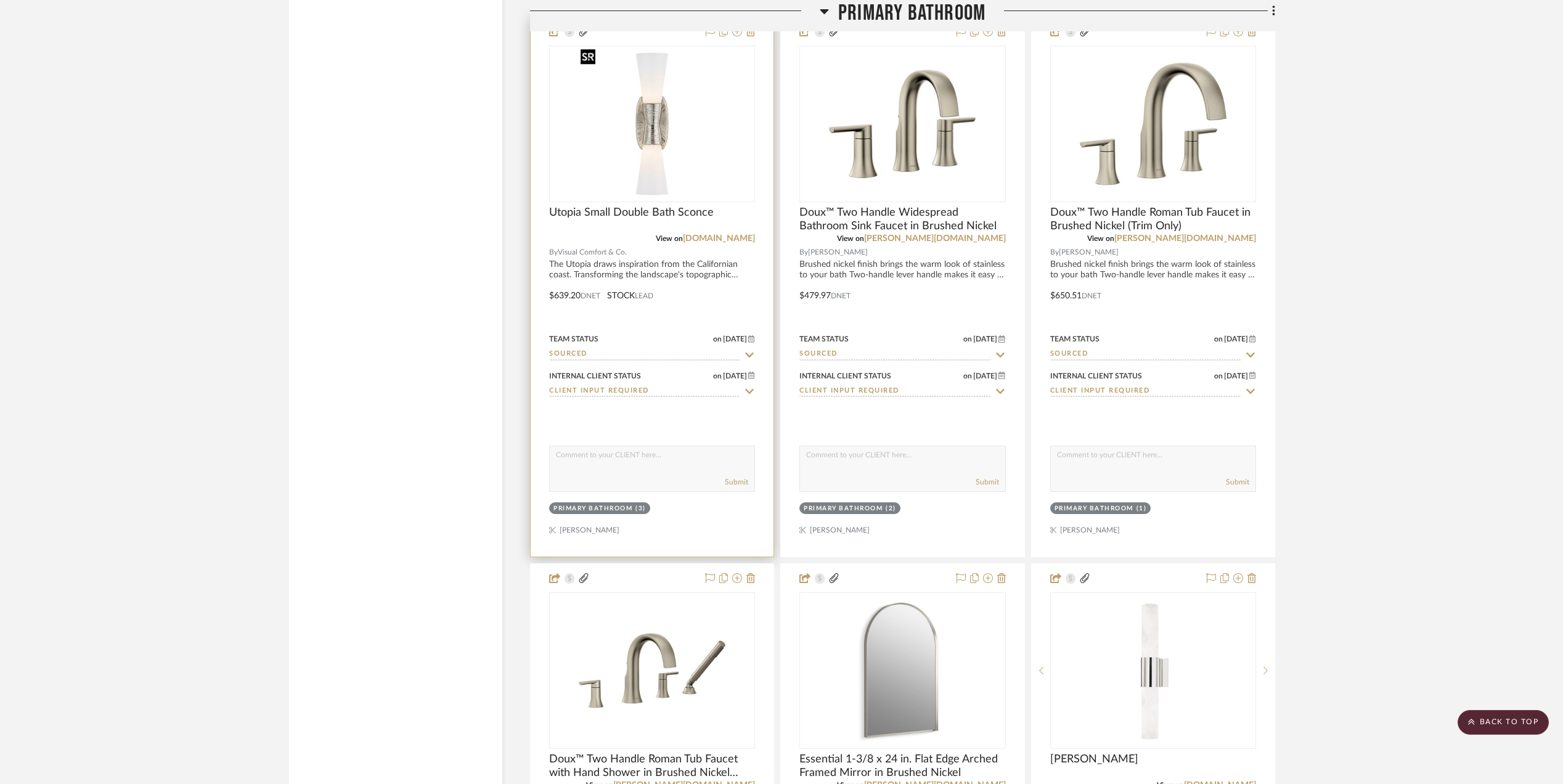
click at [652, 126] on img "0" at bounding box center [651, 124] width 154 height 154
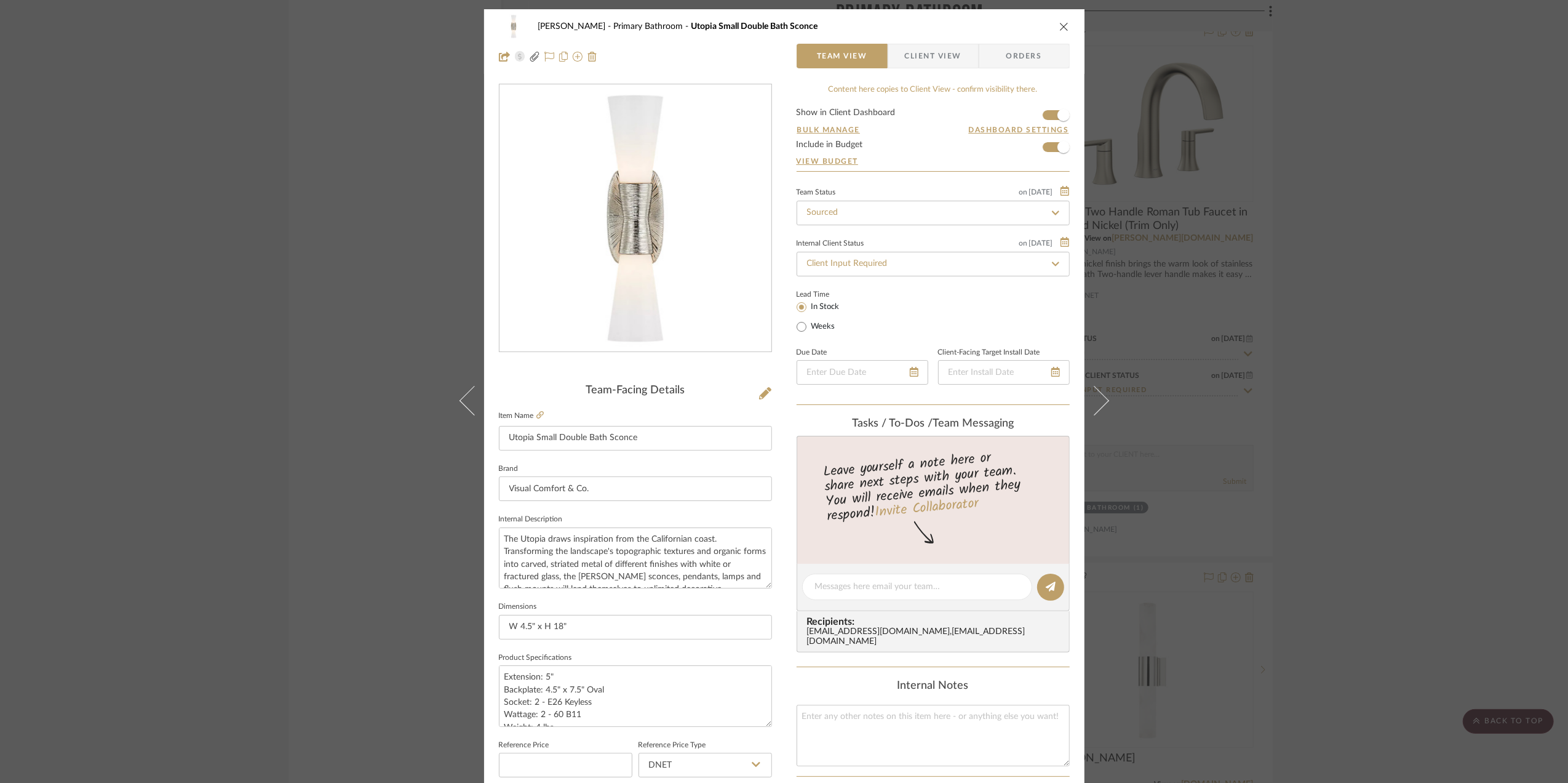
click at [1371, 400] on div "Sara Monroe Primary Bathroom Utopia Small Double Bath Sconce Team View Client V…" at bounding box center [784, 392] width 1568 height 783
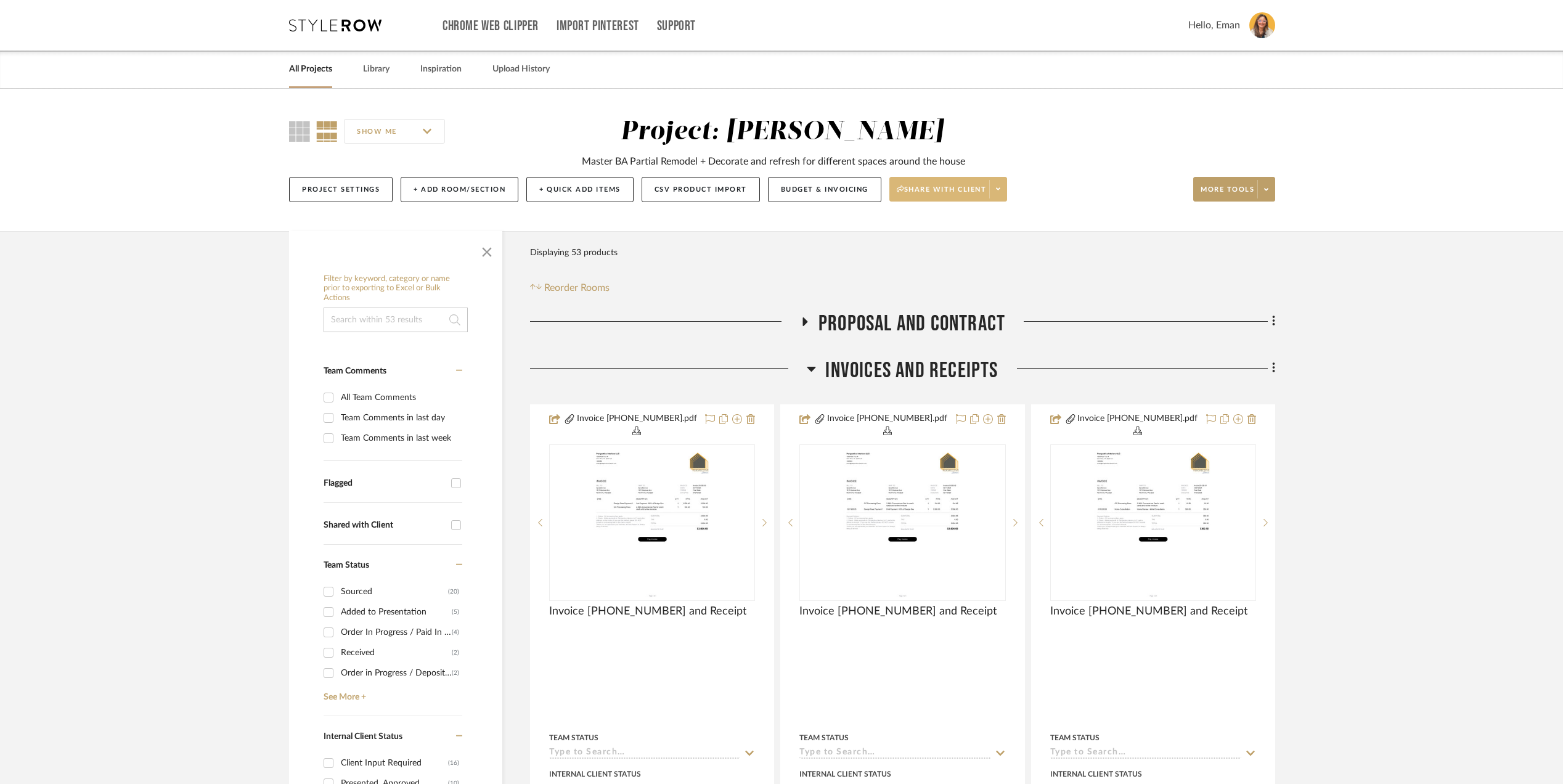
click at [1000, 192] on icon at bounding box center [997, 189] width 5 height 7
click at [944, 218] on button "Preview Client Dashboard" at bounding box center [956, 225] width 130 height 30
click at [796, 182] on button "Budget & Invoicing" at bounding box center [824, 190] width 113 height 25
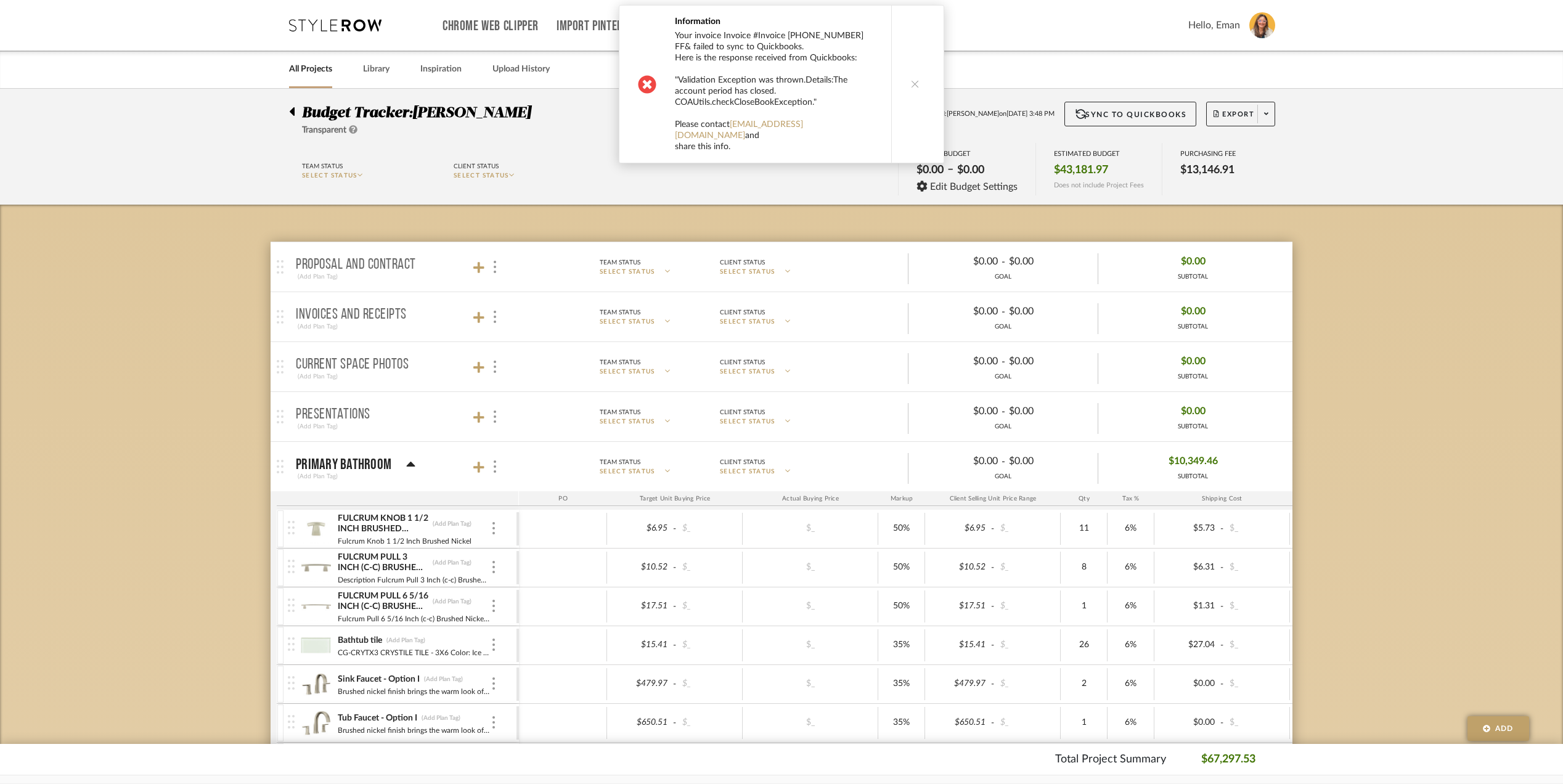
click at [913, 79] on icon at bounding box center [915, 84] width 9 height 9
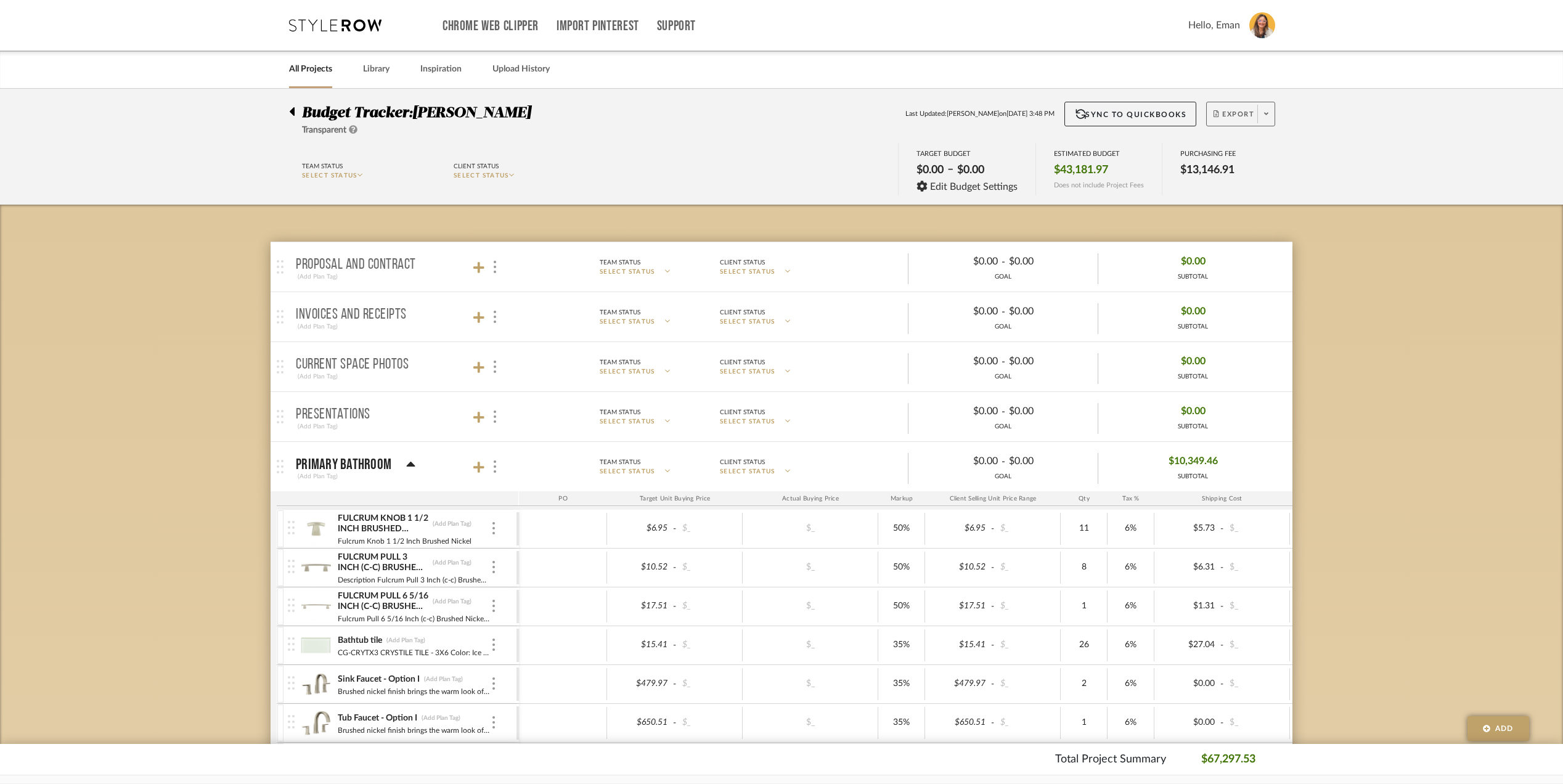
click at [1270, 111] on span at bounding box center [1265, 114] width 17 height 18
click at [1253, 151] on span "Export PDF" at bounding box center [1261, 150] width 92 height 11
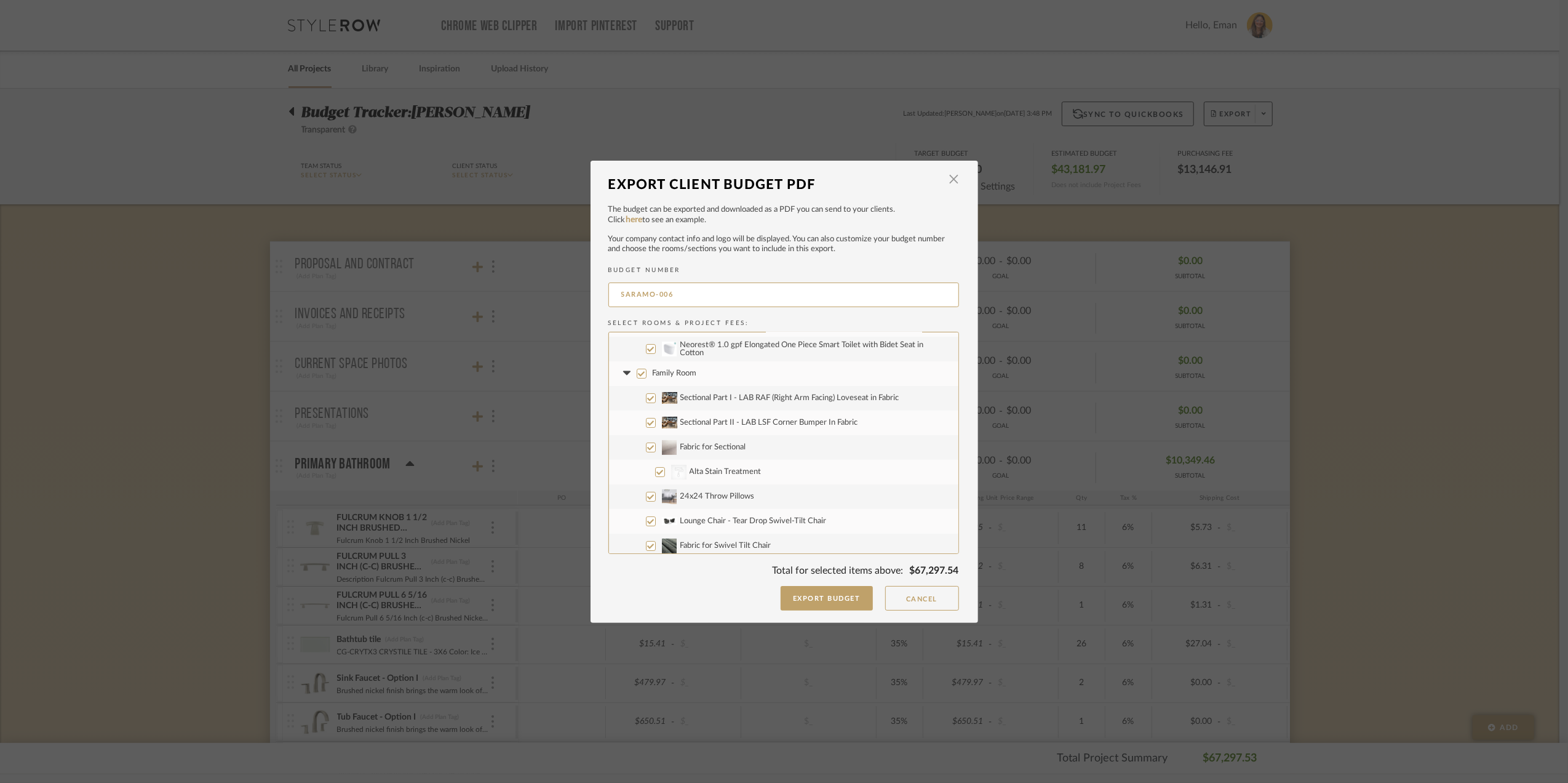
scroll to position [246, 0]
click at [638, 345] on input "Family Room" at bounding box center [641, 344] width 10 height 10
checkbox input "false"
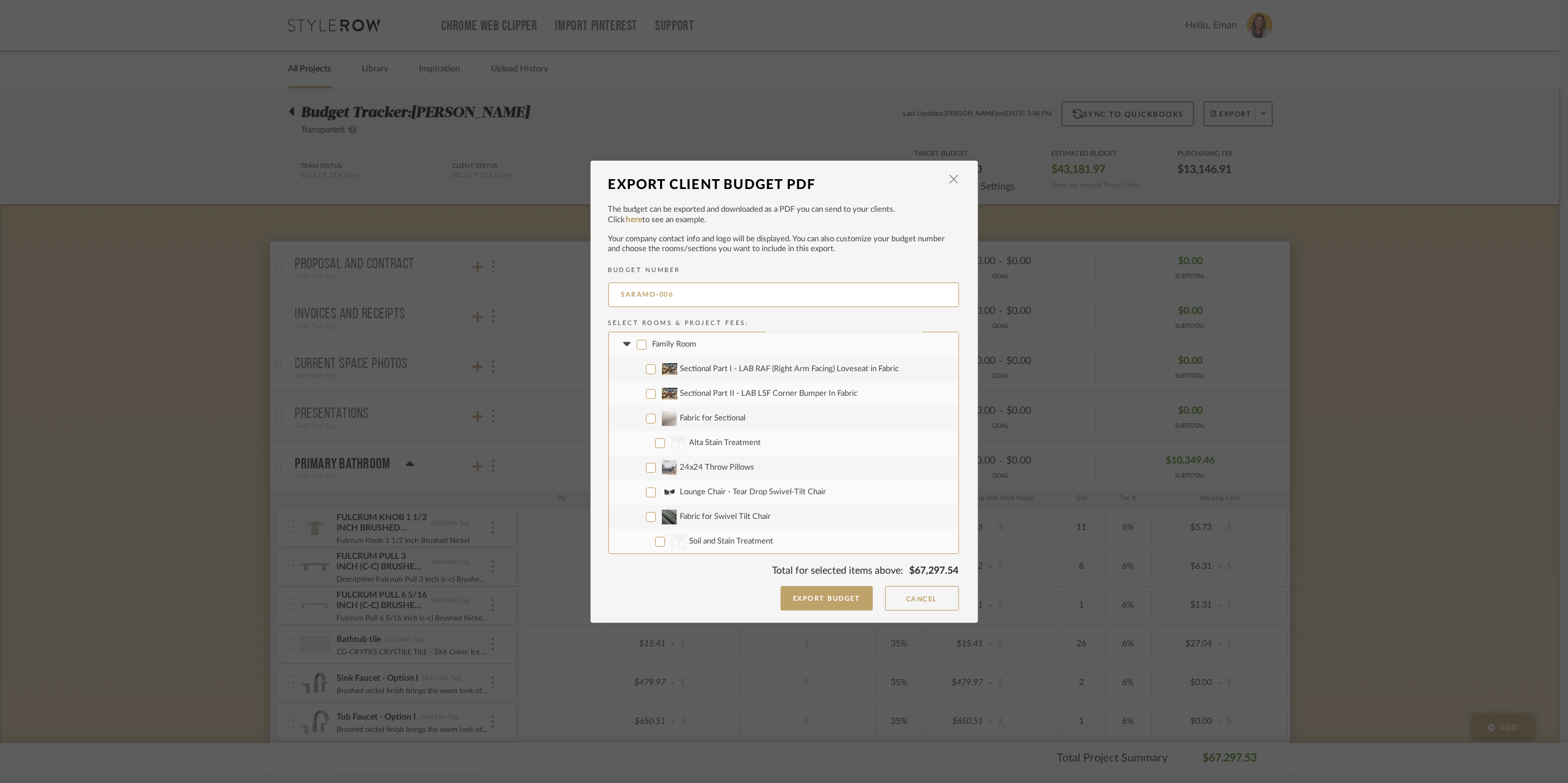
checkbox input "false"
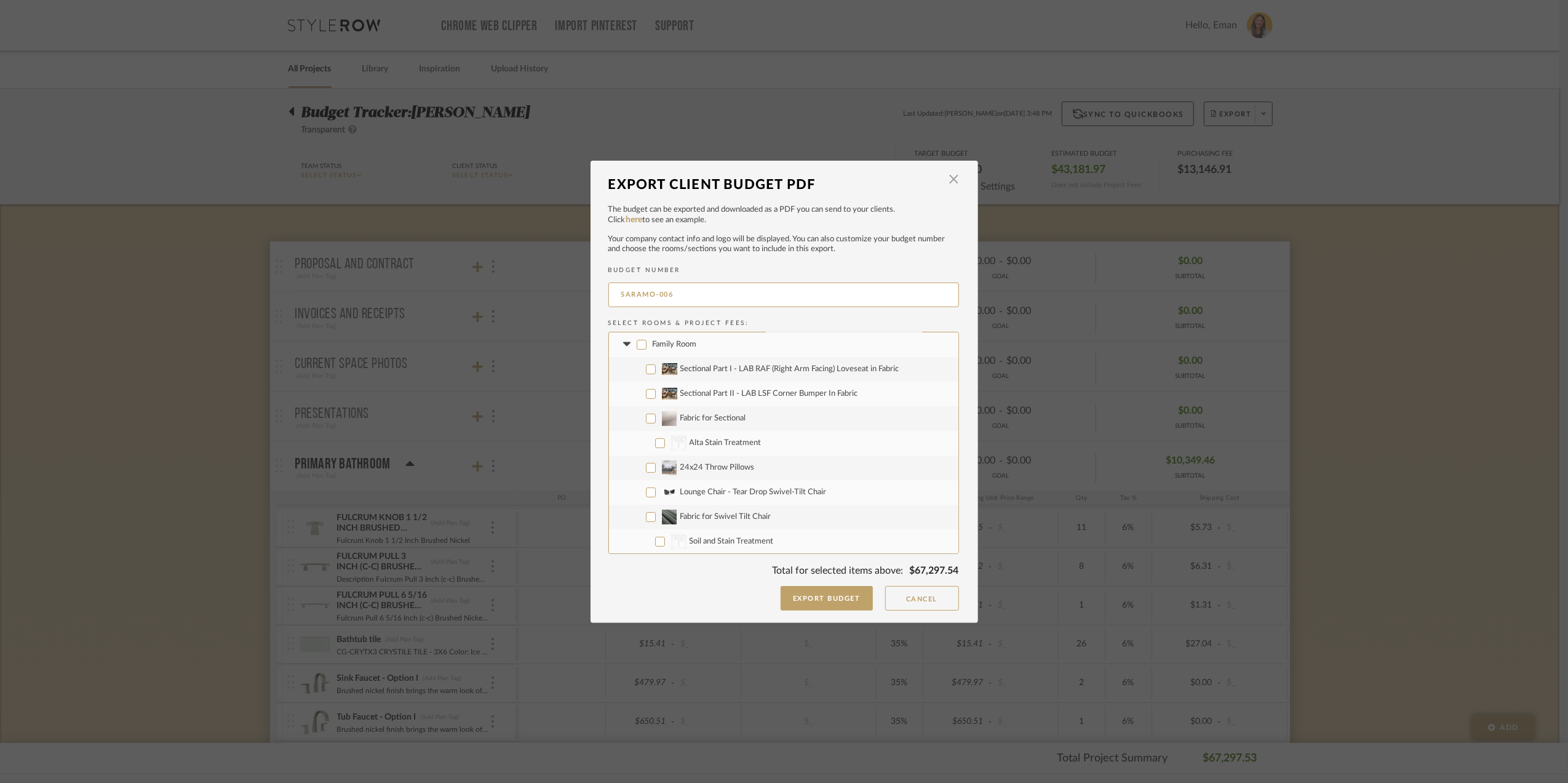
checkbox input "false"
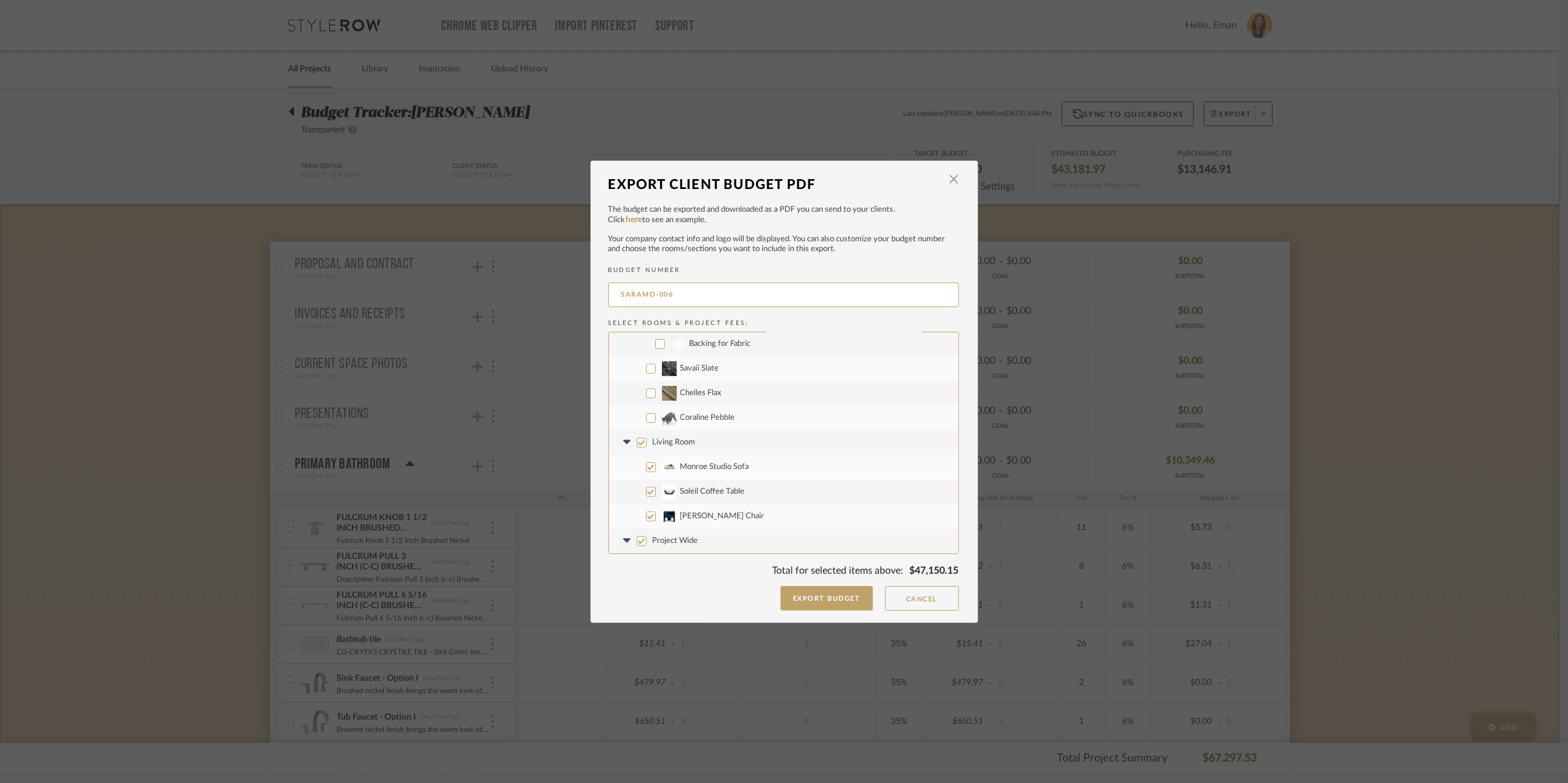
scroll to position [493, 0]
click at [639, 419] on input "Living Room" at bounding box center [641, 418] width 10 height 10
checkbox input "false"
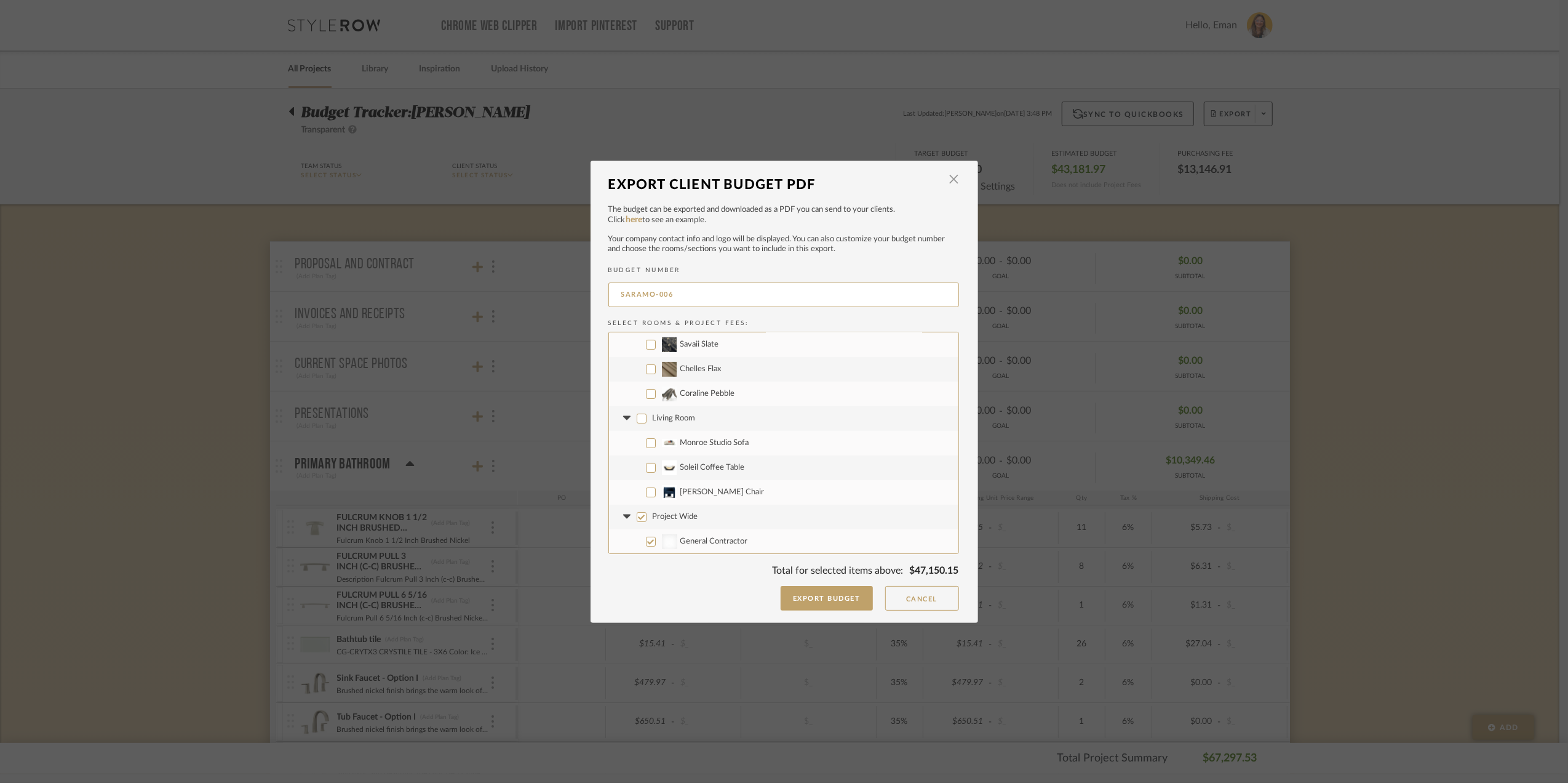
checkbox input "false"
click at [638, 417] on input "Project Wide" at bounding box center [641, 418] width 10 height 10
checkbox input "false"
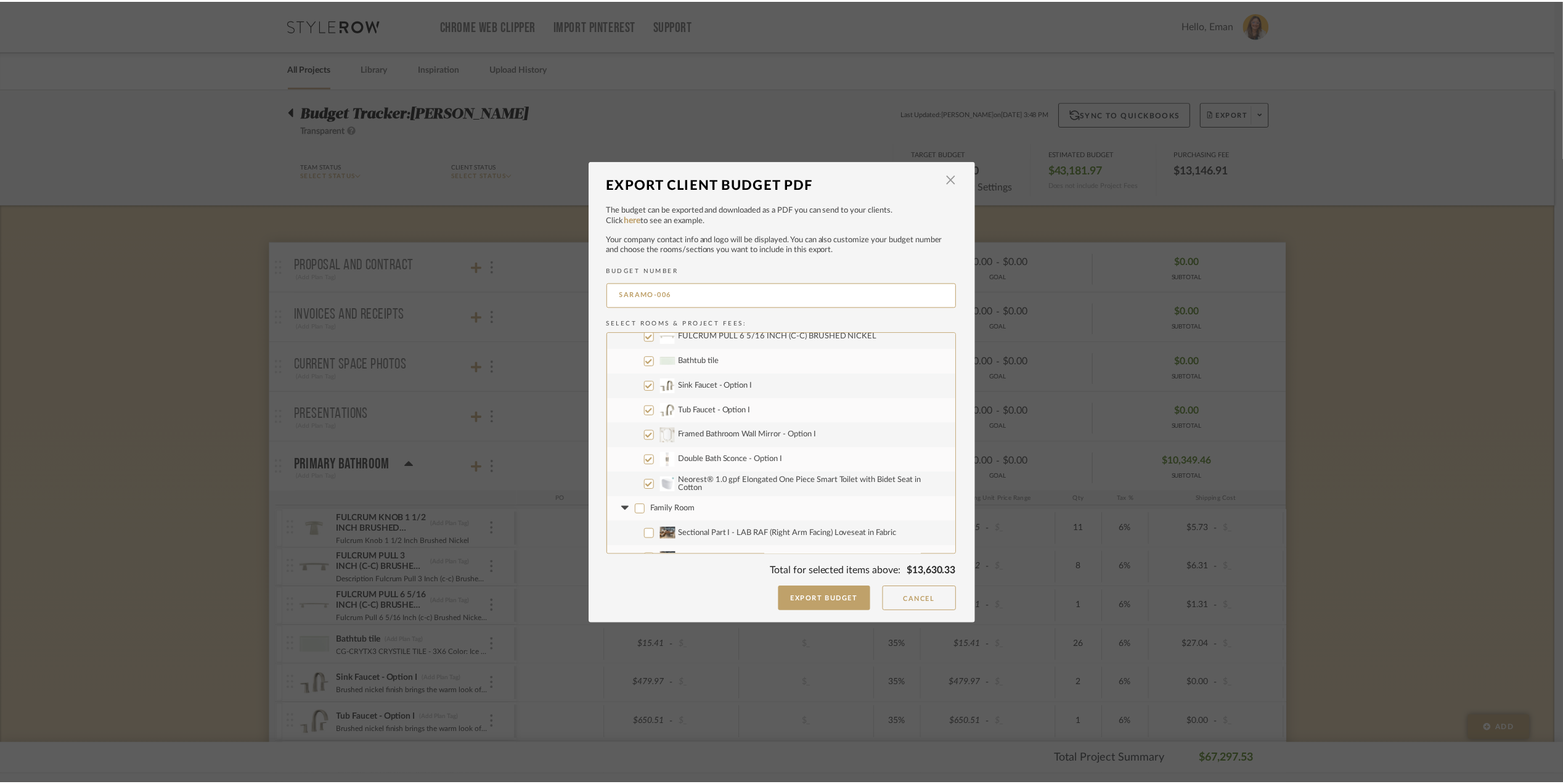
scroll to position [17, 0]
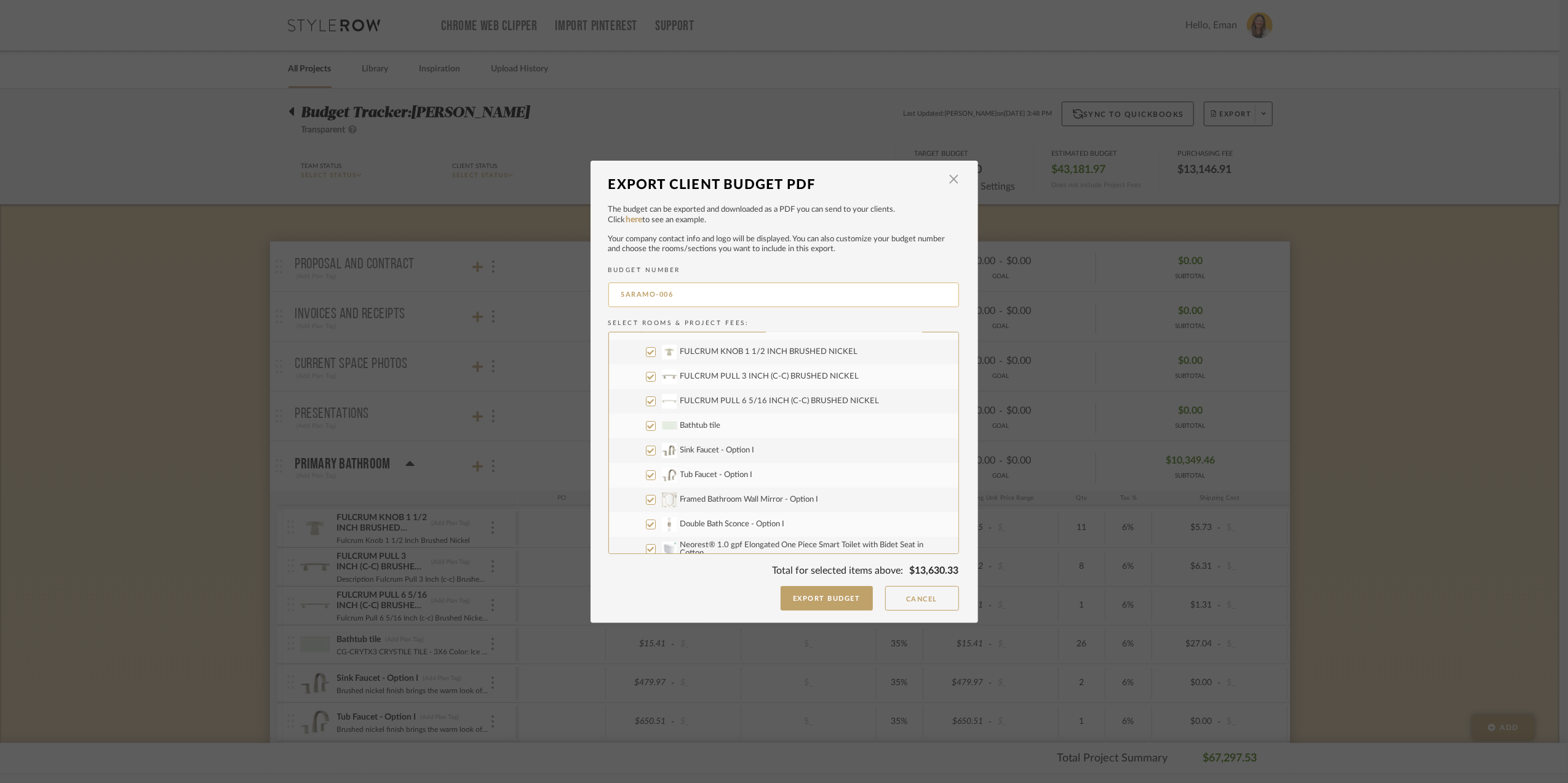
click at [686, 305] on input "SARAMO-006" at bounding box center [784, 294] width 351 height 24
click at [687, 294] on input "SARAMO-00" at bounding box center [784, 294] width 351 height 24
type input "SARAMO-004"
click at [827, 594] on button "Export Budget" at bounding box center [826, 597] width 92 height 24
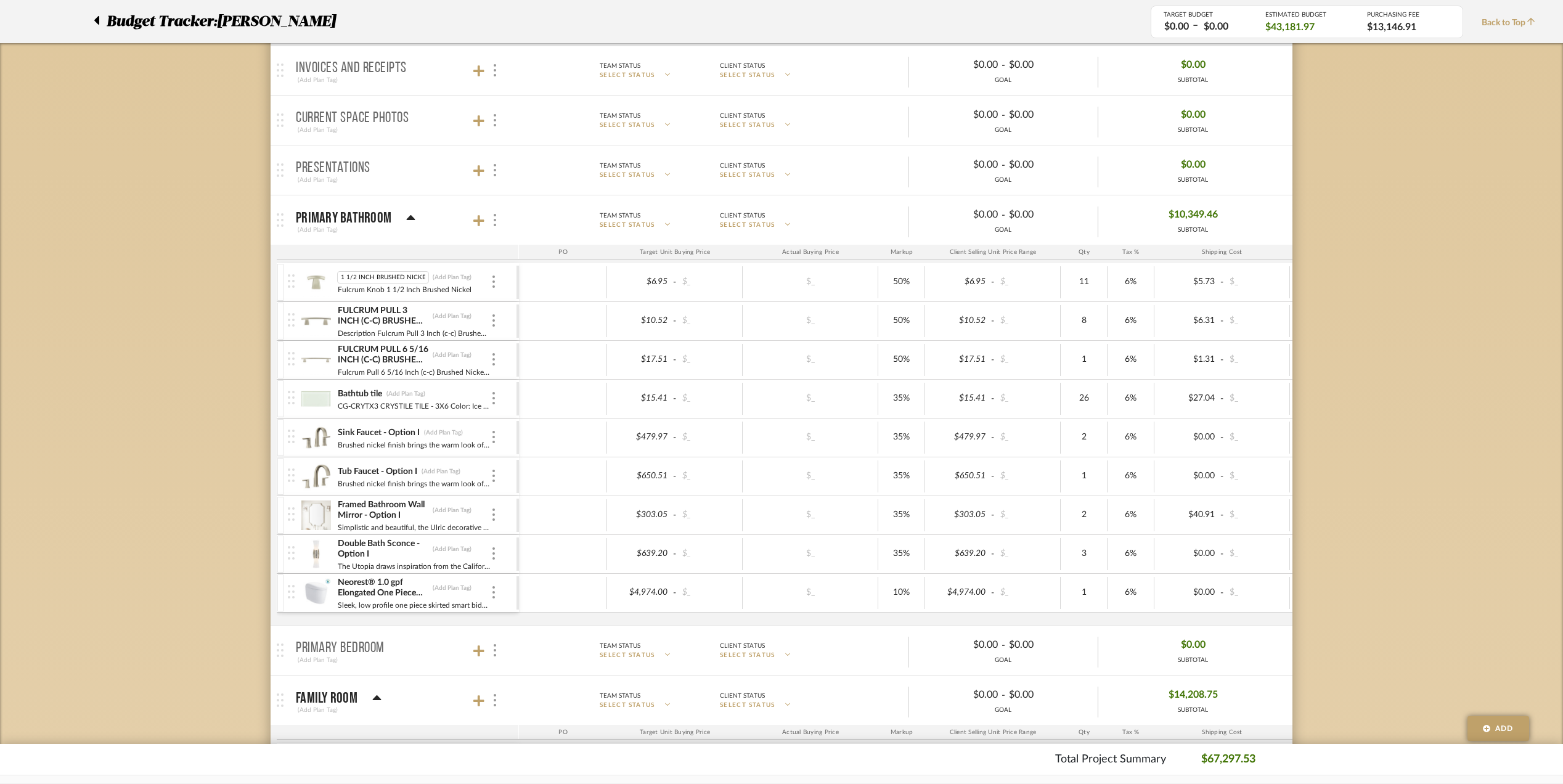
scroll to position [0, 0]
click at [309, 287] on img at bounding box center [315, 282] width 30 height 30
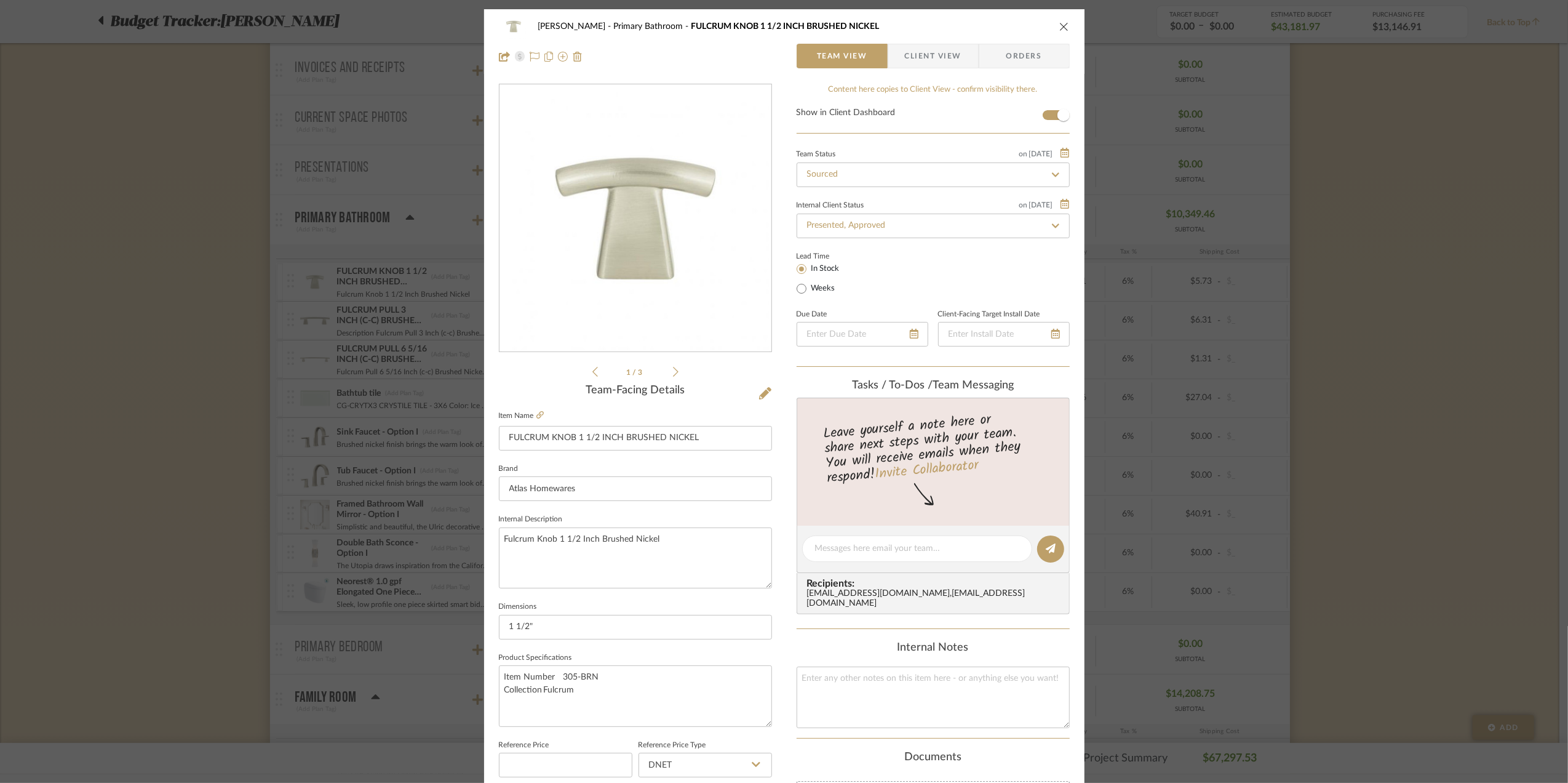
click at [1342, 330] on div "Sara Monroe Primary Bathroom FULCRUM KNOB 1 1/2 INCH BRUSHED NICKEL Team View C…" at bounding box center [784, 392] width 1568 height 783
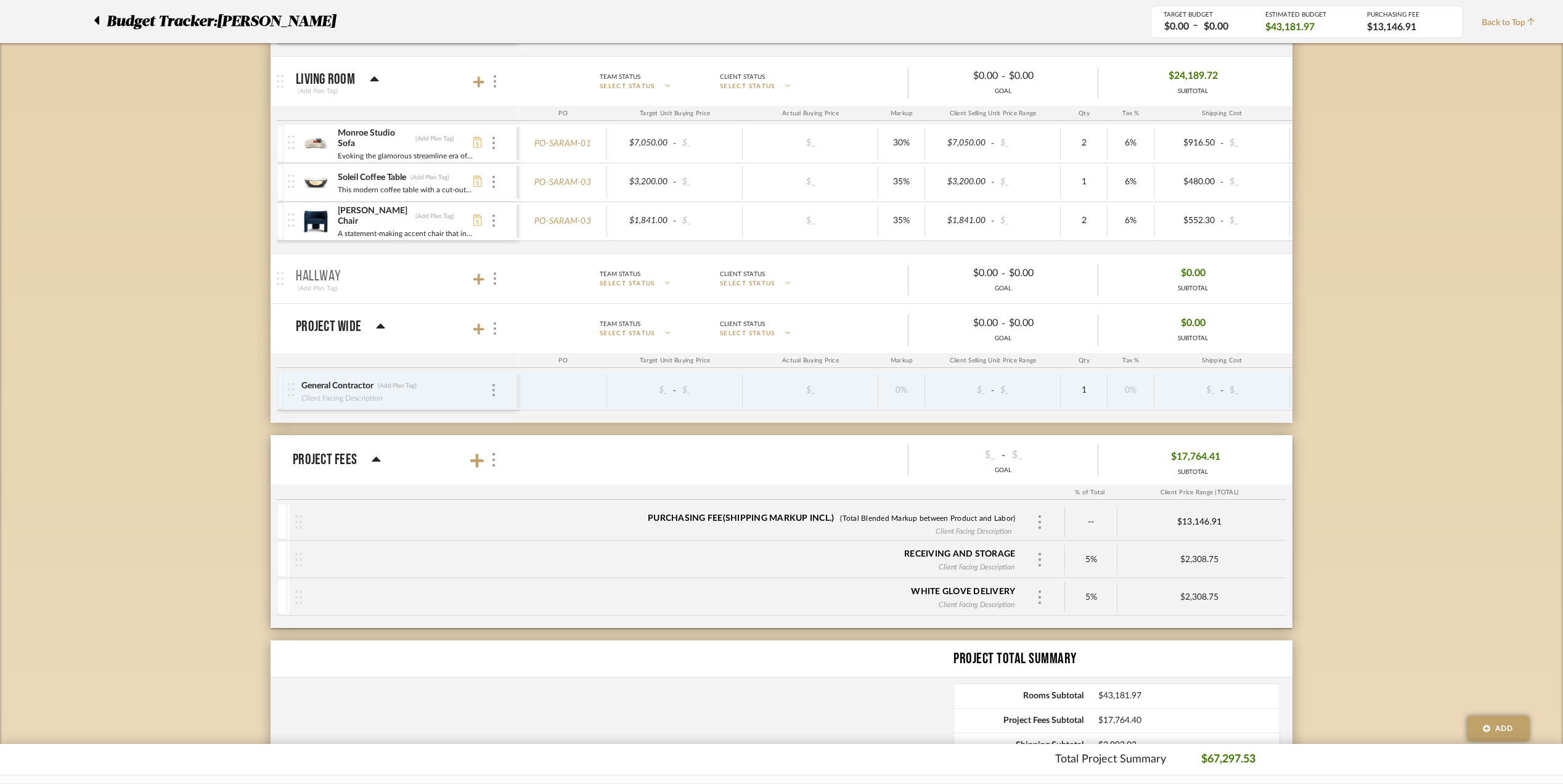
scroll to position [1314, 0]
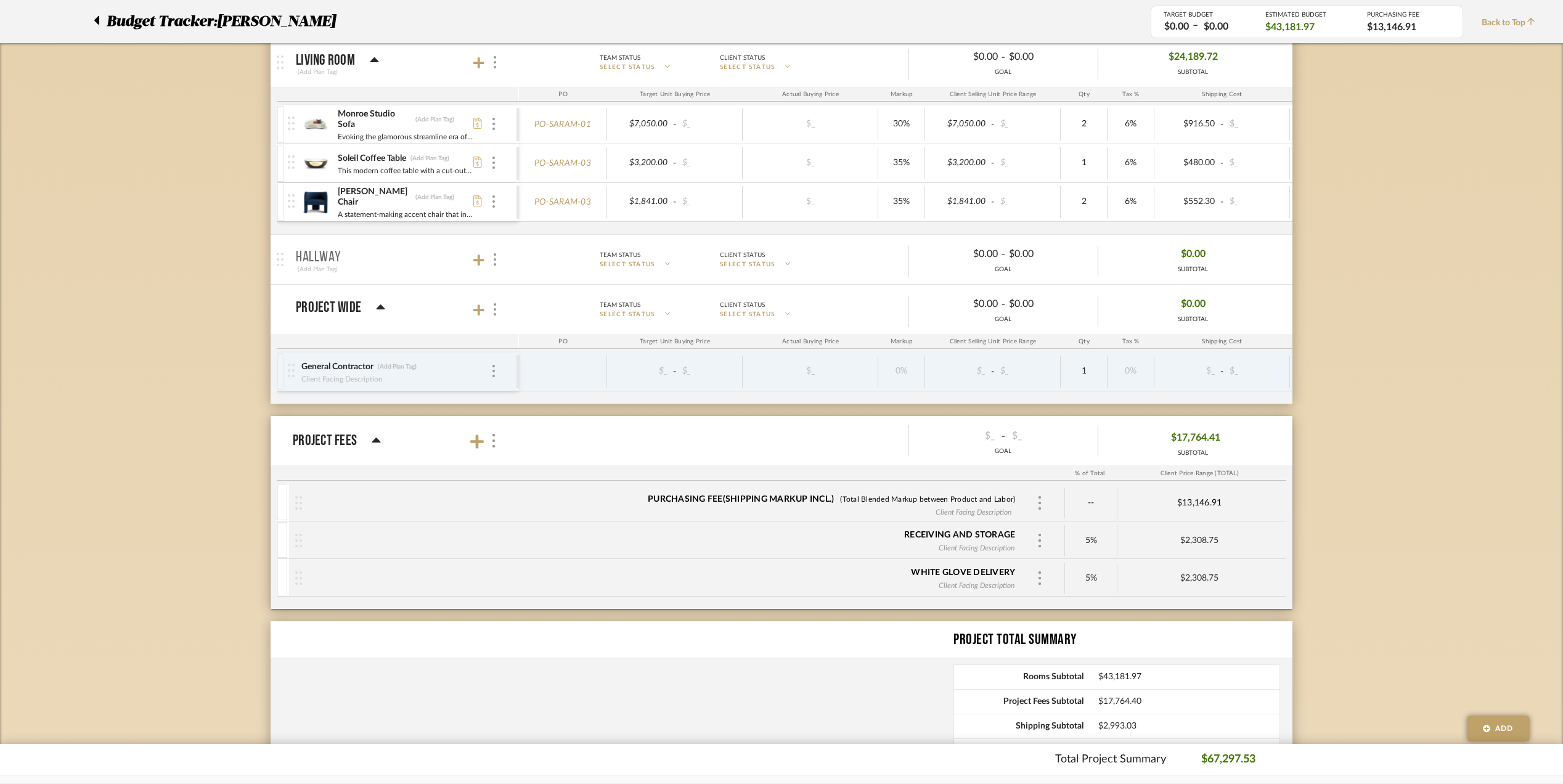
click at [1090, 513] on div "--" at bounding box center [1091, 502] width 52 height 31
click at [1090, 506] on div "--" at bounding box center [1091, 502] width 52 height 31
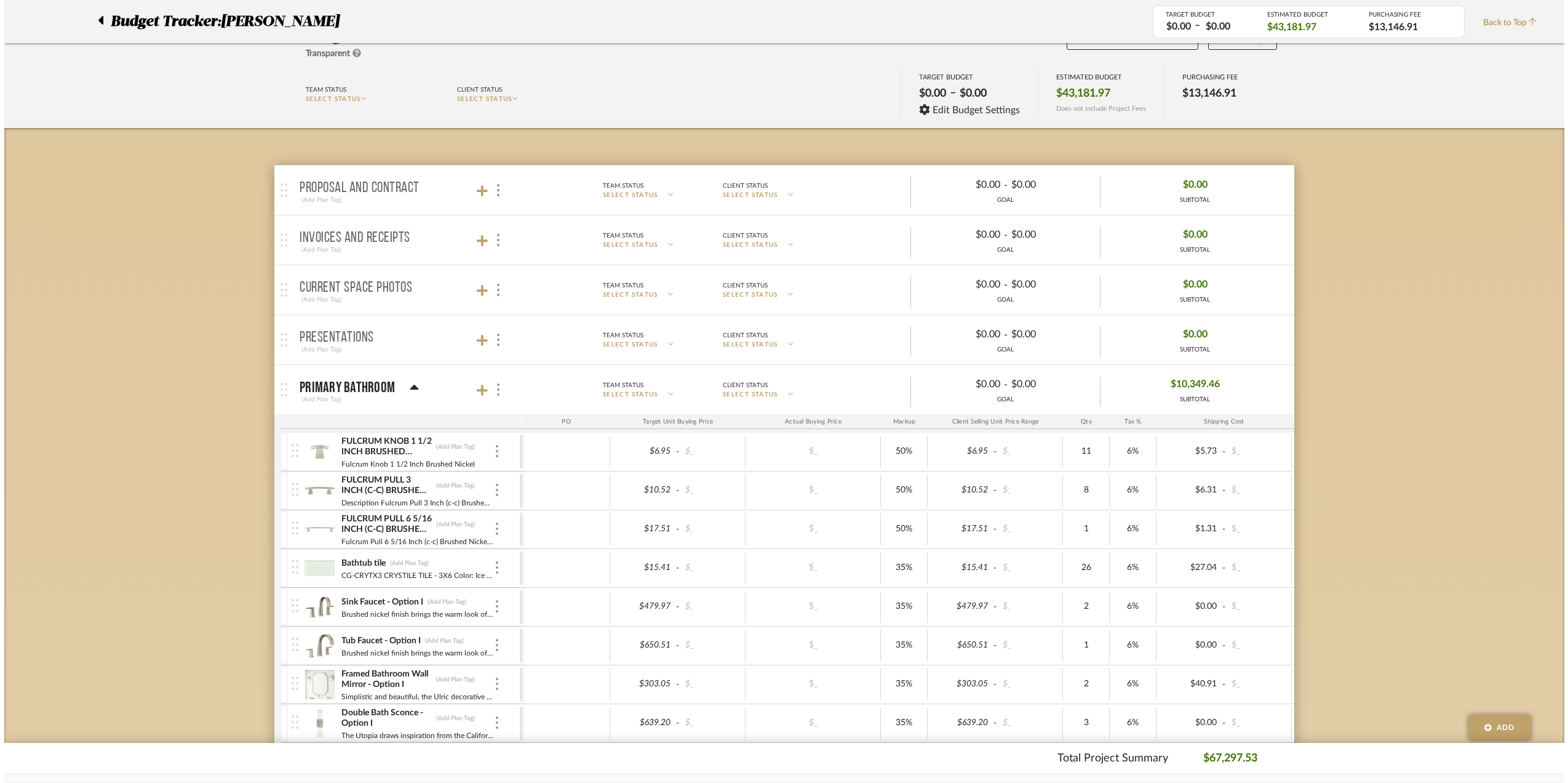
scroll to position [0, 0]
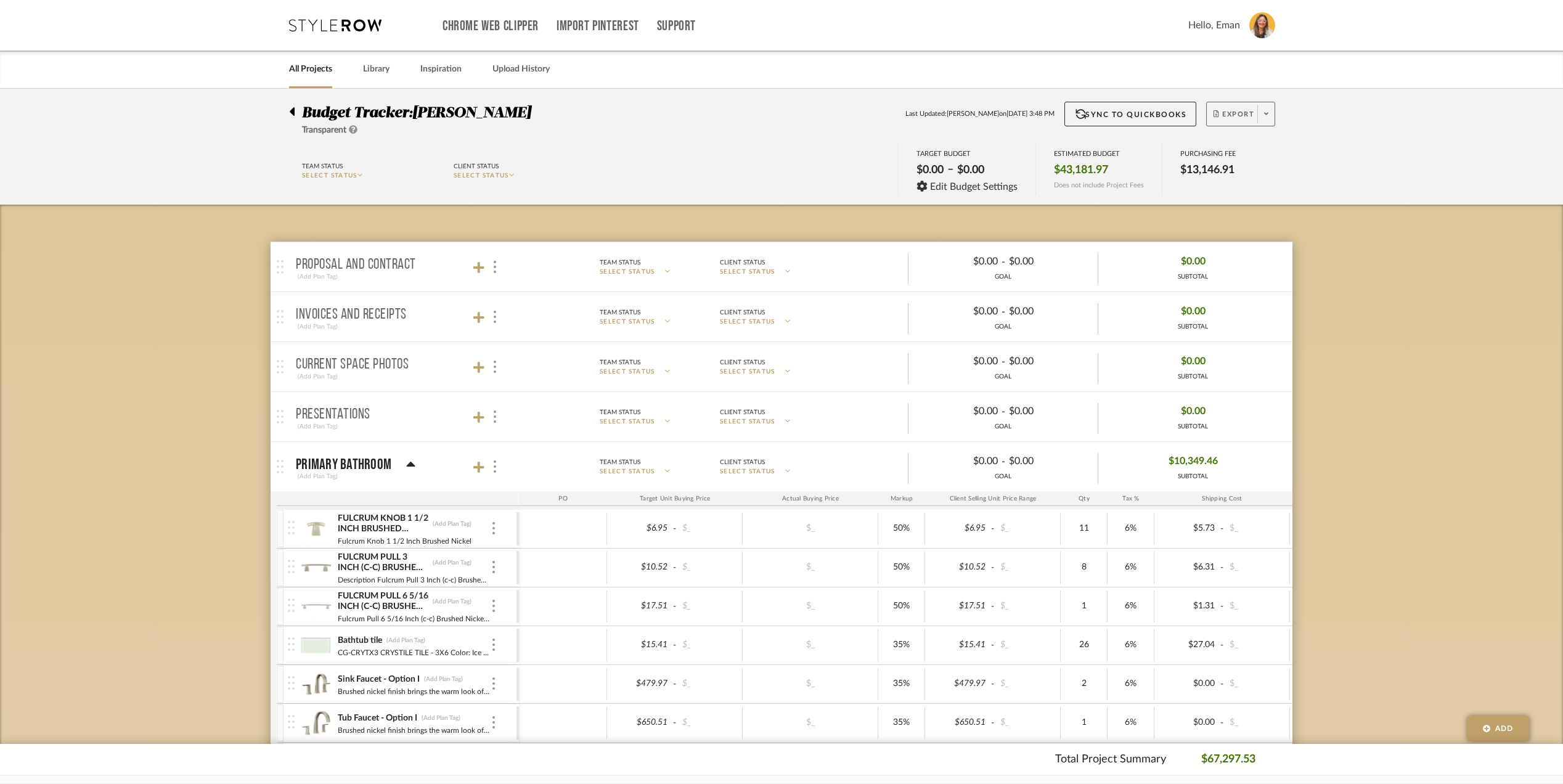
click at [1267, 112] on icon at bounding box center [1266, 114] width 5 height 7
click at [1262, 145] on span "Export PDF" at bounding box center [1261, 150] width 92 height 11
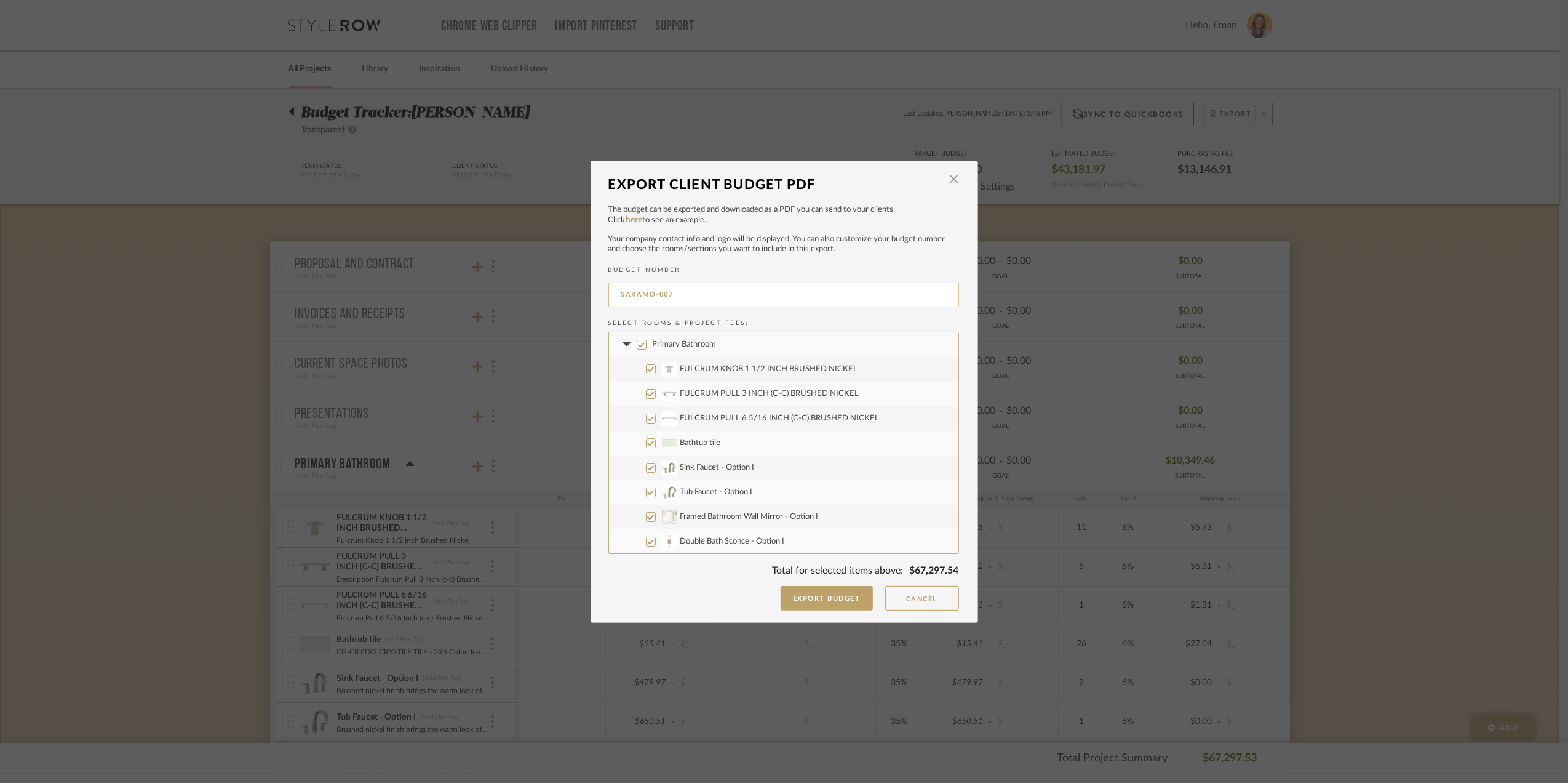
click at [680, 291] on input "SARAMO-007" at bounding box center [784, 294] width 351 height 24
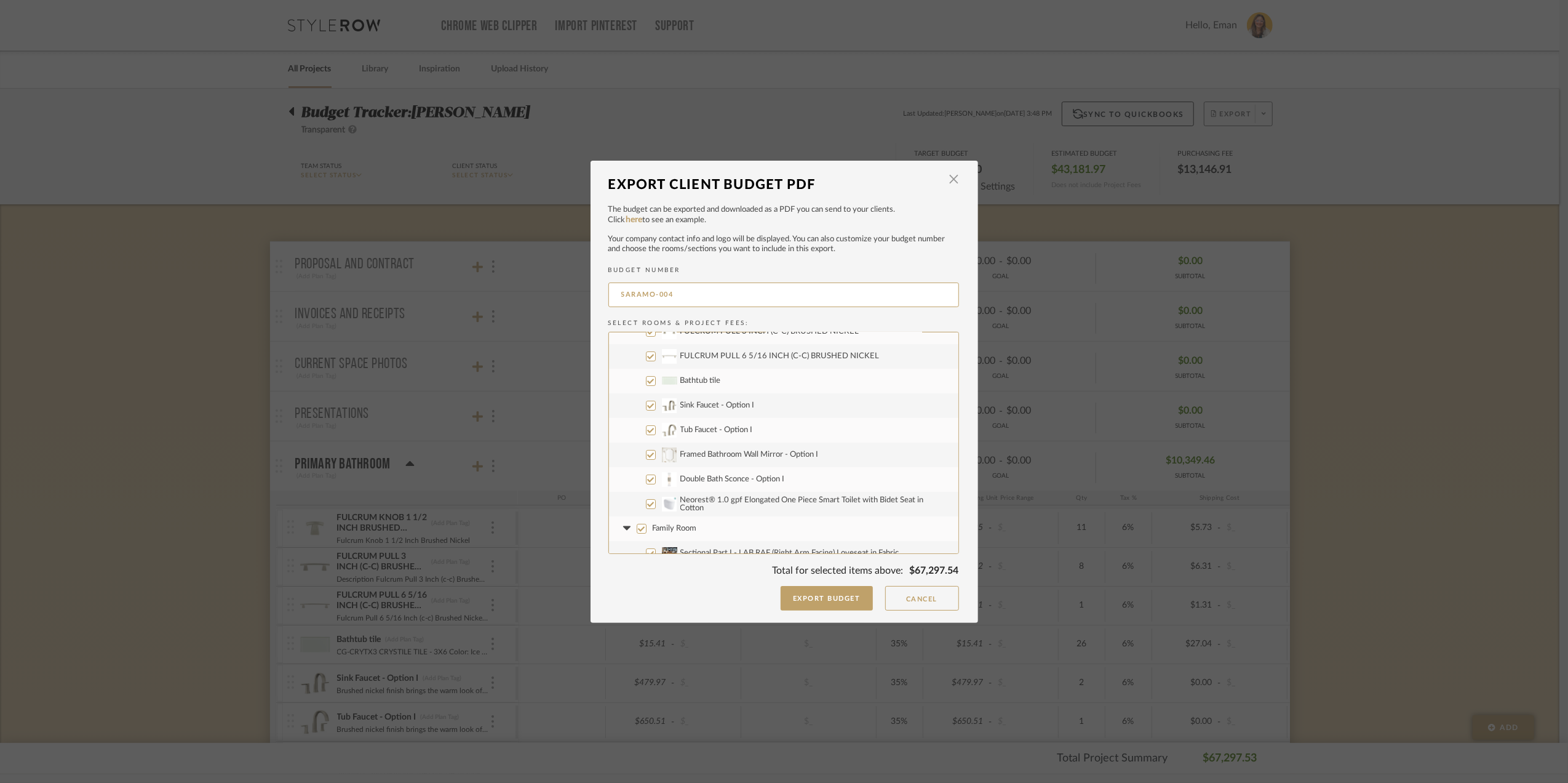
scroll to position [163, 0]
type input "SARAMO-004"
click at [638, 424] on input "Family Room" at bounding box center [641, 427] width 10 height 10
checkbox input "false"
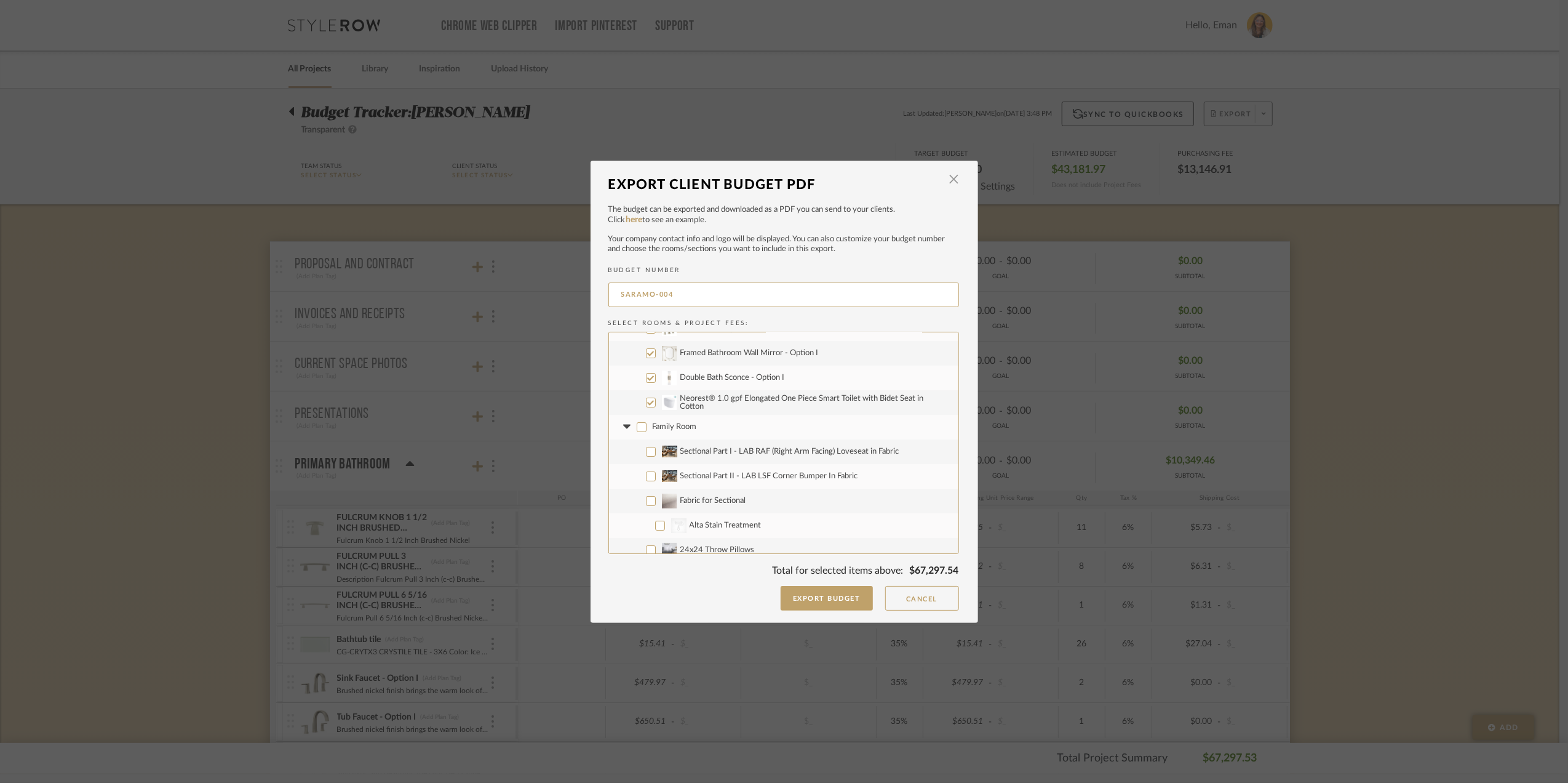
checkbox input "false"
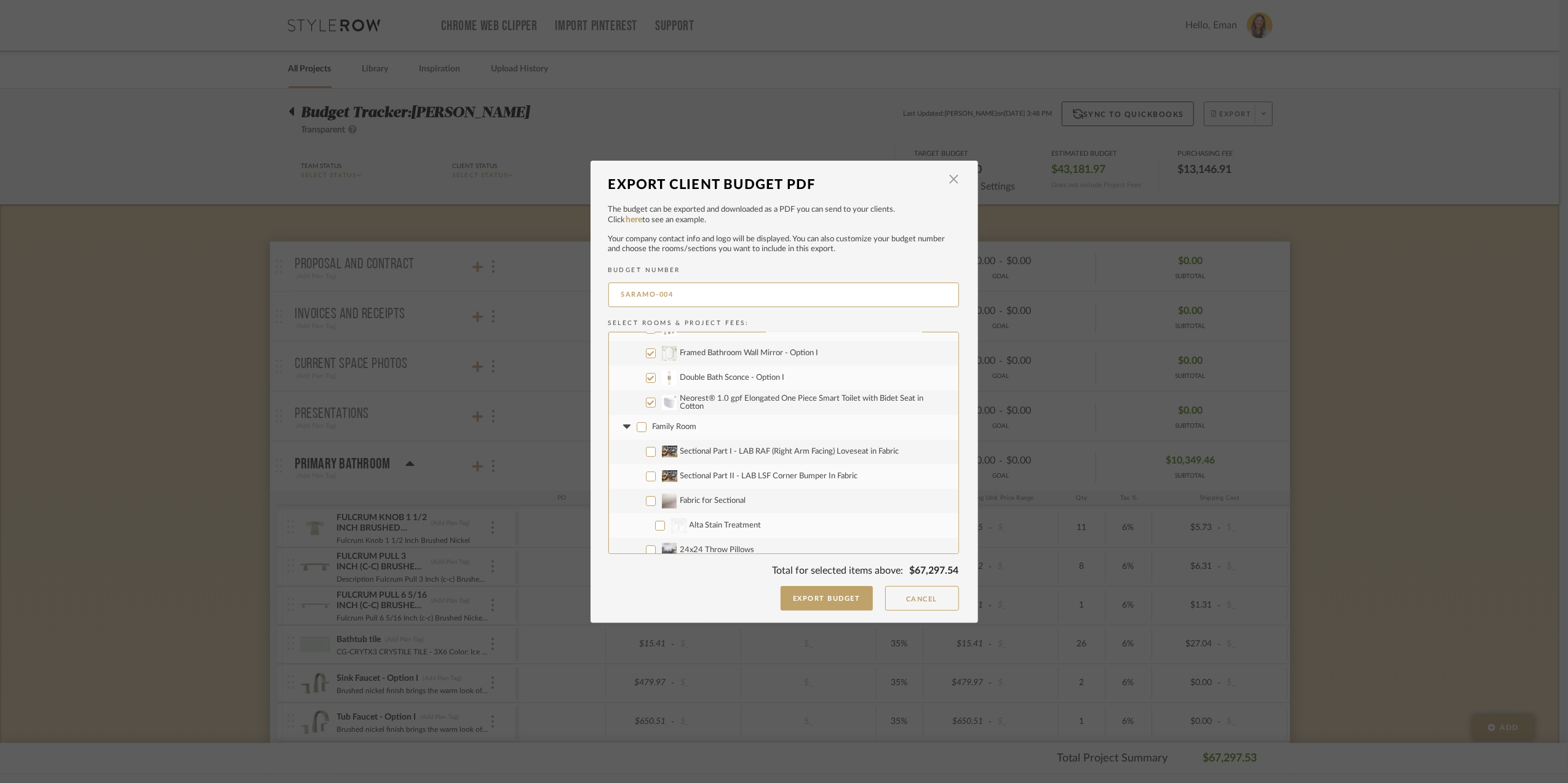
checkbox input "false"
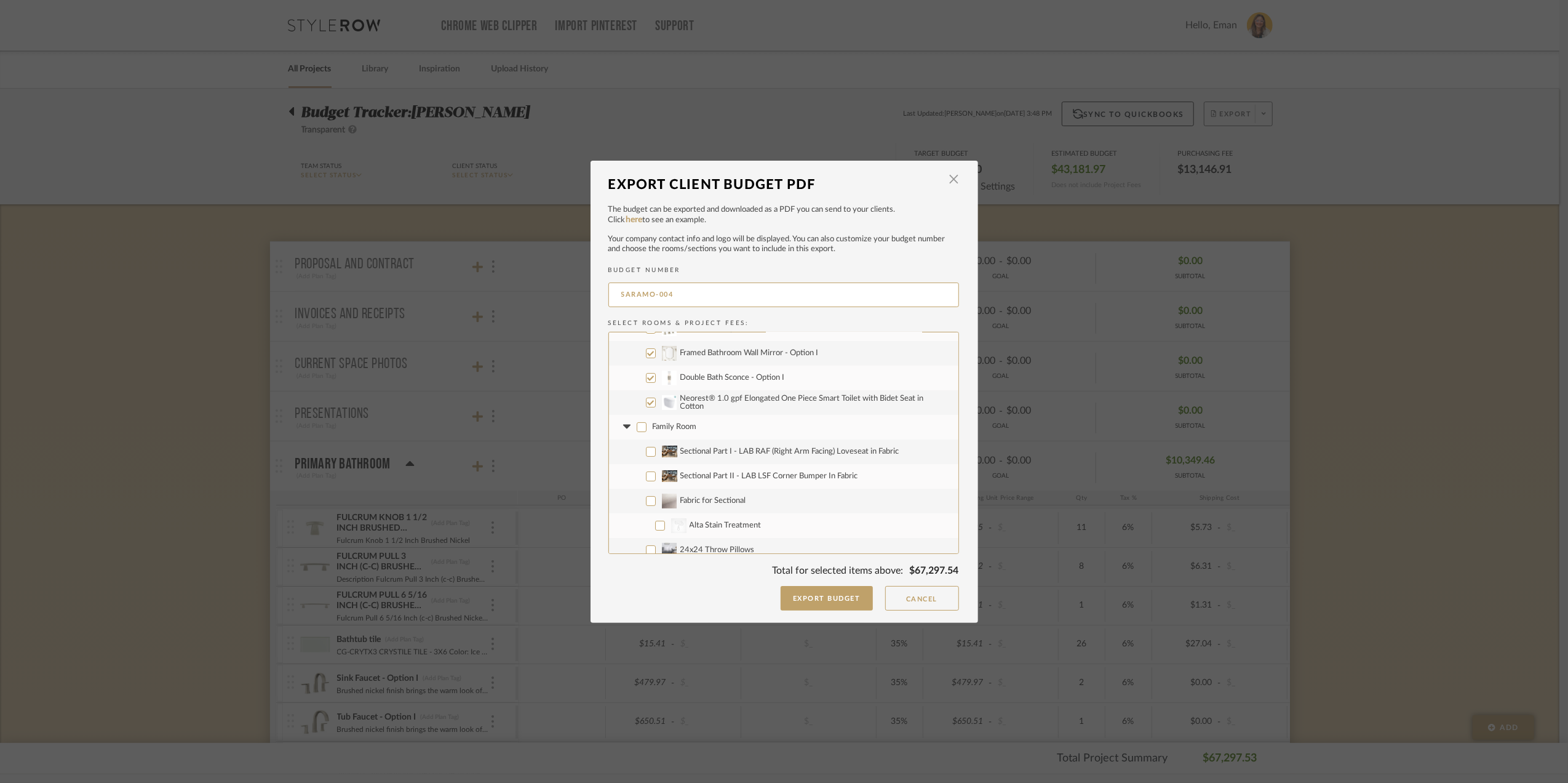
checkbox input "false"
click at [638, 419] on input "Living Room" at bounding box center [641, 418] width 10 height 10
checkbox input "false"
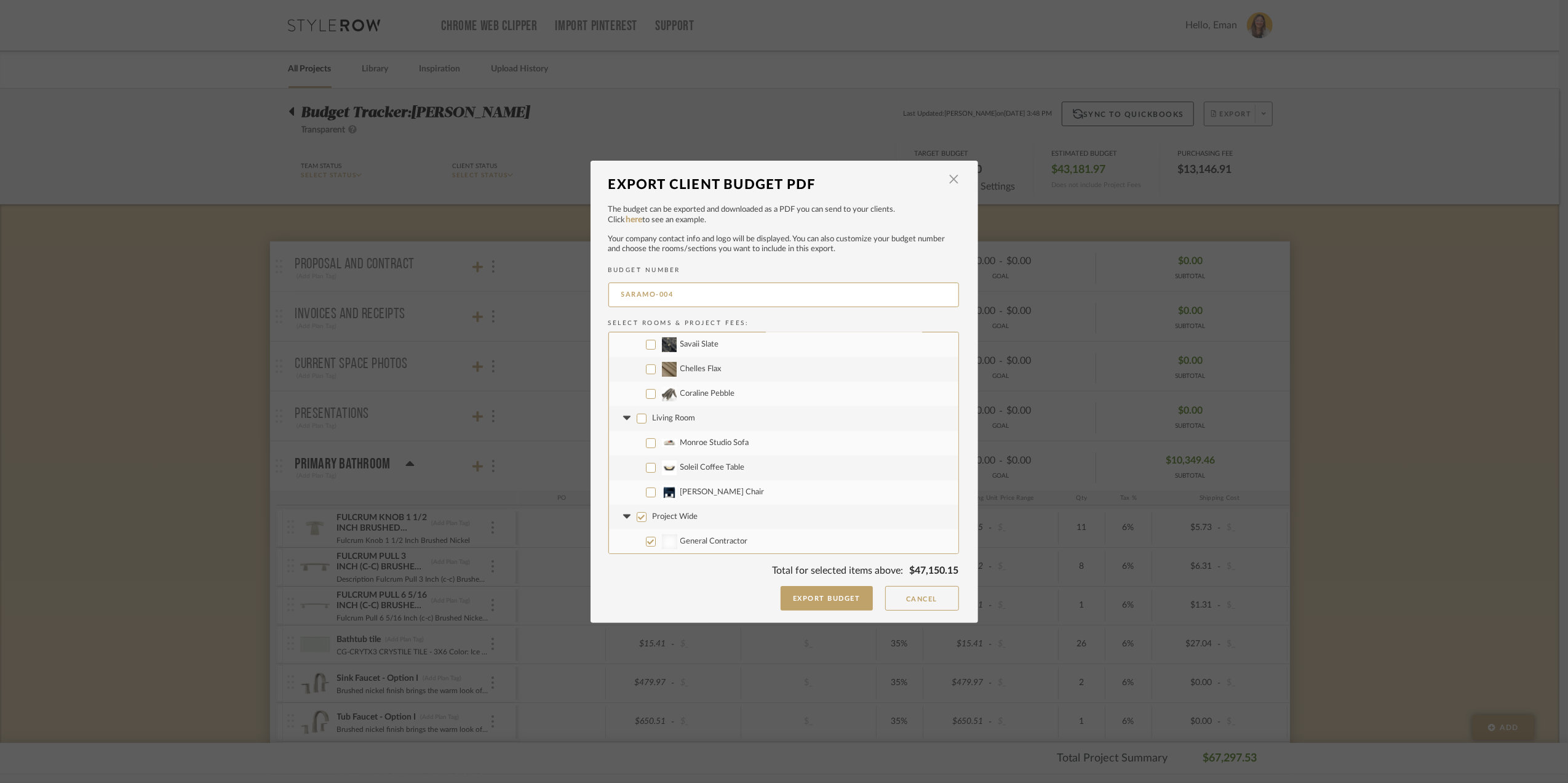
checkbox input "false"
click at [637, 512] on input "Project Wide" at bounding box center [641, 516] width 10 height 10
checkbox input "false"
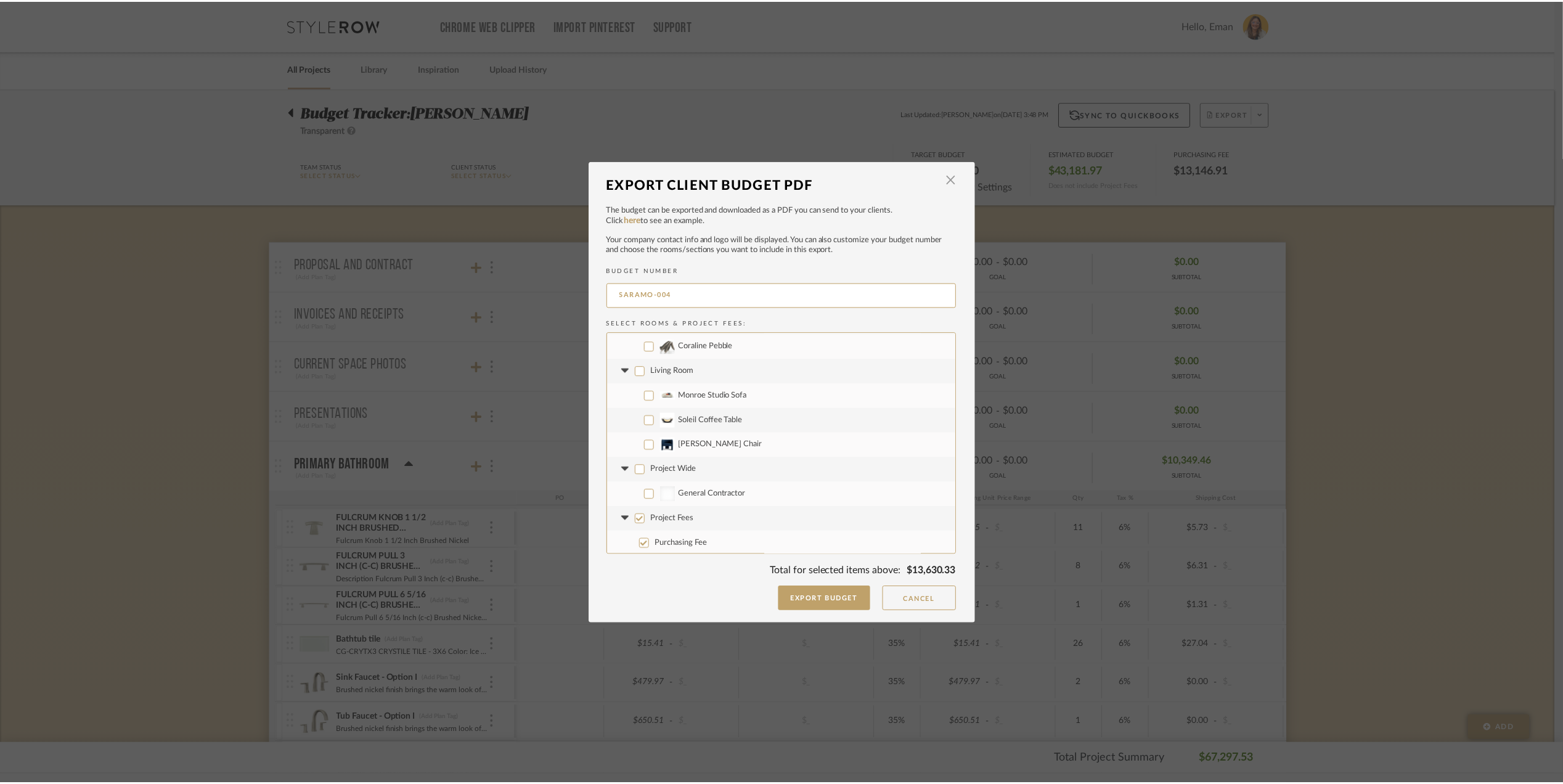
scroll to position [592, 0]
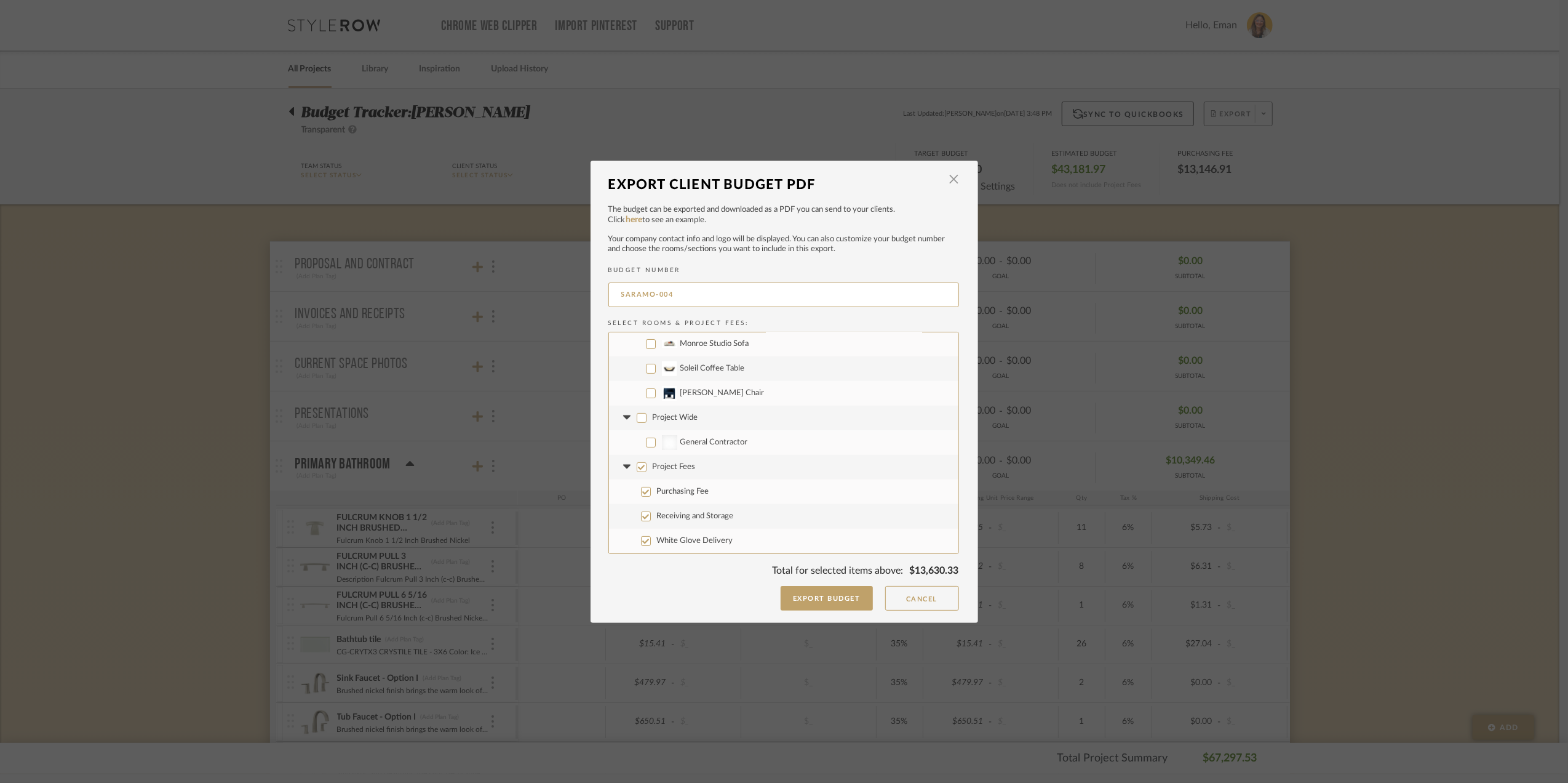
click at [643, 520] on input "Receiving and Storage" at bounding box center [646, 516] width 10 height 10
checkbox input "false"
click at [643, 541] on input "White Glove Delivery" at bounding box center [646, 540] width 10 height 10
checkbox input "false"
click at [817, 599] on button "Export Budget" at bounding box center [826, 597] width 92 height 24
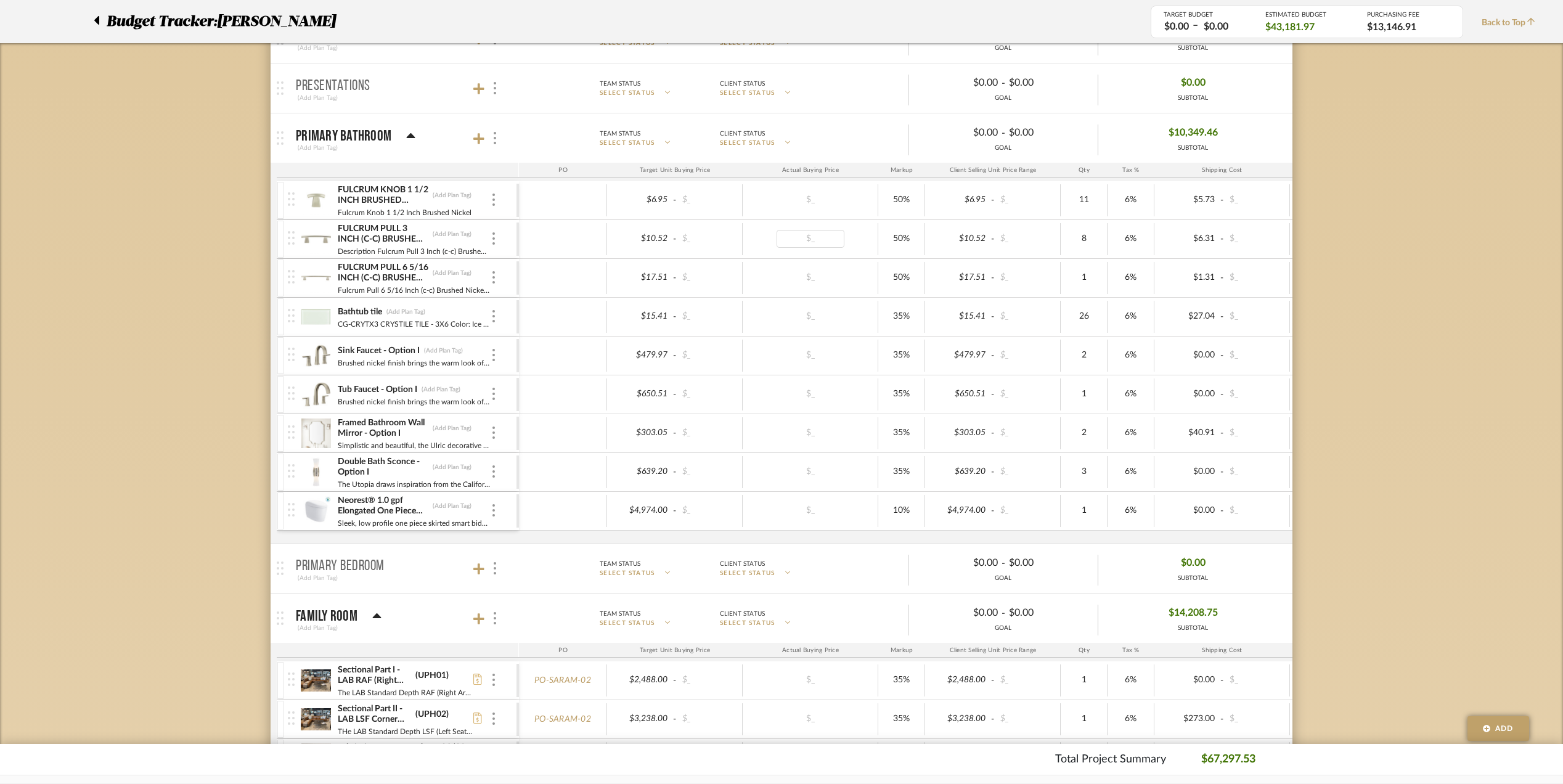
scroll to position [247, 0]
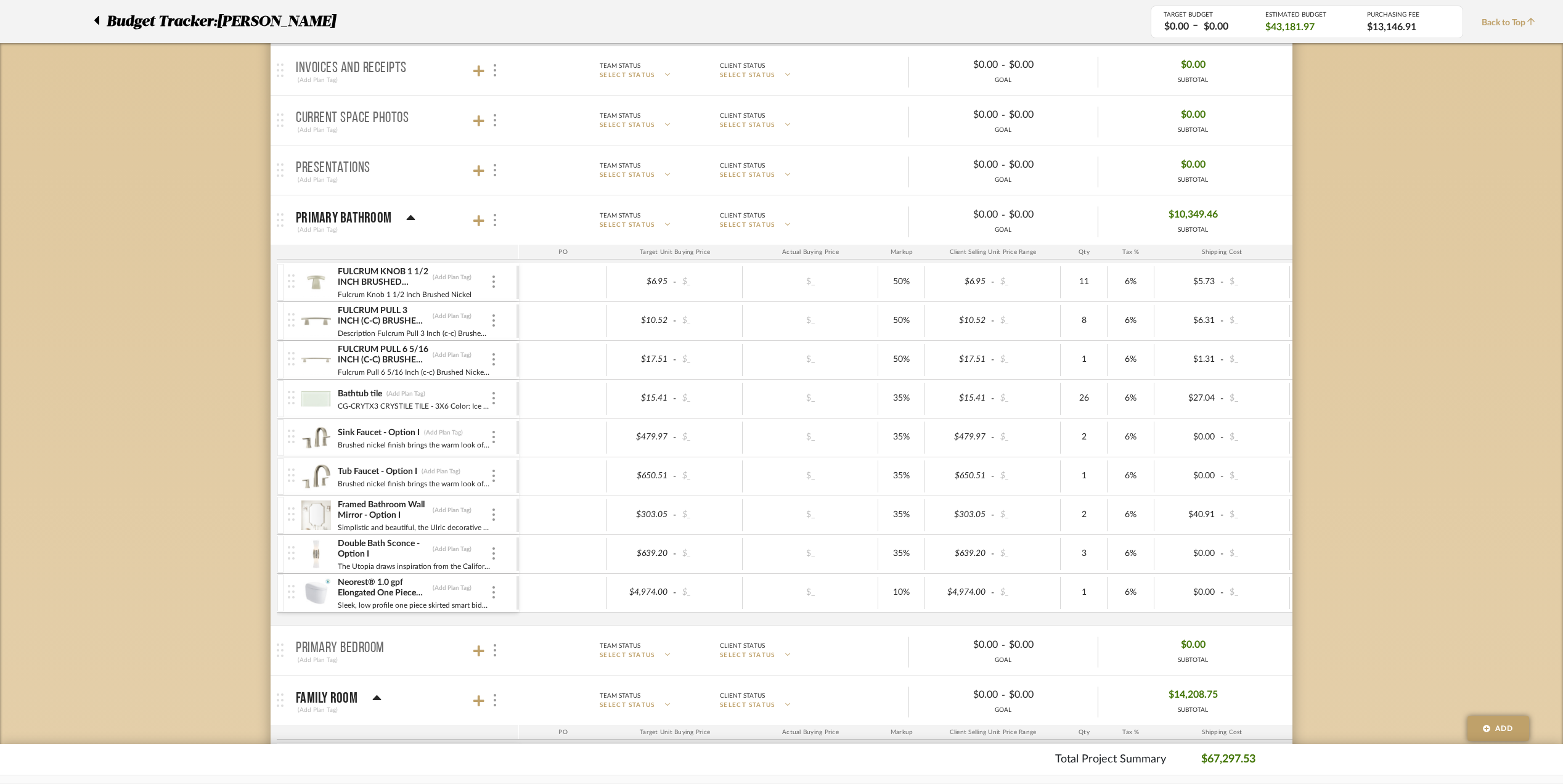
click at [94, 17] on icon at bounding box center [97, 20] width 5 height 14
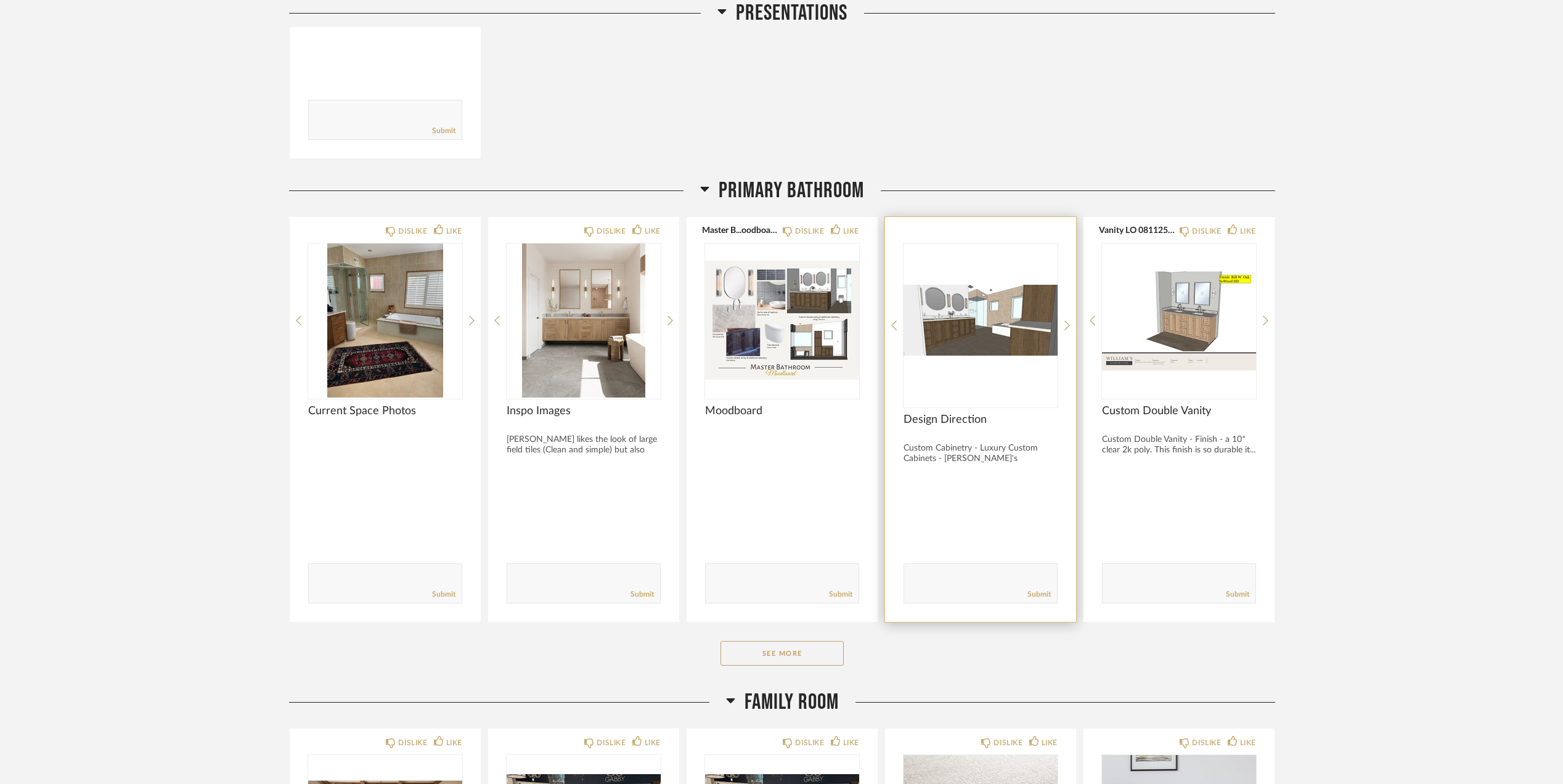
scroll to position [1642, 0]
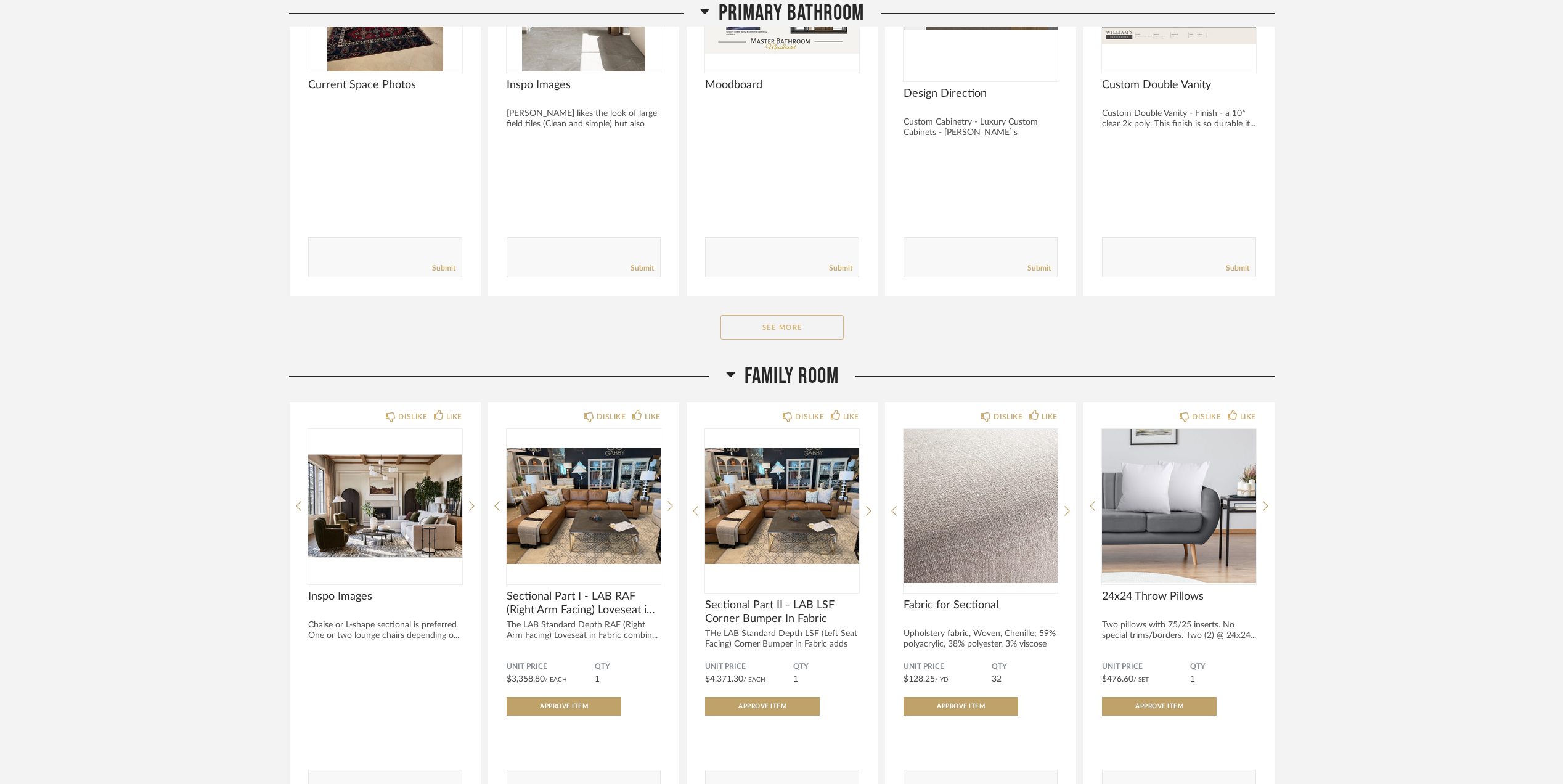
click at [810, 324] on button "See More" at bounding box center [782, 327] width 123 height 24
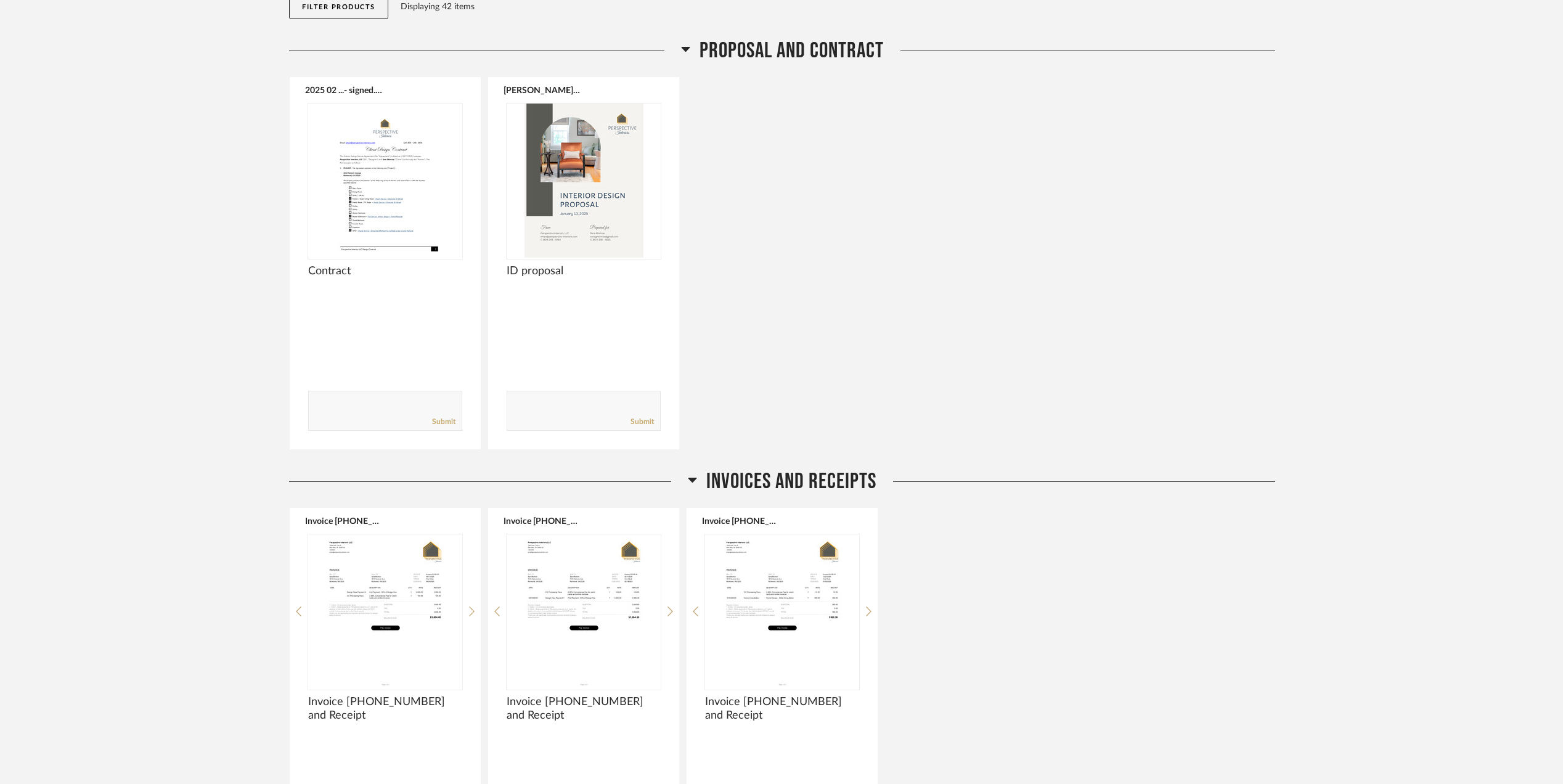
scroll to position [0, 0]
